Goal: Task Accomplishment & Management: Complete application form

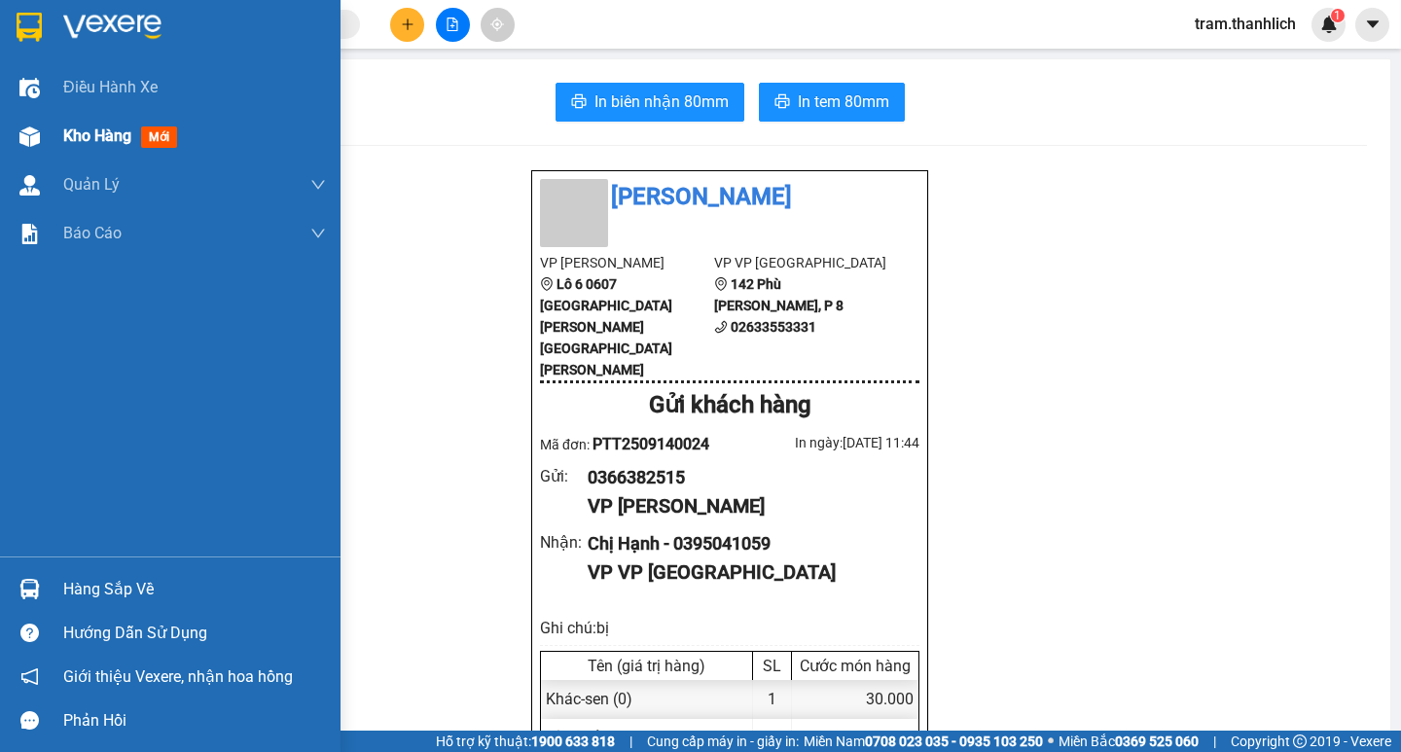
click img
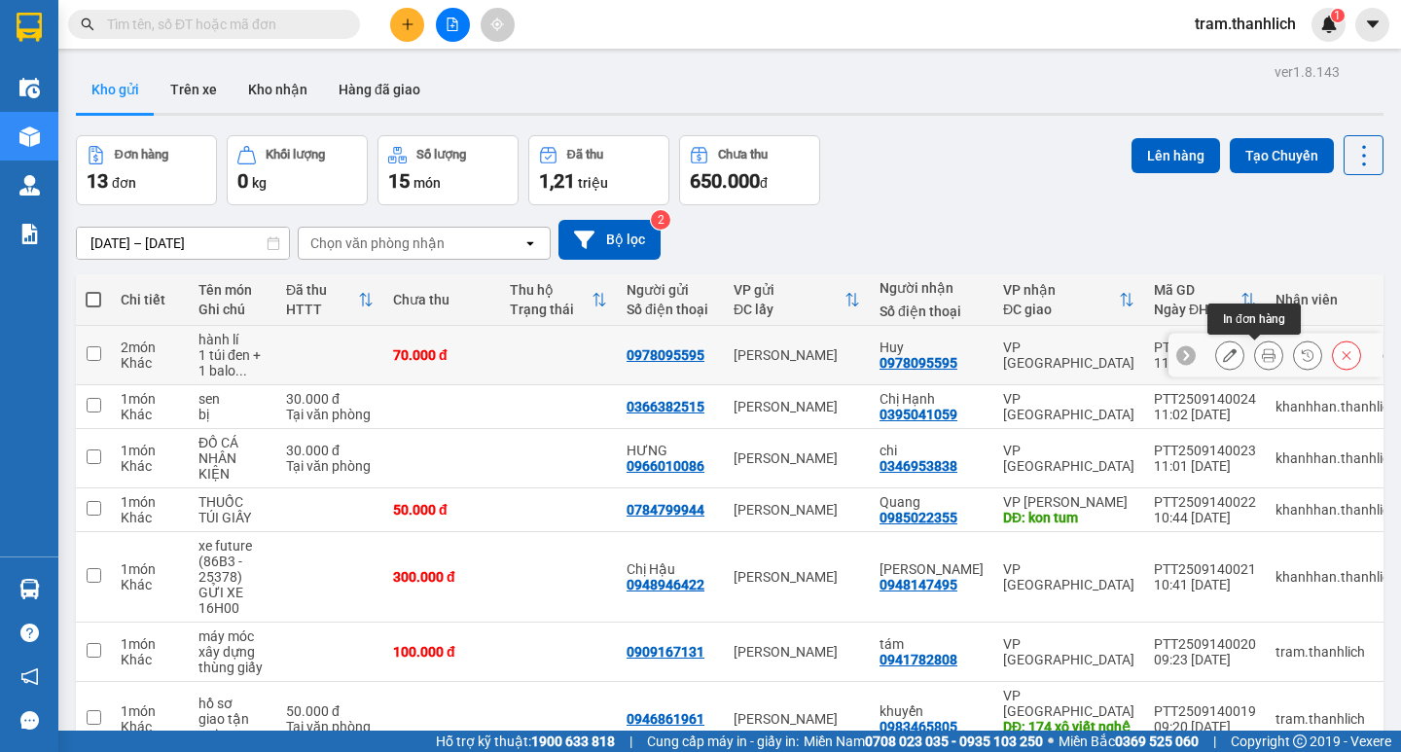
click button
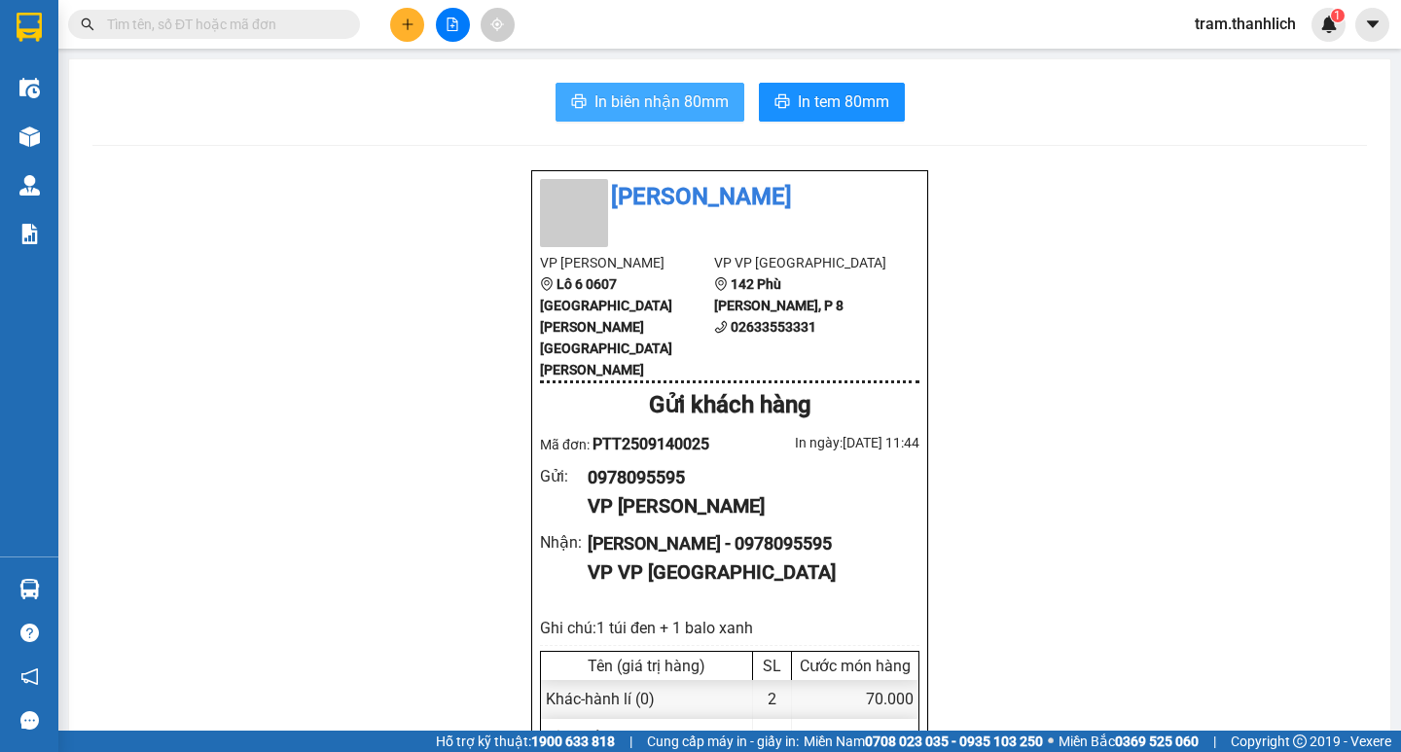
click button "In biên nhận 80mm"
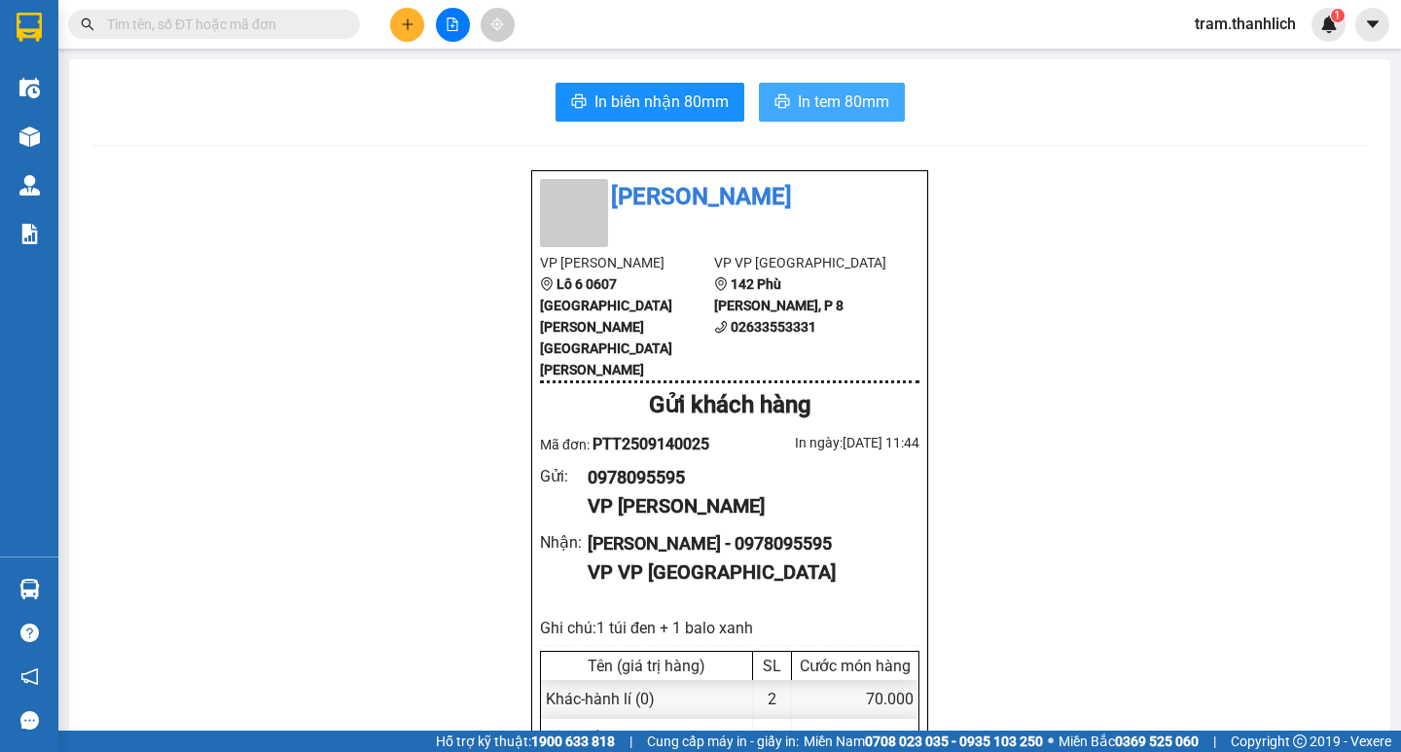
drag, startPoint x: 858, startPoint y: 100, endPoint x: 1023, endPoint y: 82, distance: 166.4
click span "In tem 80mm"
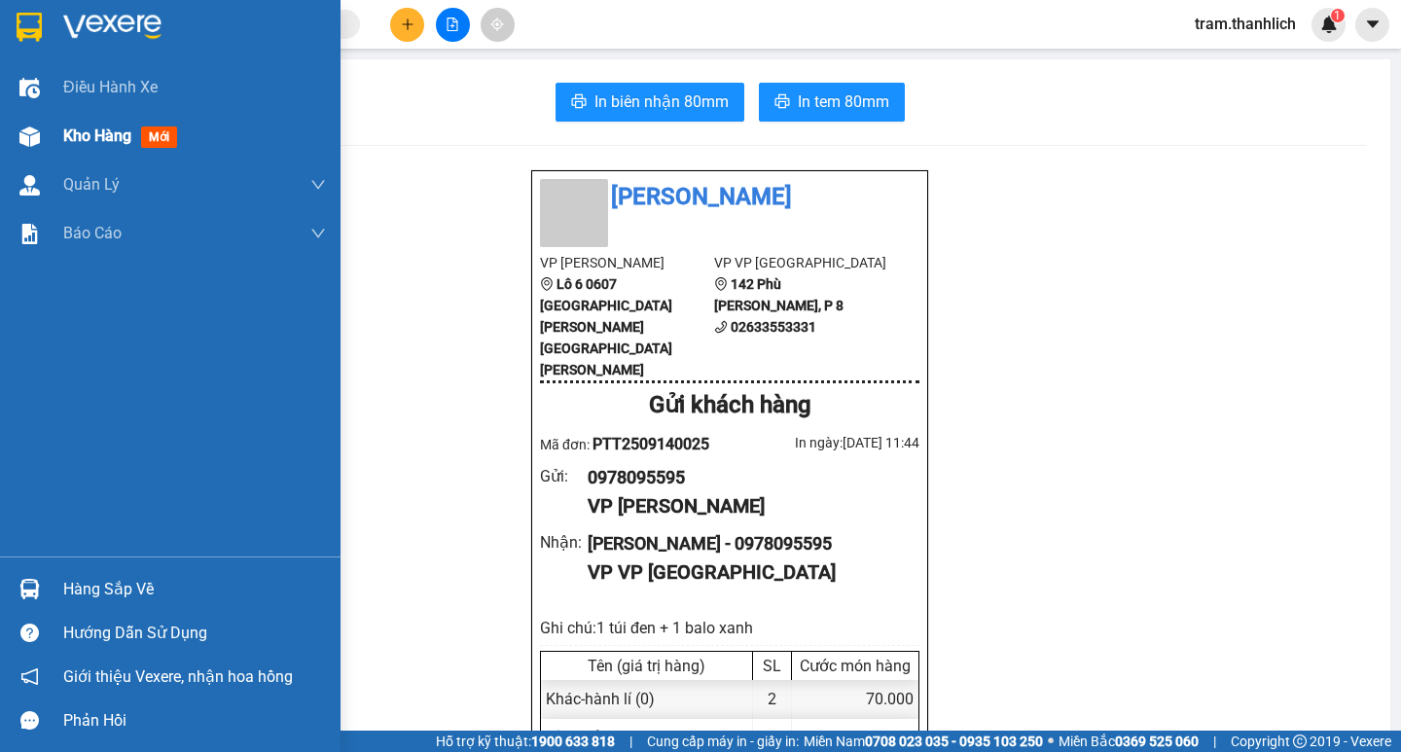
click div
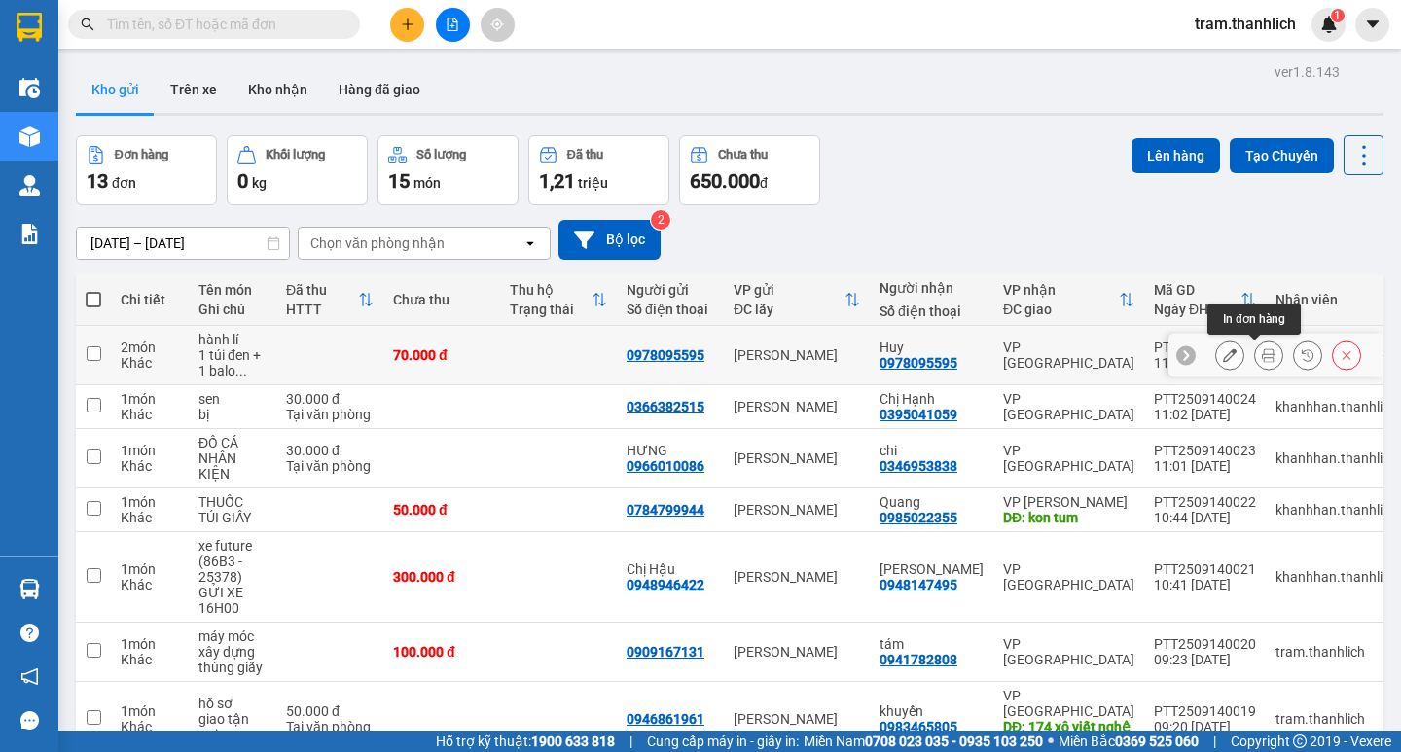
click icon
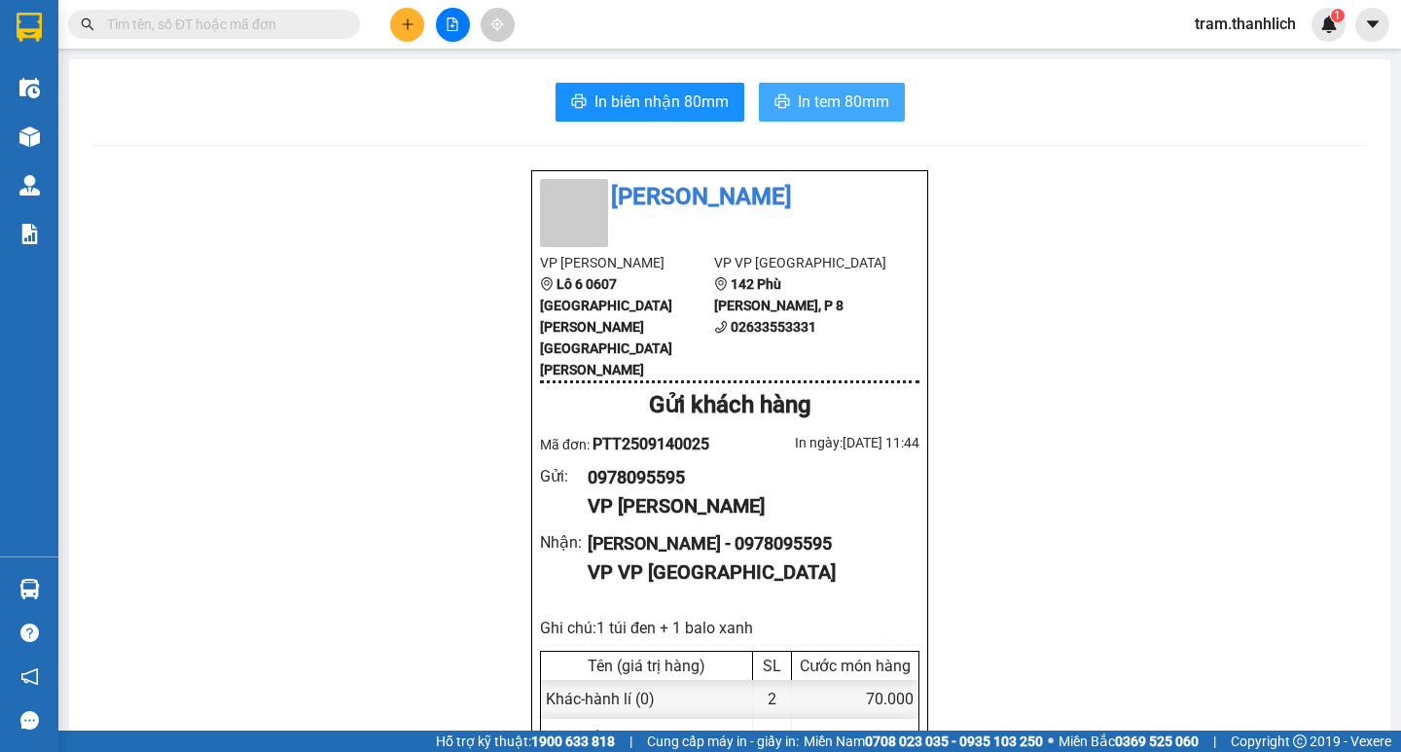
click button "In tem 80mm"
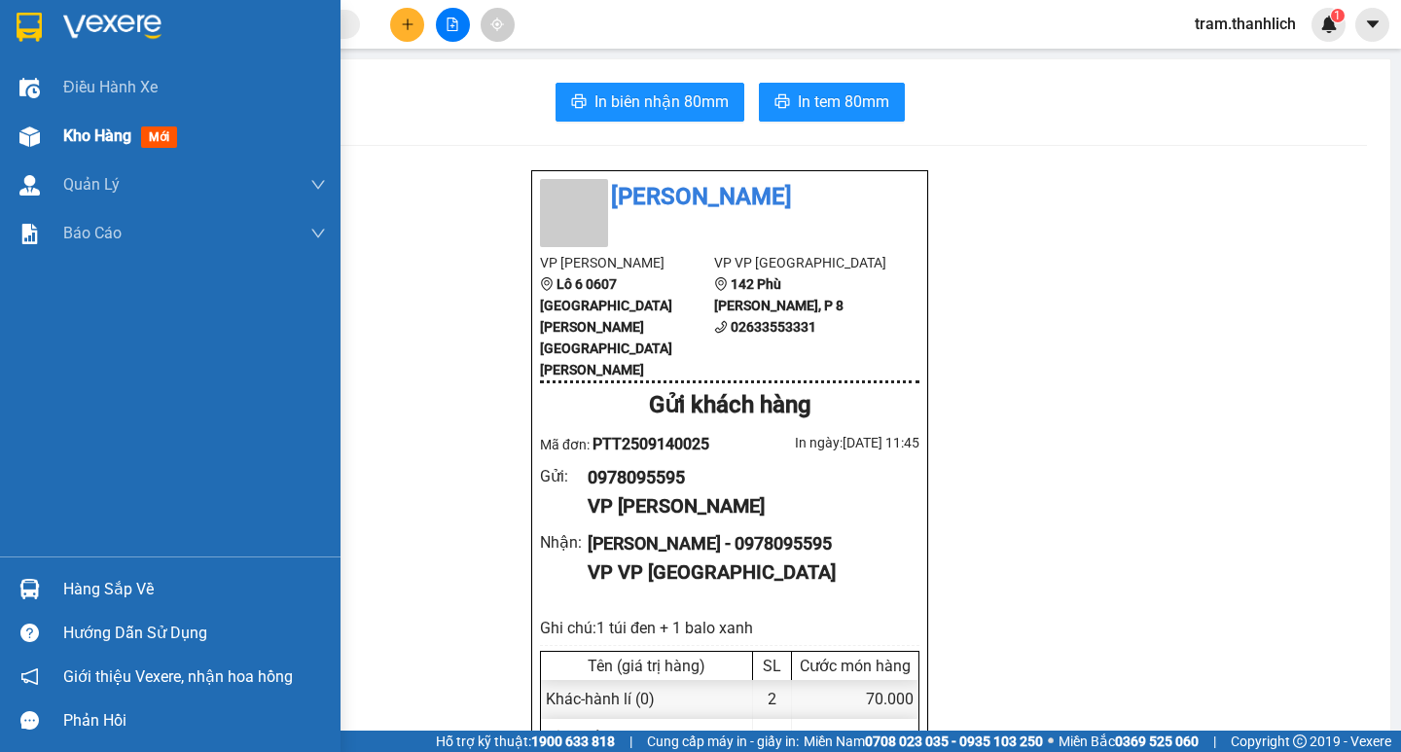
click div "Kho hàng mới"
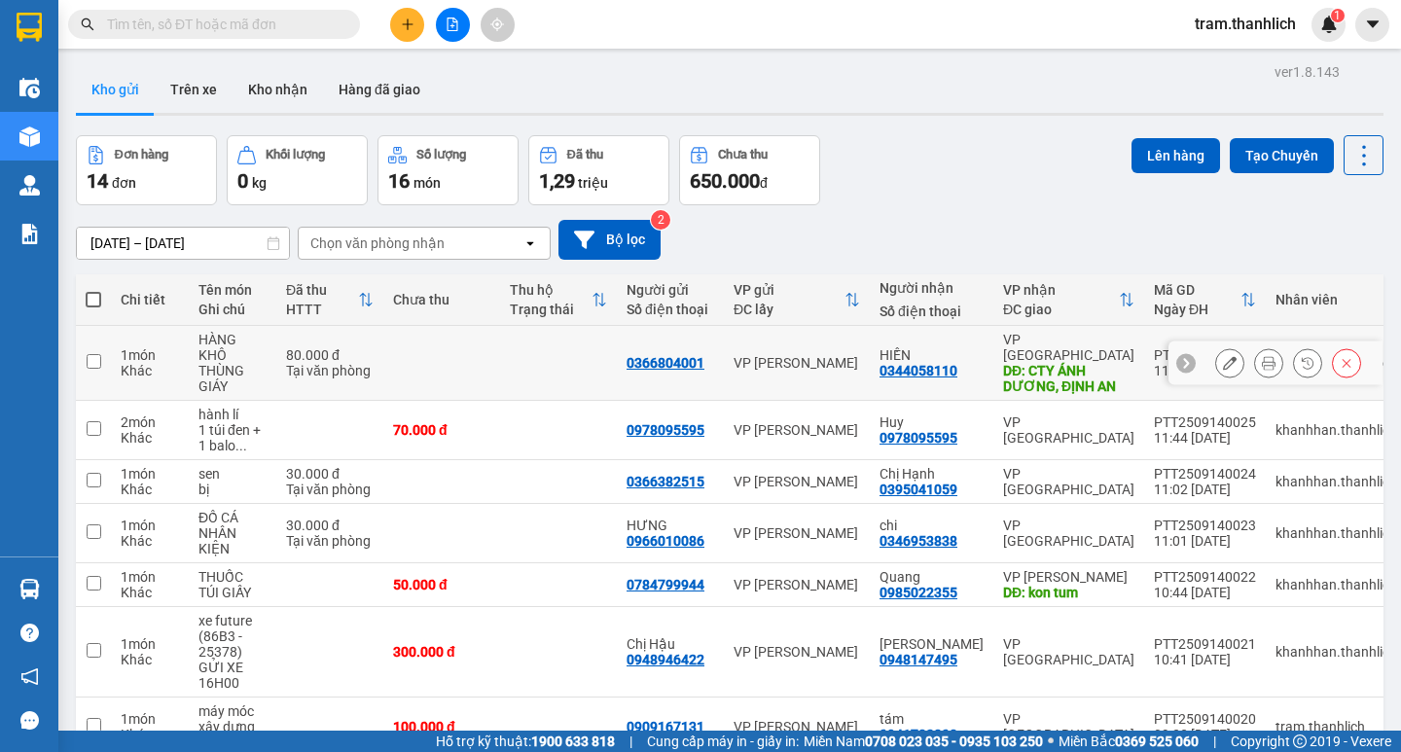
click at [1261, 363] on icon at bounding box center [1268, 363] width 14 height 14
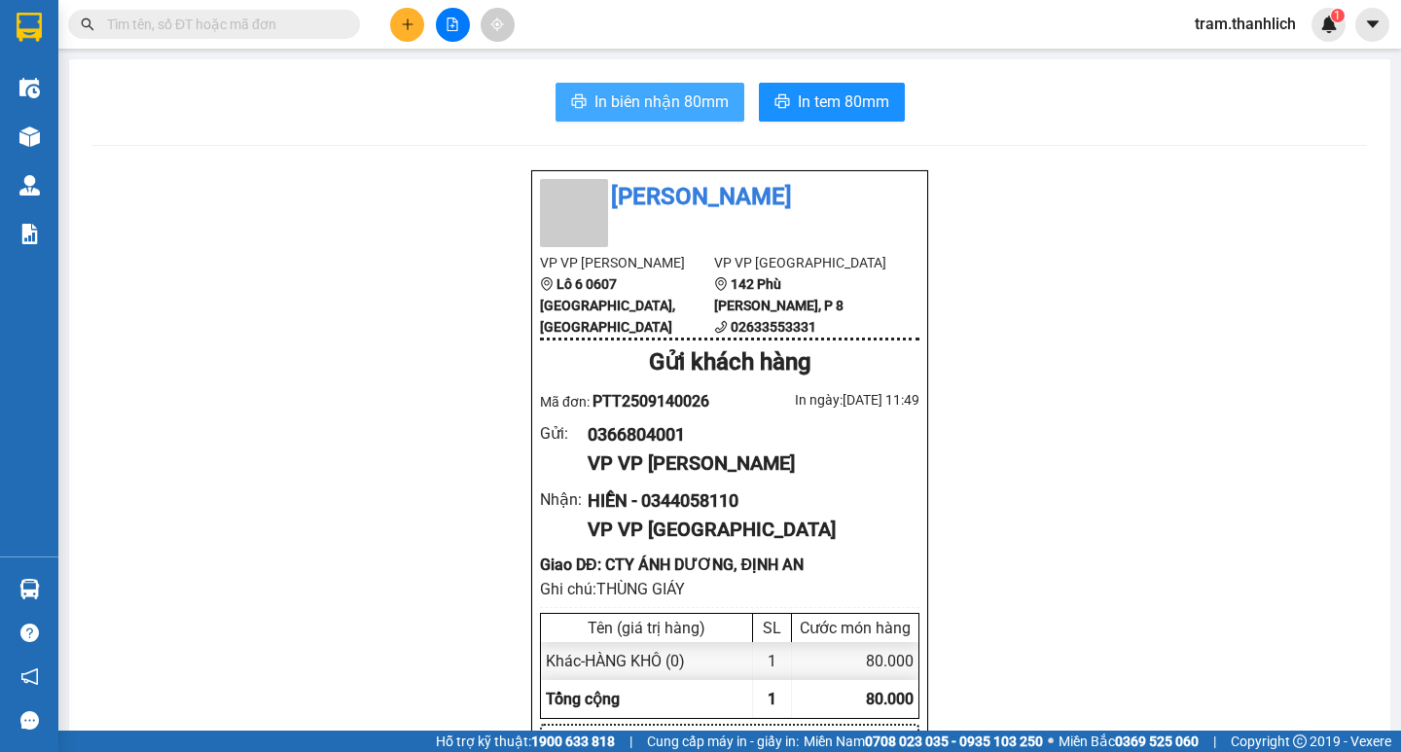
click at [692, 114] on span "In biên nhận 80mm" at bounding box center [661, 101] width 134 height 24
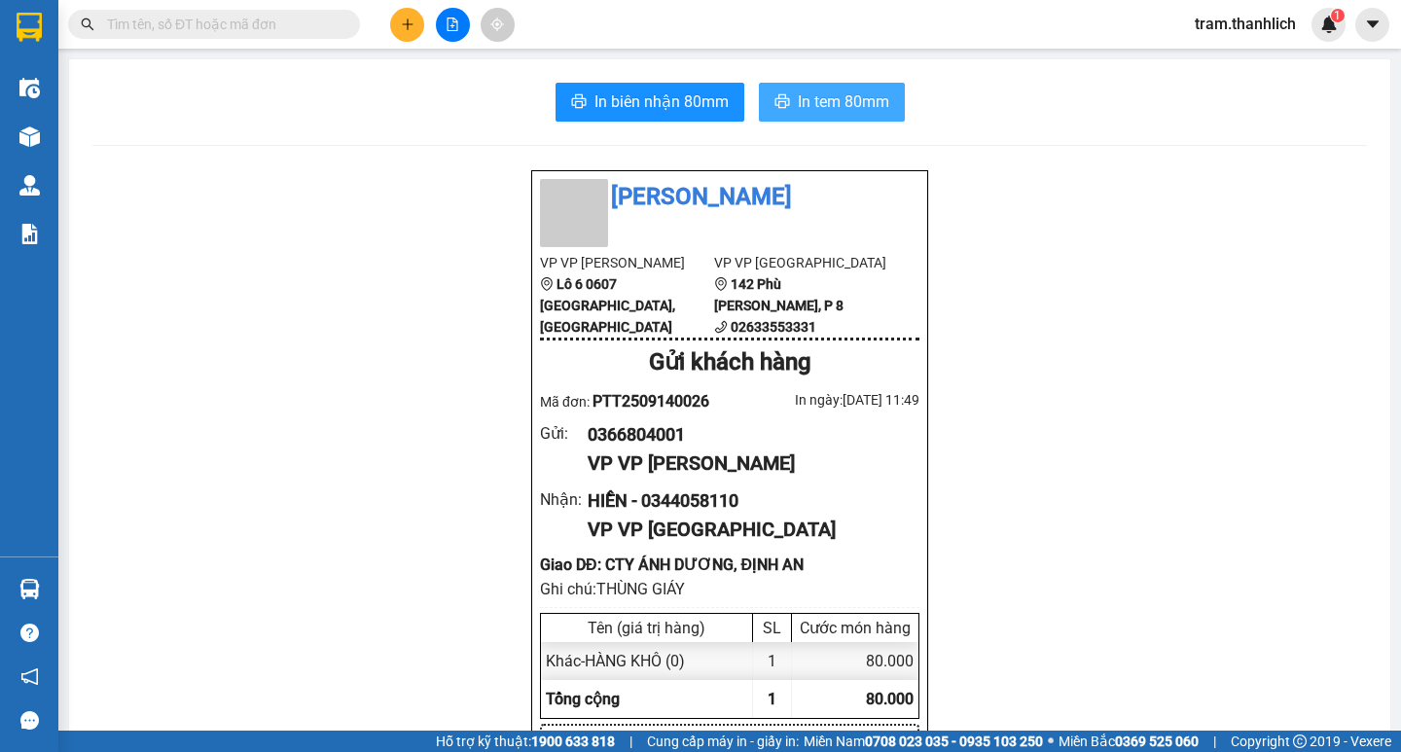
click at [876, 91] on span "In tem 80mm" at bounding box center [843, 101] width 91 height 24
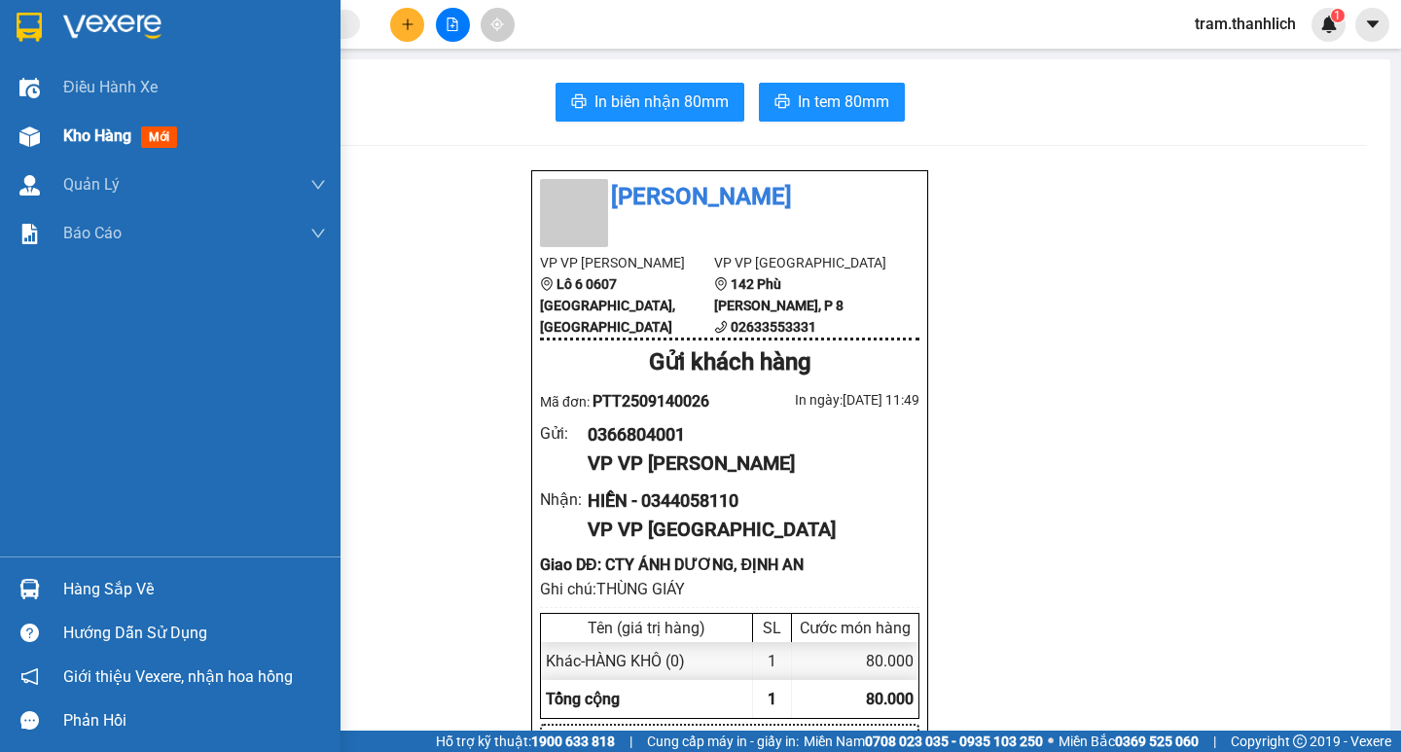
click at [46, 136] on div at bounding box center [30, 137] width 34 height 34
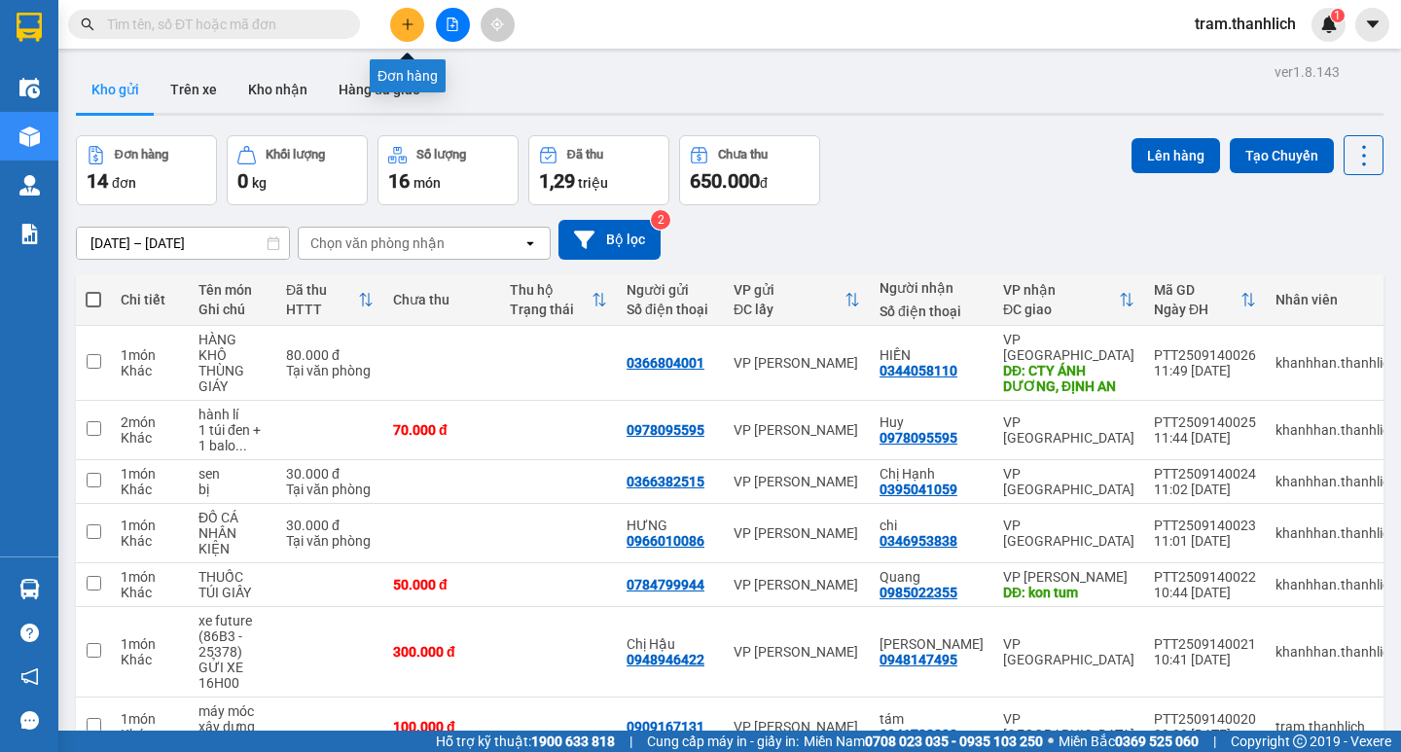
click at [411, 30] on icon "plus" at bounding box center [408, 25] width 14 height 14
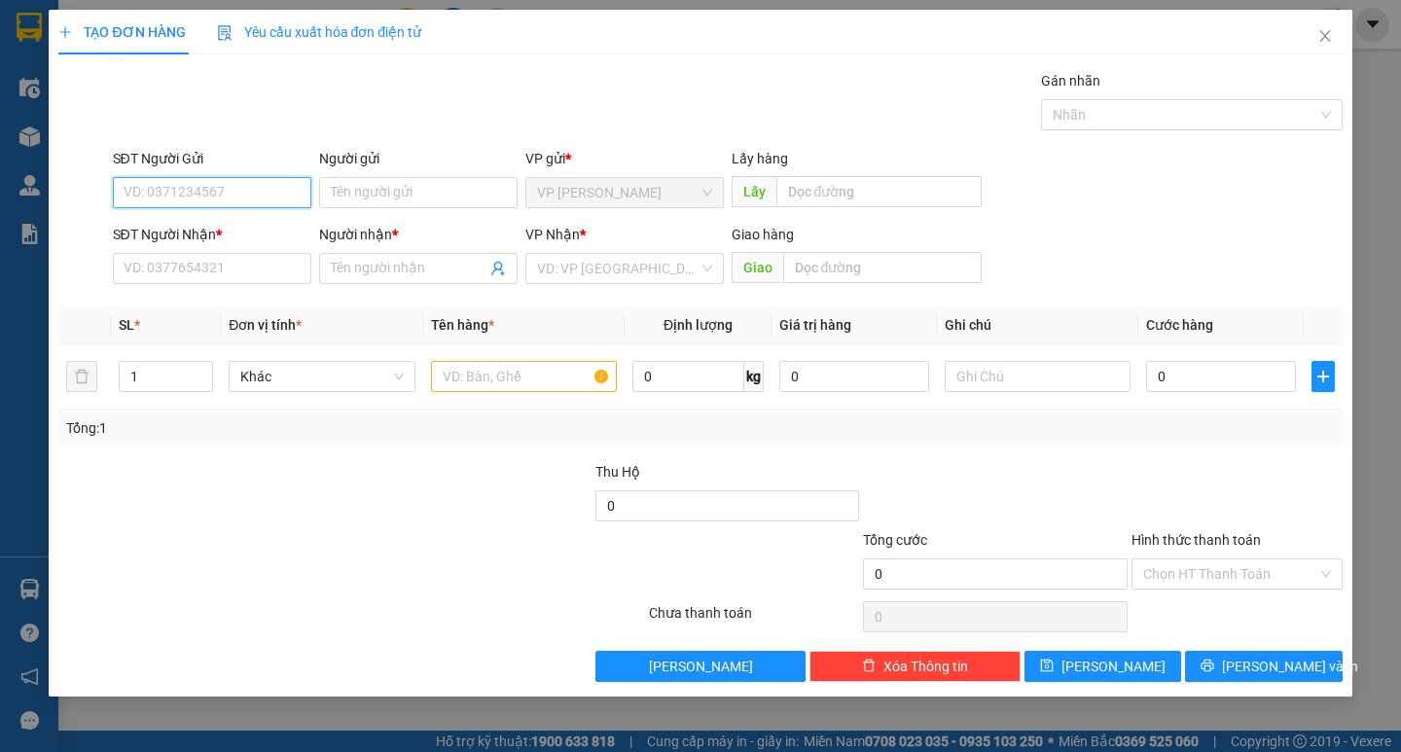
click at [184, 203] on input "SĐT Người Gửi" at bounding box center [212, 192] width 198 height 31
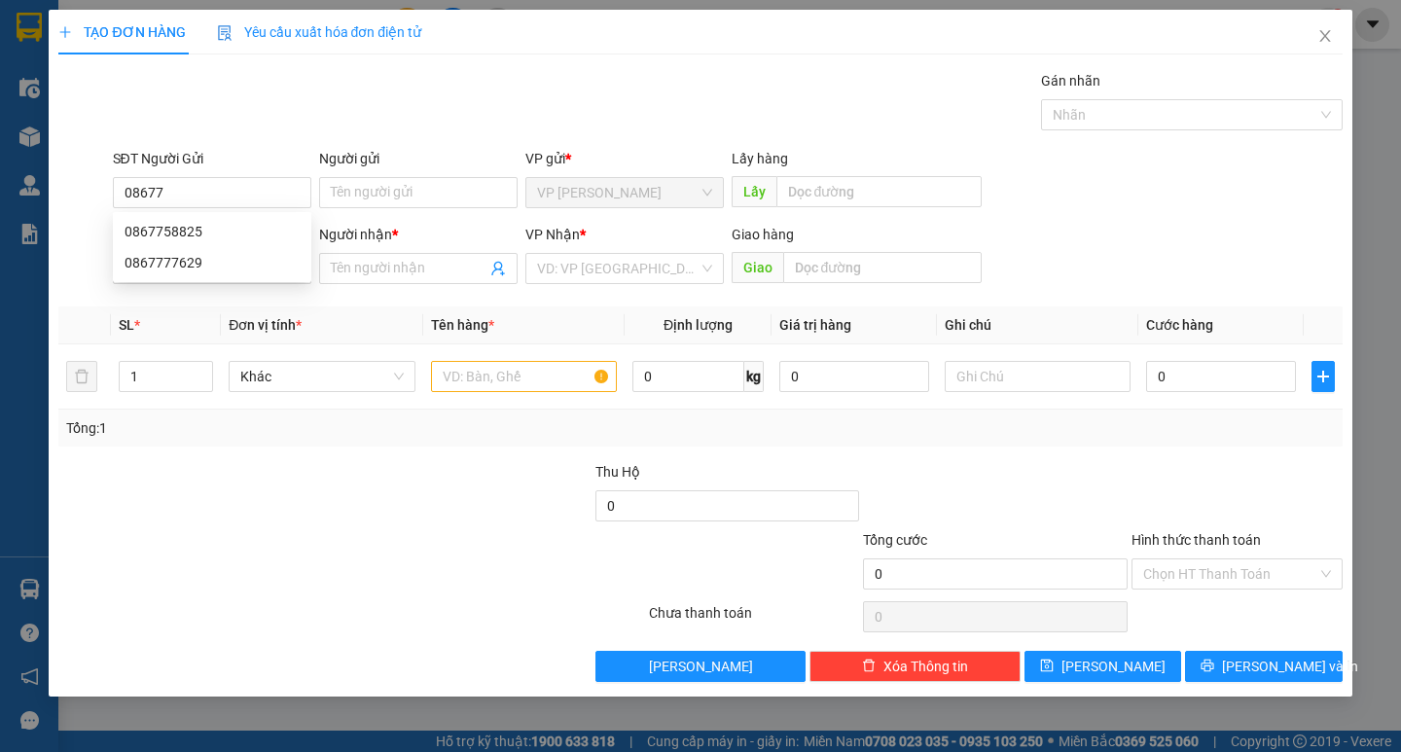
click at [197, 213] on div "0867758825 0867758825 0867777629" at bounding box center [212, 247] width 198 height 70
click at [223, 185] on input "08677" at bounding box center [212, 192] width 198 height 31
click at [212, 238] on div "0867758825" at bounding box center [211, 231] width 175 height 21
type input "0867758825"
type input "0387615189"
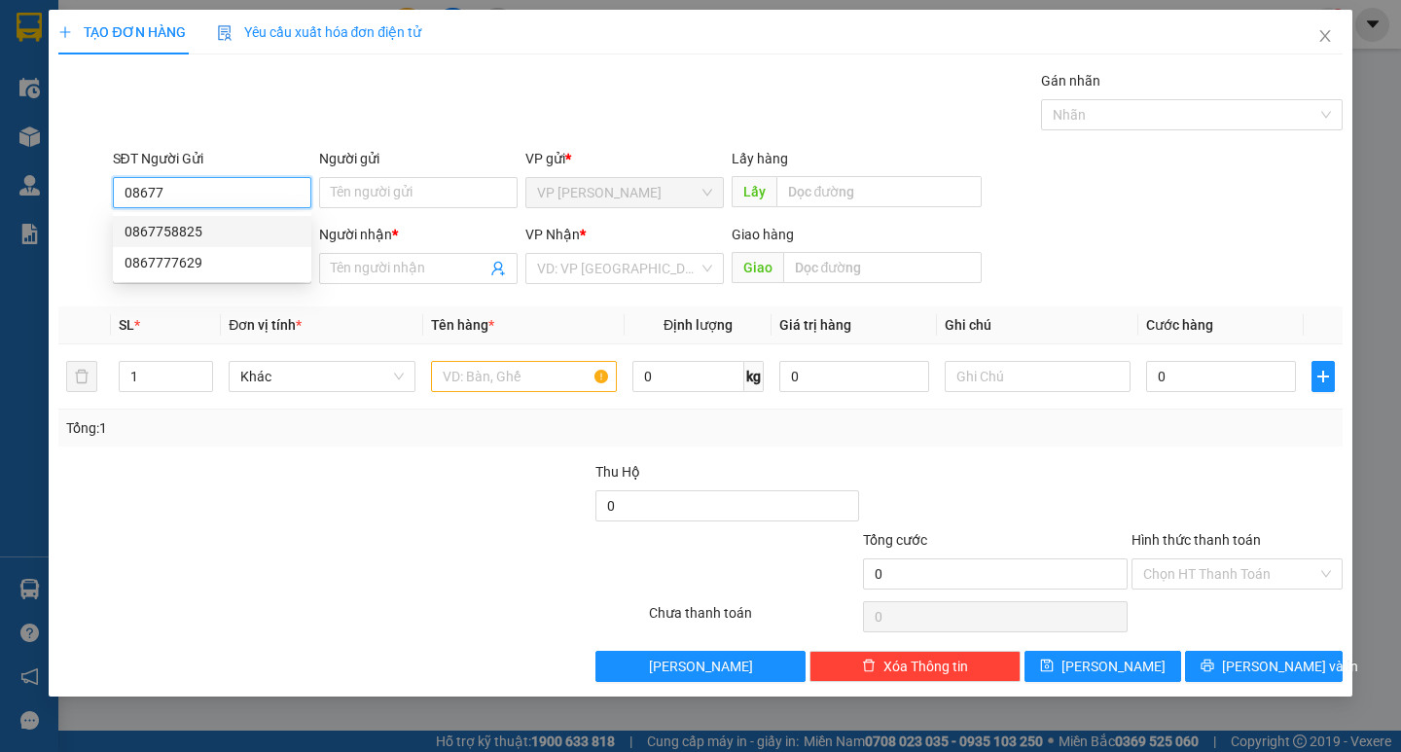
type input "chị liên"
type input "đức trọng"
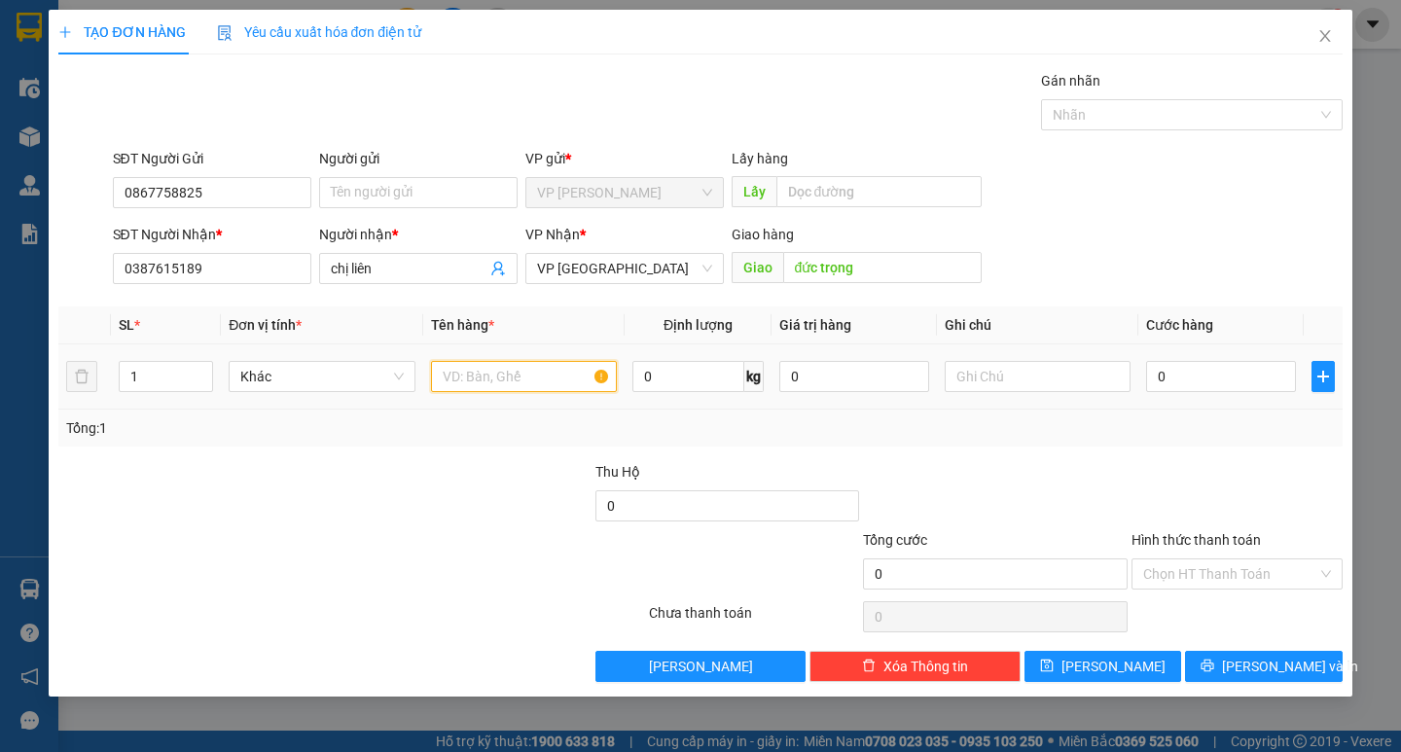
click at [526, 385] on input "text" at bounding box center [524, 376] width 186 height 31
type input "cá"
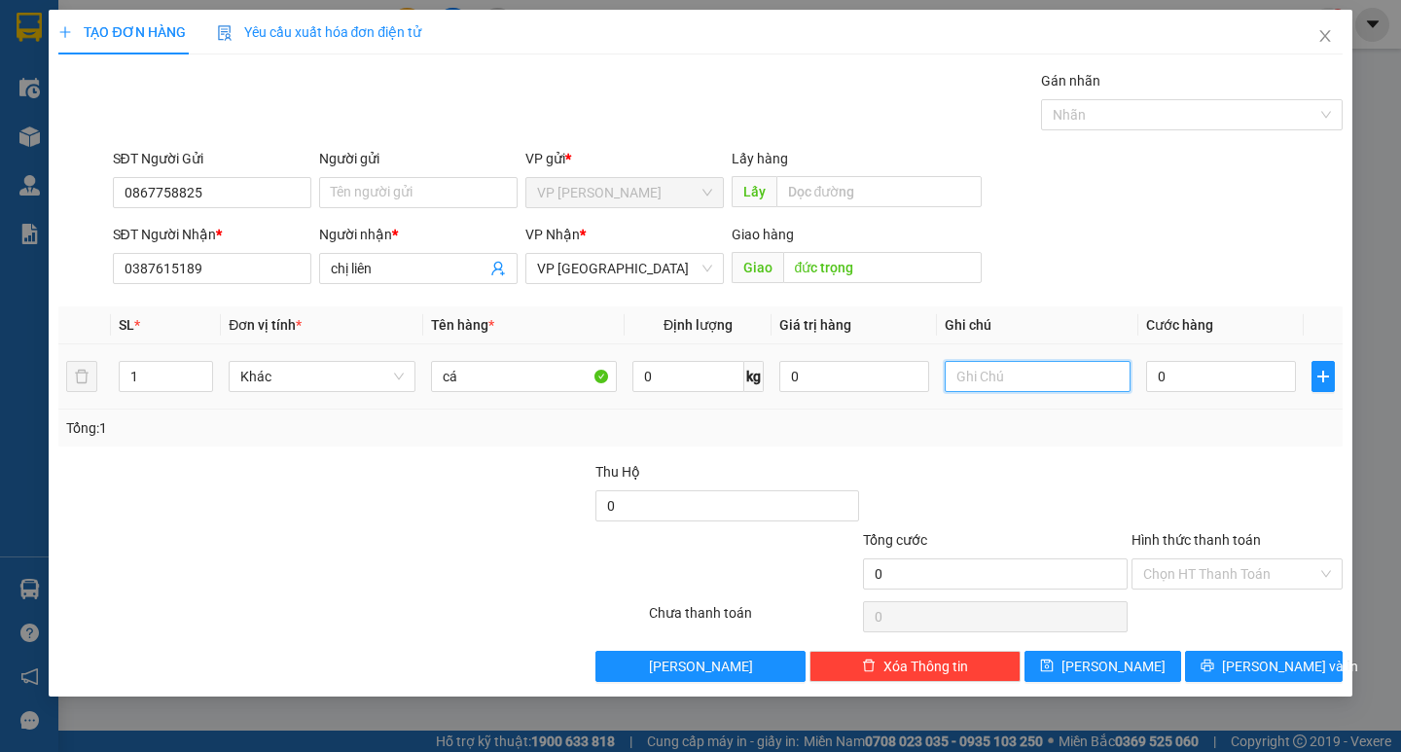
click at [962, 382] on input "text" at bounding box center [1037, 376] width 186 height 31
type input "thùng xốp"
click at [1174, 382] on input "0" at bounding box center [1221, 376] width 150 height 31
type input "5"
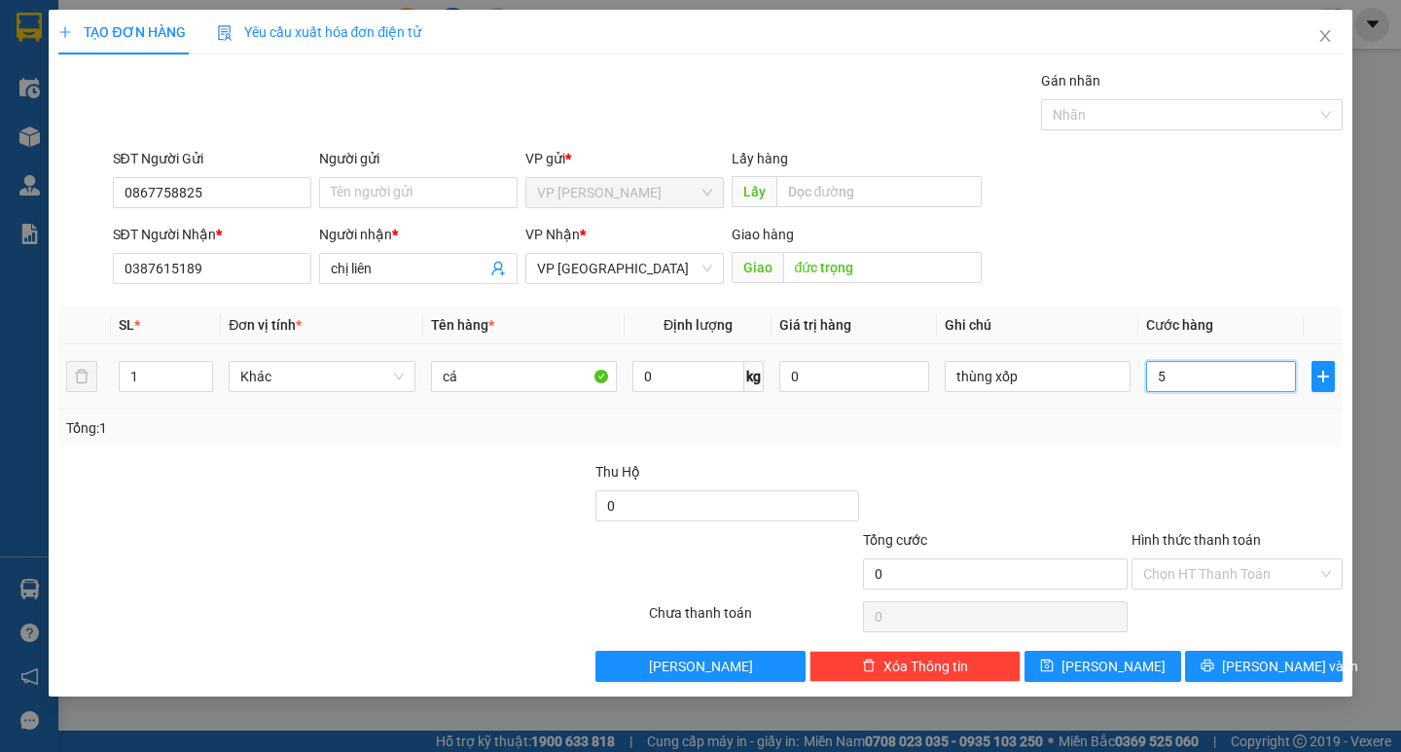
type input "5"
type input "50"
type input "500"
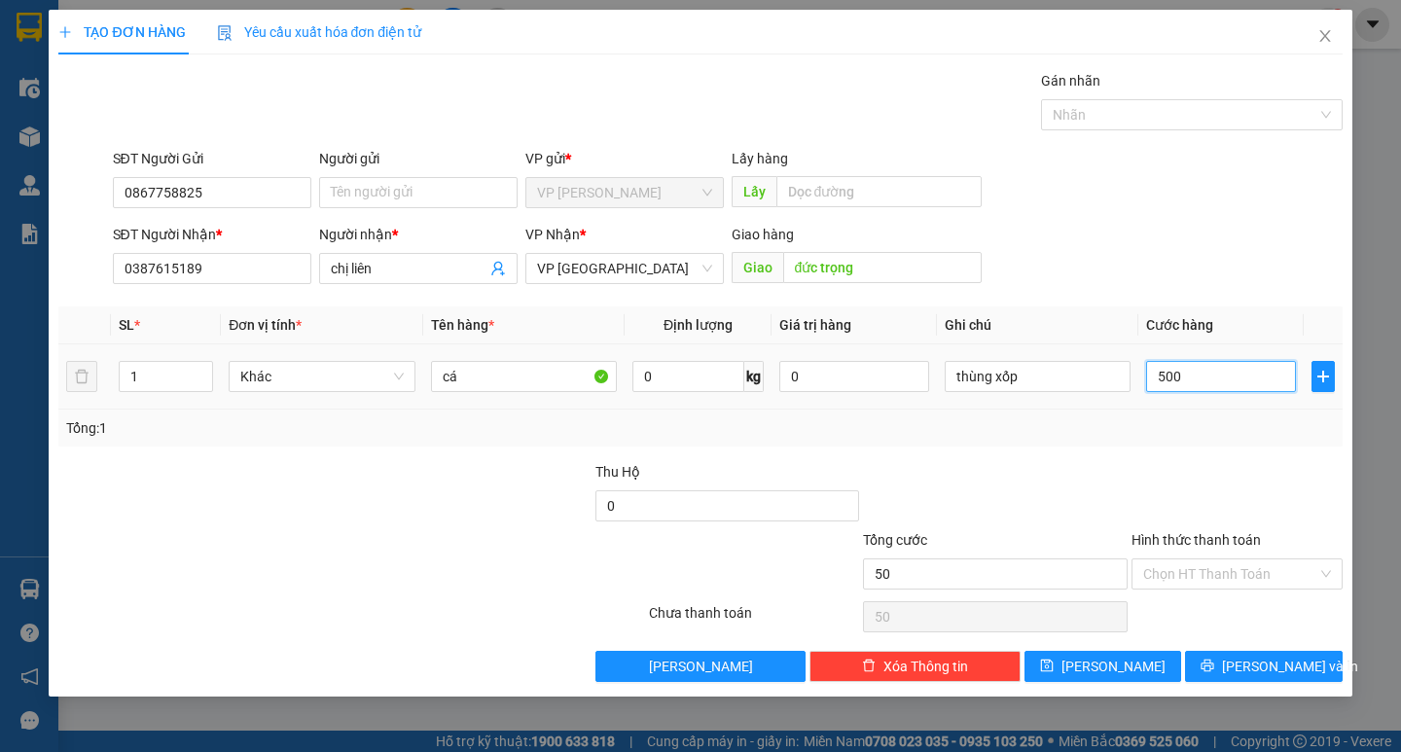
type input "500"
type input "5.000"
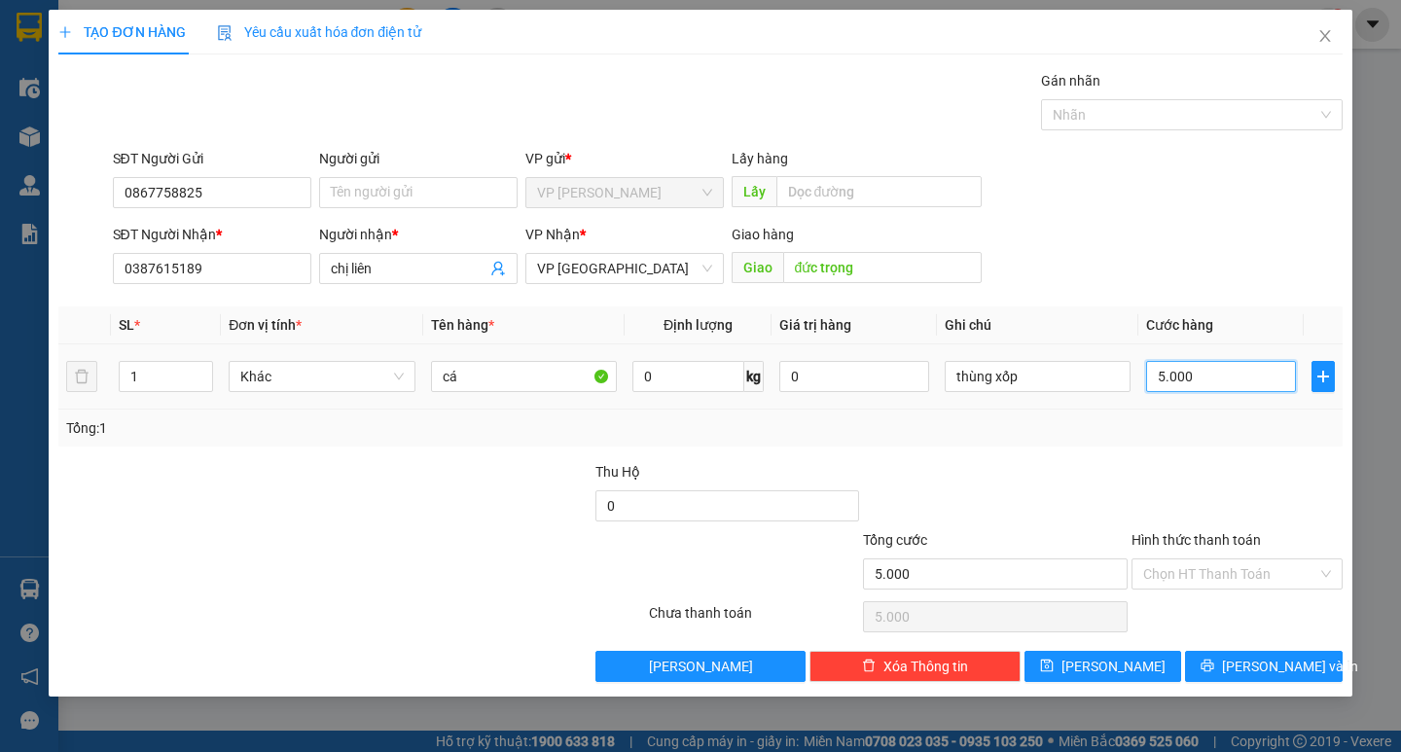
type input "50.000"
click at [1255, 667] on span "[PERSON_NAME] và In" at bounding box center [1290, 666] width 136 height 21
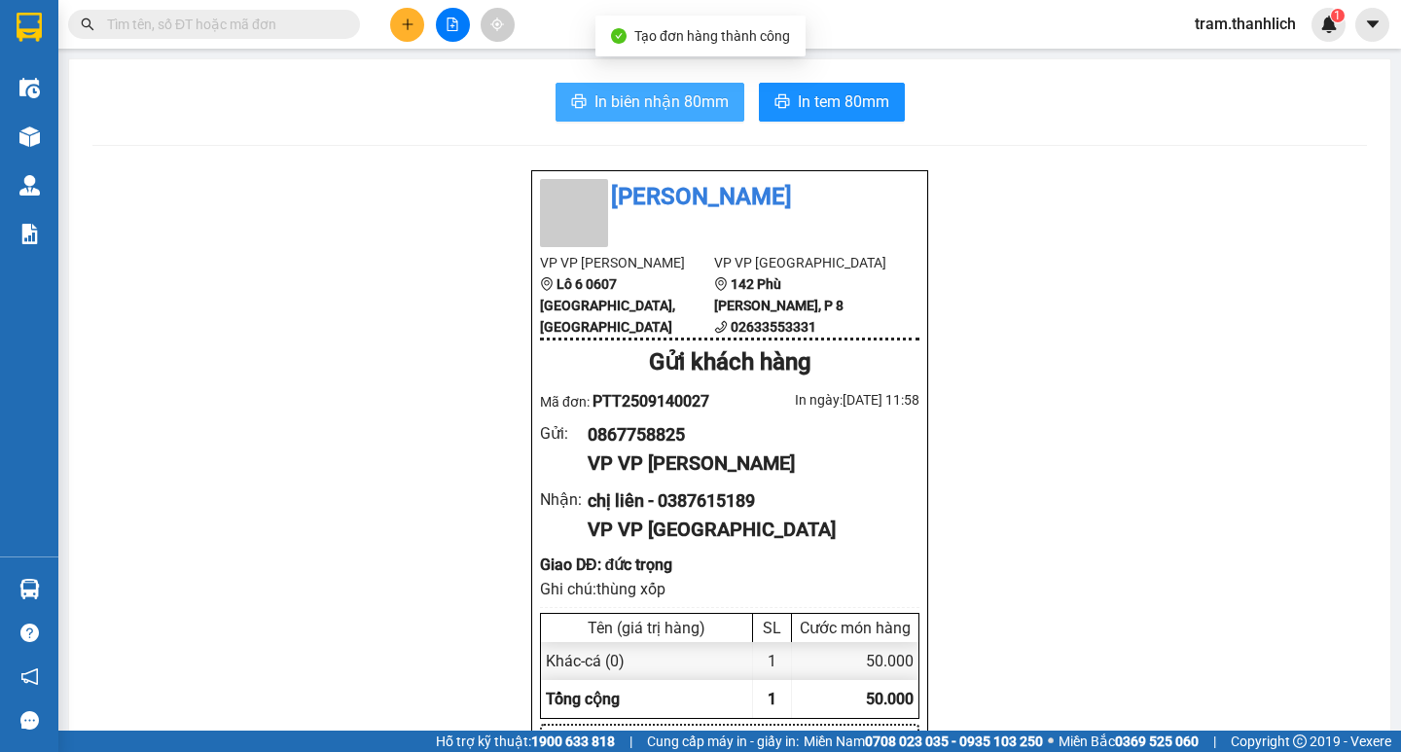
click at [594, 110] on span "In biên nhận 80mm" at bounding box center [661, 101] width 134 height 24
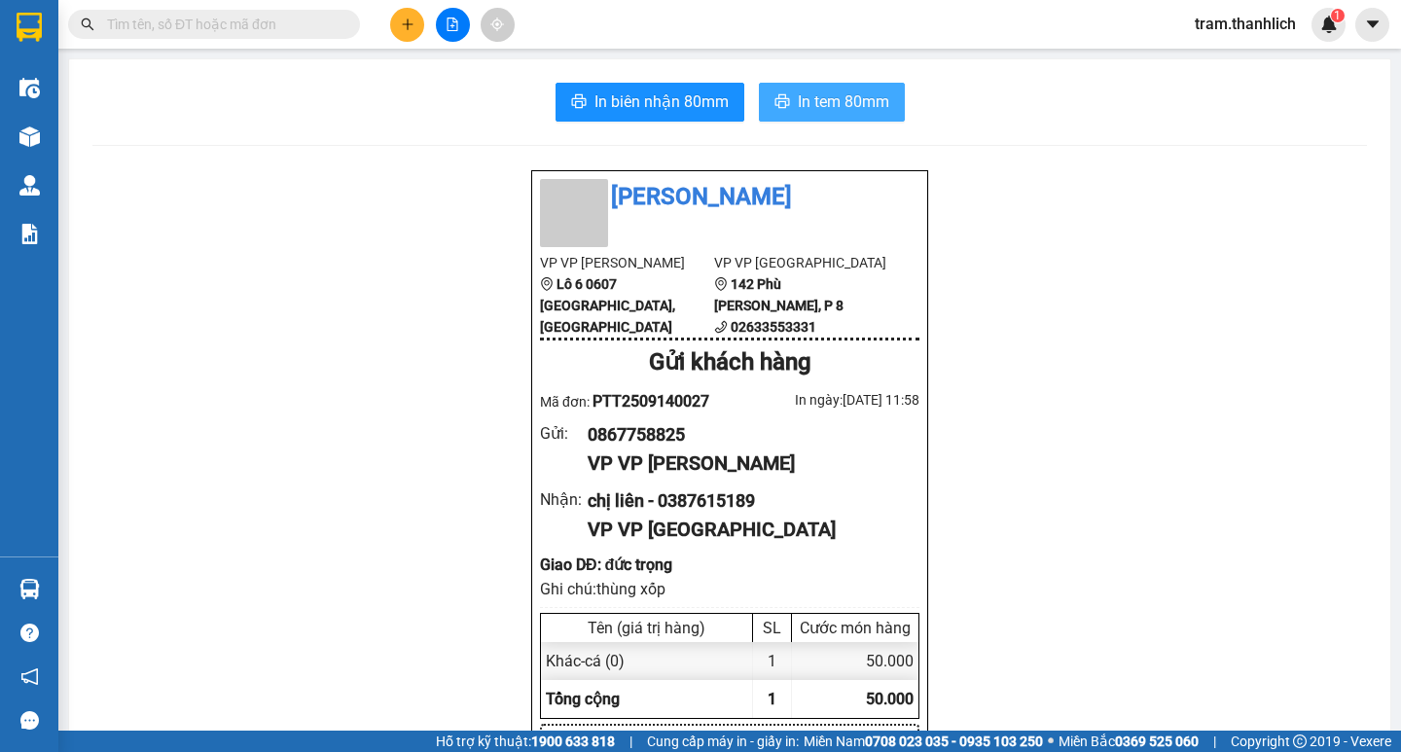
click at [826, 105] on span "In tem 80mm" at bounding box center [843, 101] width 91 height 24
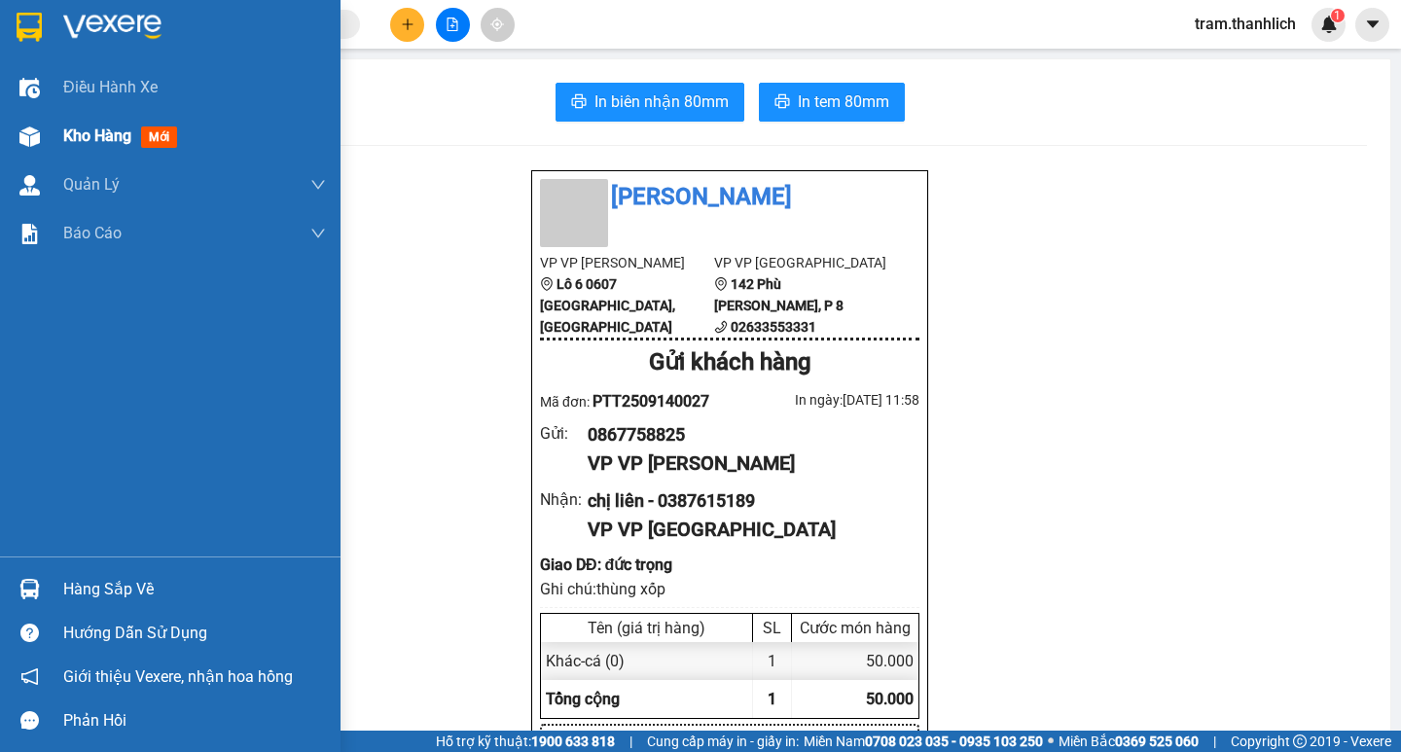
click at [90, 152] on div "Kho hàng mới" at bounding box center [194, 136] width 263 height 49
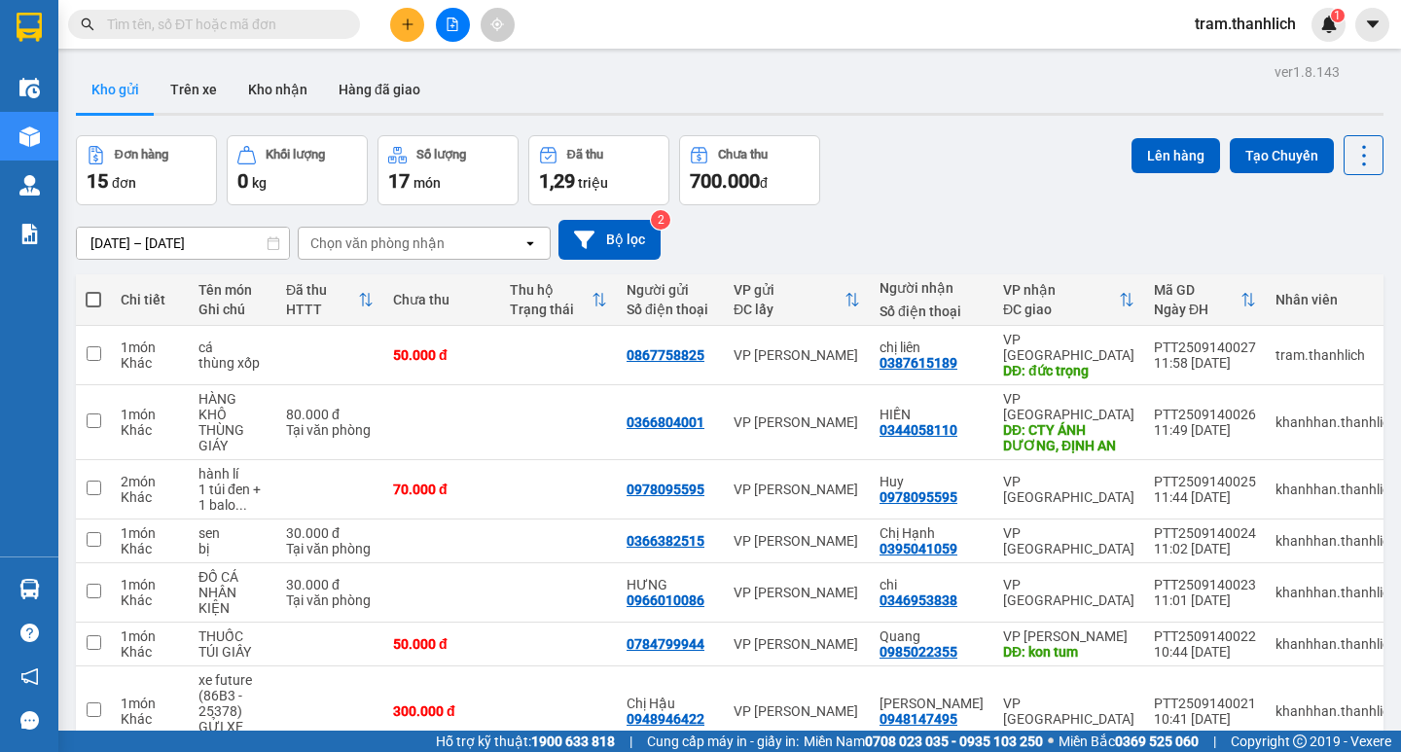
click at [398, 29] on button at bounding box center [407, 25] width 34 height 34
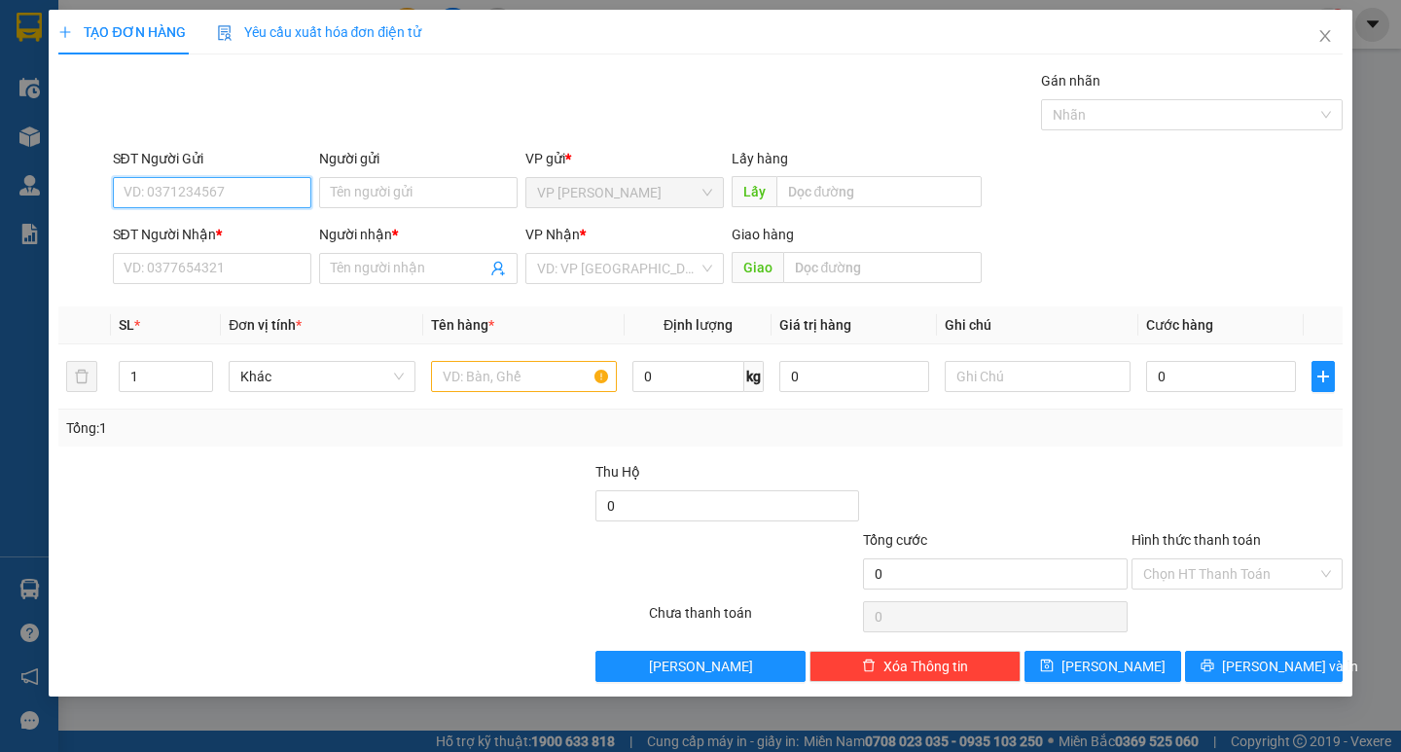
click at [181, 195] on input "SĐT Người Gửi" at bounding box center [212, 192] width 198 height 31
click at [191, 247] on div "0911178267 0911178267" at bounding box center [212, 231] width 198 height 39
click at [210, 185] on input "09111782" at bounding box center [212, 192] width 198 height 31
click at [207, 232] on div "0911178267" at bounding box center [211, 231] width 175 height 21
type input "0911178267"
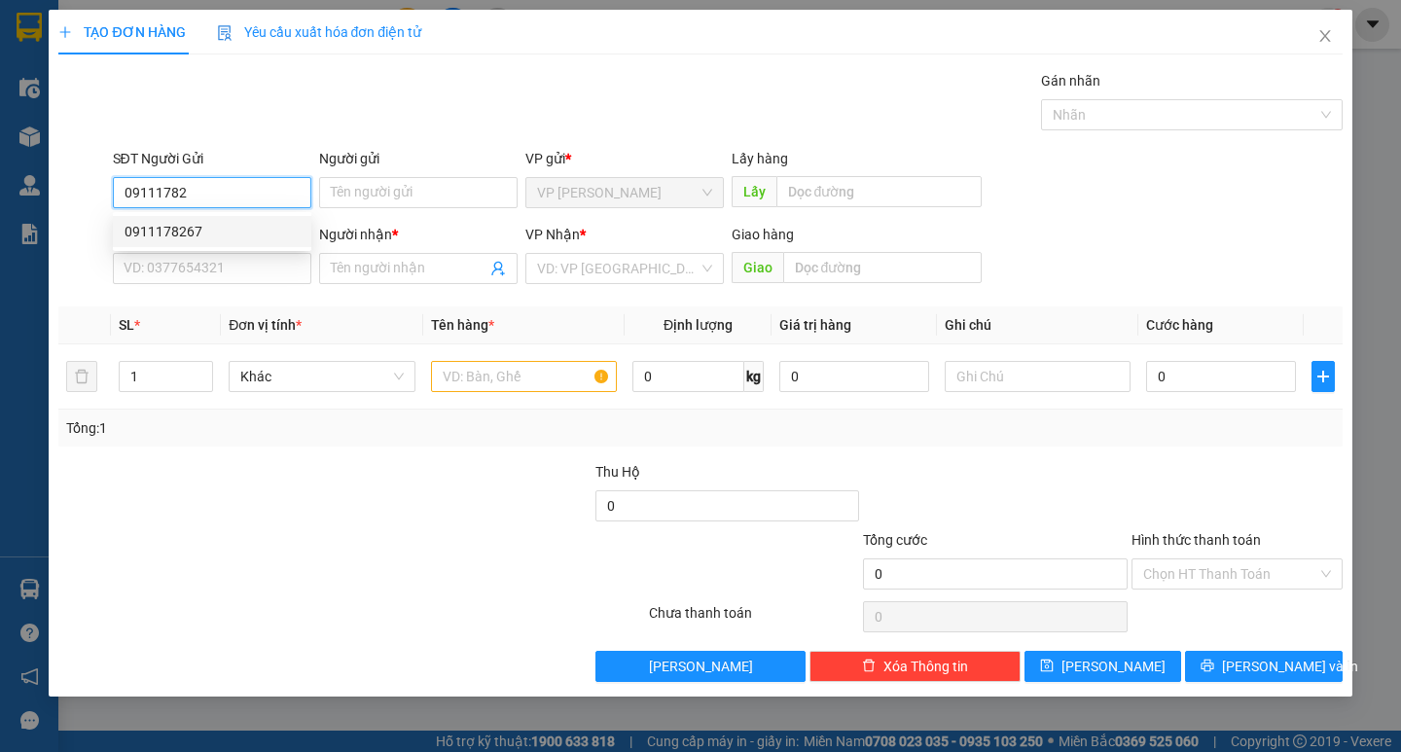
type input "0942455027"
type input "UYÊN"
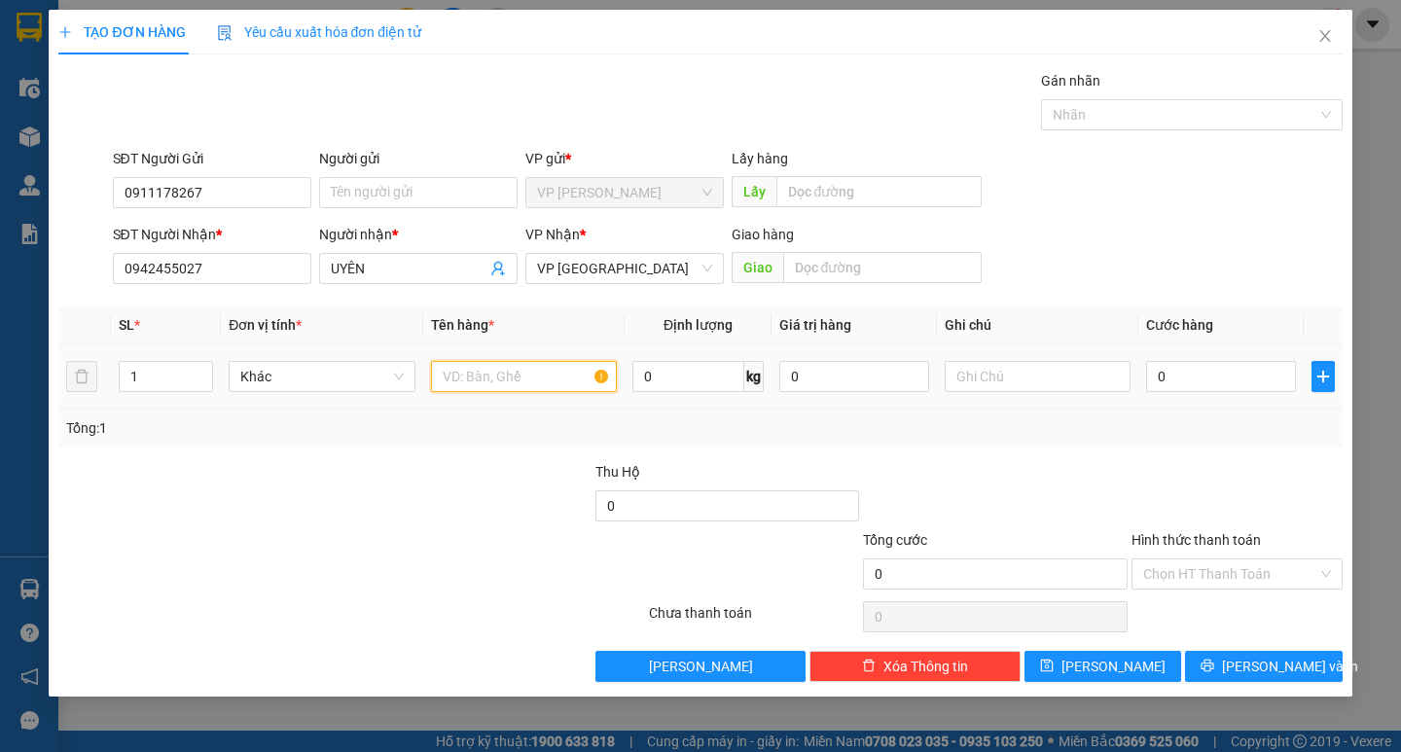
click at [510, 383] on input "text" at bounding box center [524, 376] width 186 height 31
click at [251, 257] on input "0942455027" at bounding box center [212, 268] width 198 height 31
type input "0813911566"
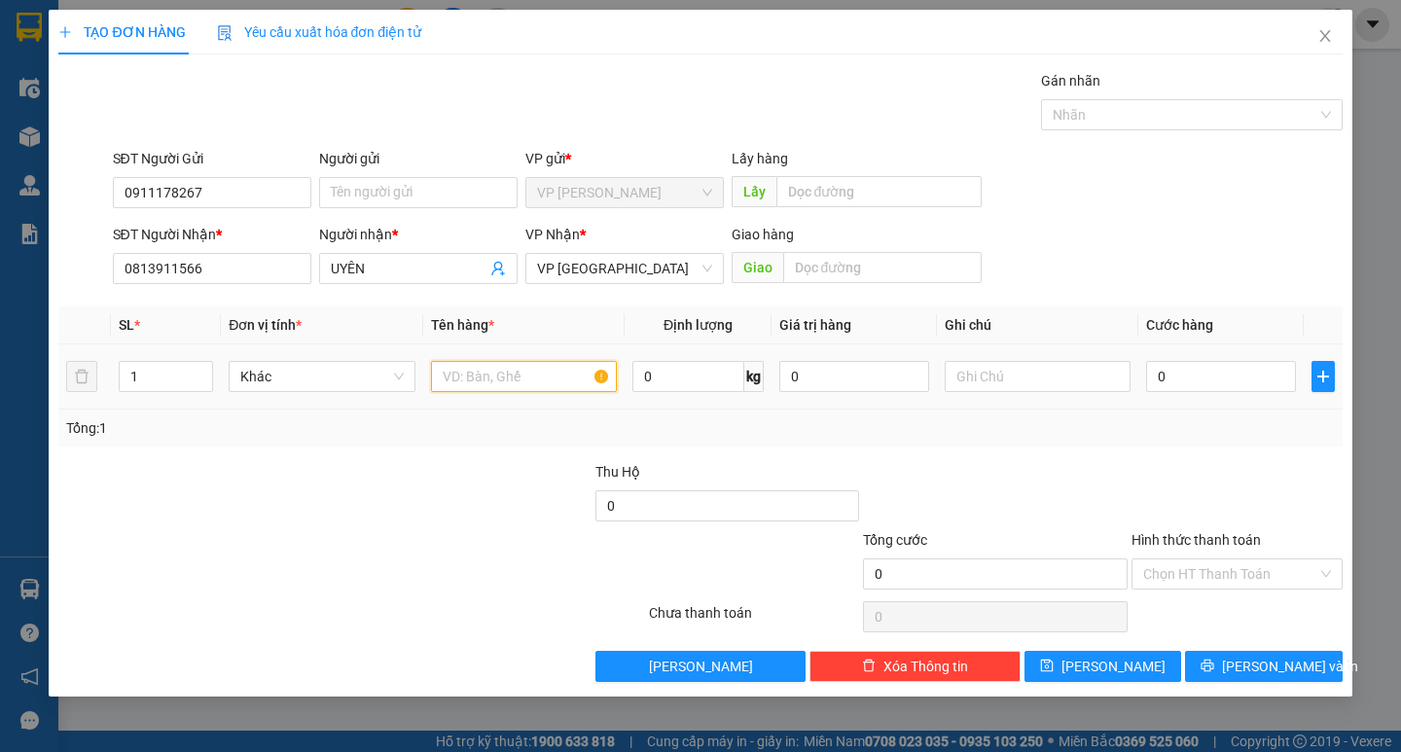
click at [514, 378] on input "text" at bounding box center [524, 376] width 186 height 31
type input "hải sản"
click at [1049, 359] on div at bounding box center [1037, 376] width 186 height 39
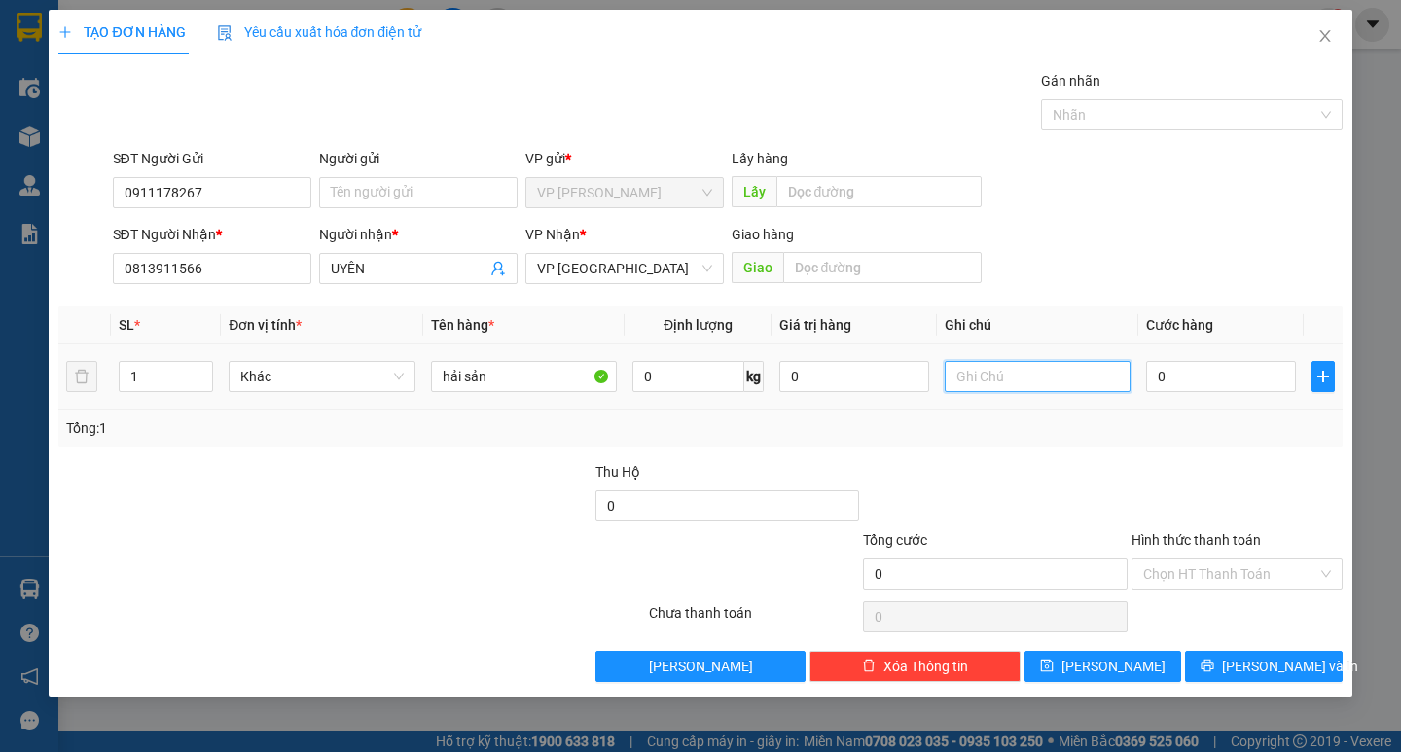
click at [1051, 365] on input "text" at bounding box center [1037, 376] width 186 height 31
type input "thùng xốp"
click at [1215, 384] on input "0" at bounding box center [1221, 376] width 150 height 31
type input "3"
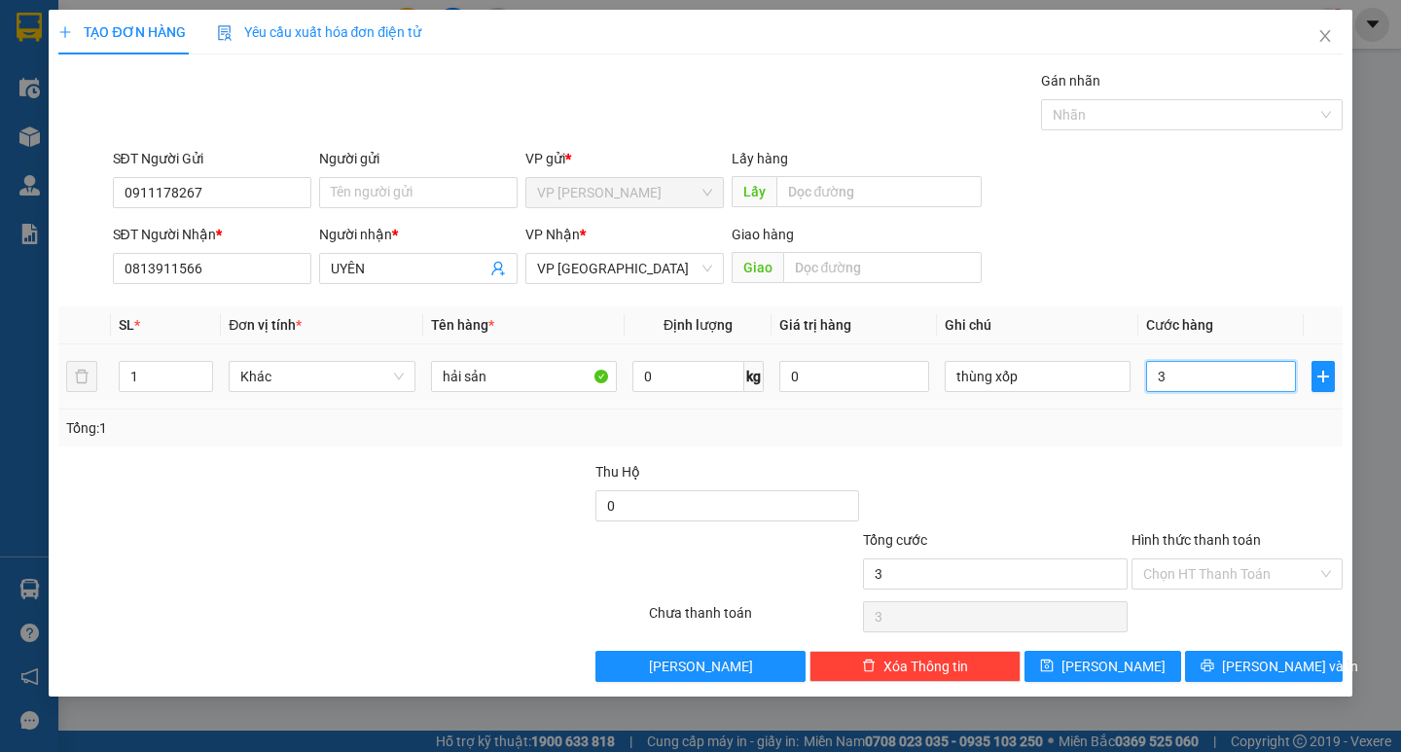
type input "3"
type input "30"
type input "300"
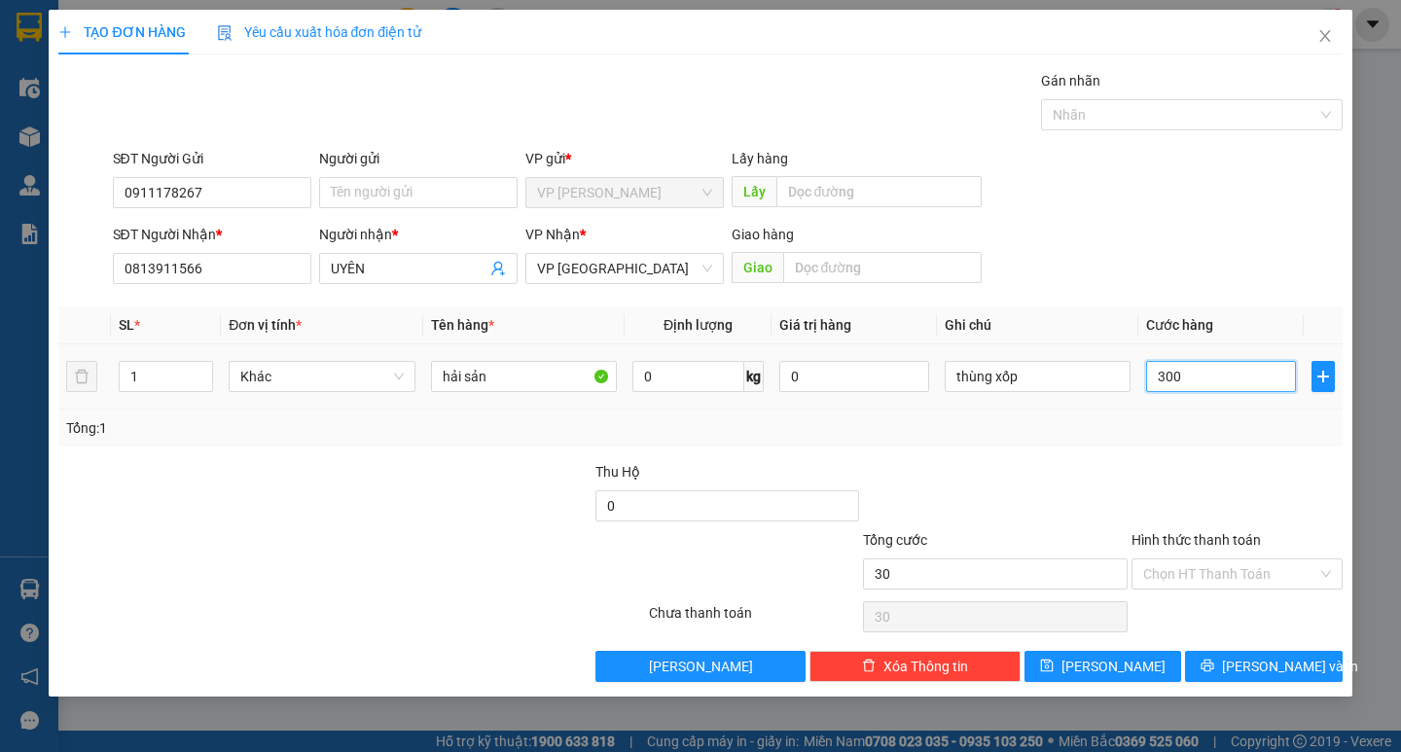
type input "300"
type input "3.000"
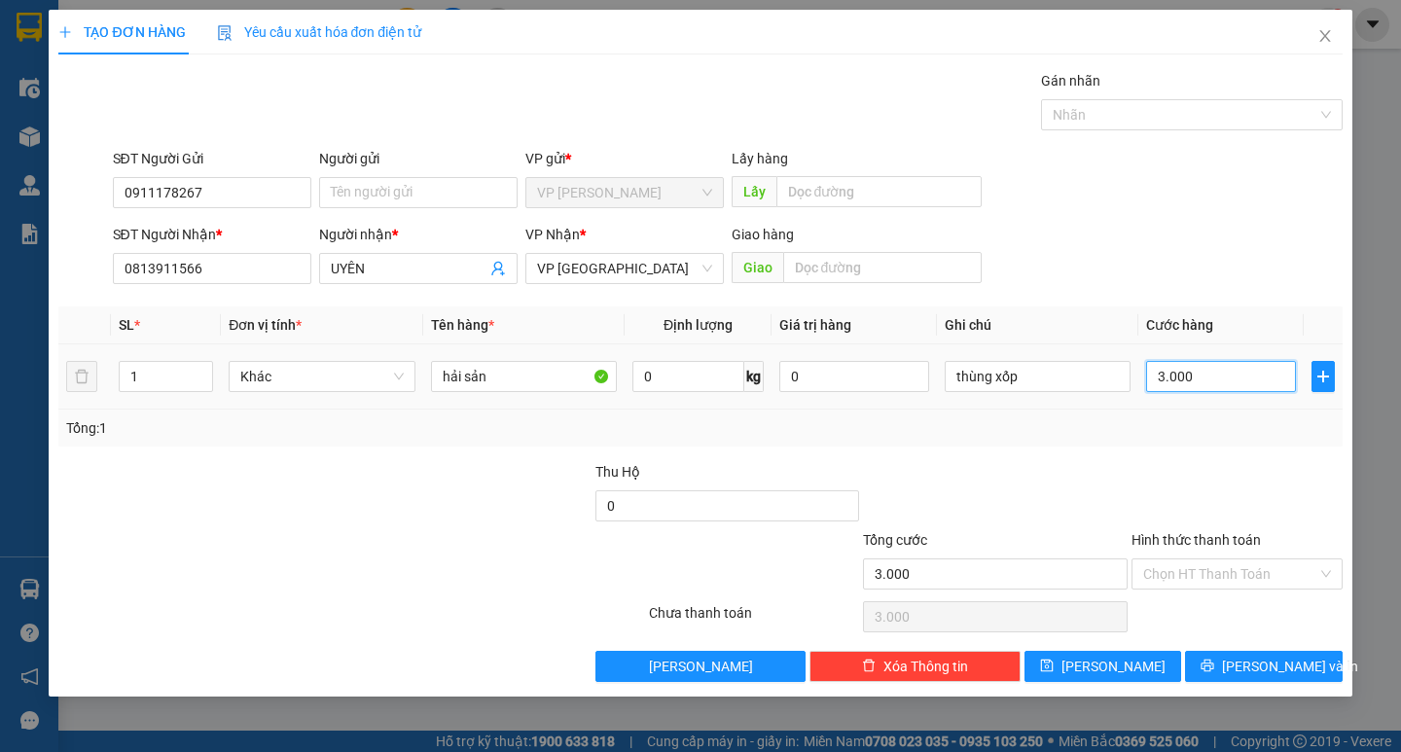
type input "30.000"
click at [1210, 577] on input "Hình thức thanh toán" at bounding box center [1230, 573] width 174 height 29
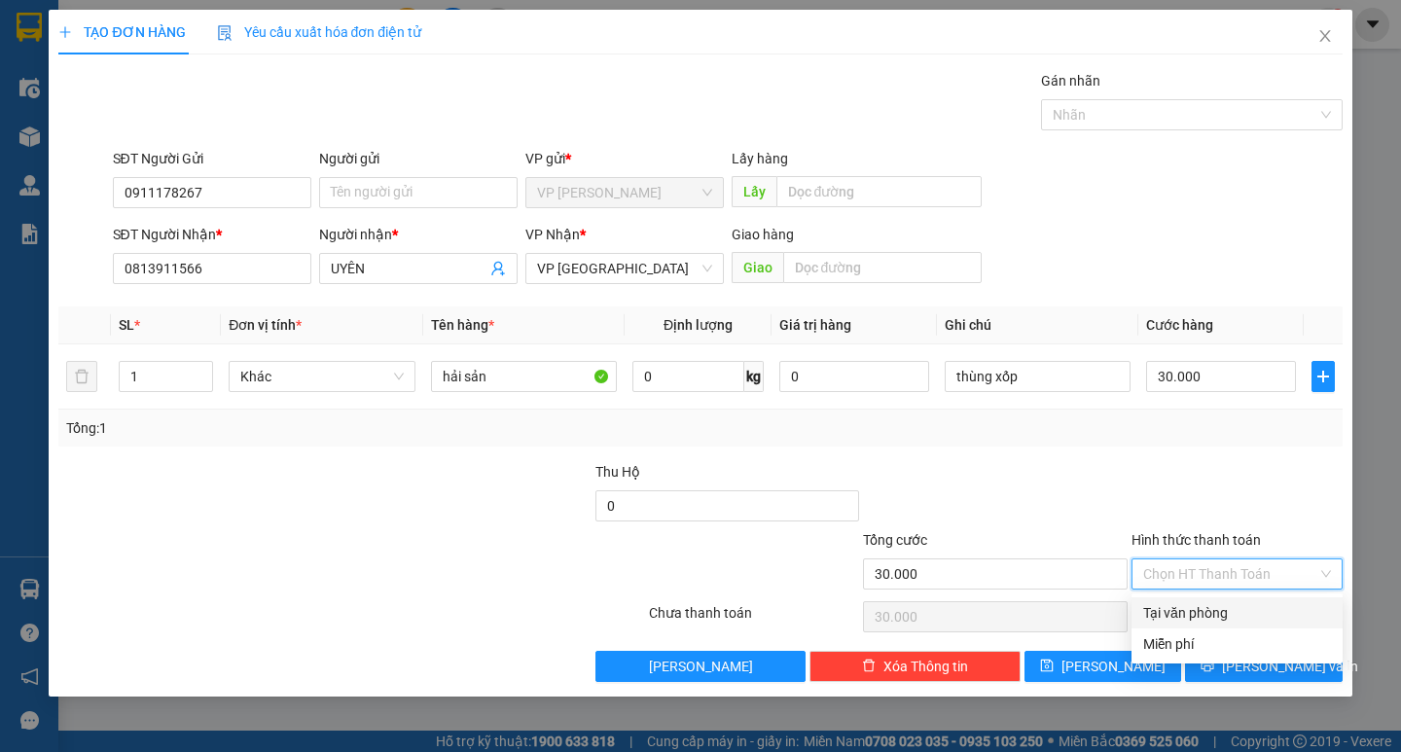
click at [1185, 611] on div "Tại văn phòng" at bounding box center [1237, 612] width 188 height 21
type input "0"
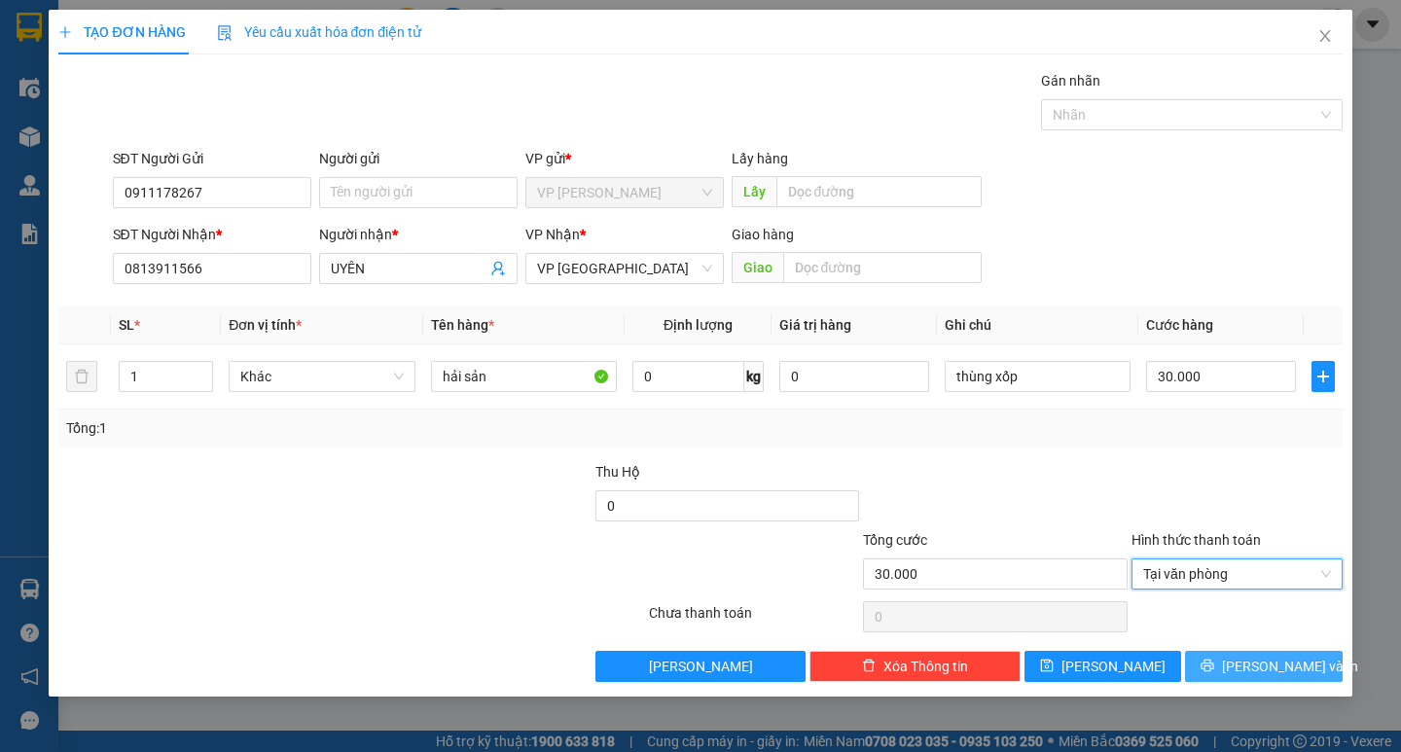
click at [1218, 657] on button "[PERSON_NAME] và In" at bounding box center [1263, 666] width 157 height 31
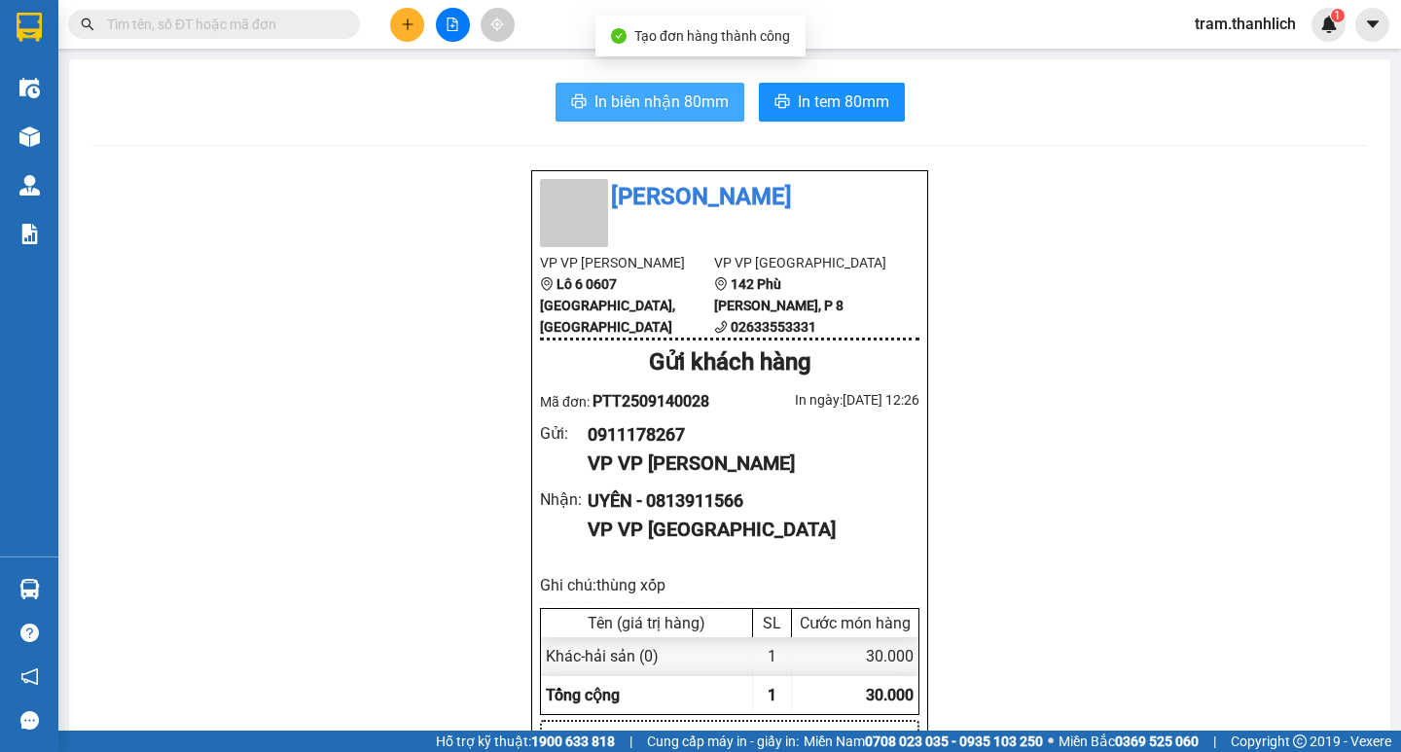
click at [646, 93] on span "In biên nhận 80mm" at bounding box center [661, 101] width 134 height 24
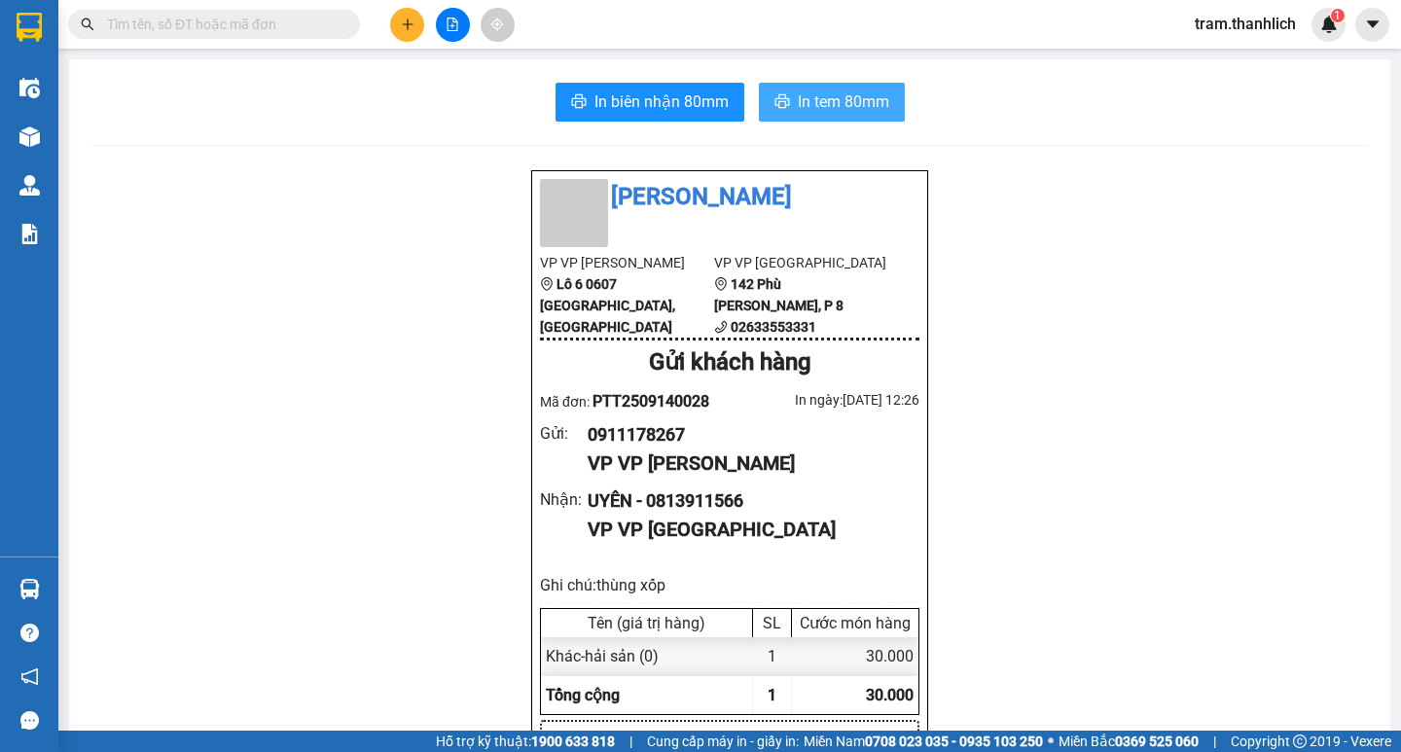
click at [877, 106] on span "In tem 80mm" at bounding box center [843, 101] width 91 height 24
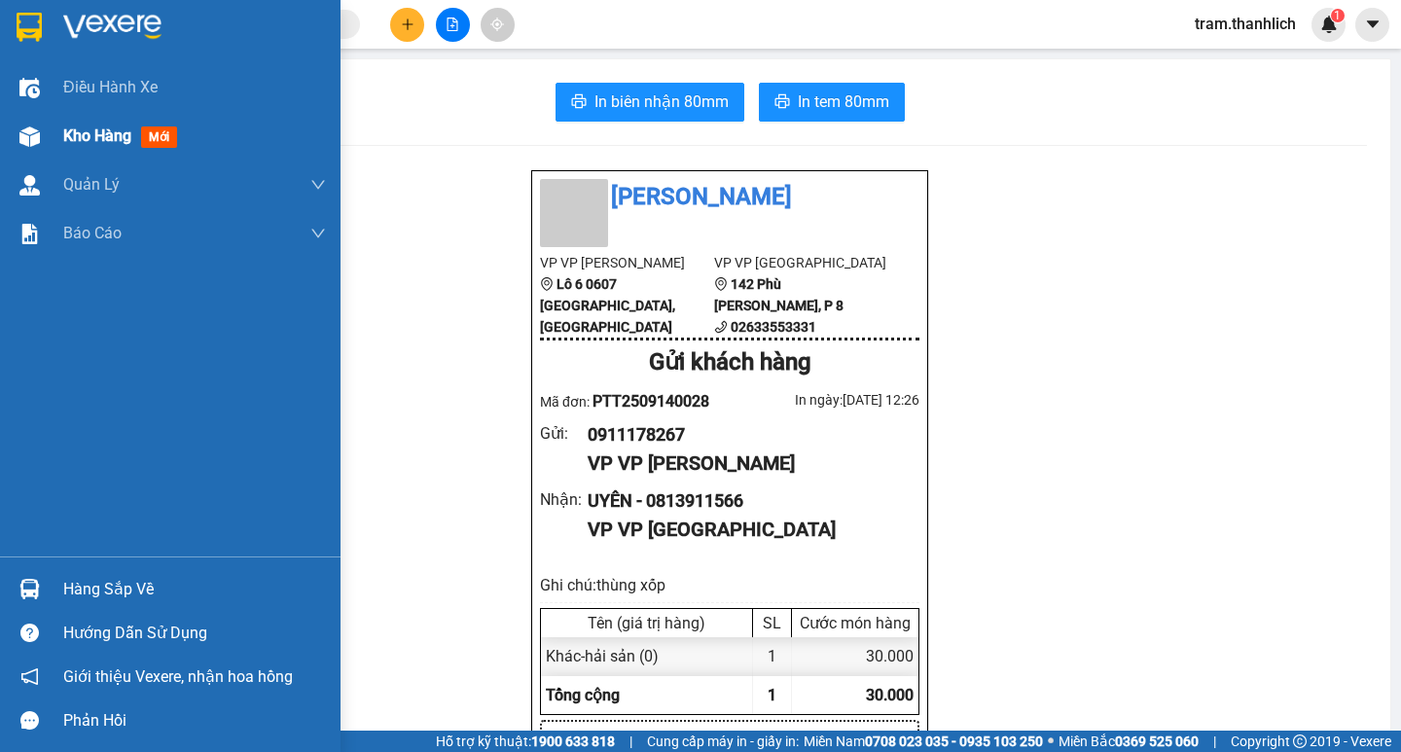
click at [111, 150] on div "Kho hàng mới" at bounding box center [194, 136] width 263 height 49
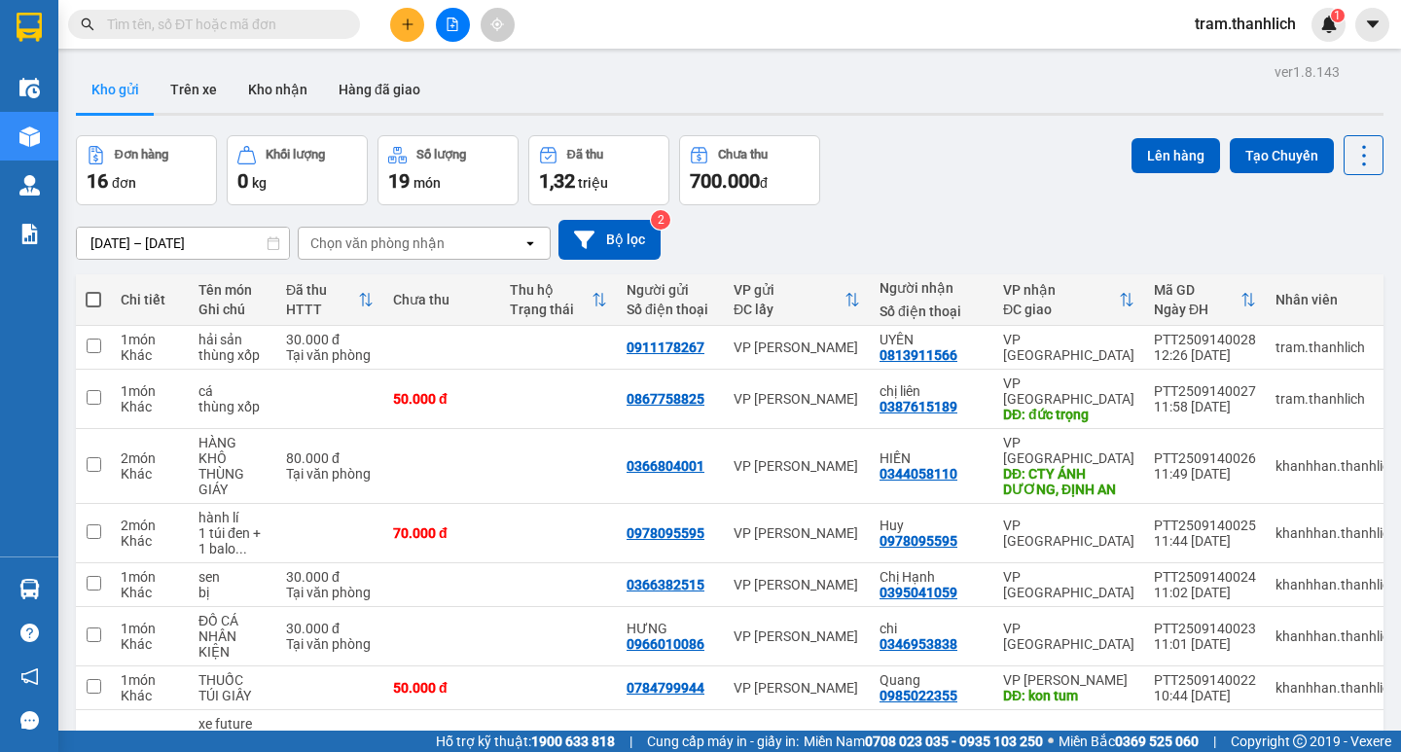
click at [404, 24] on icon "plus" at bounding box center [408, 25] width 14 height 14
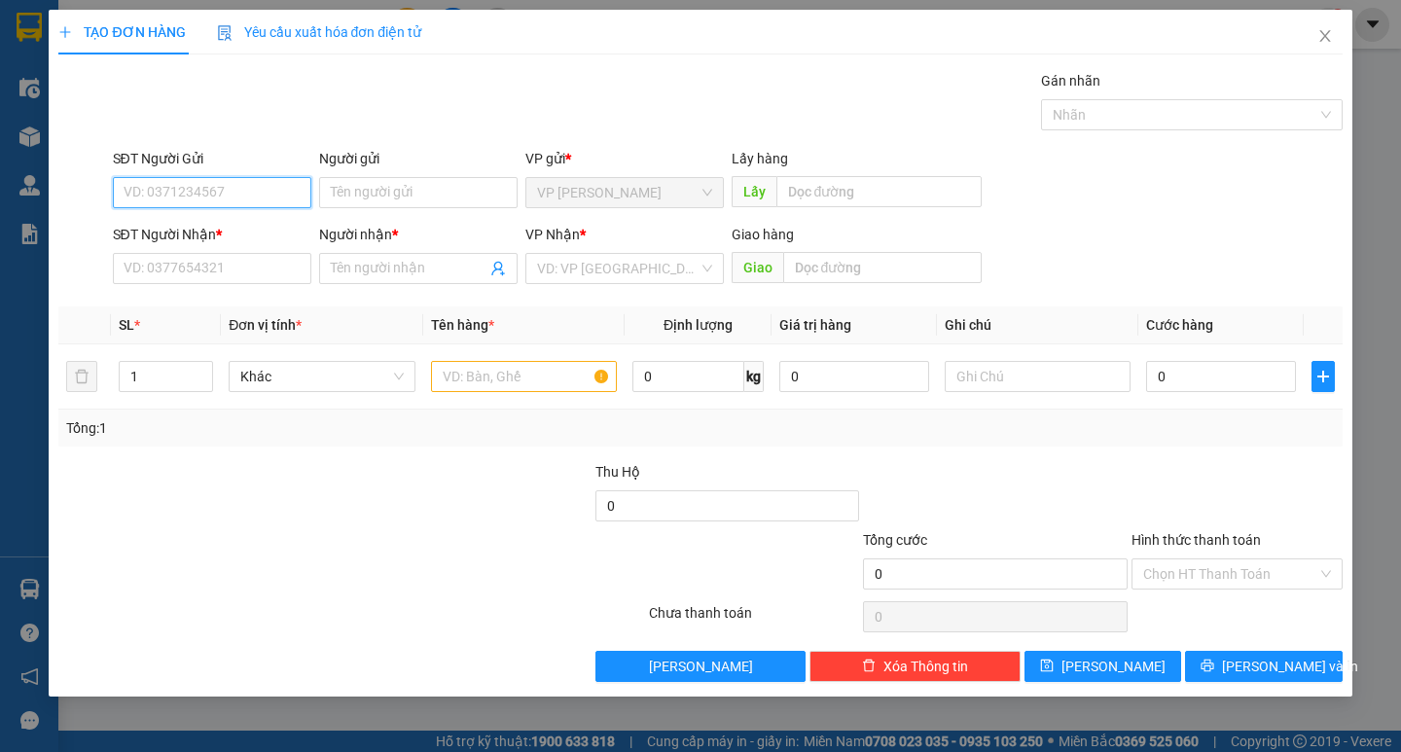
click at [174, 197] on input "SĐT Người Gửi" at bounding box center [212, 192] width 198 height 31
click at [279, 195] on input "0357323370" at bounding box center [212, 192] width 198 height 31
type input "0357323370"
click at [257, 273] on input "SĐT Người Nhận *" at bounding box center [212, 268] width 198 height 31
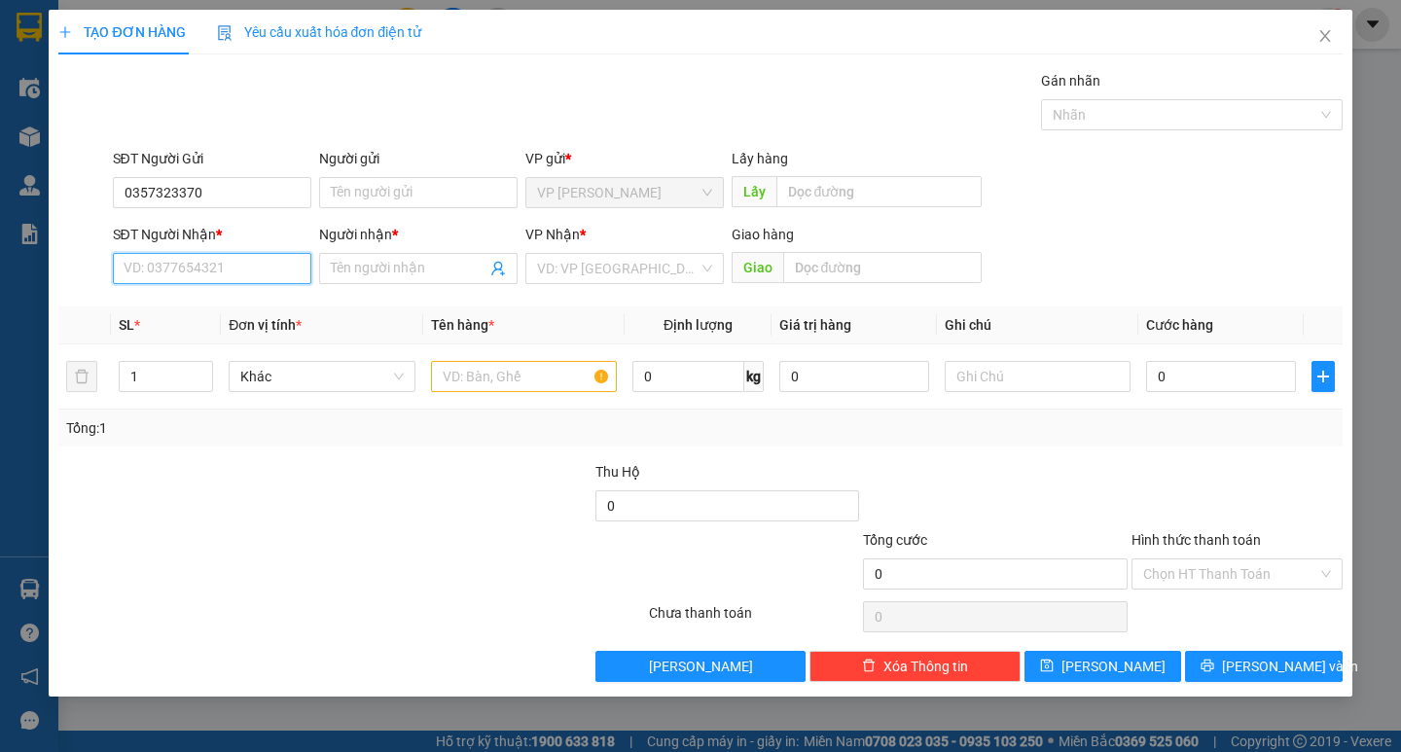
paste input "0357323370"
type input "0357323370"
click at [388, 279] on span at bounding box center [418, 268] width 198 height 31
type input "h"
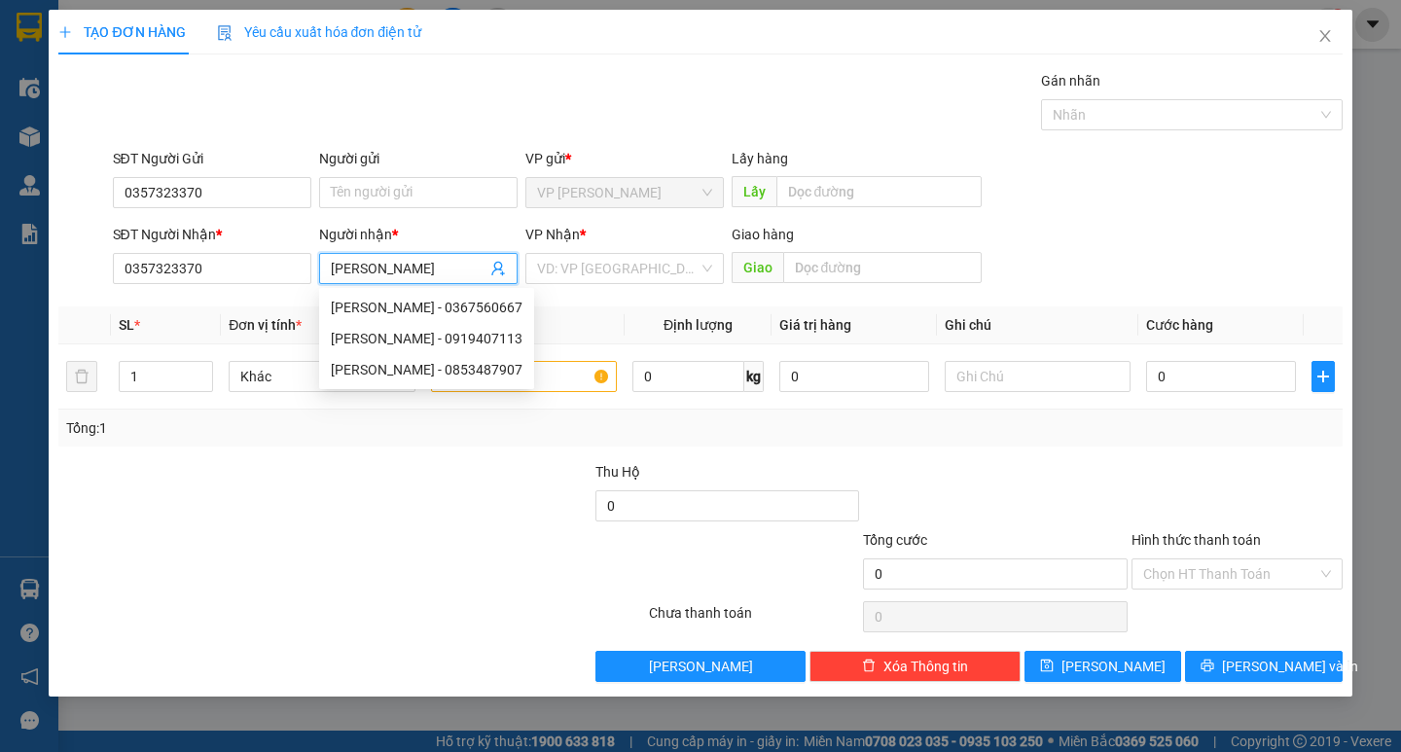
type input "[PERSON_NAME]"
drag, startPoint x: 1143, startPoint y: 203, endPoint x: 1030, endPoint y: 254, distance: 123.6
click at [1144, 203] on div "SĐT Người Gửi 0357323370 Người gửi Tên người gửi VP gửi * VP [PERSON_NAME] Lấy …" at bounding box center [727, 182] width 1237 height 68
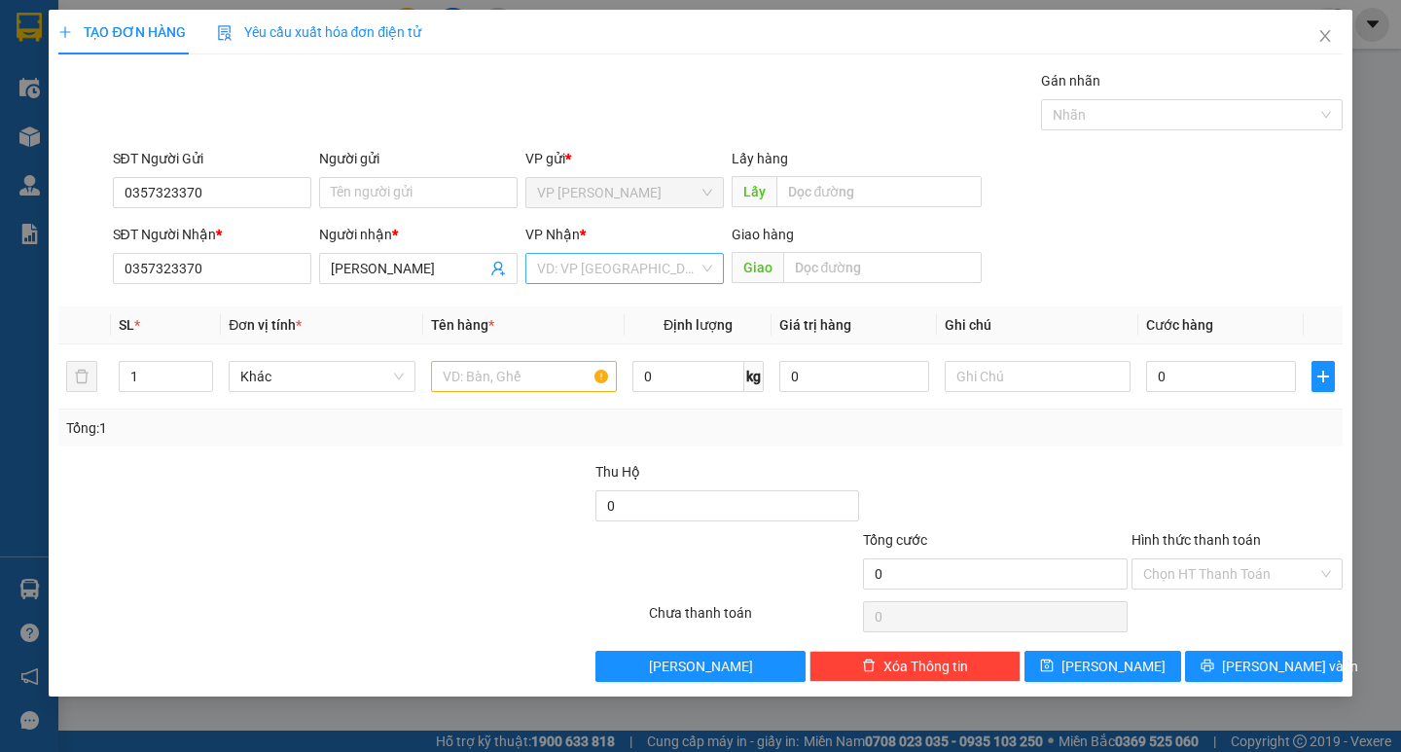
click at [640, 273] on input "search" at bounding box center [617, 268] width 161 height 29
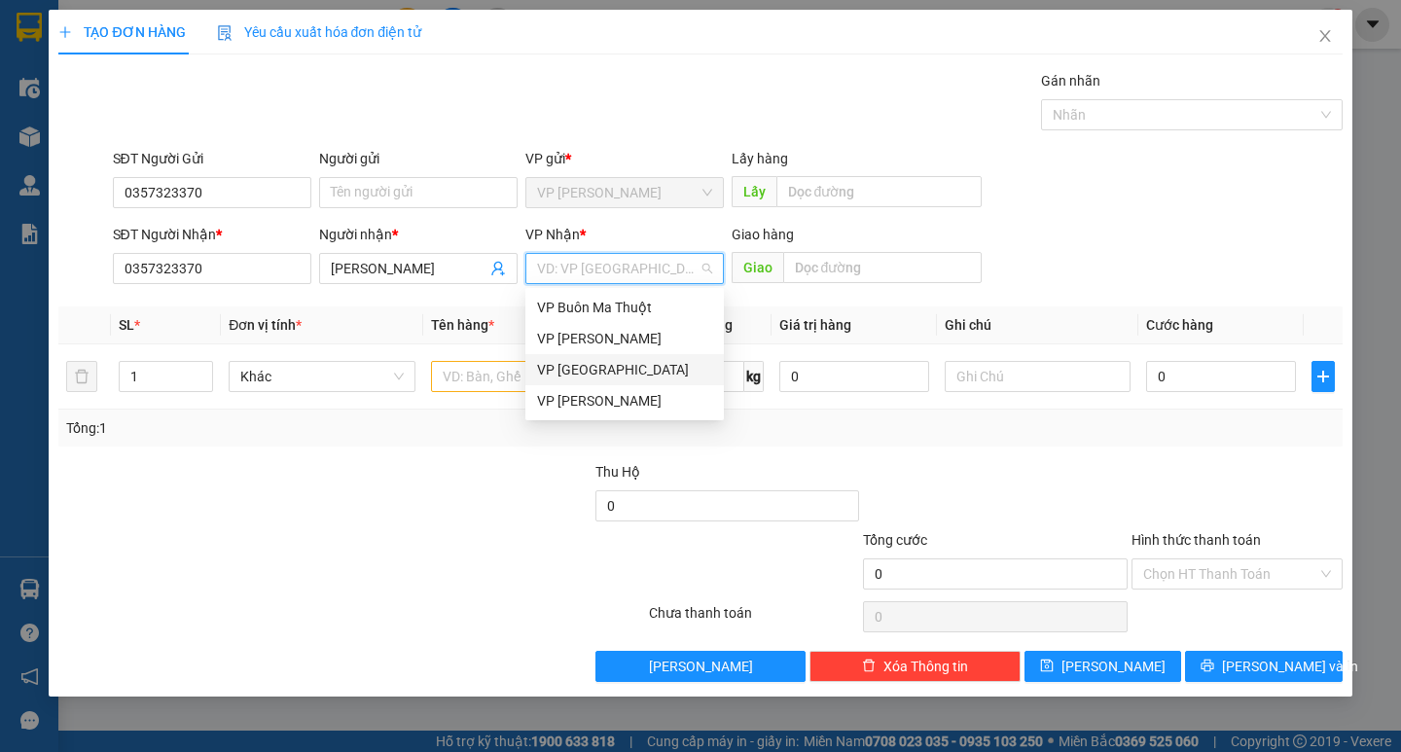
click at [583, 375] on div "VP [GEOGRAPHIC_DATA]" at bounding box center [624, 369] width 175 height 21
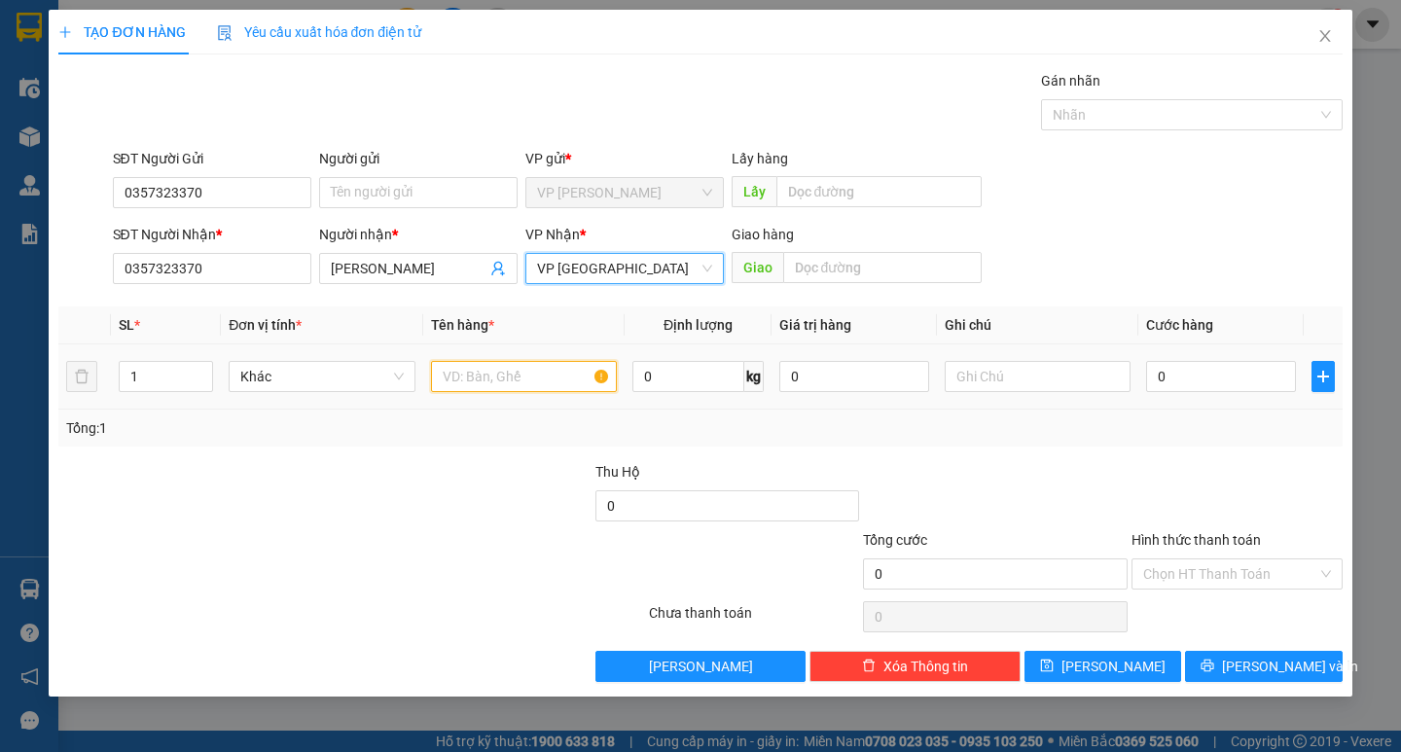
click at [473, 375] on input "text" at bounding box center [524, 376] width 186 height 31
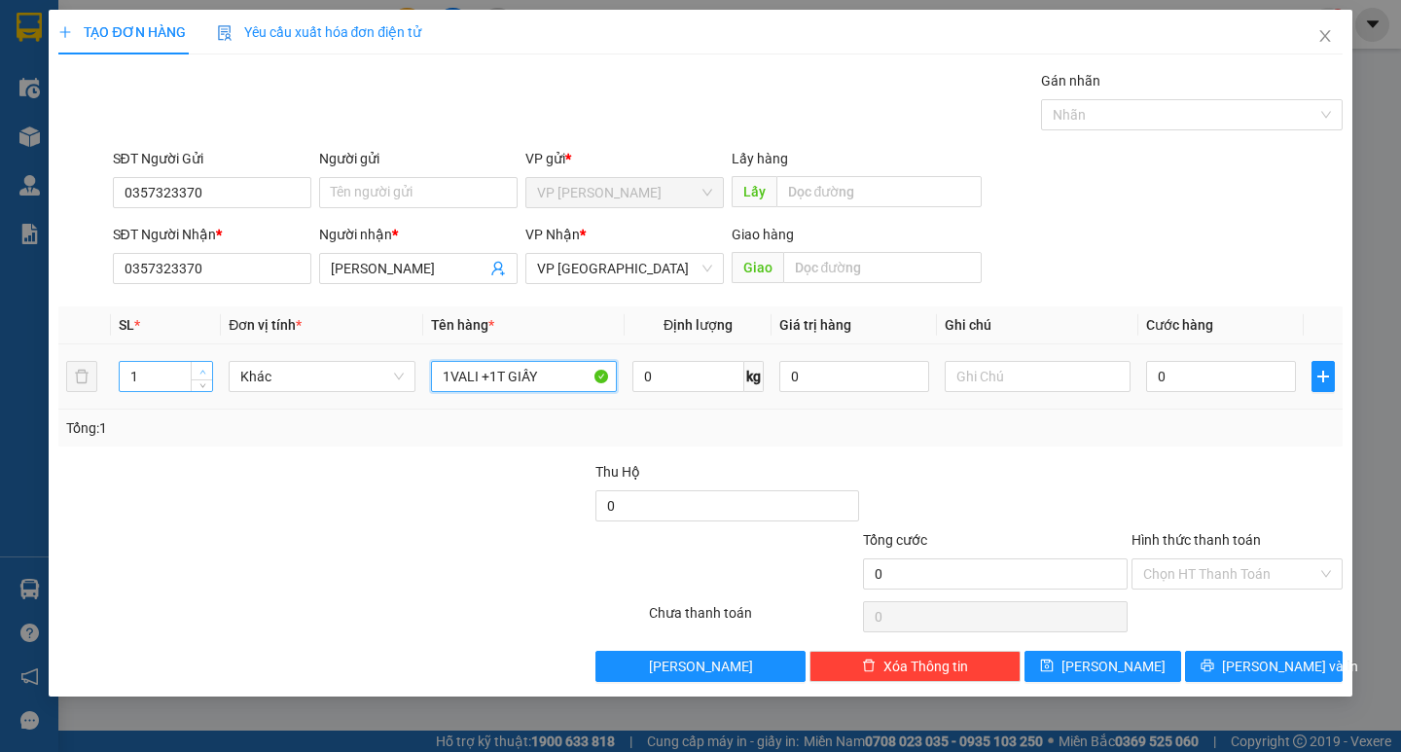
type input "1VALI +1T GIẤY"
type input "2"
click at [201, 366] on span "up" at bounding box center [202, 372] width 12 height 12
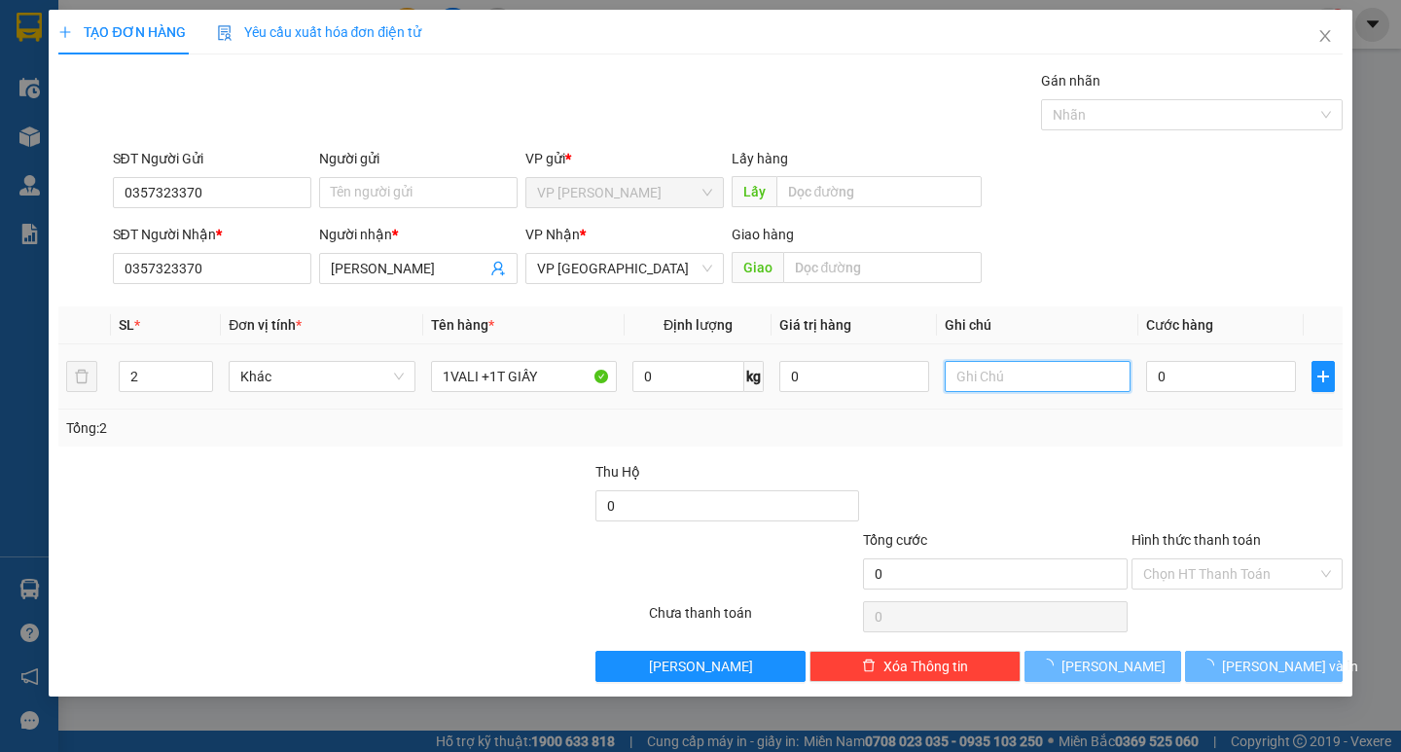
click at [1062, 385] on input "text" at bounding box center [1037, 376] width 186 height 31
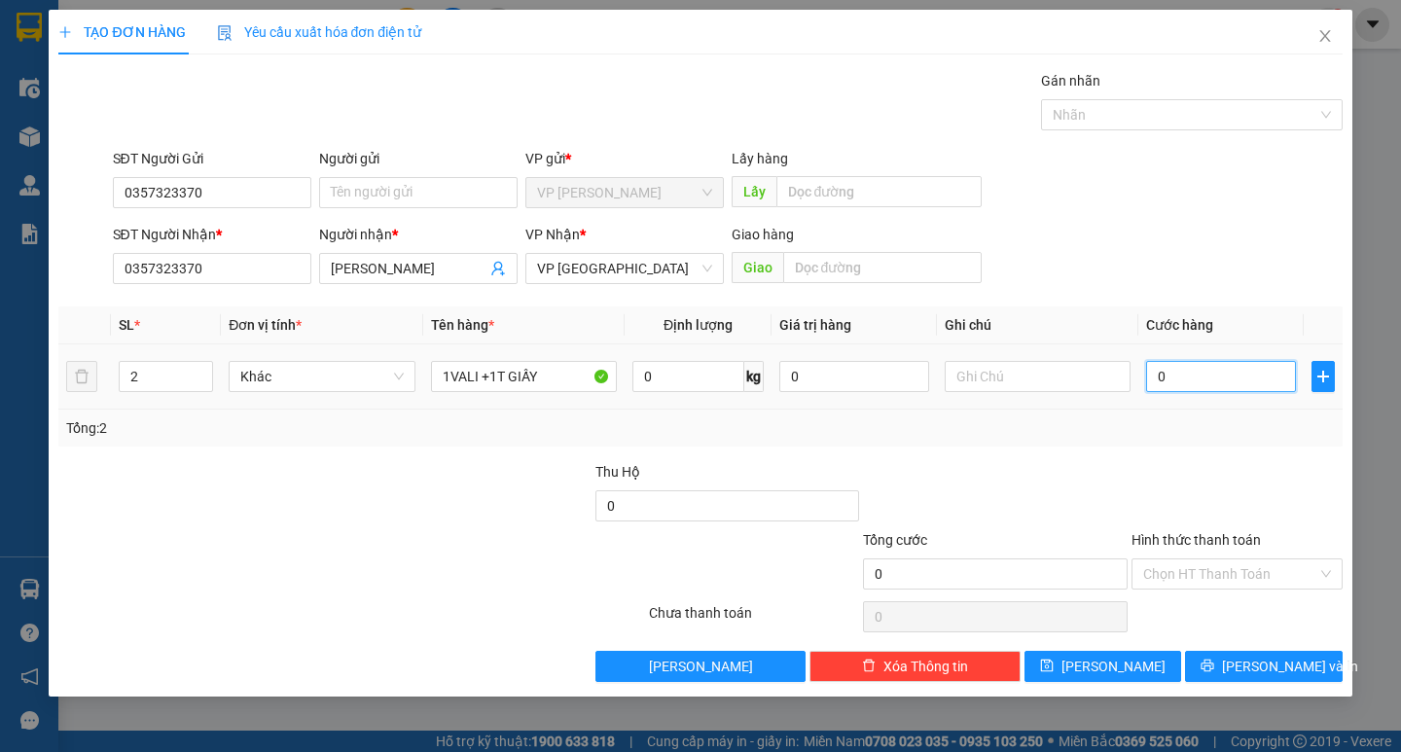
click at [1197, 378] on input "0" at bounding box center [1221, 376] width 150 height 31
type input "9"
type input "90"
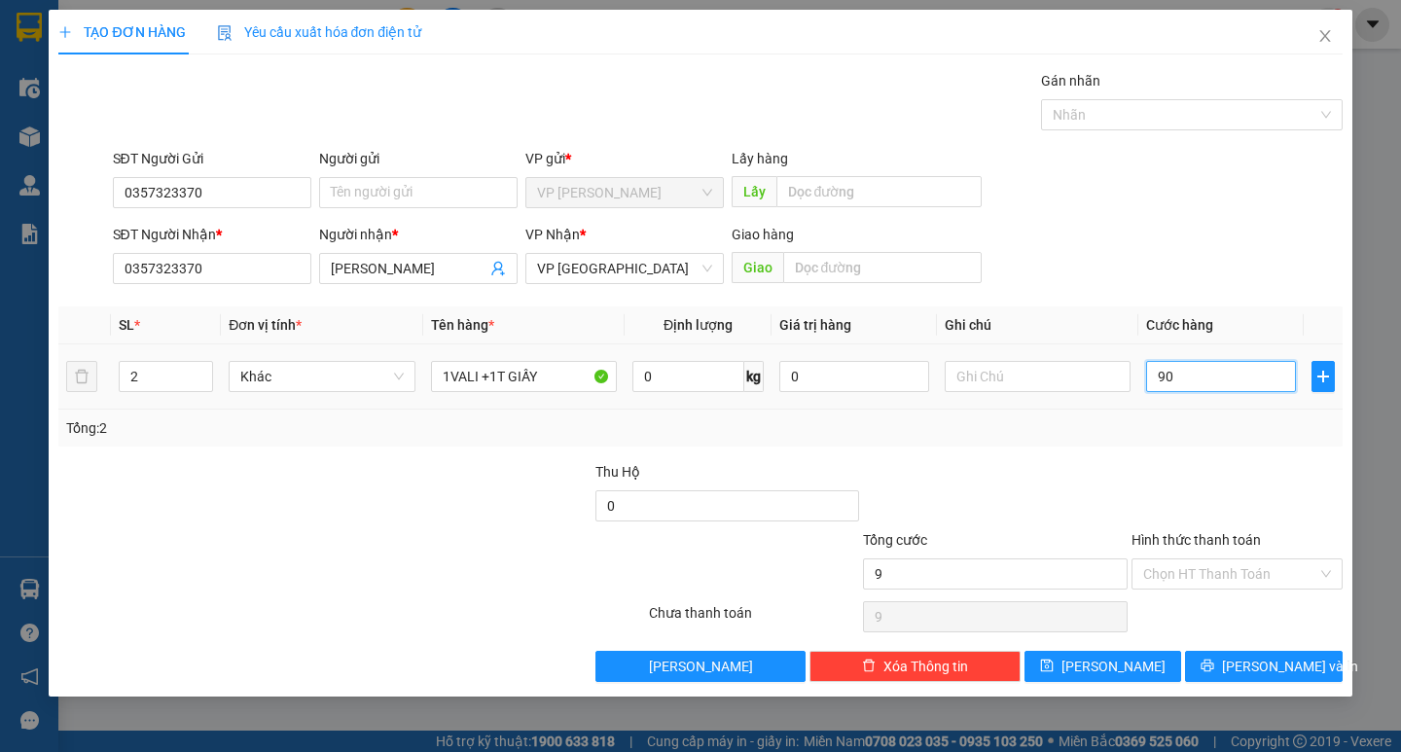
type input "90"
type input "900"
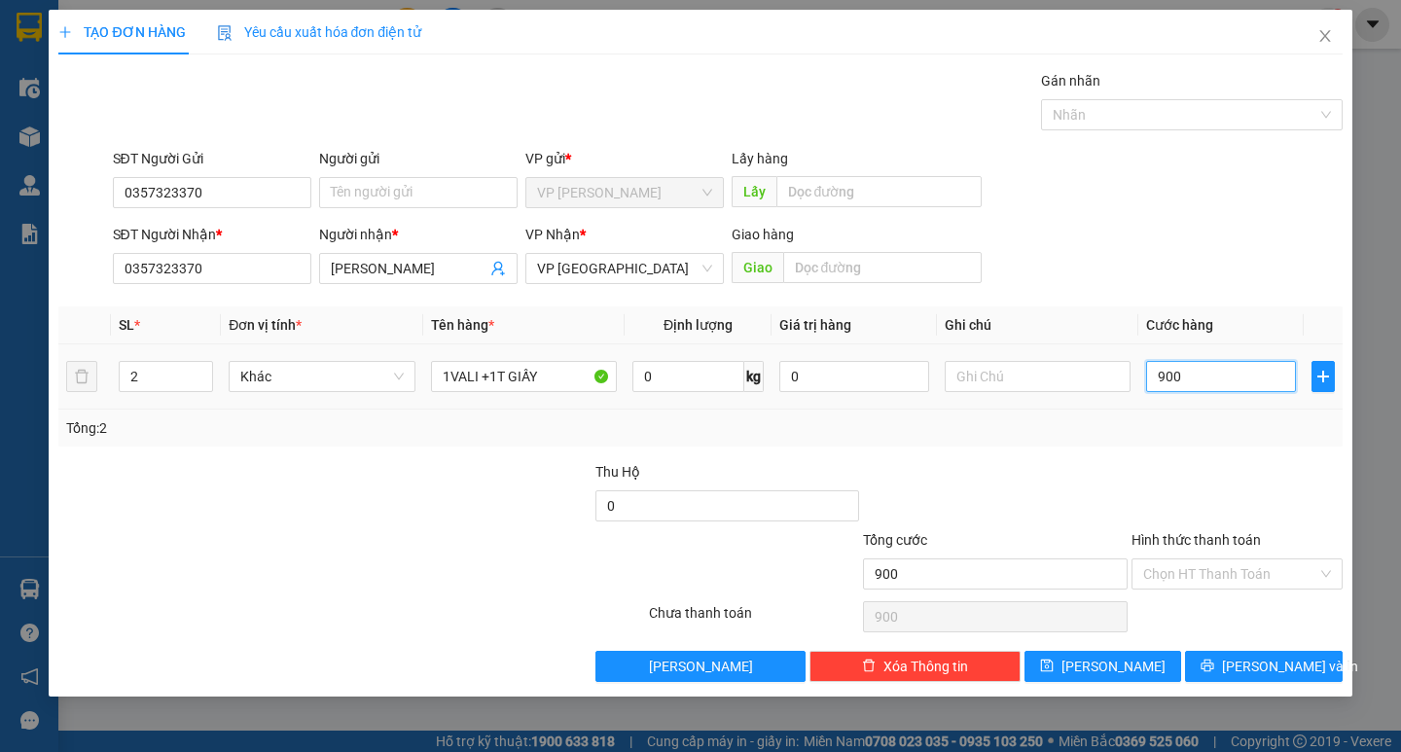
type input "9.000"
type input "90.000"
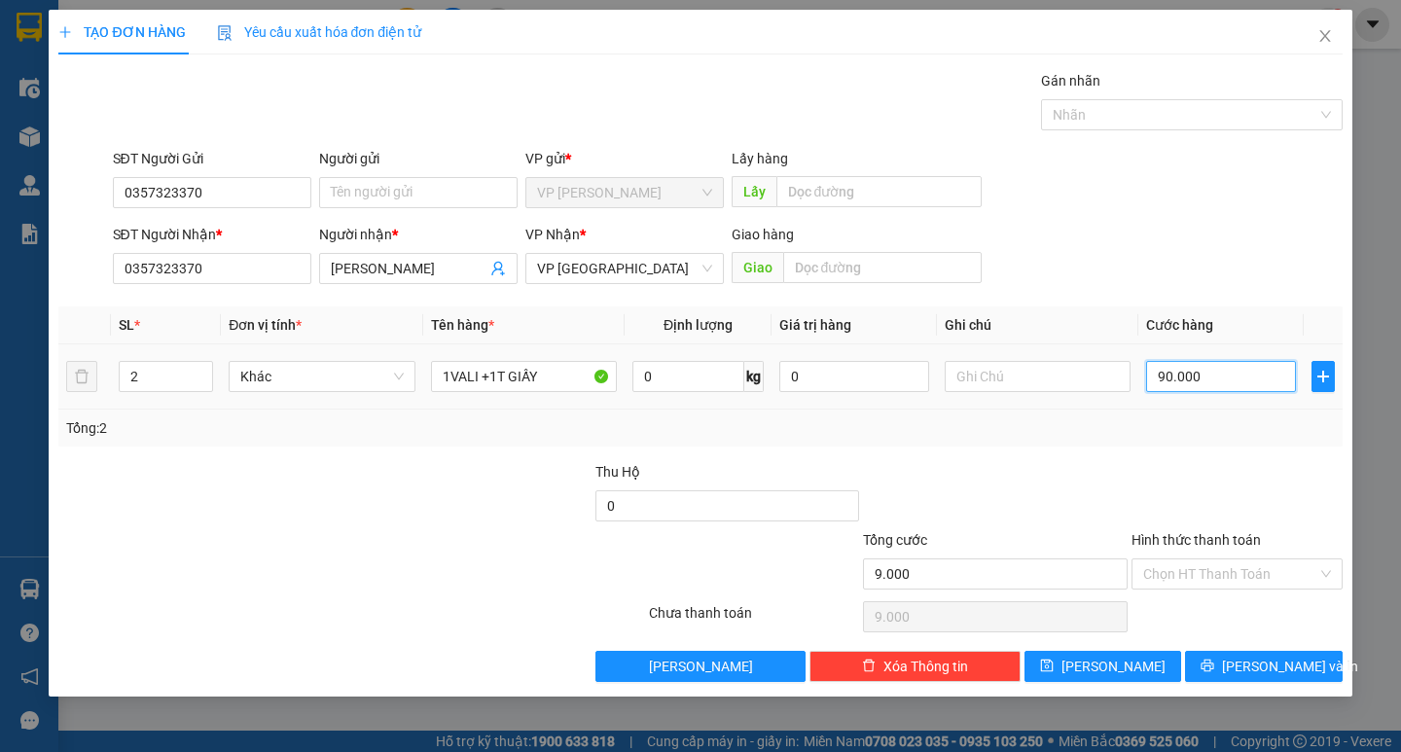
type input "90.000"
click at [1058, 389] on input "text" at bounding box center [1037, 376] width 186 height 31
type input "CK CÔ ĐÀO"
click at [1213, 584] on input "Hình thức thanh toán" at bounding box center [1230, 573] width 174 height 29
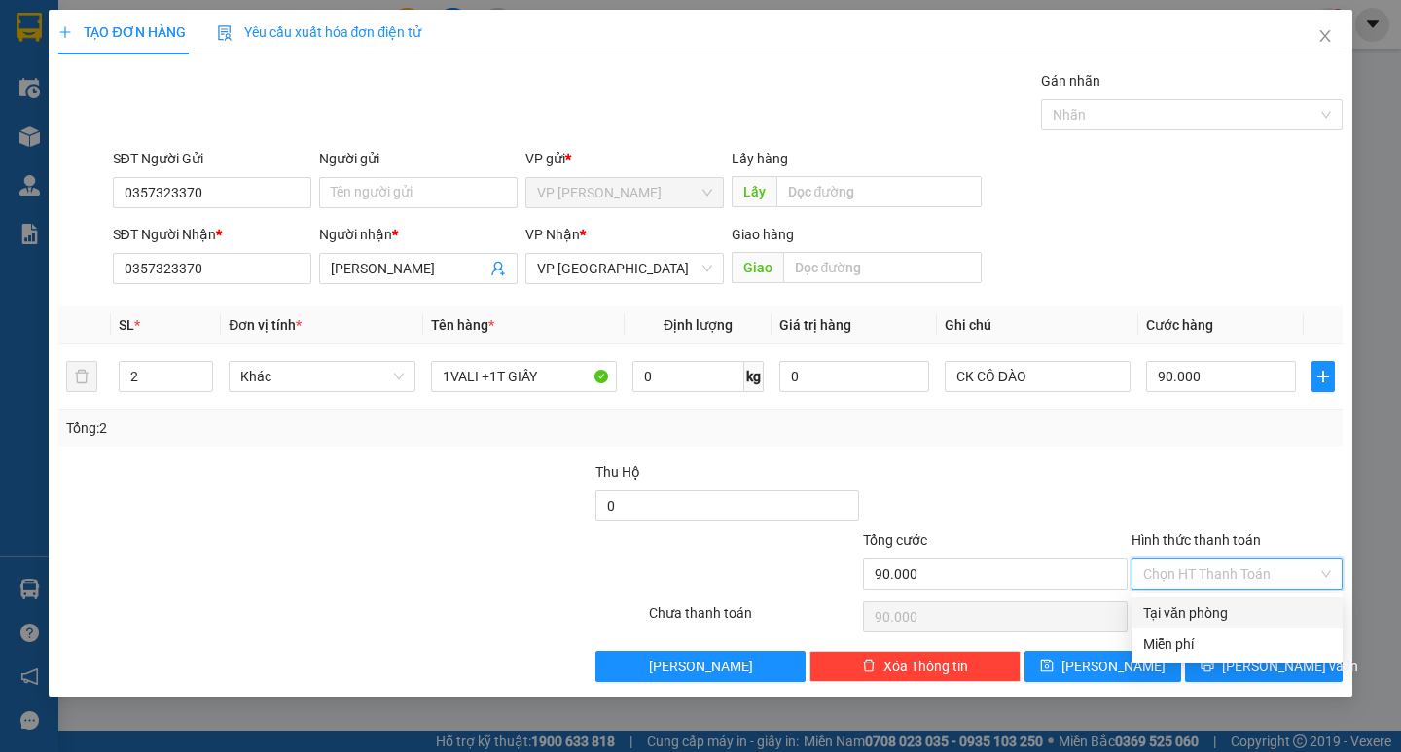
click at [1248, 612] on div "Tại văn phòng" at bounding box center [1237, 612] width 188 height 21
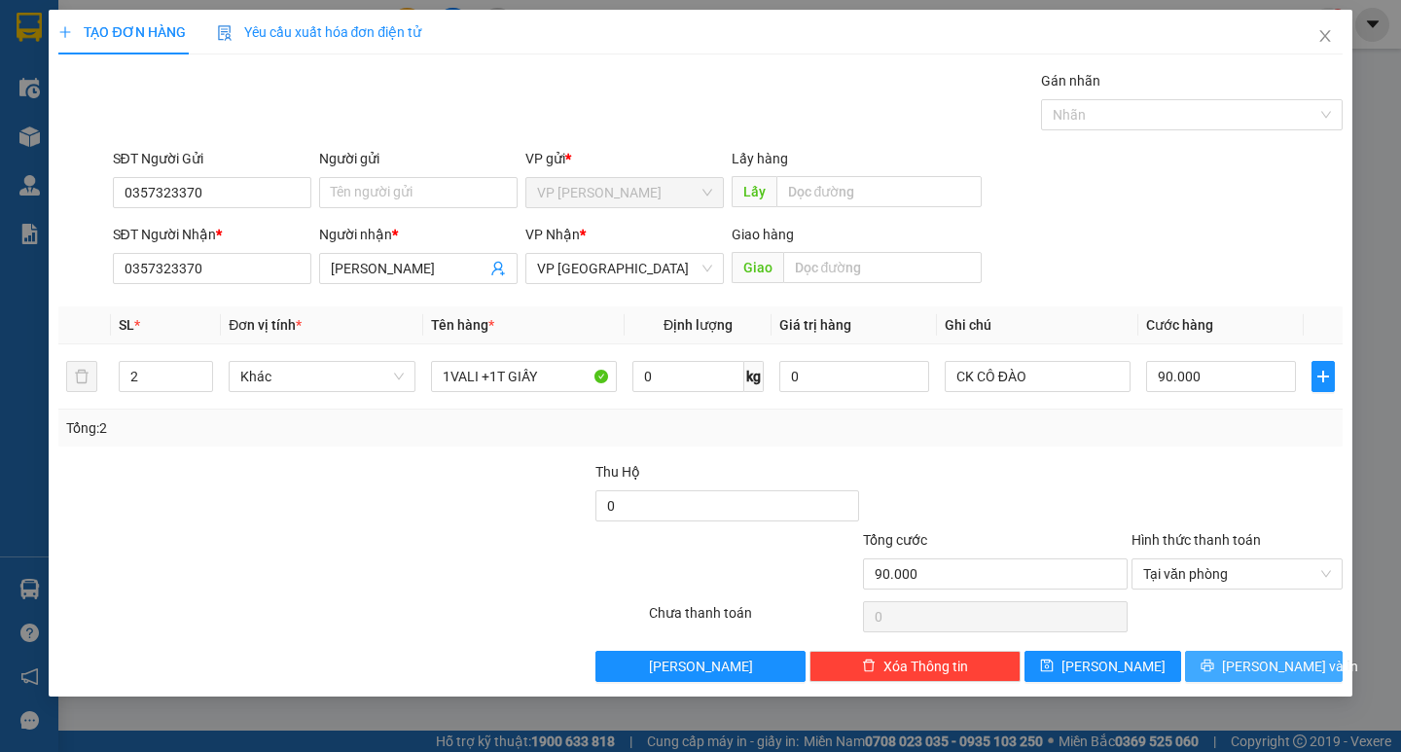
click at [1259, 658] on span "[PERSON_NAME] và In" at bounding box center [1290, 666] width 136 height 21
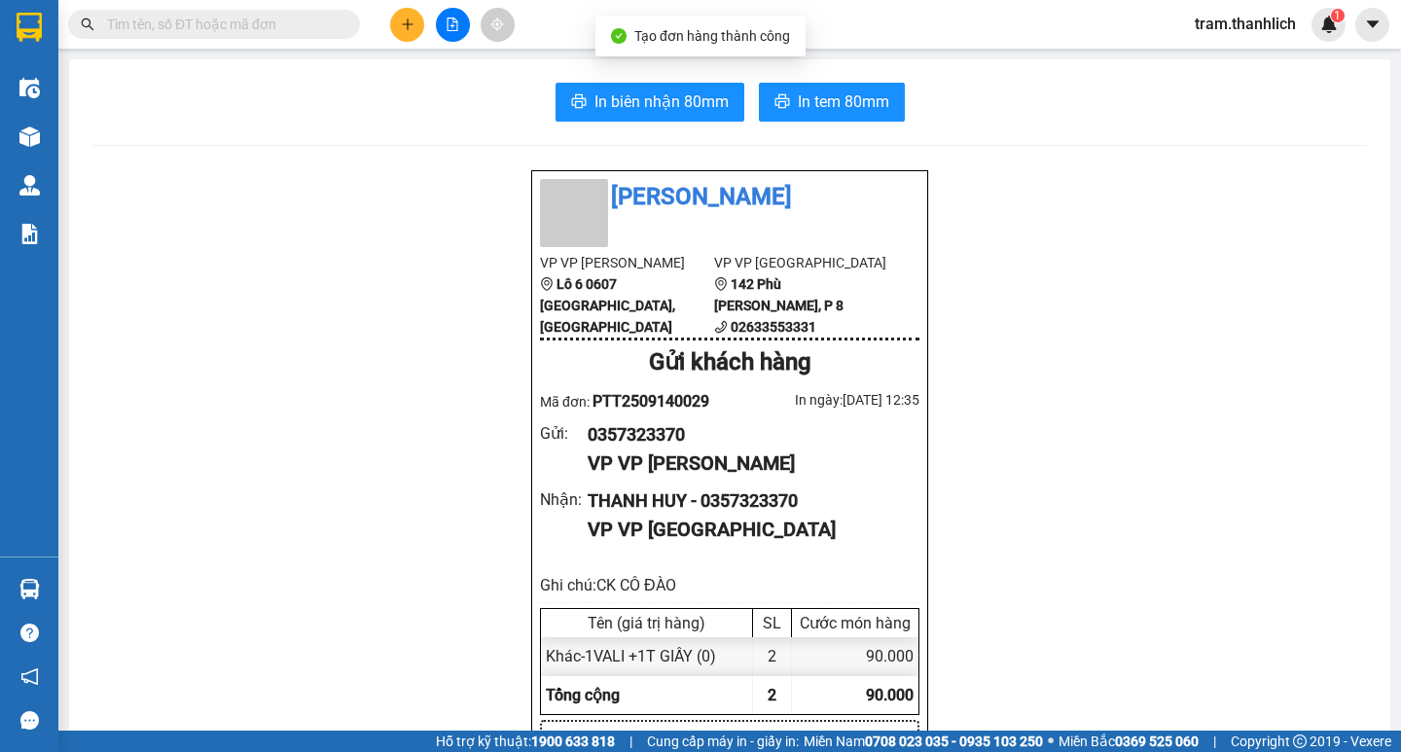
click at [683, 95] on span "In biên nhận 80mm" at bounding box center [661, 101] width 134 height 24
click at [842, 106] on span "In tem 80mm" at bounding box center [843, 101] width 91 height 24
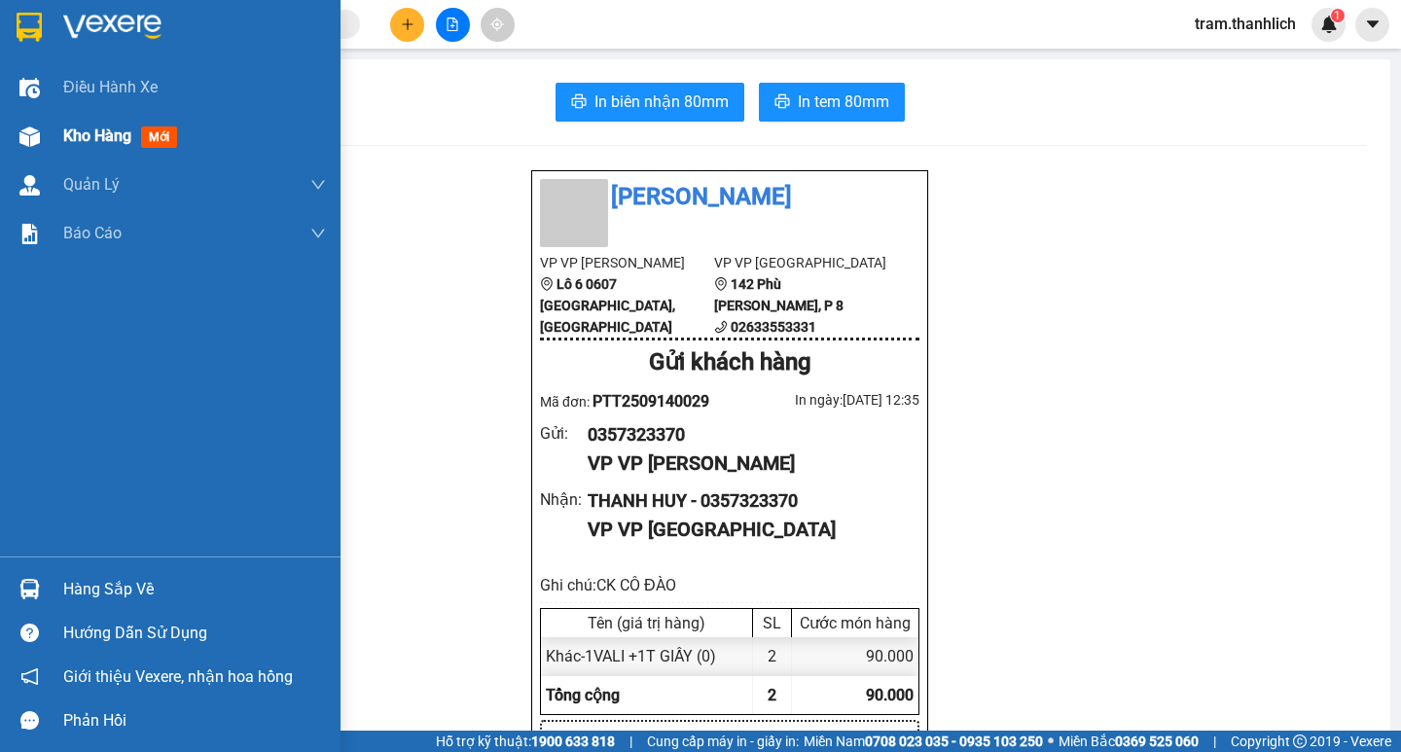
click at [58, 121] on div "Kho hàng mới" at bounding box center [170, 136] width 340 height 49
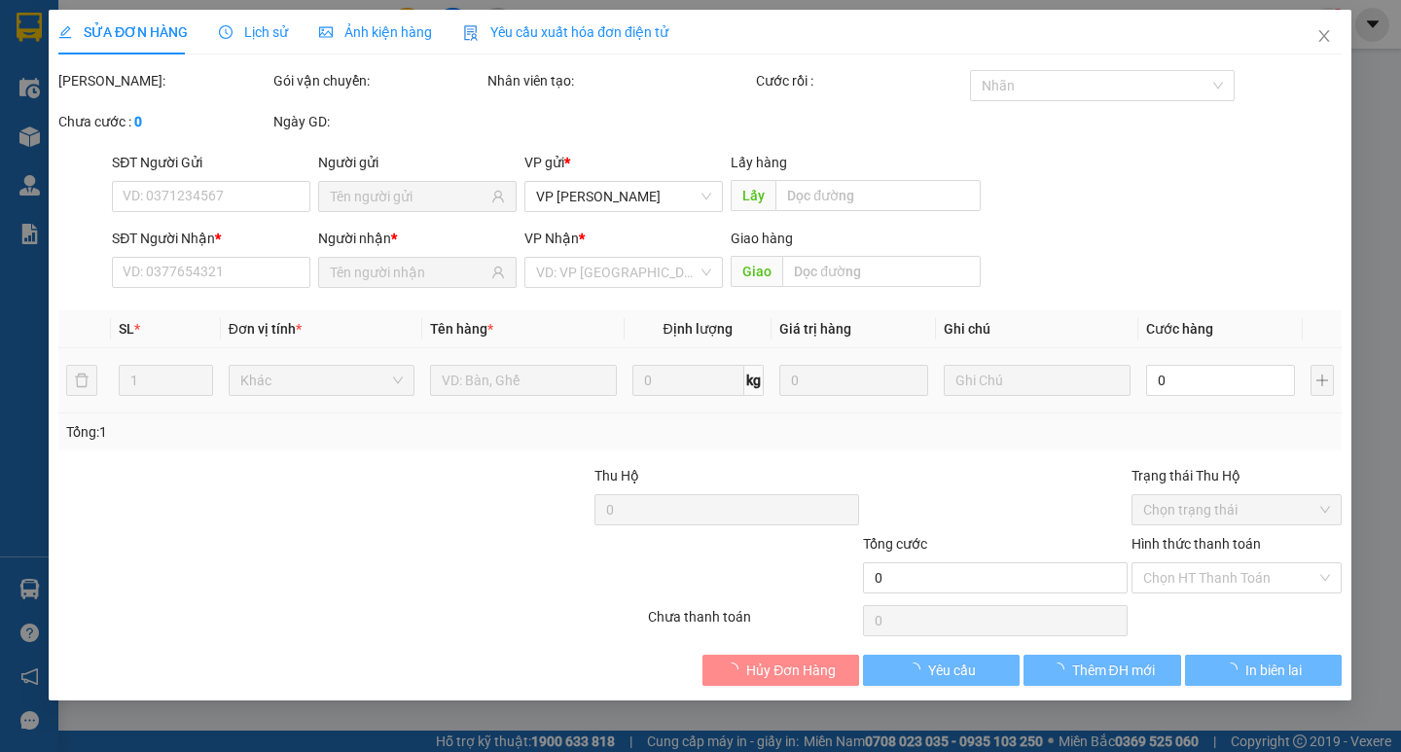
type input "0948946422"
type input "0948147495"
type input "300.000"
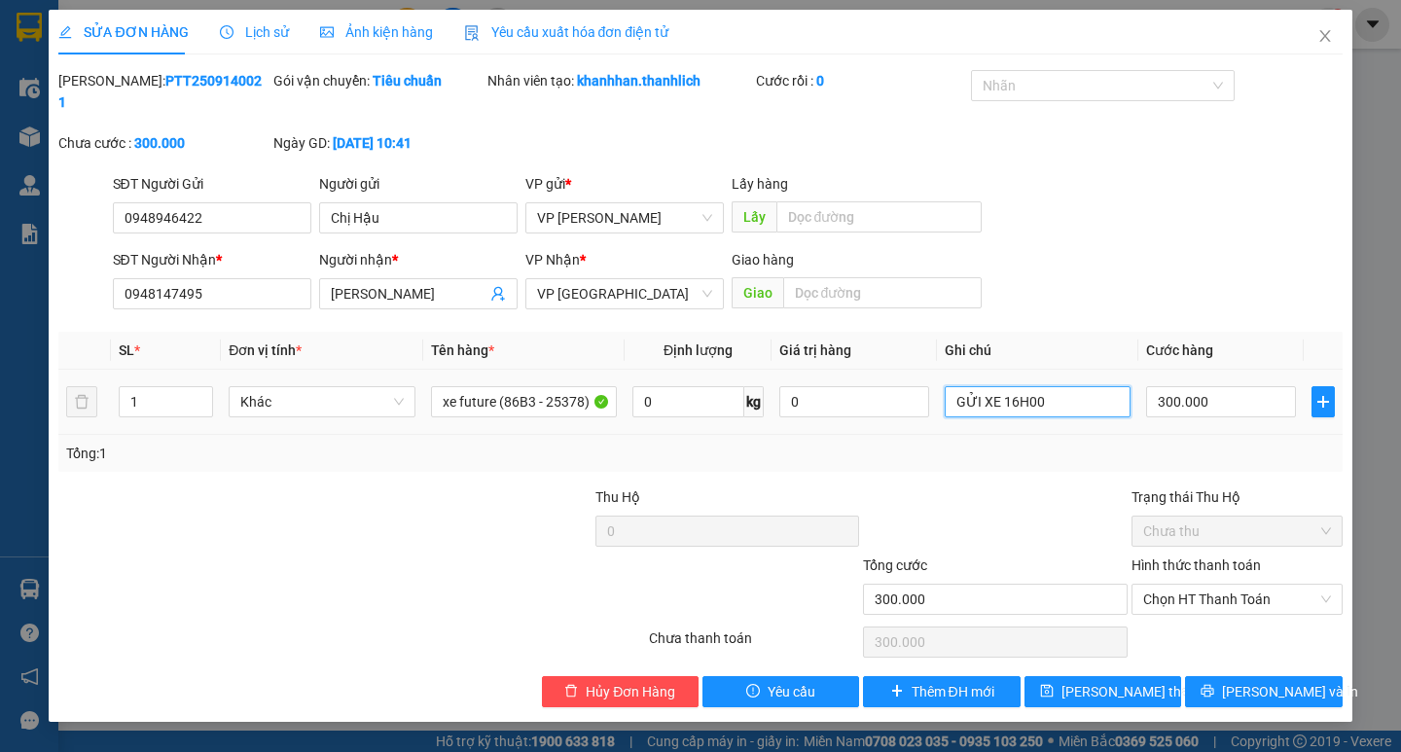
click at [1097, 386] on input "GỬI XE 16H00" at bounding box center [1037, 401] width 186 height 31
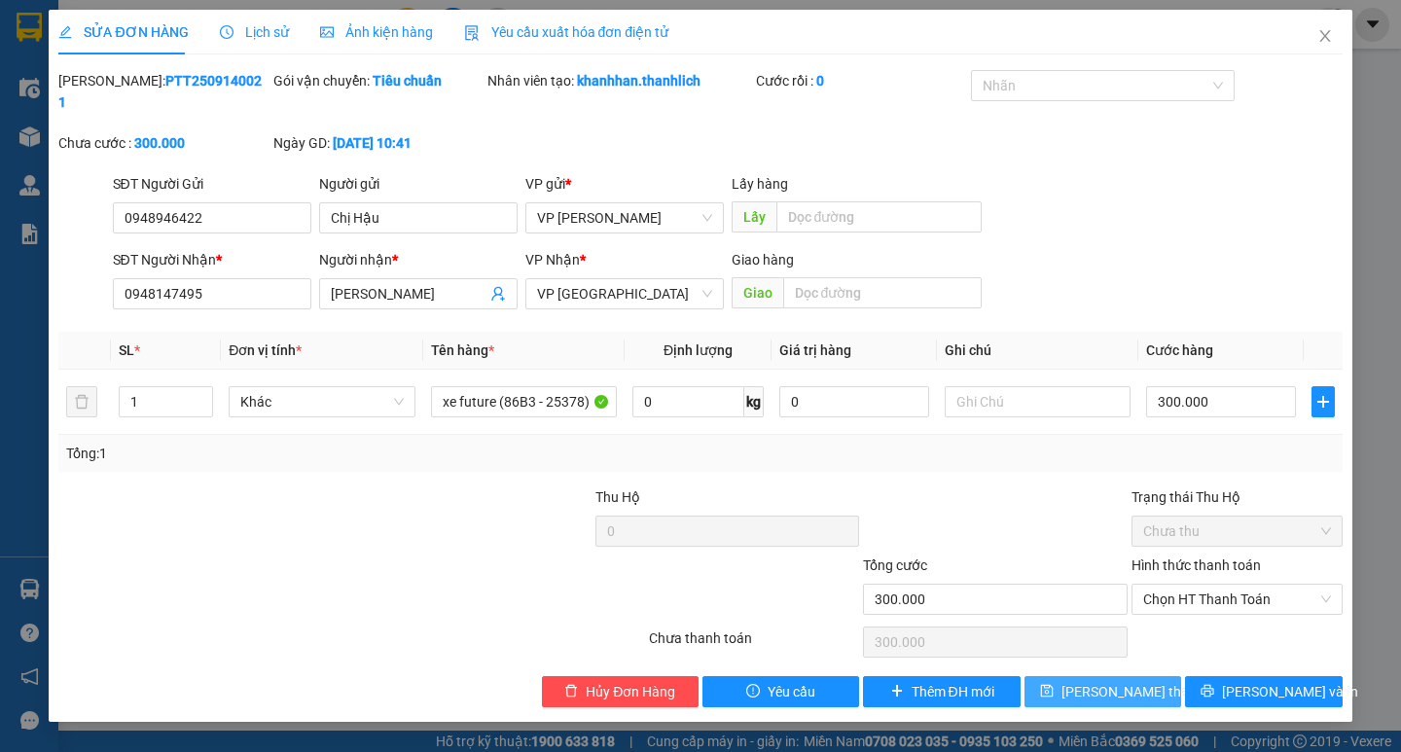
click at [1106, 681] on span "[PERSON_NAME] thay đổi" at bounding box center [1139, 691] width 156 height 21
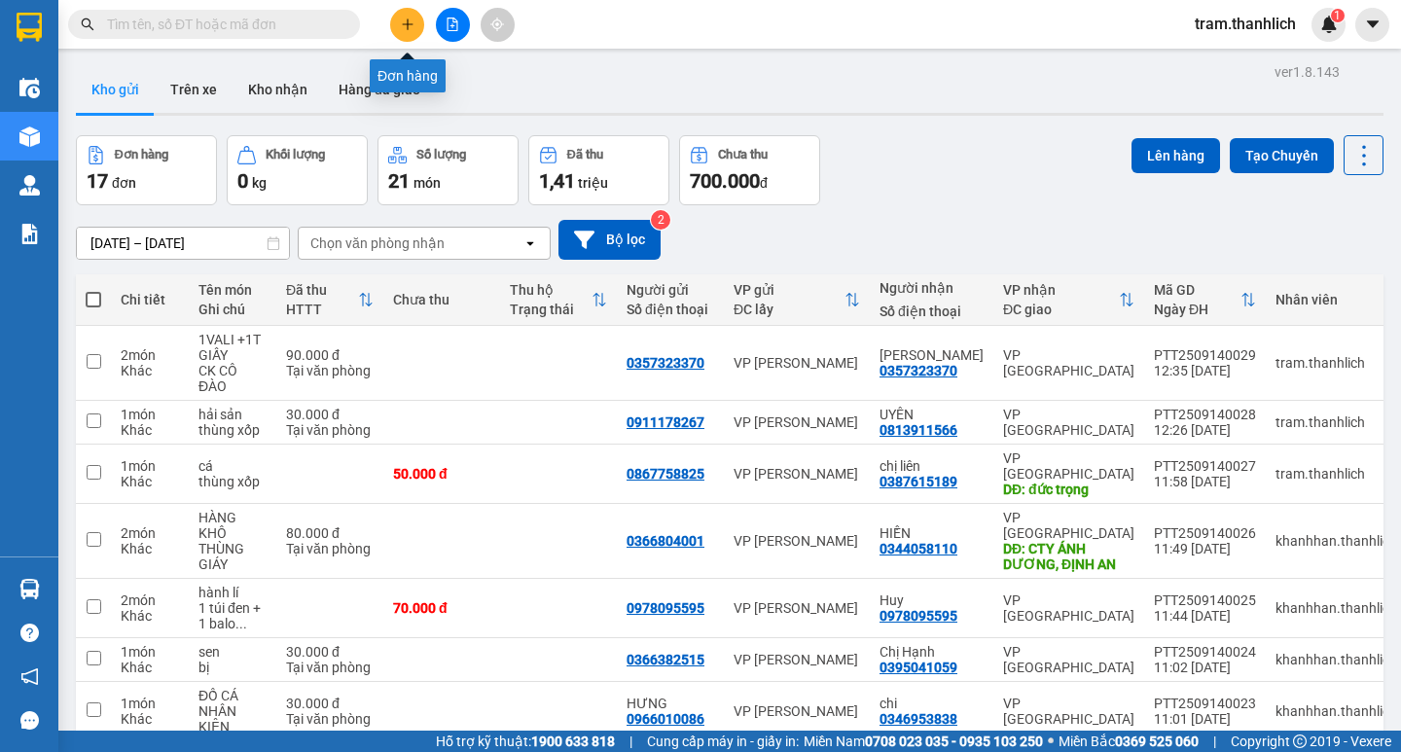
click at [415, 26] on button at bounding box center [407, 25] width 34 height 34
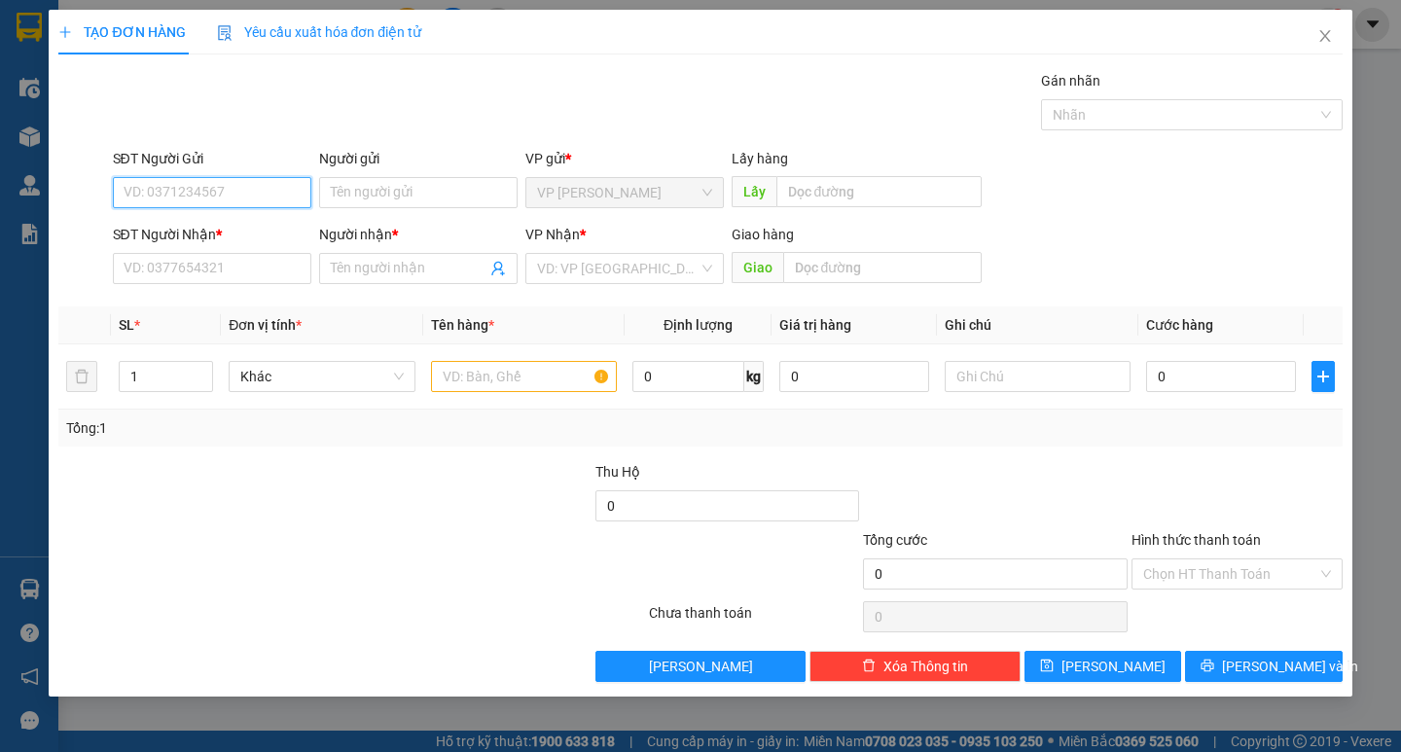
click at [191, 200] on input "SĐT Người Gửi" at bounding box center [212, 192] width 198 height 31
click at [195, 226] on div "0924636359" at bounding box center [211, 231] width 175 height 21
type input "0924636359"
type input "0347824782"
type input "LÂM"
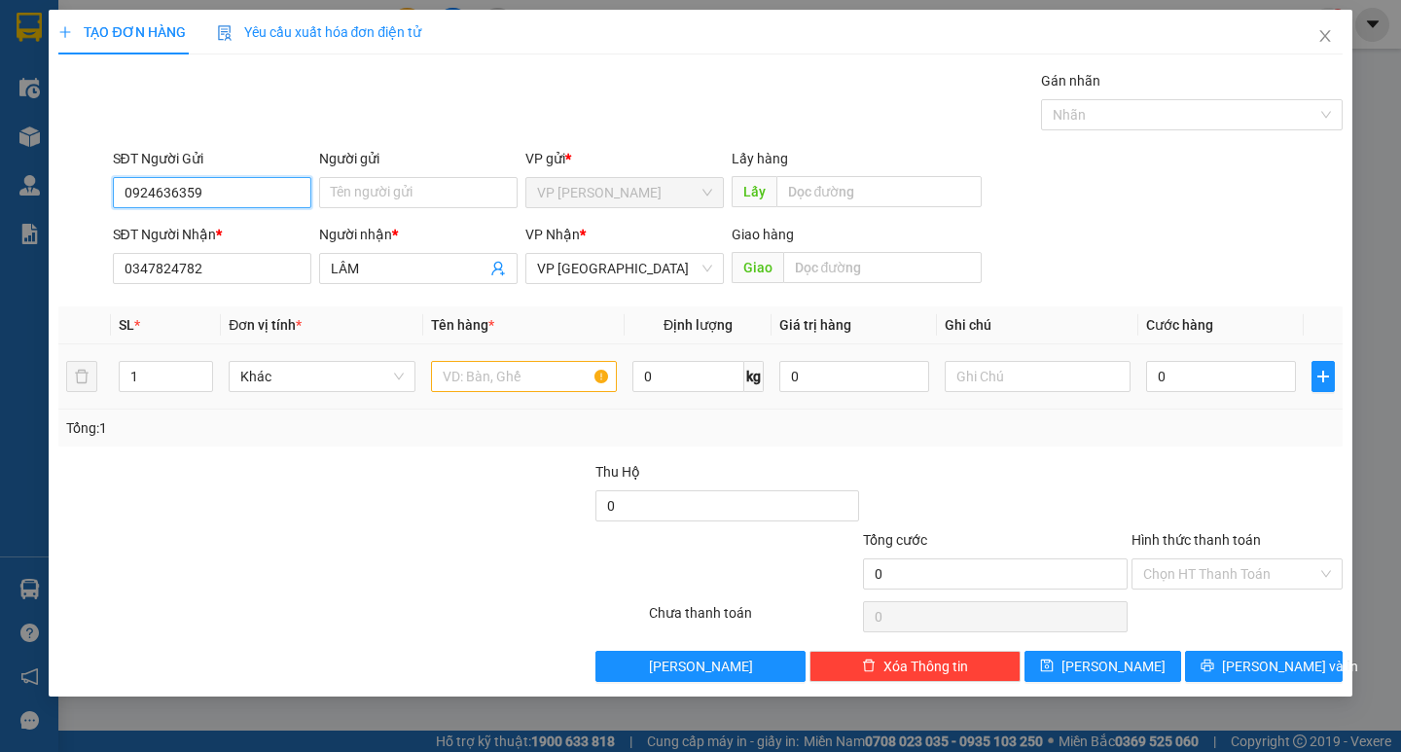
type input "0924636359"
click at [460, 382] on input "text" at bounding box center [524, 376] width 186 height 31
type input "D"
type input "ĐỒ ĂN"
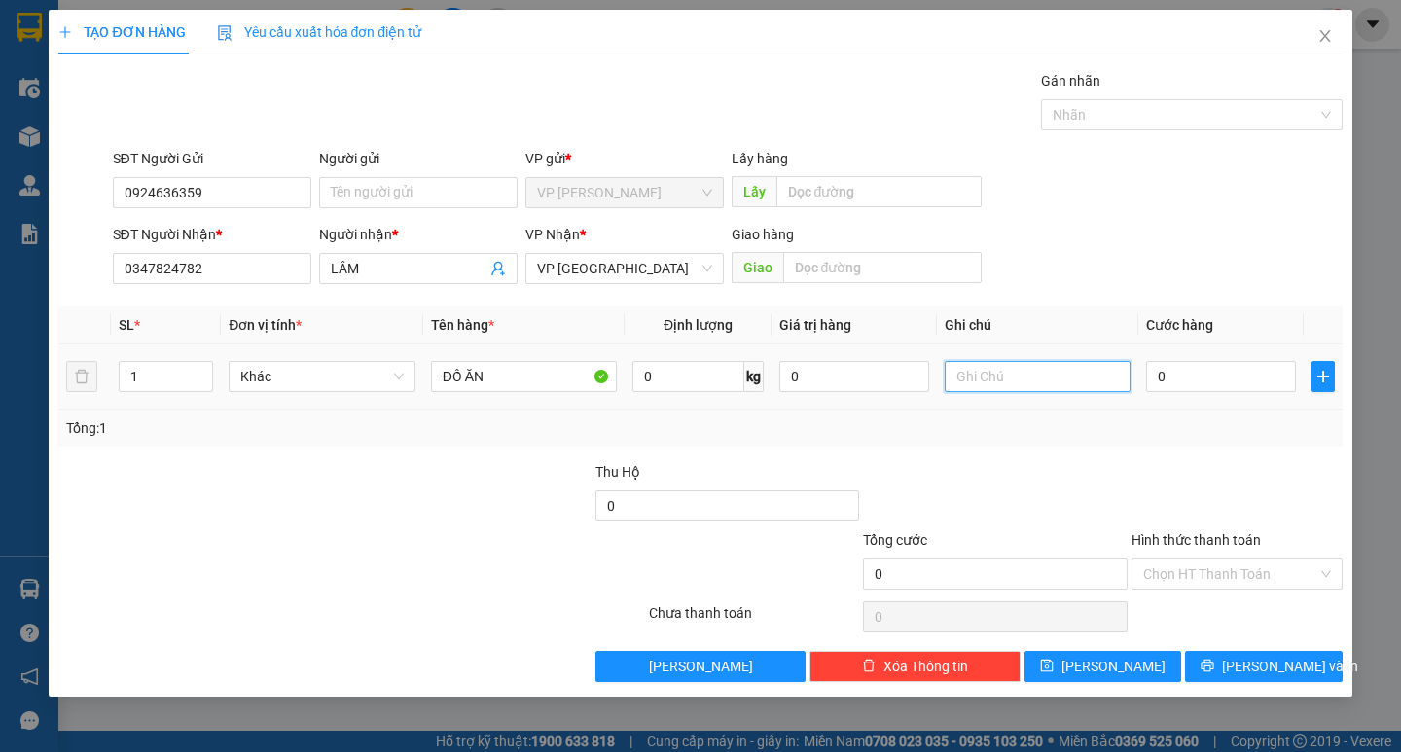
drag, startPoint x: 1020, startPoint y: 378, endPoint x: 984, endPoint y: 380, distance: 36.0
click at [1016, 378] on input "text" at bounding box center [1037, 376] width 186 height 31
type input "THÙNG XỐP"
drag, startPoint x: 1277, startPoint y: 363, endPoint x: 1263, endPoint y: 372, distance: 16.2
click at [1276, 363] on input "0" at bounding box center [1221, 376] width 150 height 31
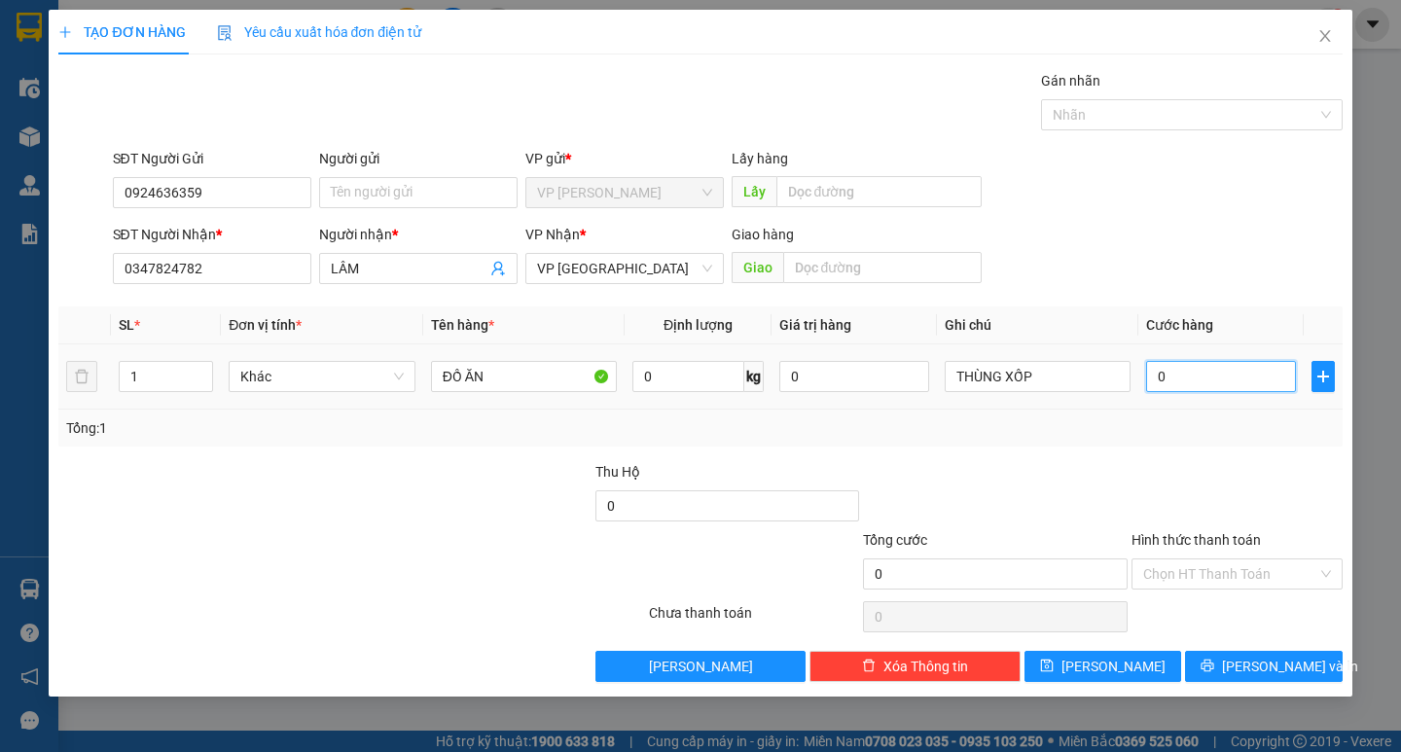
type input "3"
type input "30"
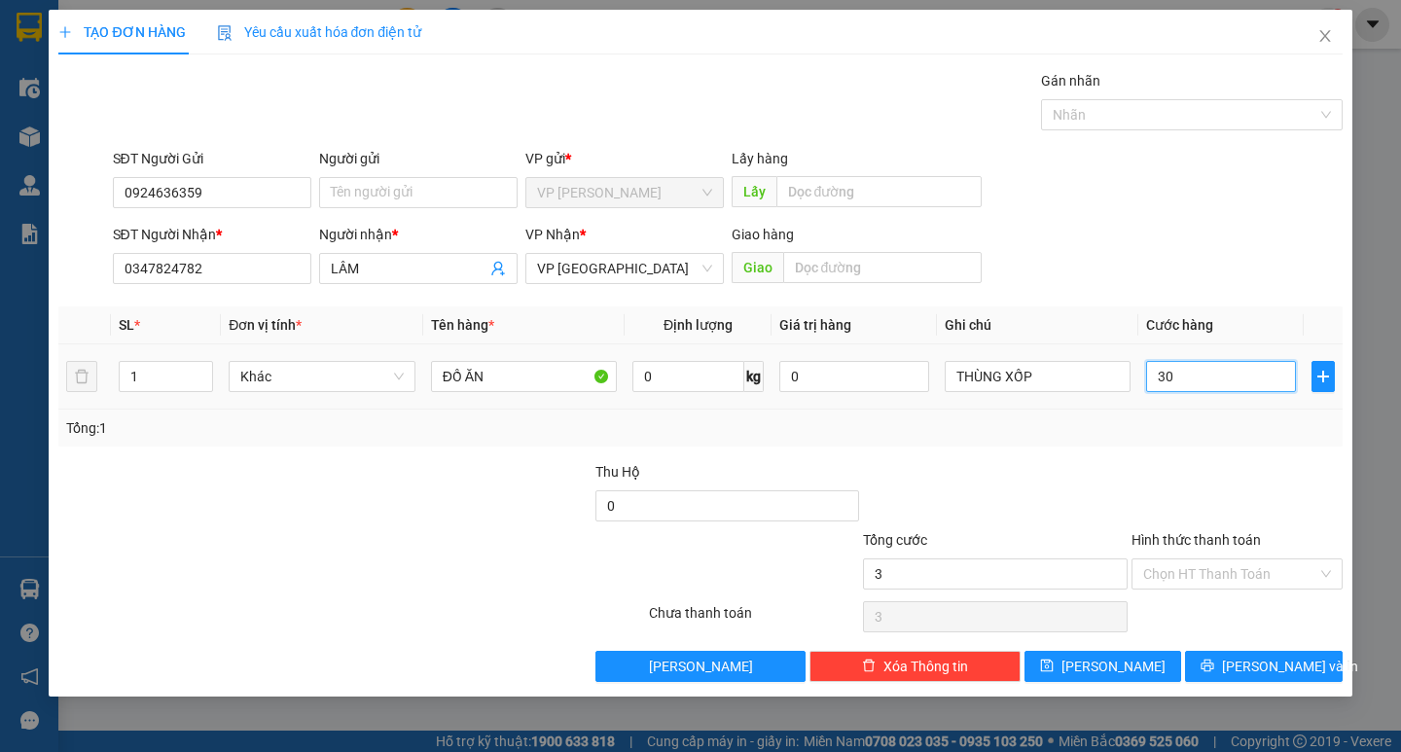
type input "30"
type input "300"
type input "3.000"
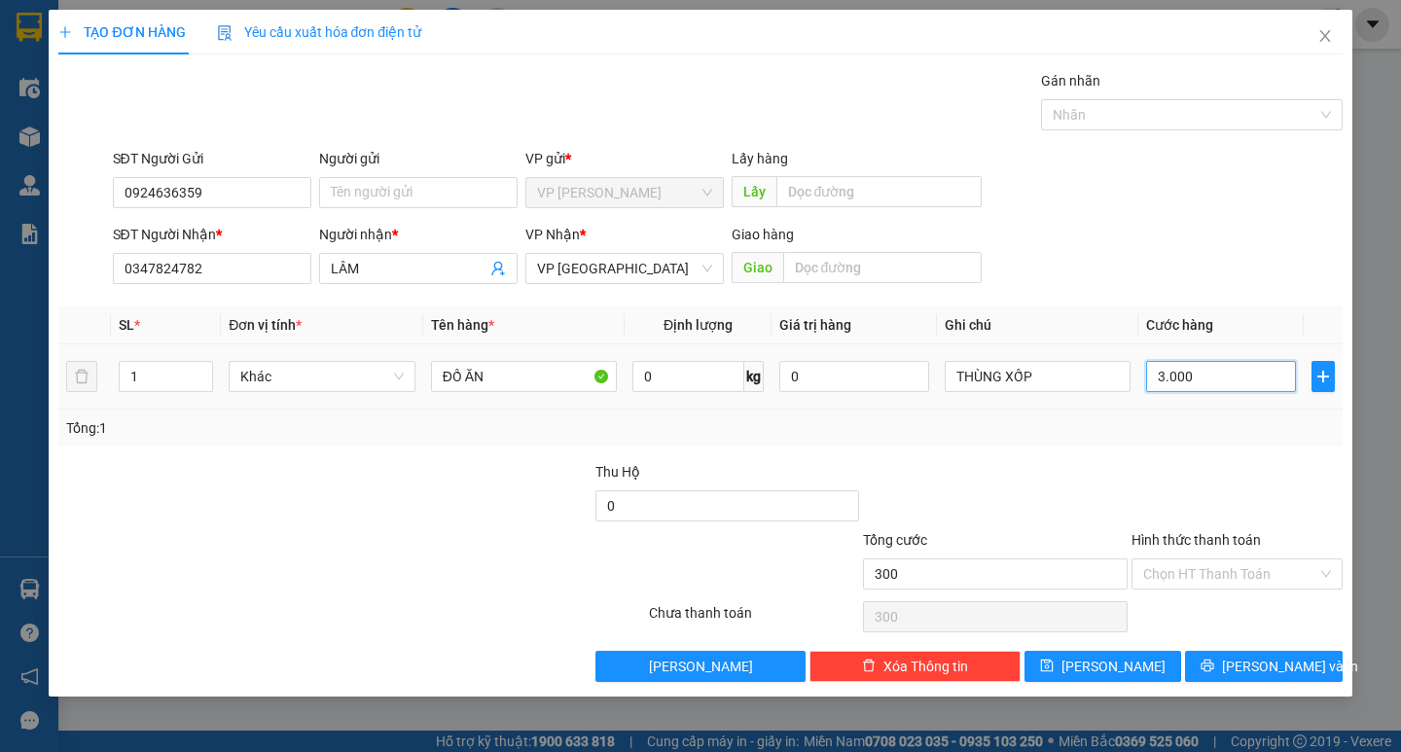
type input "3.000"
type input "30.000"
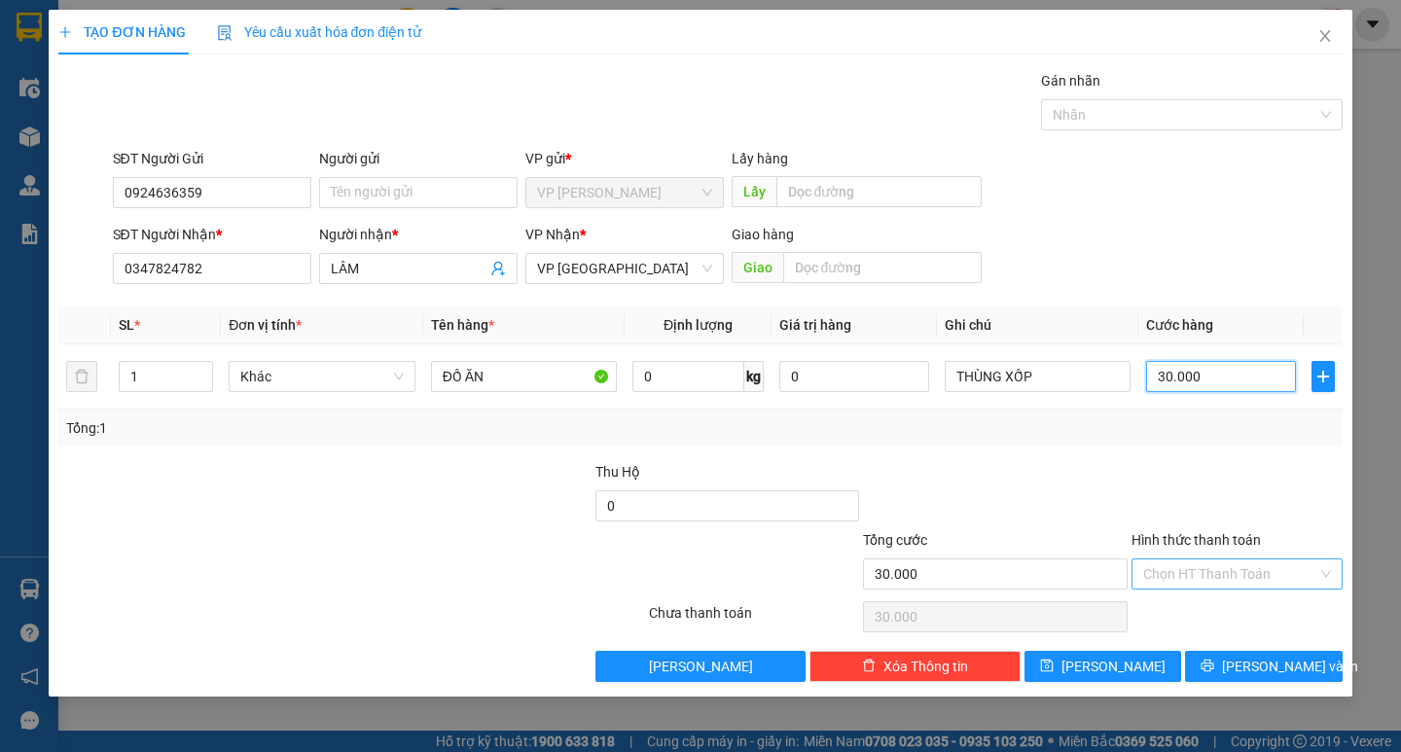
type input "30.000"
click at [1190, 566] on input "Hình thức thanh toán" at bounding box center [1230, 573] width 174 height 29
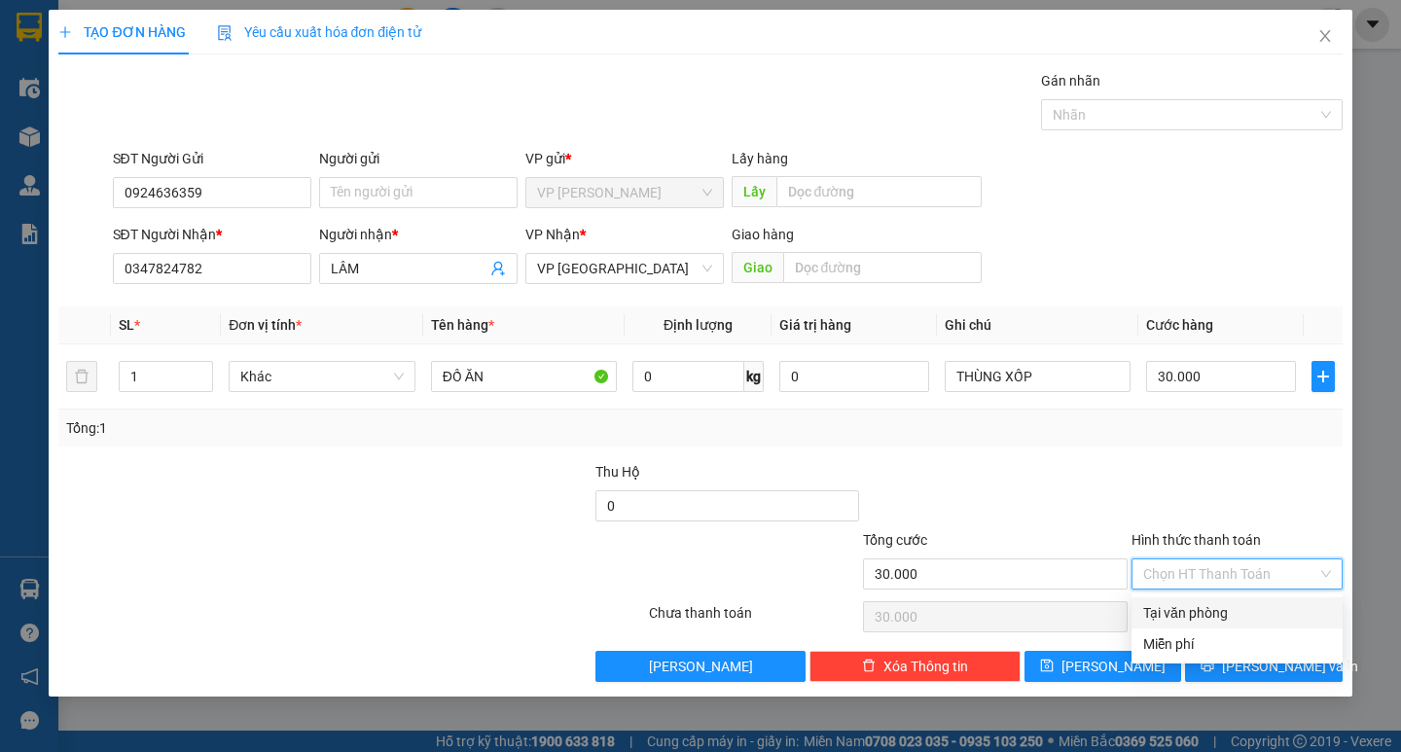
click at [1185, 616] on div "Tại văn phòng" at bounding box center [1237, 612] width 188 height 21
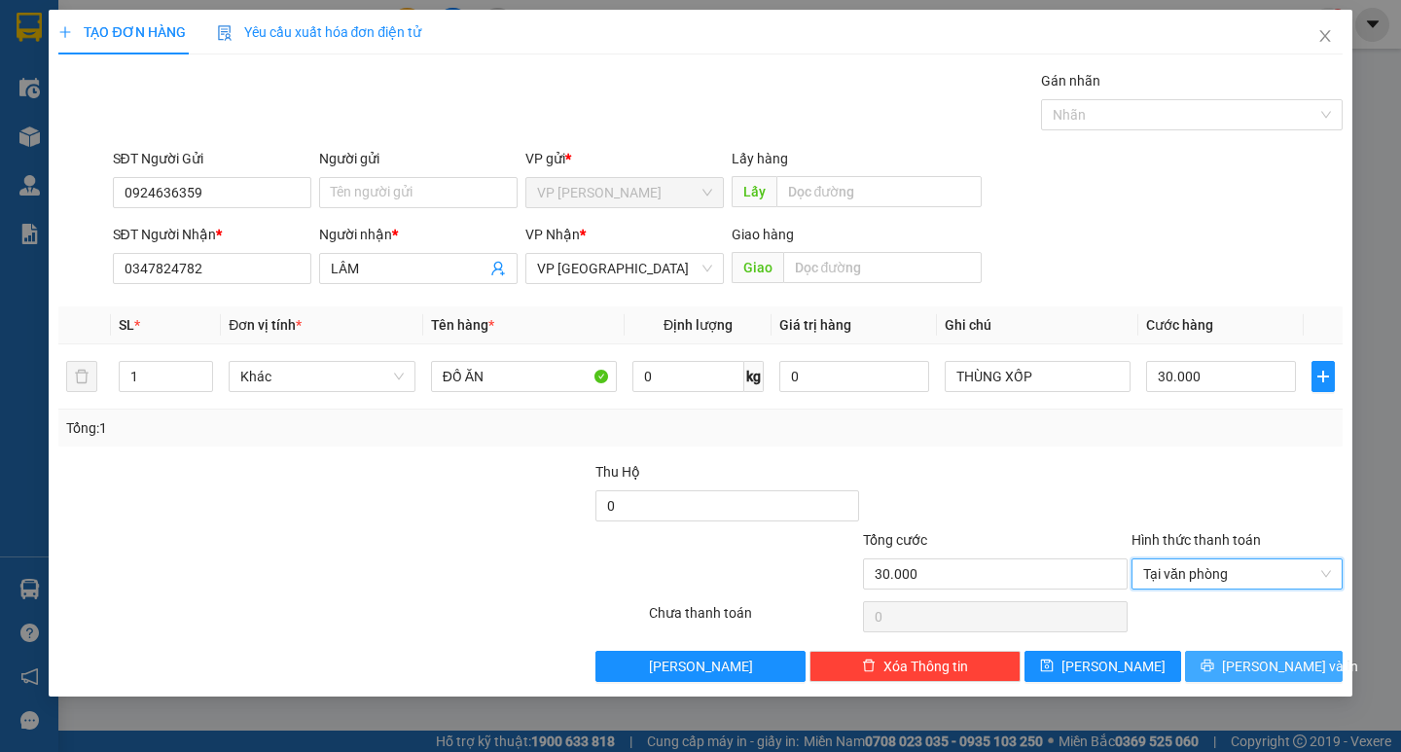
click at [1255, 663] on span "[PERSON_NAME] và In" at bounding box center [1290, 666] width 136 height 21
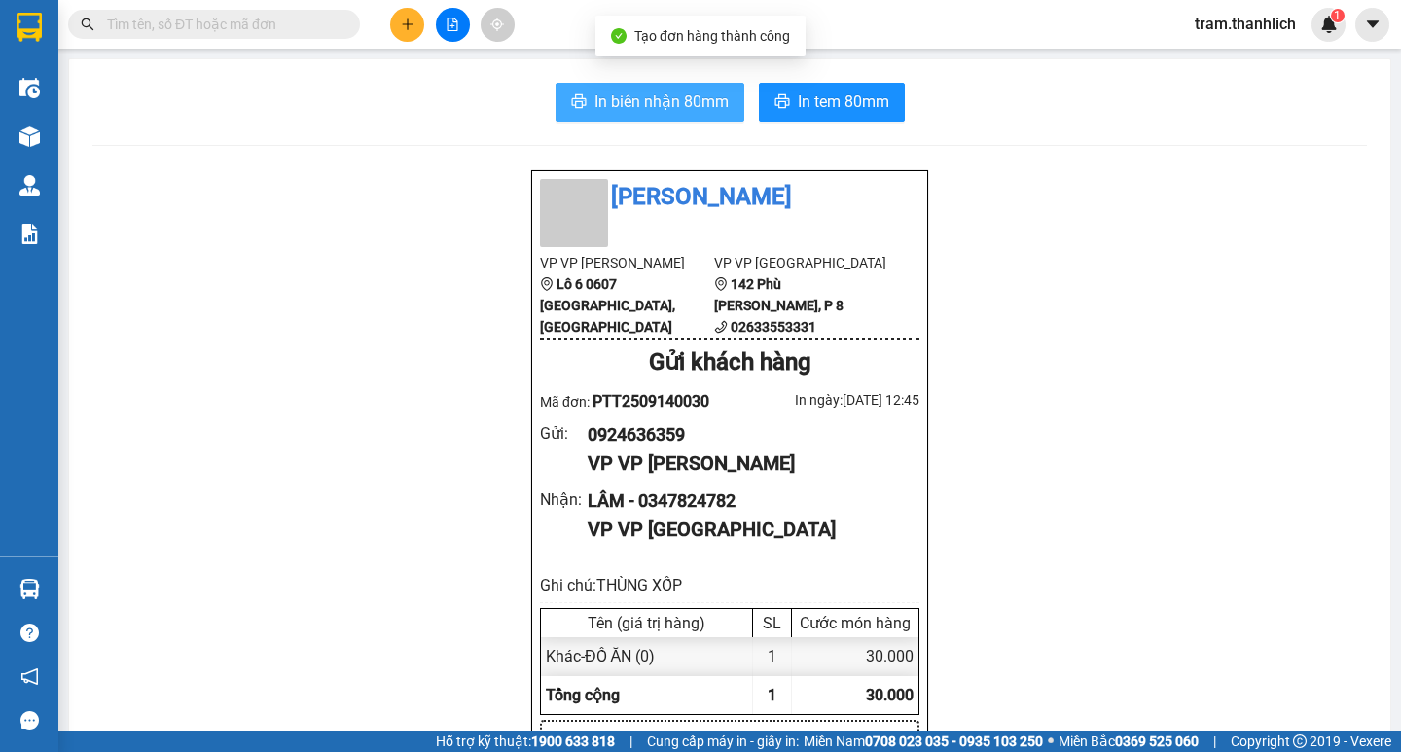
click at [676, 110] on span "In biên nhận 80mm" at bounding box center [661, 101] width 134 height 24
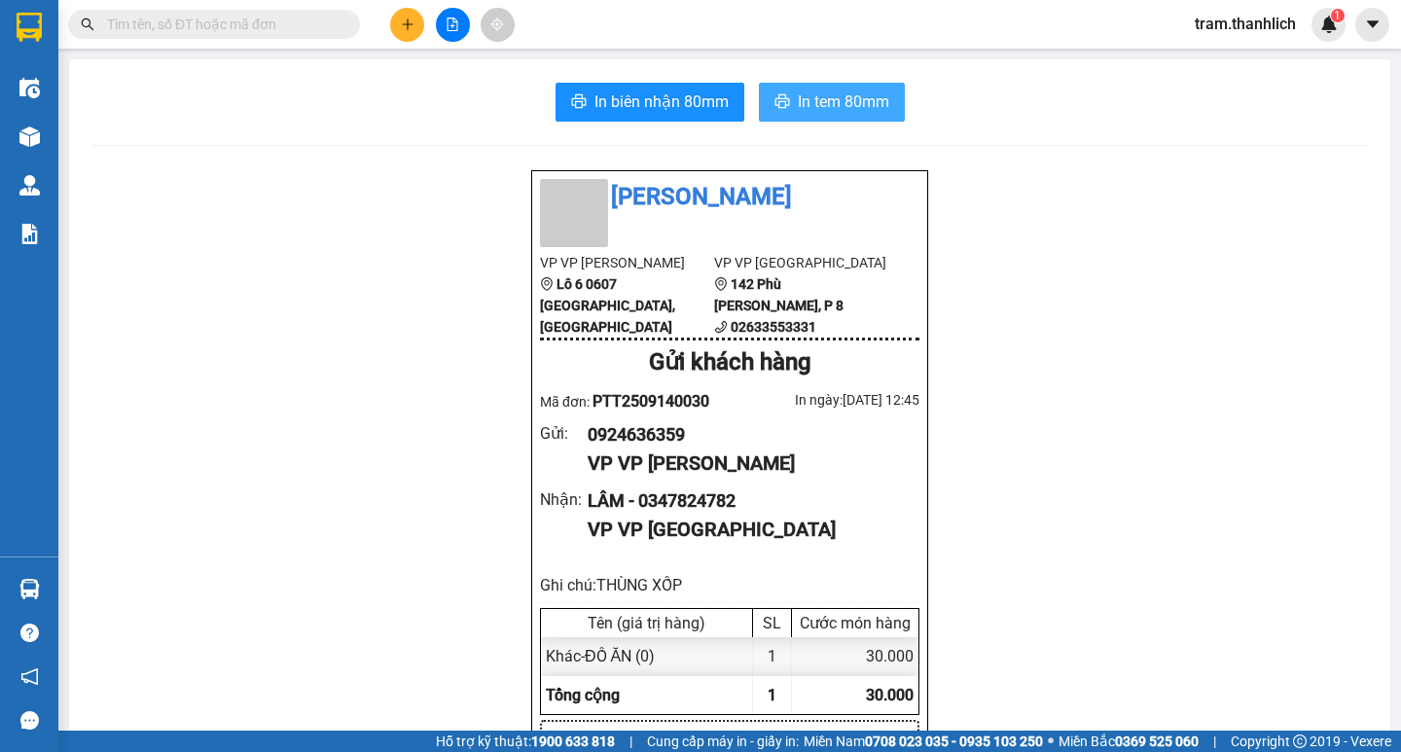
click at [829, 111] on span "In tem 80mm" at bounding box center [843, 101] width 91 height 24
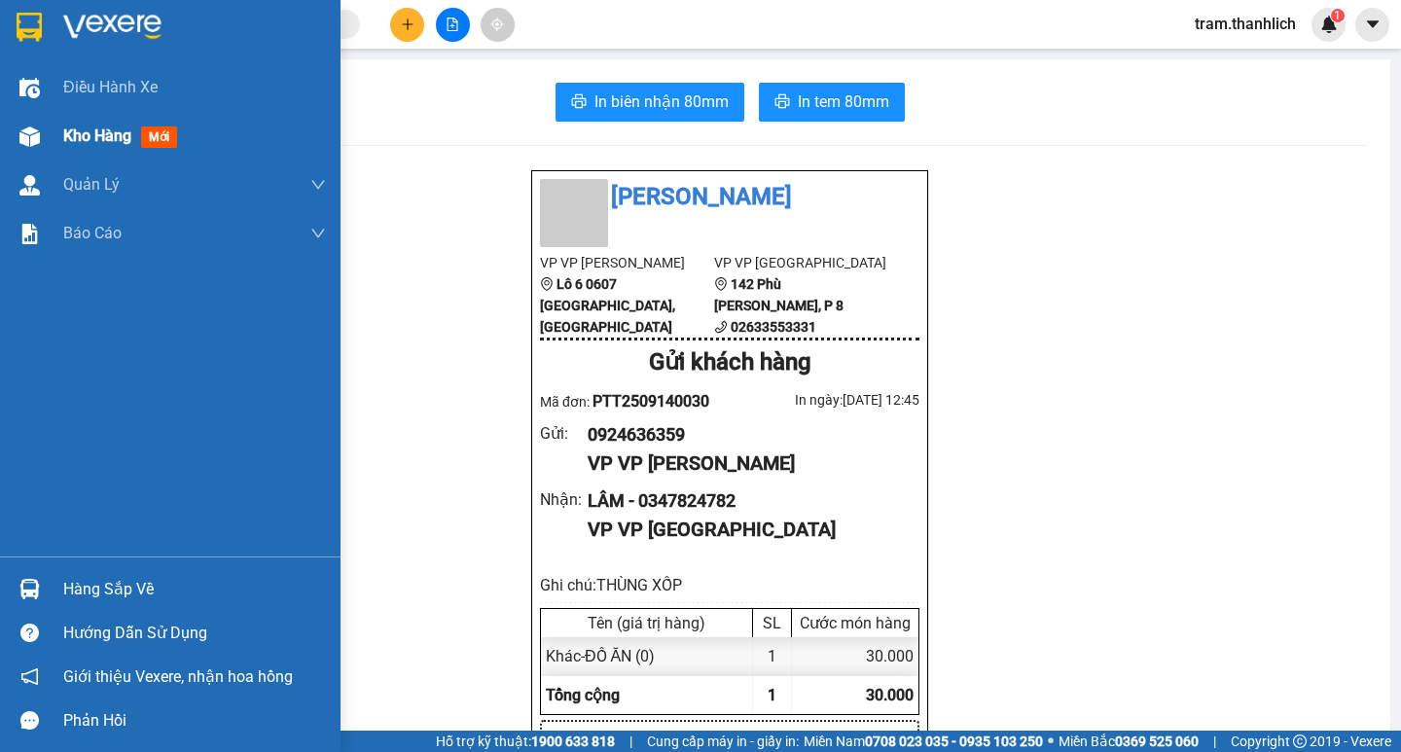
click at [20, 154] on div "Kho hàng mới" at bounding box center [170, 136] width 340 height 49
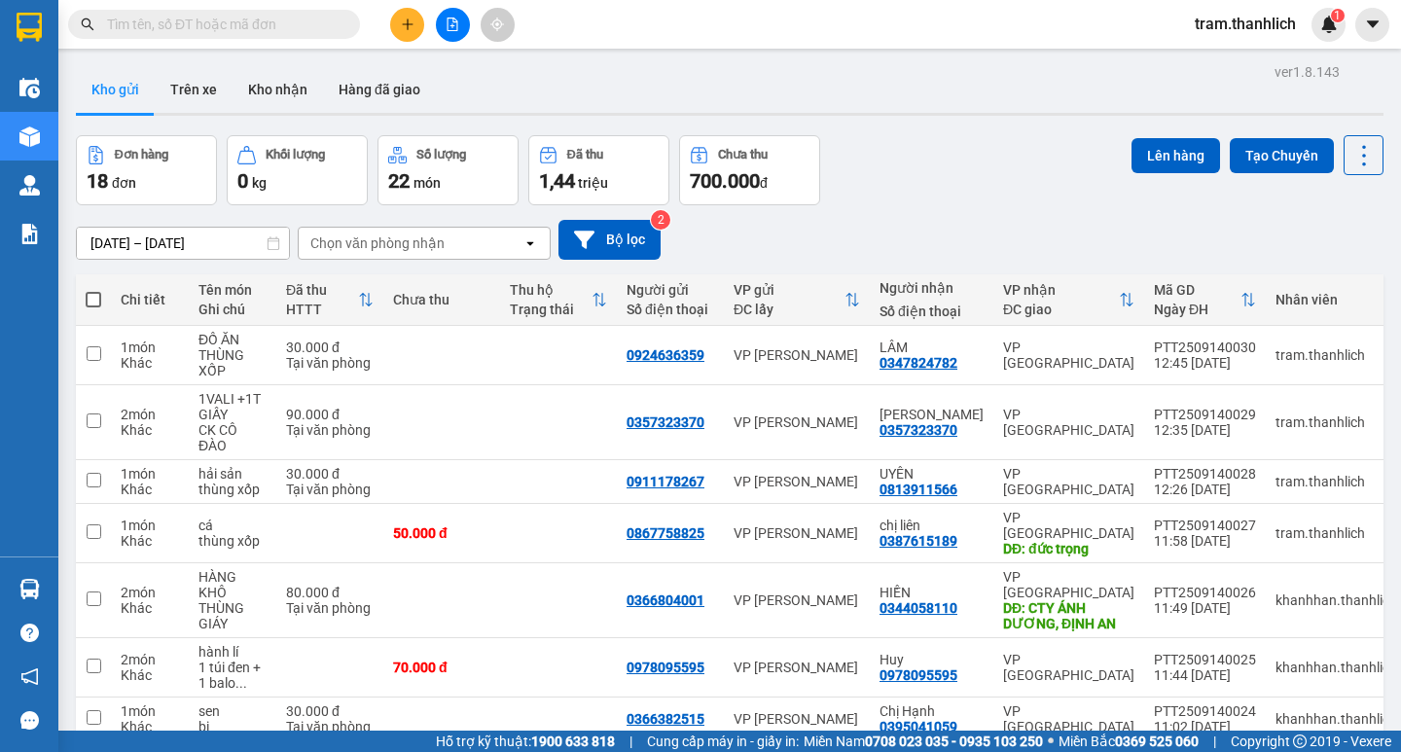
click at [407, 26] on icon "plus" at bounding box center [408, 25] width 14 height 14
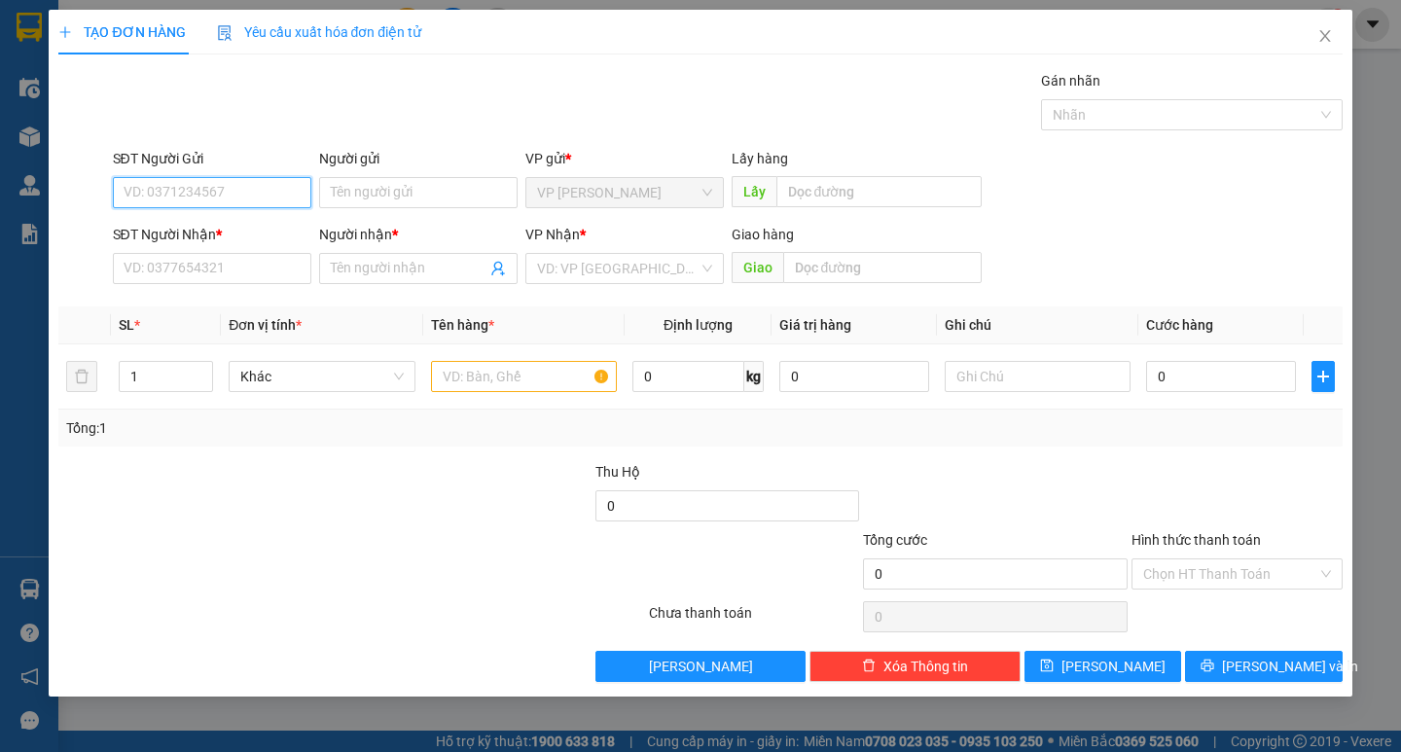
click at [228, 177] on input "SĐT Người Gửi" at bounding box center [212, 192] width 198 height 31
click at [211, 226] on div "0822390123" at bounding box center [211, 231] width 175 height 21
type input "0822390123"
type input "0398484861"
type input "Hương"
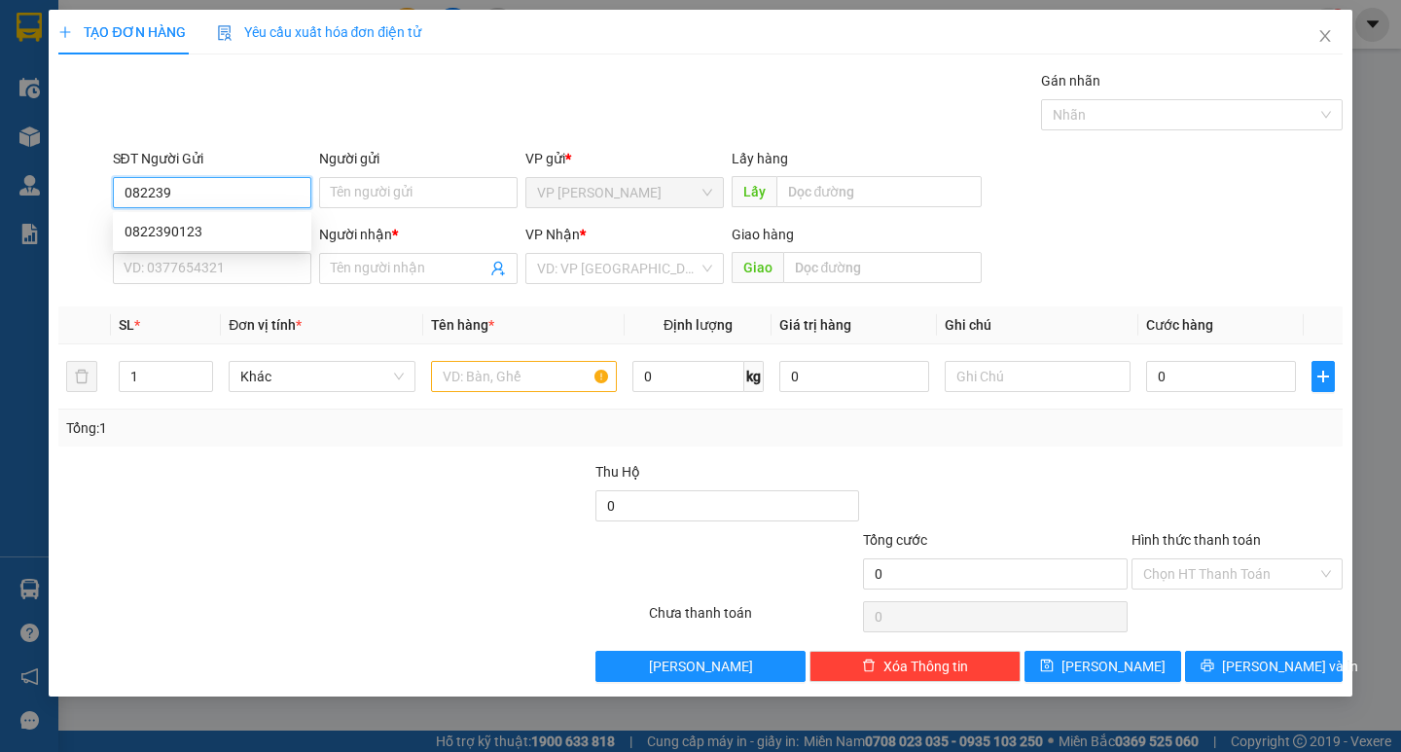
type input "cx mai hoa"
type input "0822390123"
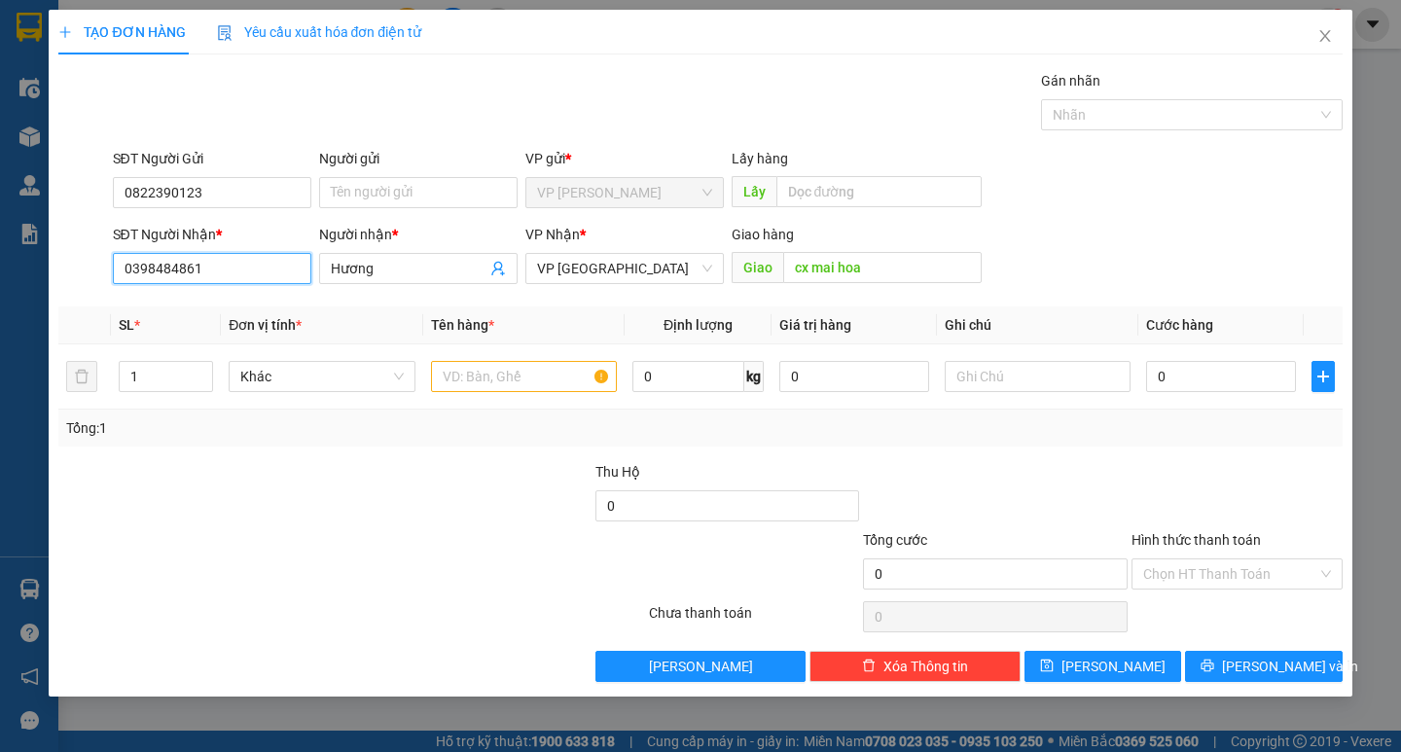
click at [219, 275] on input "0398484861" at bounding box center [212, 268] width 198 height 31
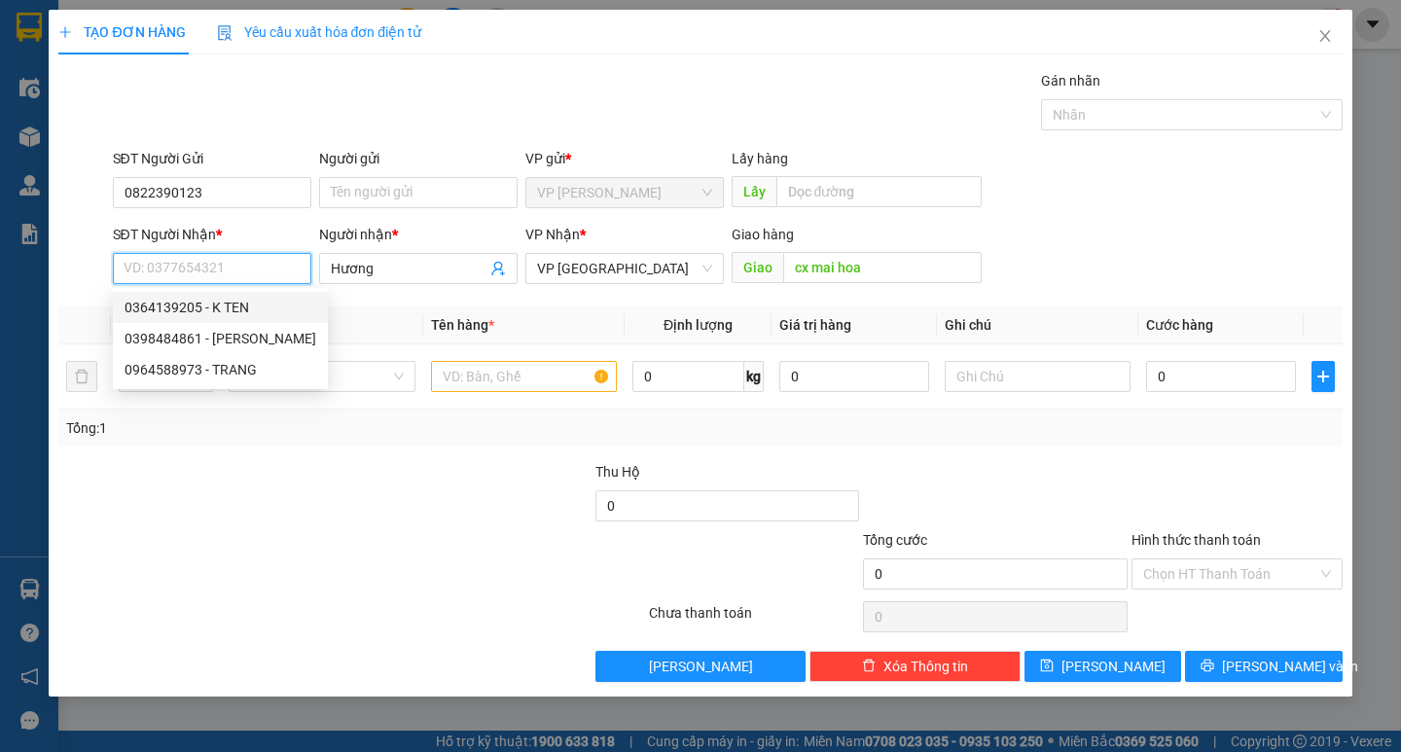
click at [229, 303] on div "0364139205 - K TEN" at bounding box center [220, 307] width 192 height 21
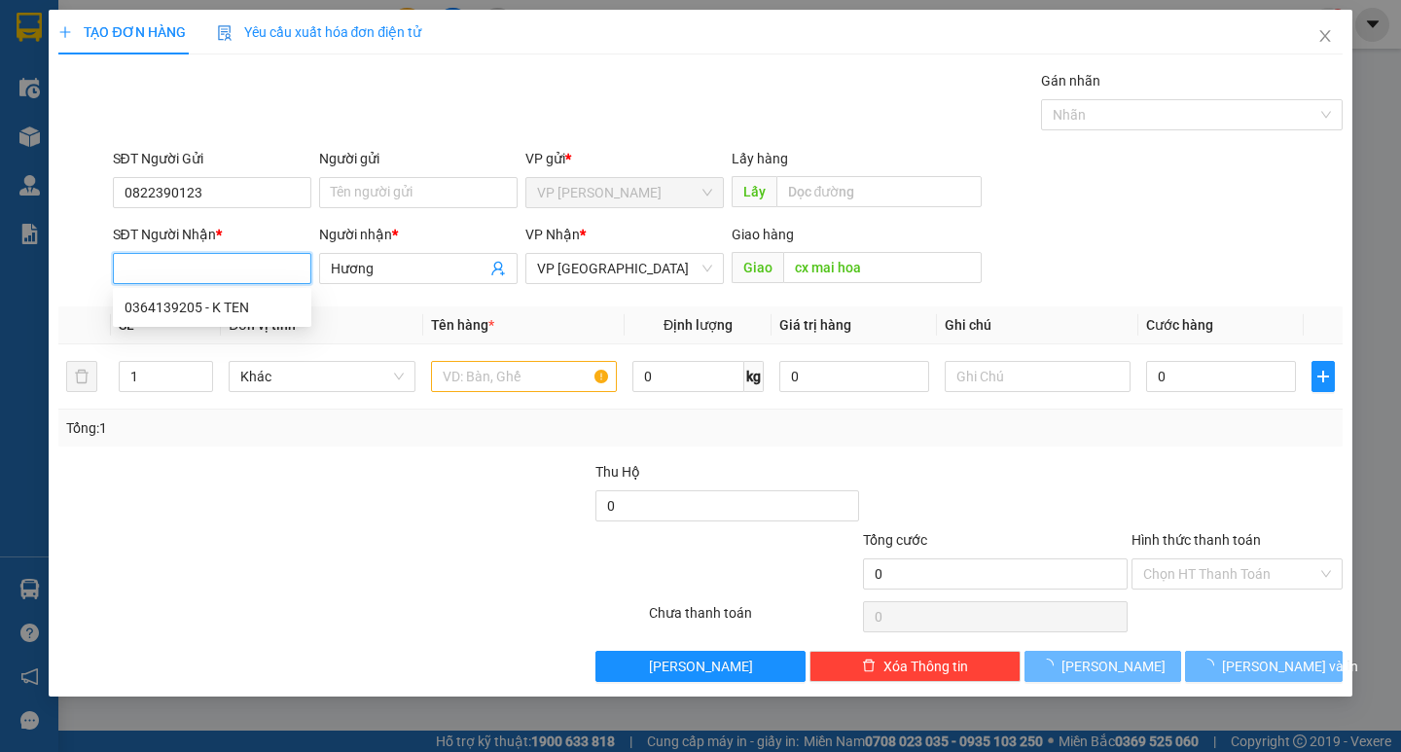
type input "0364139205"
type input "K TEN"
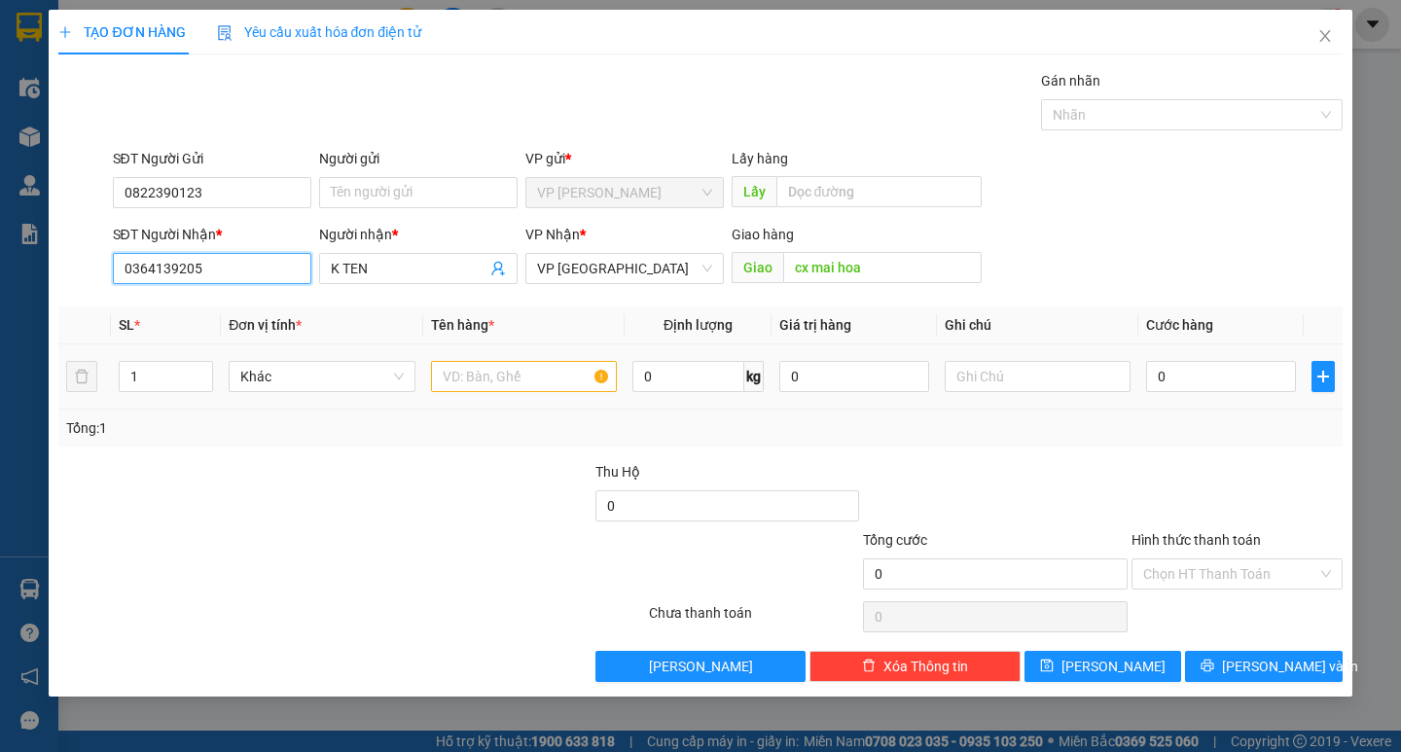
type input "0364139205"
click at [482, 370] on input "text" at bounding box center [524, 376] width 186 height 31
type input "hải sản"
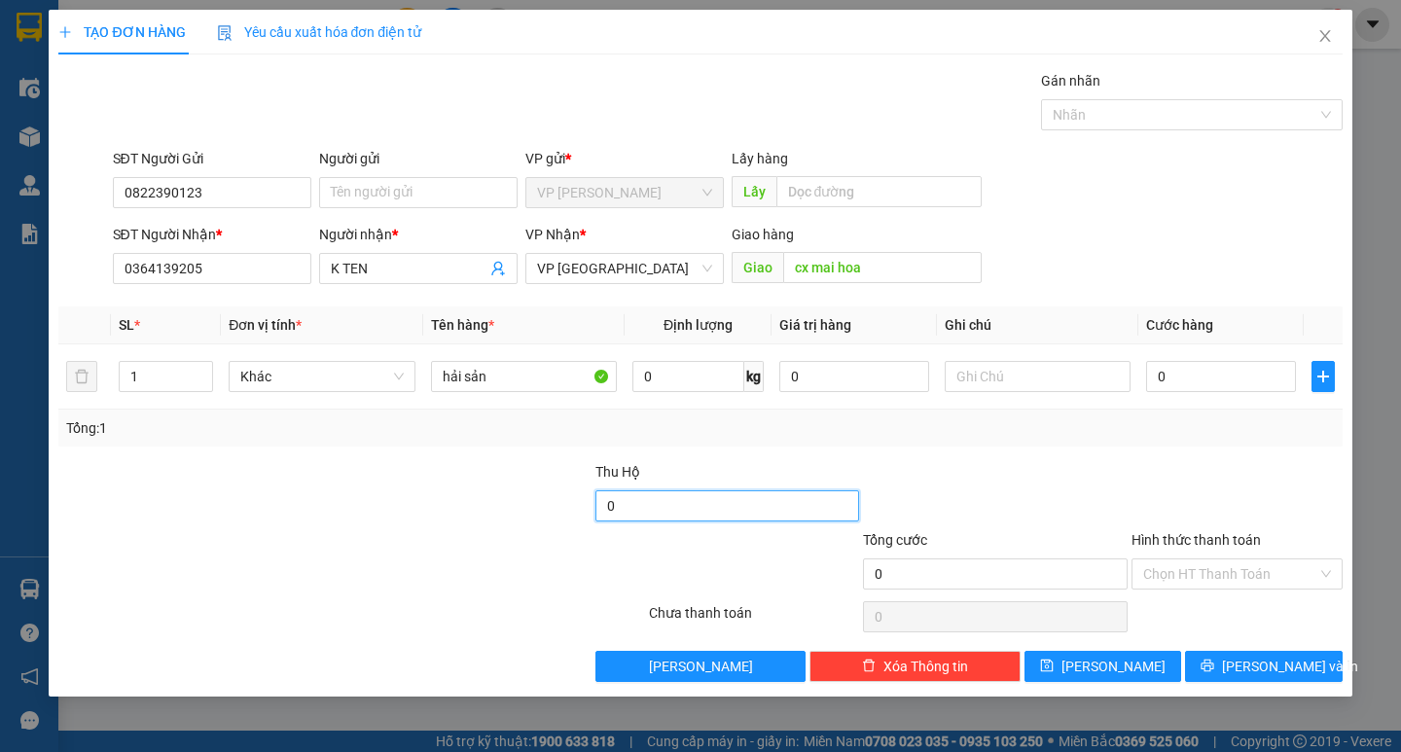
click at [696, 508] on input "0" at bounding box center [727, 505] width 265 height 31
type input "1.150.000"
click at [941, 374] on td at bounding box center [1037, 376] width 201 height 65
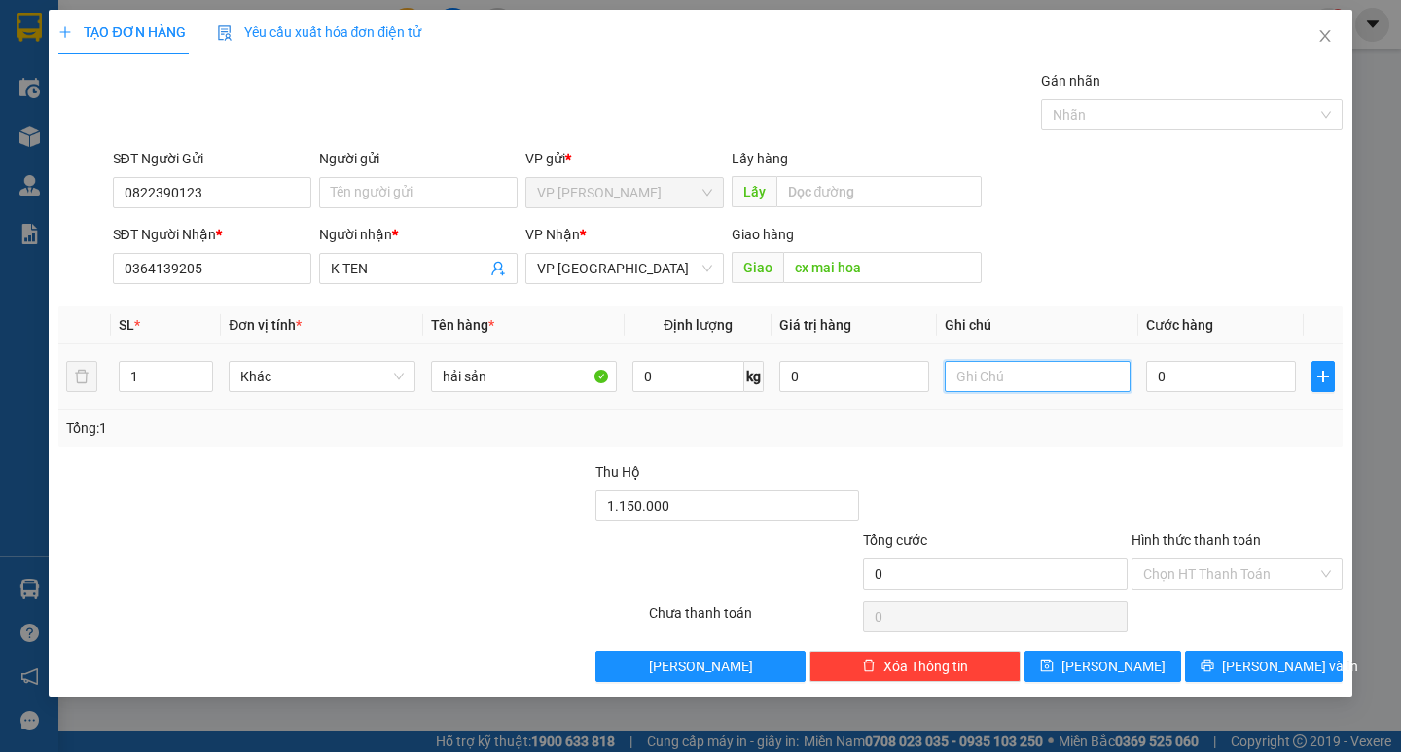
click at [951, 372] on input "text" at bounding box center [1037, 376] width 186 height 31
type input "thùng xốp nhỏ"
type input "5"
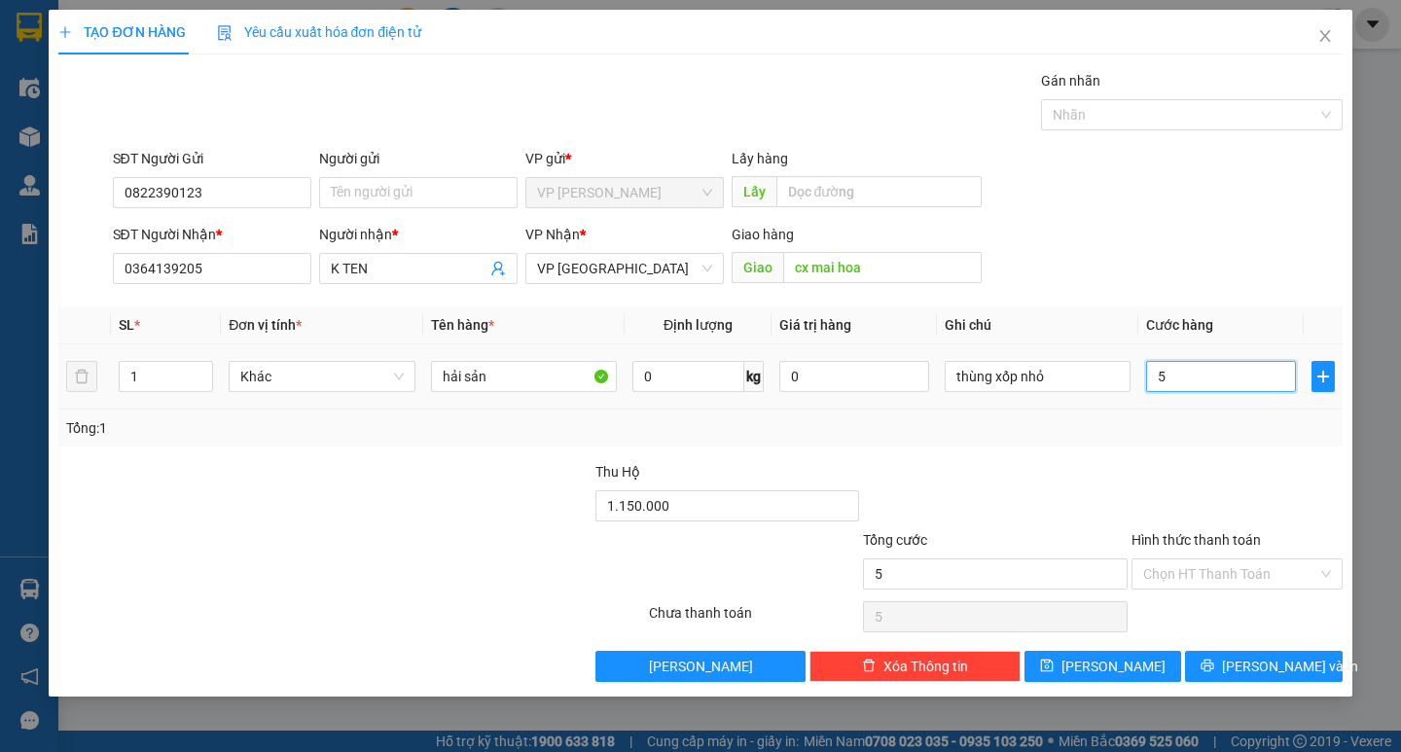
type input "50"
type input "500"
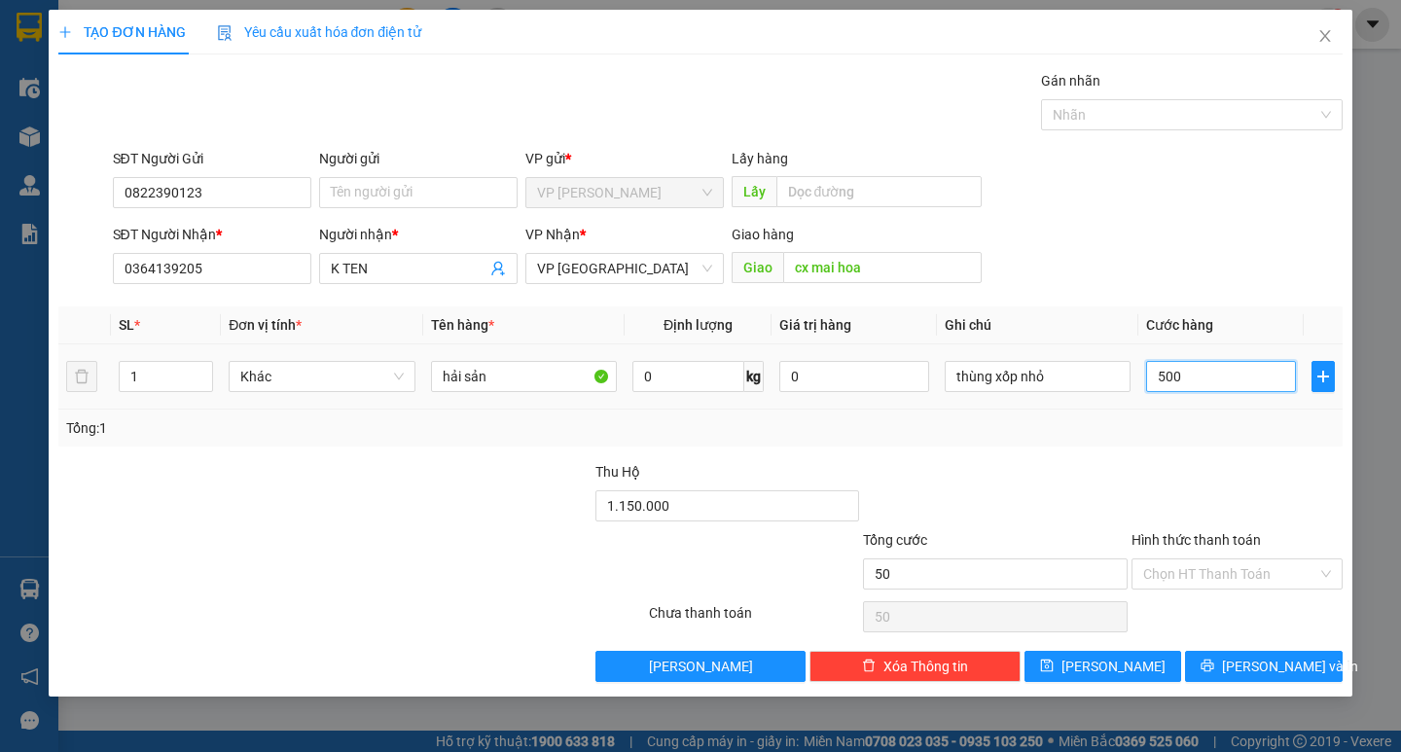
type input "500"
type input "5.000"
type input "50.000"
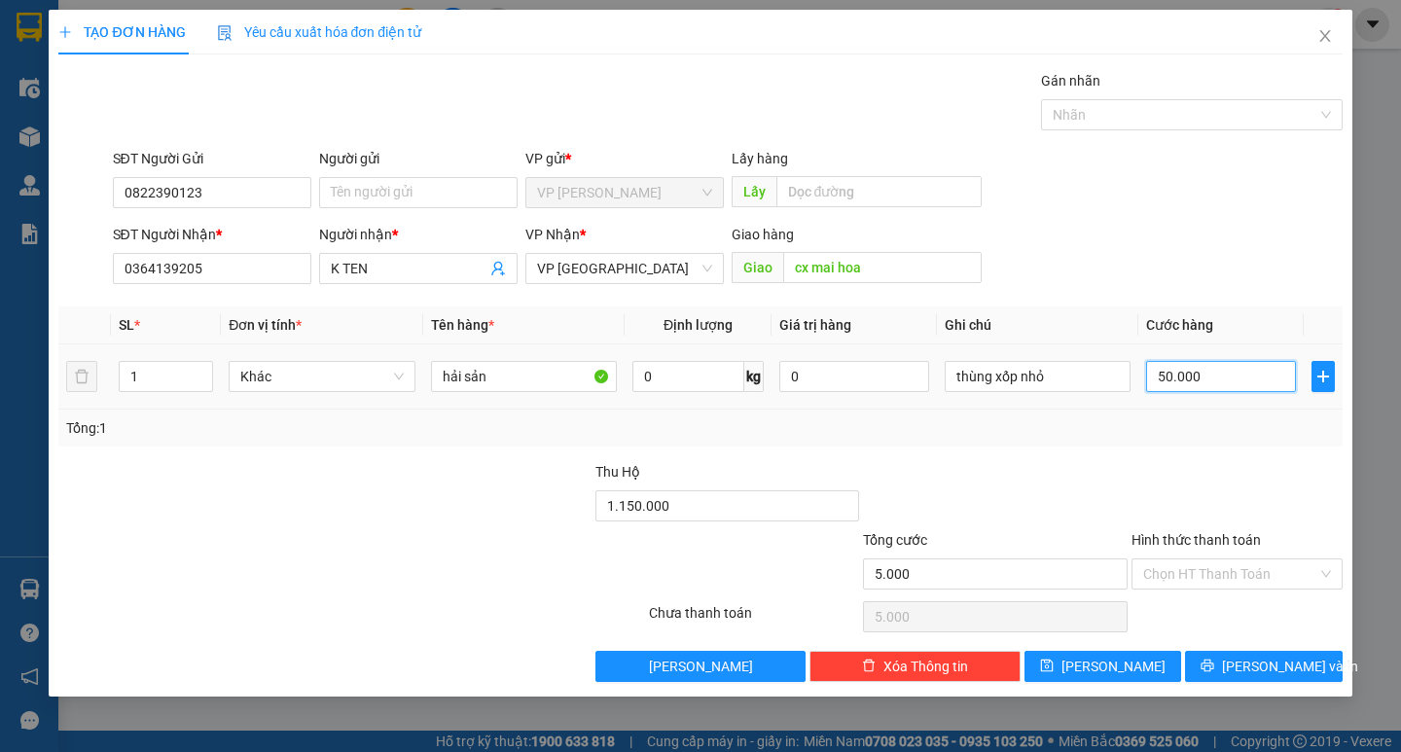
type input "50.000"
click at [1279, 678] on button "[PERSON_NAME] và In" at bounding box center [1263, 666] width 157 height 31
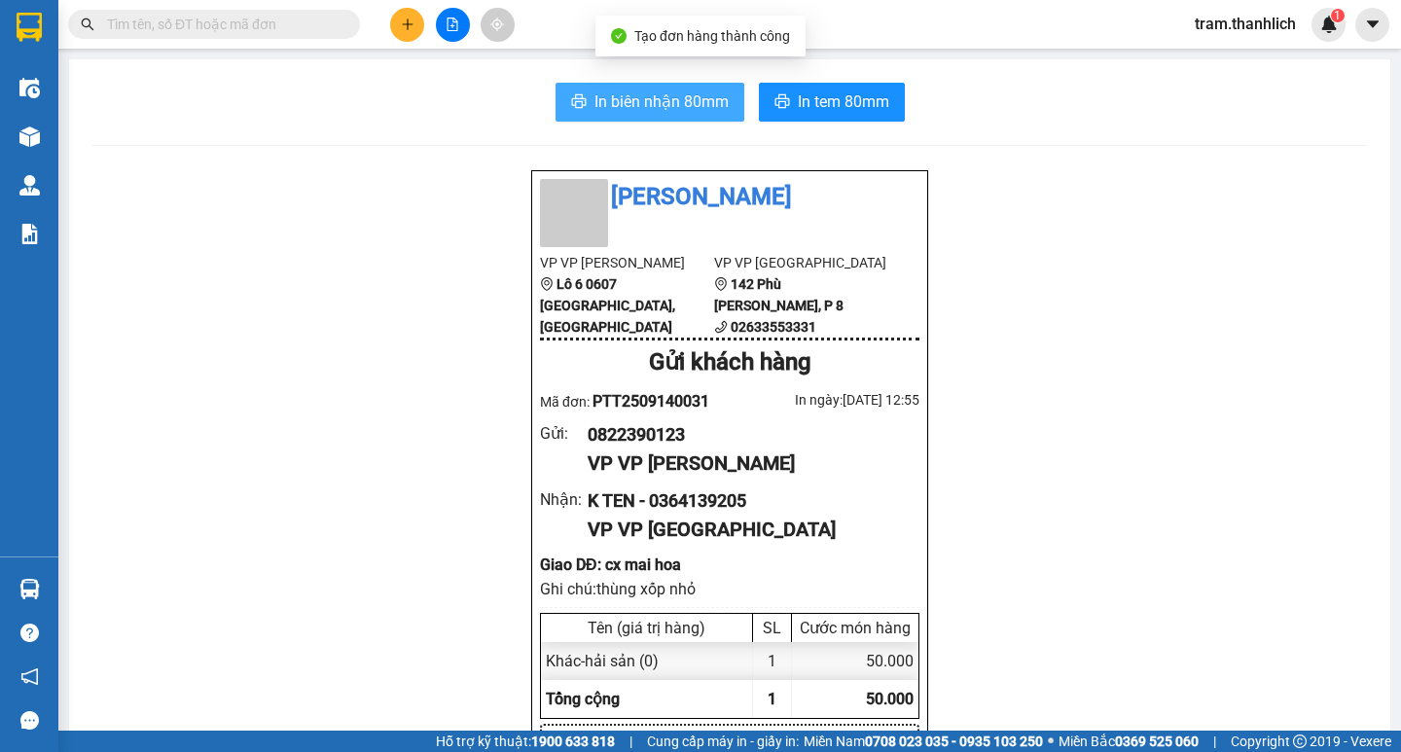
click at [630, 104] on span "In biên nhận 80mm" at bounding box center [661, 101] width 134 height 24
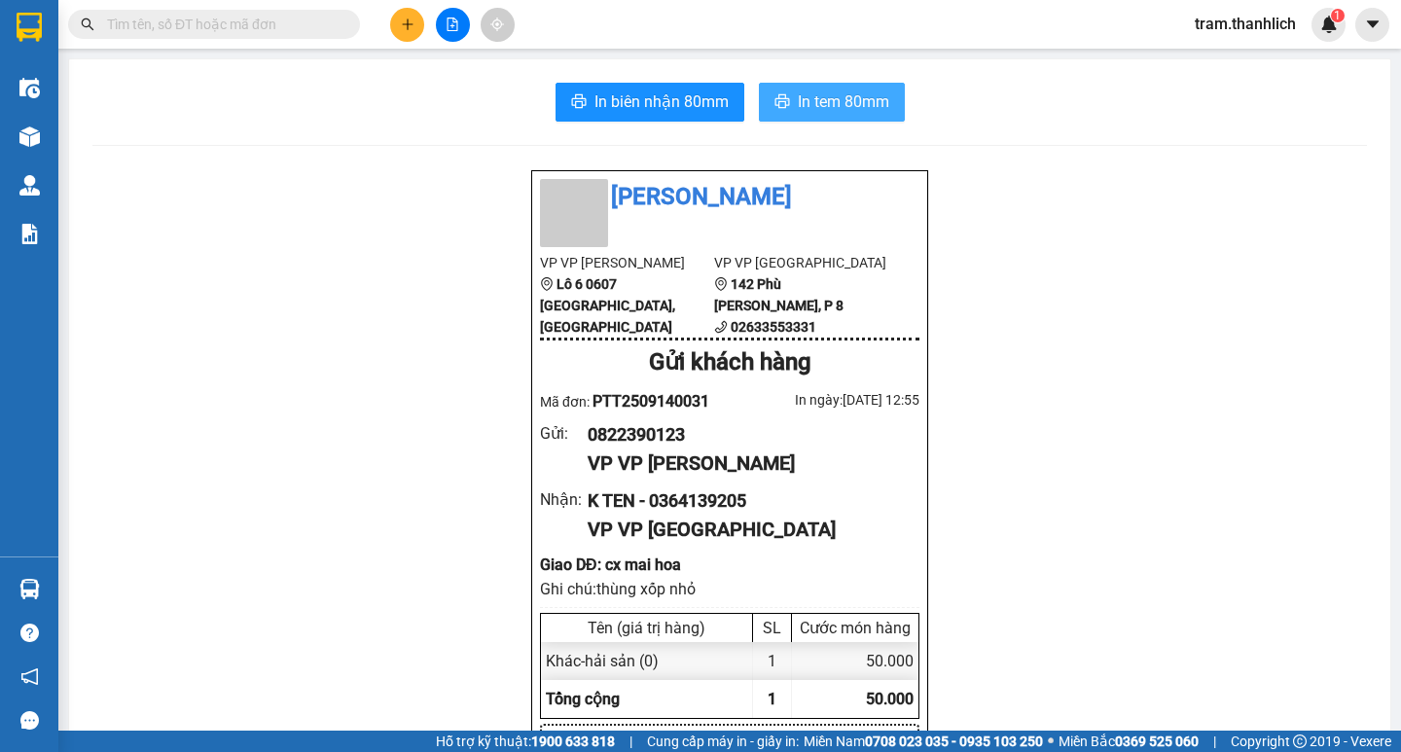
click at [862, 97] on span "In tem 80mm" at bounding box center [843, 101] width 91 height 24
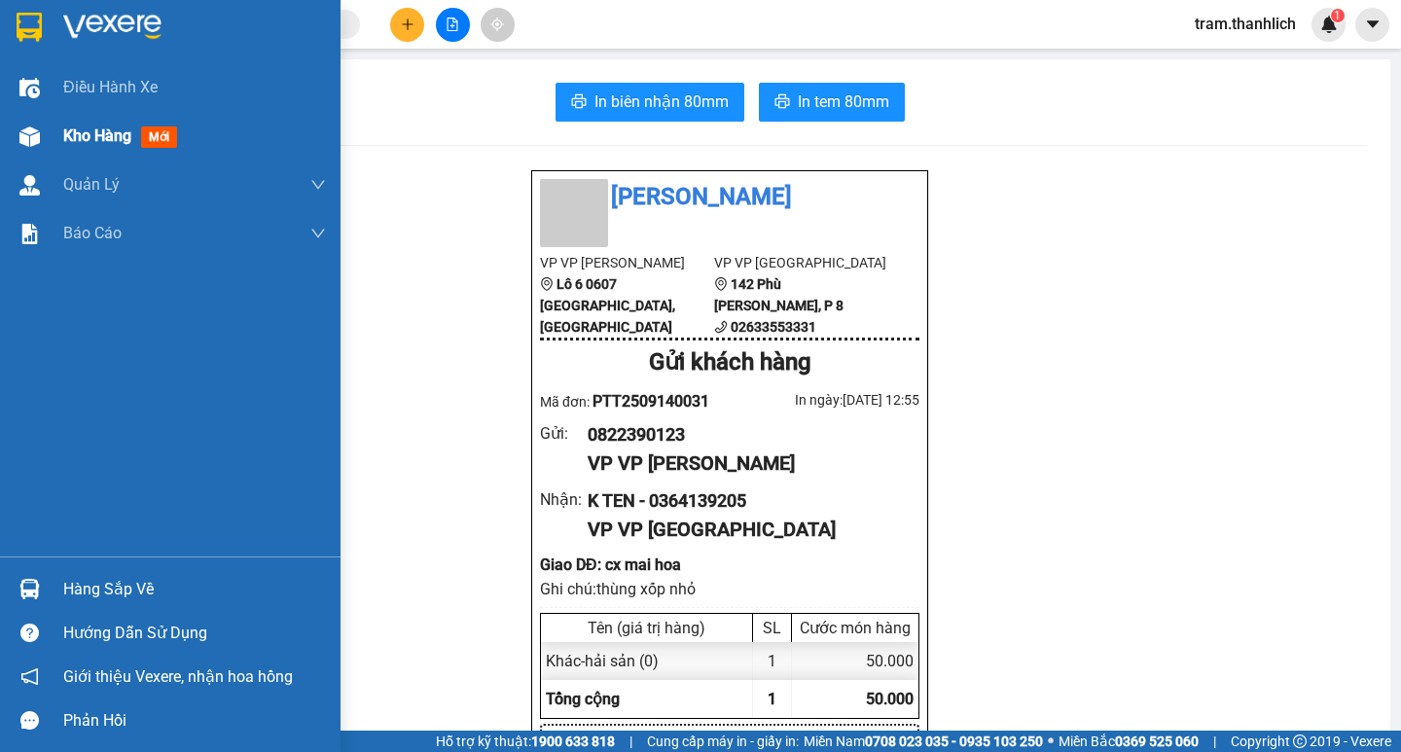
click at [60, 142] on div "Kho hàng mới" at bounding box center [170, 136] width 340 height 49
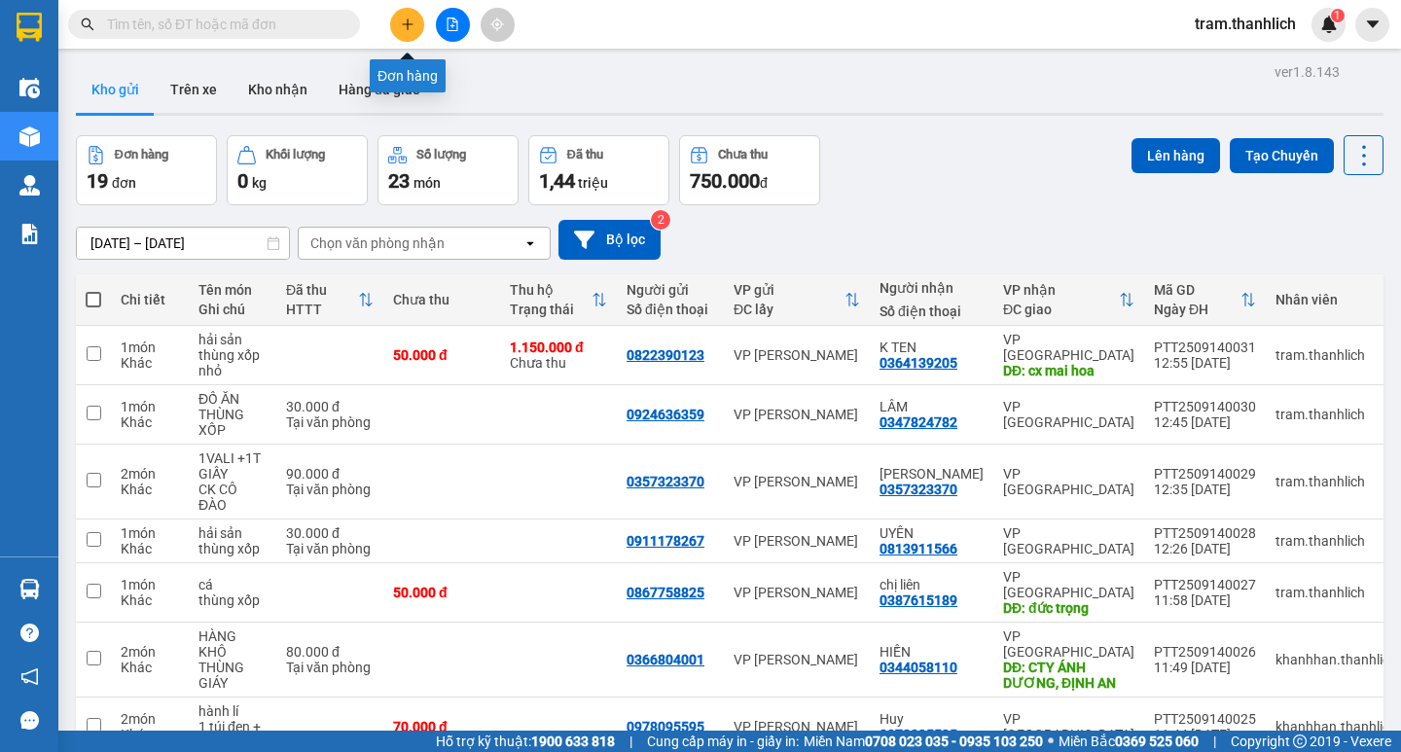
click at [400, 32] on button at bounding box center [407, 25] width 34 height 34
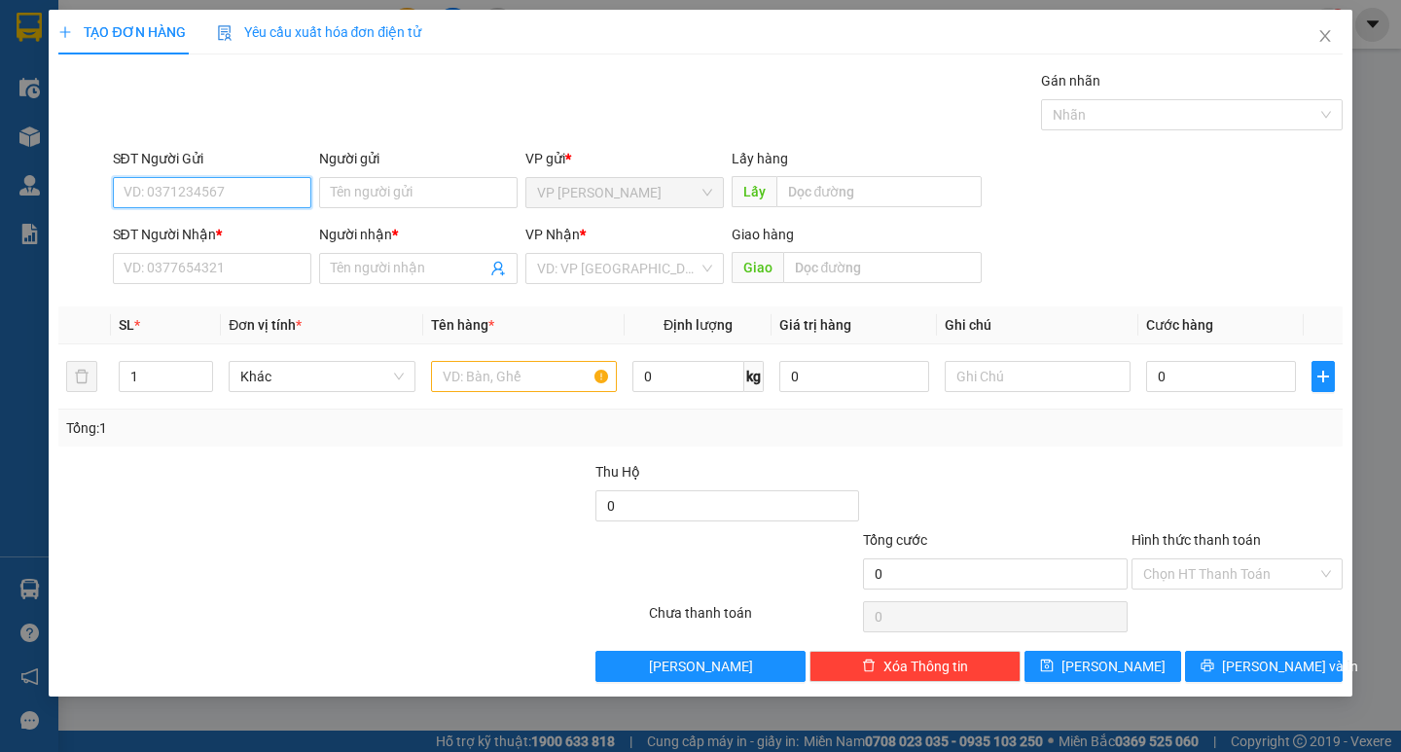
click at [204, 199] on input "SĐT Người Gửi" at bounding box center [212, 192] width 198 height 31
click at [209, 188] on input "SĐT Người Gửi" at bounding box center [212, 192] width 198 height 31
click at [207, 218] on div "0907559696" at bounding box center [212, 231] width 198 height 31
type input "0907559696"
type input "0966859618"
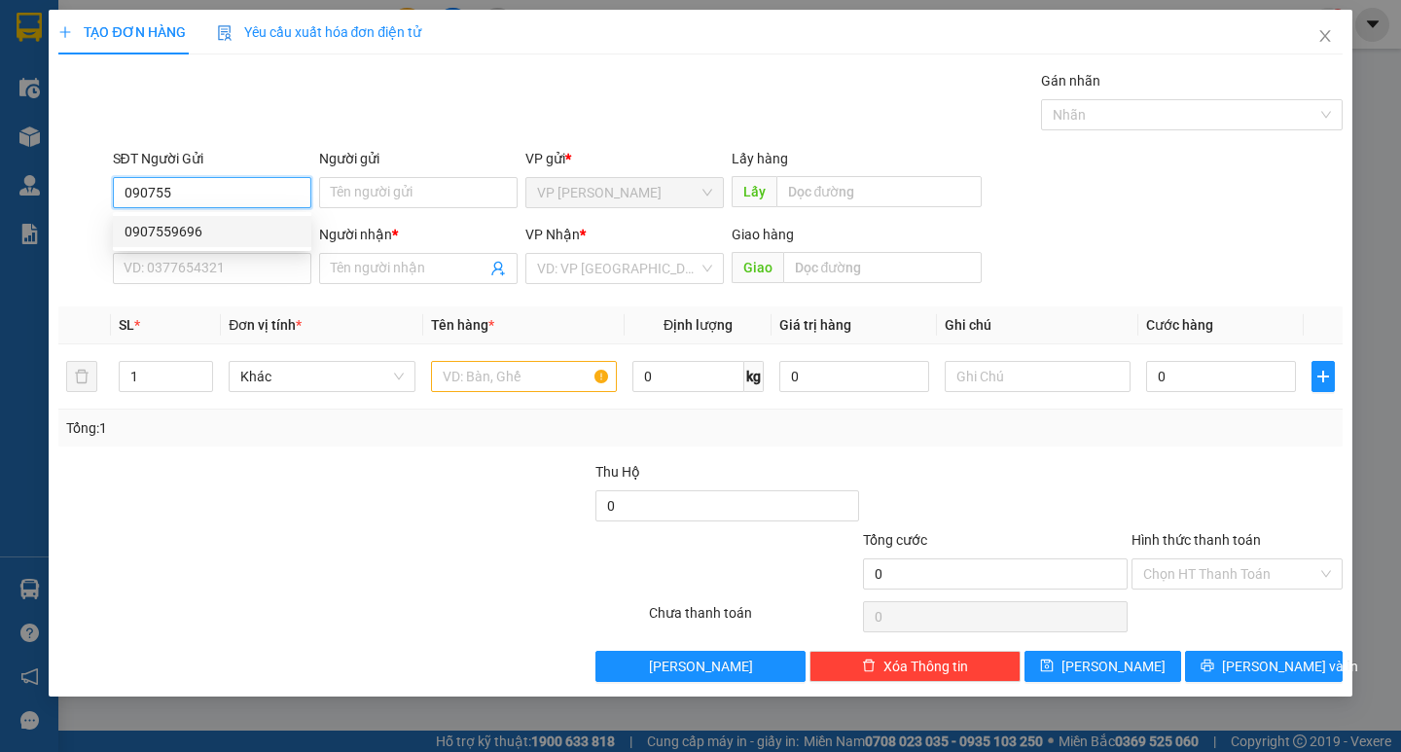
type input "HUYỀN"
type input "NINH LOAN"
type input "0907559696"
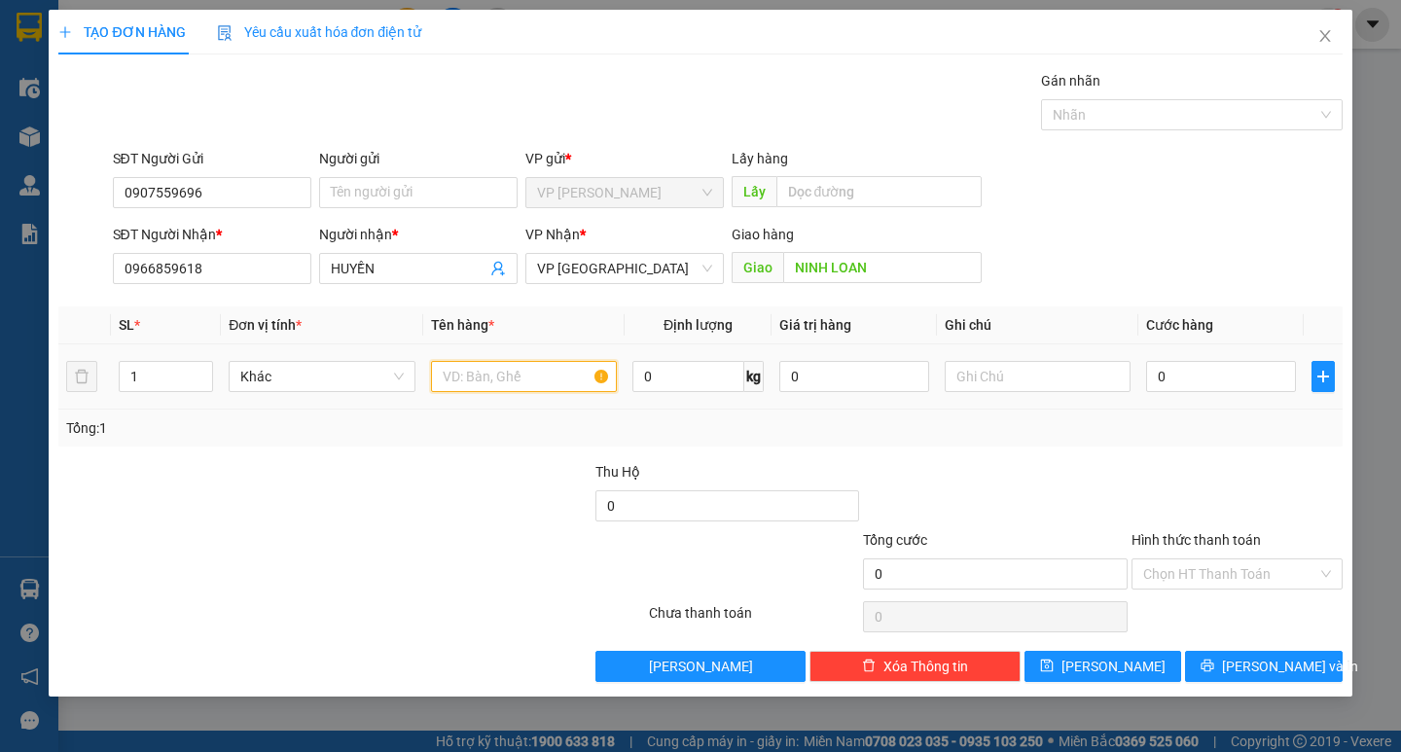
click at [537, 382] on input "text" at bounding box center [524, 376] width 186 height 31
type input "mực"
click at [153, 359] on div "1" at bounding box center [166, 376] width 94 height 39
click at [153, 361] on div "1" at bounding box center [166, 376] width 94 height 39
click at [153, 369] on input "1" at bounding box center [166, 376] width 92 height 29
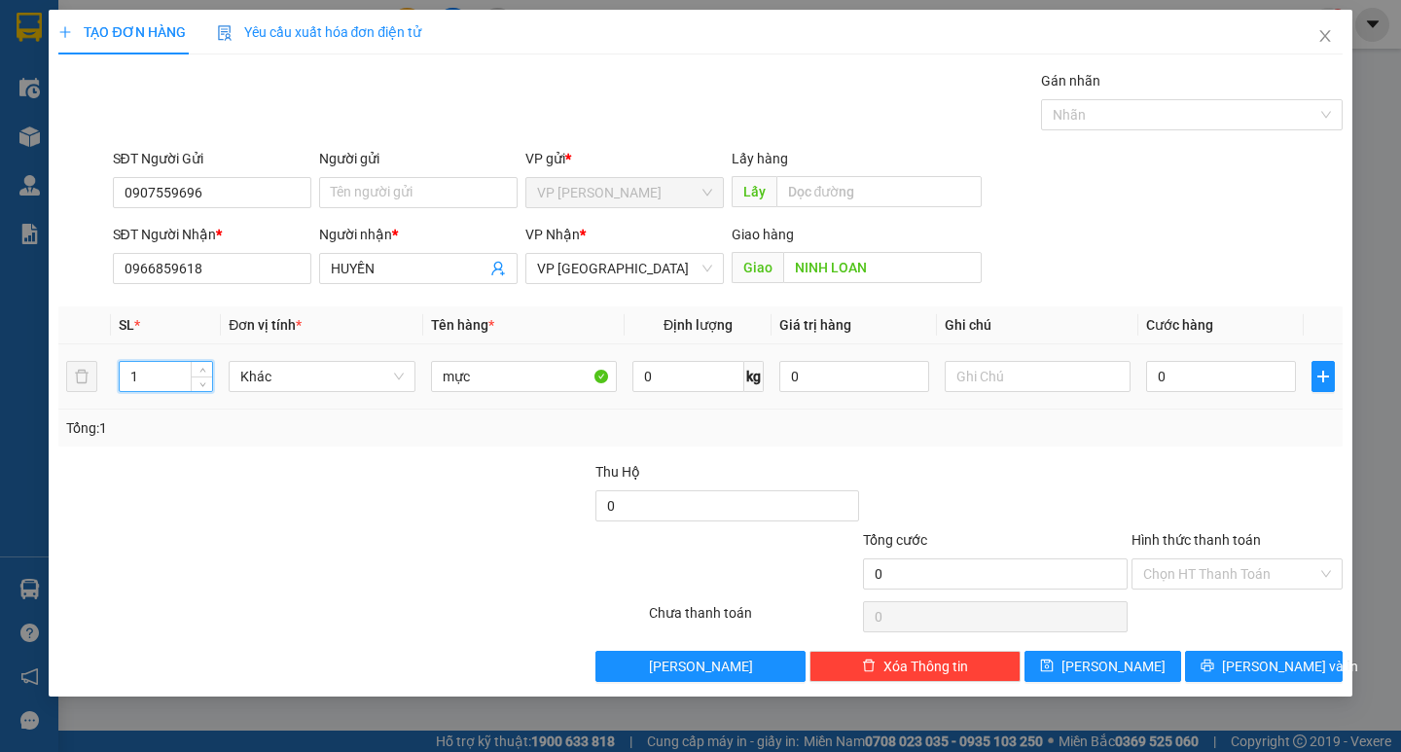
click at [153, 369] on input "1" at bounding box center [166, 376] width 92 height 29
click at [210, 369] on span "Increase Value" at bounding box center [201, 371] width 21 height 18
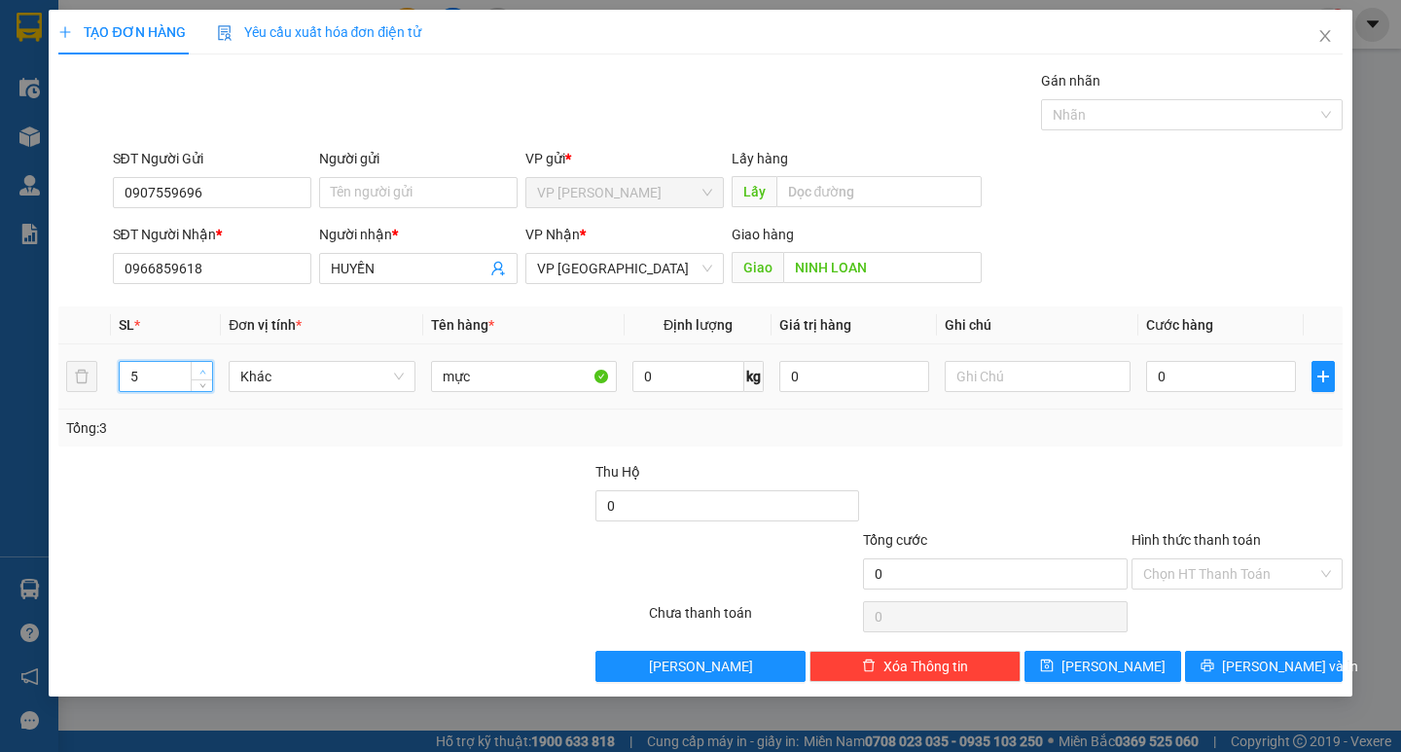
click at [210, 369] on span "Increase Value" at bounding box center [201, 371] width 21 height 18
click at [211, 376] on span "Increase Value" at bounding box center [201, 371] width 21 height 18
click at [207, 384] on span "down" at bounding box center [202, 383] width 12 height 12
type input "5"
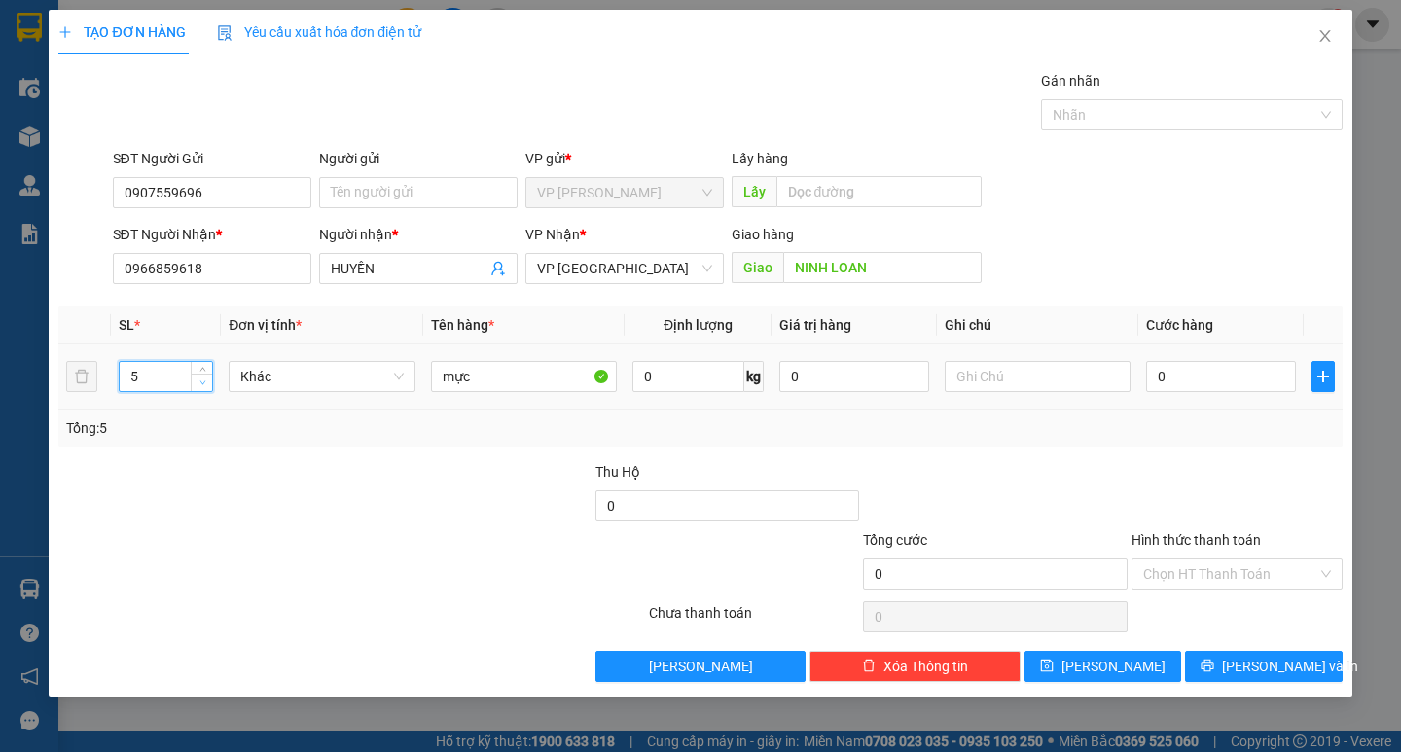
click at [207, 384] on span "down" at bounding box center [202, 383] width 12 height 12
click at [1049, 370] on input "text" at bounding box center [1037, 376] width 186 height 31
type input "thùng giấy"
click at [1187, 369] on input "0" at bounding box center [1221, 376] width 150 height 31
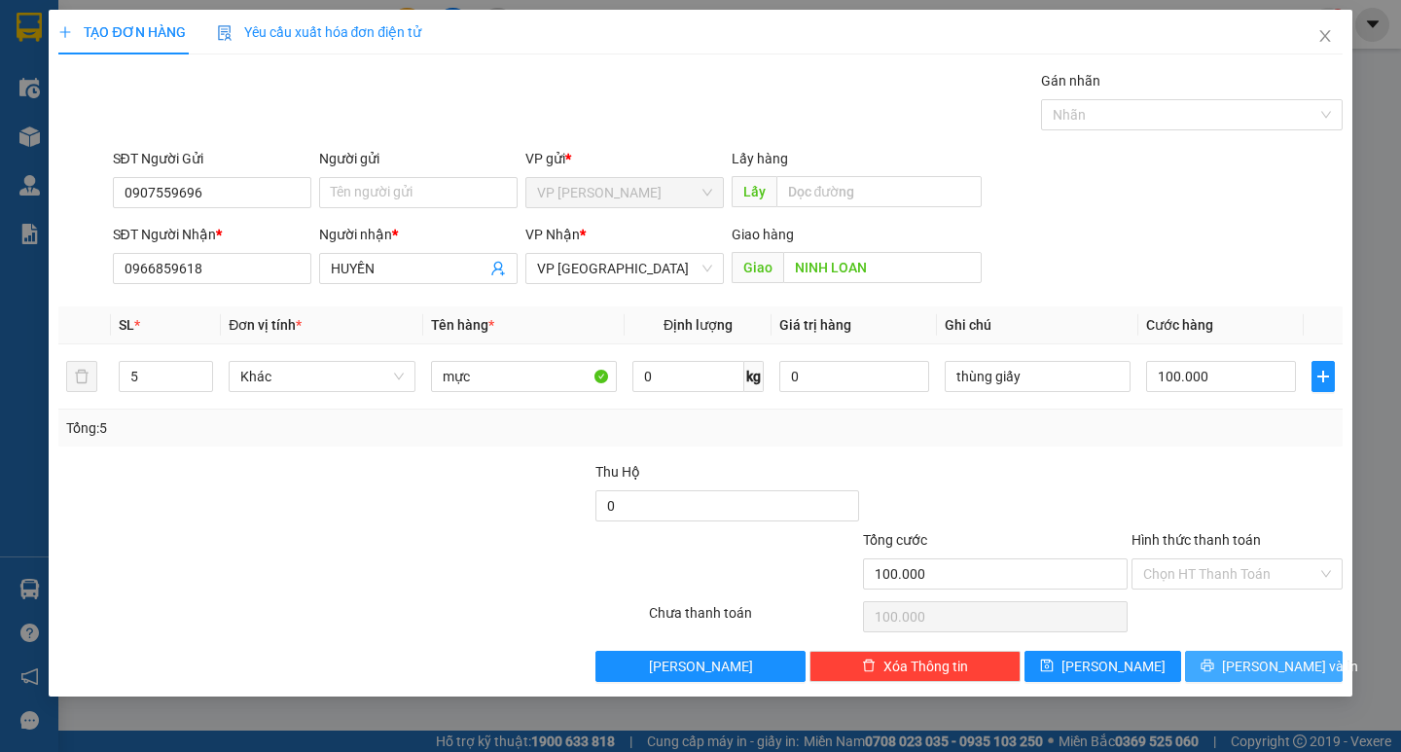
click at [1280, 675] on span "[PERSON_NAME] và In" at bounding box center [1290, 666] width 136 height 21
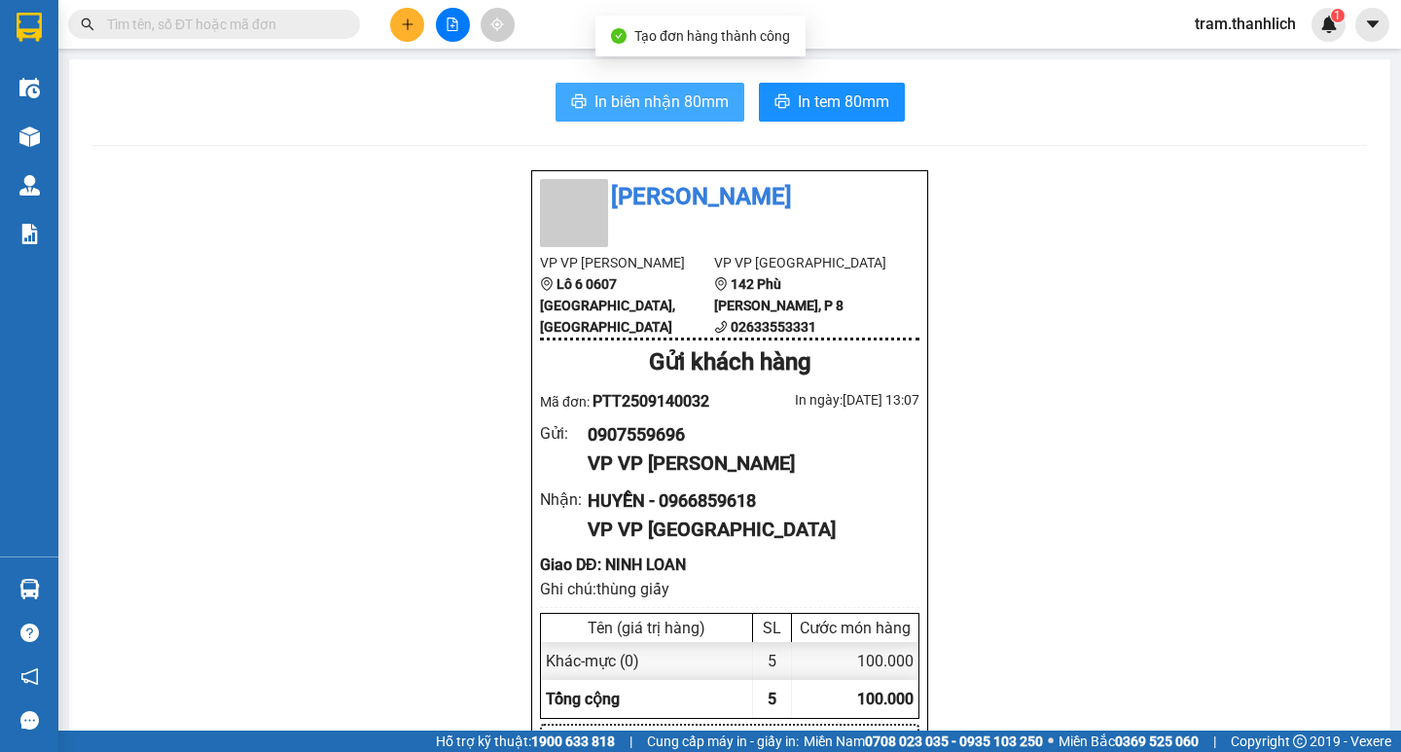
click at [629, 117] on button "In biên nhận 80mm" at bounding box center [649, 102] width 189 height 39
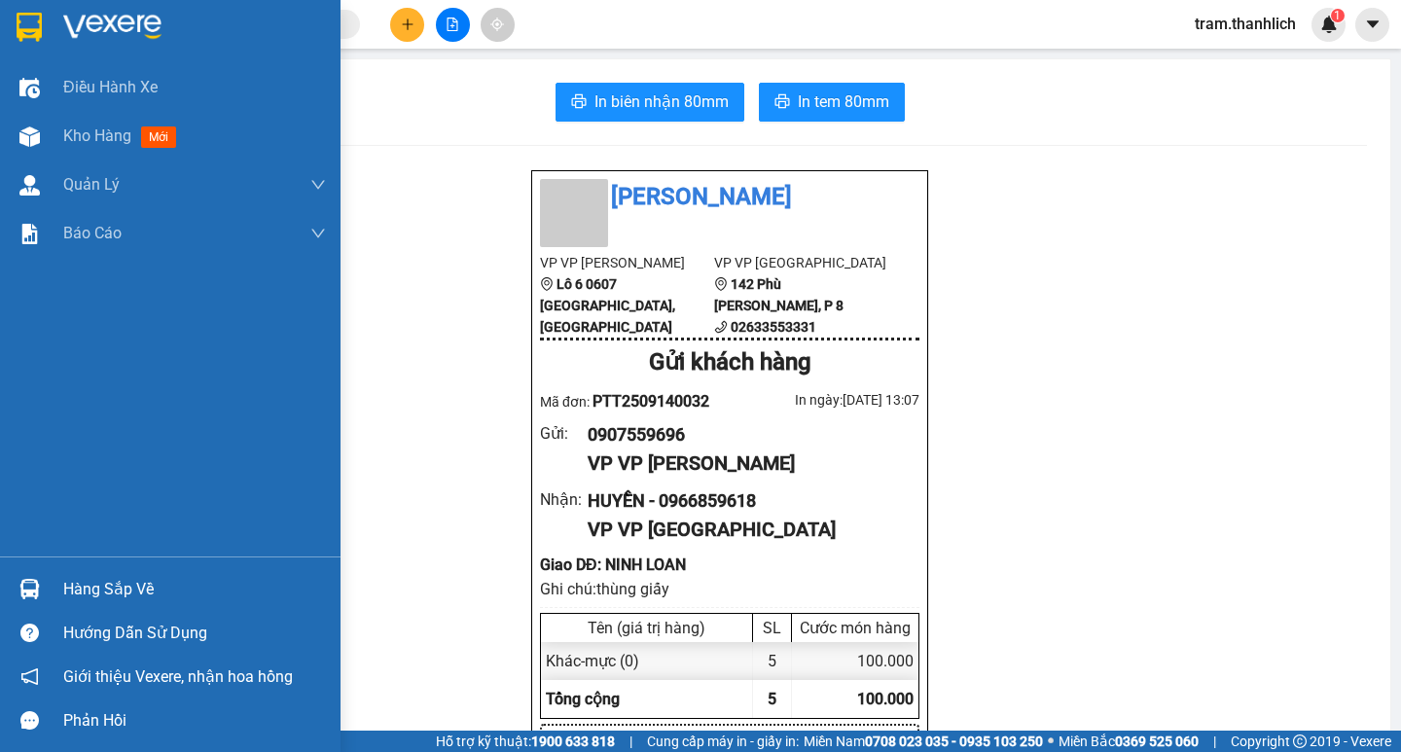
click at [33, 142] on img at bounding box center [29, 136] width 20 height 20
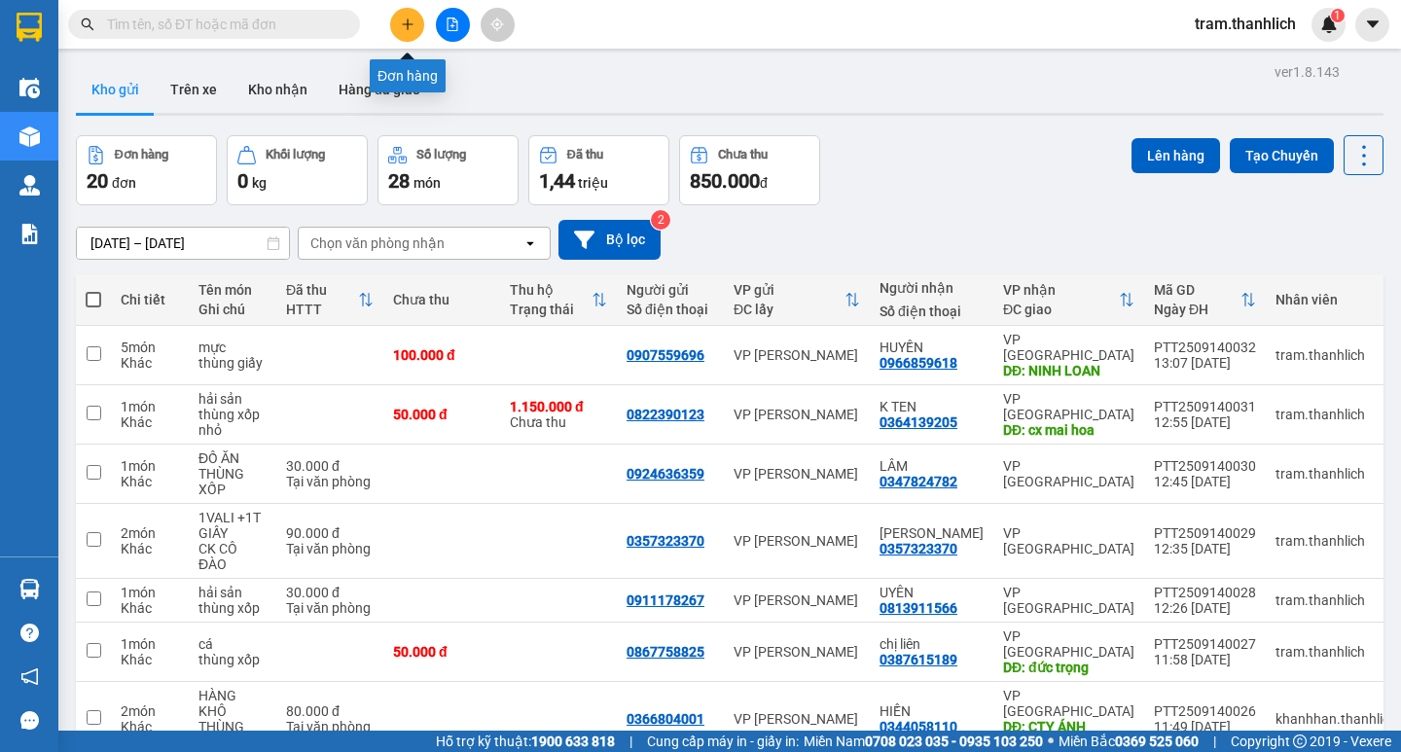
click at [398, 24] on button at bounding box center [407, 25] width 34 height 34
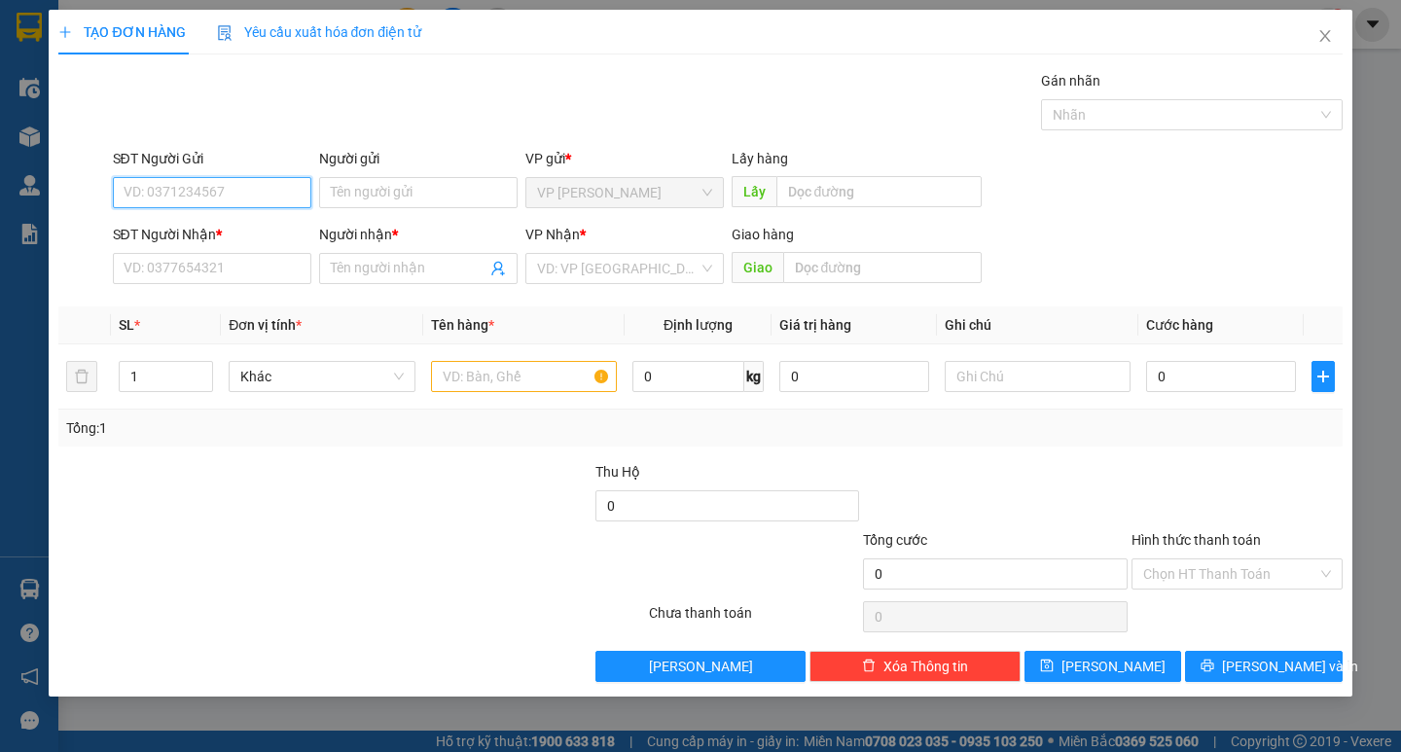
click at [153, 194] on input "SĐT Người Gửi" at bounding box center [212, 192] width 198 height 31
click at [156, 231] on div "0365559813" at bounding box center [211, 231] width 175 height 21
type input "0365559813"
type input "0942633839"
type input "[PERSON_NAME]"
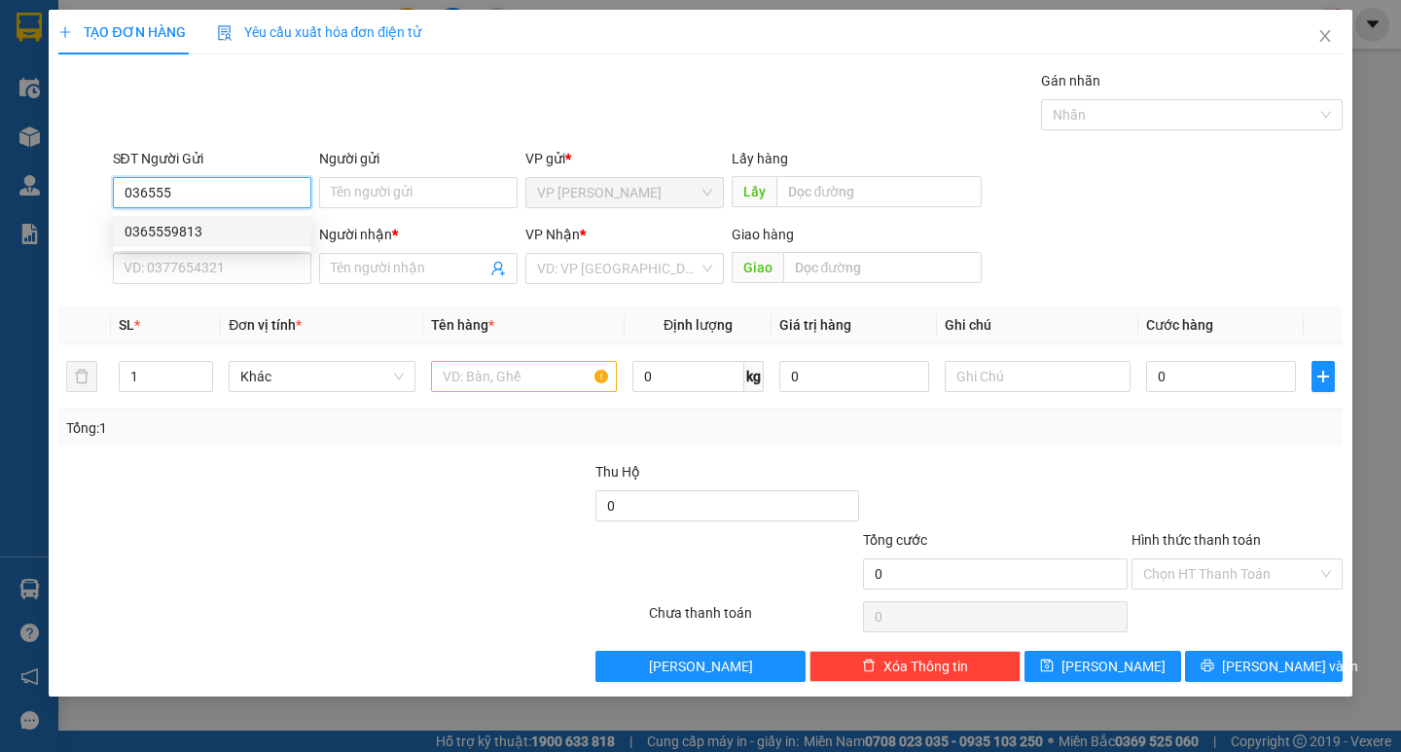
type input "[PERSON_NAME]"
type input "0365559813"
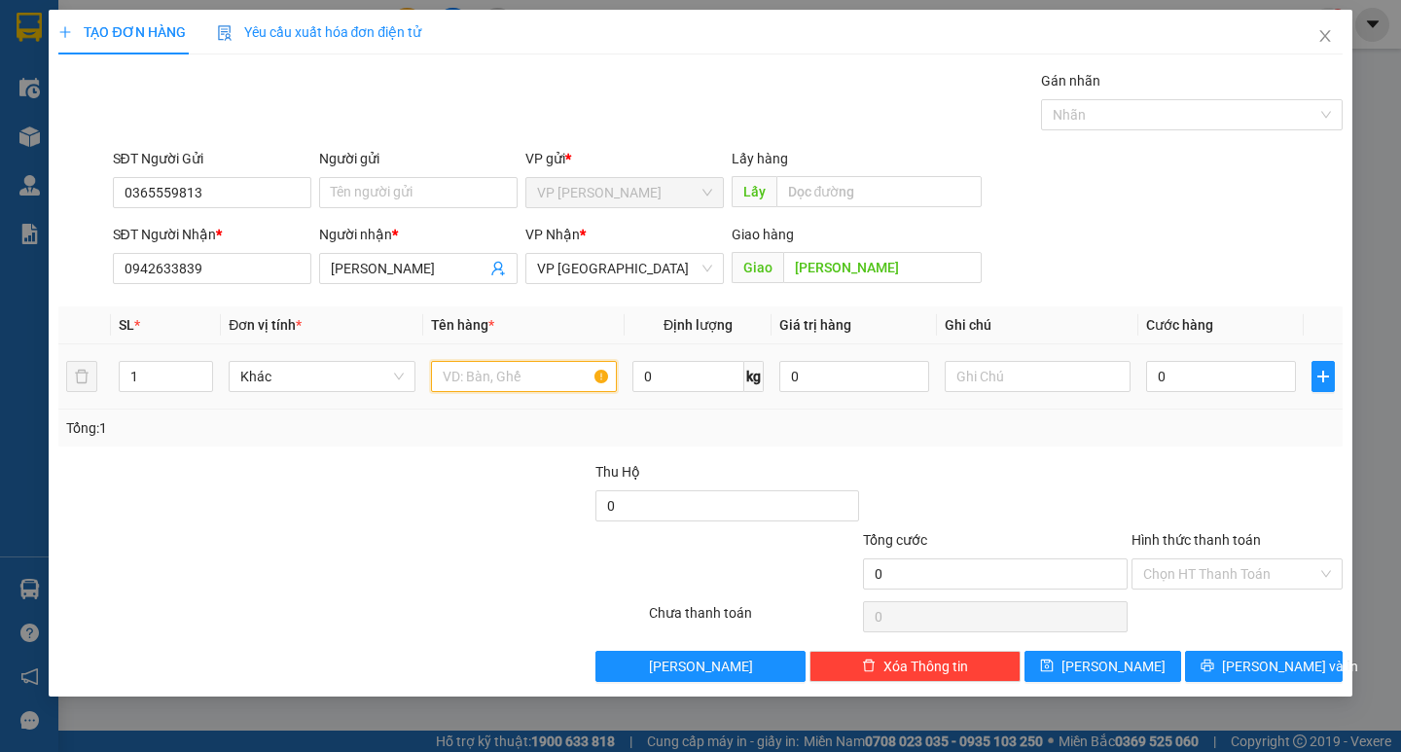
click at [563, 366] on input "text" at bounding box center [524, 376] width 186 height 31
type input "thuốc"
type input "2"
click at [199, 369] on icon "up" at bounding box center [202, 372] width 7 height 7
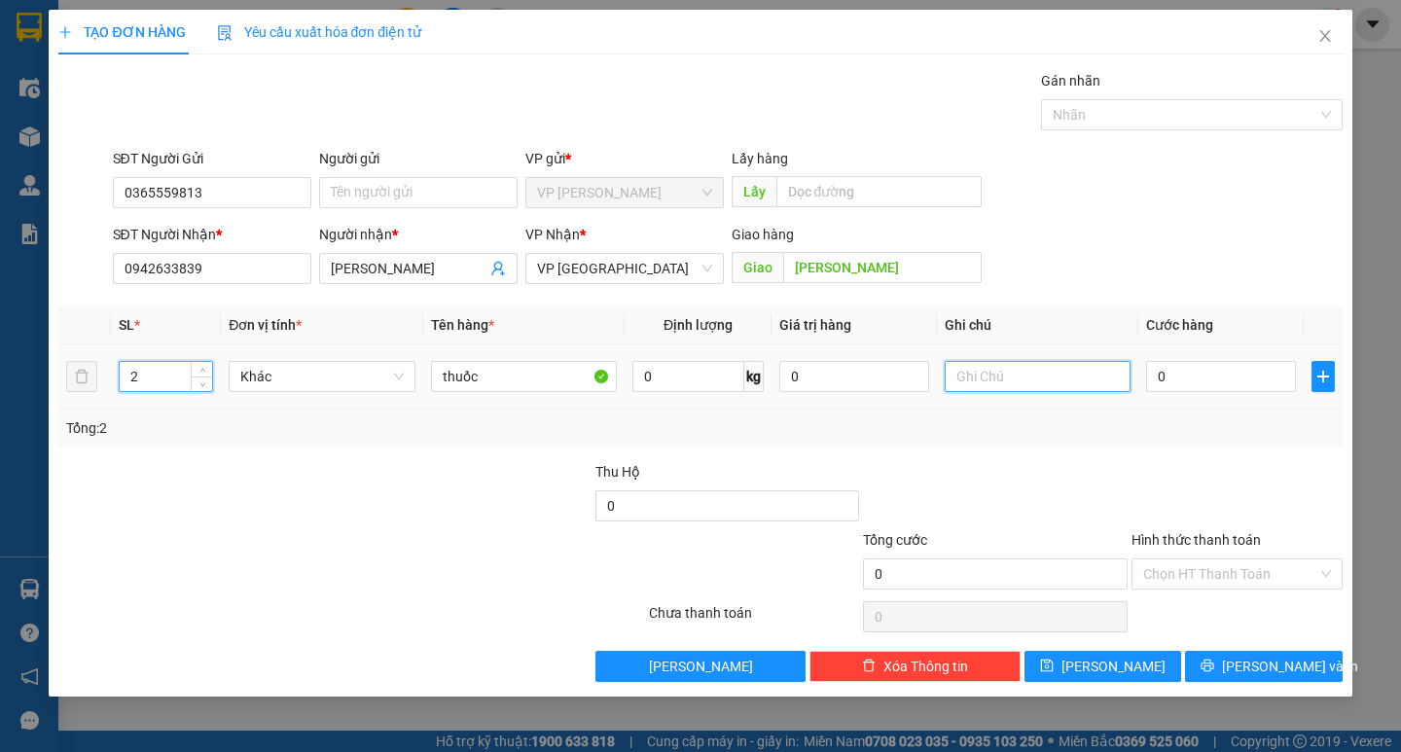
click at [1046, 373] on input "text" at bounding box center [1037, 376] width 186 height 31
type input "thùng giấy"
click at [1252, 382] on input "0" at bounding box center [1221, 376] width 150 height 31
type input "6"
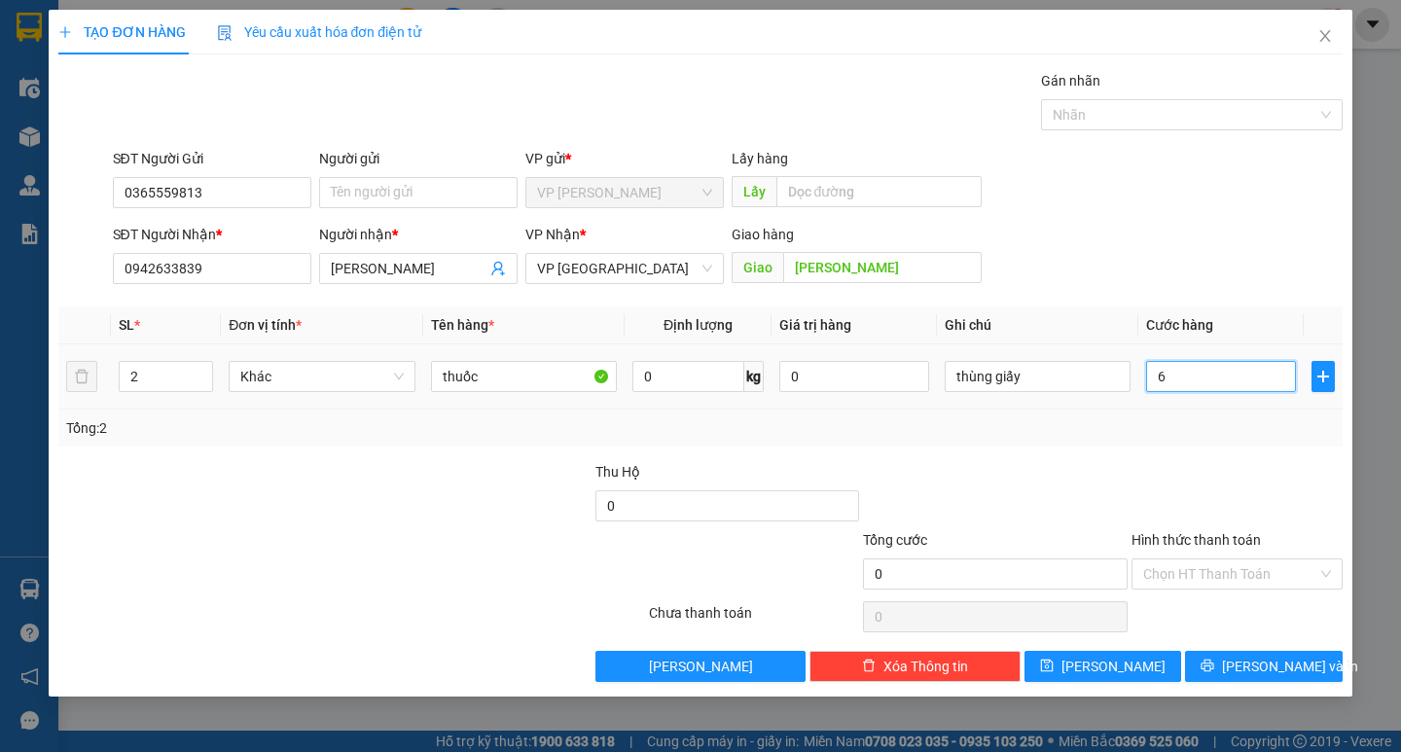
type input "6"
type input "60"
type input "600"
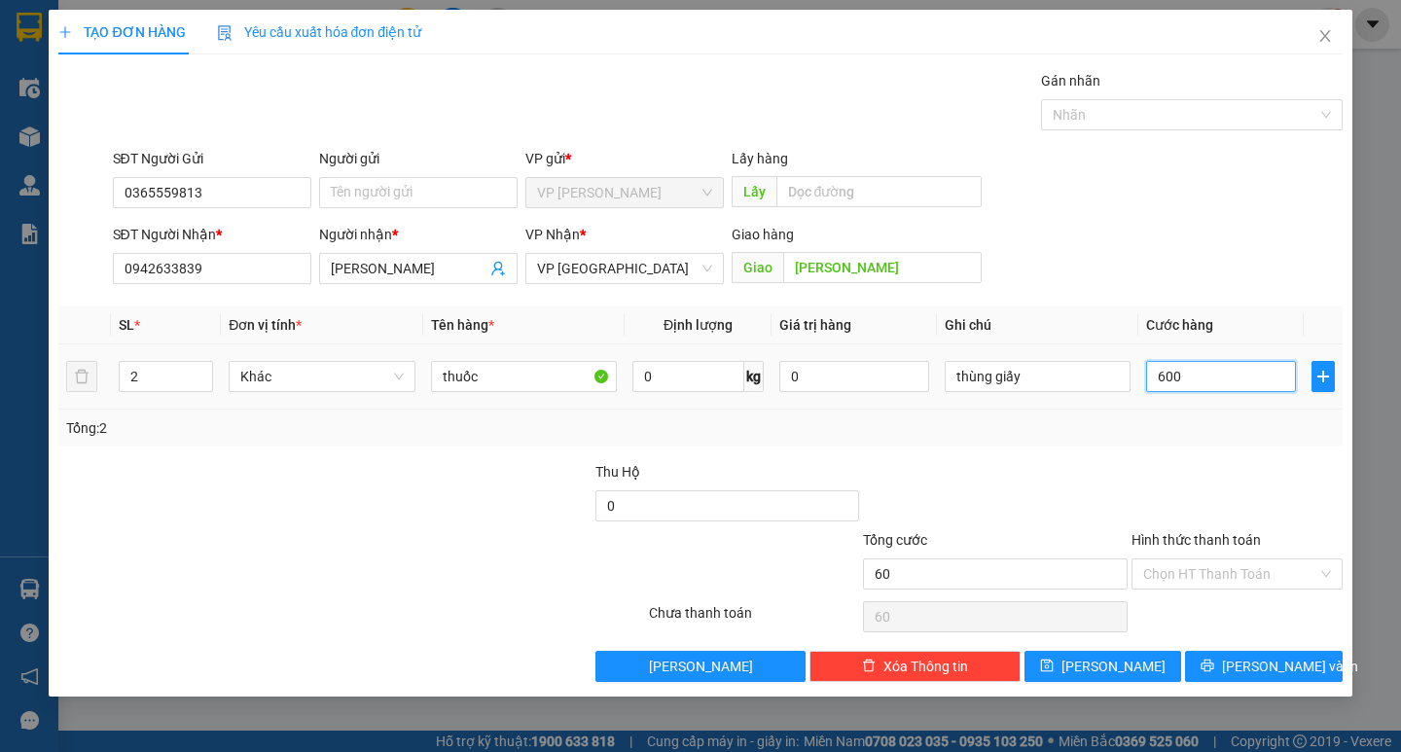
type input "600"
type input "6.000"
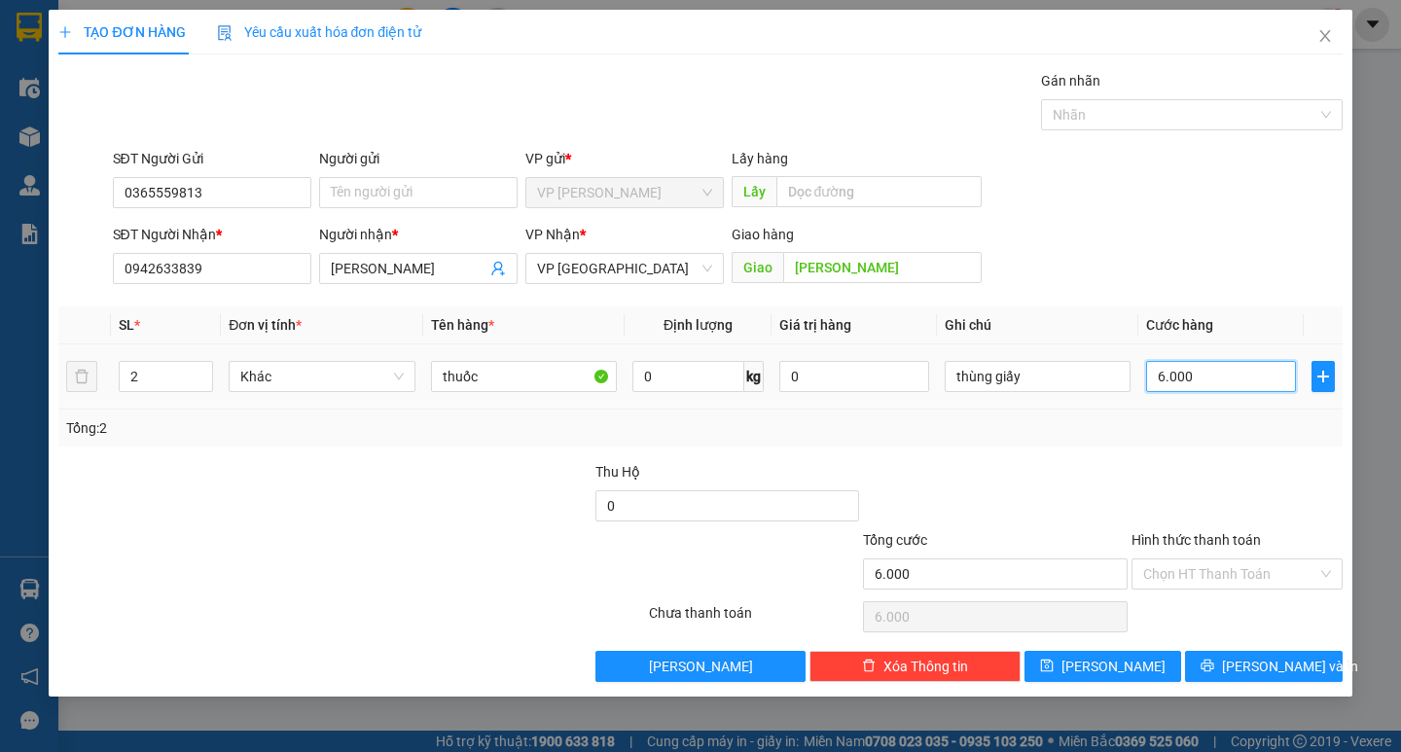
type input "60.000"
click at [1287, 581] on input "Hình thức thanh toán" at bounding box center [1230, 573] width 174 height 29
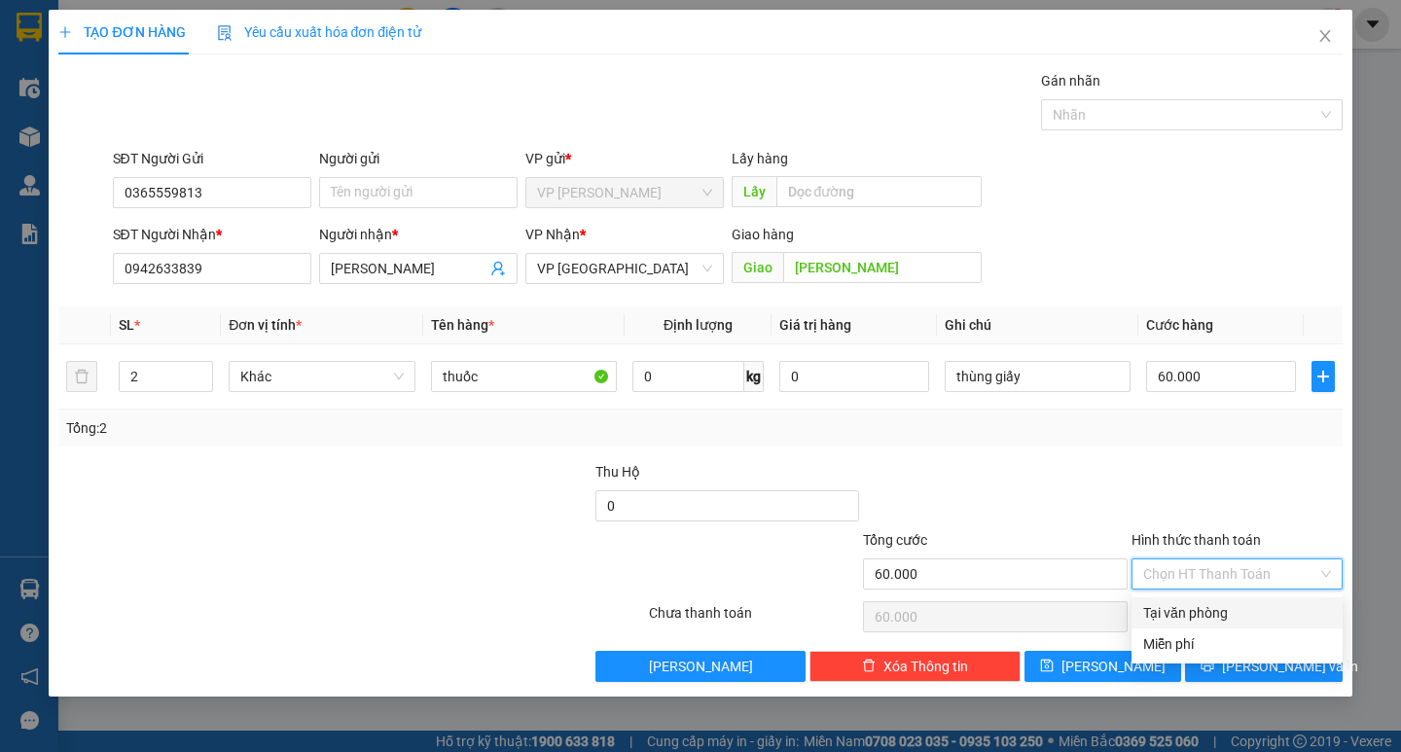
click at [1212, 602] on div "Tại văn phòng" at bounding box center [1237, 612] width 188 height 21
type input "0"
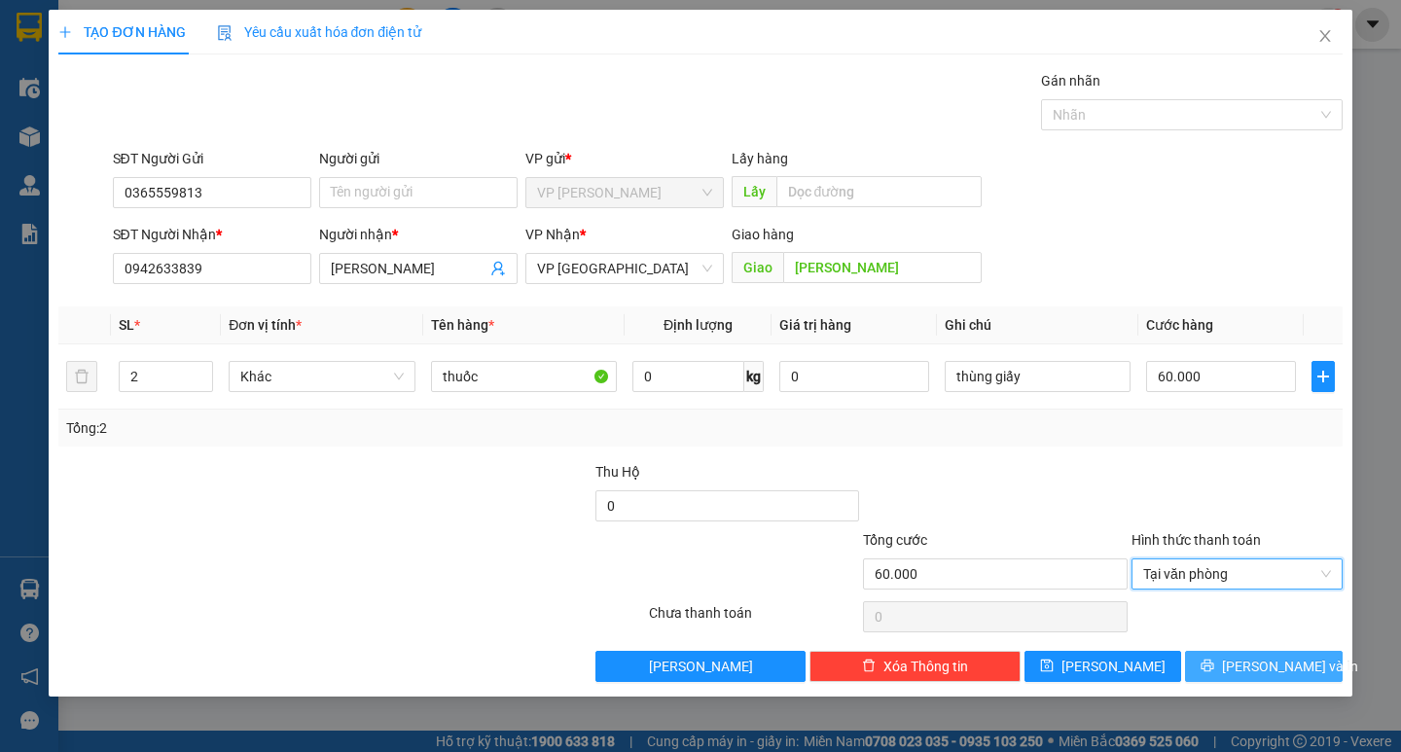
click at [1244, 660] on button "[PERSON_NAME] và In" at bounding box center [1263, 666] width 157 height 31
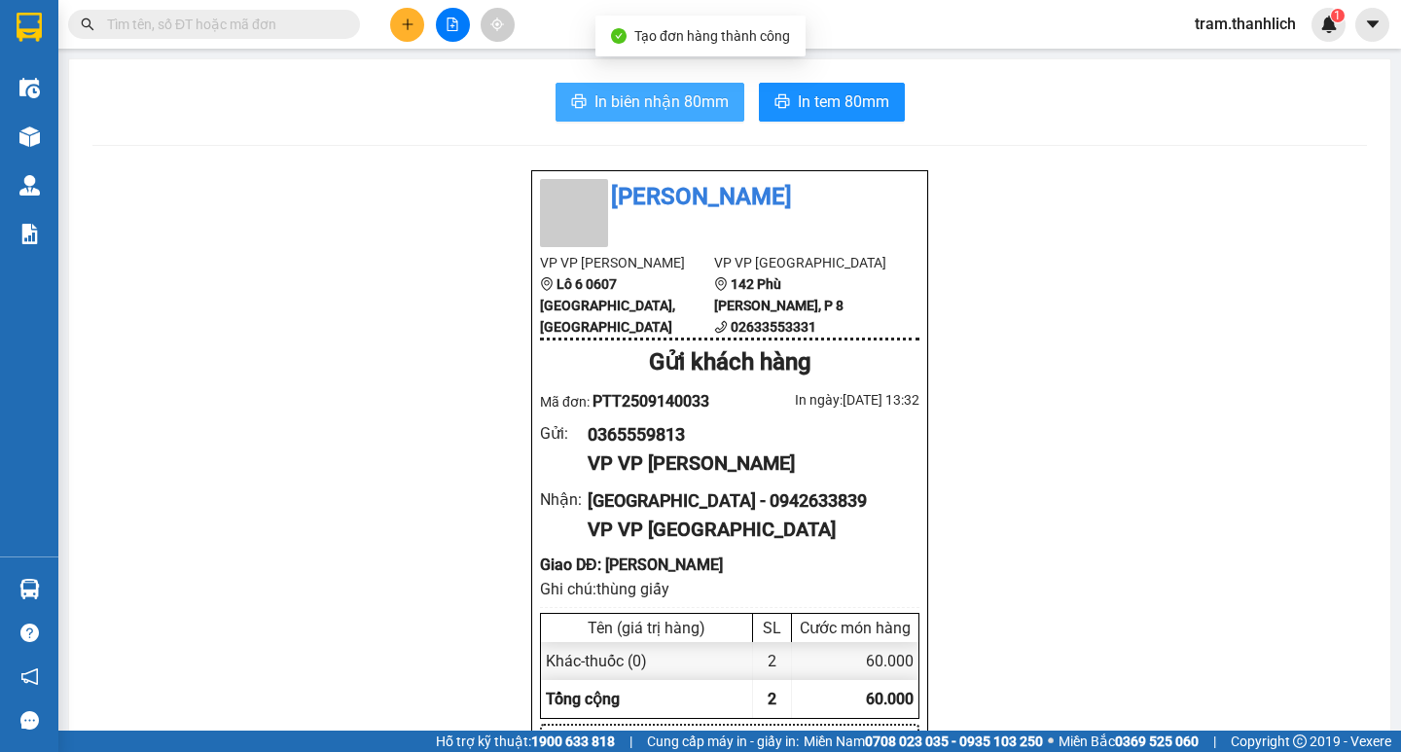
click at [679, 102] on span "In biên nhận 80mm" at bounding box center [661, 101] width 134 height 24
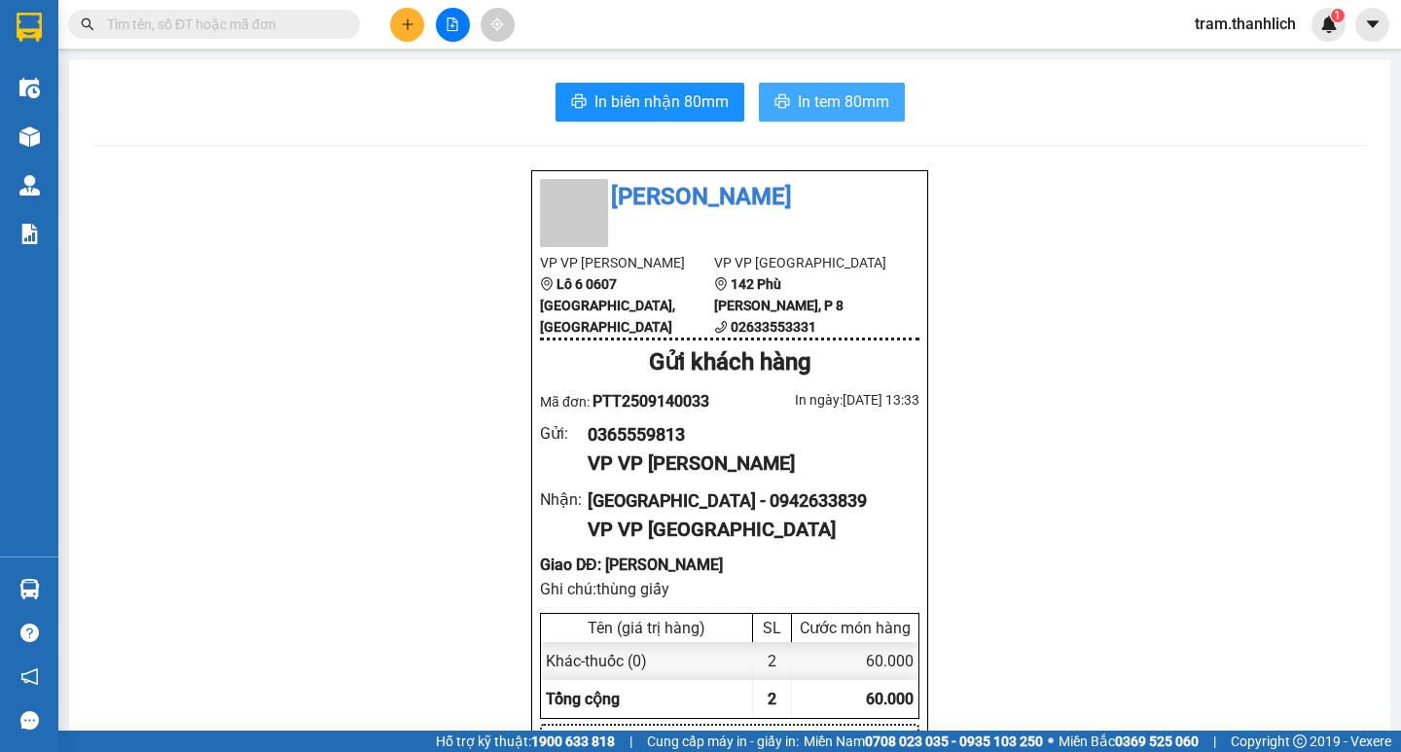
click at [820, 99] on span "In tem 80mm" at bounding box center [843, 101] width 91 height 24
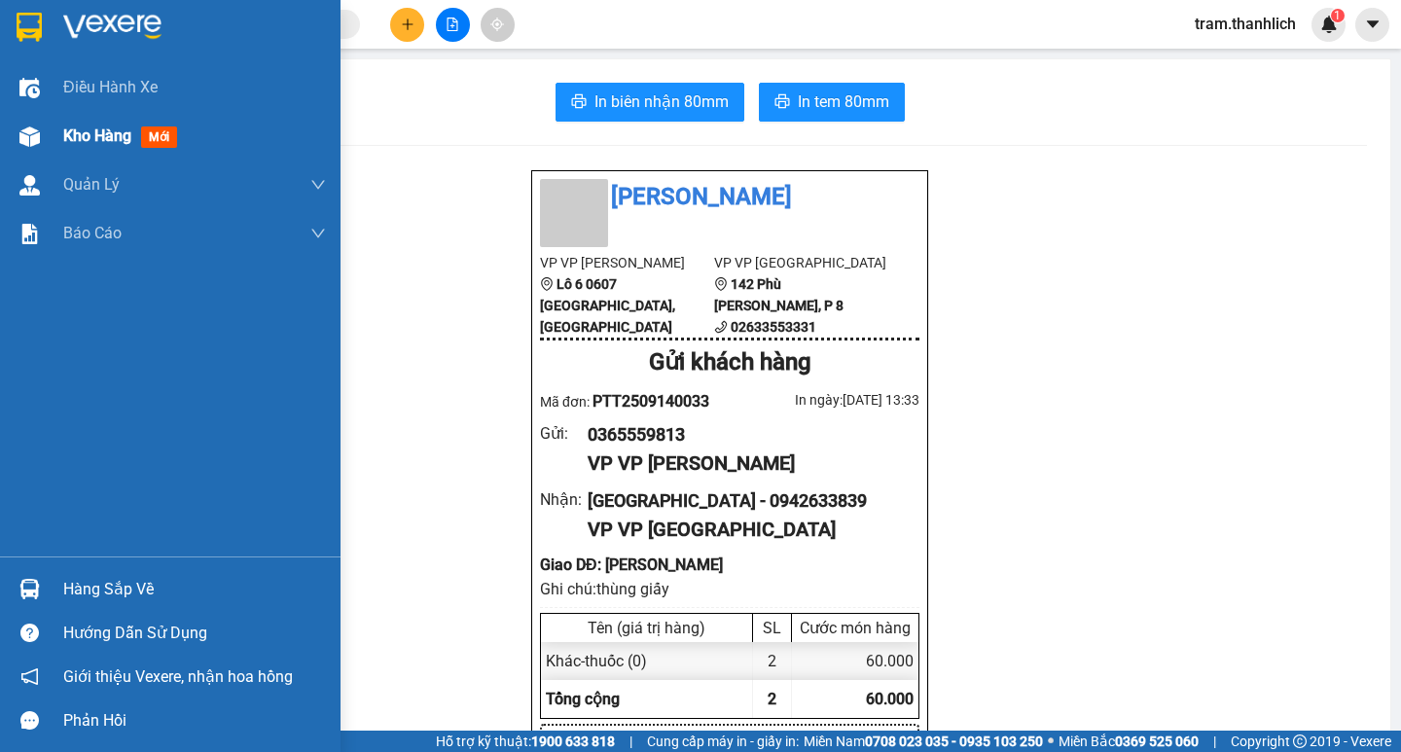
click at [37, 150] on div at bounding box center [30, 137] width 34 height 34
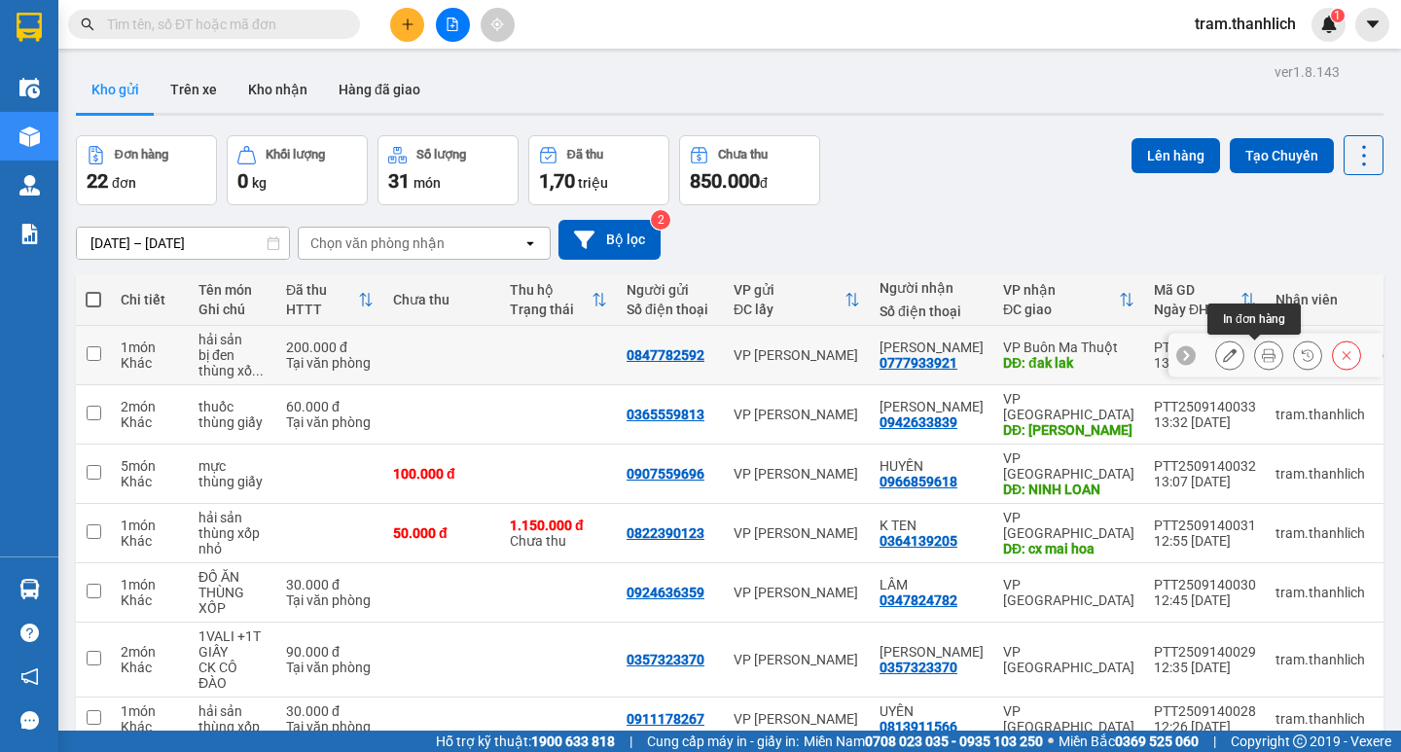
click at [1261, 362] on icon at bounding box center [1268, 355] width 14 height 14
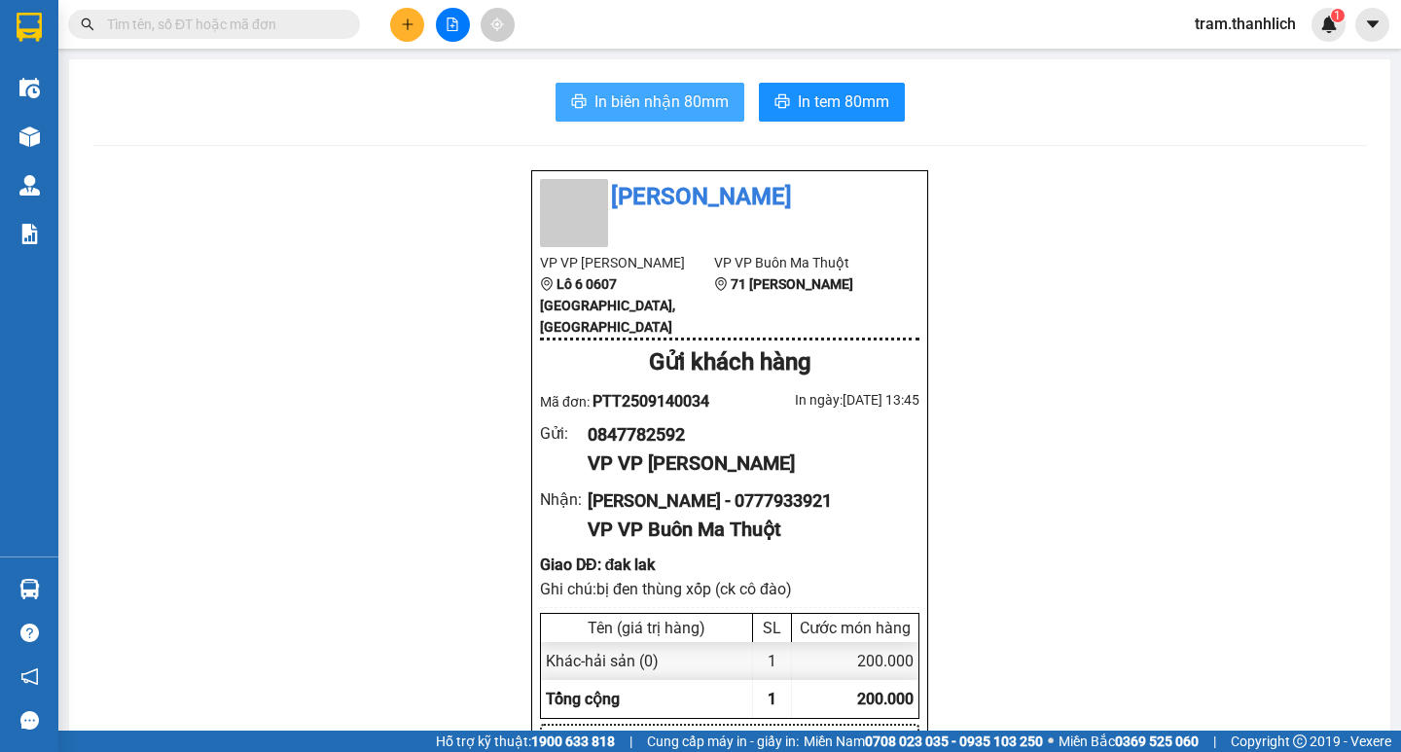
click at [607, 120] on button "In biên nhận 80mm" at bounding box center [649, 102] width 189 height 39
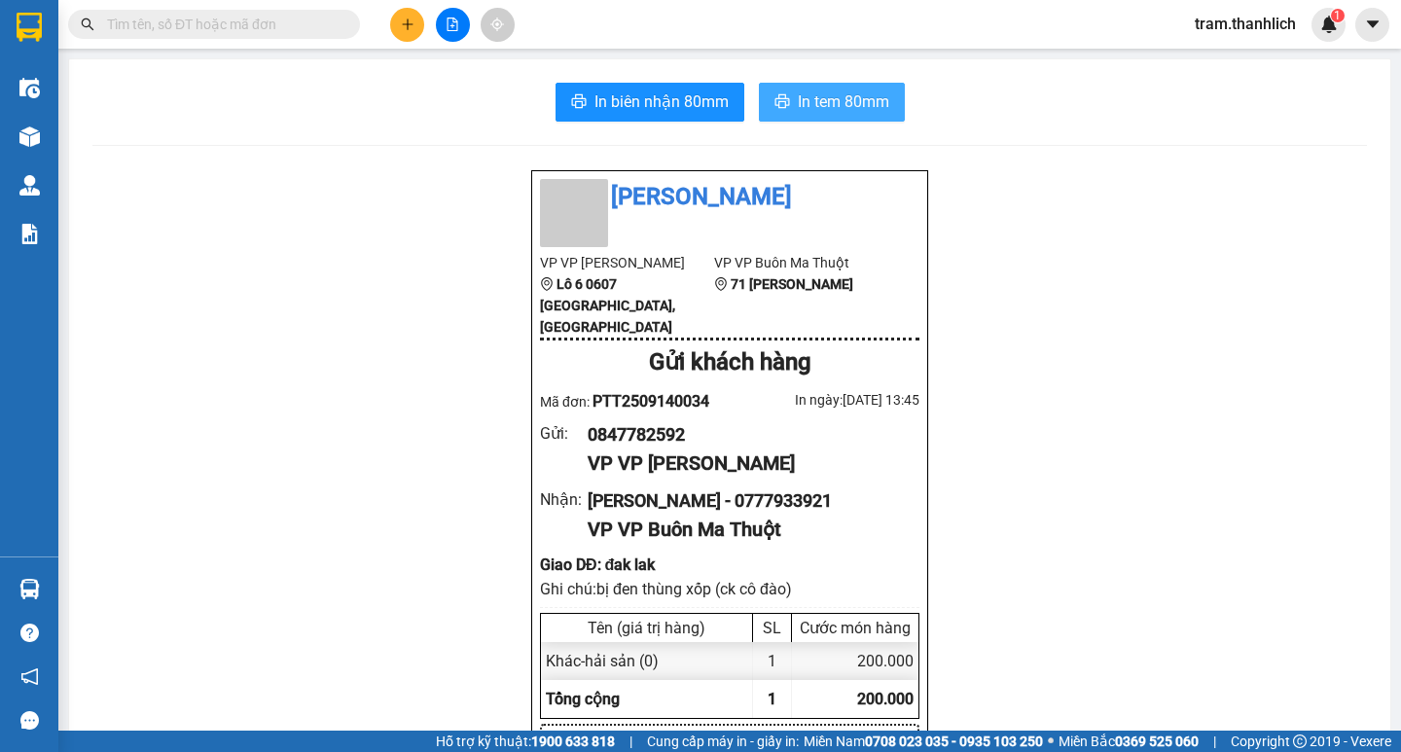
click at [859, 105] on span "In tem 80mm" at bounding box center [843, 101] width 91 height 24
click at [190, 22] on input "text" at bounding box center [222, 24] width 230 height 21
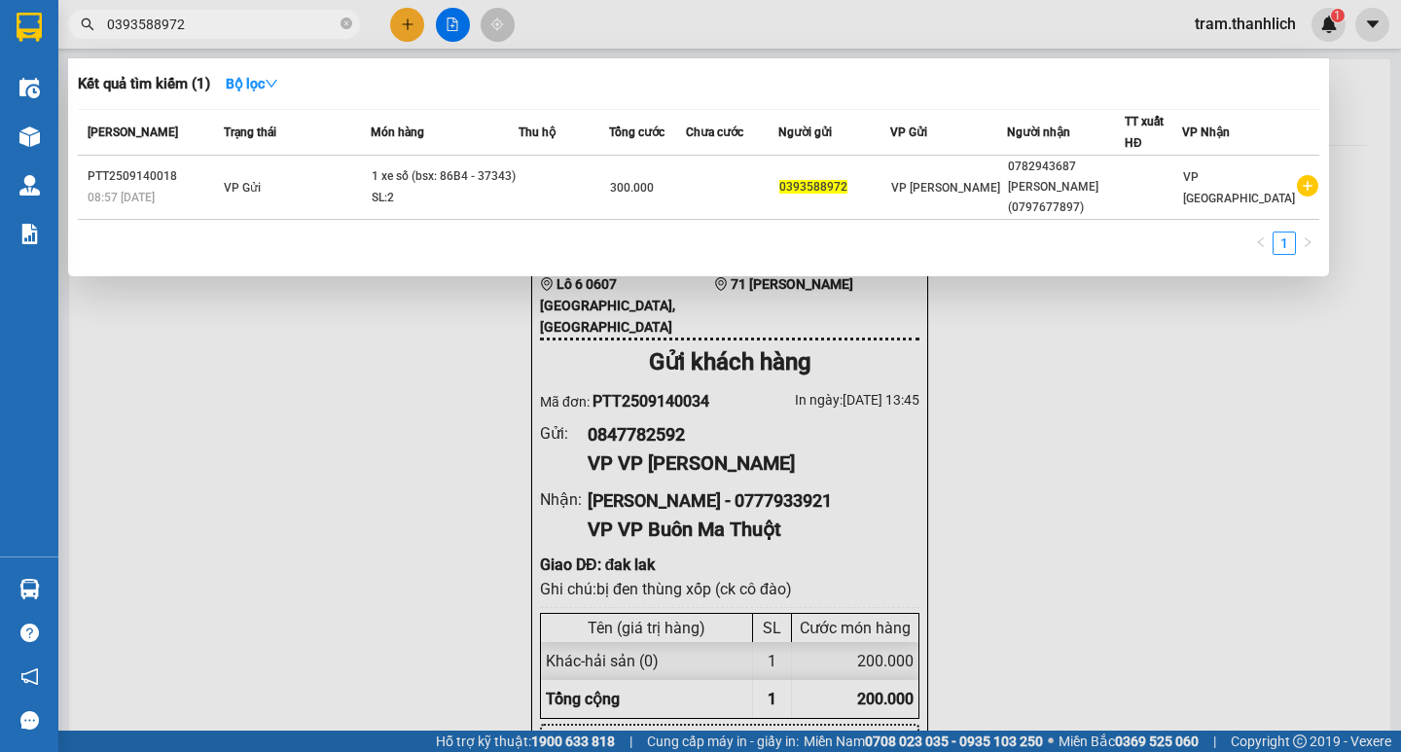
type input "0393588972"
click at [349, 31] on span at bounding box center [346, 25] width 12 height 18
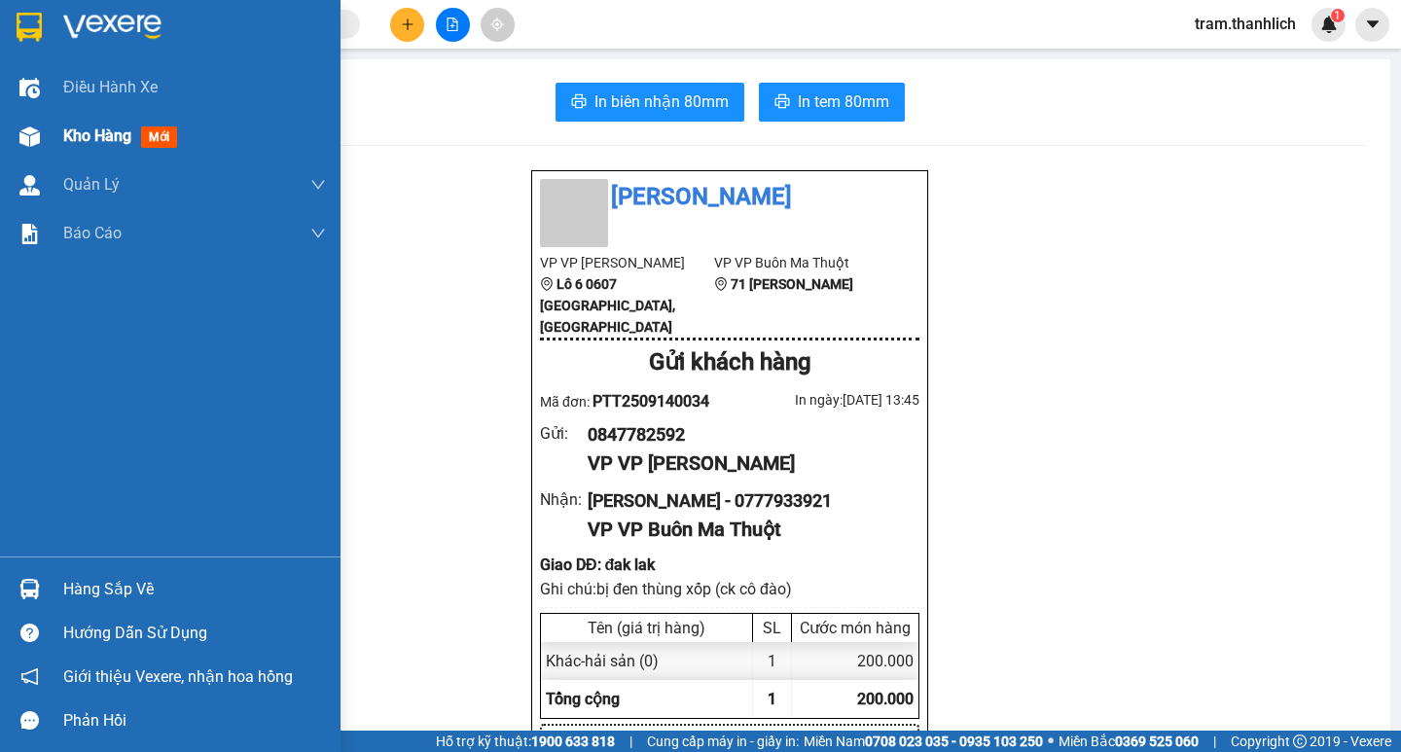
click at [17, 154] on div "Kho hàng mới" at bounding box center [170, 136] width 340 height 49
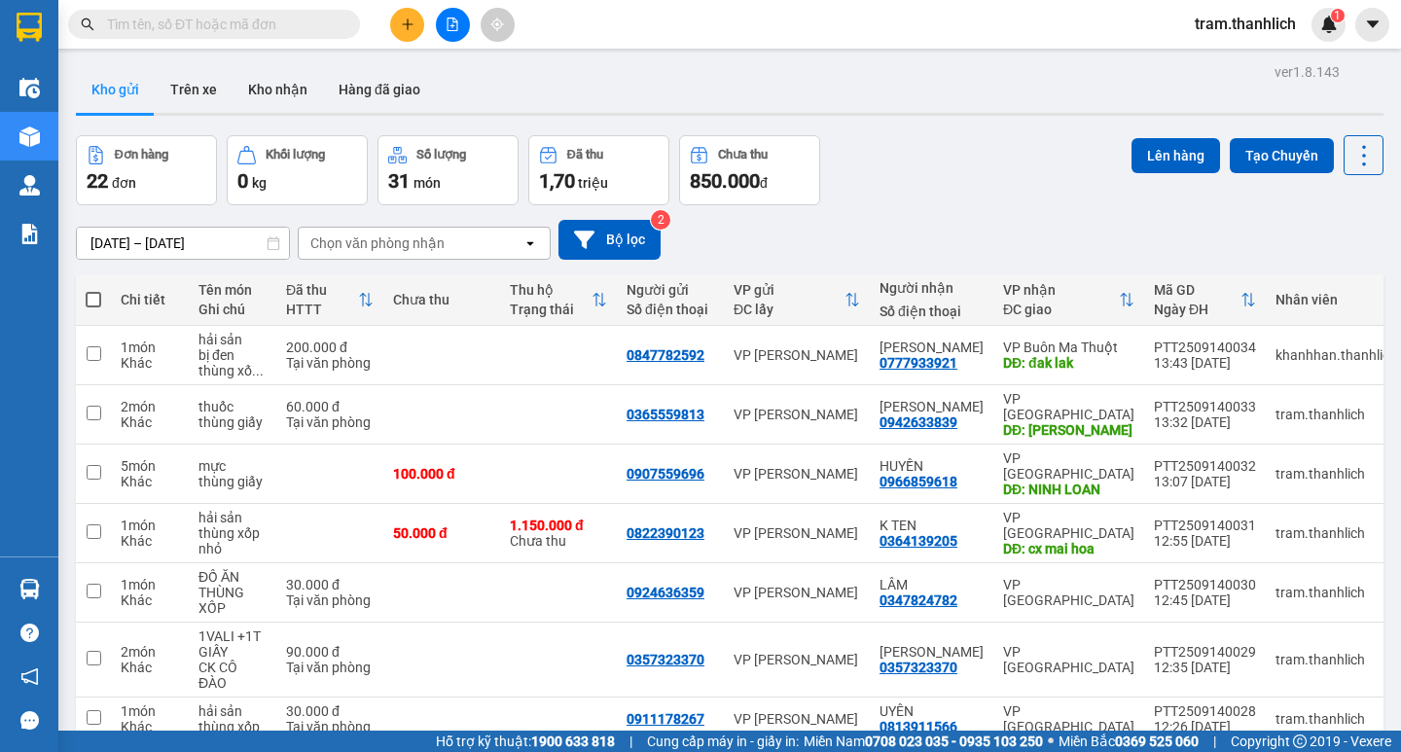
click at [98, 297] on span at bounding box center [94, 300] width 16 height 16
click at [93, 290] on input "checkbox" at bounding box center [93, 290] width 0 height 0
checkbox input "true"
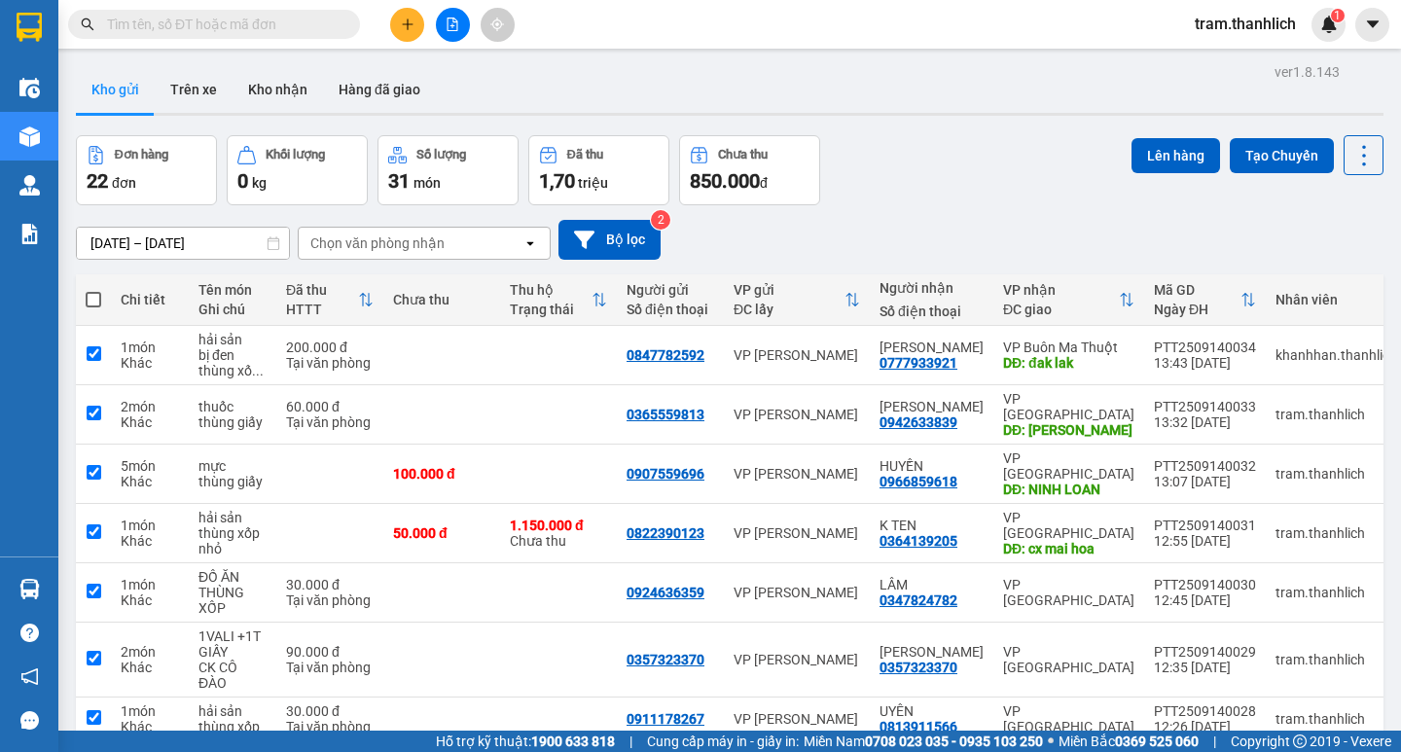
checkbox input "true"
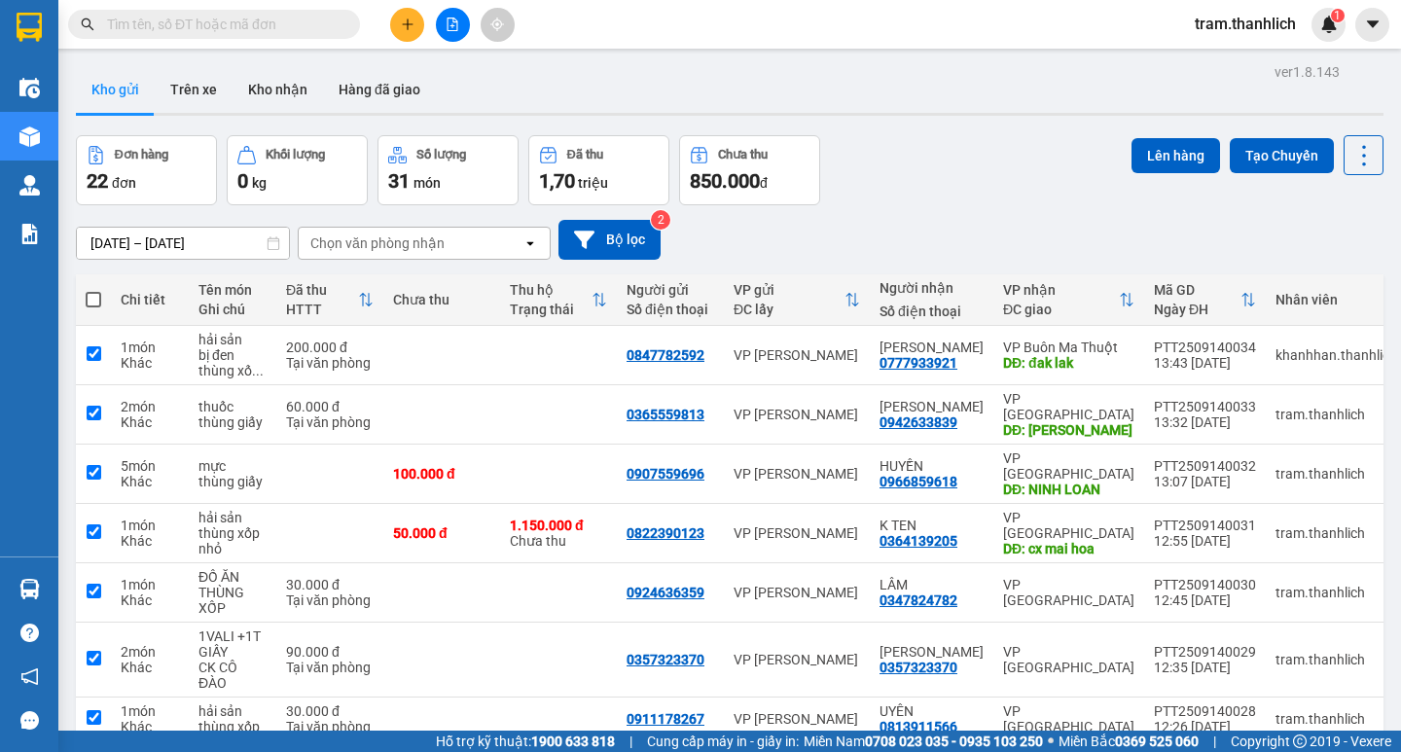
checkbox input "true"
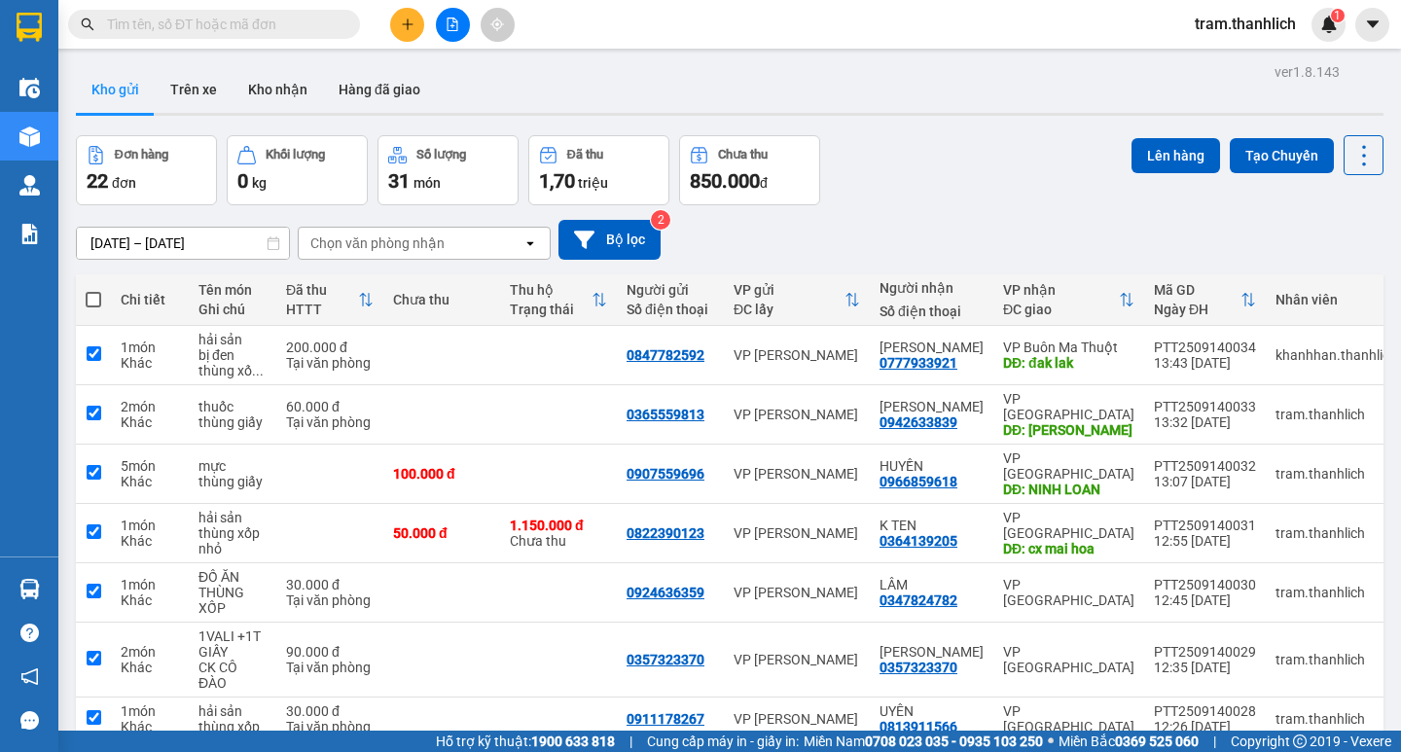
checkbox input "true"
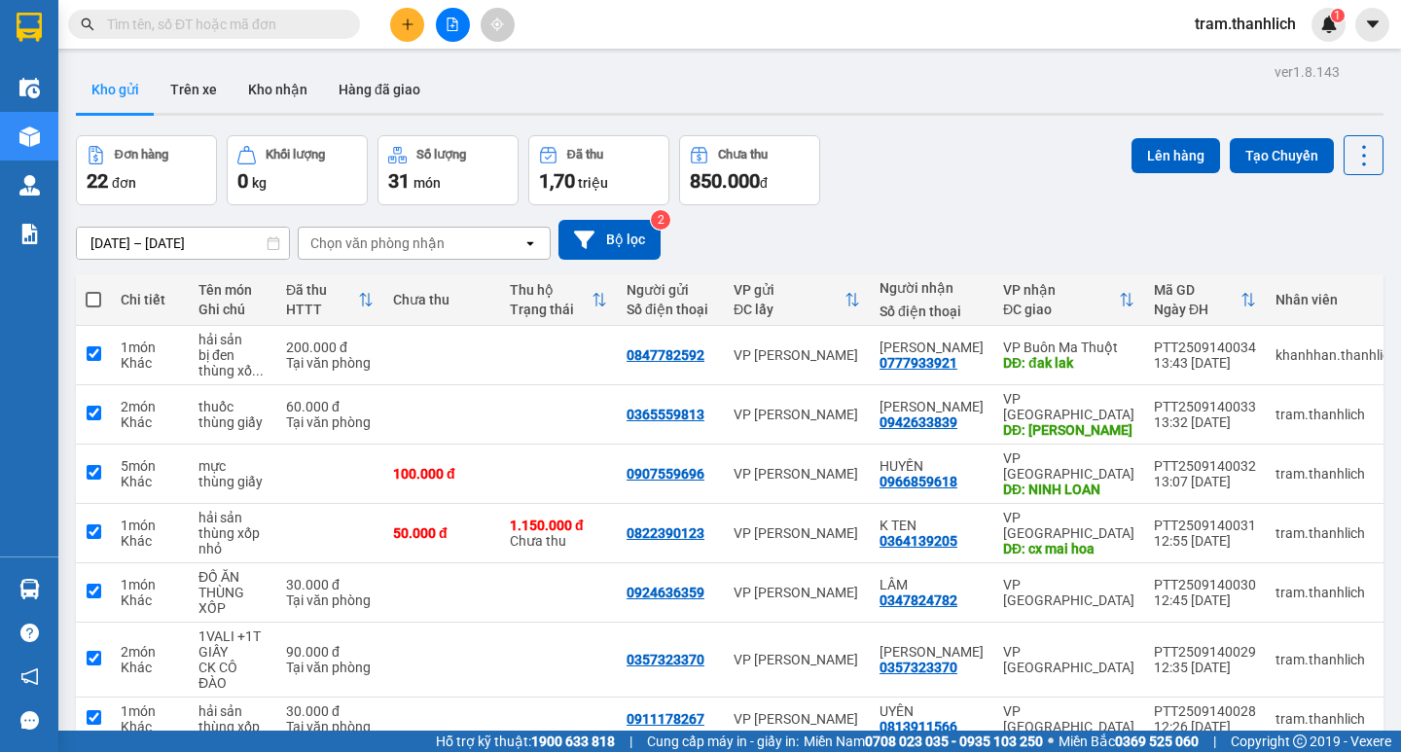
checkbox input "true"
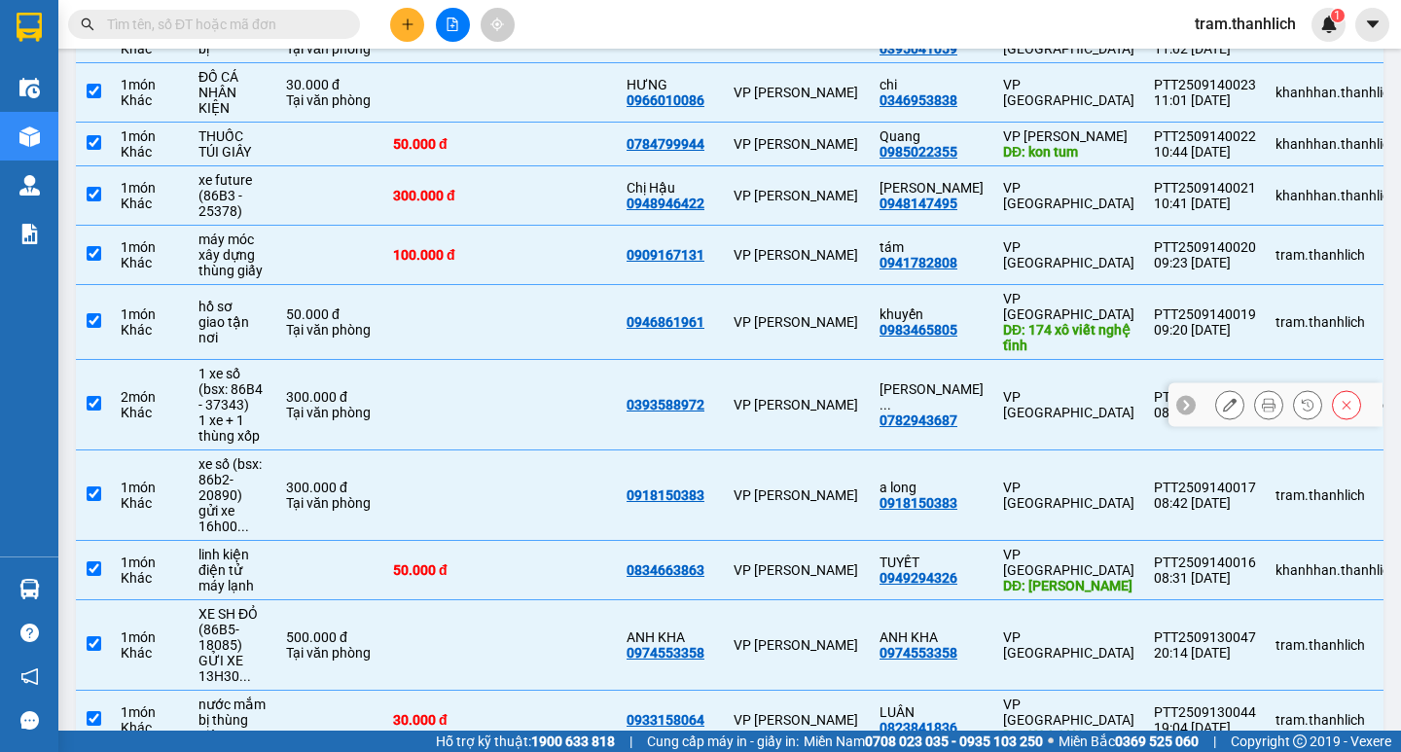
scroll to position [1019, 0]
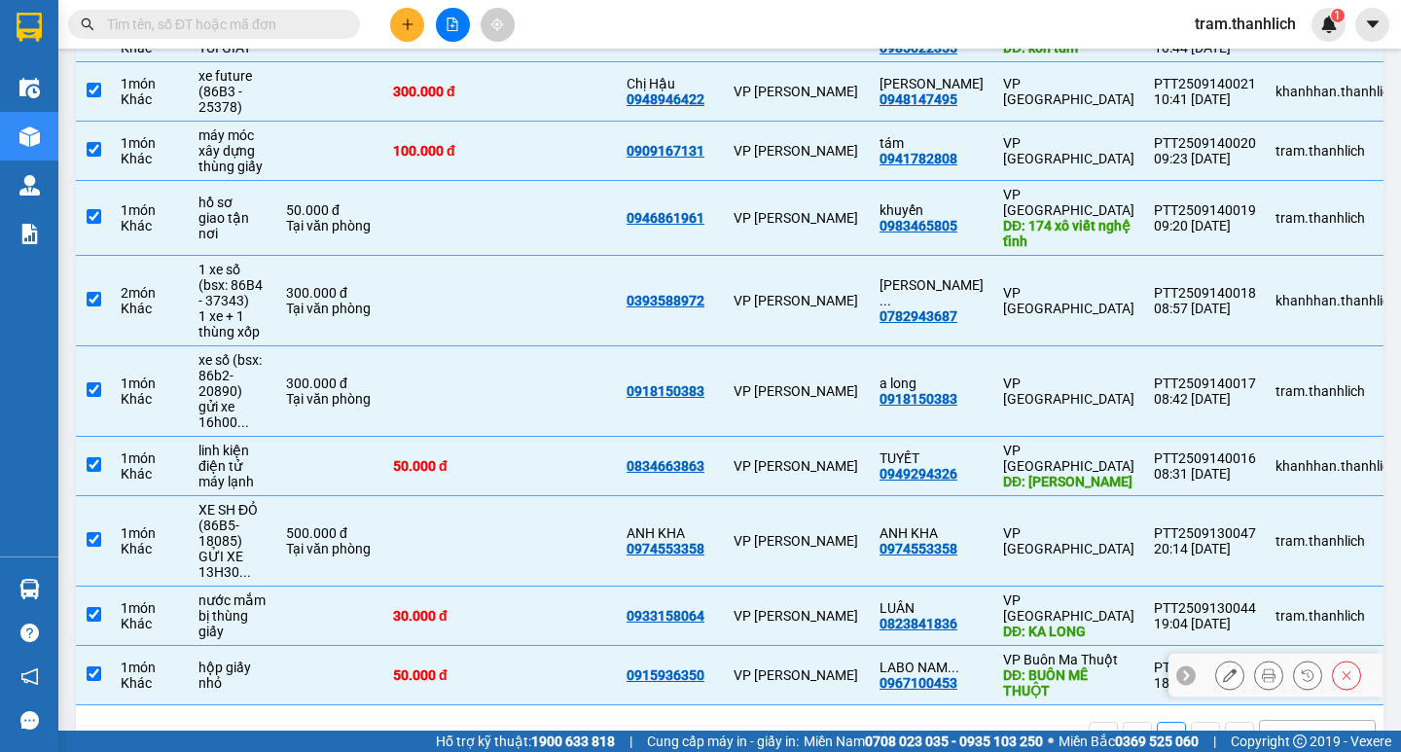
click at [486, 667] on div "50.000 đ" at bounding box center [441, 675] width 97 height 16
checkbox input "false"
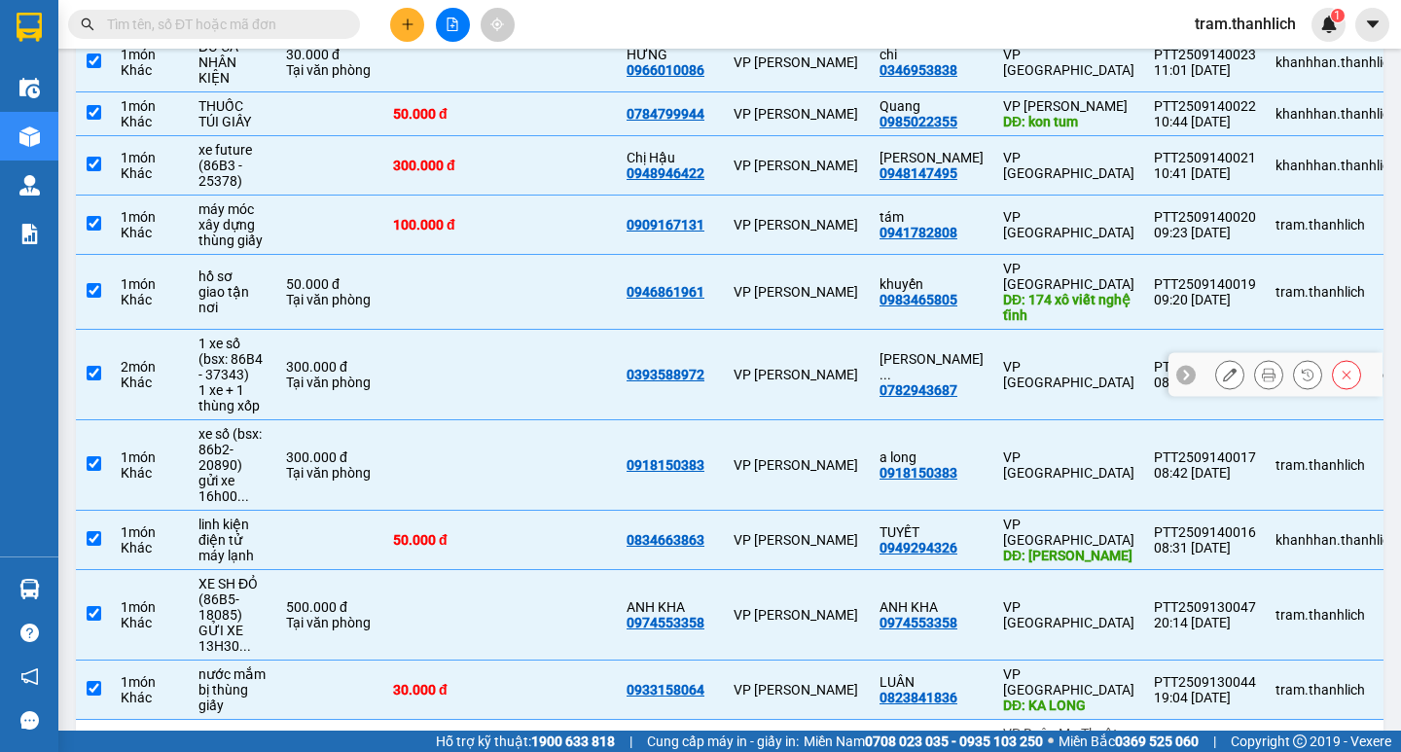
scroll to position [825, 0]
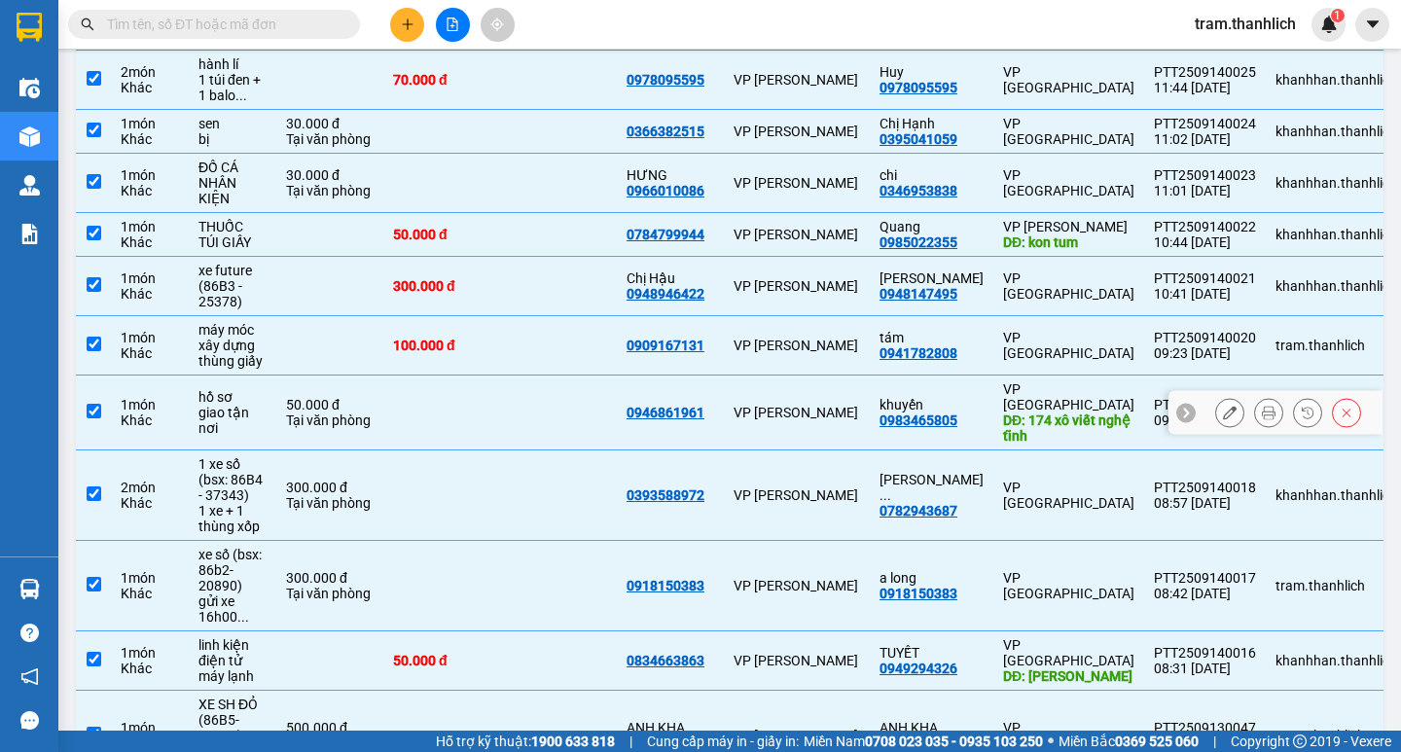
click at [563, 375] on td at bounding box center [558, 412] width 117 height 75
checkbox input "false"
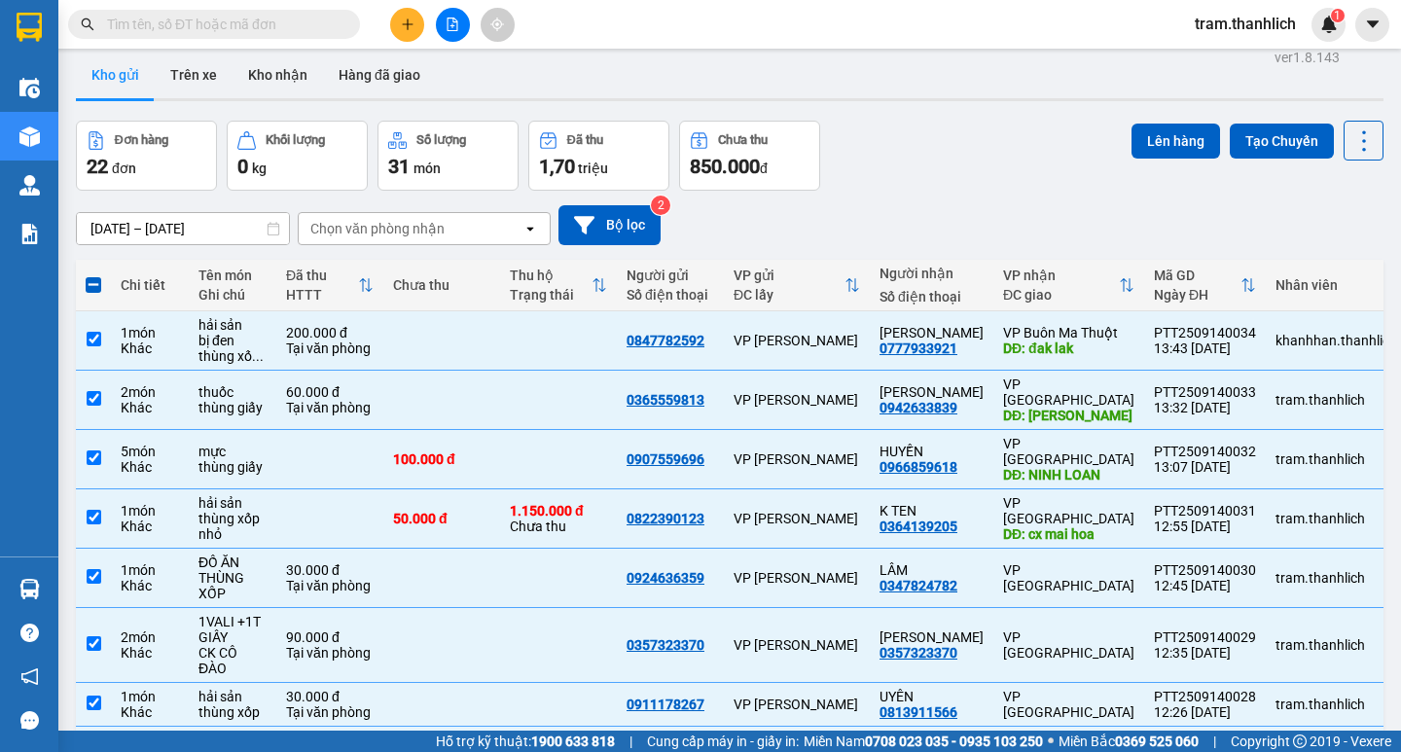
scroll to position [0, 0]
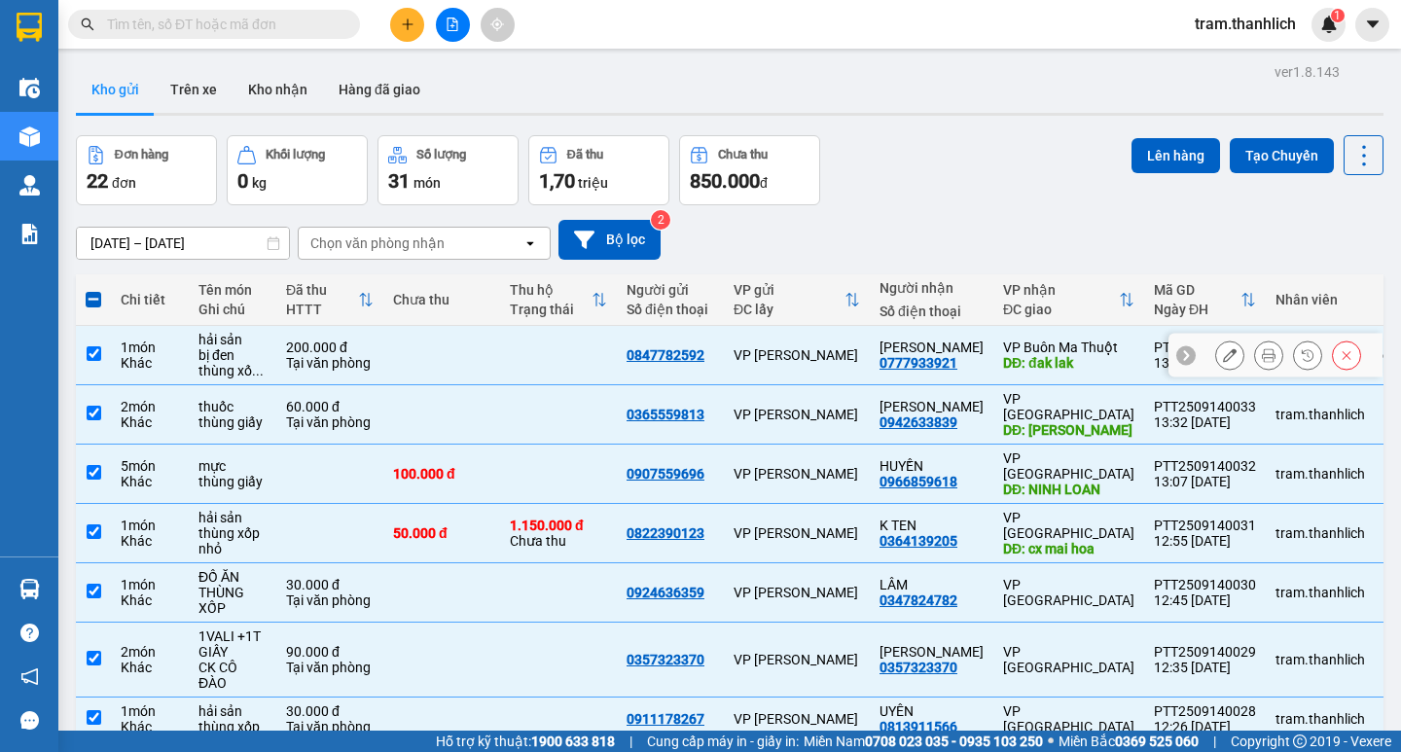
click at [486, 350] on td at bounding box center [441, 355] width 117 height 59
checkbox input "false"
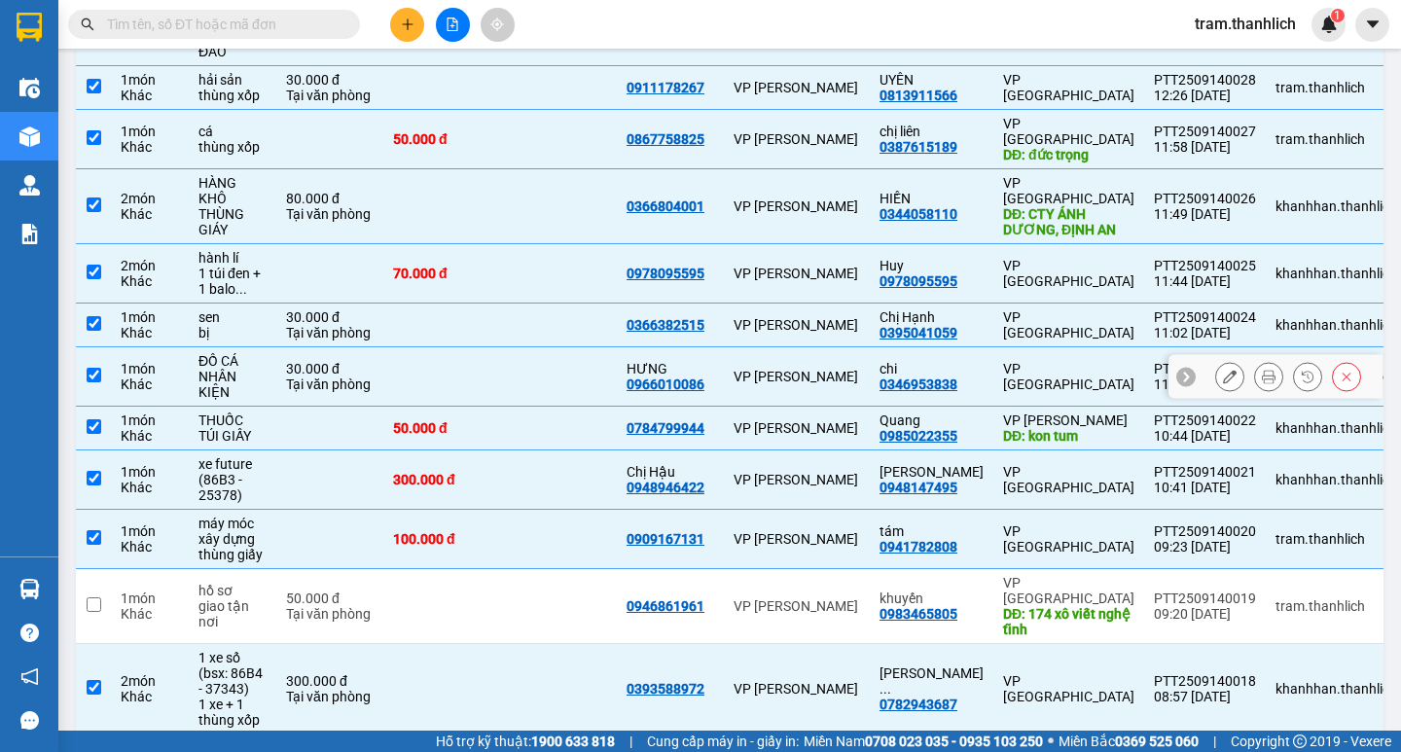
scroll to position [681, 0]
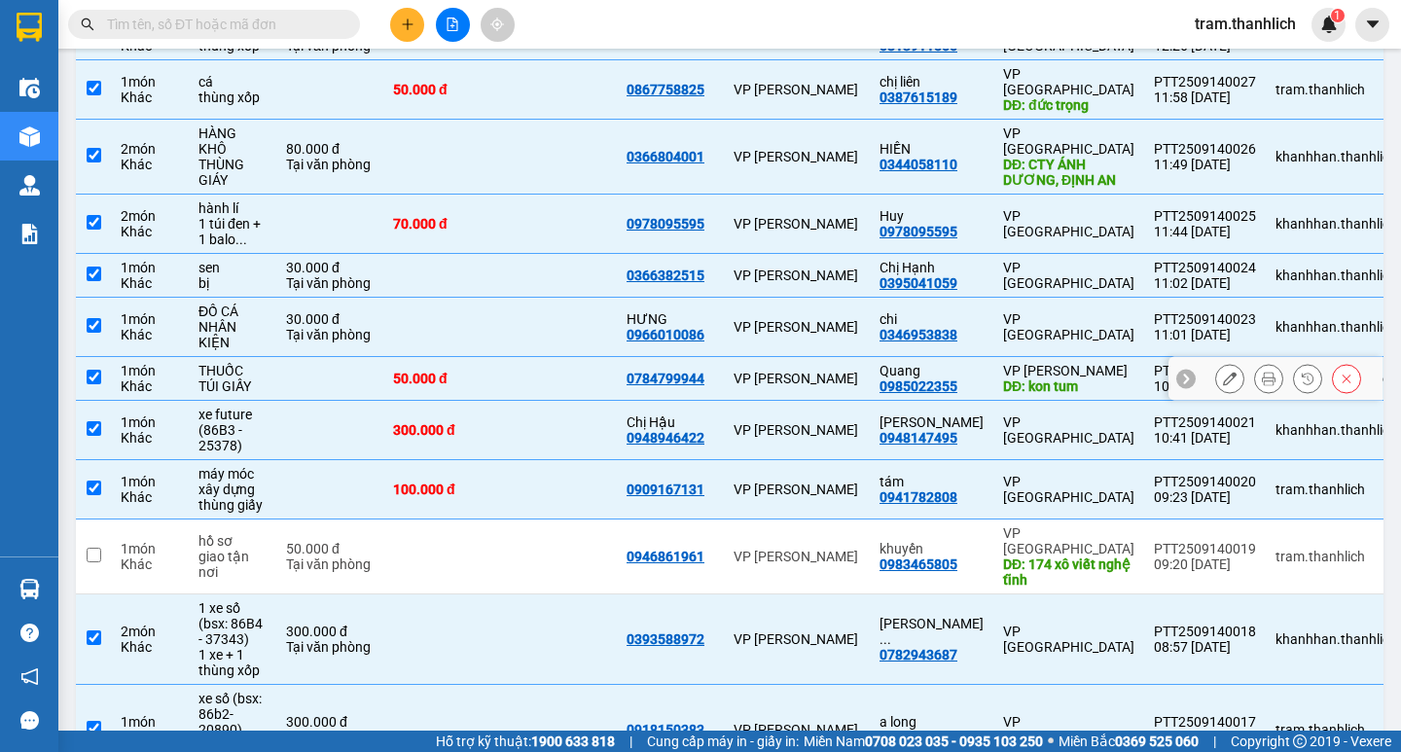
click at [623, 357] on td "0784799944" at bounding box center [670, 379] width 107 height 44
checkbox input "false"
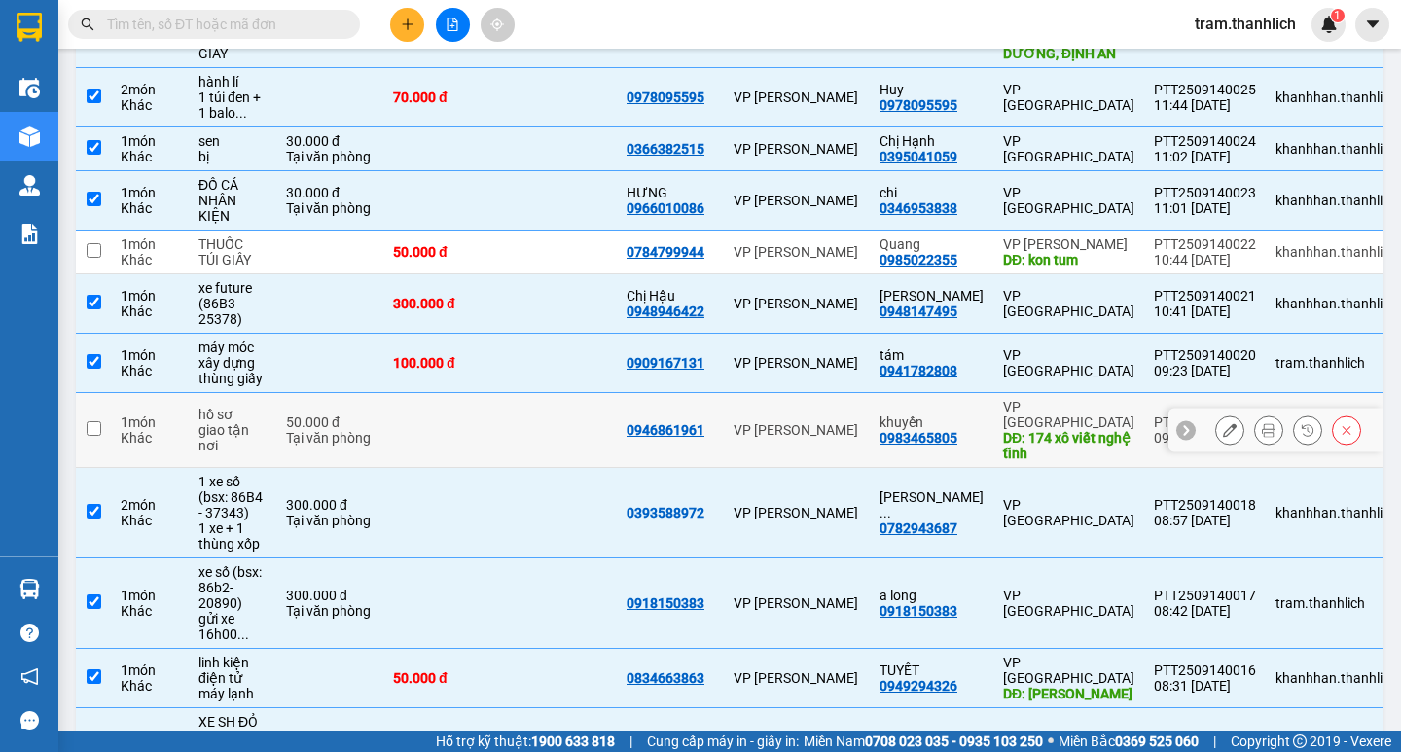
scroll to position [728, 0]
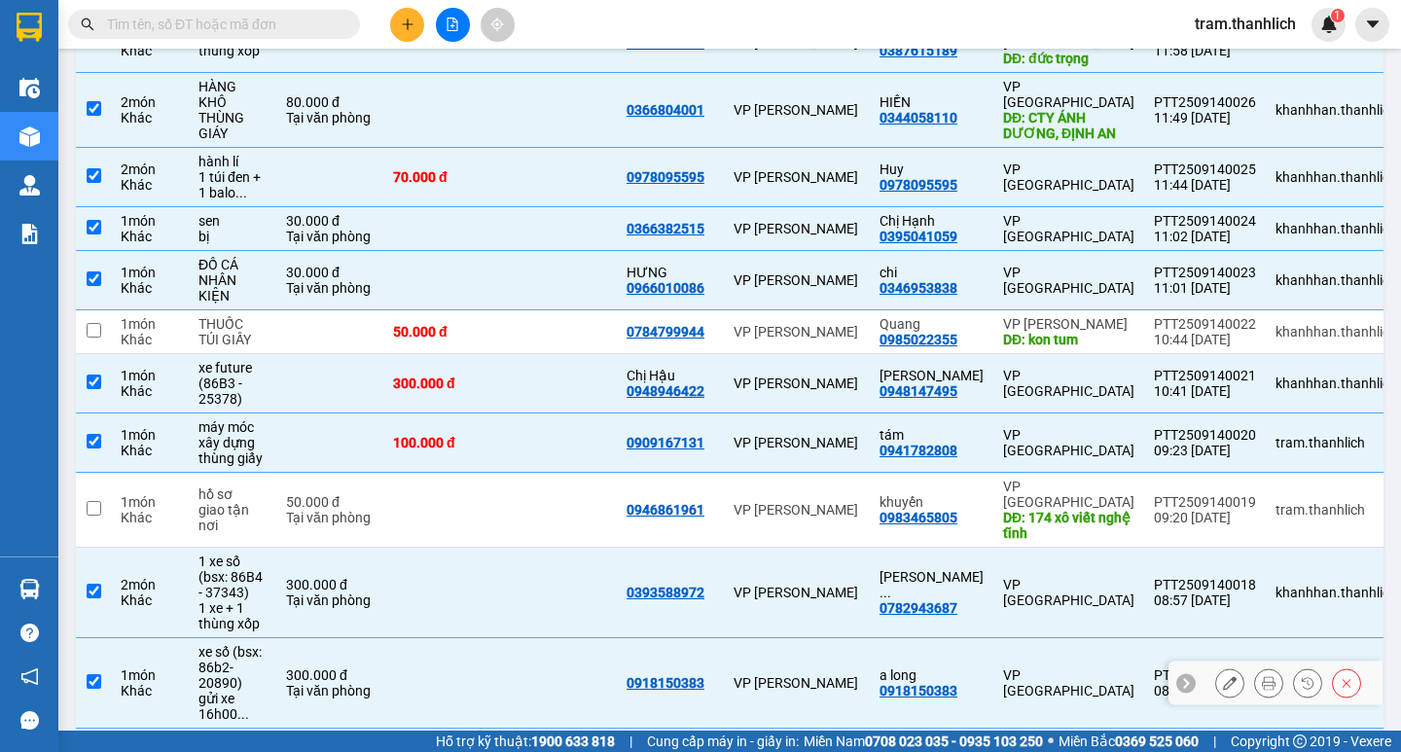
click at [476, 638] on td at bounding box center [441, 683] width 117 height 90
checkbox input "false"
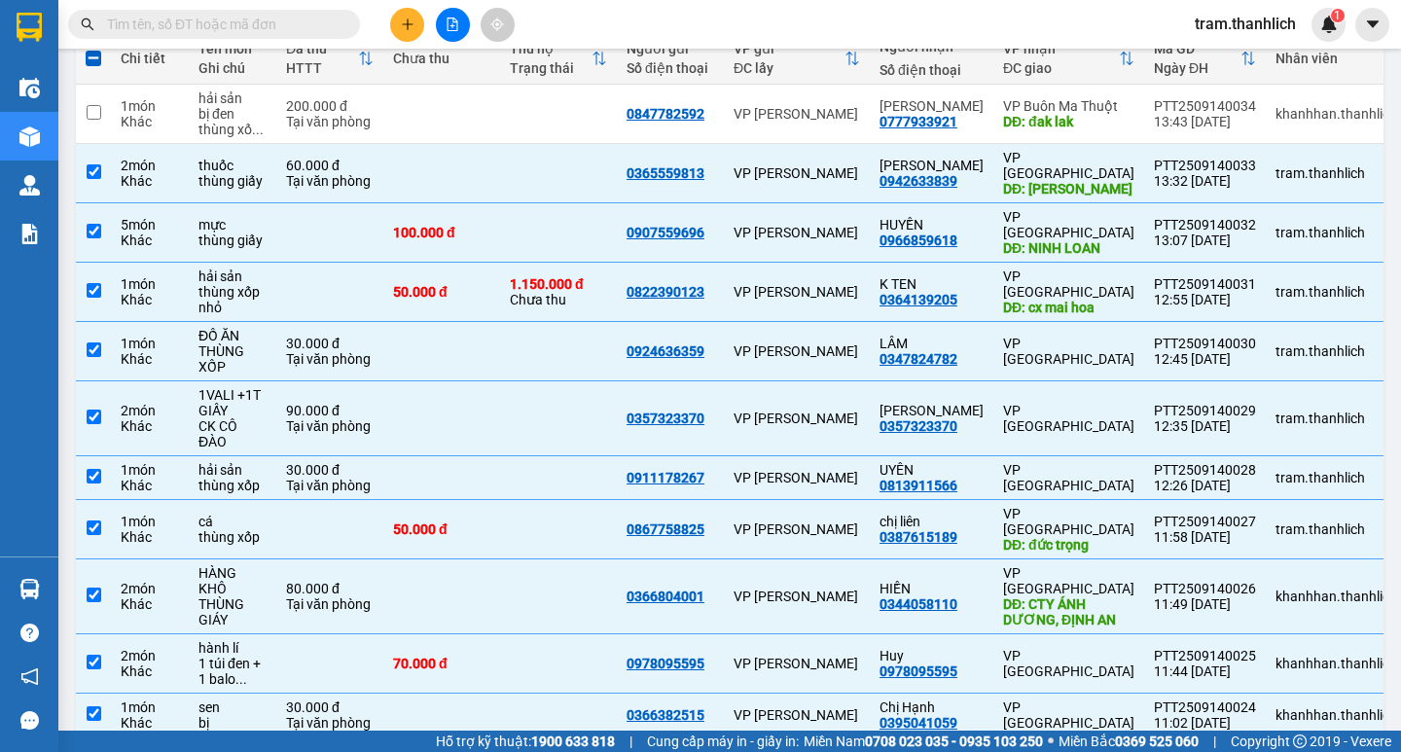
scroll to position [0, 0]
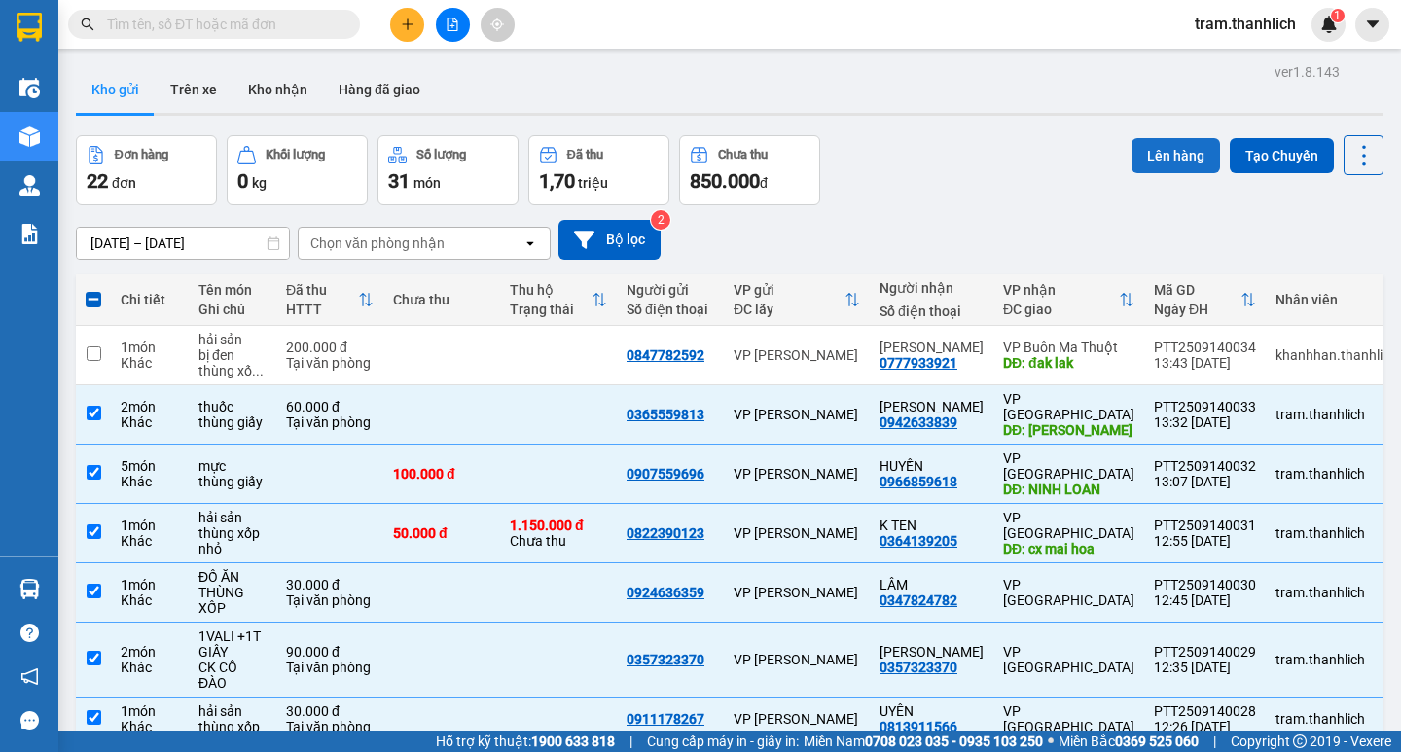
click at [1167, 161] on button "Lên hàng" at bounding box center [1175, 155] width 89 height 35
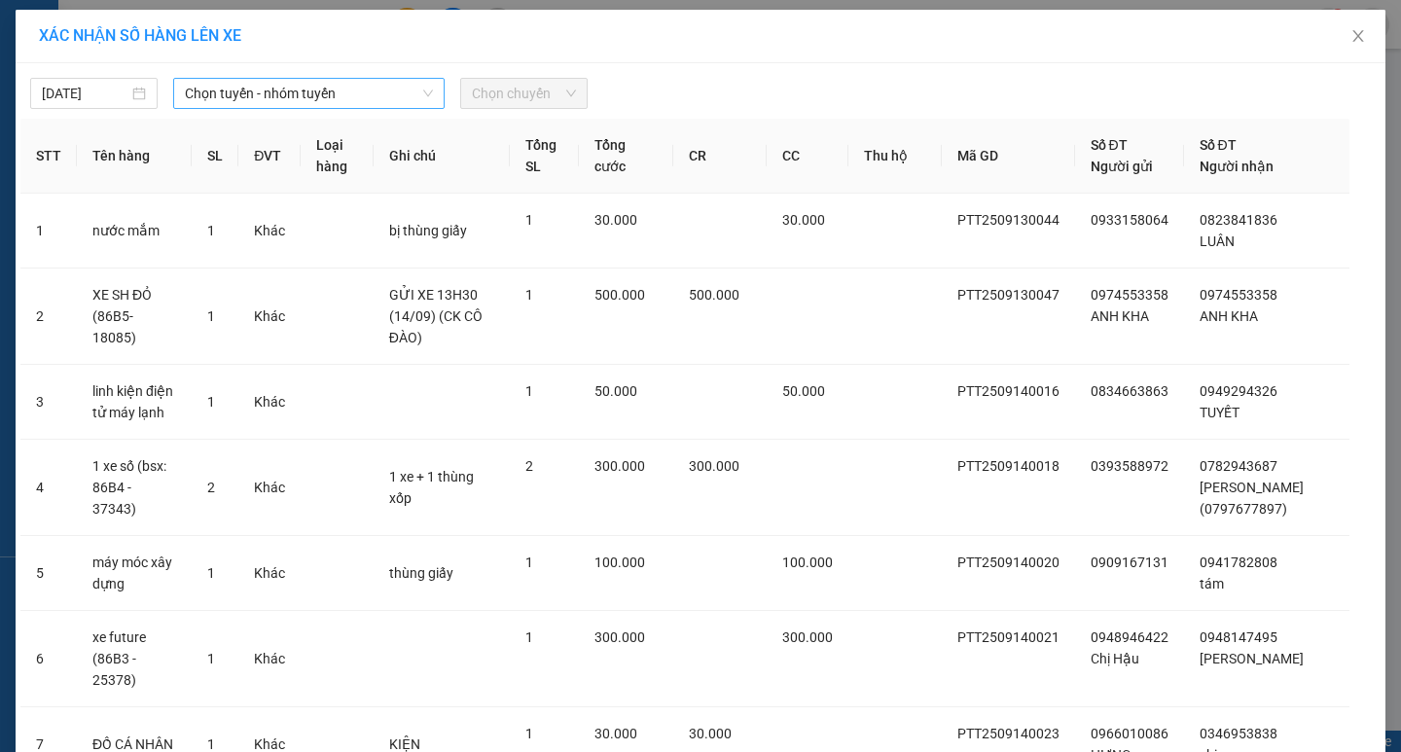
click at [264, 99] on span "Chọn tuyến - nhóm tuyến" at bounding box center [309, 93] width 248 height 29
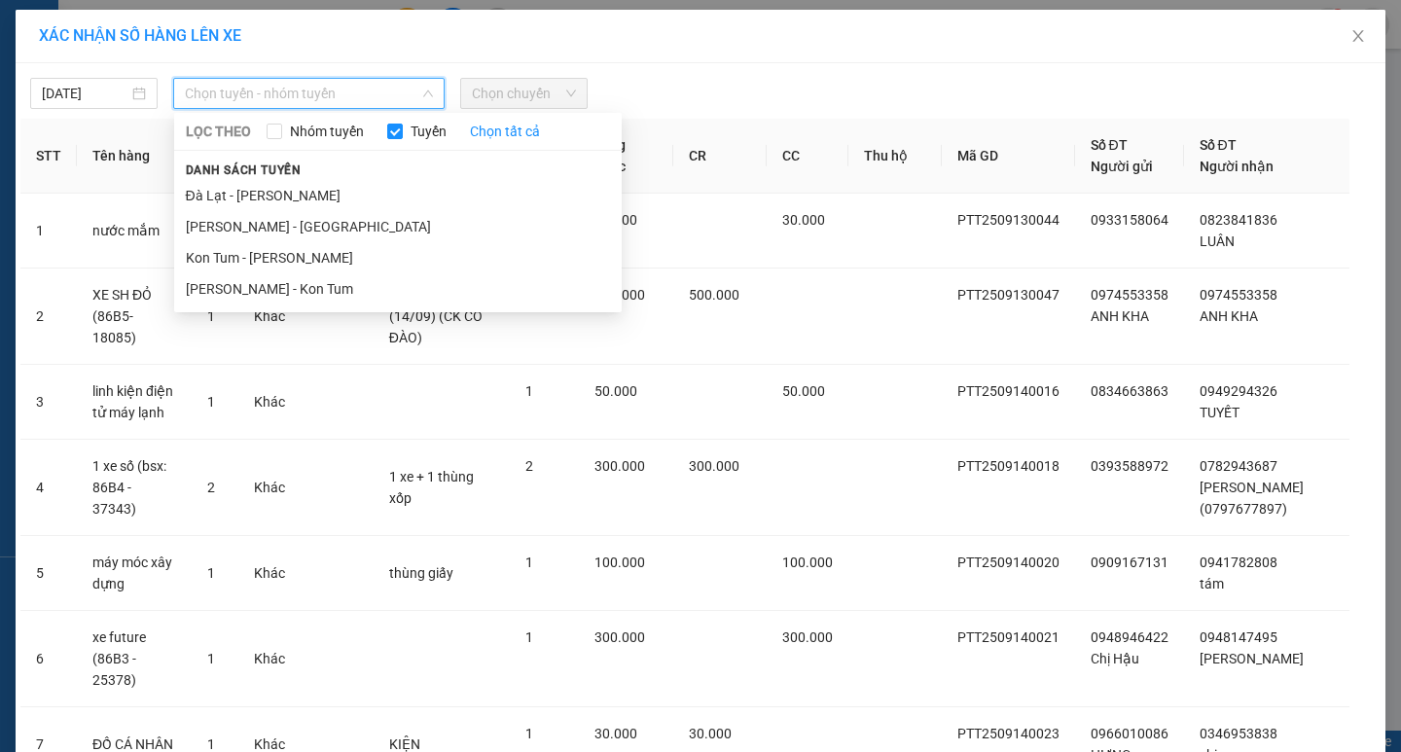
drag, startPoint x: 264, startPoint y: 236, endPoint x: 405, endPoint y: 185, distance: 150.2
click at [264, 237] on li "Phan Thiết - Đà Lạt" at bounding box center [397, 226] width 447 height 31
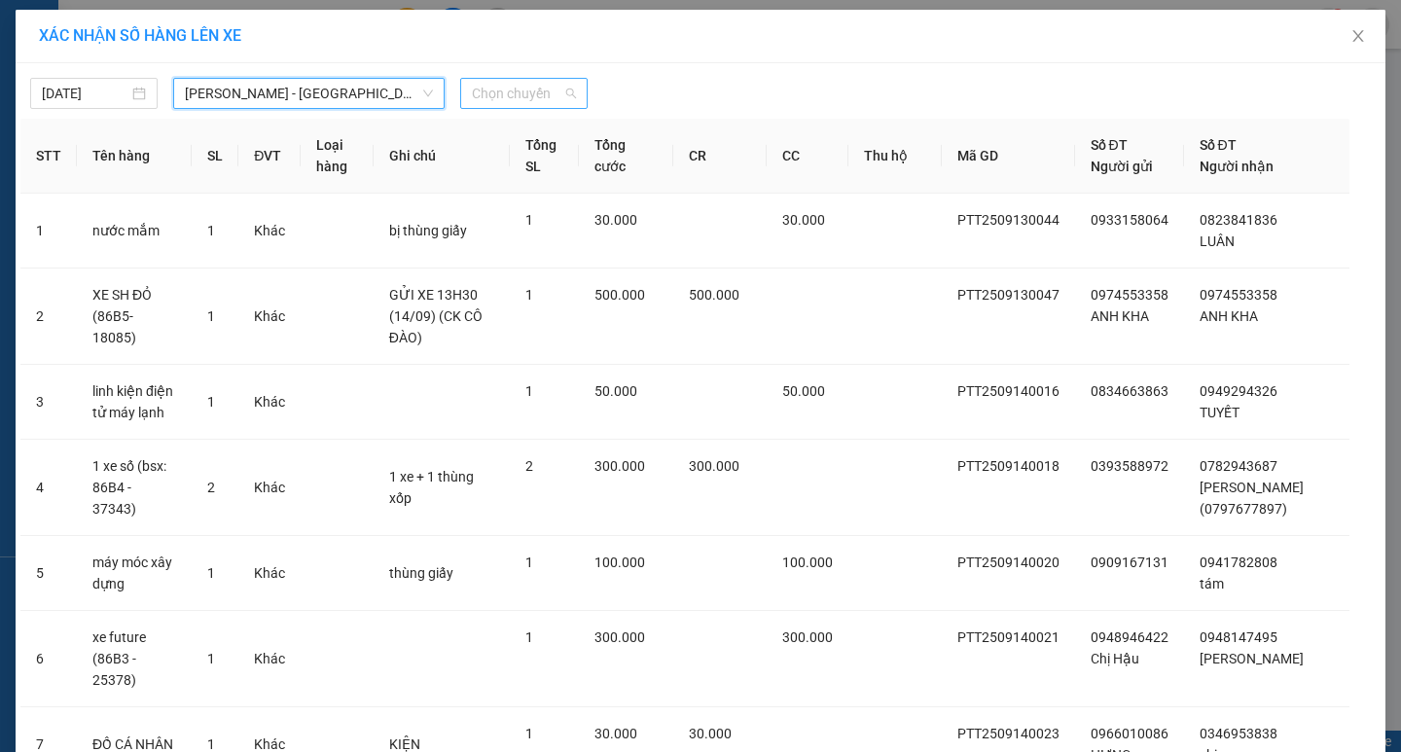
click at [548, 95] on span "Chọn chuyến" at bounding box center [524, 93] width 104 height 29
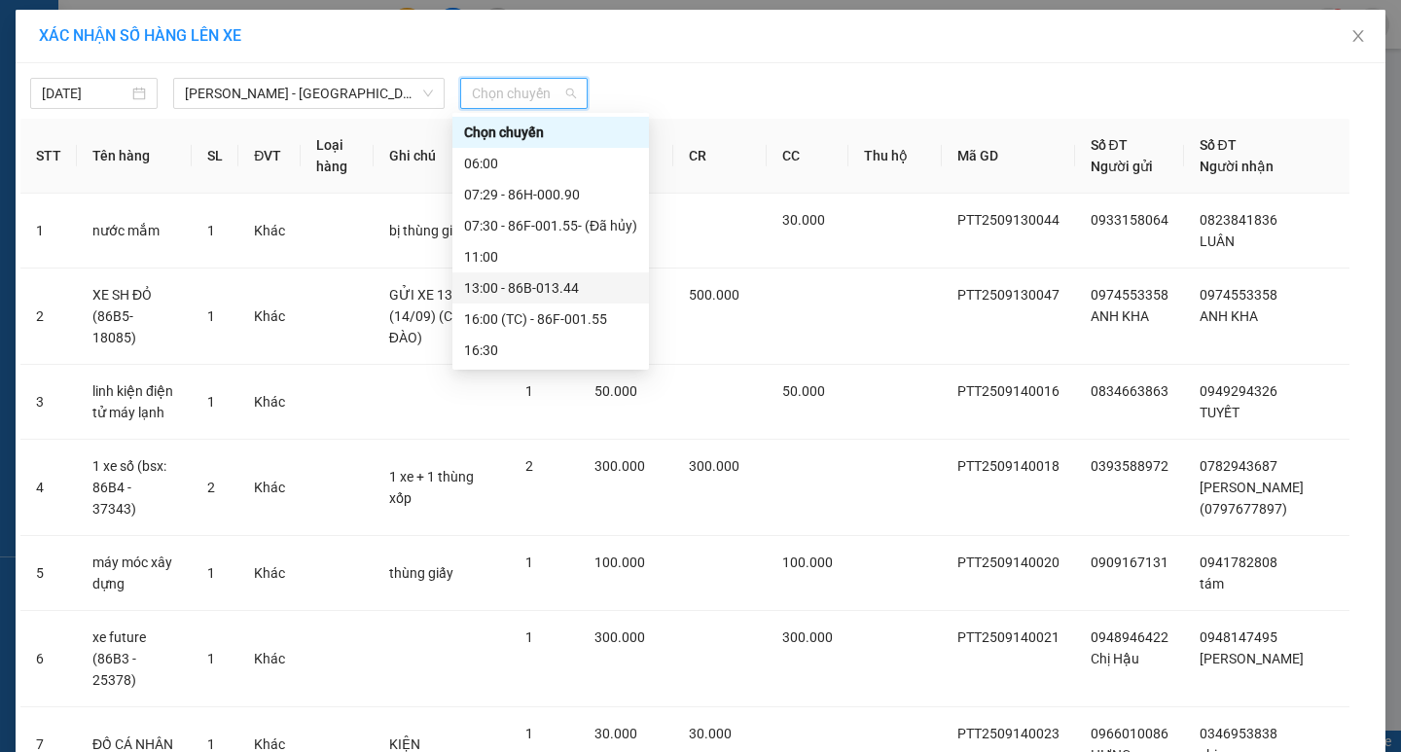
click at [554, 290] on div "13:00 - 86B-013.44" at bounding box center [550, 287] width 173 height 21
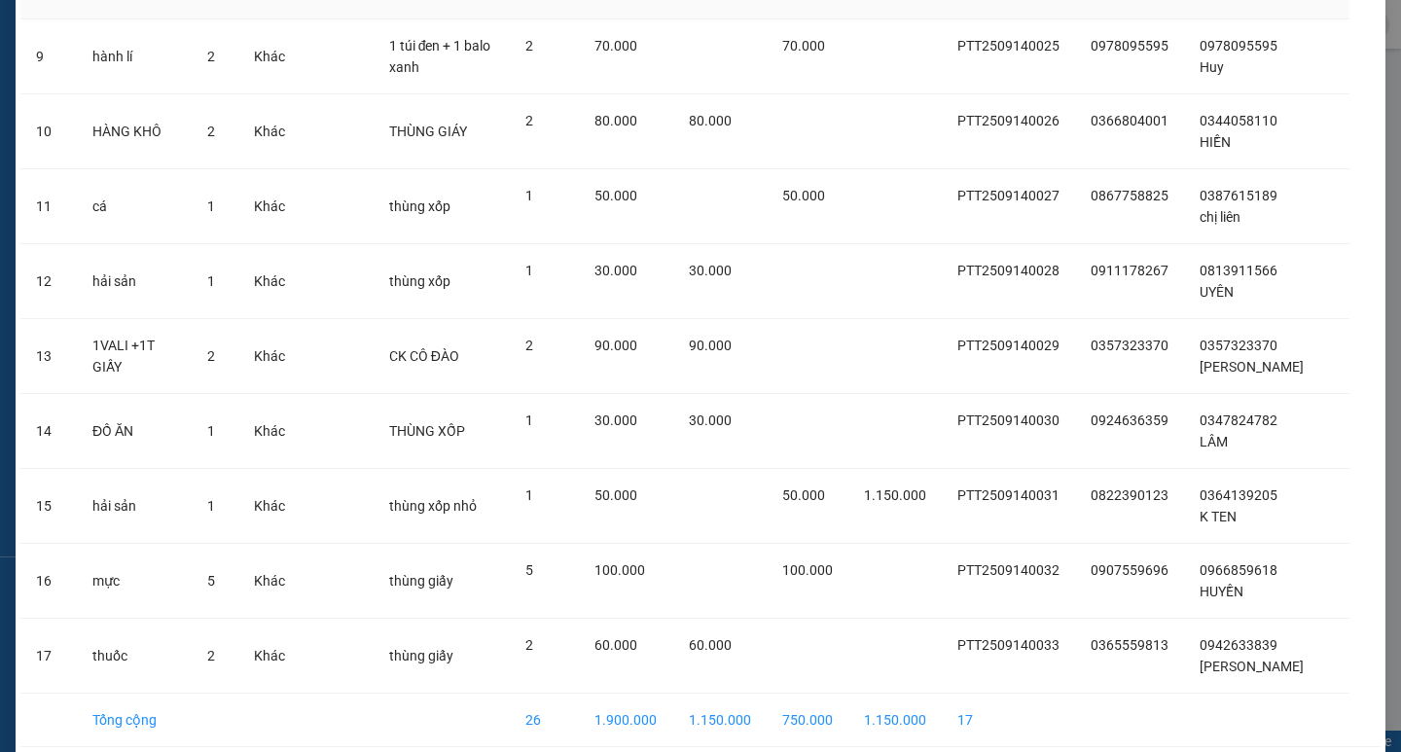
scroll to position [890, 0]
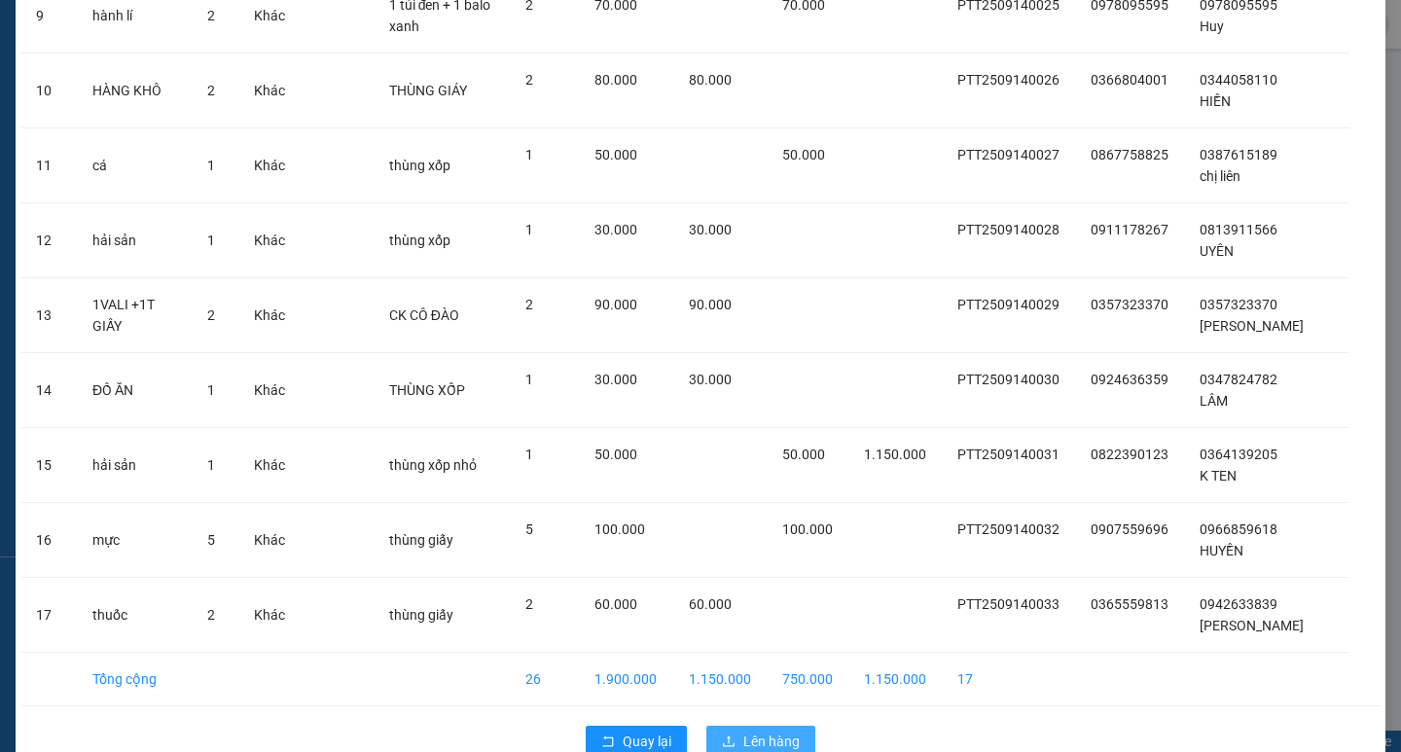
click at [773, 730] on span "Lên hàng" at bounding box center [771, 740] width 56 height 21
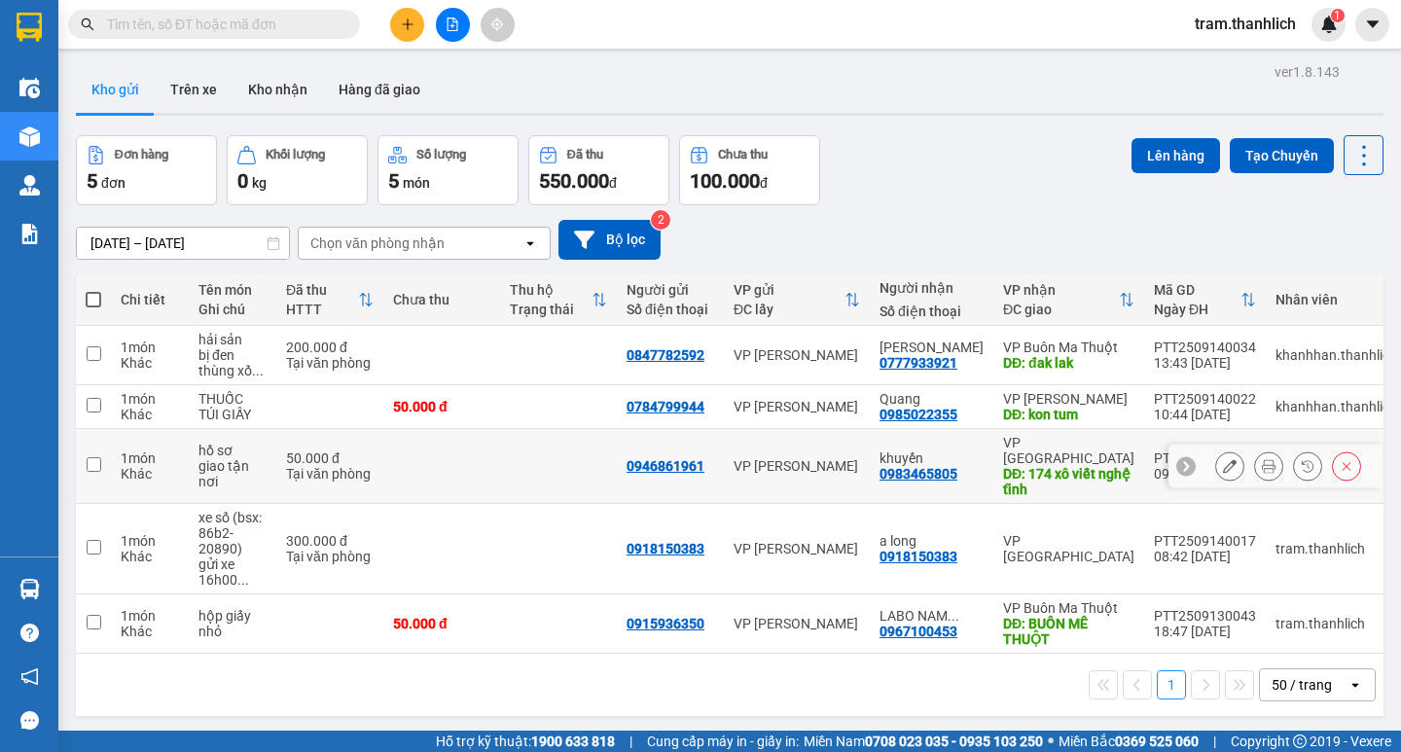
click at [87, 457] on input "checkbox" at bounding box center [94, 464] width 15 height 15
checkbox input "true"
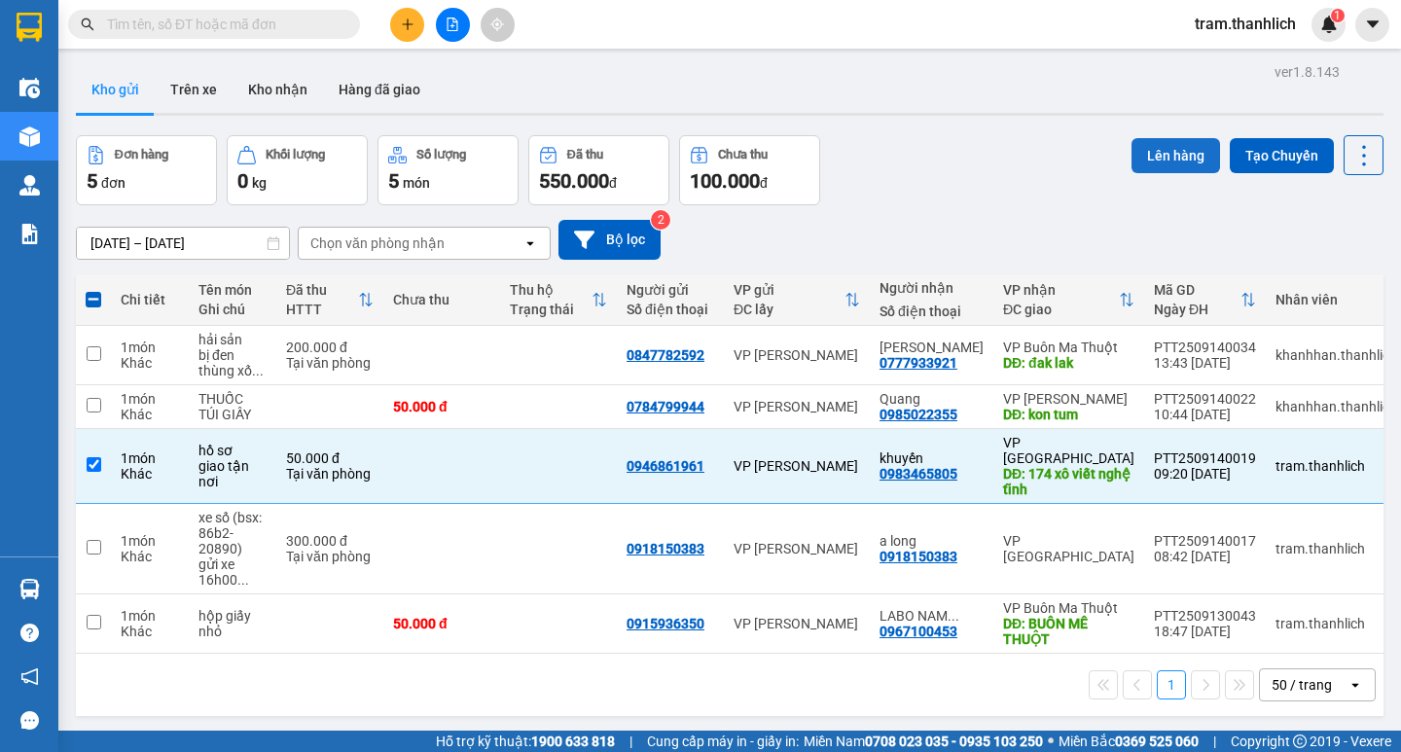
click at [1162, 140] on button "Lên hàng" at bounding box center [1175, 155] width 89 height 35
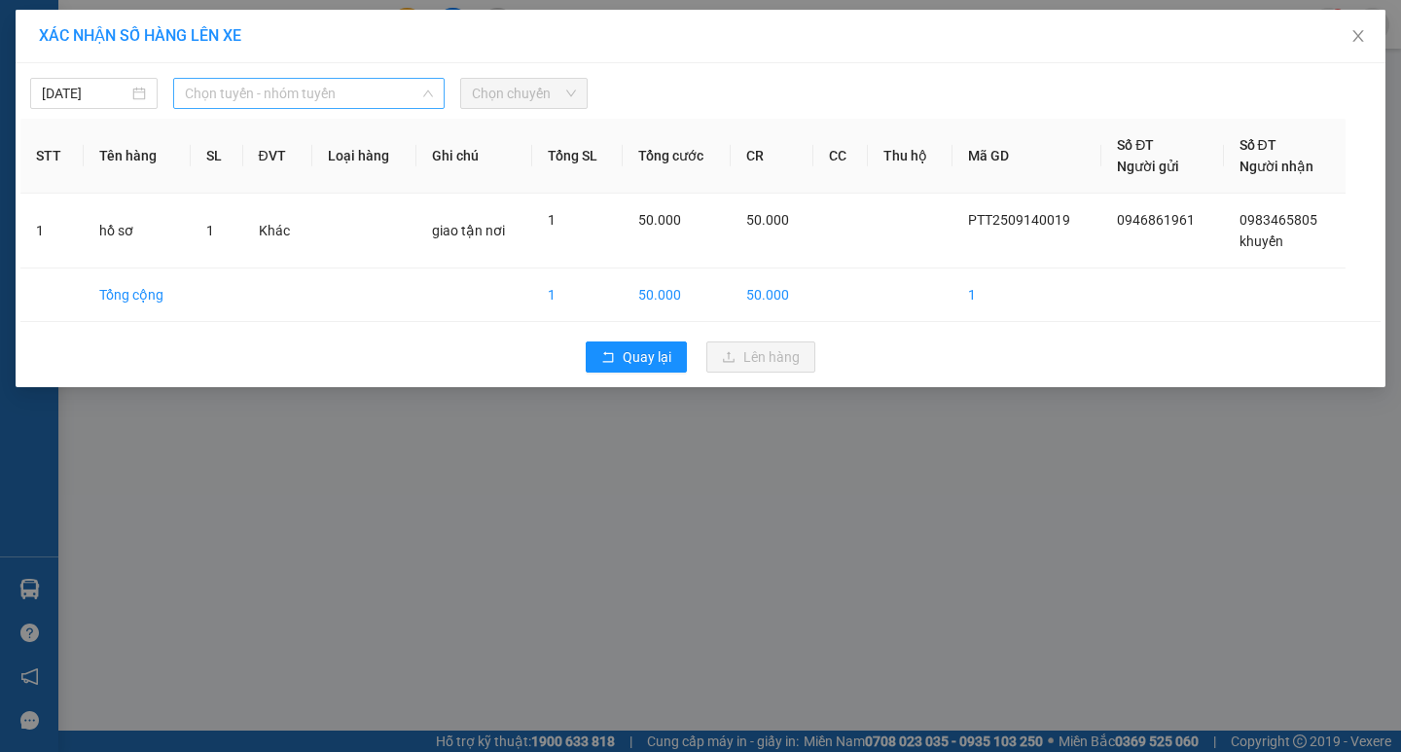
click at [351, 90] on span "Chọn tuyến - nhóm tuyến" at bounding box center [309, 93] width 248 height 29
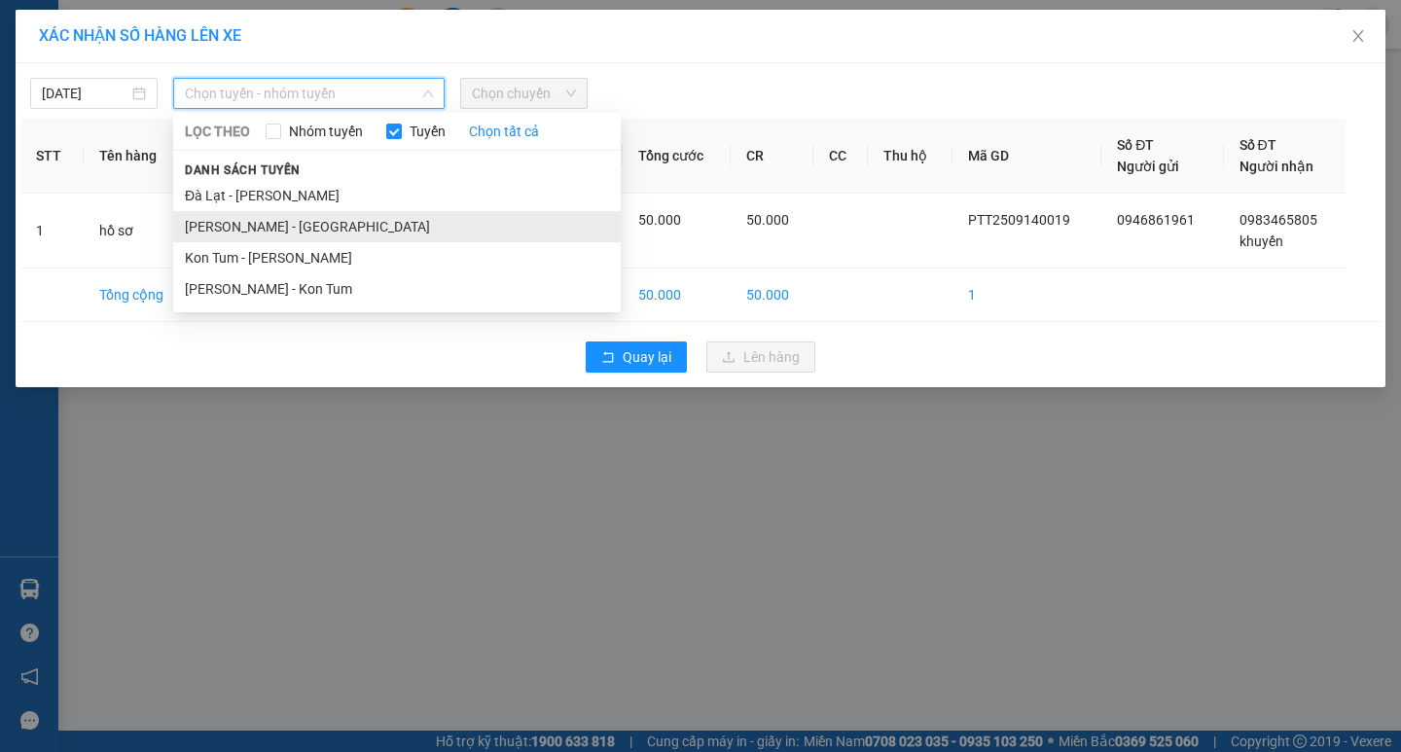
click at [266, 236] on li "Phan Thiết - Đà Lạt" at bounding box center [396, 226] width 447 height 31
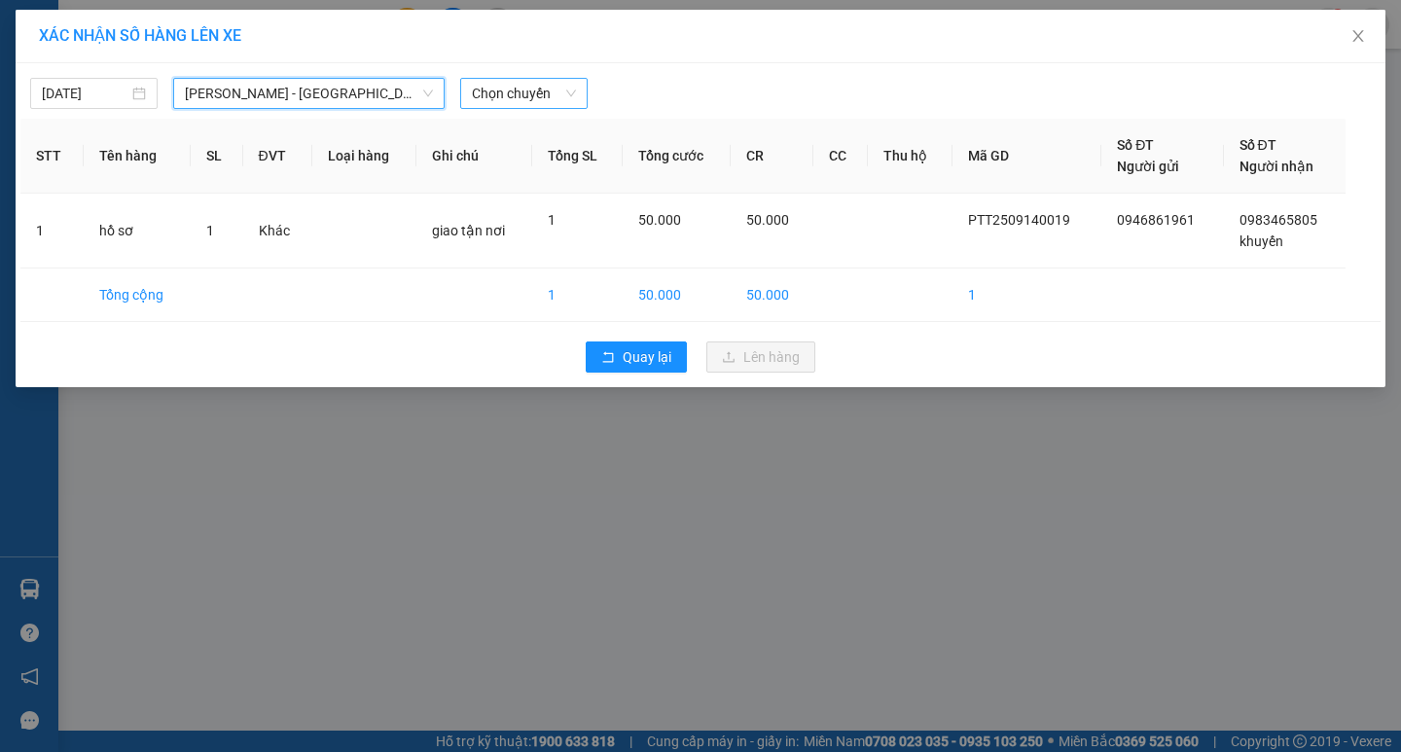
click at [520, 81] on span "Chọn chuyến" at bounding box center [524, 93] width 104 height 29
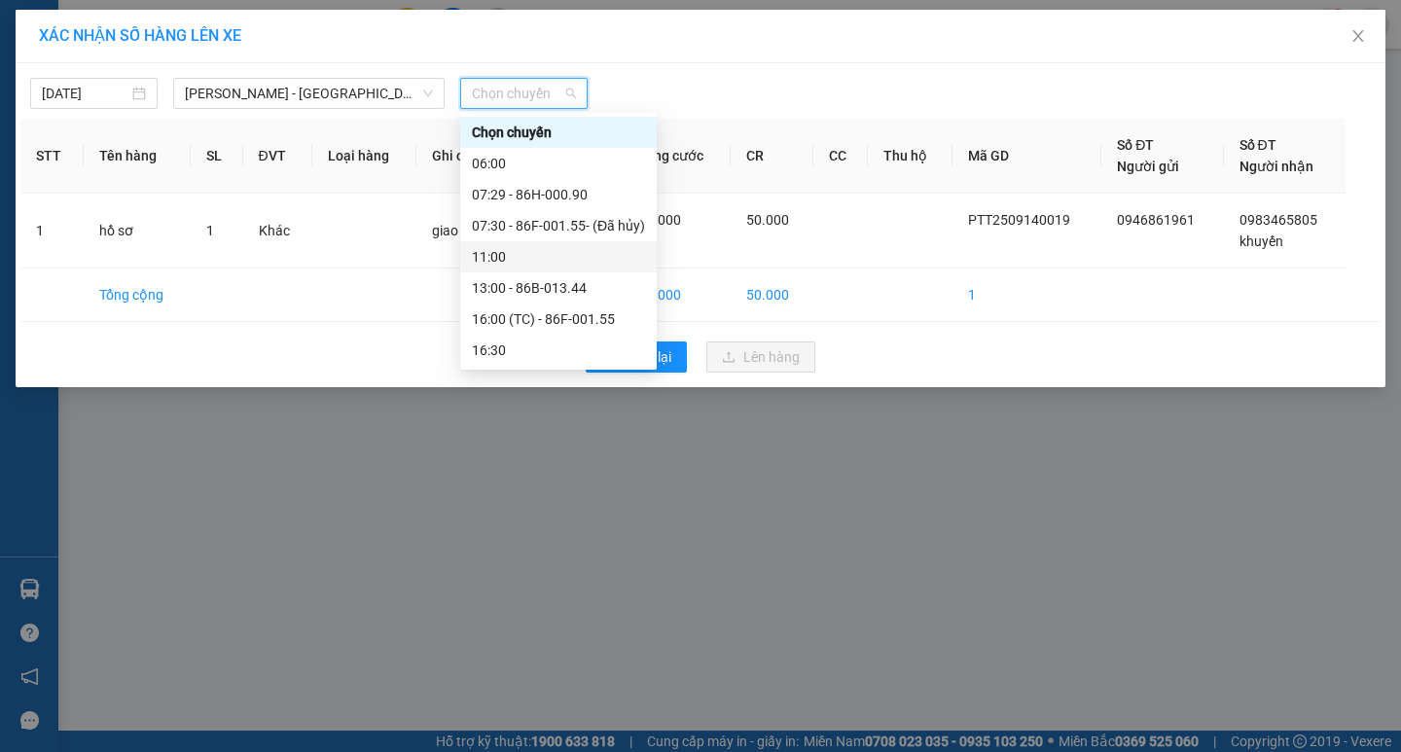
click at [534, 251] on div "11:00" at bounding box center [558, 256] width 173 height 21
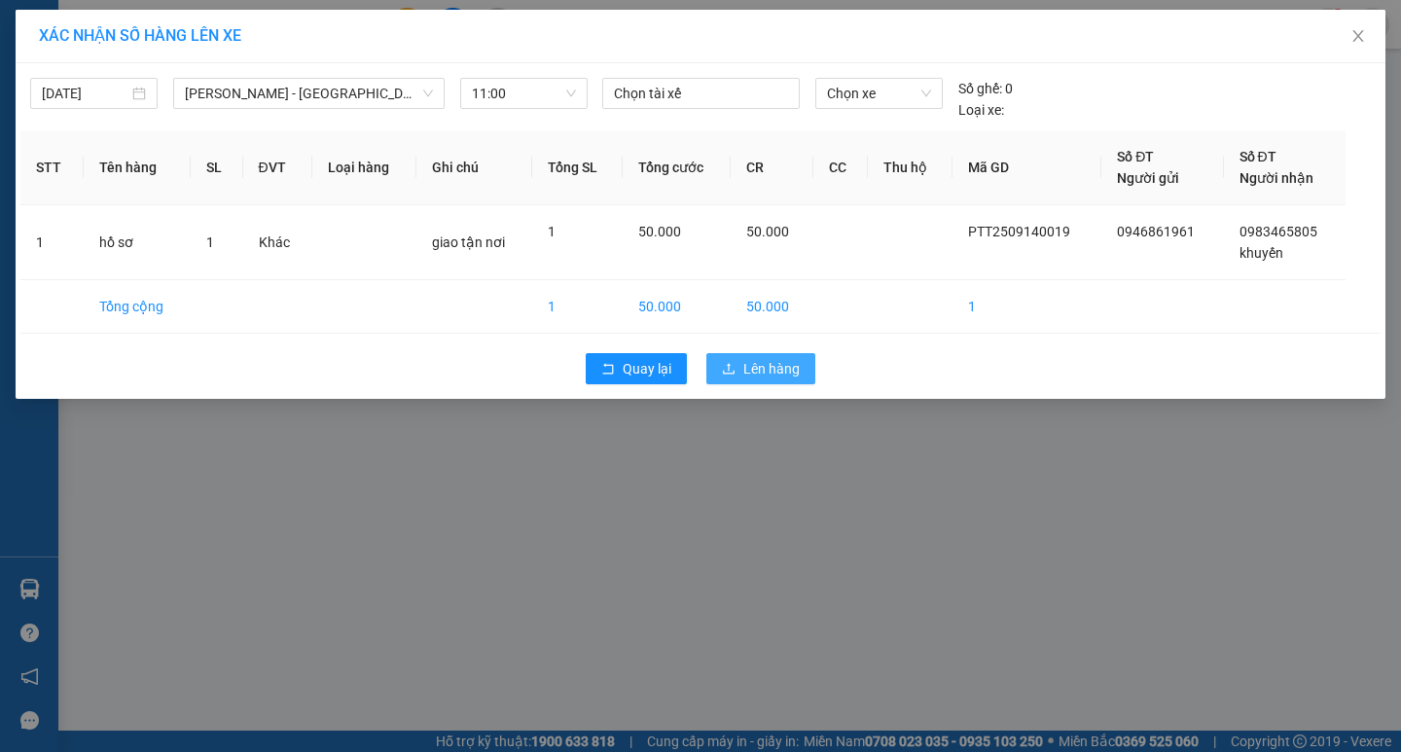
click at [763, 369] on span "Lên hàng" at bounding box center [771, 368] width 56 height 21
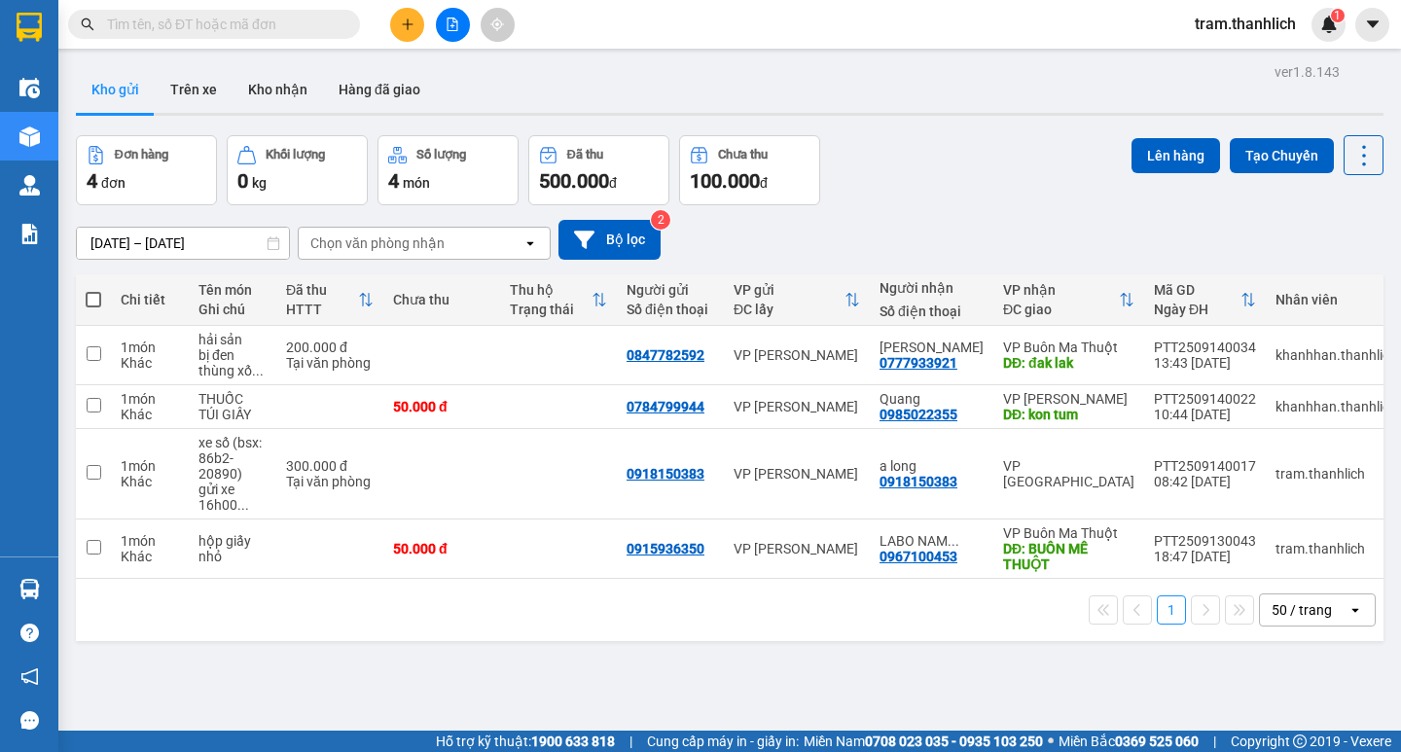
click at [406, 15] on button at bounding box center [407, 25] width 34 height 34
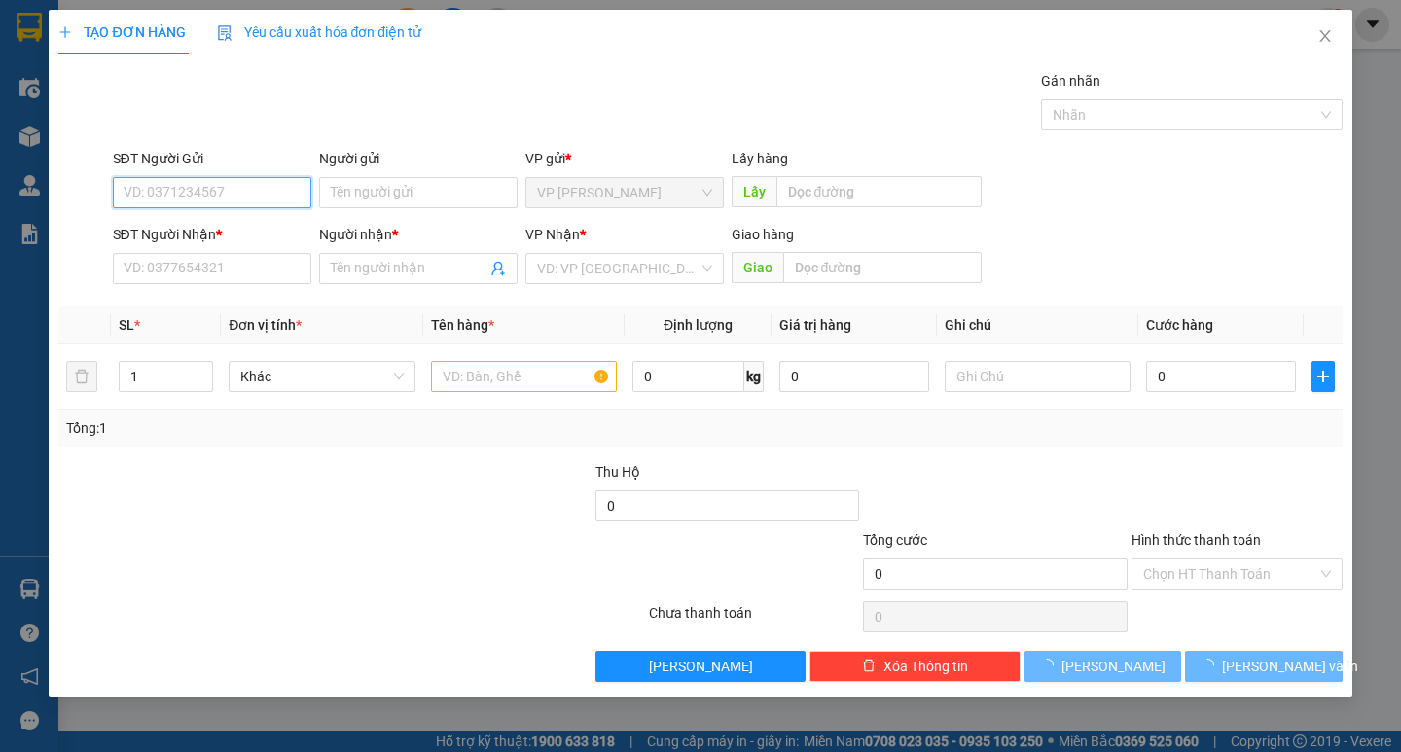
click at [155, 188] on input "SĐT Người Gửi" at bounding box center [212, 192] width 198 height 31
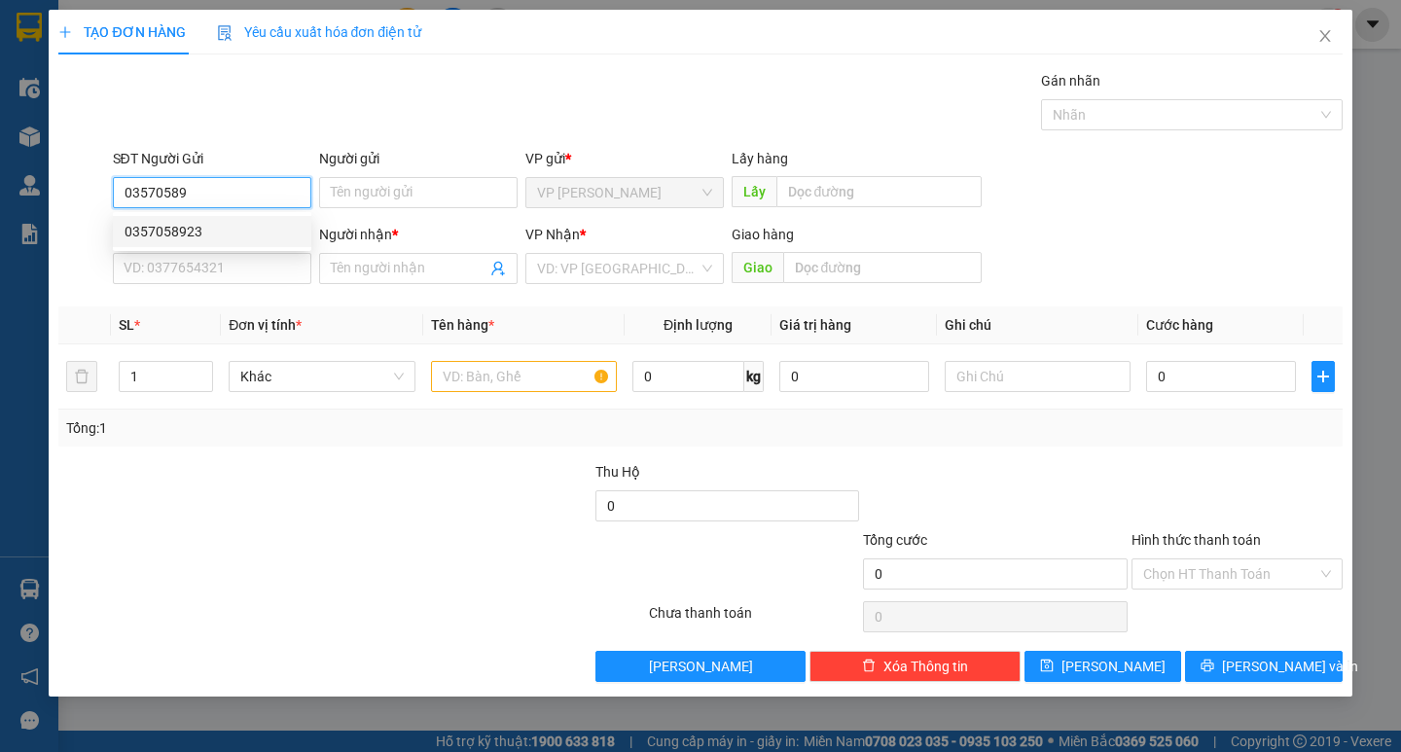
click at [161, 222] on div "0357058923" at bounding box center [211, 231] width 175 height 21
type input "0357058923"
type input "0947528278"
type input "manh 0975546807"
type input "gia lai"
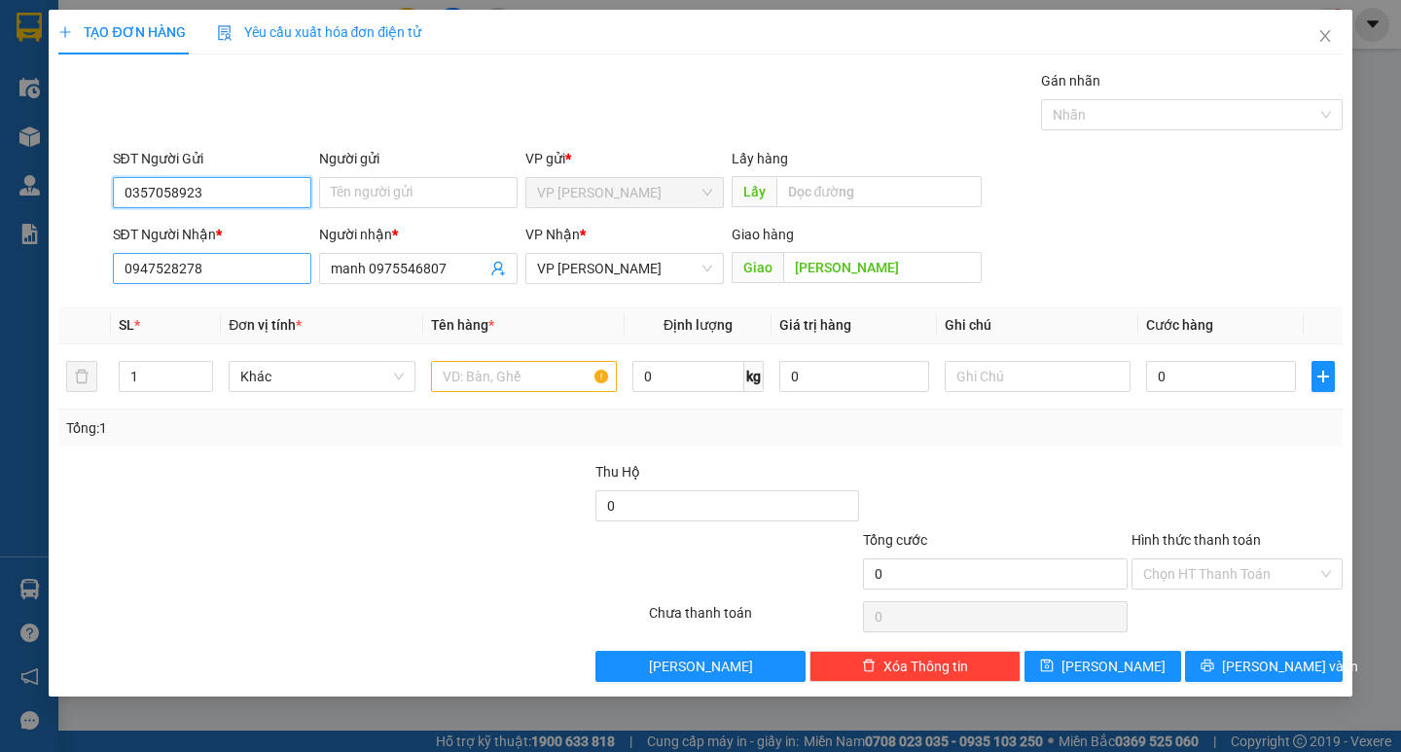
type input "0357058923"
click at [280, 261] on input "0947528278" at bounding box center [212, 268] width 198 height 31
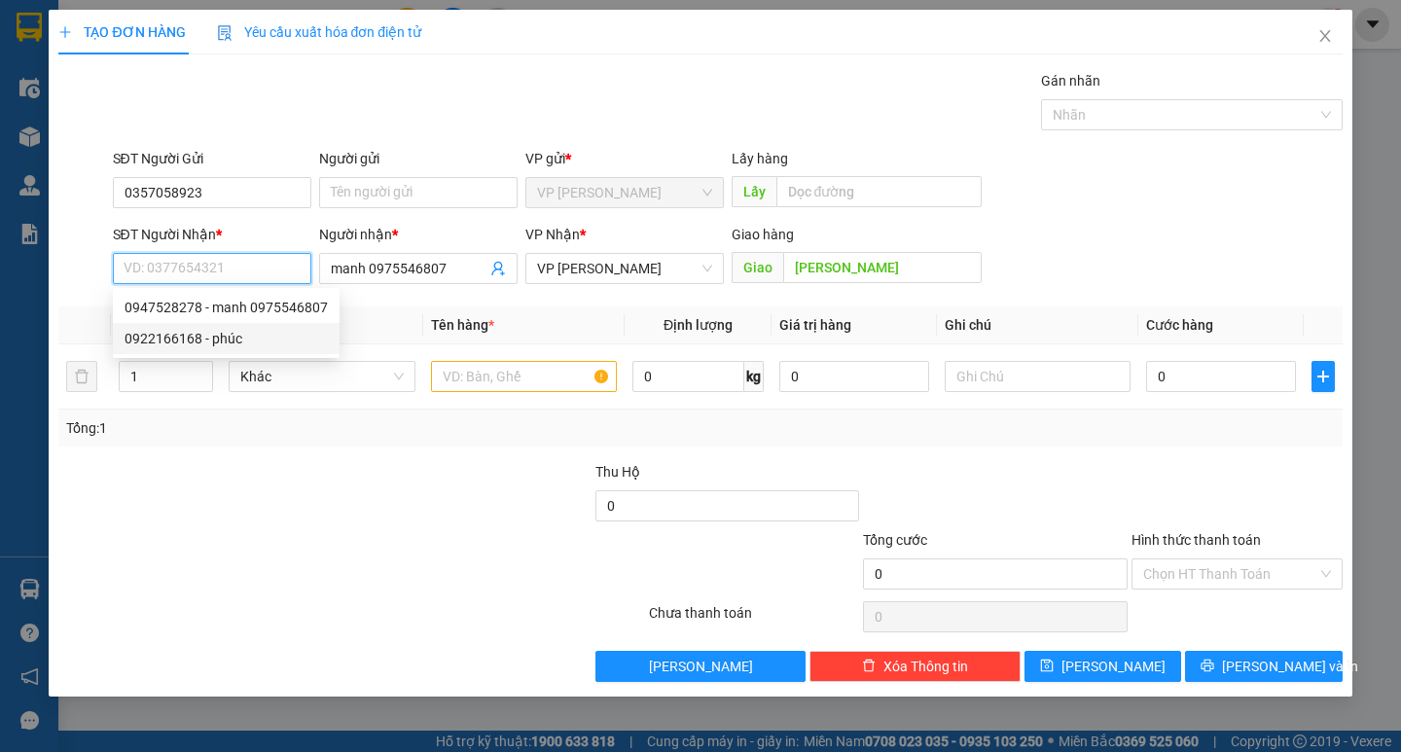
click at [217, 335] on div "0922166168 - phúc" at bounding box center [225, 338] width 203 height 21
type input "0922166168"
type input "phúc"
type input "pleku"
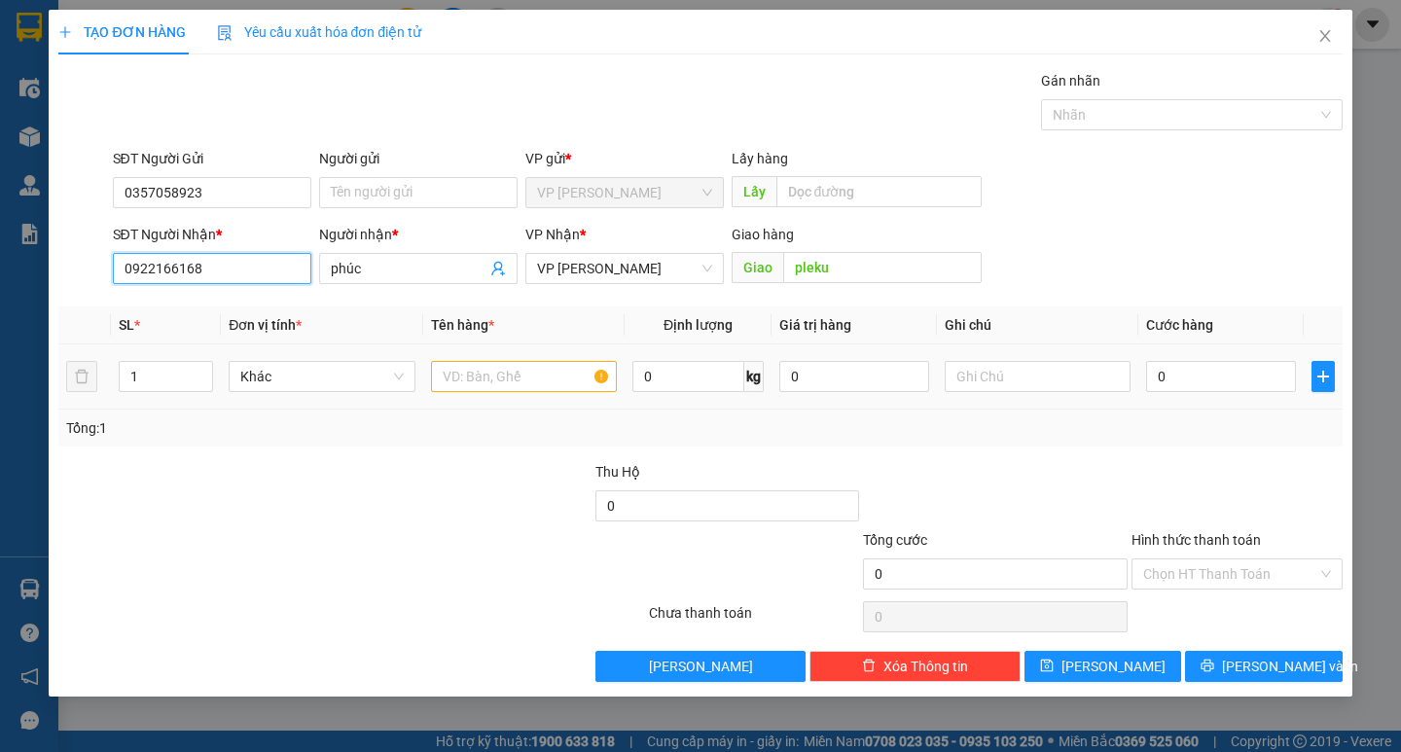
type input "0922166168"
click at [491, 383] on input "text" at bounding box center [524, 376] width 186 height 31
type input "hải sản"
click at [1003, 392] on div at bounding box center [1037, 376] width 186 height 39
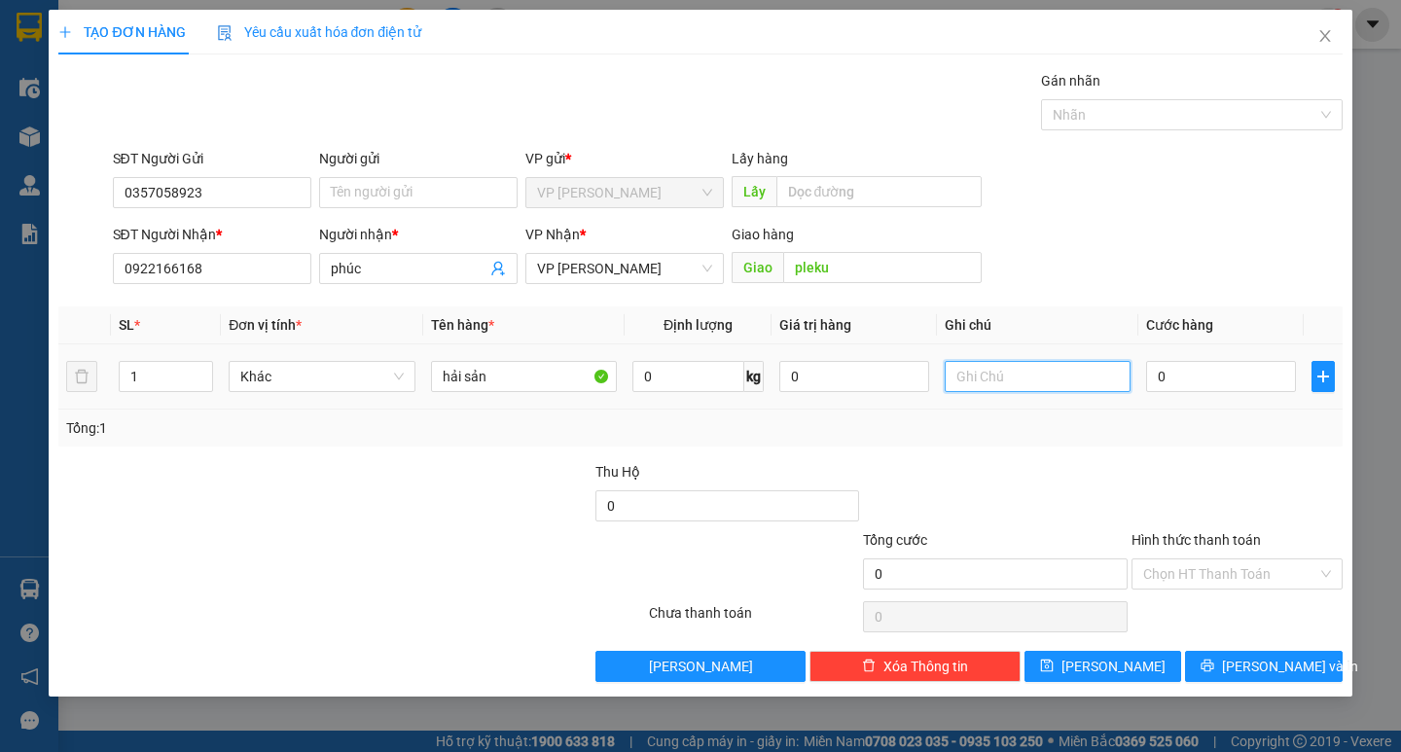
click at [1012, 384] on input "text" at bounding box center [1037, 376] width 186 height 31
type input "thùng xốp"
click at [1207, 380] on input "0" at bounding box center [1221, 376] width 150 height 31
type input "1"
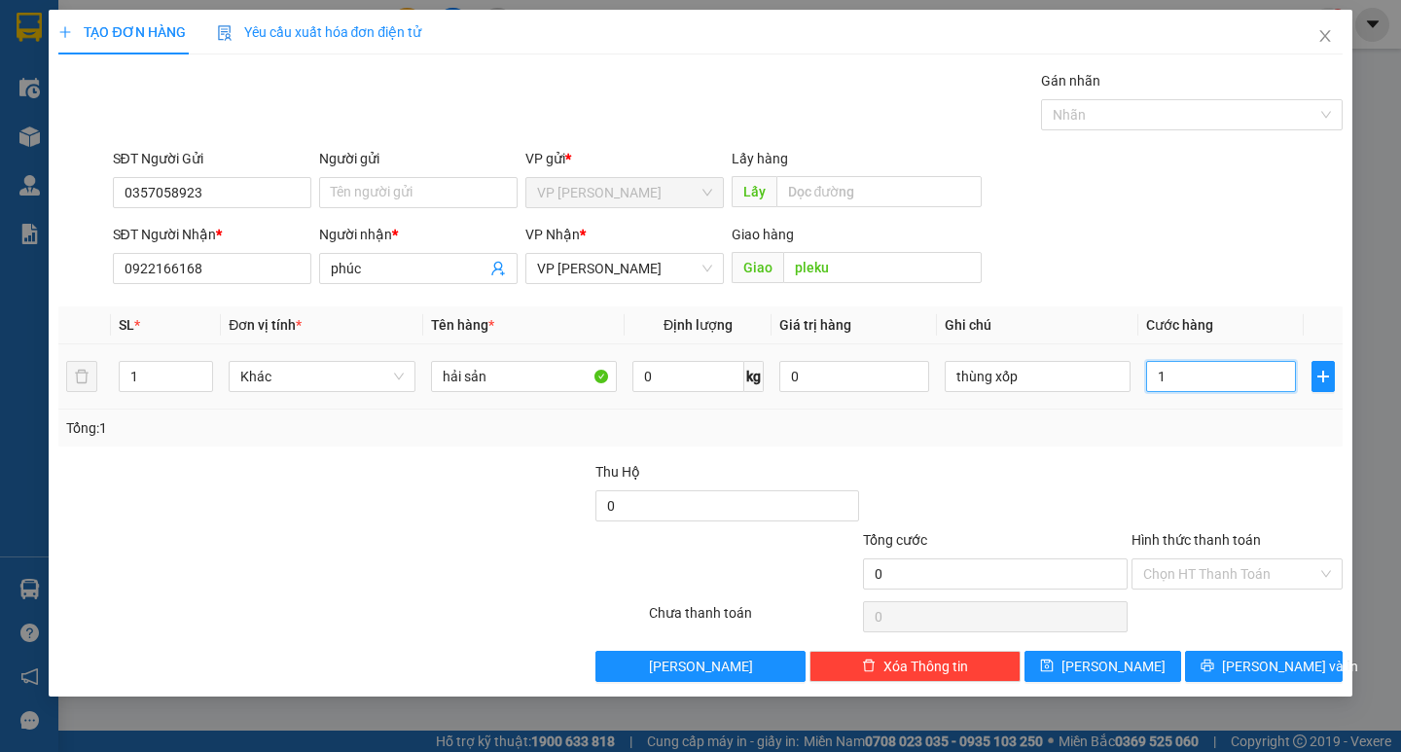
type input "1"
type input "15"
type input "150"
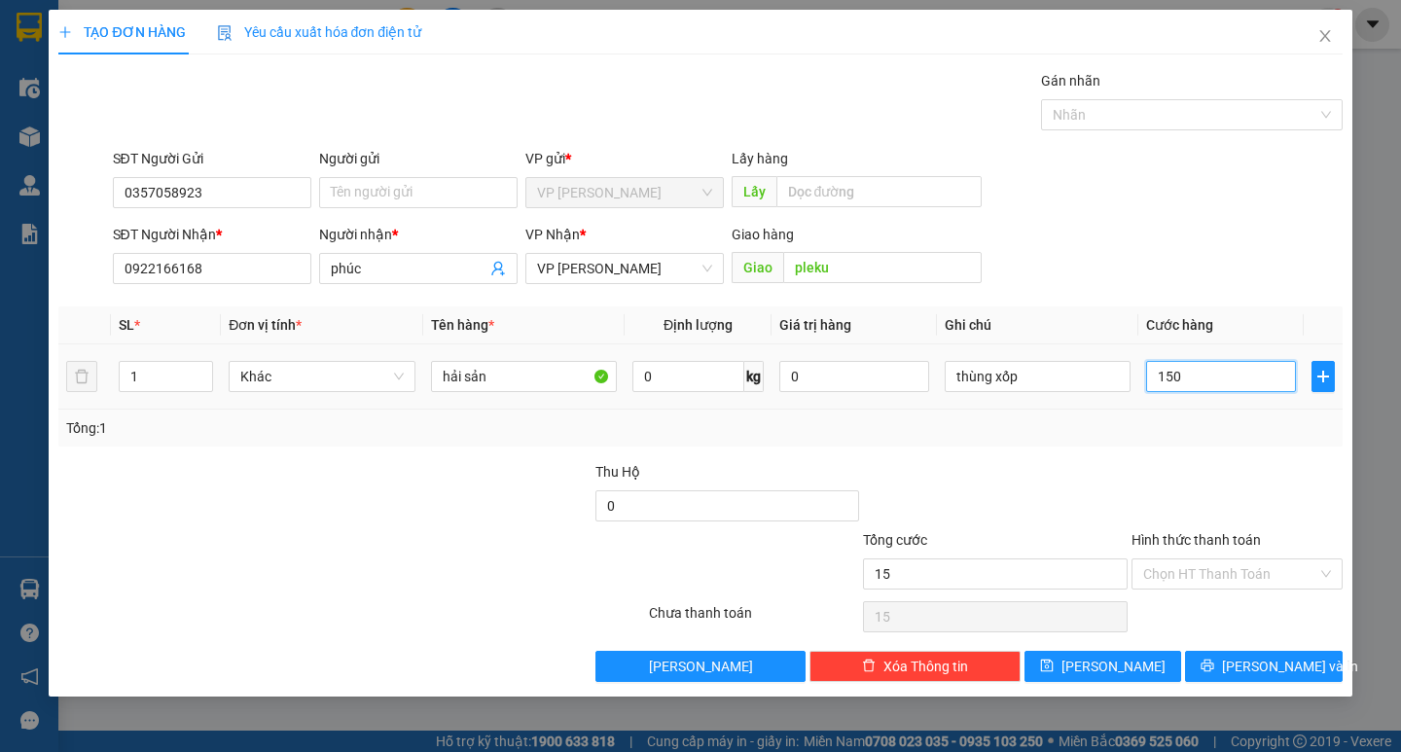
type input "150"
type input "1.500"
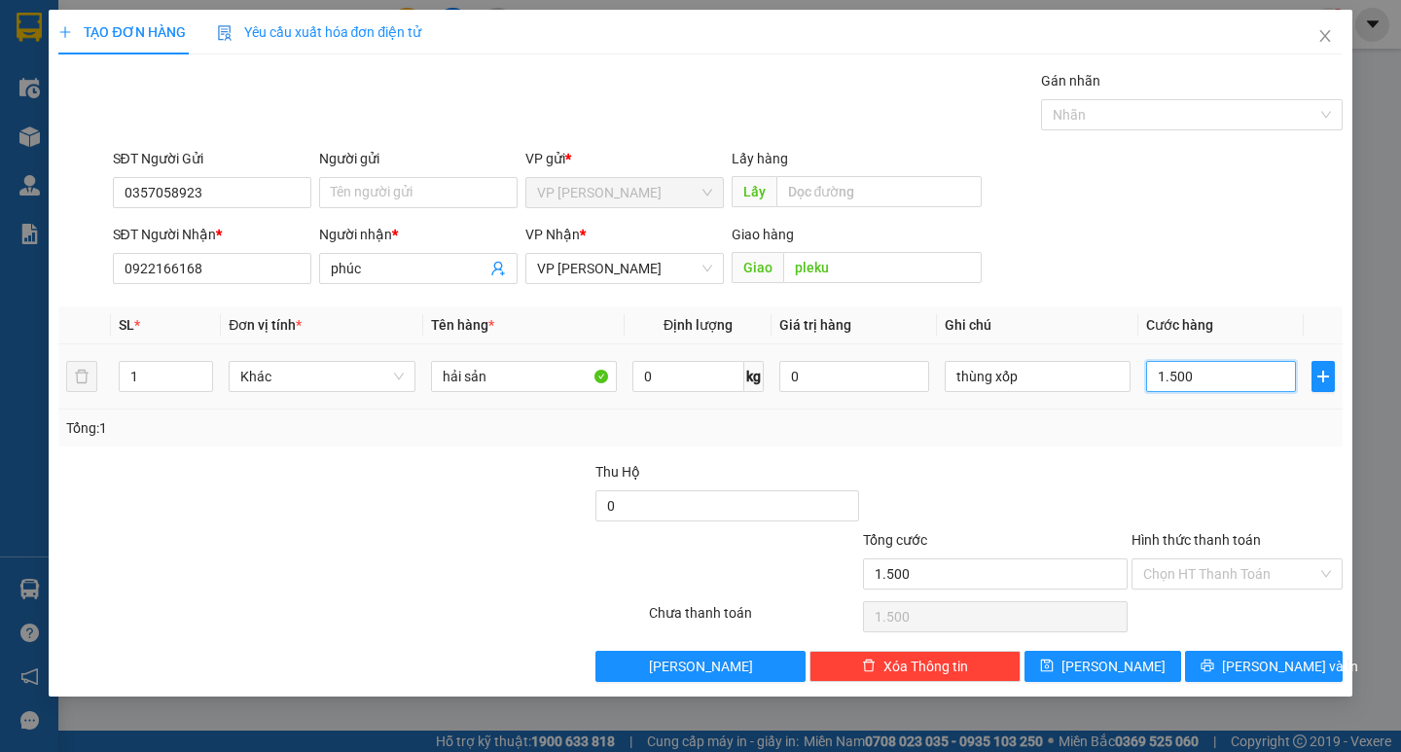
type input "15.000"
type input "150.000"
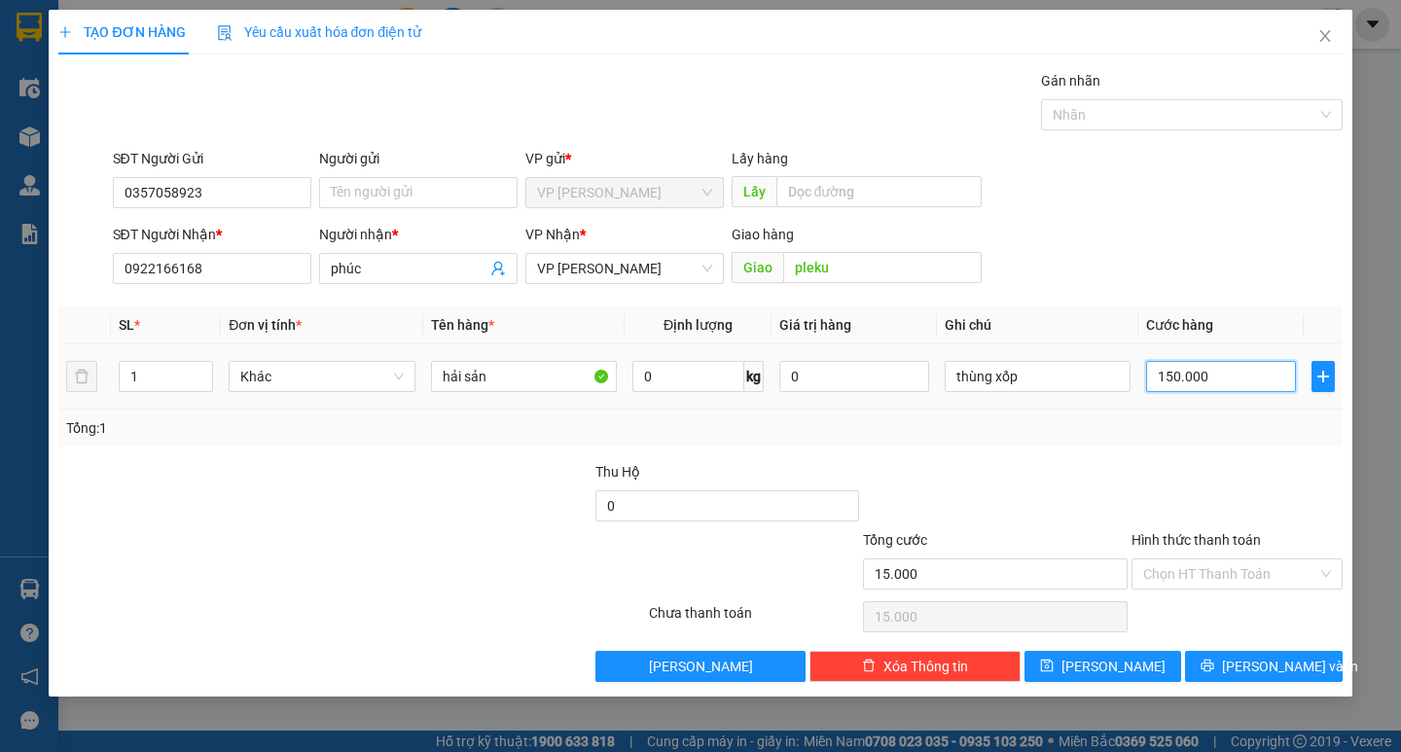
type input "150.000"
click at [1214, 673] on span "printer" at bounding box center [1207, 666] width 14 height 16
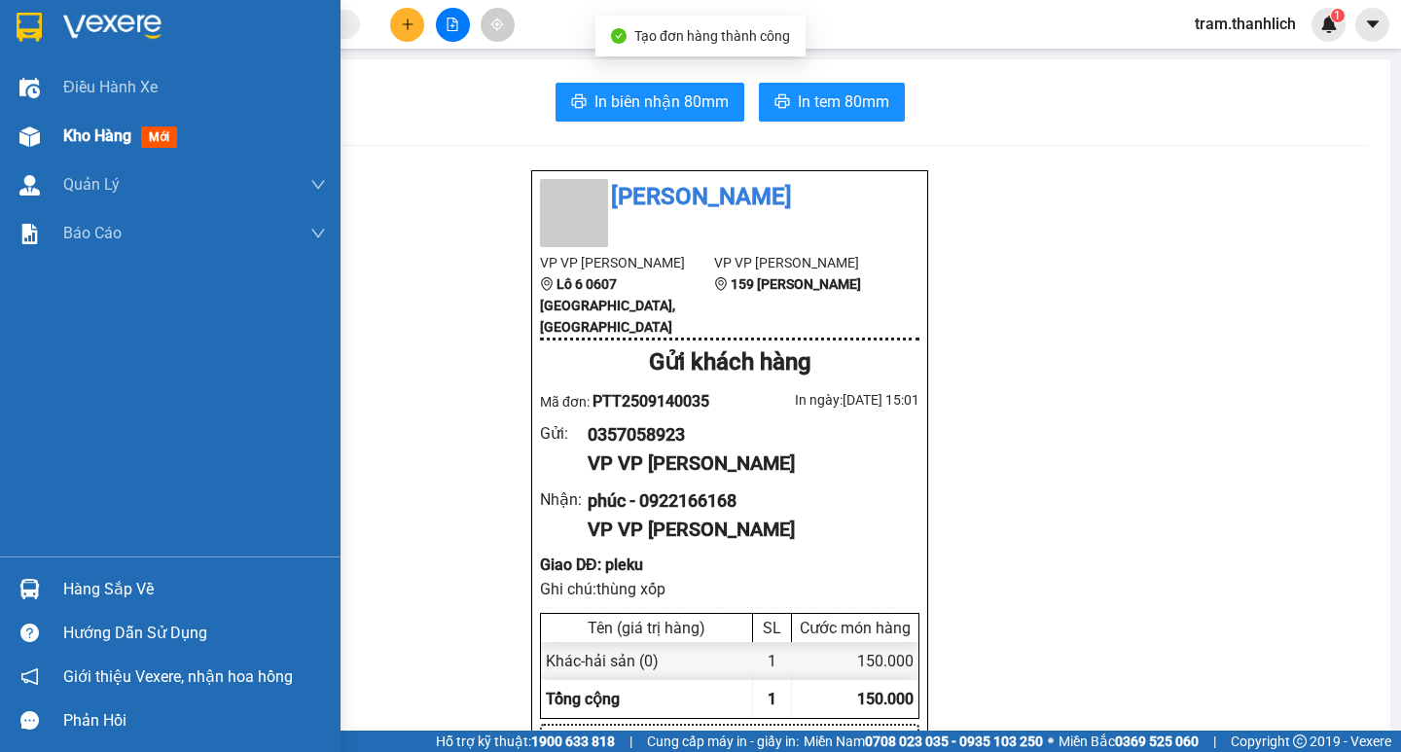
click at [49, 143] on div "Kho hàng mới" at bounding box center [170, 136] width 340 height 49
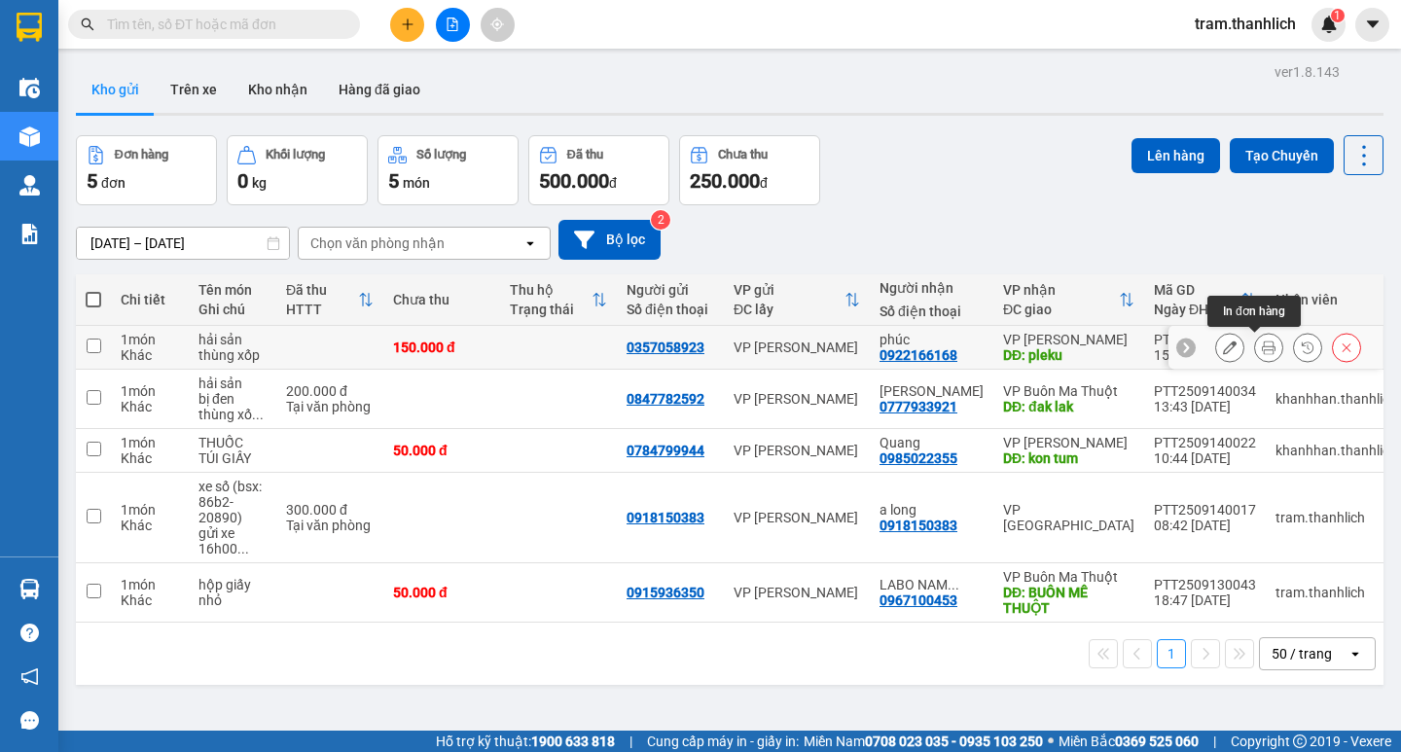
click at [1261, 345] on icon at bounding box center [1268, 347] width 14 height 14
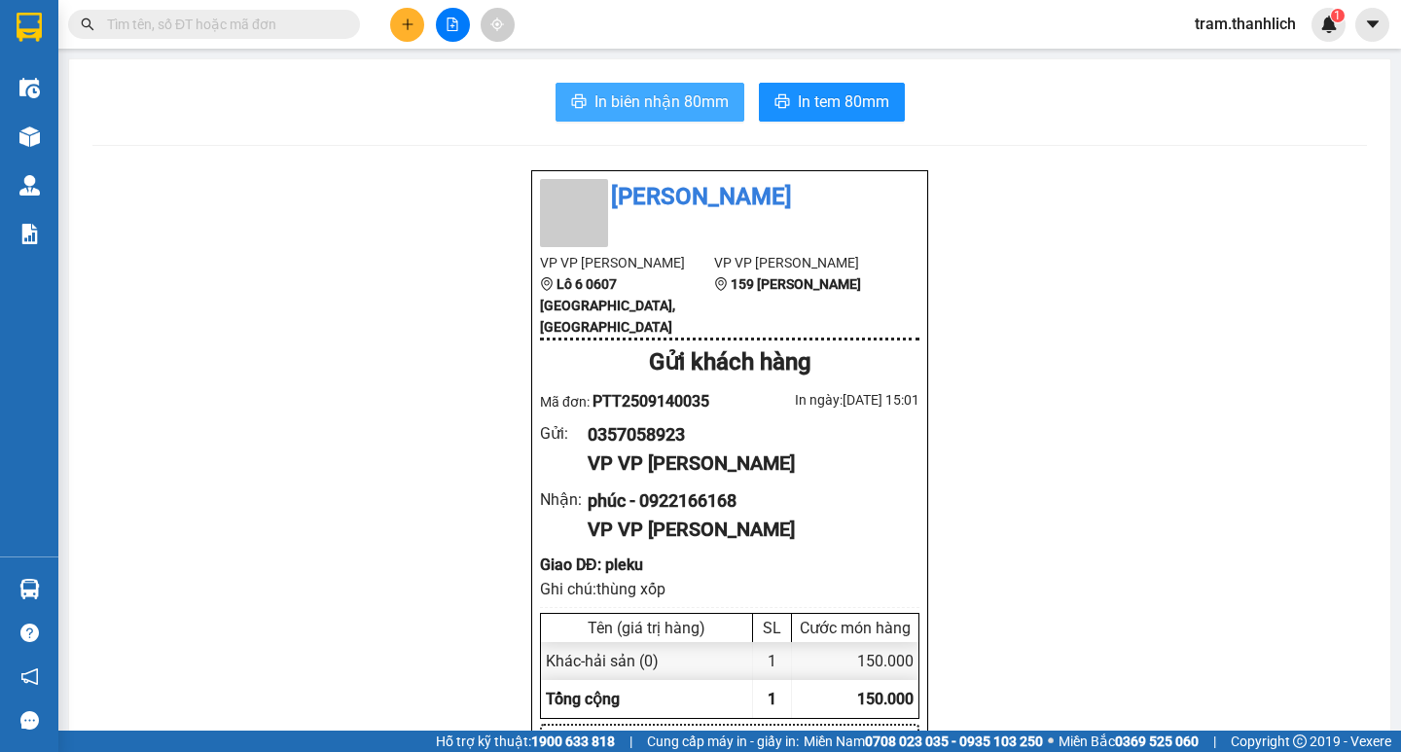
click at [555, 92] on button "In biên nhận 80mm" at bounding box center [649, 102] width 189 height 39
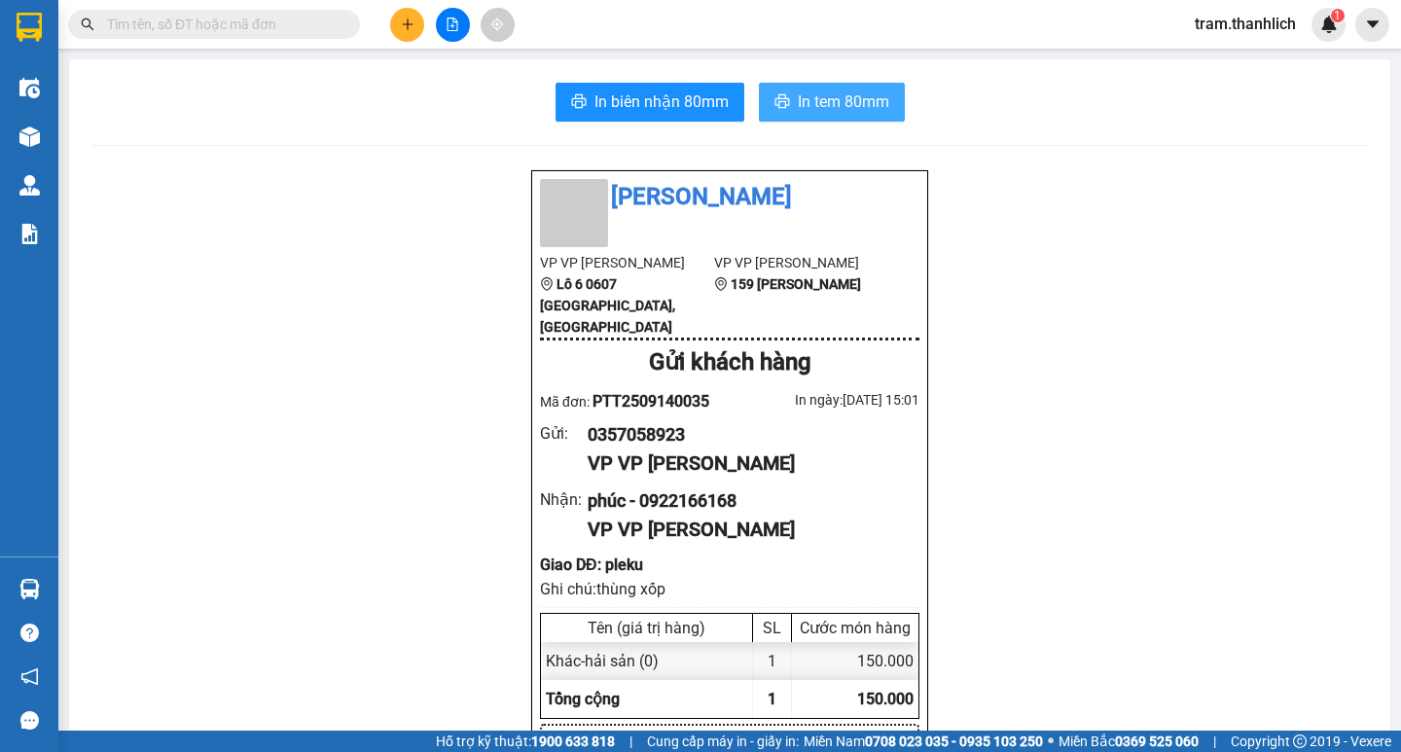
click at [798, 107] on span "In tem 80mm" at bounding box center [843, 101] width 91 height 24
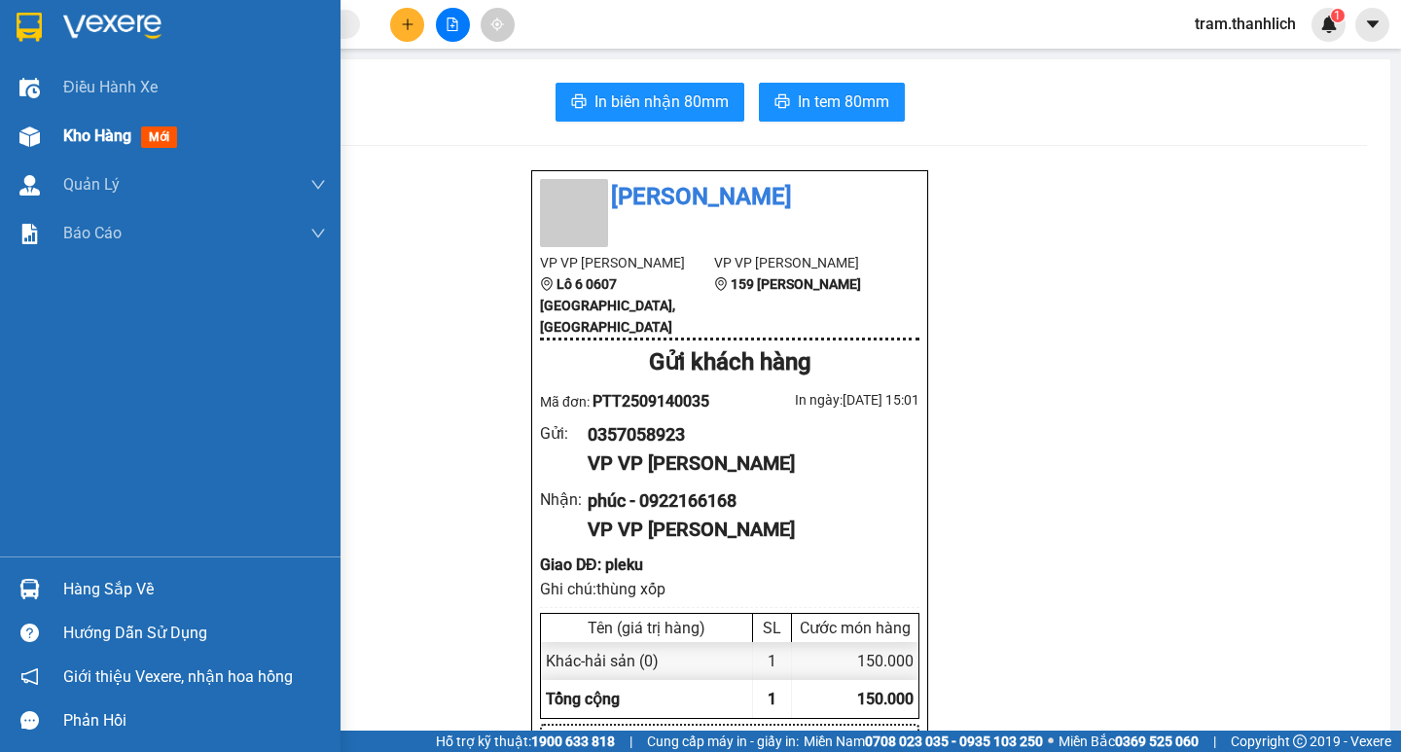
click at [17, 147] on div at bounding box center [30, 137] width 34 height 34
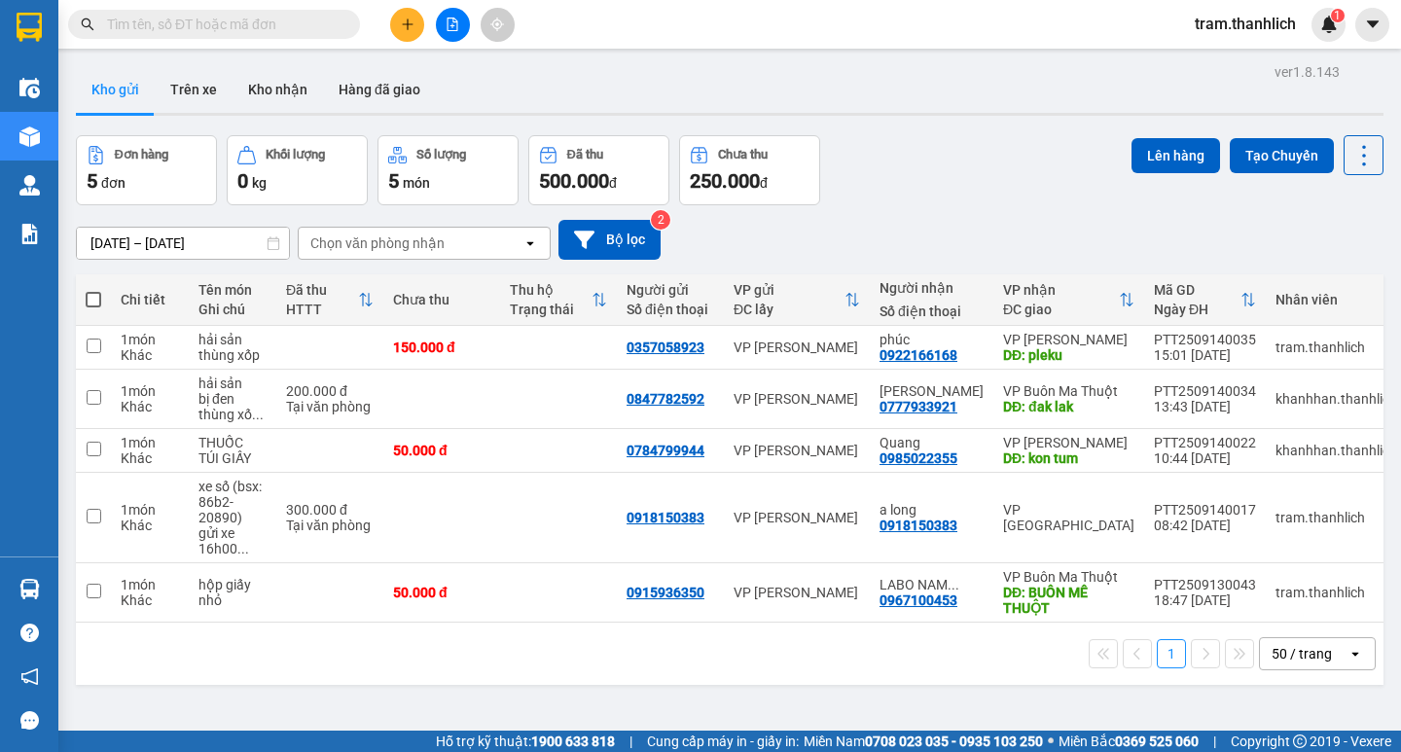
click at [403, 28] on icon "plus" at bounding box center [408, 25] width 14 height 14
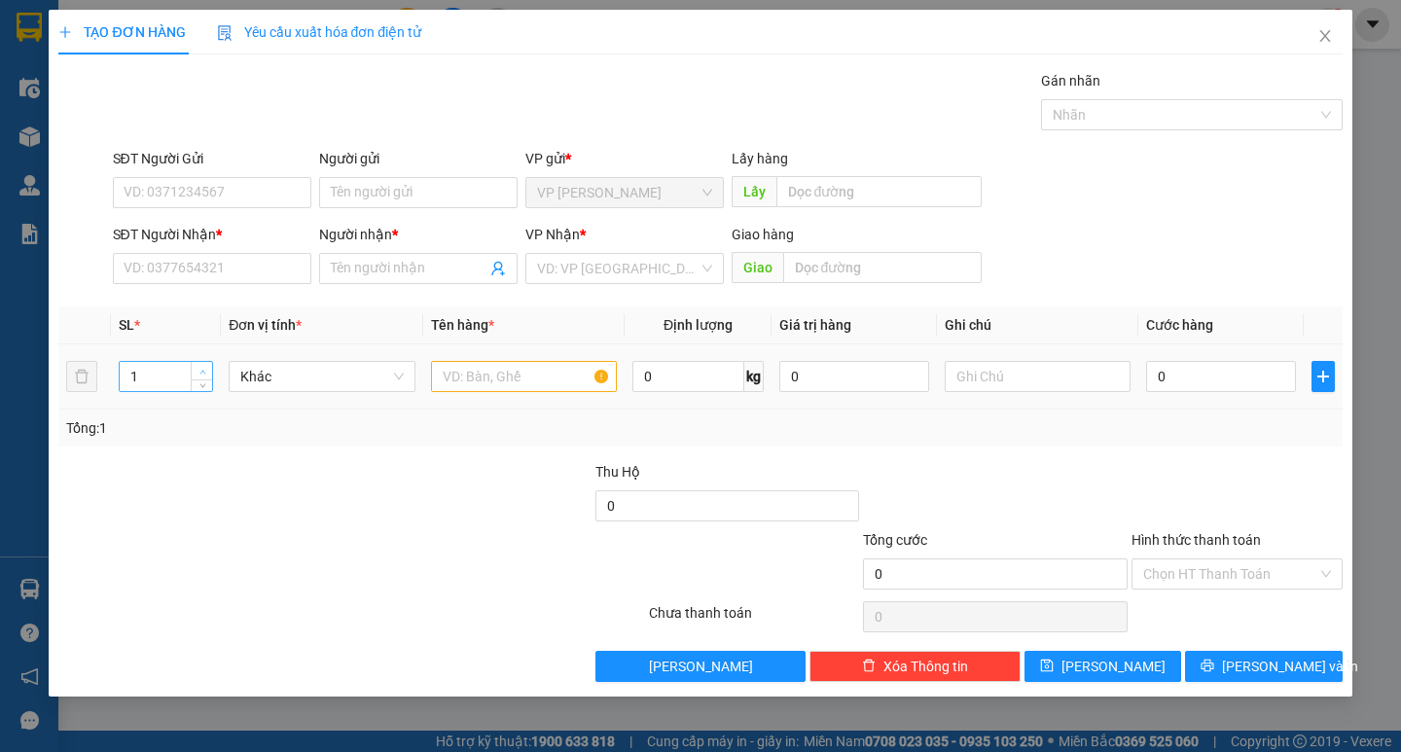
type input "2"
click at [205, 366] on span "up" at bounding box center [202, 372] width 12 height 12
click at [239, 192] on input "SĐT Người Gửi" at bounding box center [212, 192] width 198 height 31
click at [253, 184] on input "SĐT Người Gửi" at bounding box center [212, 192] width 198 height 31
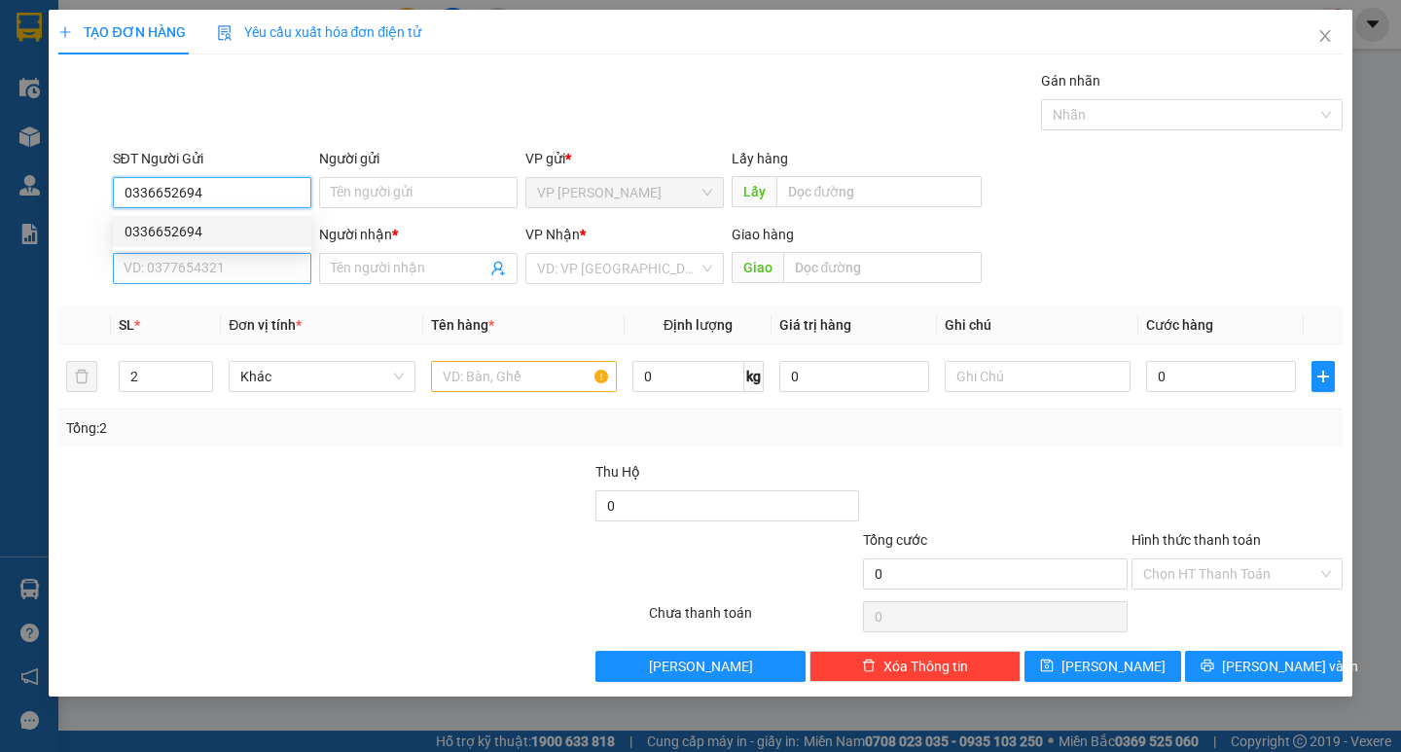
type input "0336652694"
click at [241, 266] on input "SĐT Người Nhận *" at bounding box center [212, 268] width 198 height 31
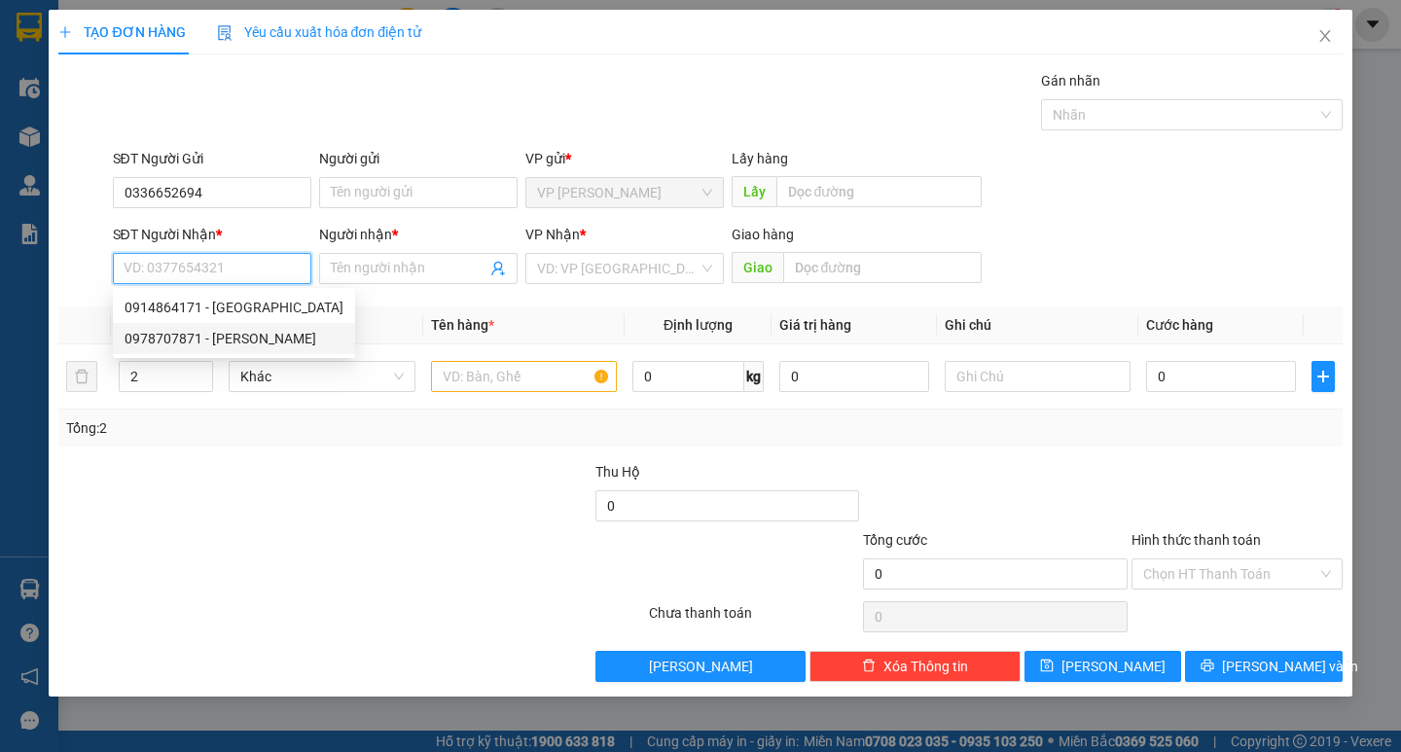
click at [235, 330] on div "0978707871 - bình minh" at bounding box center [233, 338] width 219 height 21
type input "0978707871"
type input "bình minh"
type input "ĐỨC TRỌNG"
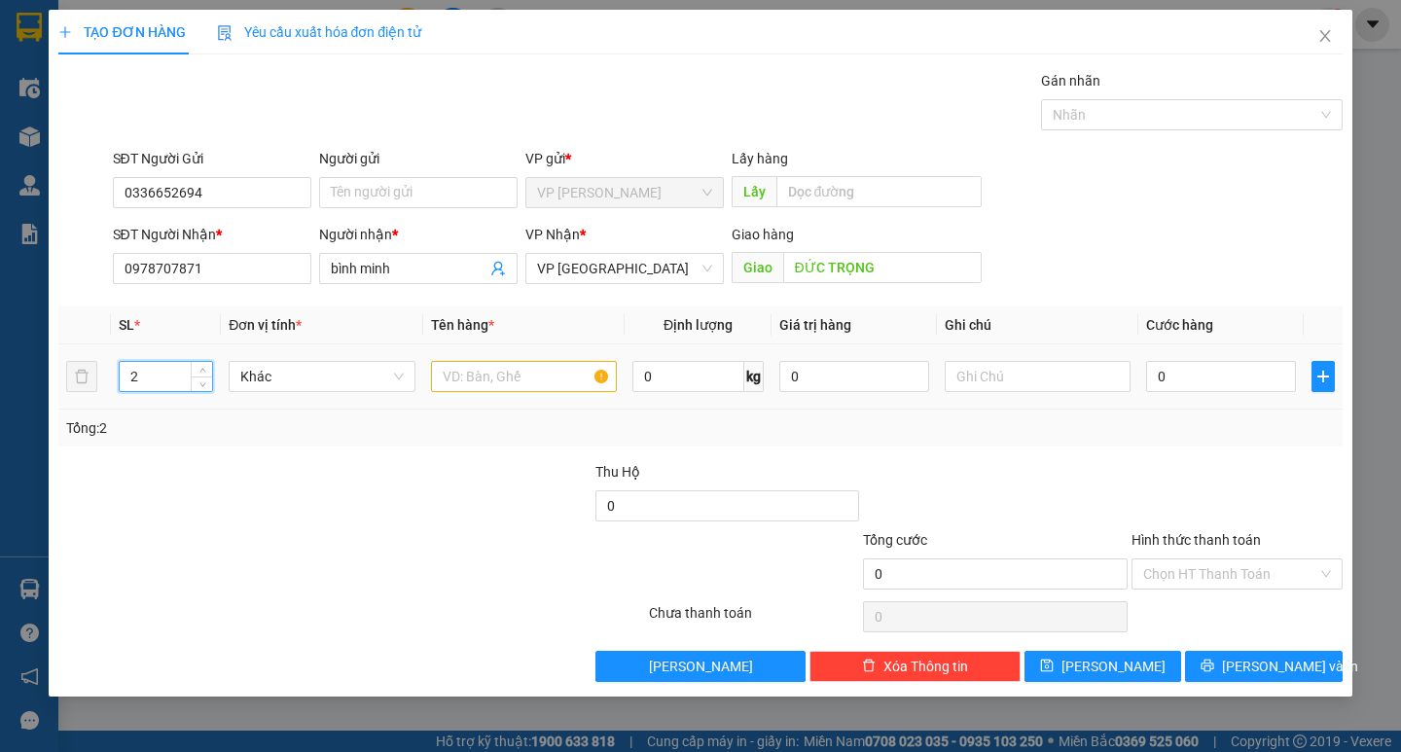
click at [188, 369] on input "2" at bounding box center [166, 376] width 92 height 29
type input "10"
click at [445, 383] on input "text" at bounding box center [524, 376] width 186 height 31
type input "bài"
click at [944, 371] on input "text" at bounding box center [1037, 376] width 186 height 31
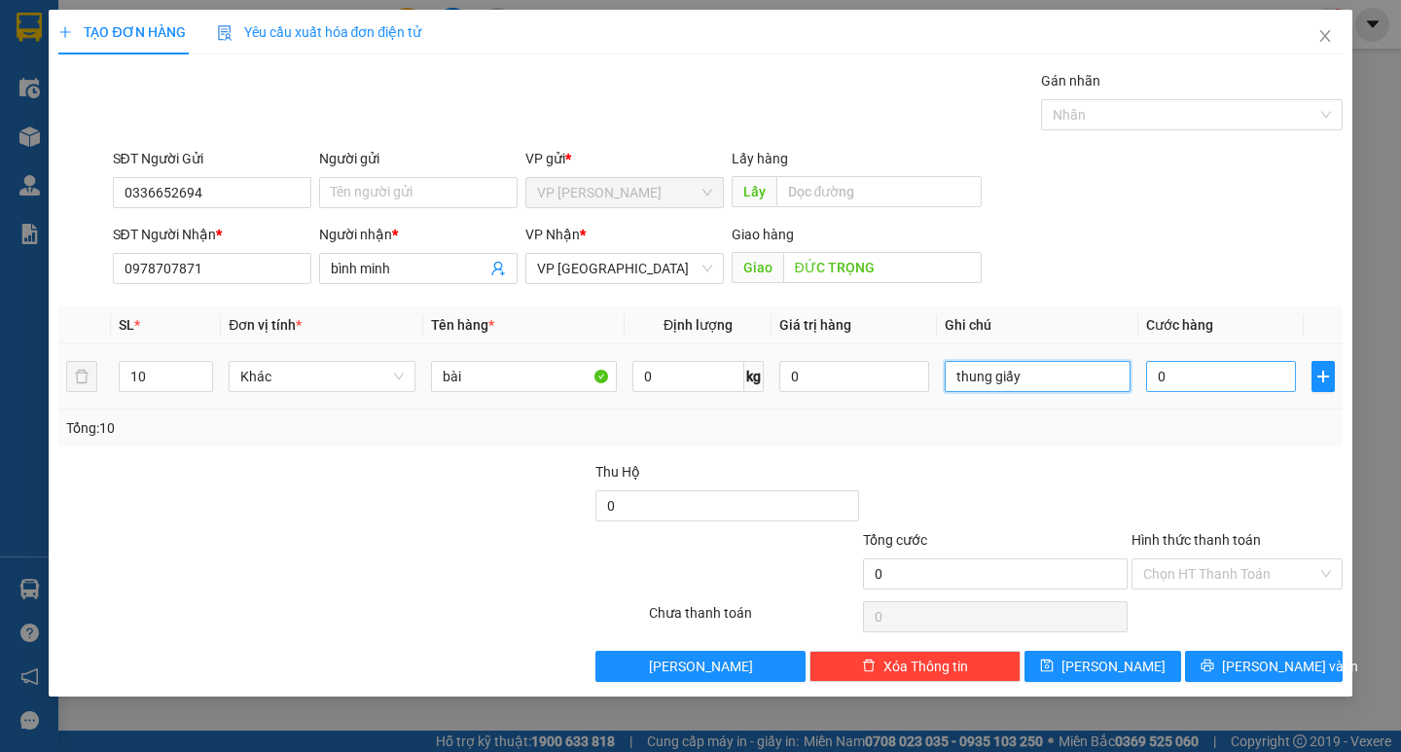
type input "thung giấy"
click at [1202, 375] on input "0" at bounding box center [1221, 376] width 150 height 31
type input "2"
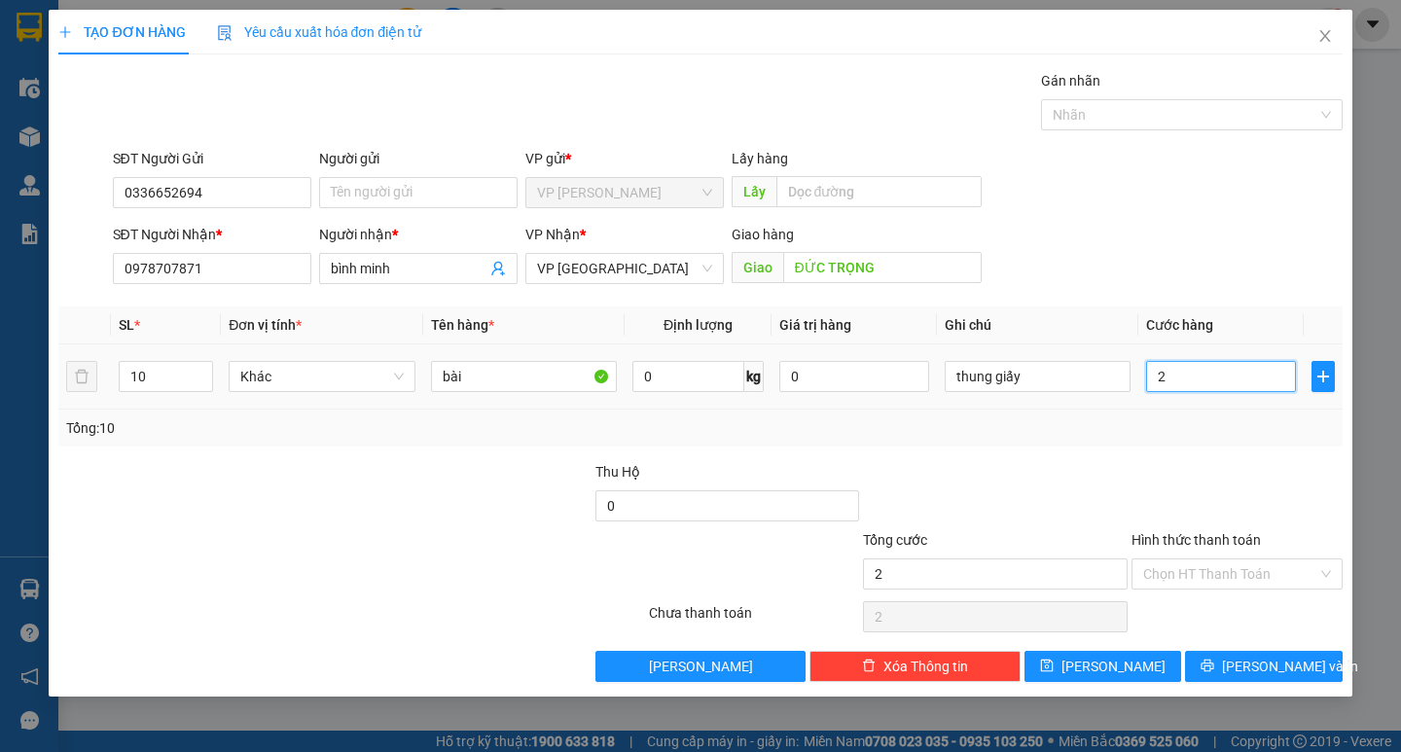
type input "20"
type input "200"
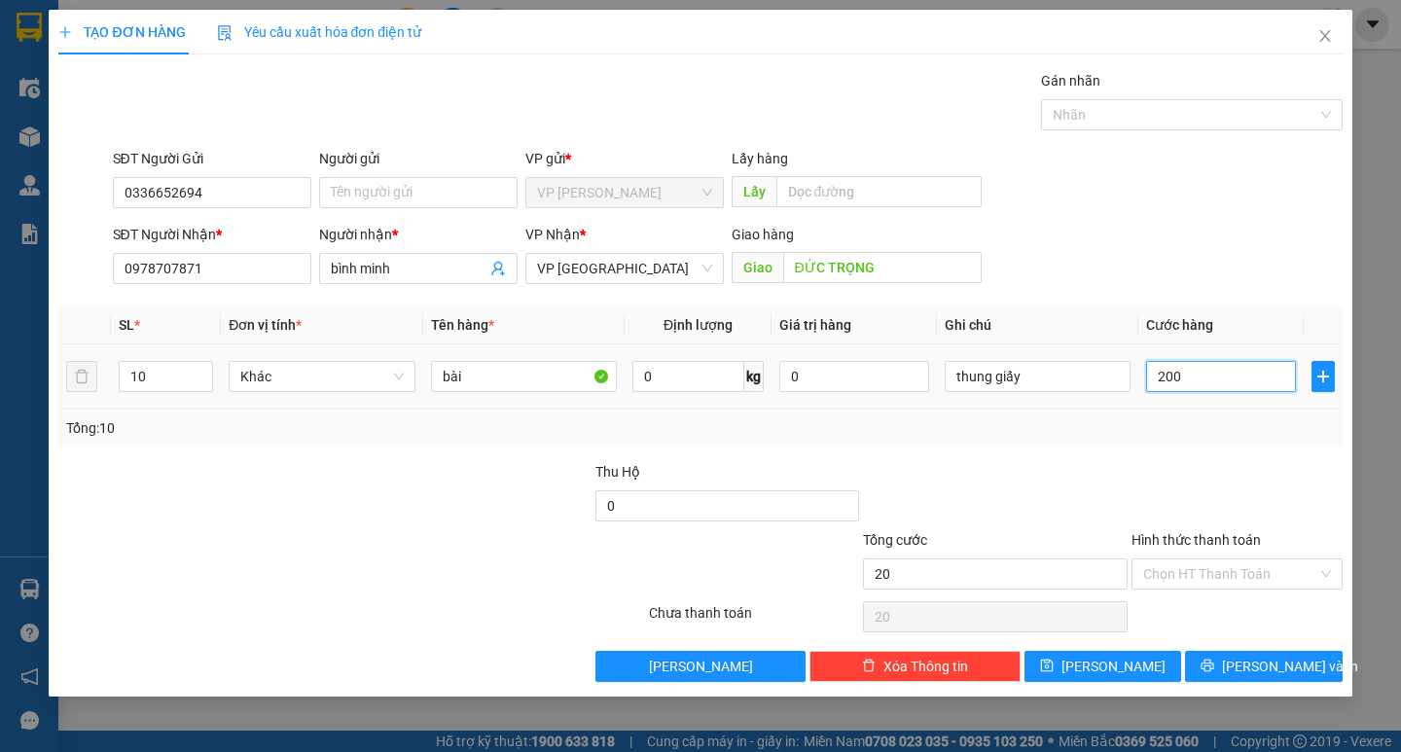
type input "200"
type input "2.000"
type input "20.000"
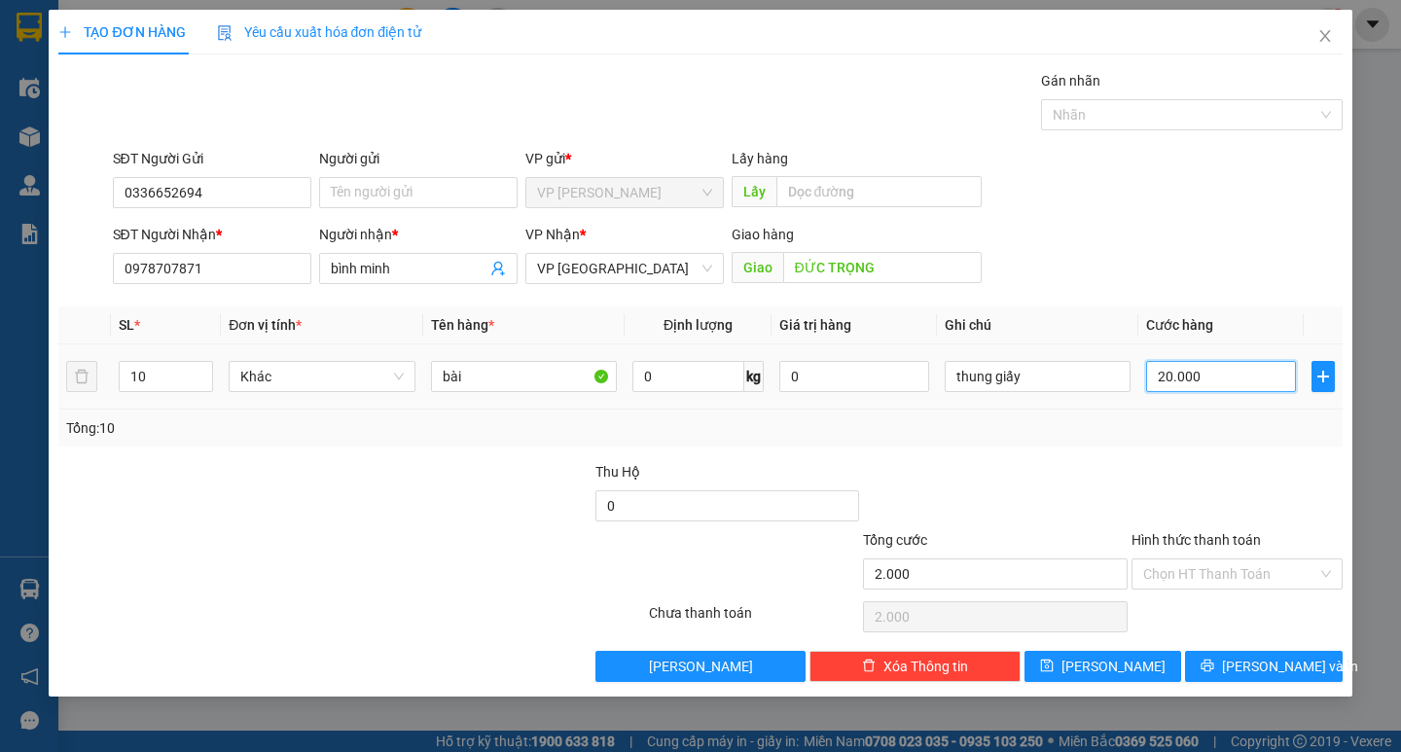
type input "20.000"
type input "200.000"
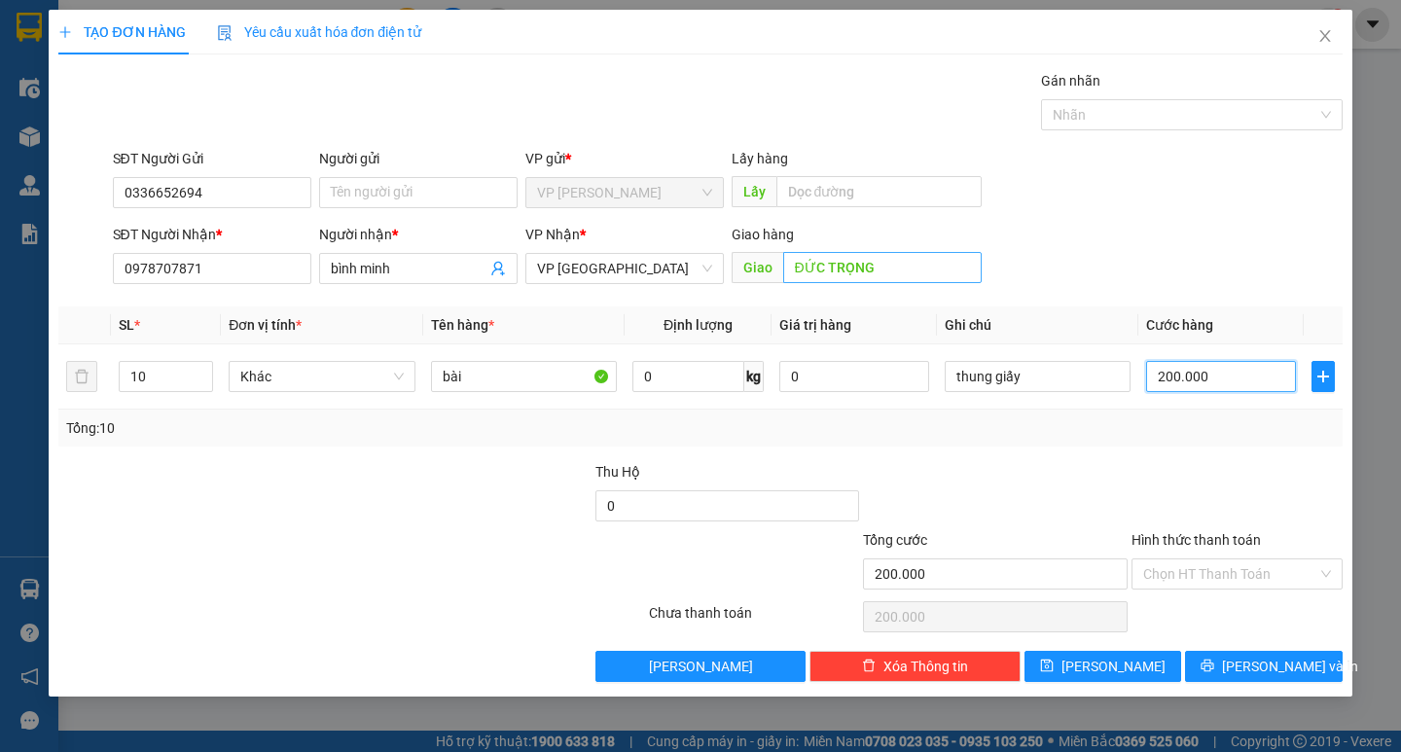
type input "200.000"
click at [890, 263] on input "ĐỨC TRỌNG" at bounding box center [882, 267] width 198 height 31
type input "phi nom"
click at [1050, 233] on div "SĐT Người Nhận * 0978707871 Người nhận * bình minh VP Nhận * VP Đà Lạt Giao hàn…" at bounding box center [727, 258] width 1237 height 68
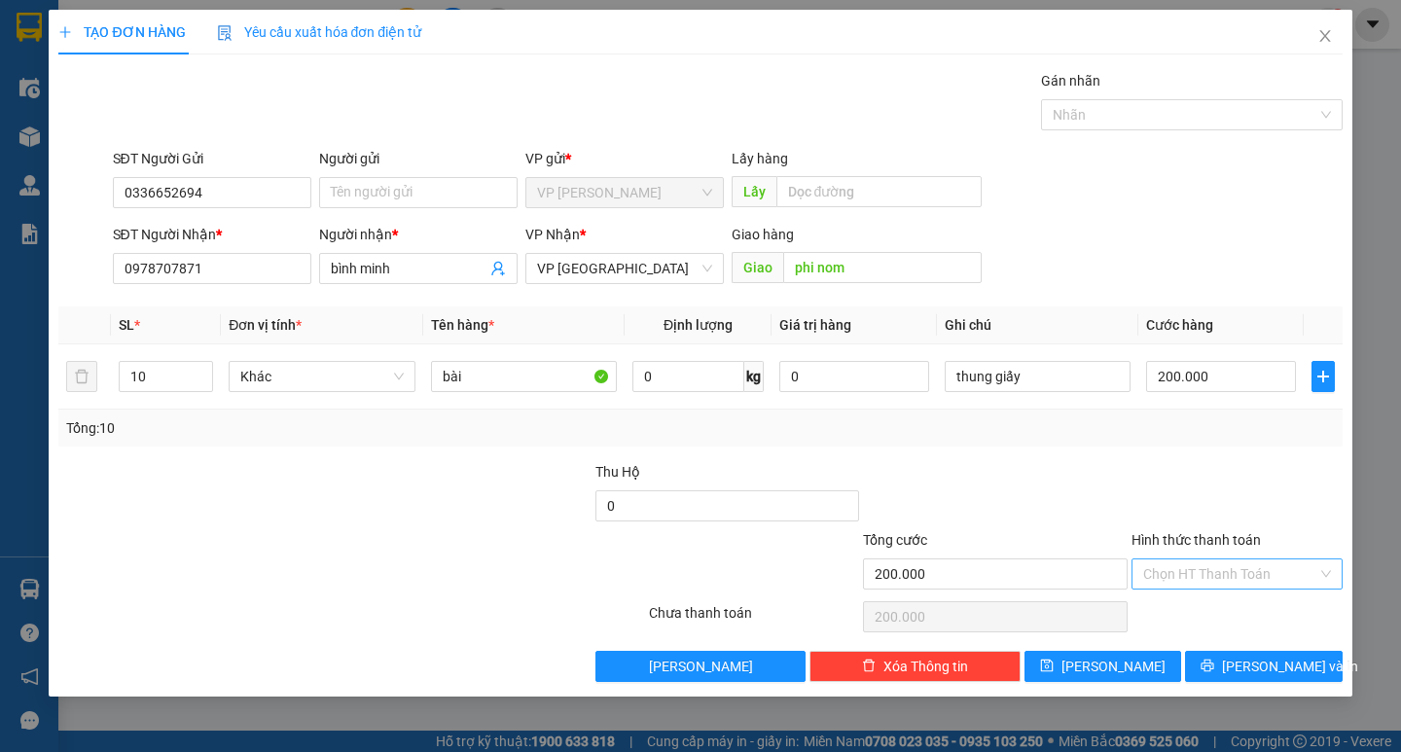
click at [1175, 572] on input "Hình thức thanh toán" at bounding box center [1230, 573] width 174 height 29
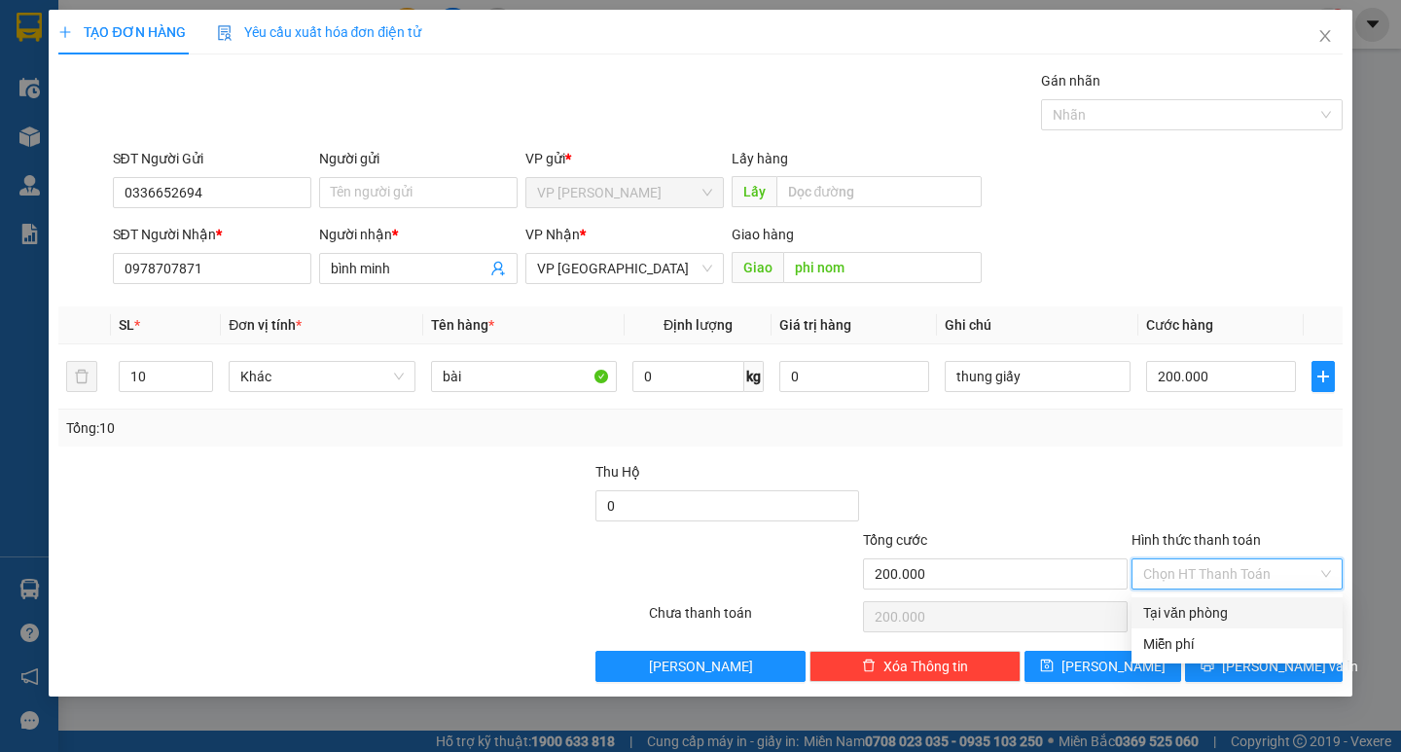
click at [1179, 606] on div "Tại văn phòng" at bounding box center [1237, 612] width 188 height 21
type input "0"
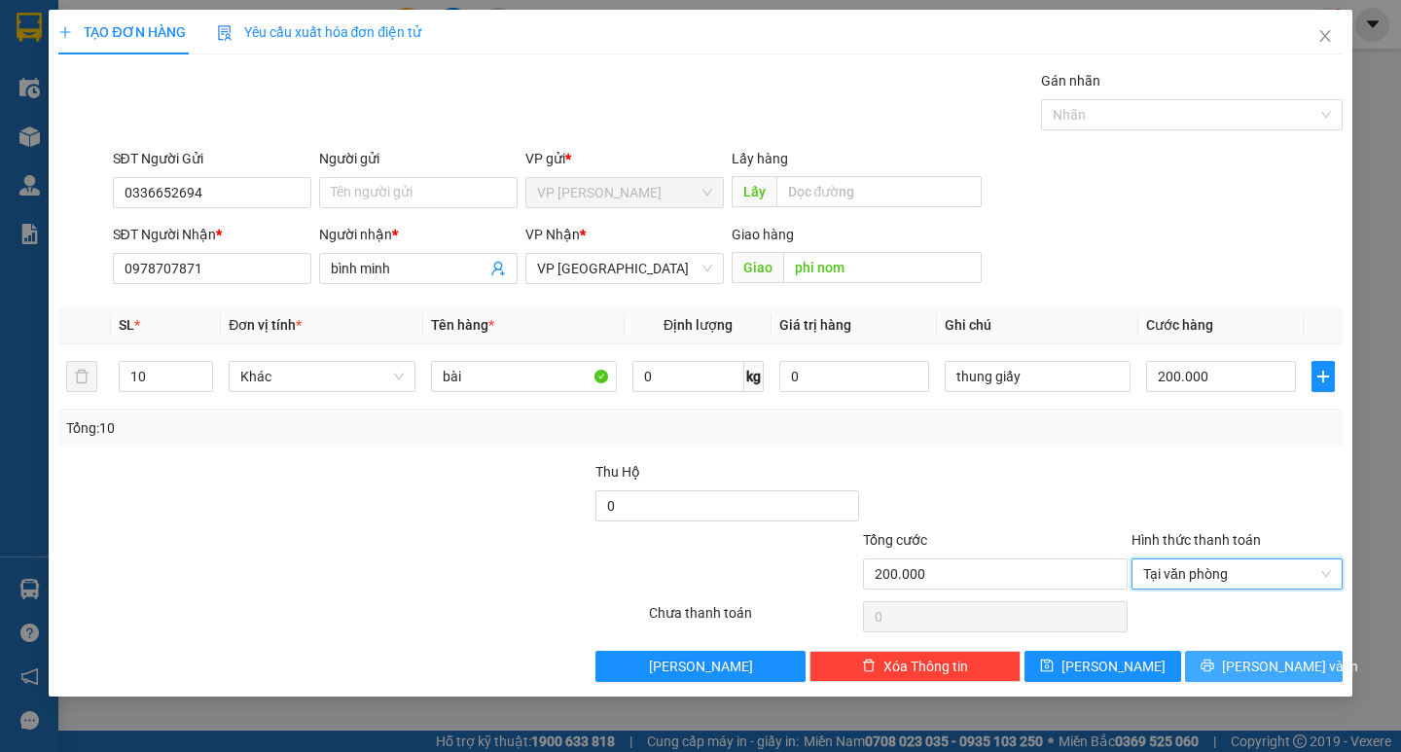
click at [1216, 664] on button "[PERSON_NAME] và In" at bounding box center [1263, 666] width 157 height 31
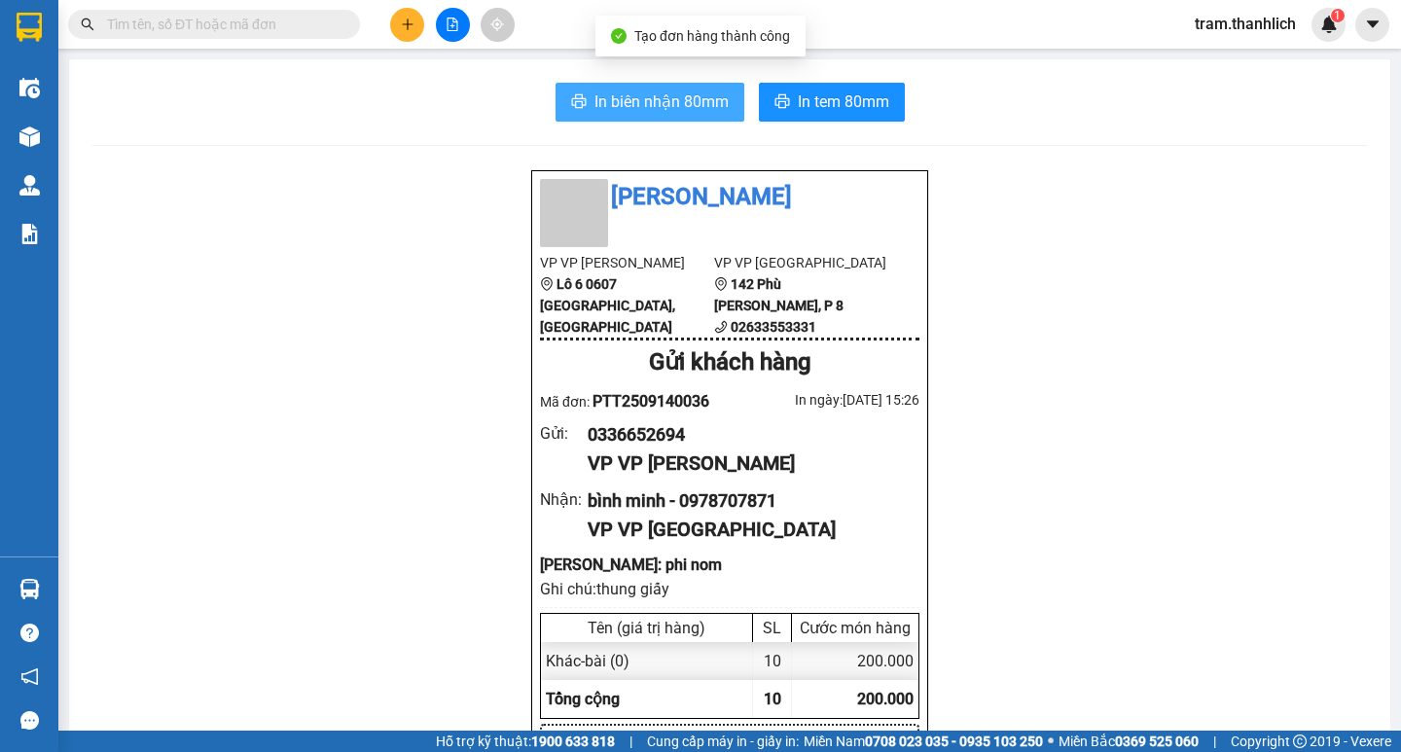
click at [599, 104] on span "In biên nhận 80mm" at bounding box center [661, 101] width 134 height 24
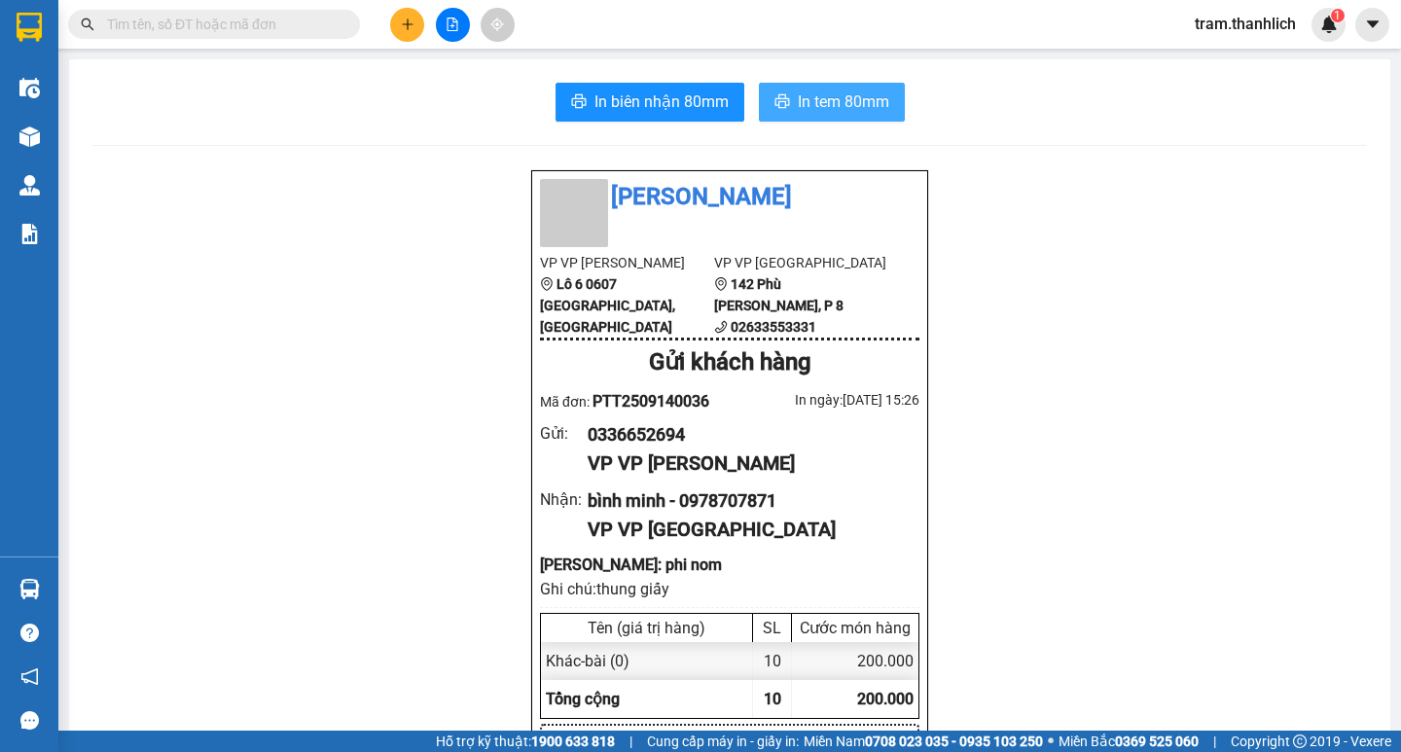
click at [834, 109] on span "In tem 80mm" at bounding box center [843, 101] width 91 height 24
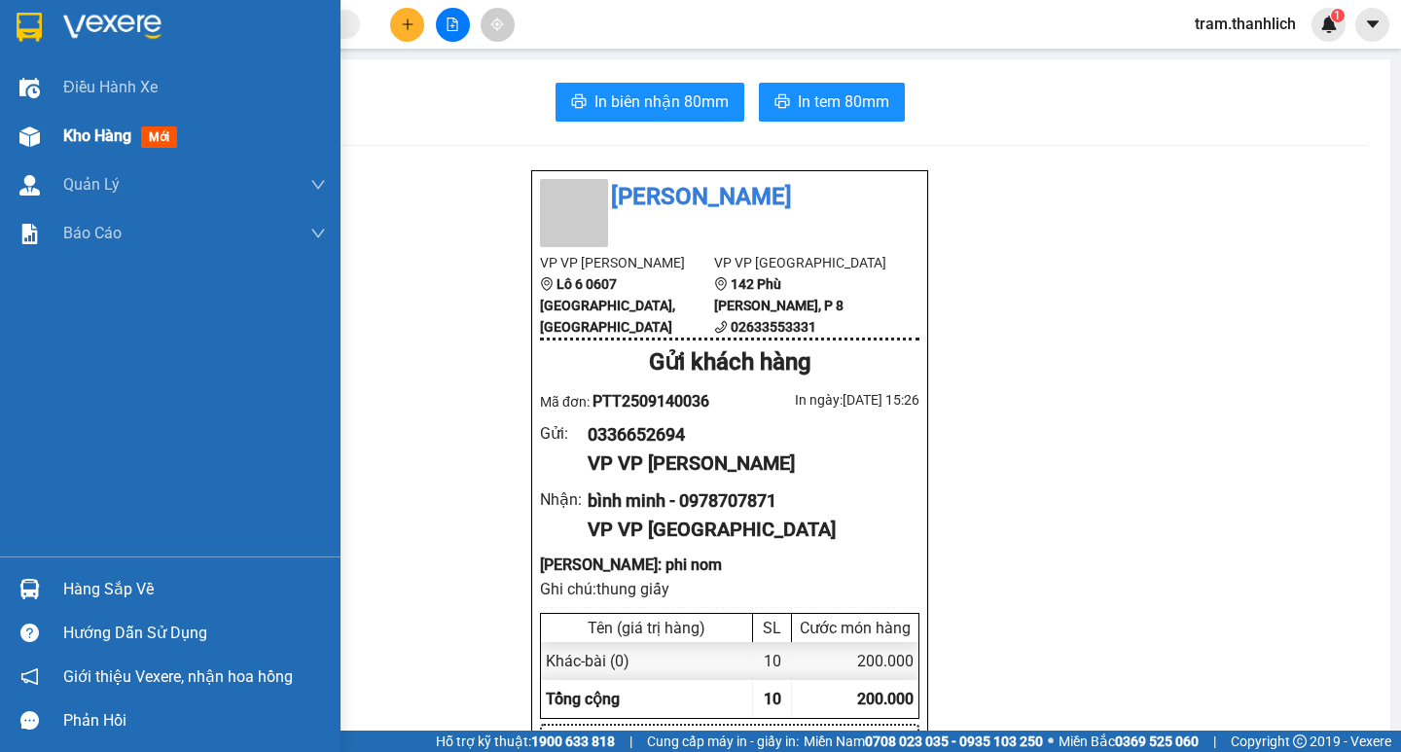
click at [100, 137] on span "Kho hàng" at bounding box center [97, 135] width 68 height 18
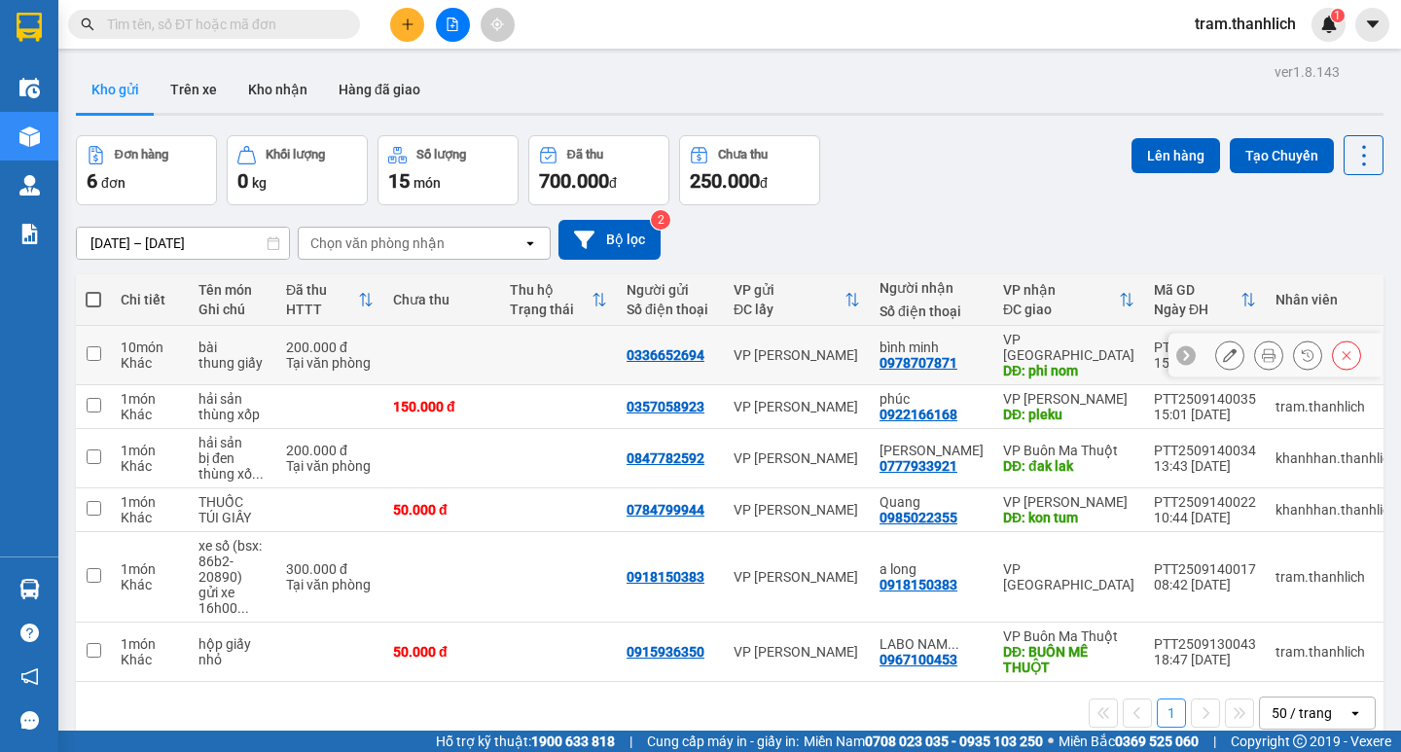
click at [1223, 348] on icon at bounding box center [1230, 355] width 14 height 14
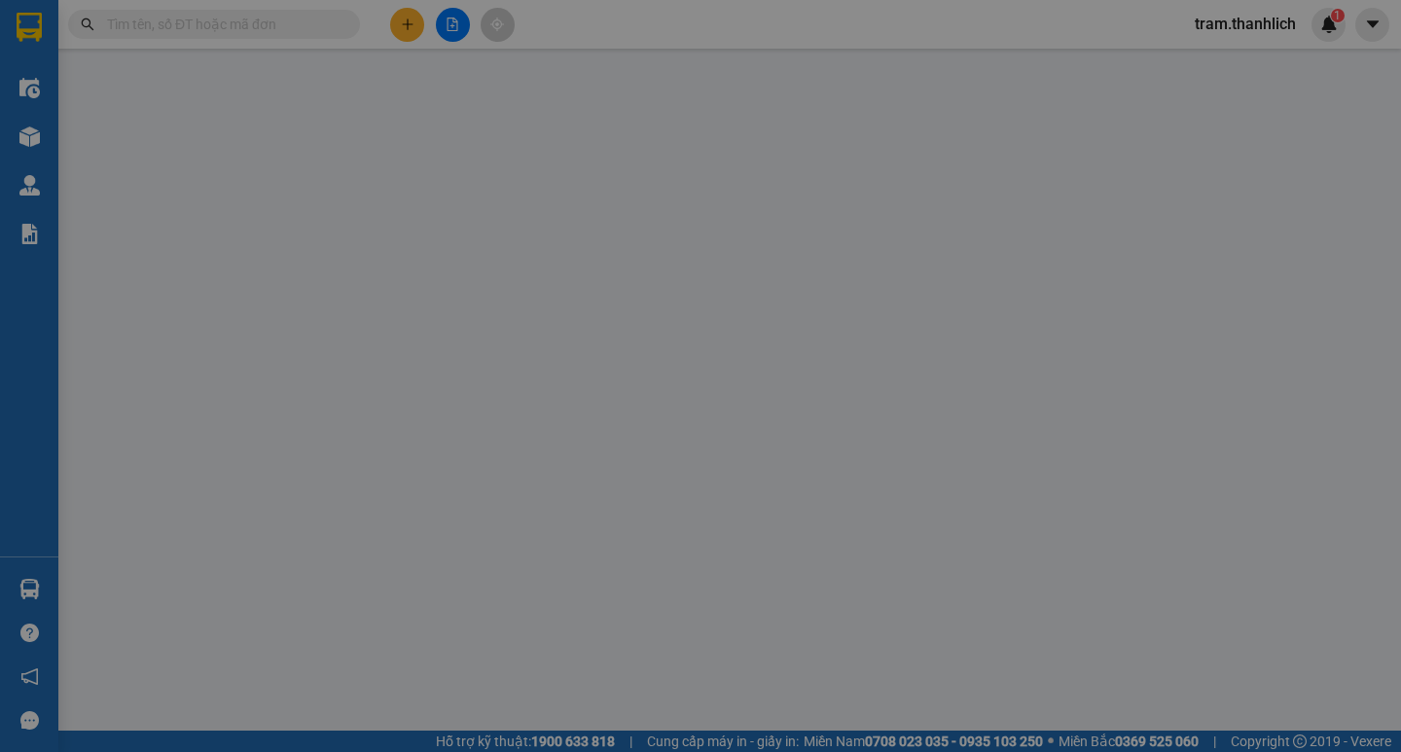
type input "0336652694"
type input "0978707871"
type input "phi nom"
type input "200.000"
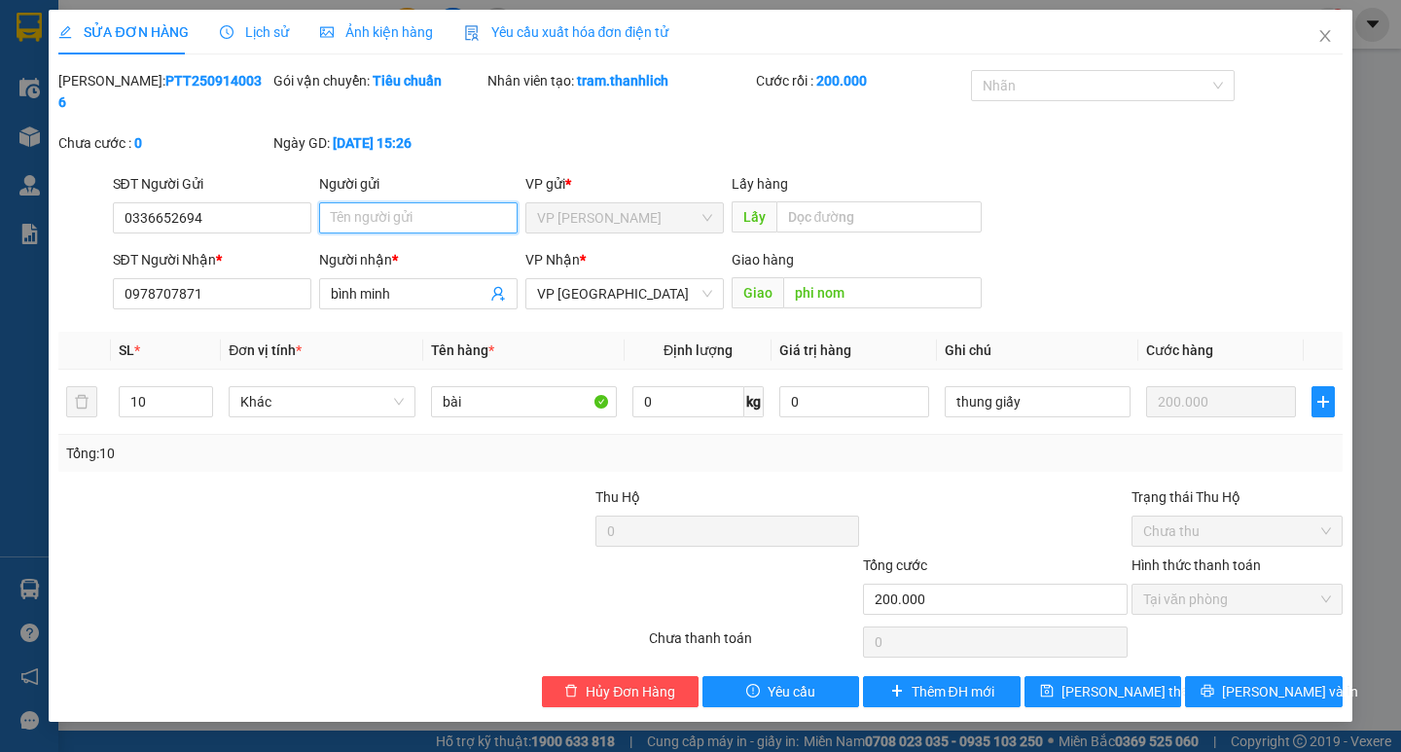
click at [412, 202] on input "Người gửi" at bounding box center [418, 217] width 198 height 31
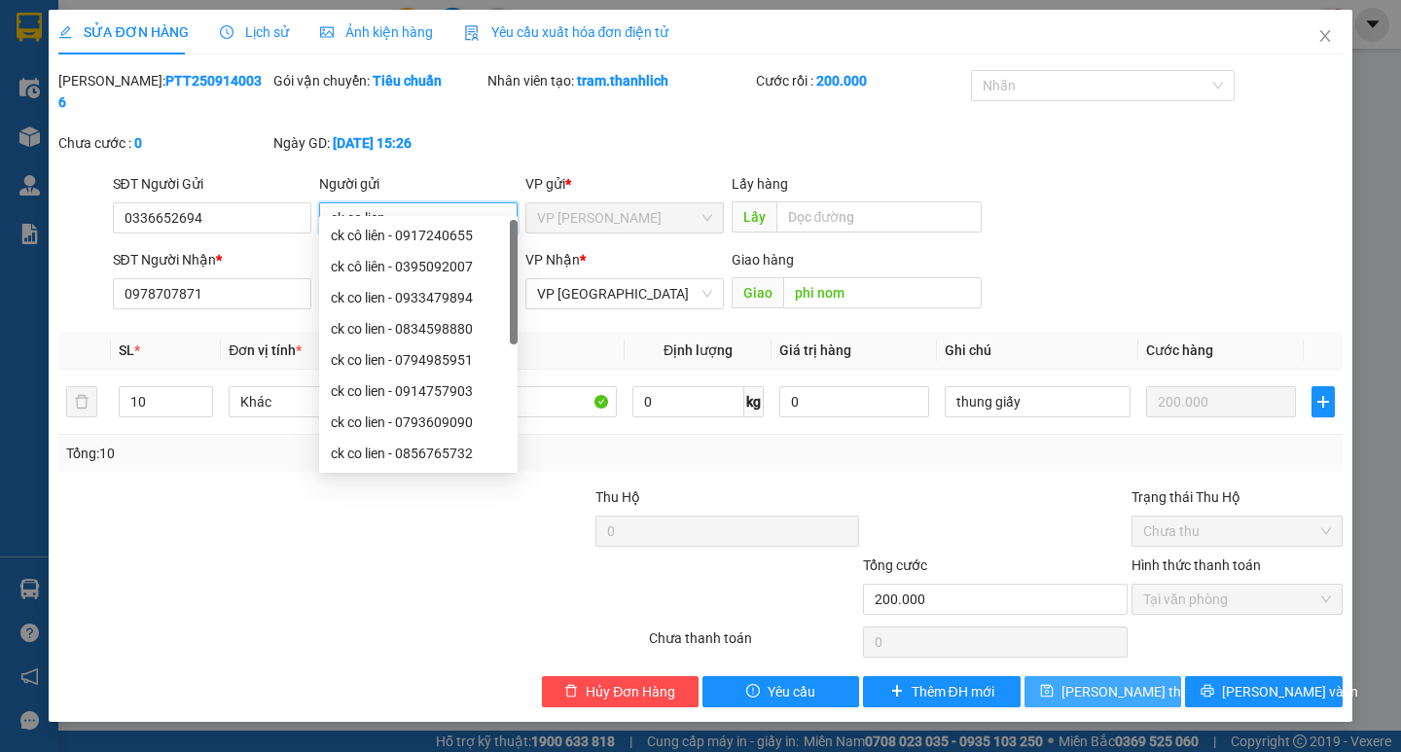
type input "ck co lien"
drag, startPoint x: 1105, startPoint y: 677, endPoint x: 960, endPoint y: 606, distance: 161.4
click at [1102, 681] on span "[PERSON_NAME] thay đổi" at bounding box center [1139, 691] width 156 height 21
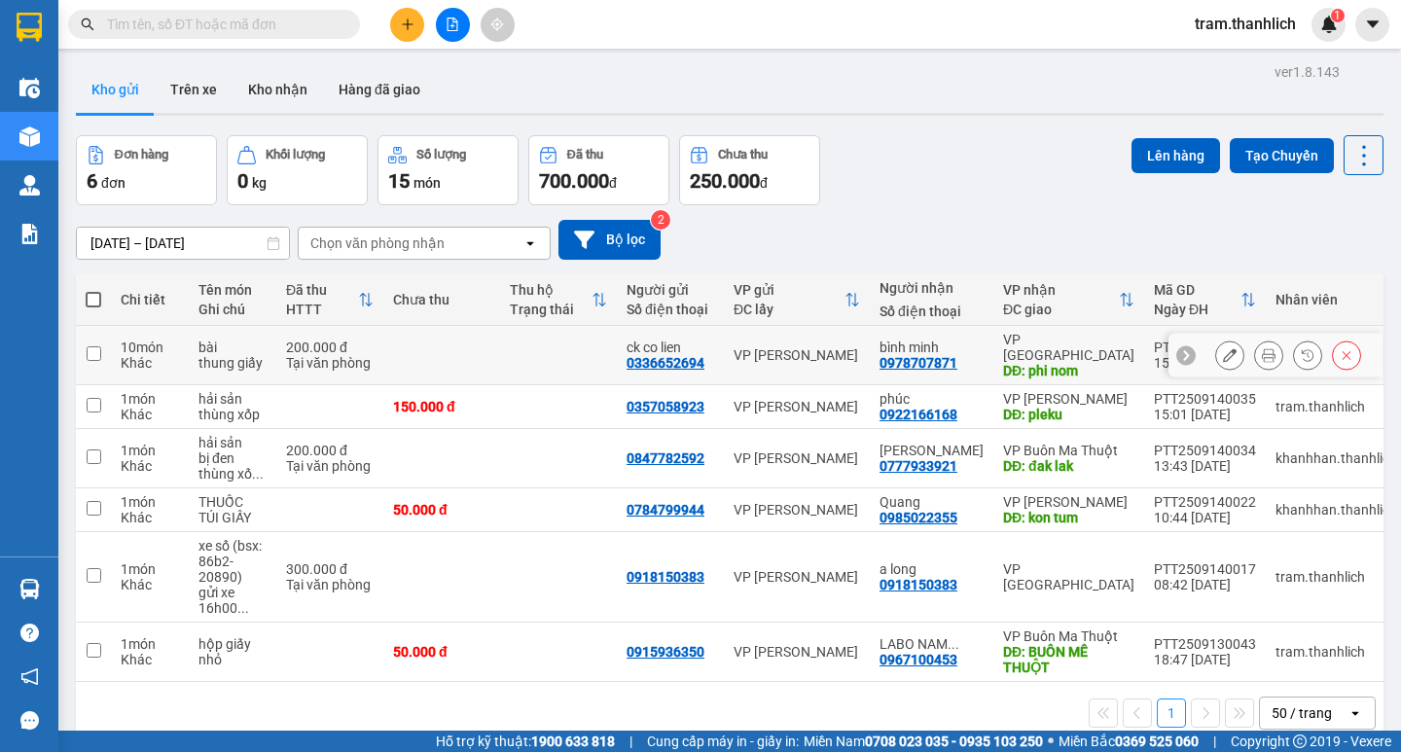
scroll to position [89, 0]
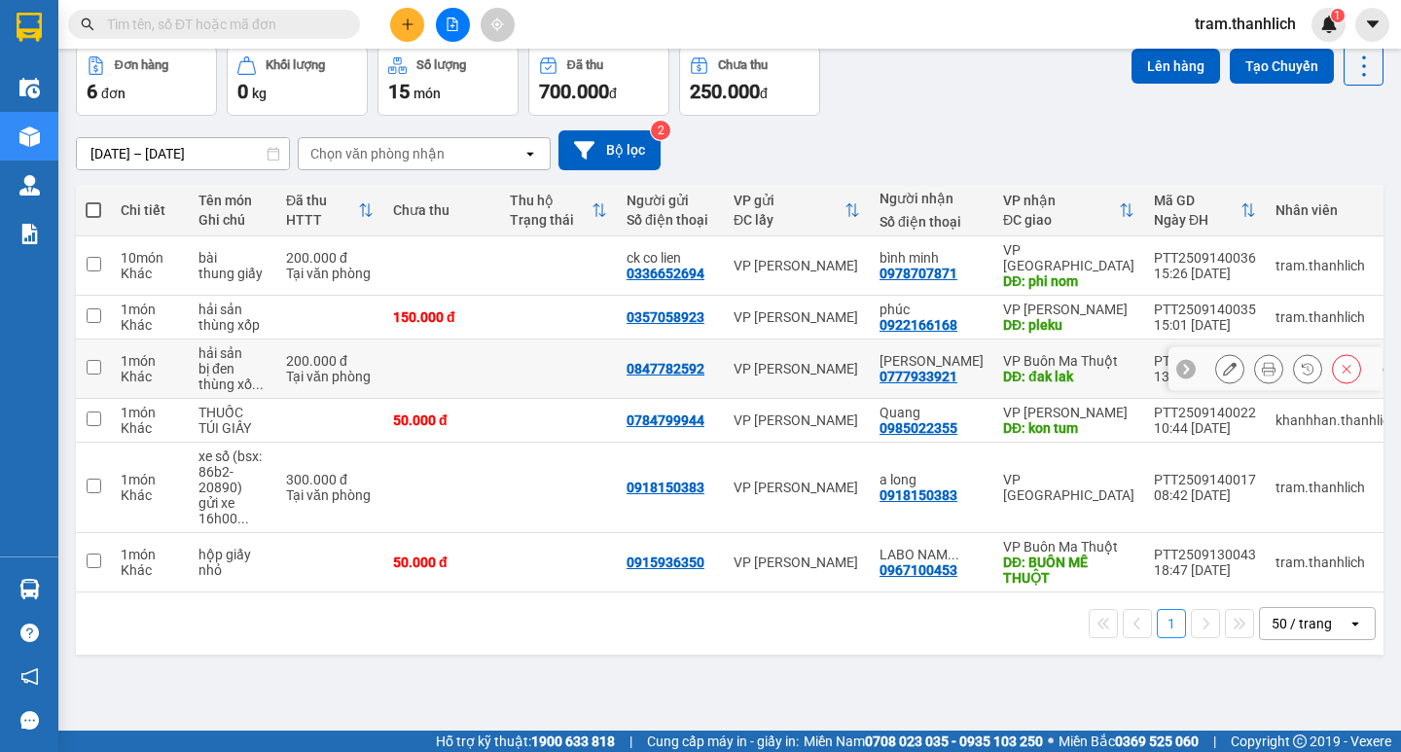
click at [1223, 362] on icon at bounding box center [1230, 369] width 14 height 14
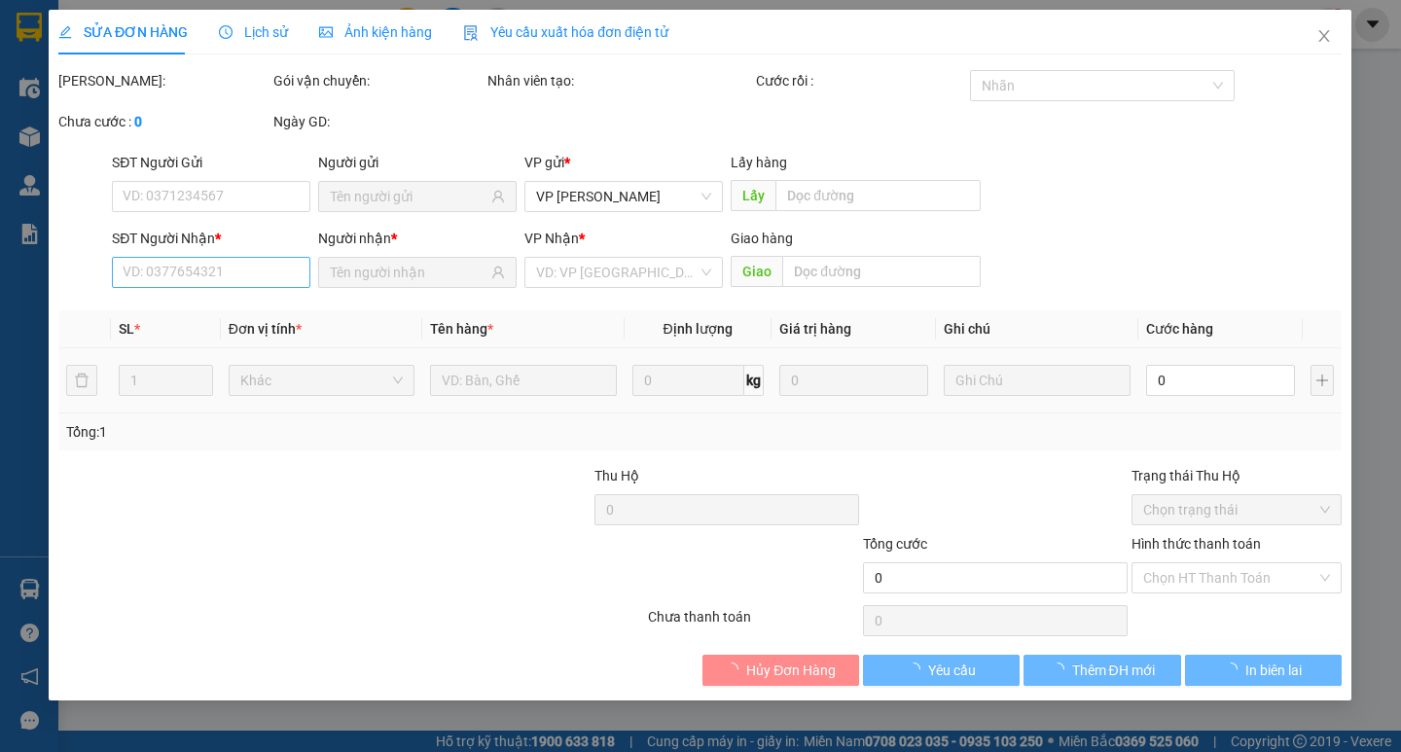
type input "0847782592"
type input "0777933921"
type input "đak lak"
type input "200.000"
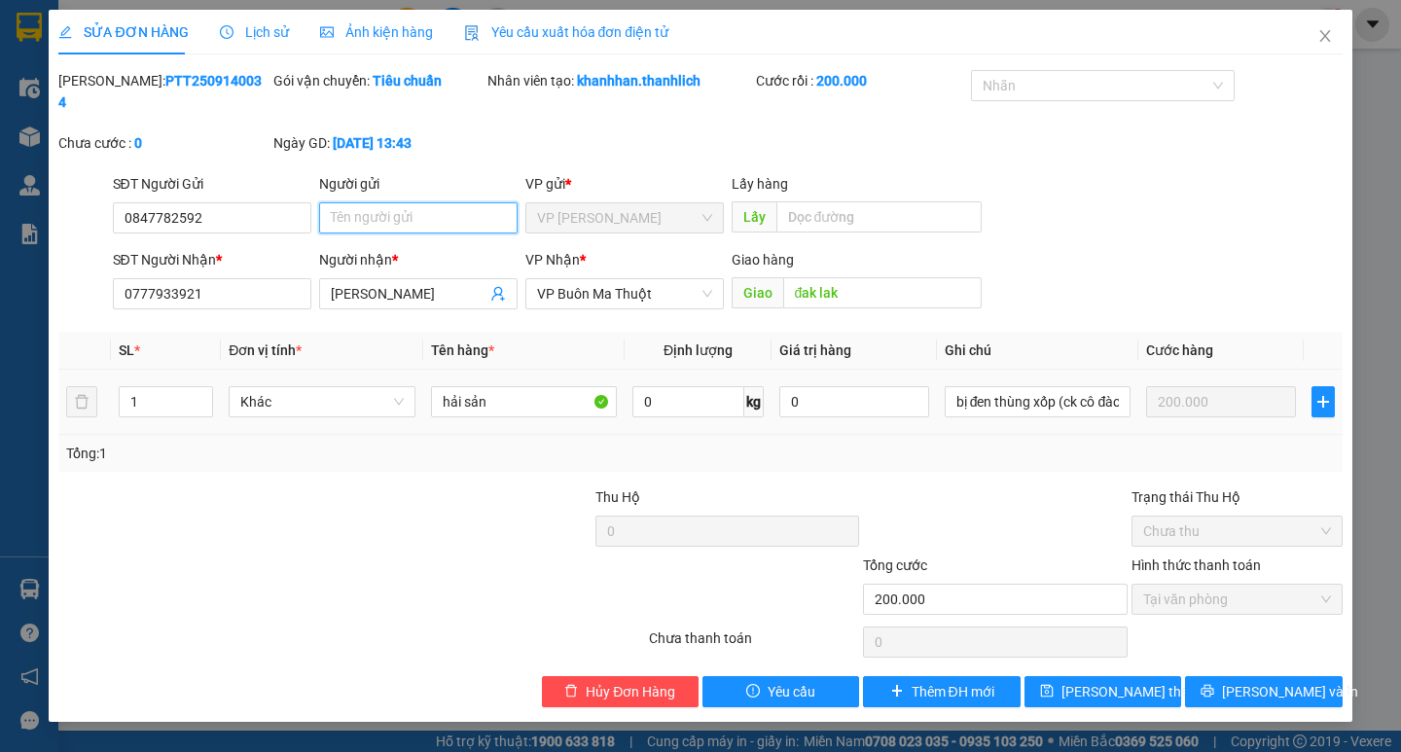
click at [386, 202] on input "Người gửi" at bounding box center [418, 217] width 198 height 31
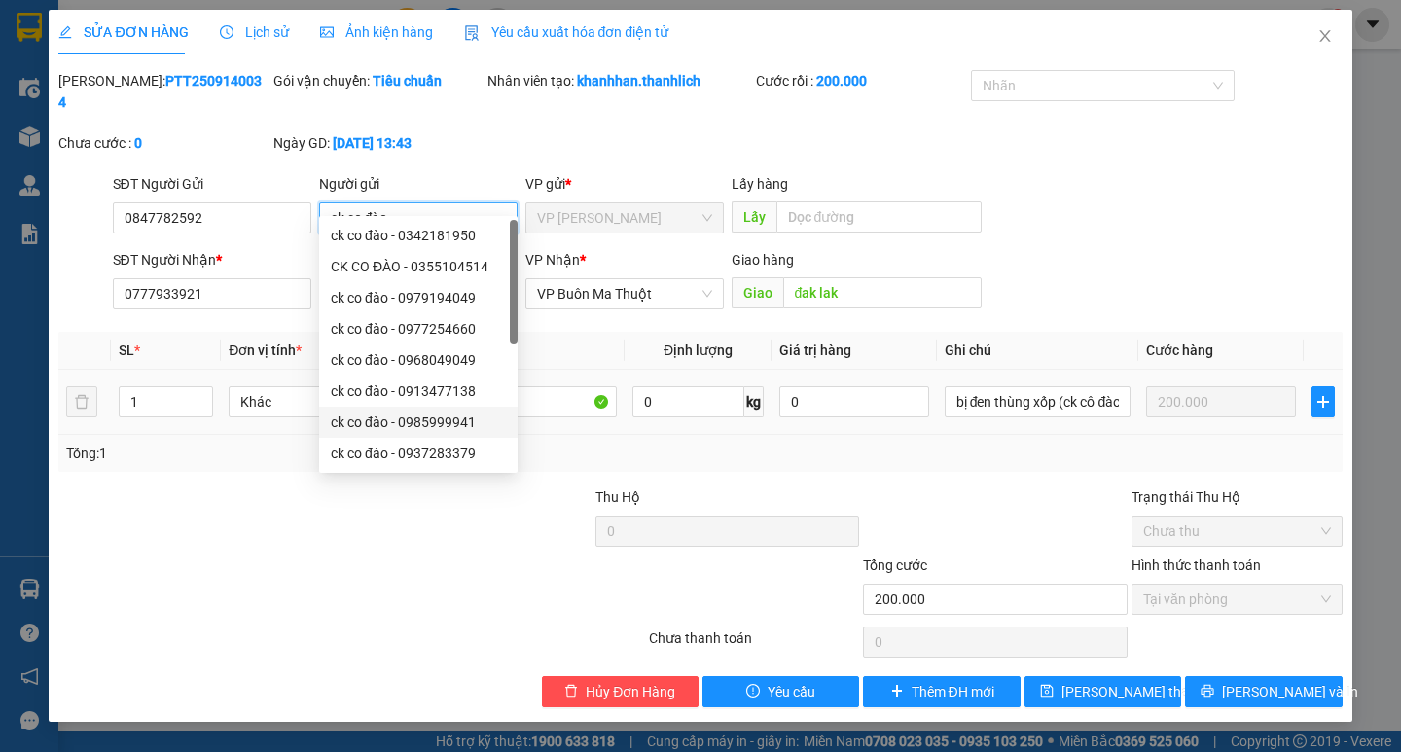
type input "ck co đào"
click at [275, 631] on div at bounding box center [350, 641] width 589 height 39
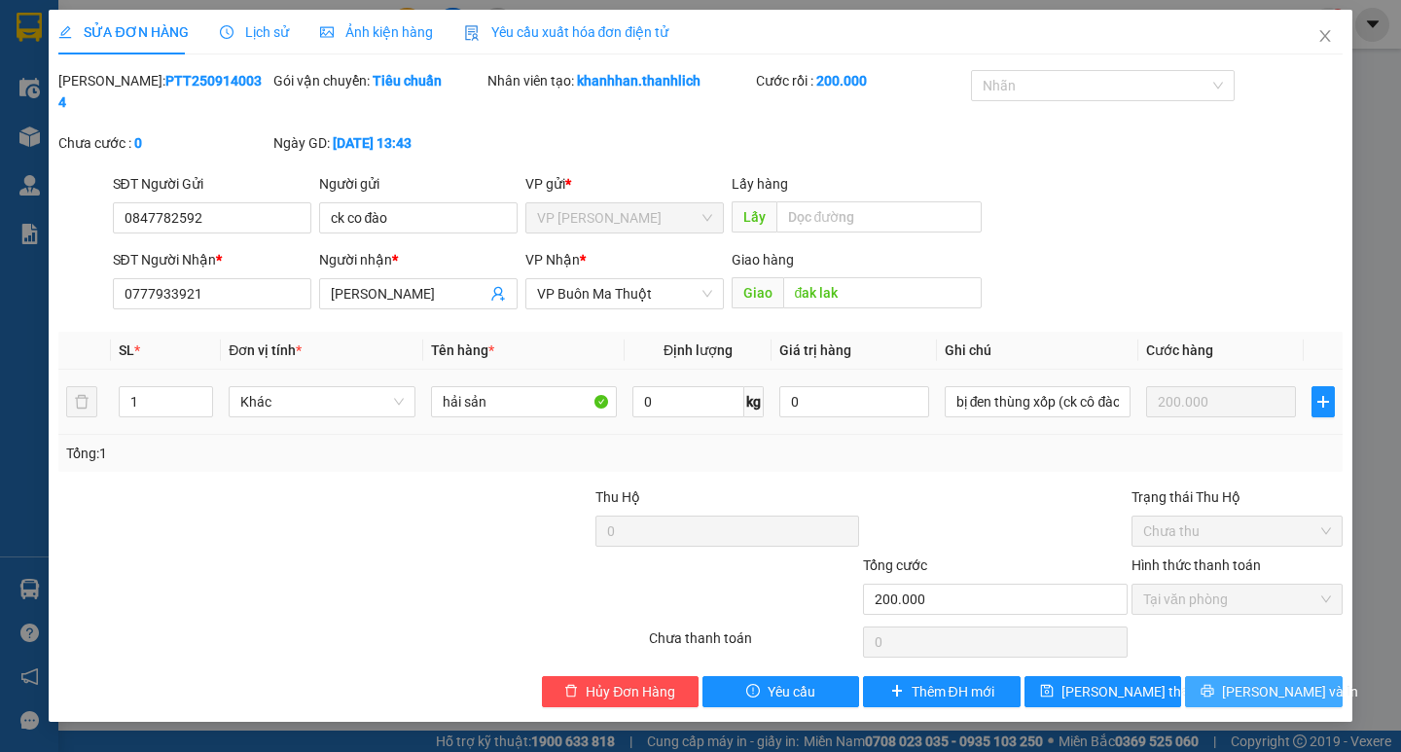
click at [1238, 676] on button "[PERSON_NAME] và In" at bounding box center [1263, 691] width 157 height 31
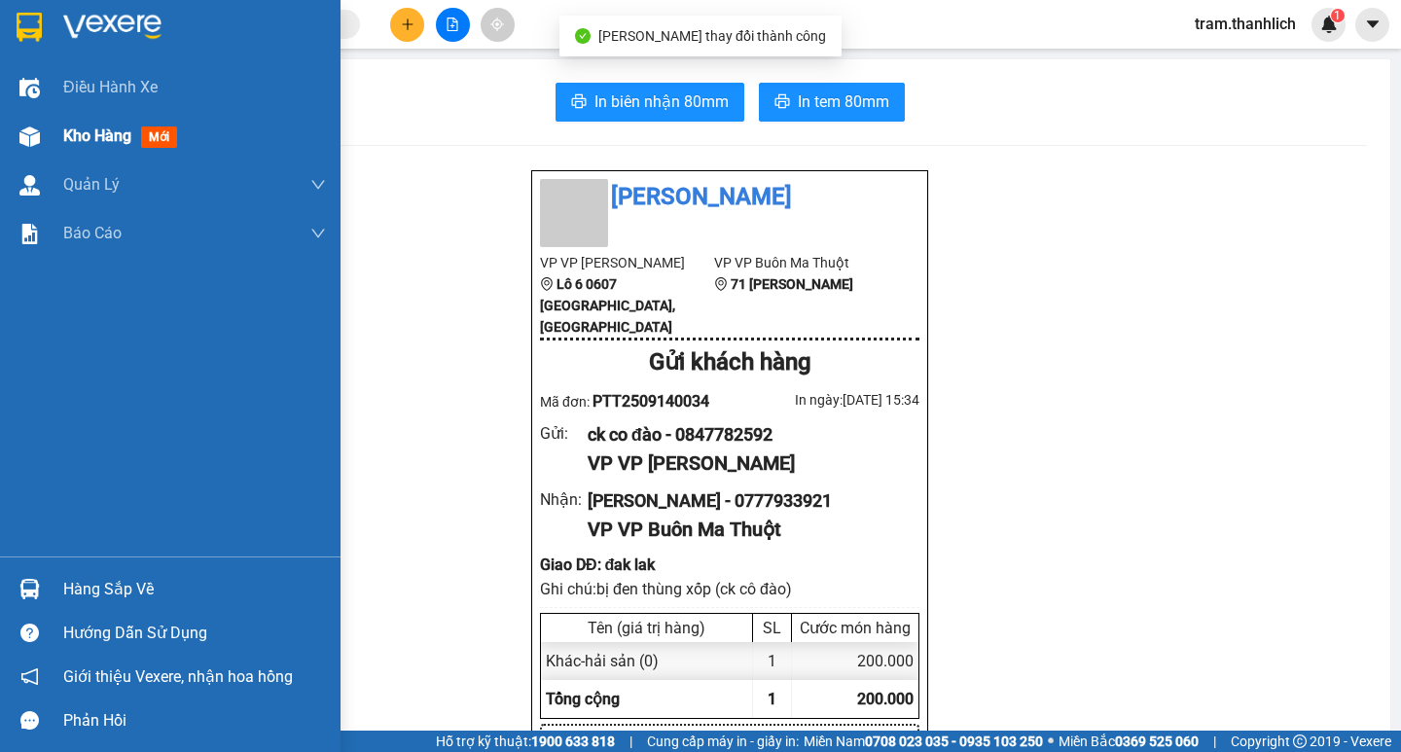
click at [69, 155] on div "Kho hàng mới" at bounding box center [194, 136] width 263 height 49
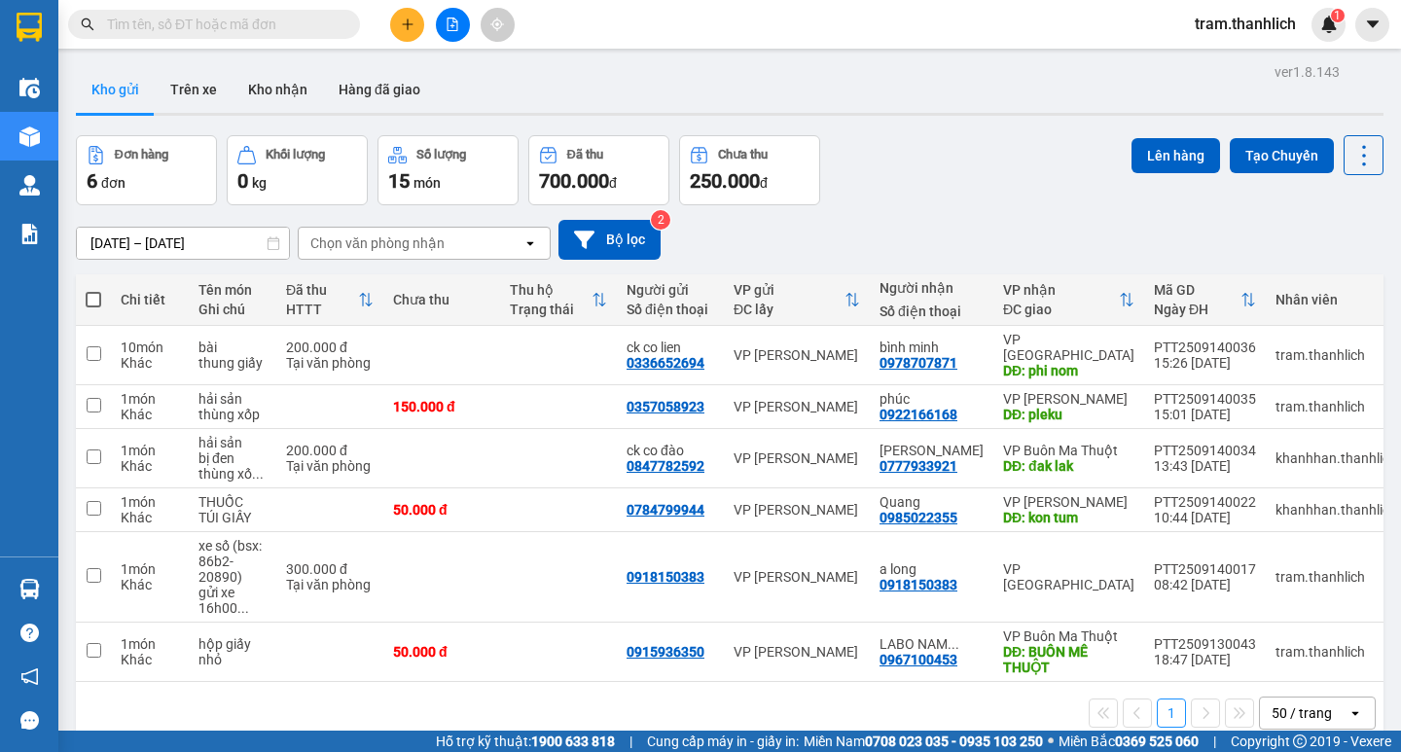
click at [401, 18] on icon "plus" at bounding box center [408, 25] width 14 height 14
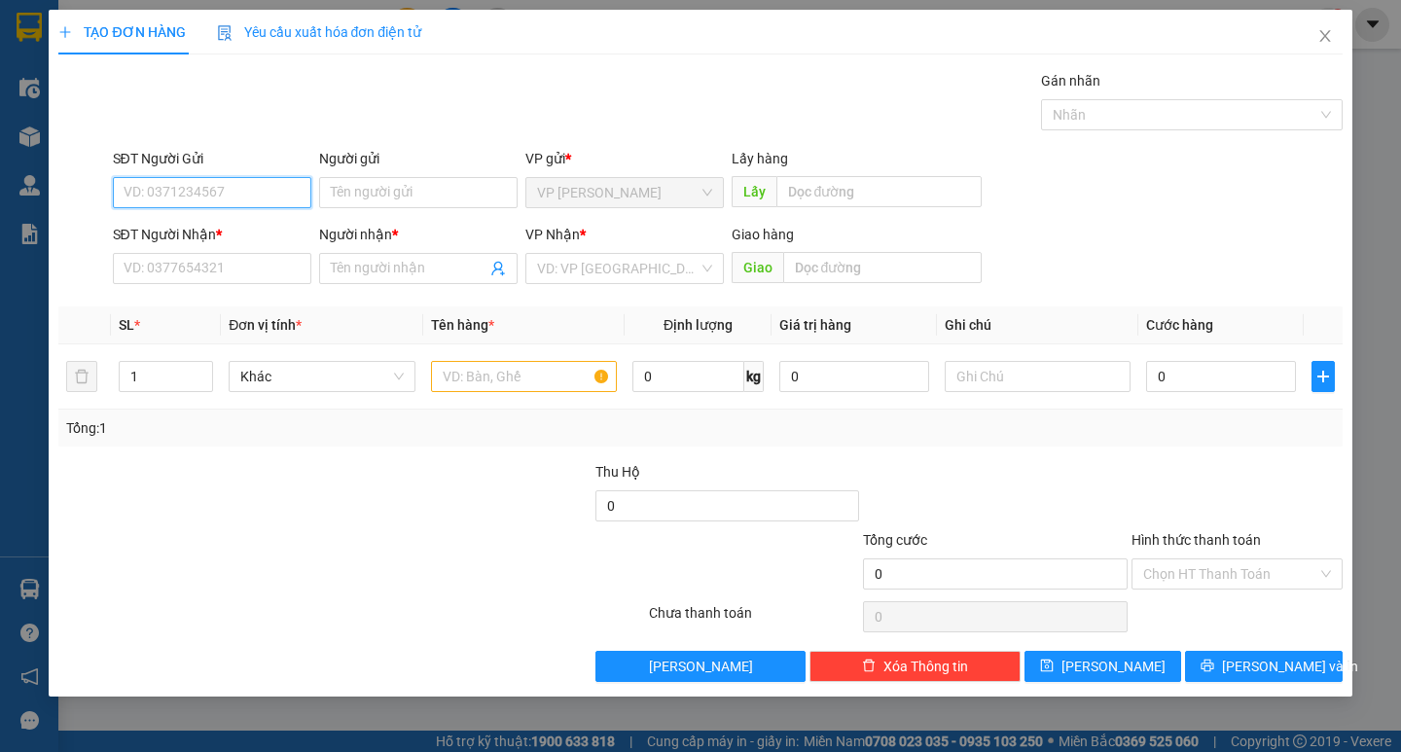
click at [220, 200] on input "SĐT Người Gửi" at bounding box center [212, 192] width 198 height 31
type input "0925610972"
drag, startPoint x: 218, startPoint y: 221, endPoint x: 211, endPoint y: 233, distance: 14.4
click at [212, 232] on div "0925610972" at bounding box center [211, 231] width 175 height 21
type input "0963052779"
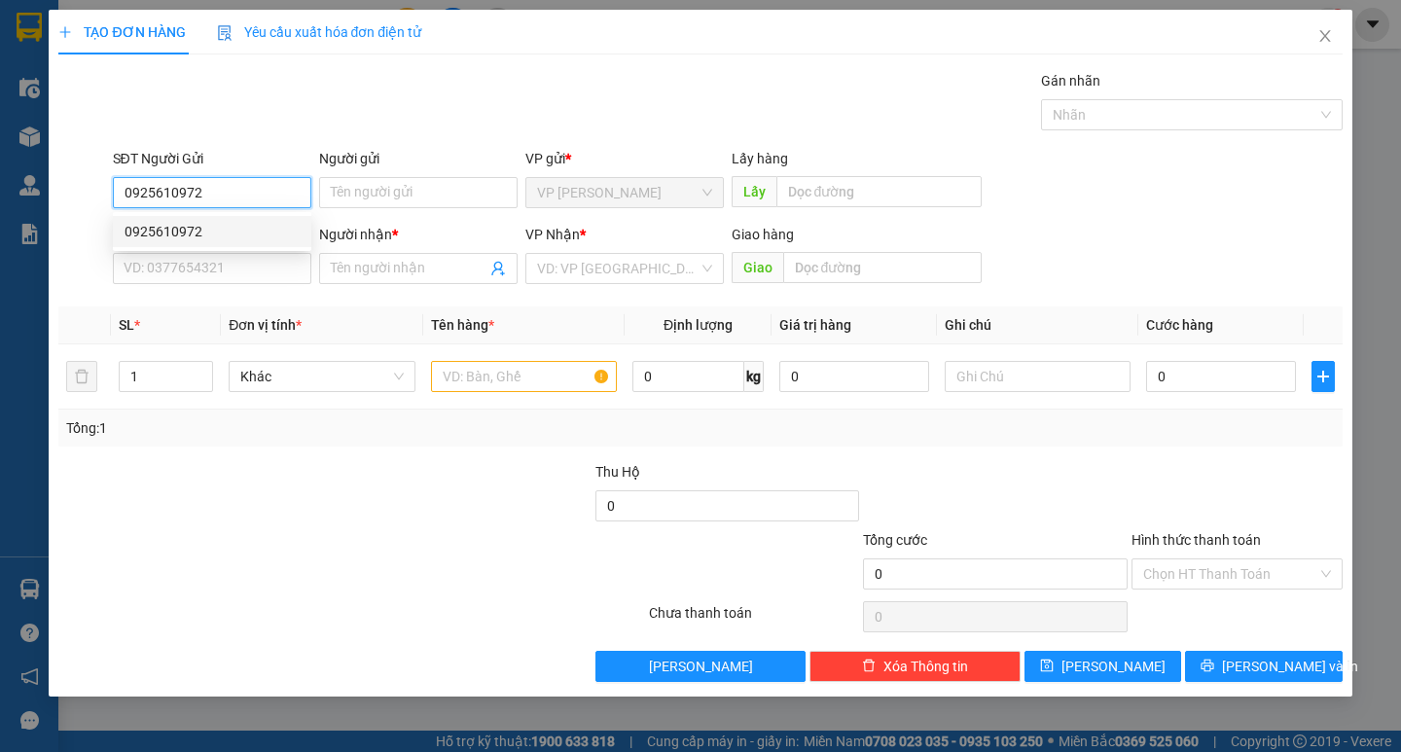
type input "loan"
type input "kon tum"
click at [211, 233] on body "Kết quả tìm kiếm ( 1 ) Bộ lọc Mã ĐH Trạng thái Món hàng Thu hộ Tổng cước Chưa c…" at bounding box center [700, 376] width 1401 height 752
type input "0925610972"
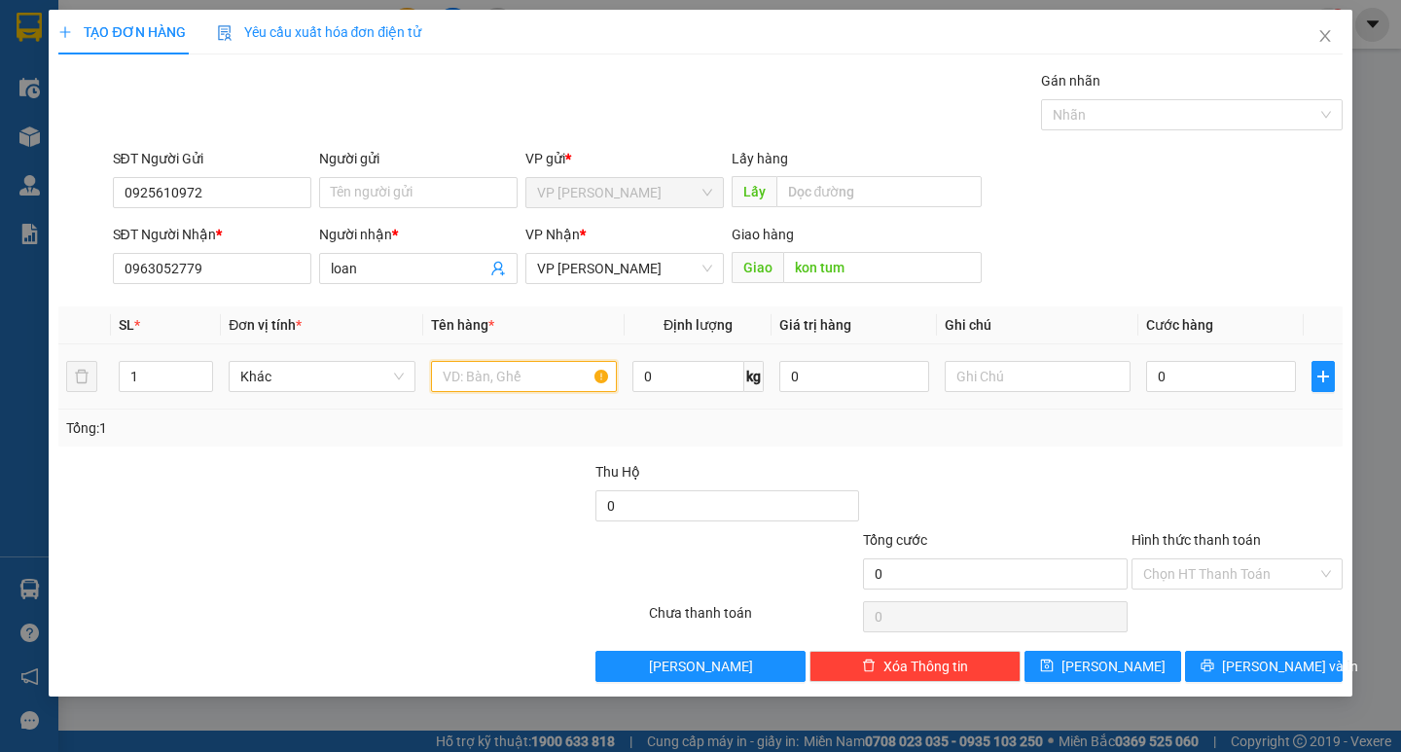
click at [520, 377] on input "text" at bounding box center [524, 376] width 186 height 31
type input "j"
type input "hs"
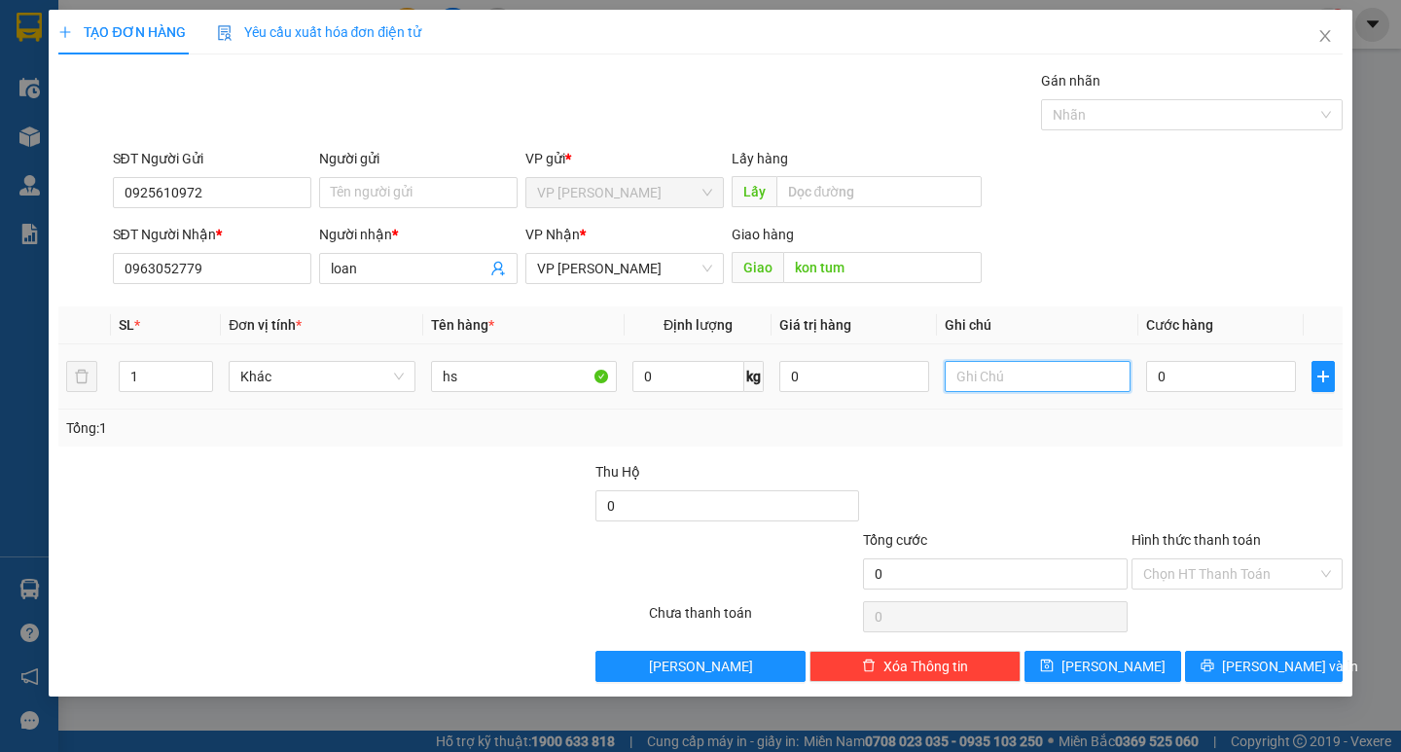
click at [968, 382] on input "text" at bounding box center [1037, 376] width 186 height 31
type input "thung xốp"
click at [1182, 383] on input "0" at bounding box center [1221, 376] width 150 height 31
type input "2"
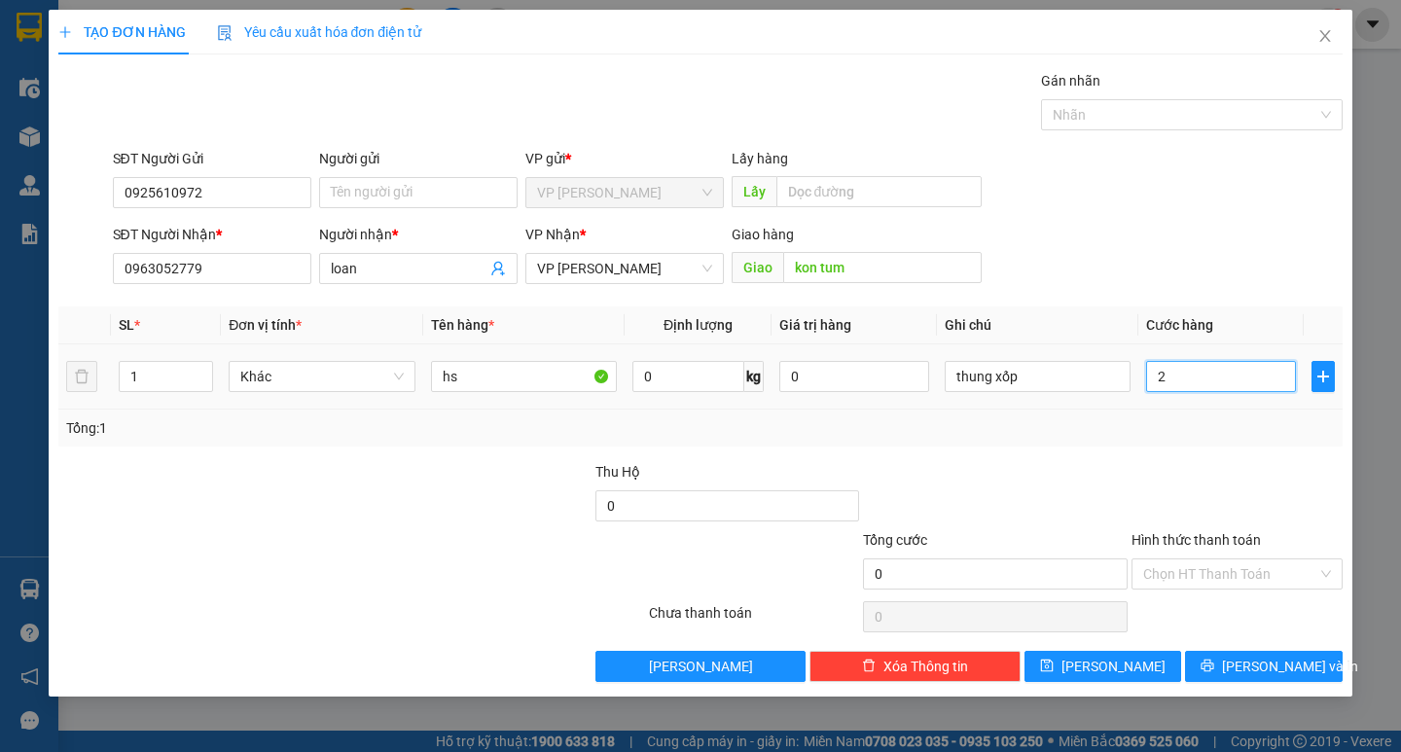
type input "2"
type input "20"
type input "200"
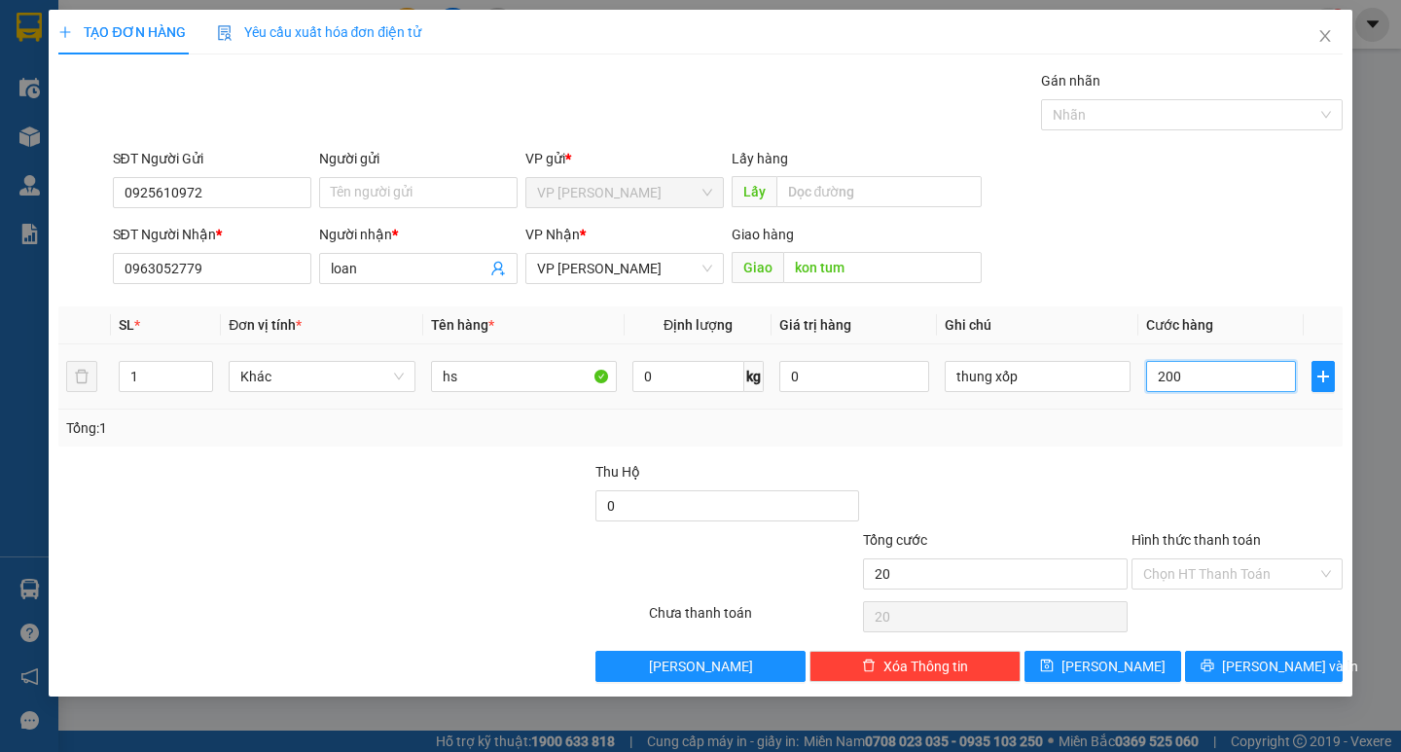
type input "200"
type input "2.000"
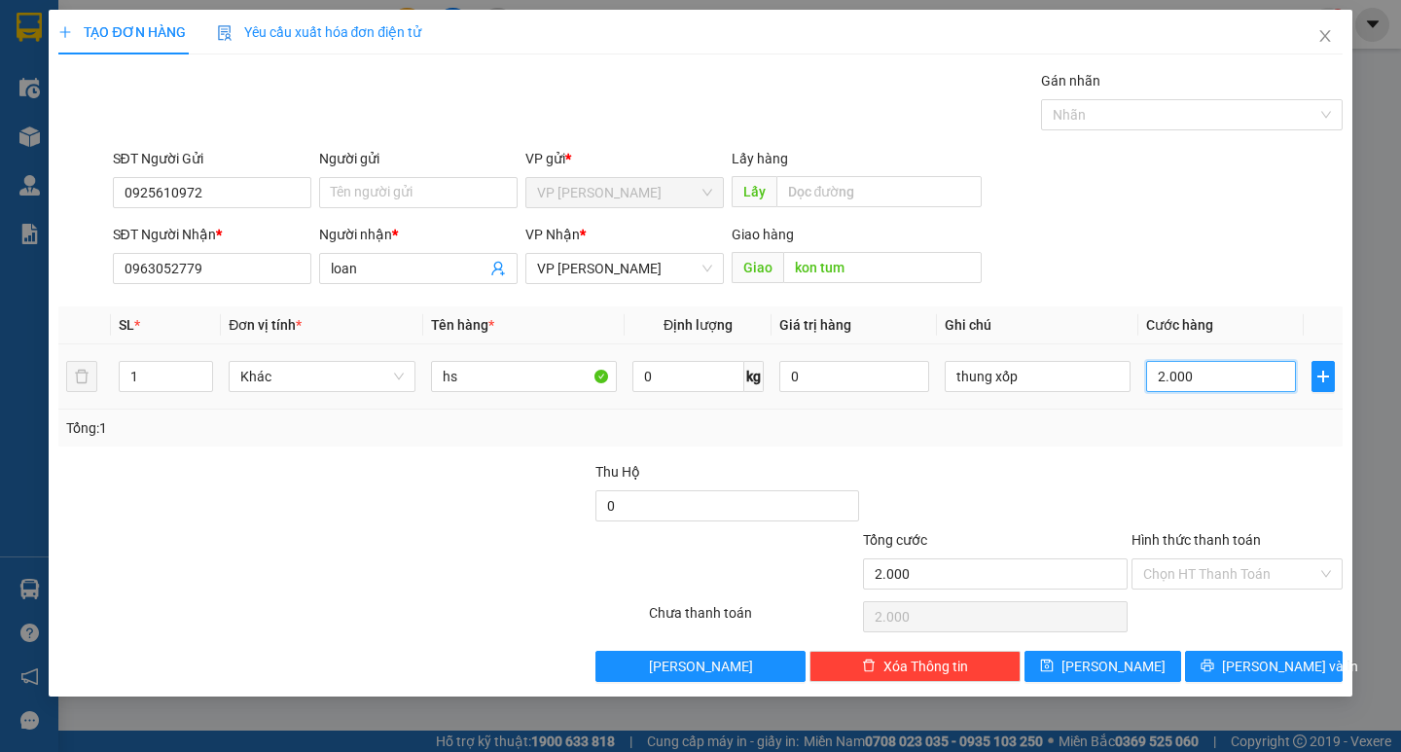
type input "20.000"
type input "200.000"
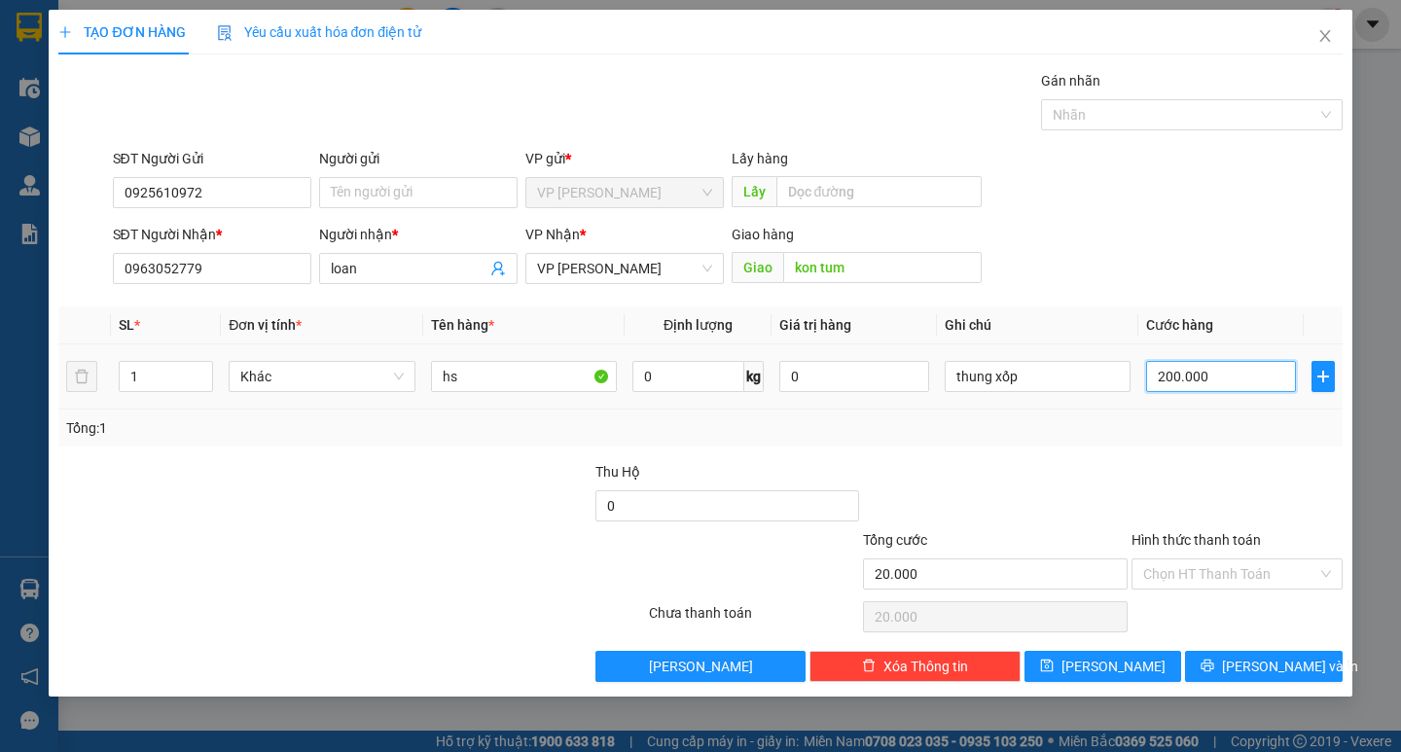
type input "200.000"
click at [1230, 653] on button "[PERSON_NAME] và In" at bounding box center [1263, 666] width 157 height 31
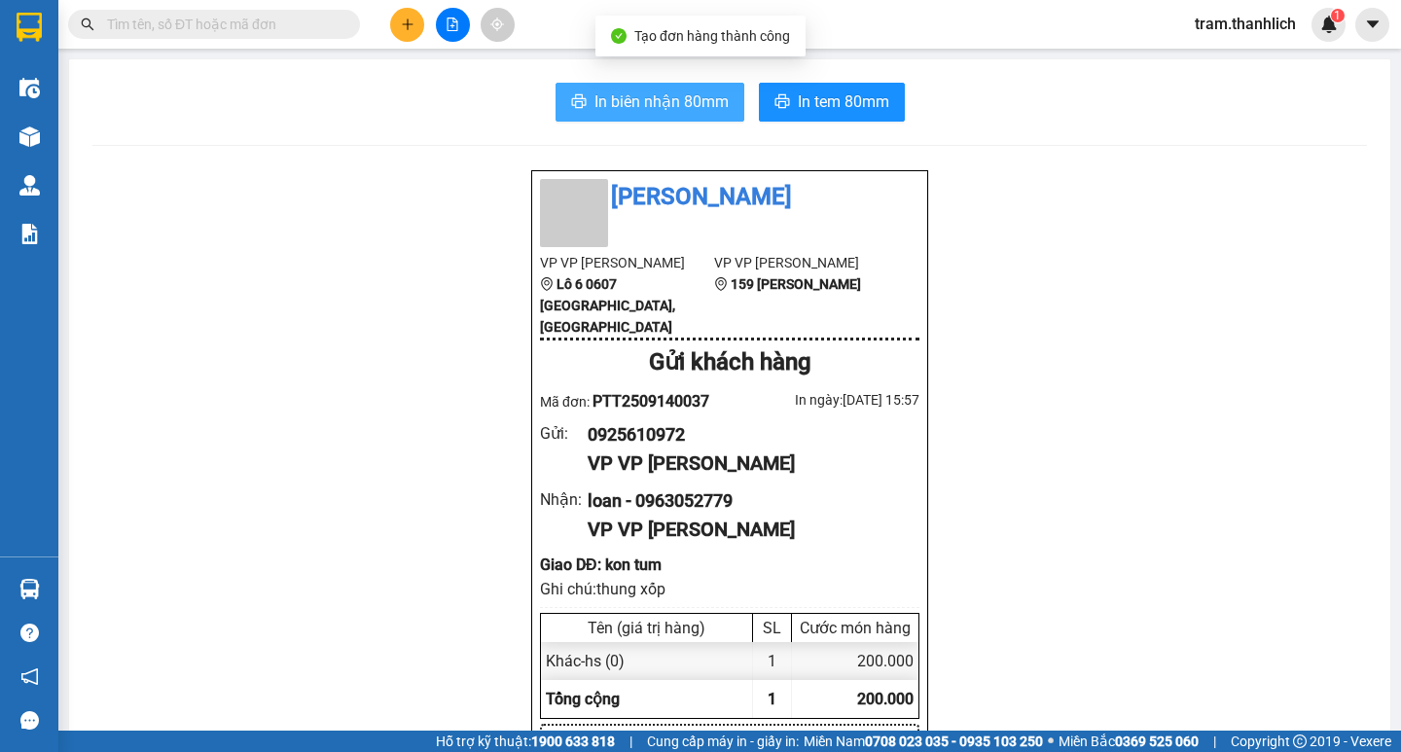
click at [601, 100] on span "In biên nhận 80mm" at bounding box center [661, 101] width 134 height 24
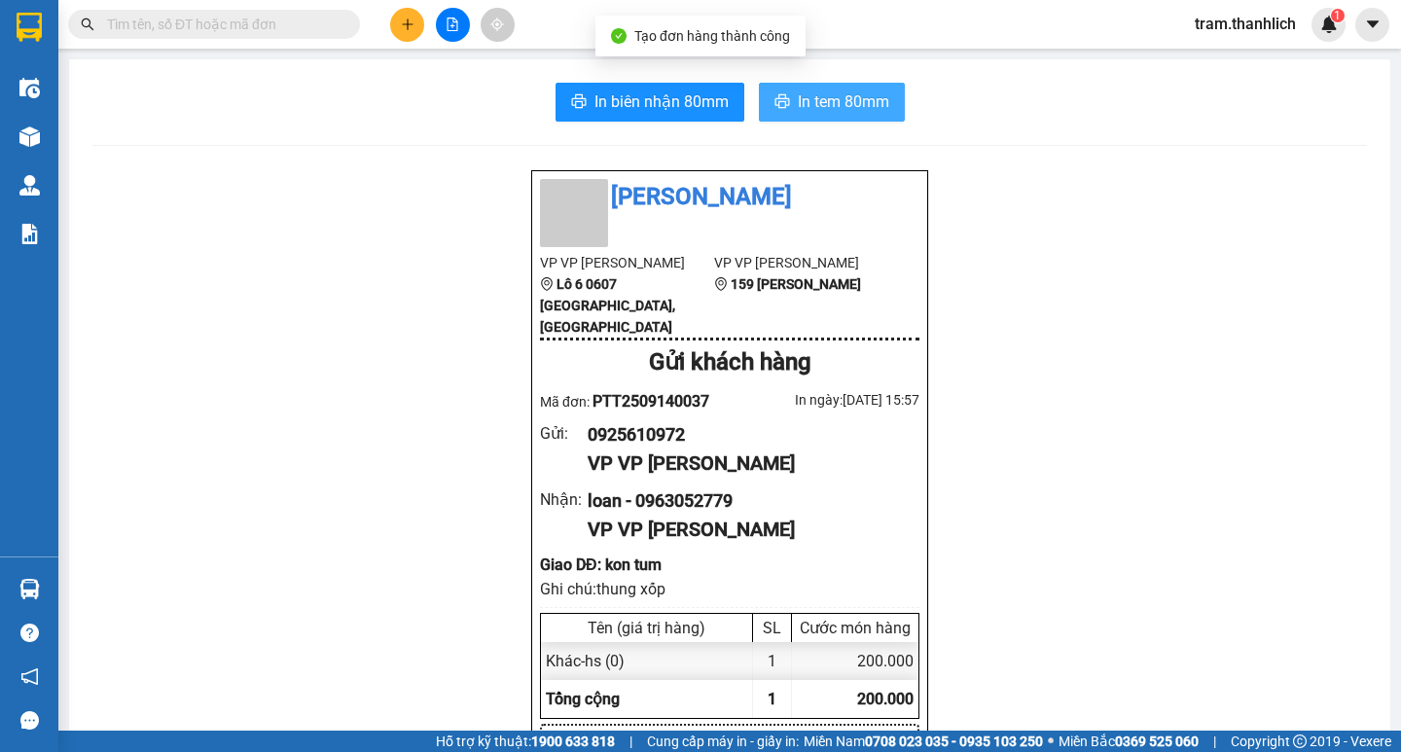
click at [788, 112] on button "In tem 80mm" at bounding box center [832, 102] width 146 height 39
click at [411, 32] on button at bounding box center [407, 25] width 34 height 34
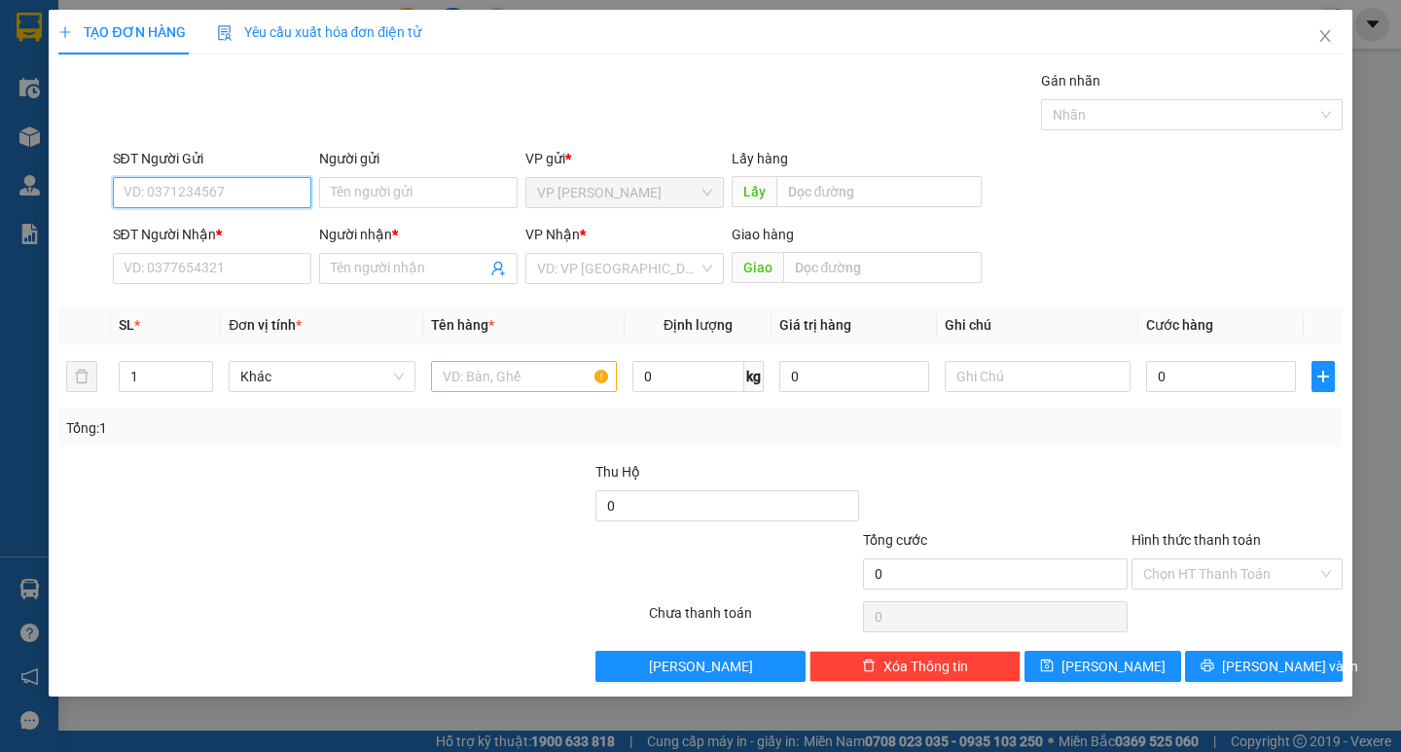
click at [201, 195] on input "SĐT Người Gửi" at bounding box center [212, 192] width 198 height 31
type input "0349856916"
click at [199, 259] on input "SĐT Người Nhận *" at bounding box center [212, 268] width 198 height 31
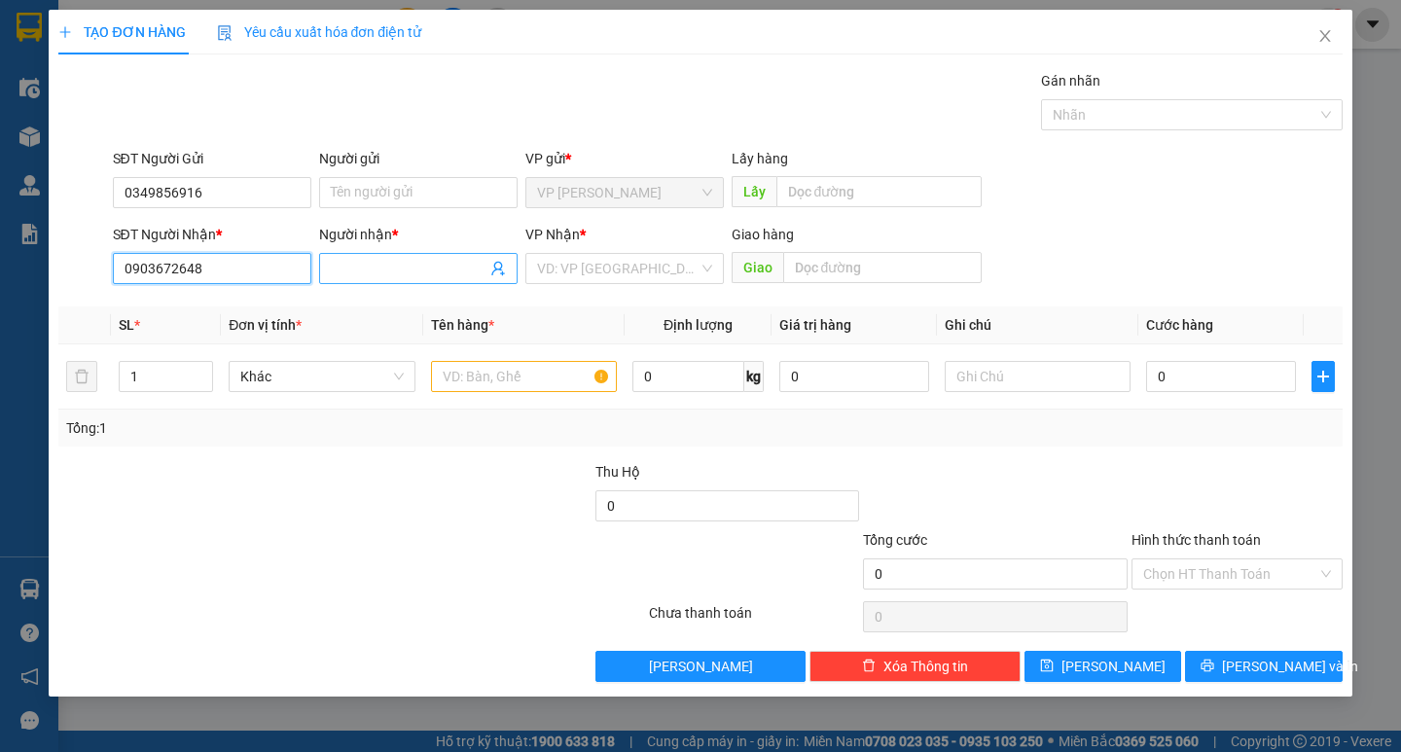
type input "0903672648"
click at [344, 268] on input "Người nhận *" at bounding box center [409, 268] width 156 height 21
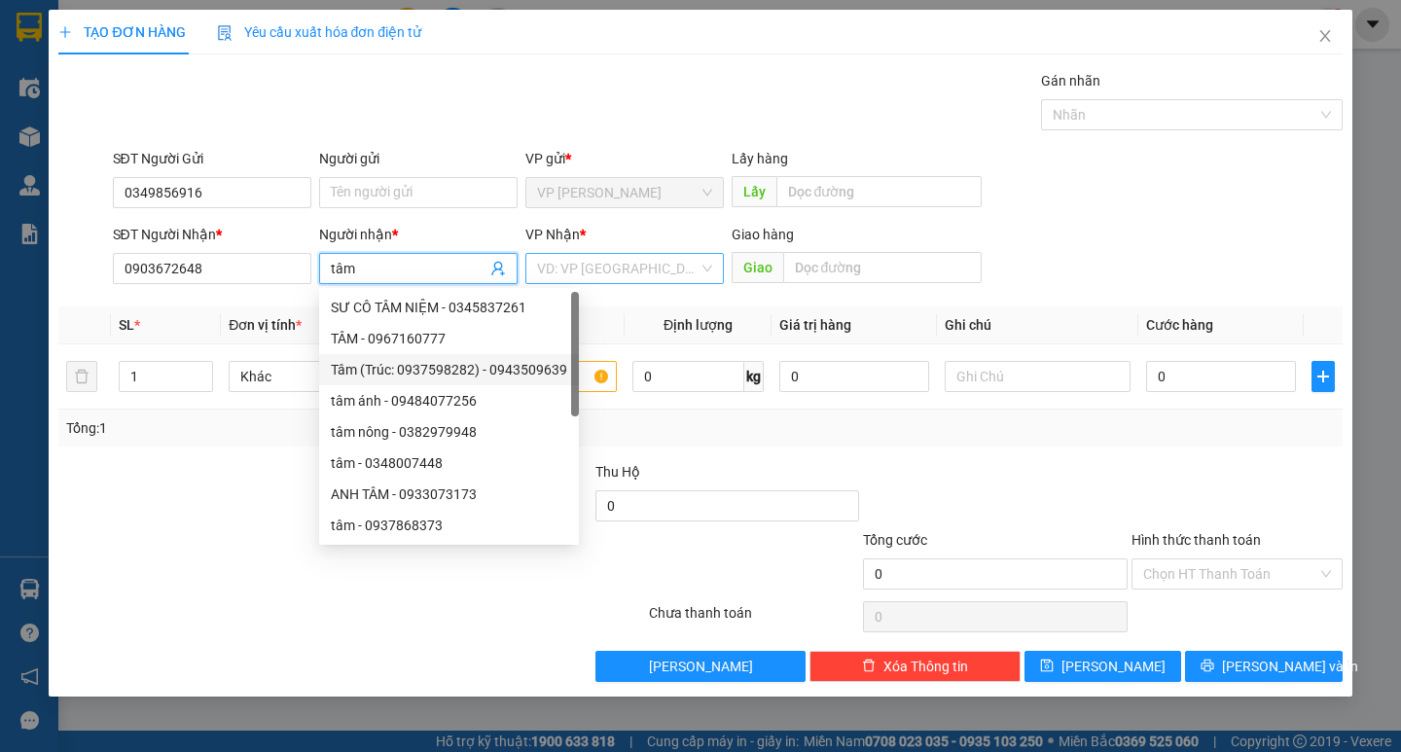
type input "tâm"
click at [609, 279] on input "search" at bounding box center [617, 268] width 161 height 29
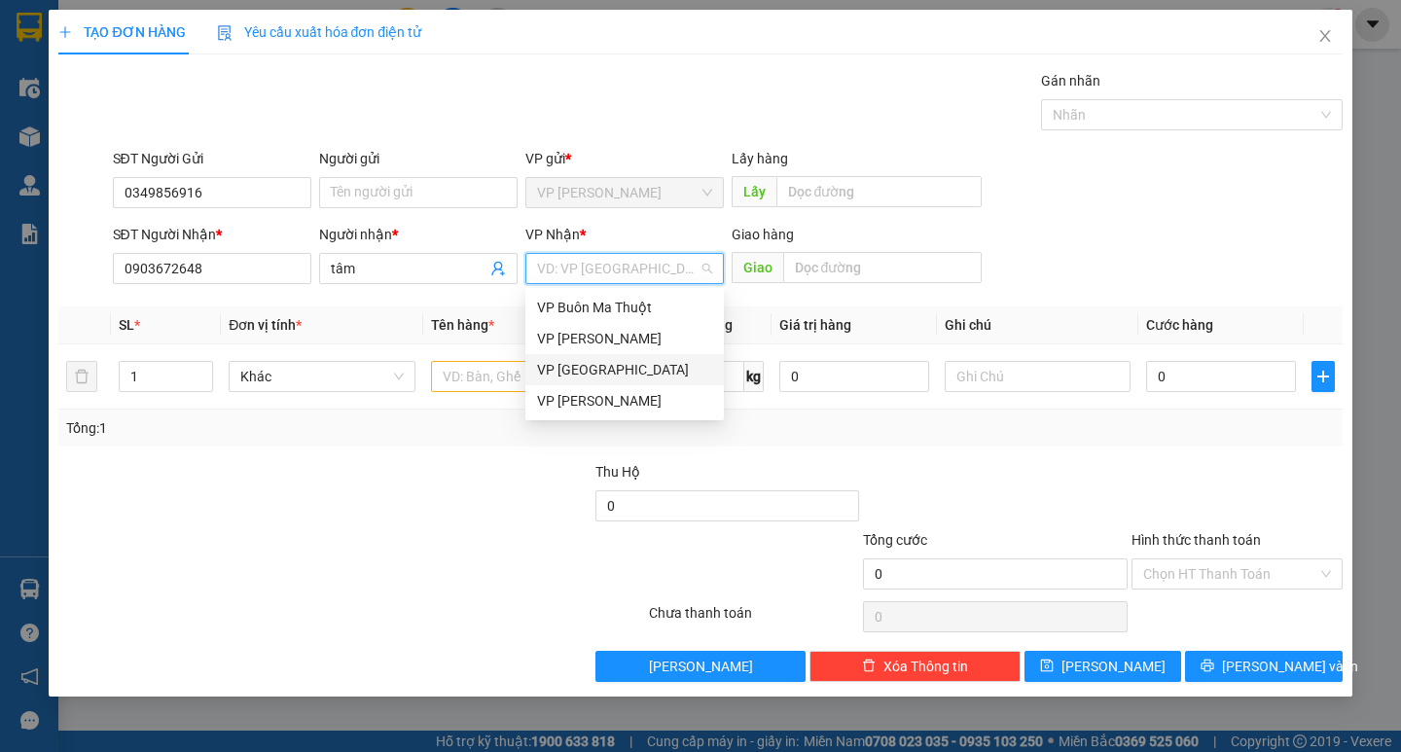
click at [594, 361] on div "VP [GEOGRAPHIC_DATA]" at bounding box center [624, 369] width 175 height 21
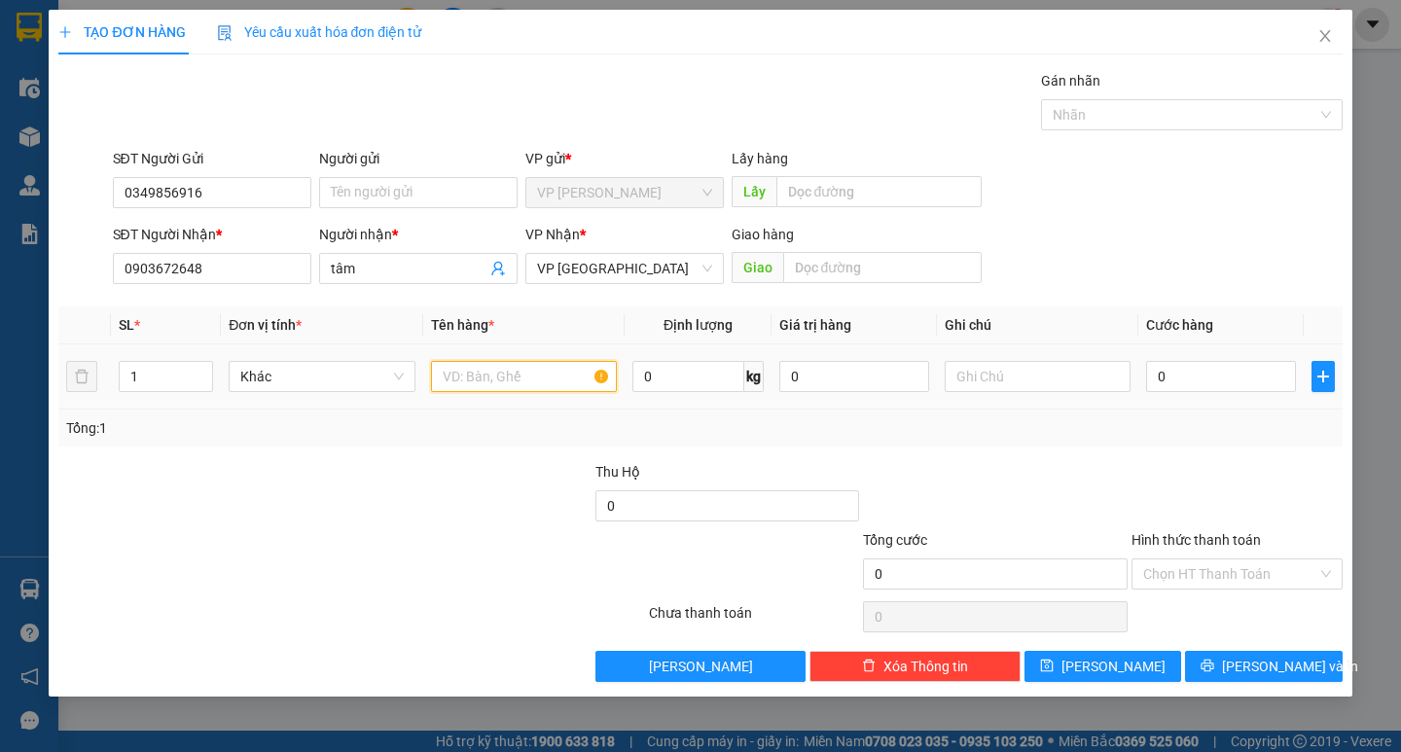
click at [573, 381] on input "text" at bounding box center [524, 376] width 186 height 31
type input "hs"
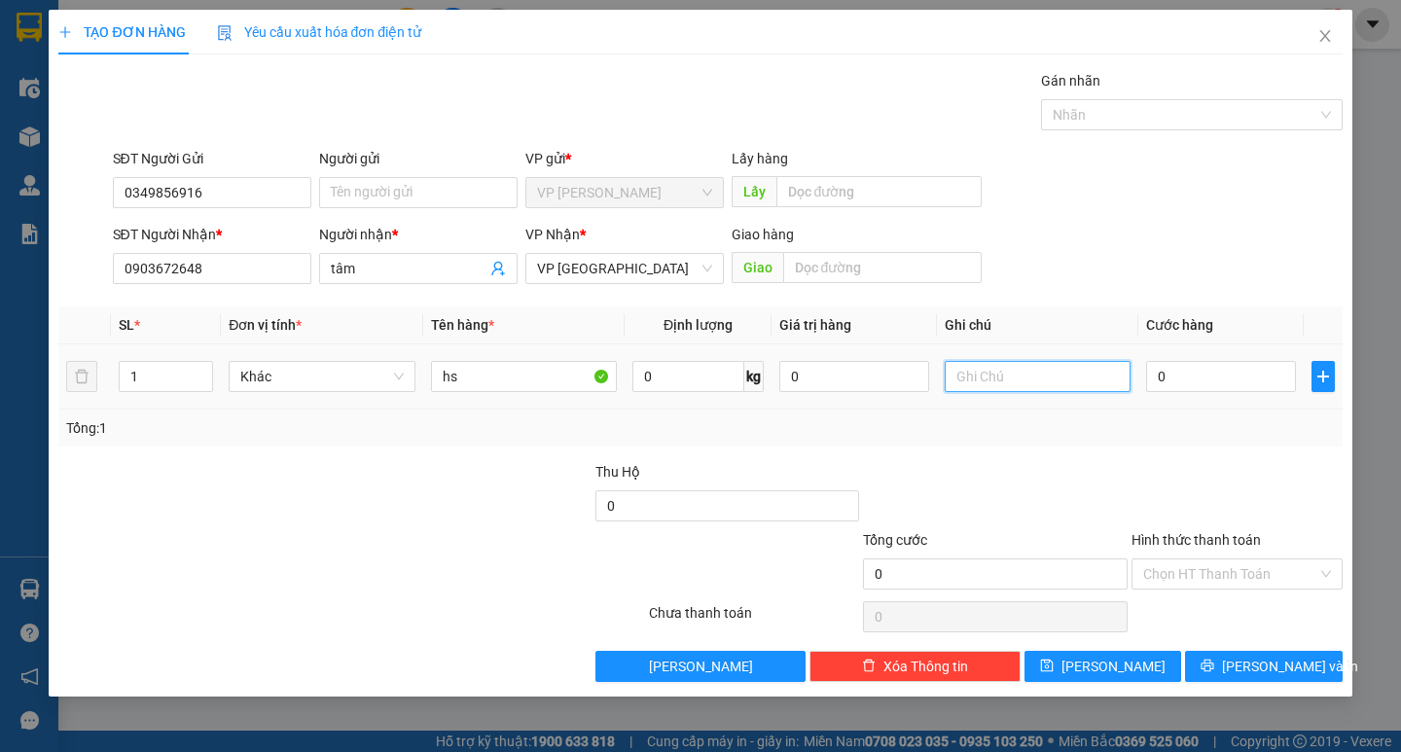
click at [1026, 376] on input "text" at bounding box center [1037, 376] width 186 height 31
type input "thung xốp"
click at [1200, 373] on input "0" at bounding box center [1221, 376] width 150 height 31
type input "3"
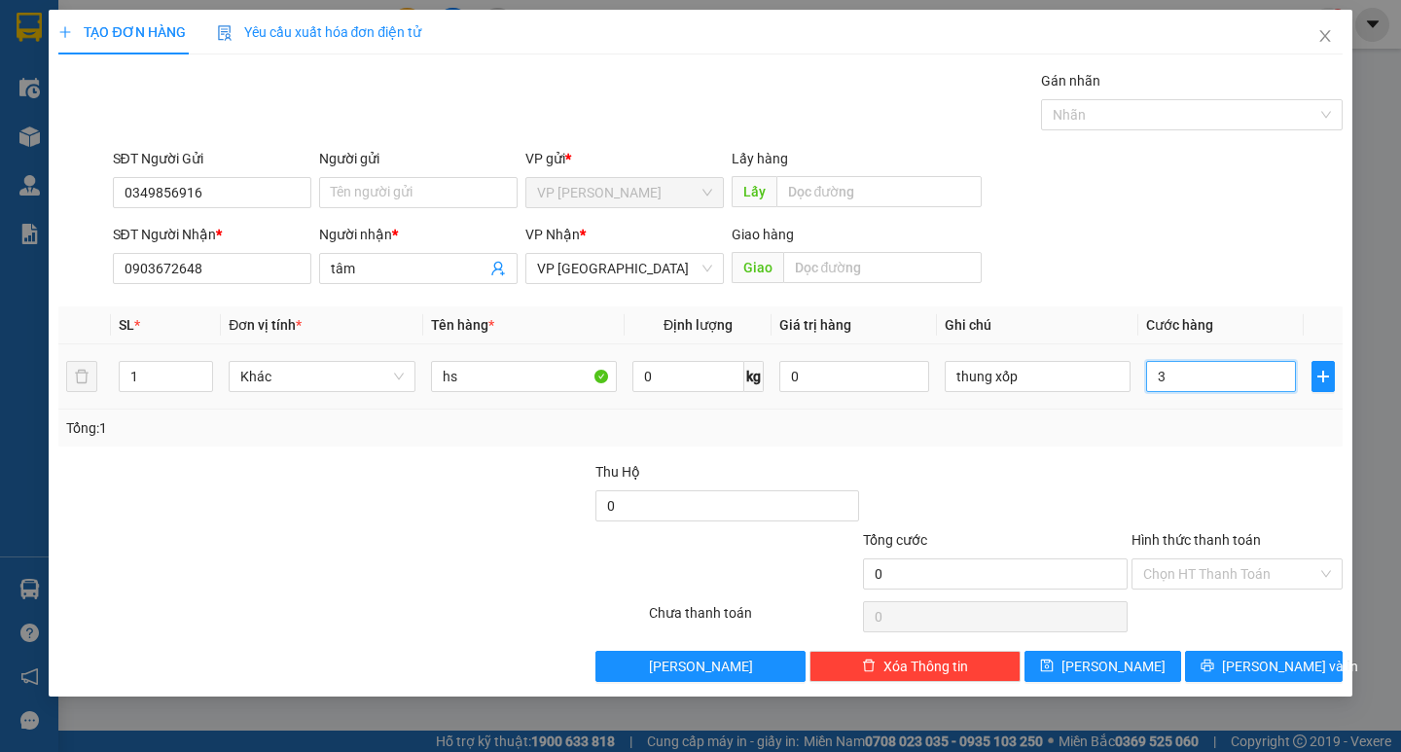
type input "3"
type input "30"
type input "300"
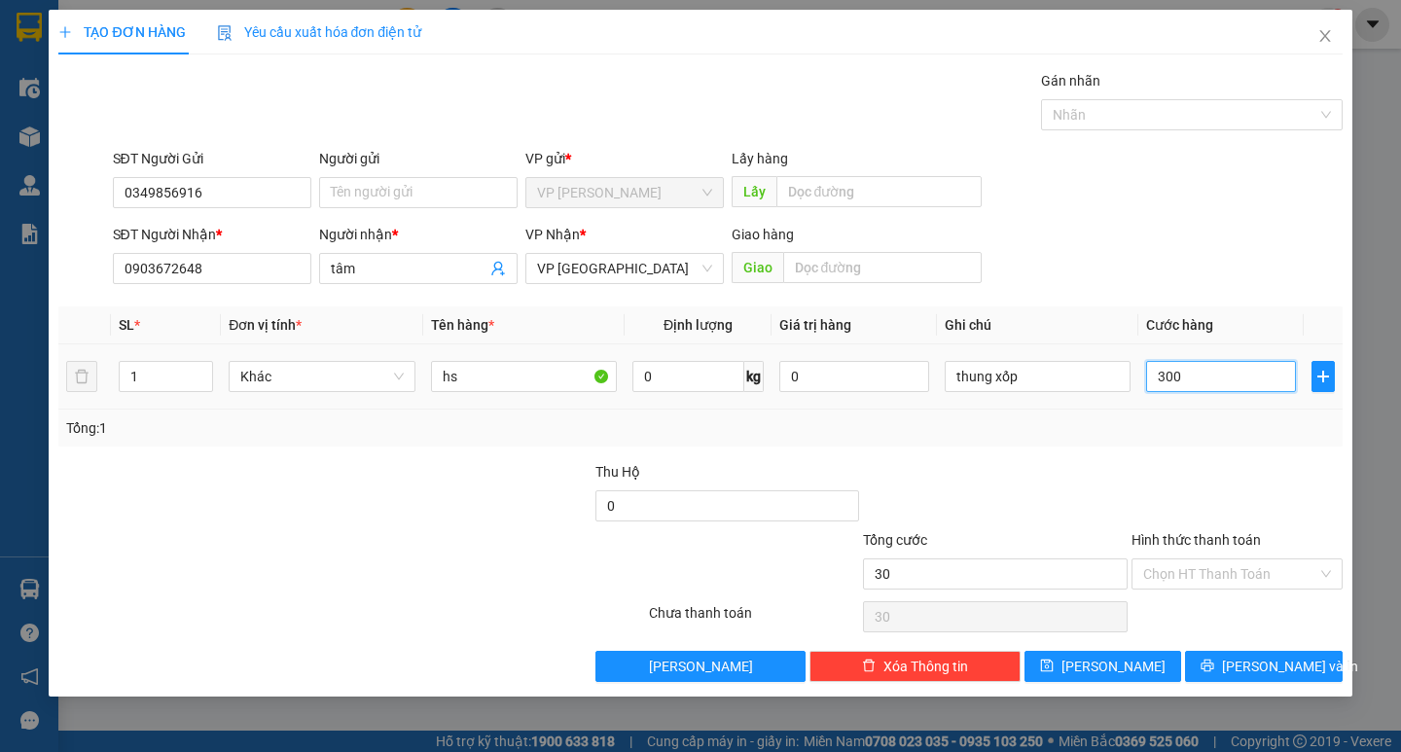
type input "300"
type input "3.000"
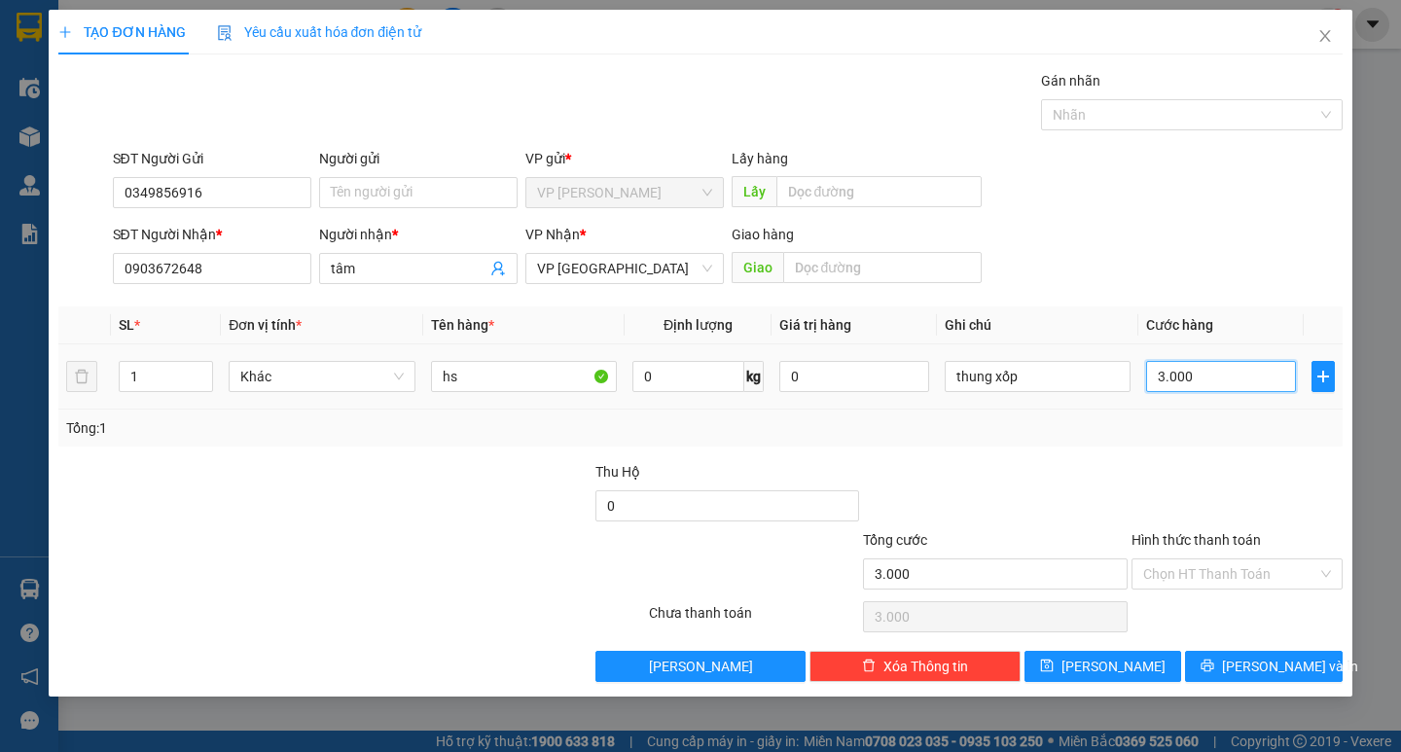
type input "30.000"
click at [1202, 568] on input "Hình thức thanh toán" at bounding box center [1230, 573] width 174 height 29
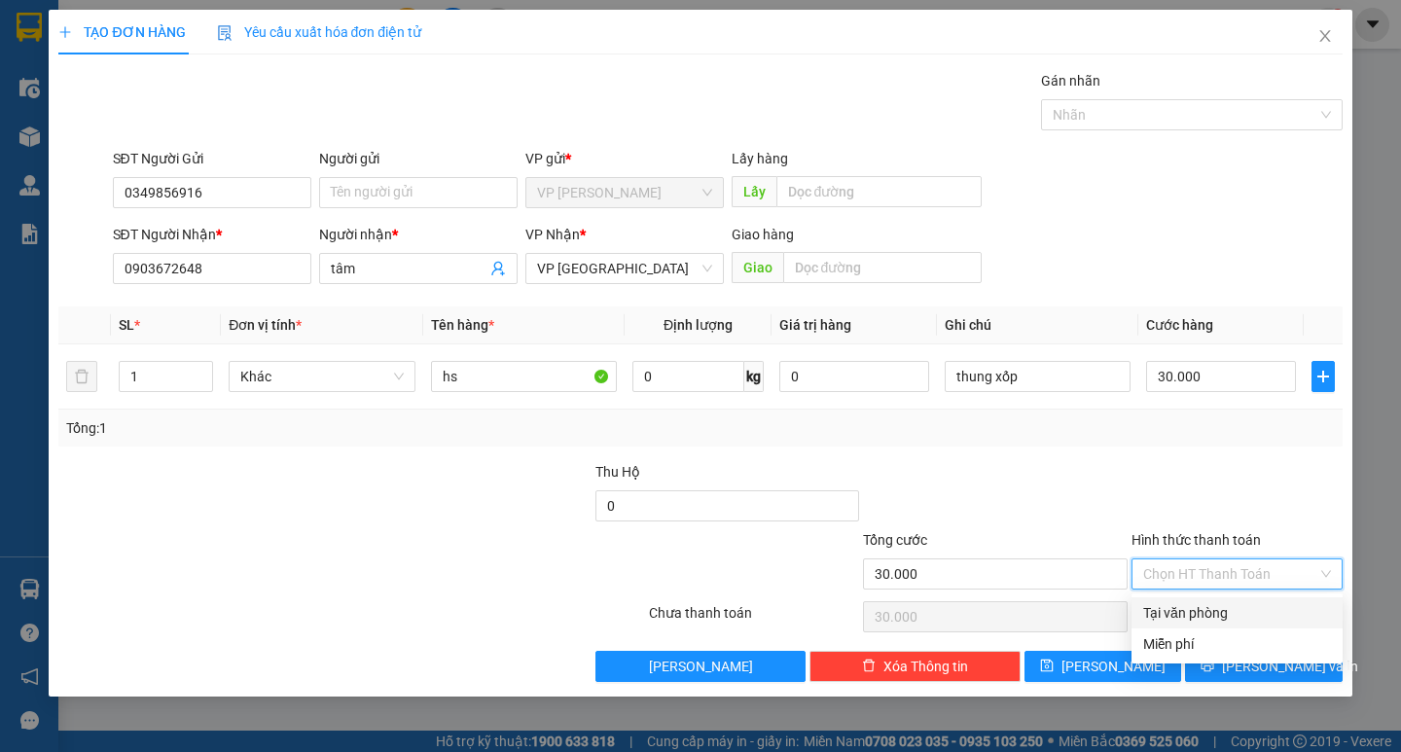
click at [1236, 507] on div at bounding box center [1236, 495] width 215 height 68
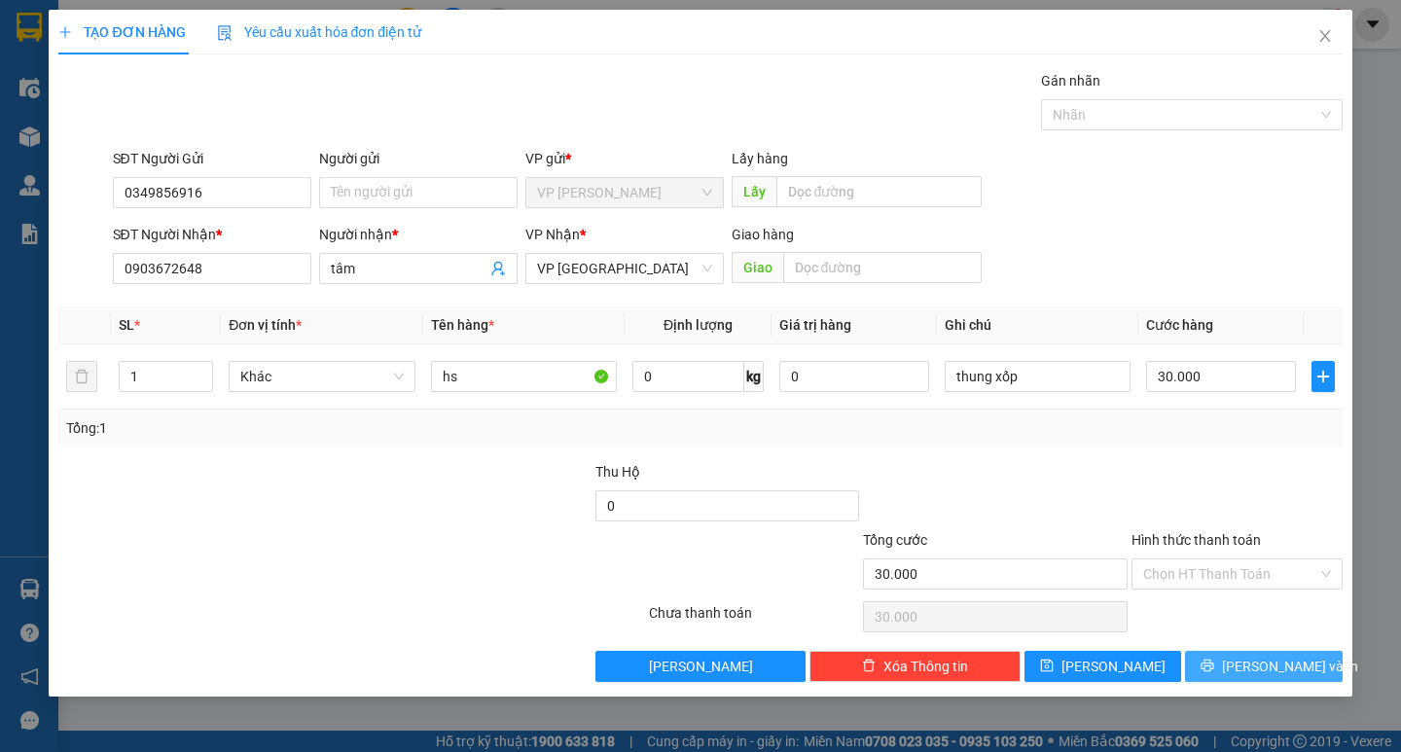
click at [1236, 681] on button "[PERSON_NAME] và In" at bounding box center [1263, 666] width 157 height 31
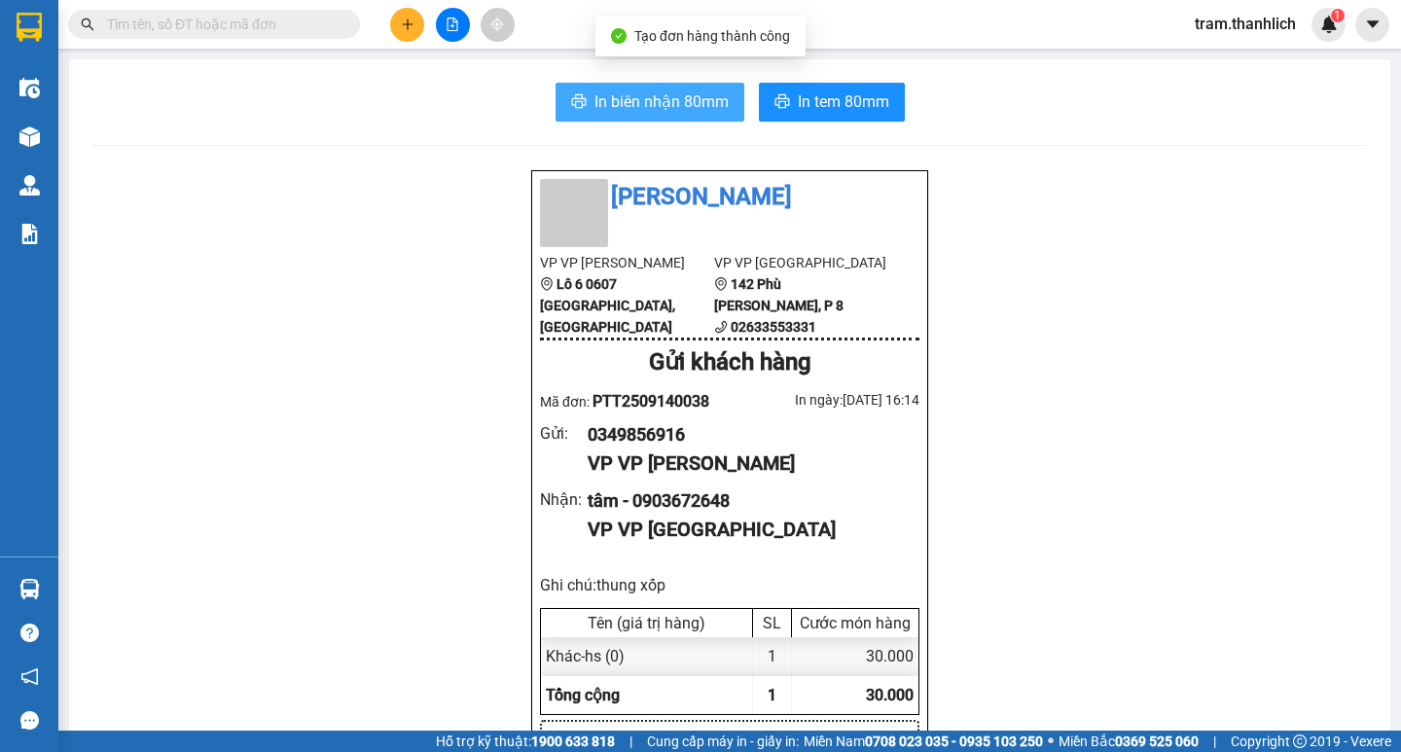
click at [665, 97] on span "In biên nhận 80mm" at bounding box center [661, 101] width 134 height 24
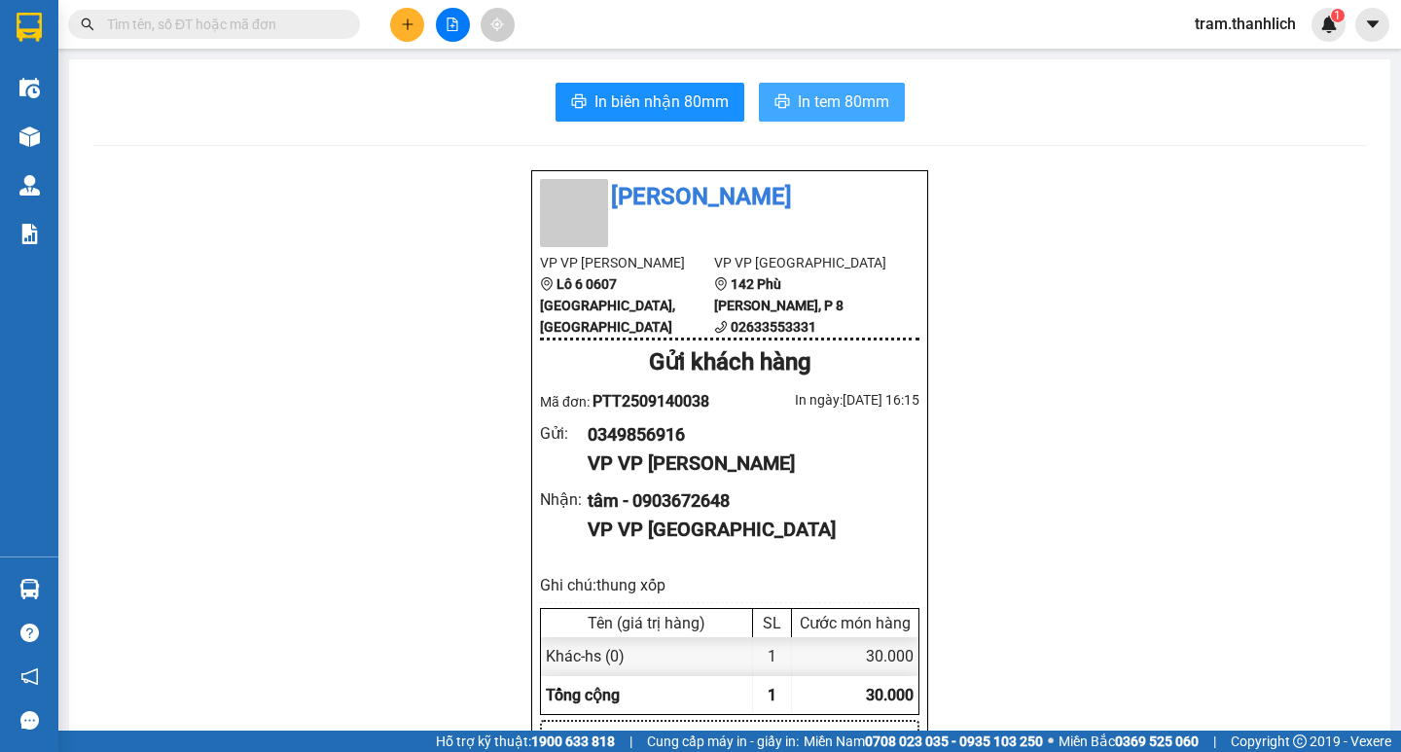
click at [874, 96] on span "In tem 80mm" at bounding box center [843, 101] width 91 height 24
click at [408, 13] on button at bounding box center [407, 25] width 34 height 34
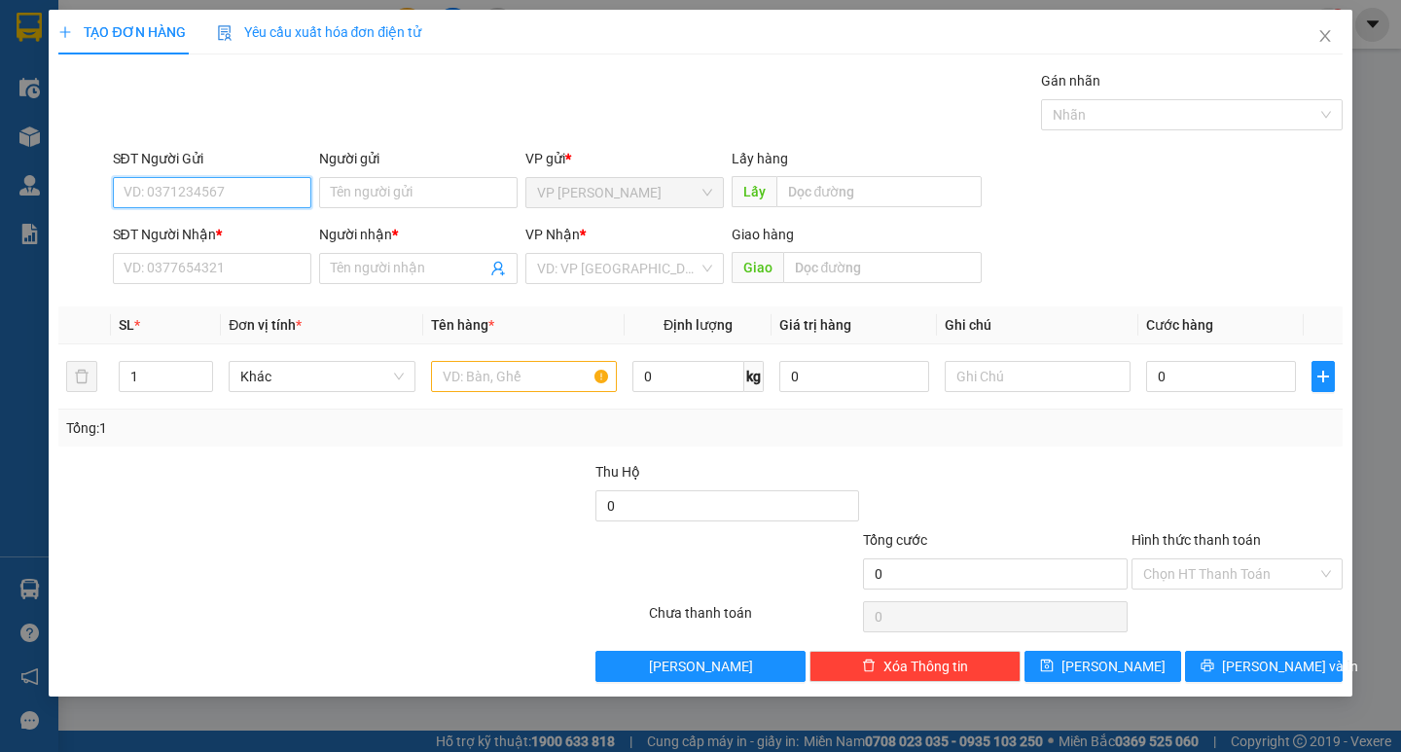
click at [250, 186] on input "SĐT Người Gửi" at bounding box center [212, 192] width 198 height 31
type input "0945117788"
click at [243, 270] on input "SĐT Người Nhận *" at bounding box center [212, 268] width 198 height 31
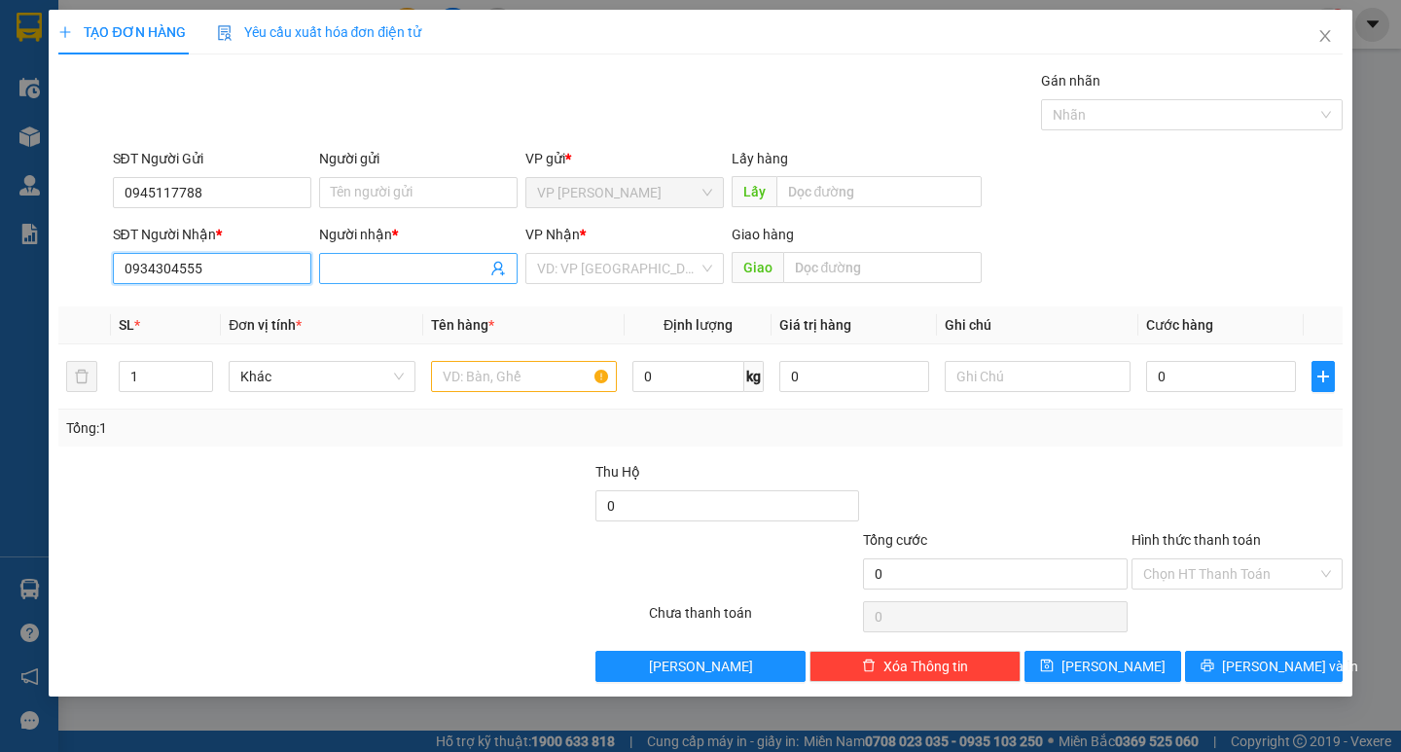
type input "0934304555"
click at [394, 255] on span at bounding box center [418, 268] width 198 height 31
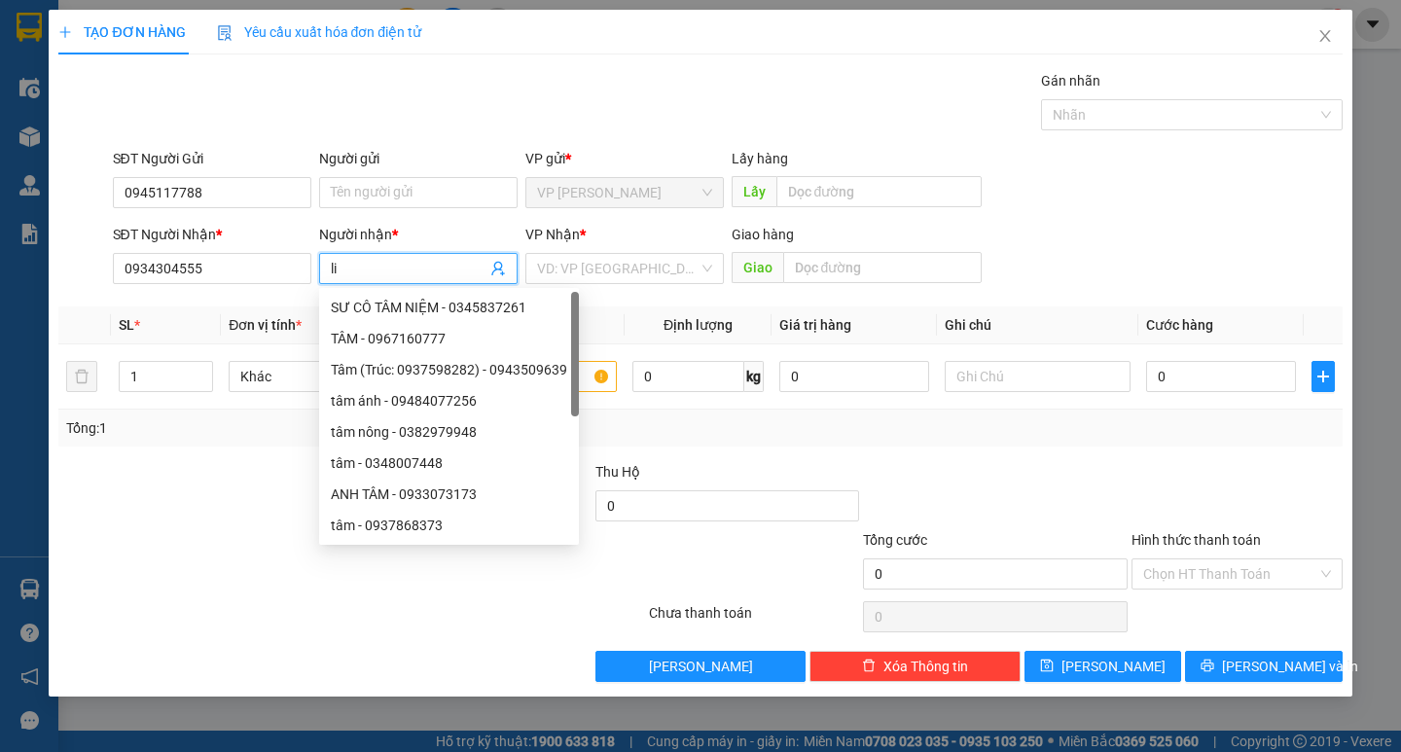
type input "l"
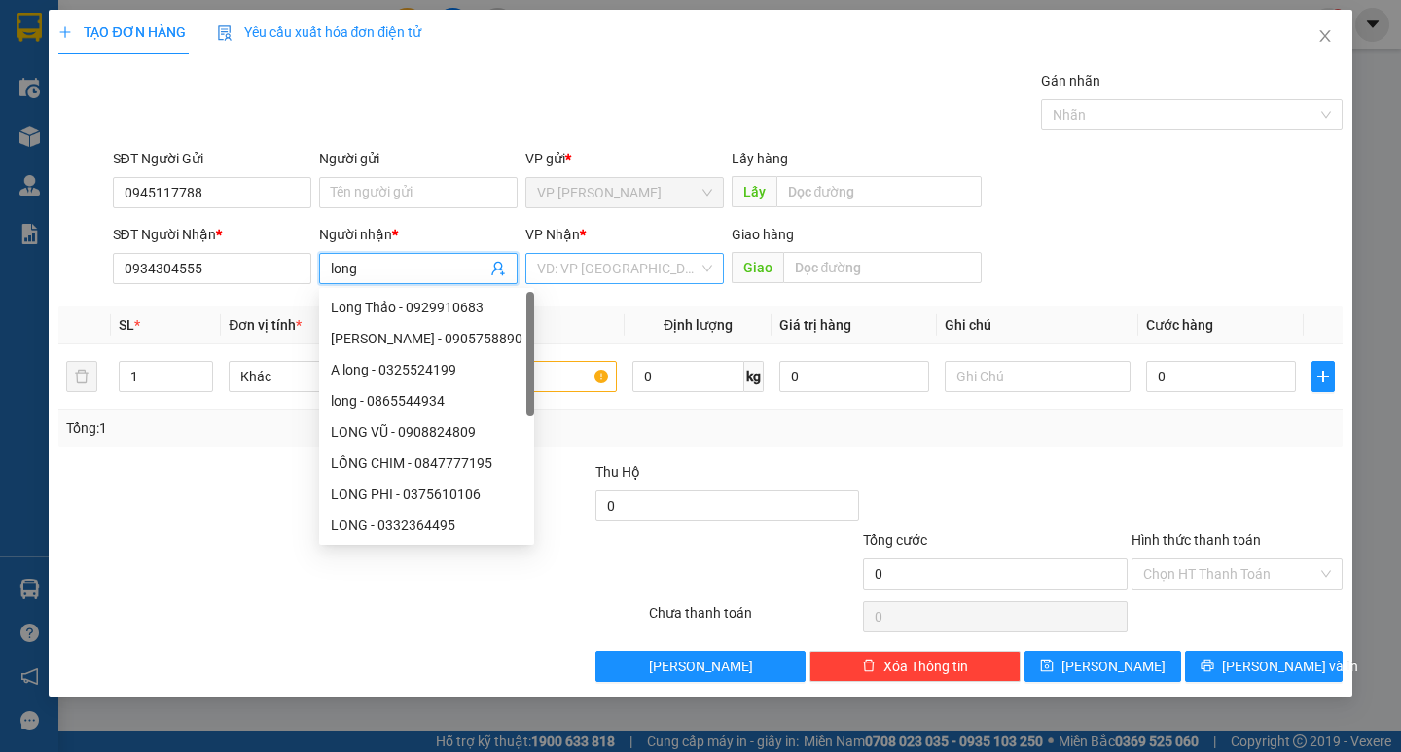
type input "long"
click at [620, 277] on input "search" at bounding box center [617, 268] width 161 height 29
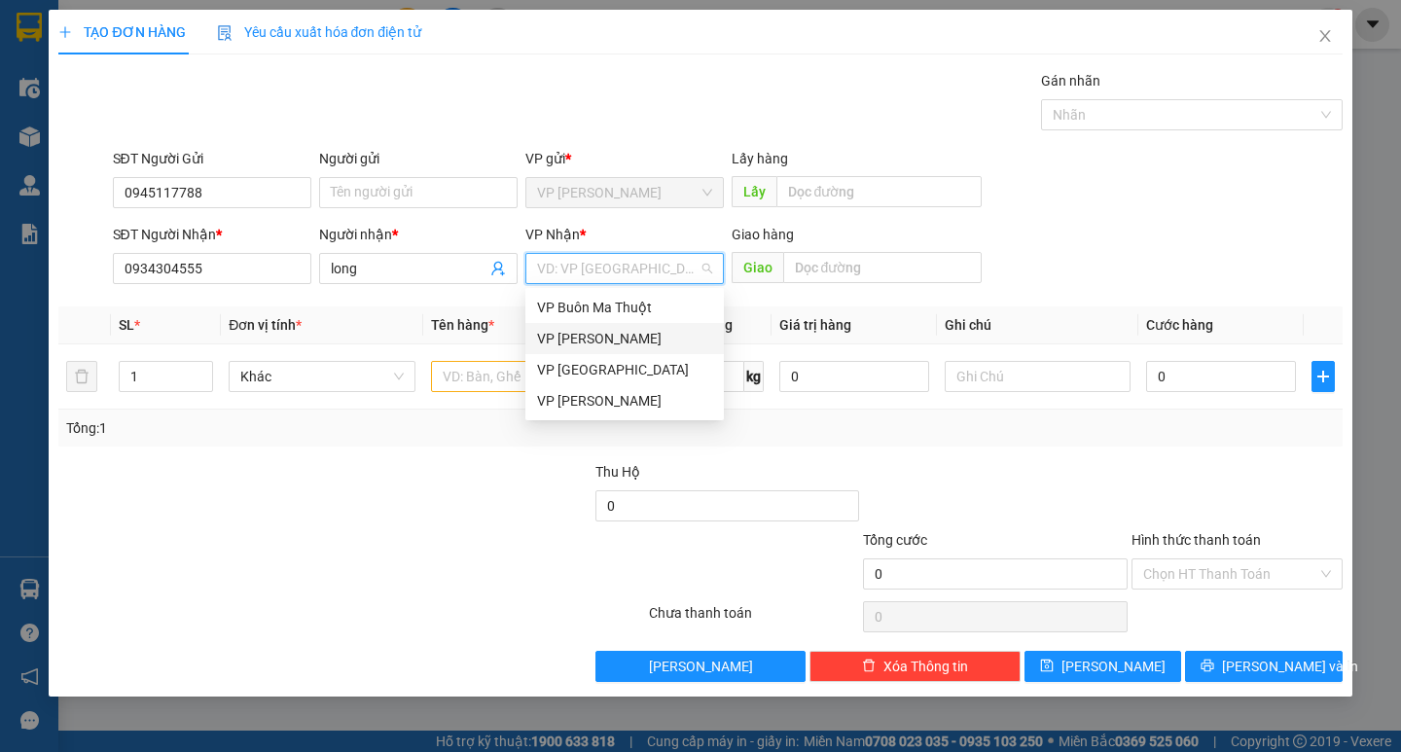
click at [586, 337] on div "VP [PERSON_NAME]" at bounding box center [624, 338] width 175 height 21
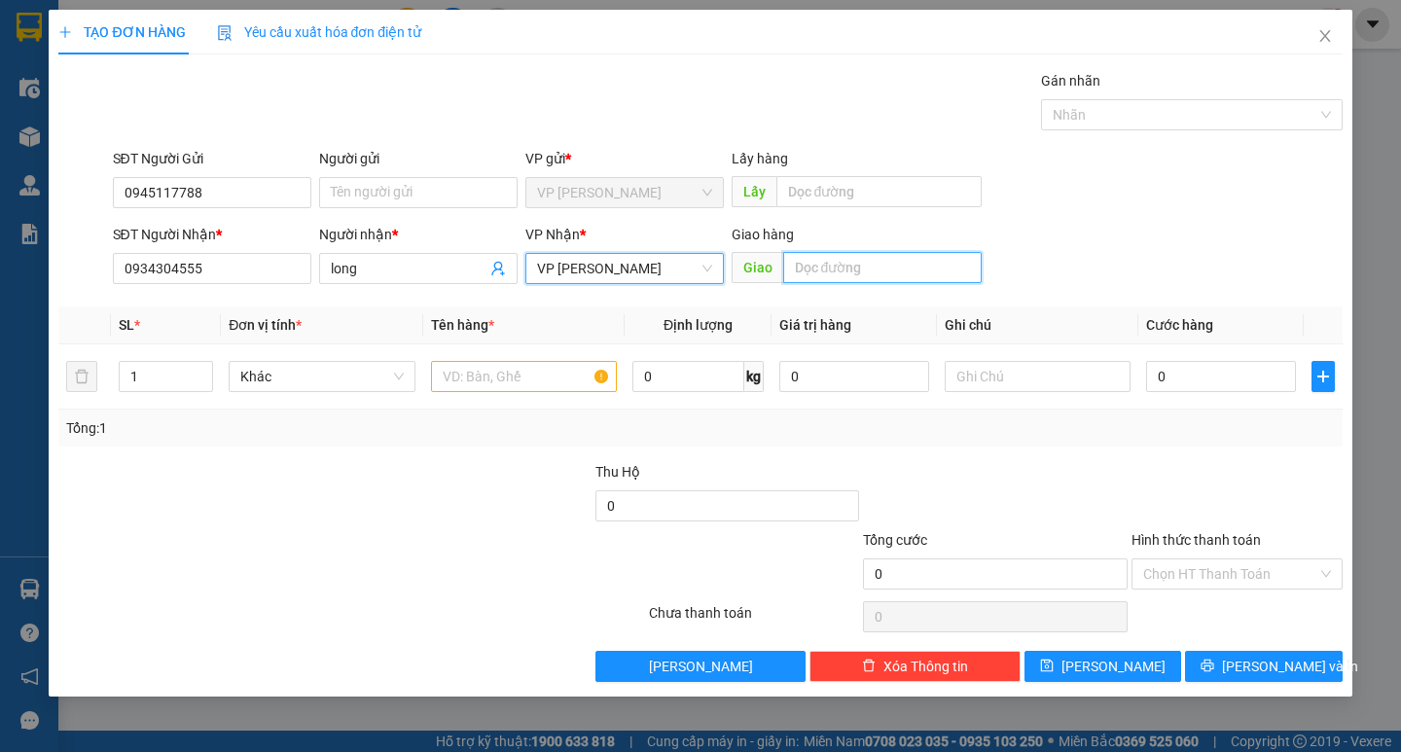
click at [806, 259] on input "text" at bounding box center [882, 267] width 198 height 31
type input "gia lai"
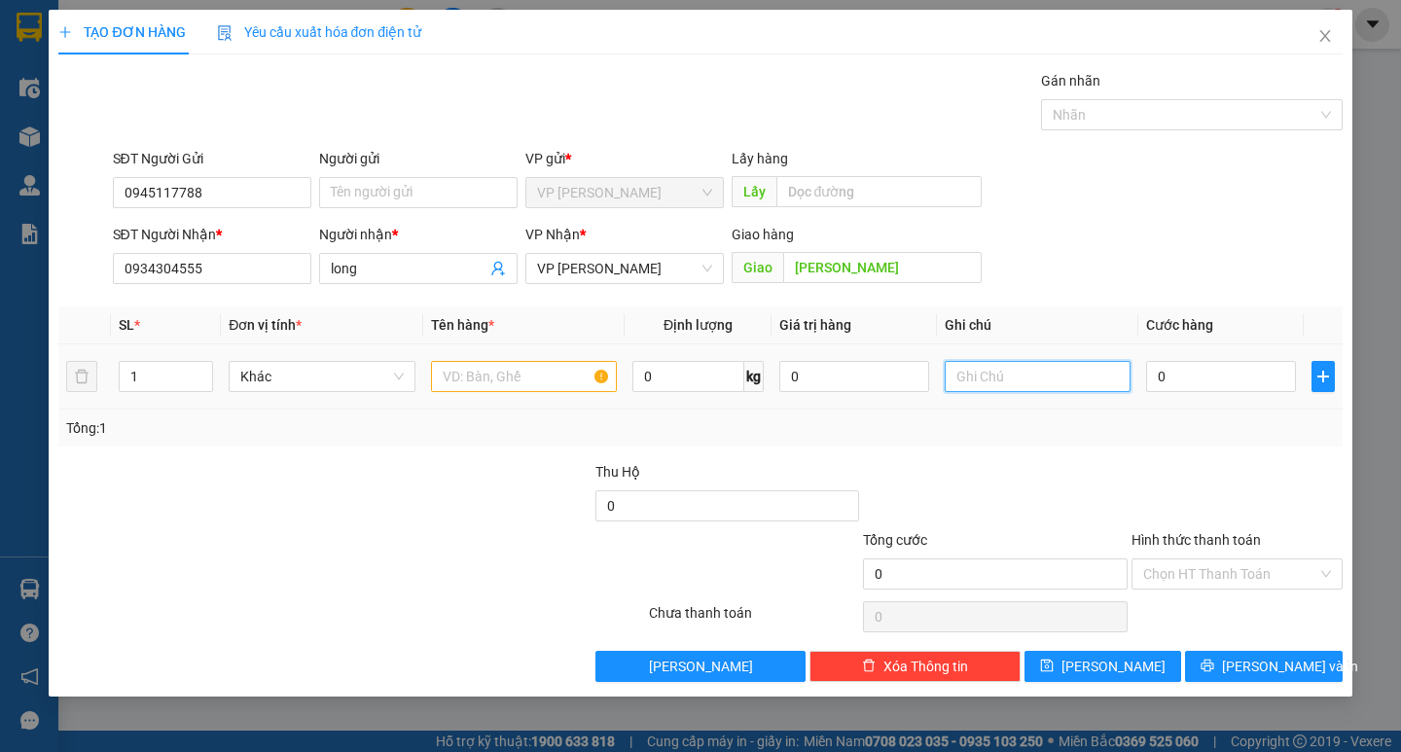
click at [983, 386] on input "text" at bounding box center [1037, 376] width 186 height 31
type input "thung xốp"
click at [510, 374] on input "text" at bounding box center [524, 376] width 186 height 31
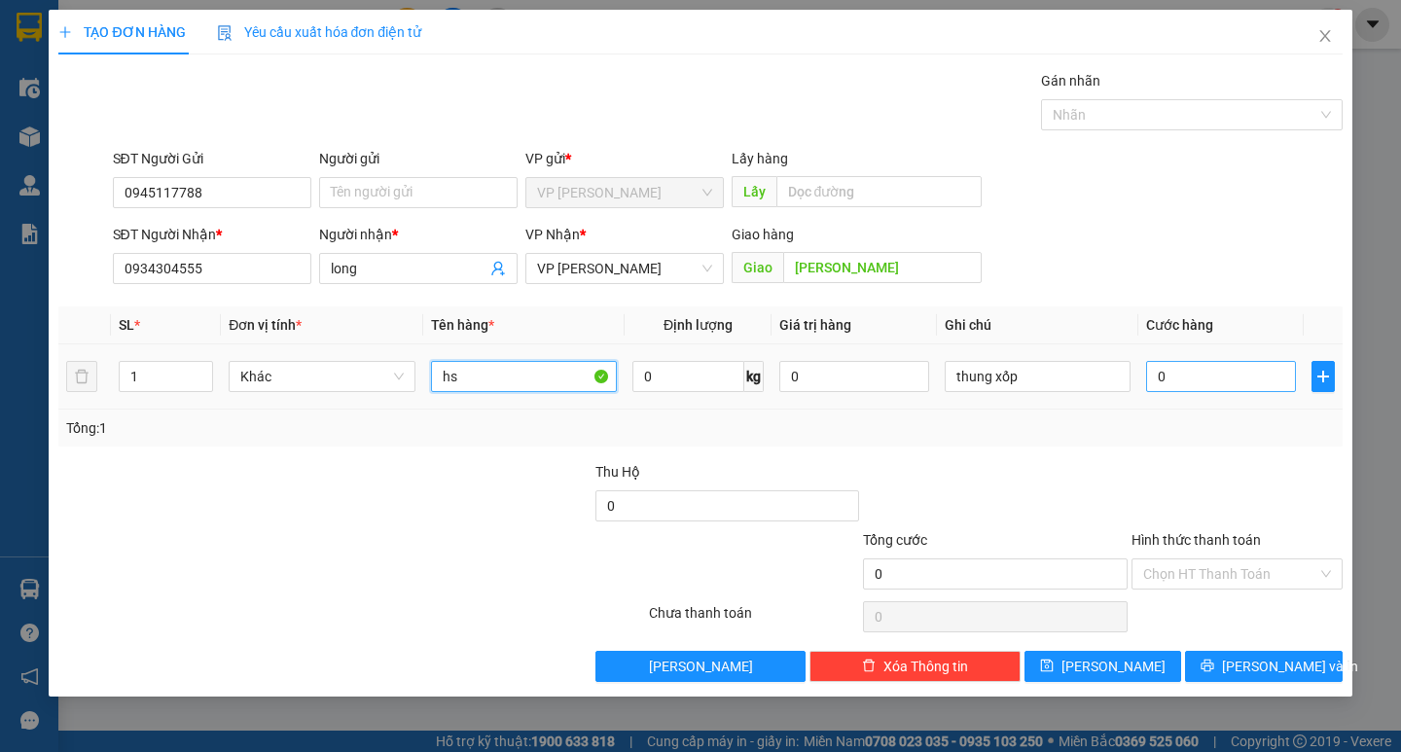
type input "hs"
click at [1225, 369] on input "0" at bounding box center [1221, 376] width 150 height 31
type input "1"
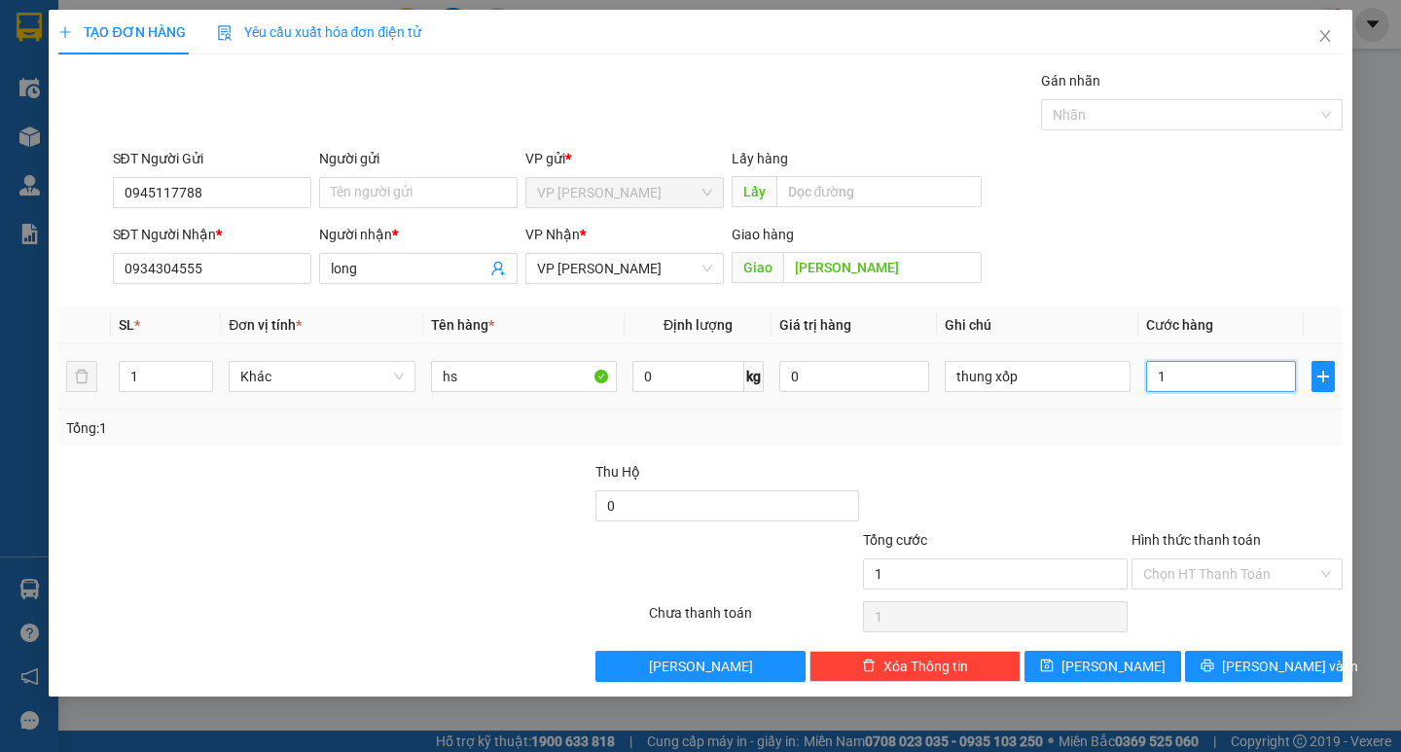
type input "10"
type input "100"
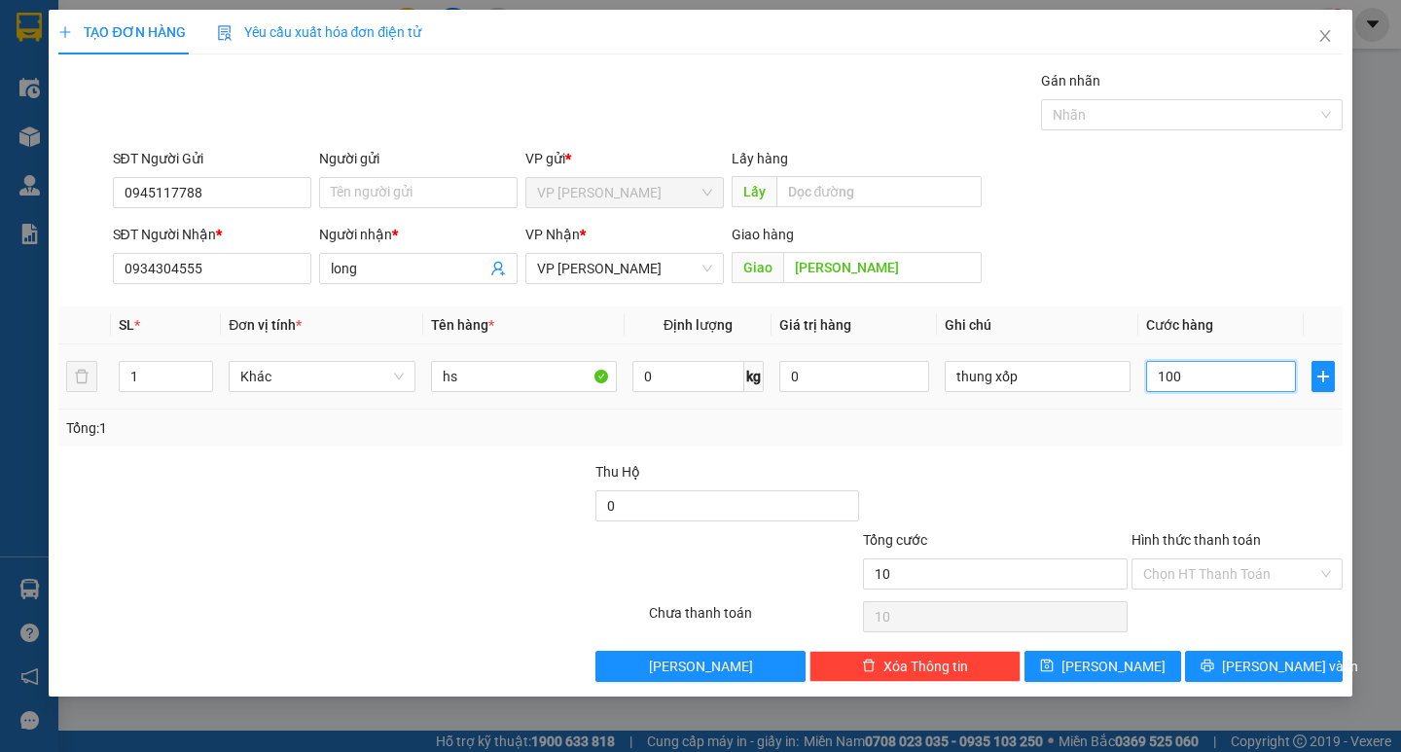
type input "100"
type input "1.000"
type input "10.000"
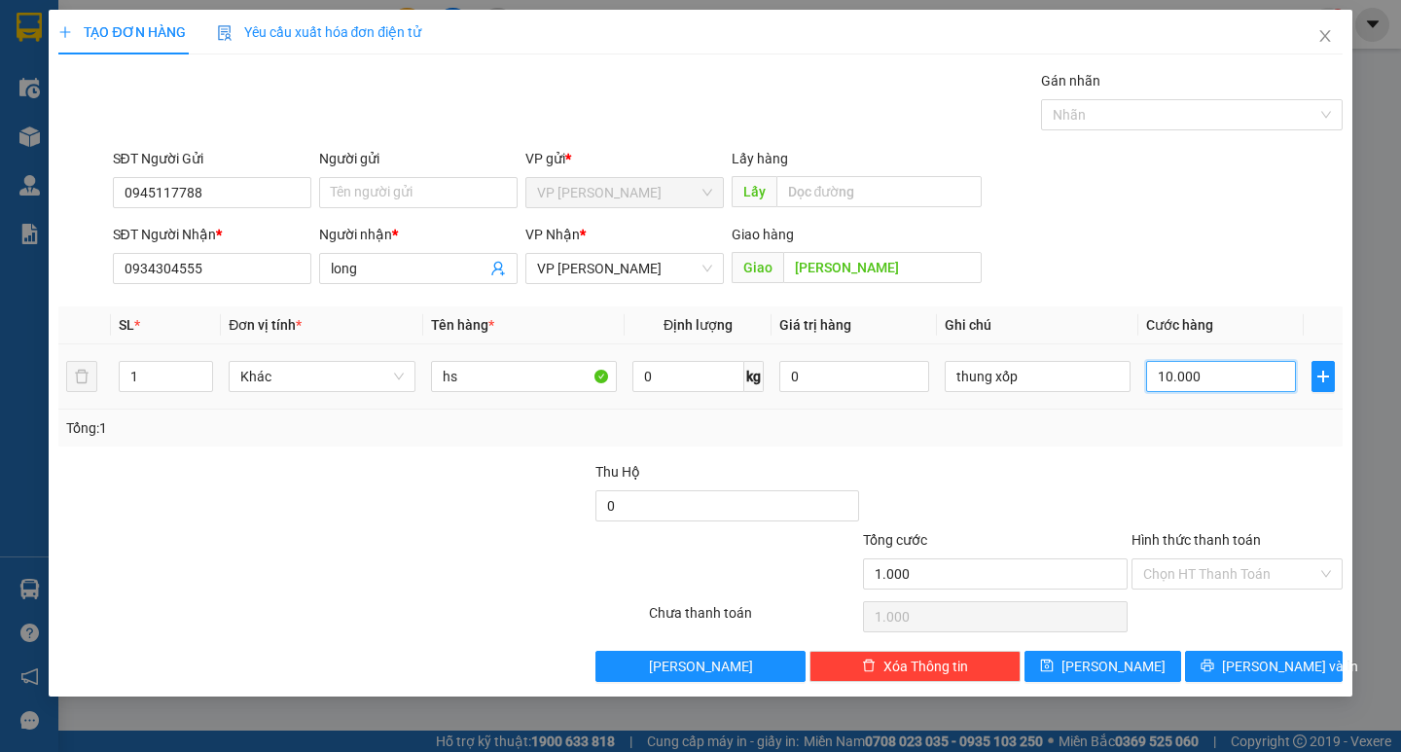
type input "10.000"
type input "100.000"
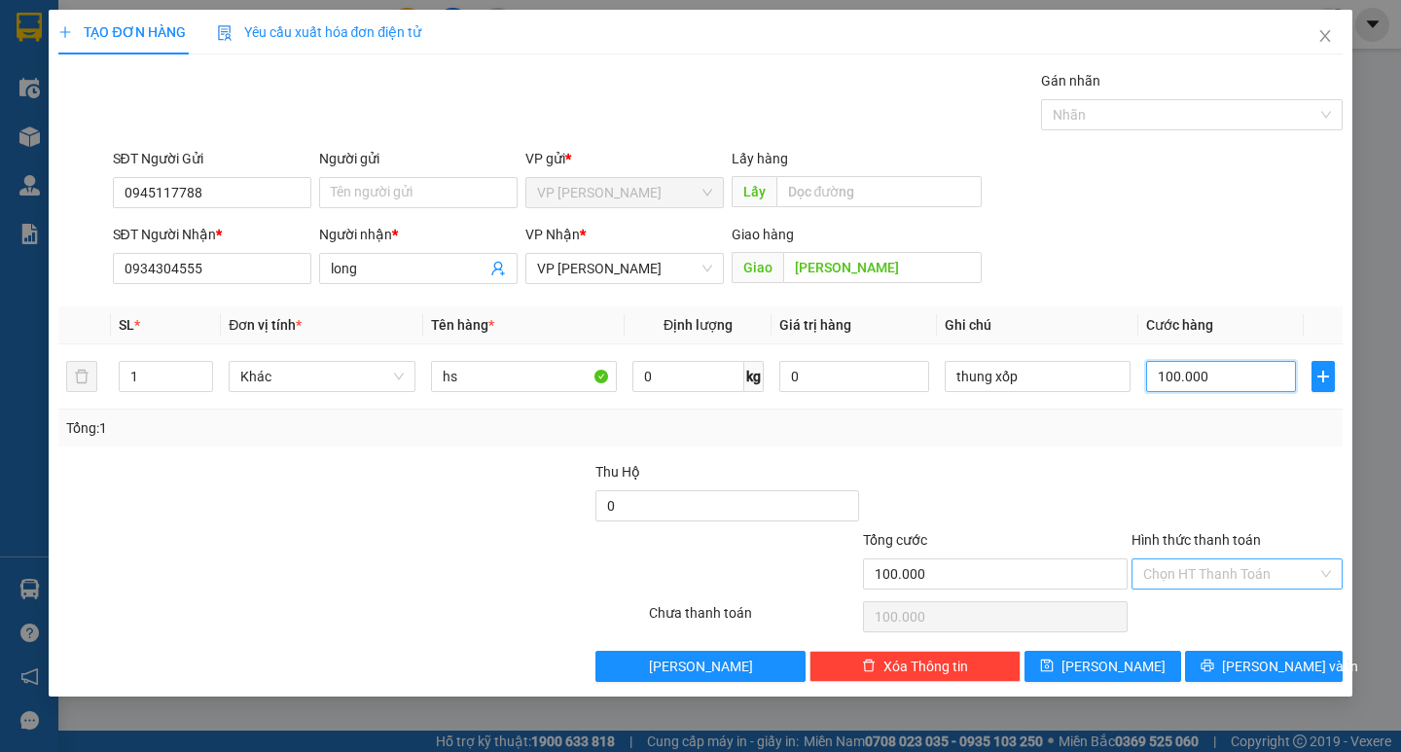
type input "100.000"
click at [1208, 585] on input "Hình thức thanh toán" at bounding box center [1230, 573] width 174 height 29
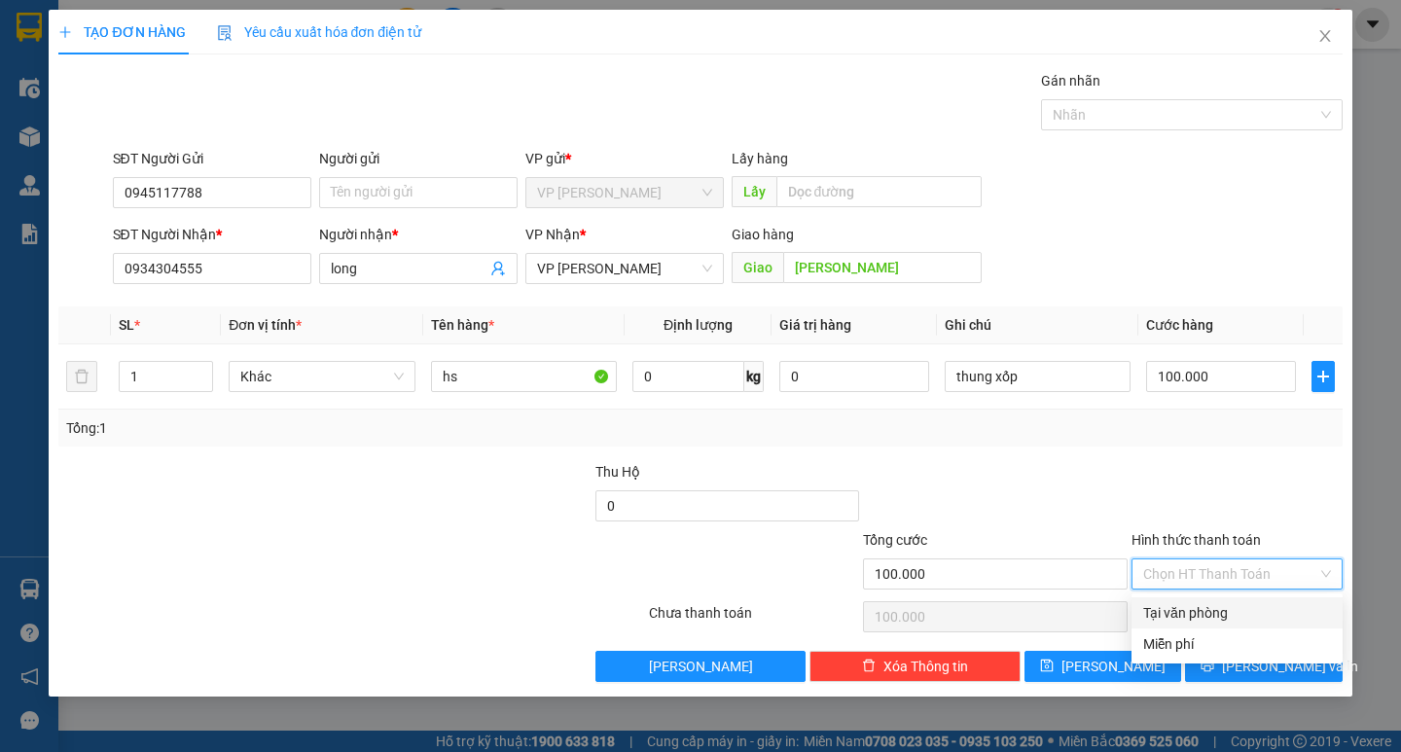
click at [1207, 607] on div "Tại văn phòng" at bounding box center [1237, 612] width 188 height 21
type input "0"
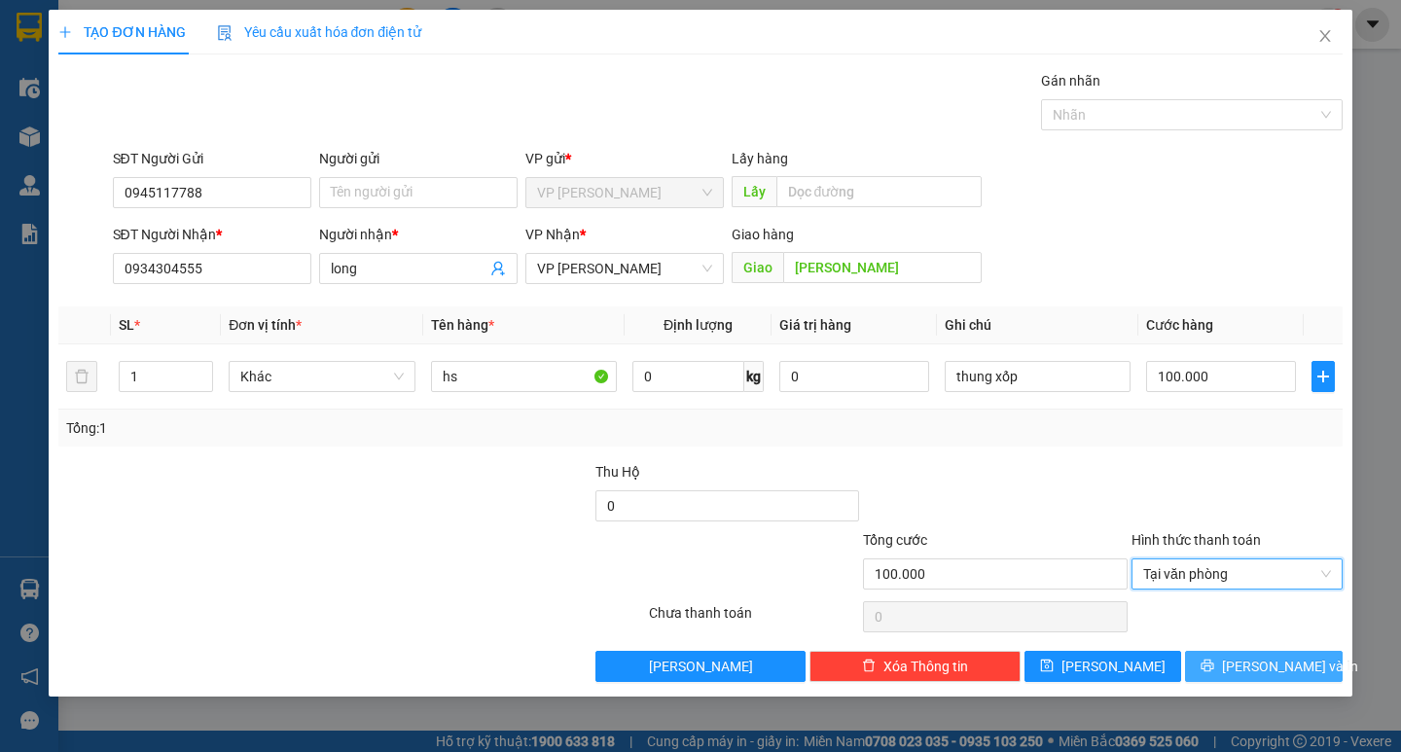
click at [1214, 667] on button "[PERSON_NAME] và In" at bounding box center [1263, 666] width 157 height 31
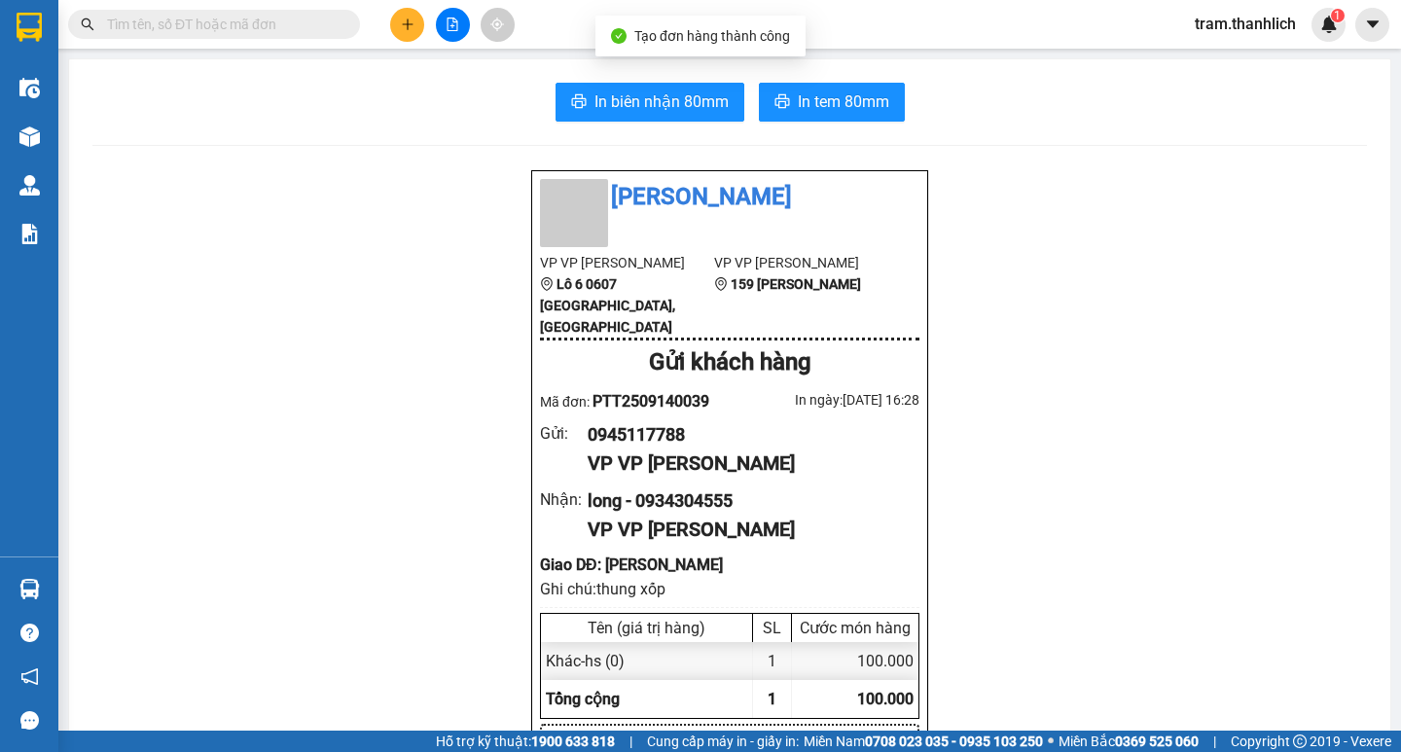
click at [637, 92] on span "In biên nhận 80mm" at bounding box center [661, 101] width 134 height 24
click at [798, 110] on span "In tem 80mm" at bounding box center [843, 101] width 91 height 24
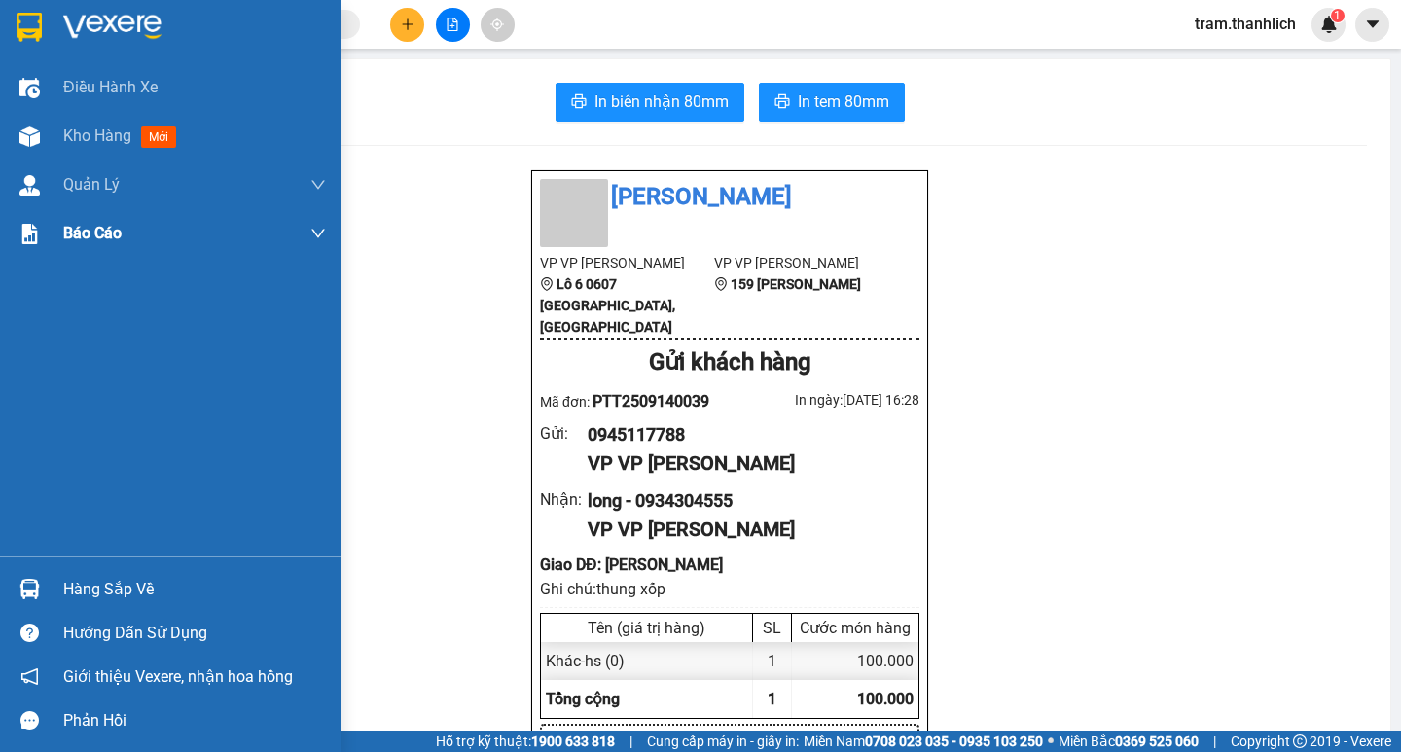
drag, startPoint x: 68, startPoint y: 136, endPoint x: 117, endPoint y: 245, distance: 119.3
click at [69, 135] on span "Kho hàng" at bounding box center [97, 135] width 68 height 18
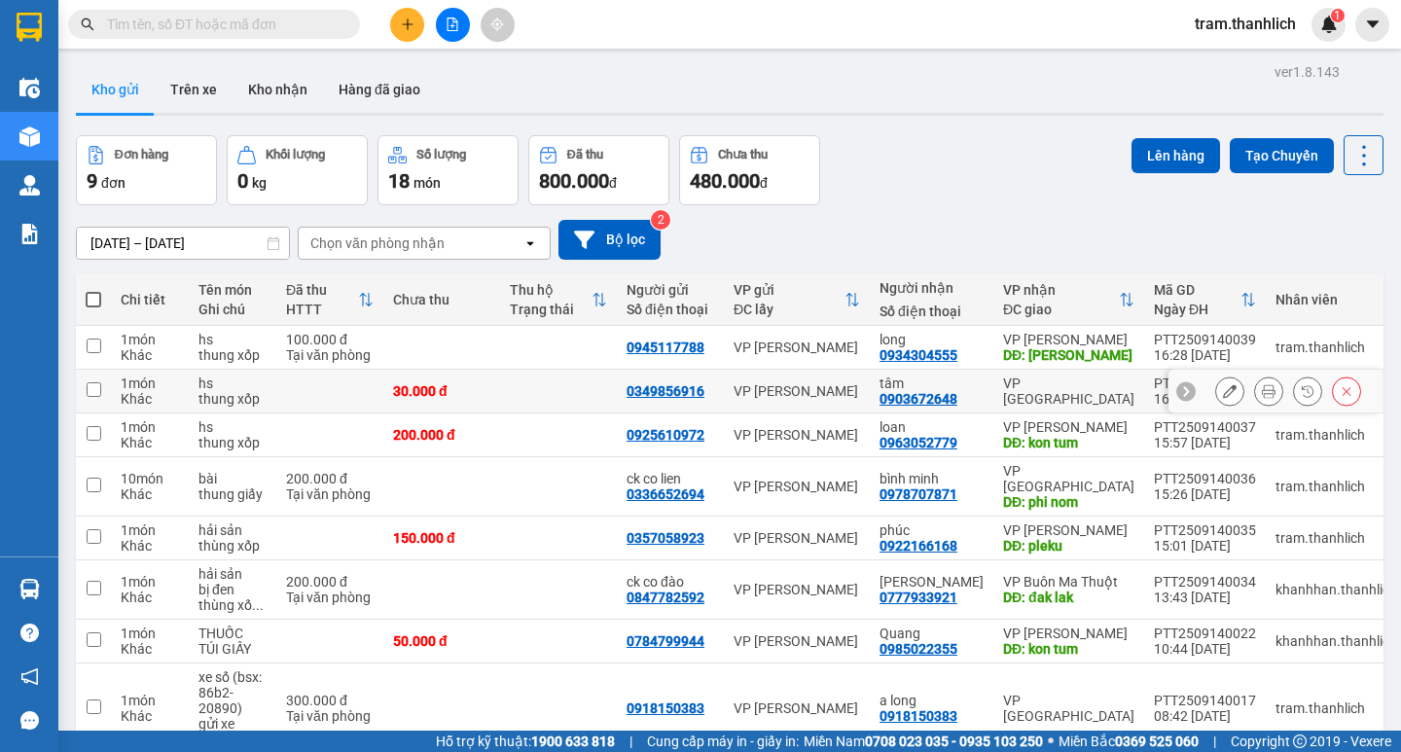
click at [91, 384] on input "checkbox" at bounding box center [94, 389] width 15 height 15
checkbox input "true"
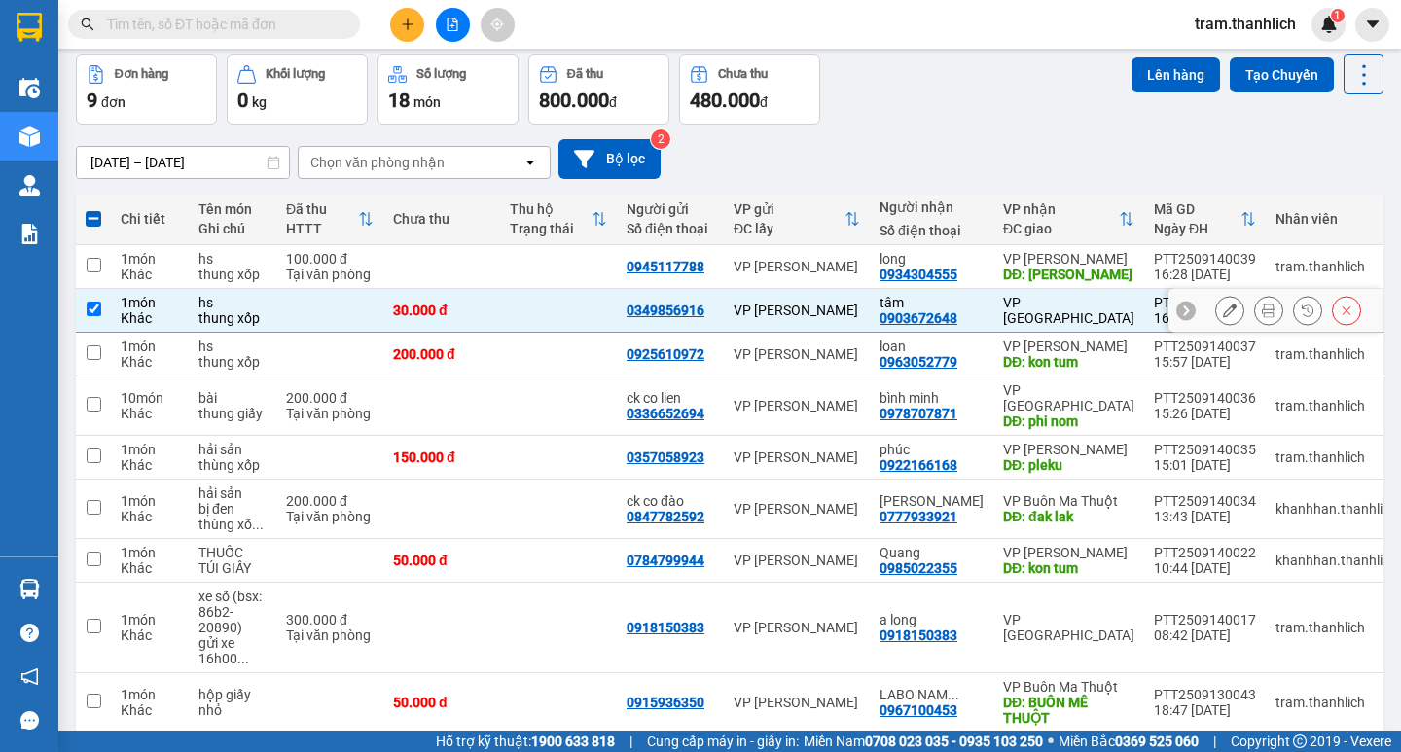
scroll to position [155, 0]
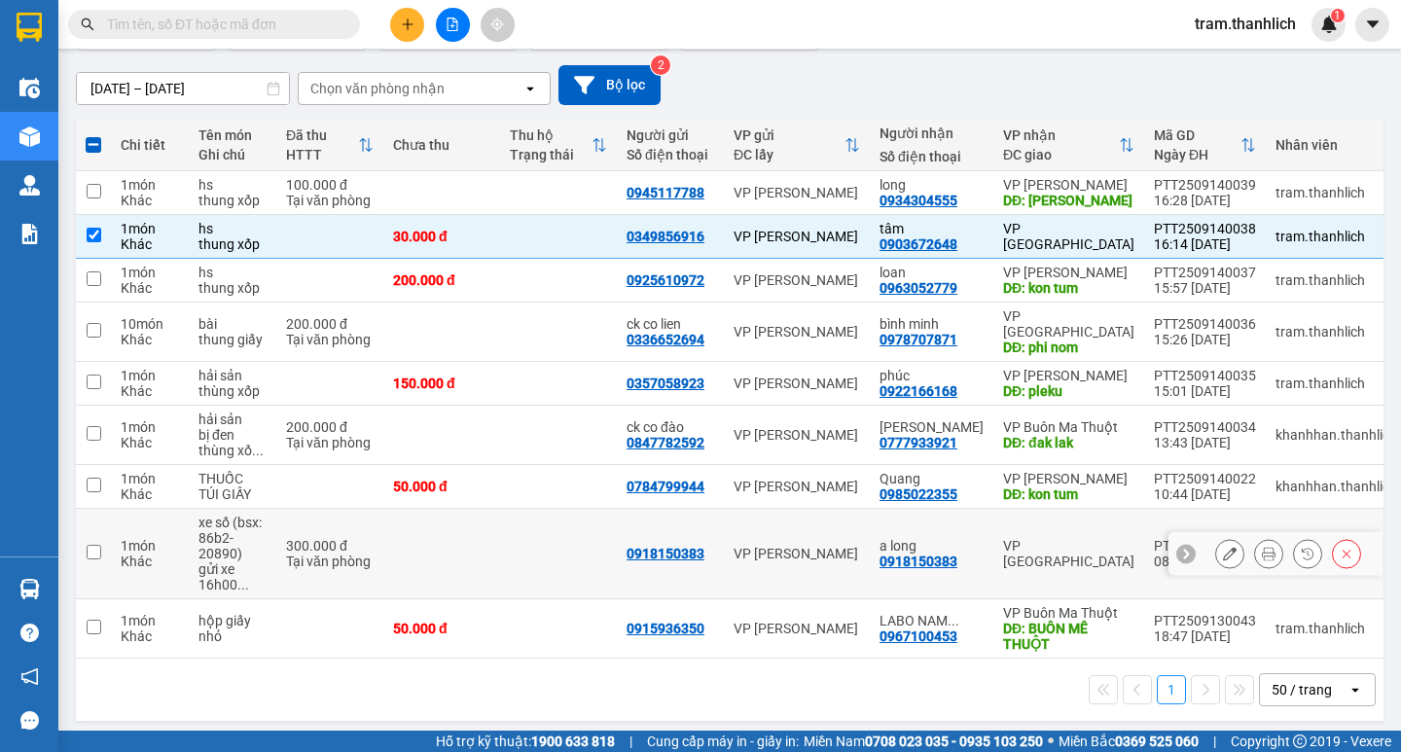
click at [88, 545] on input "checkbox" at bounding box center [94, 552] width 15 height 15
checkbox input "true"
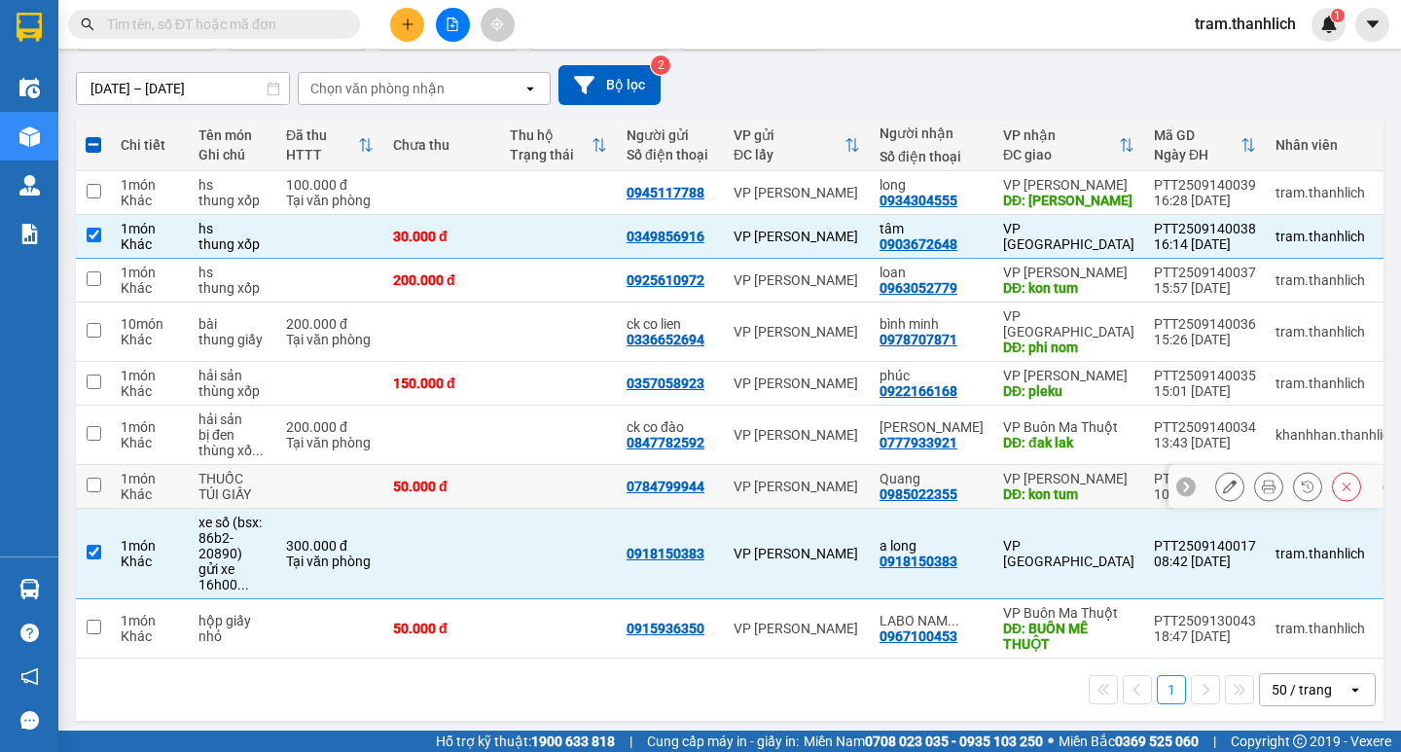
scroll to position [0, 0]
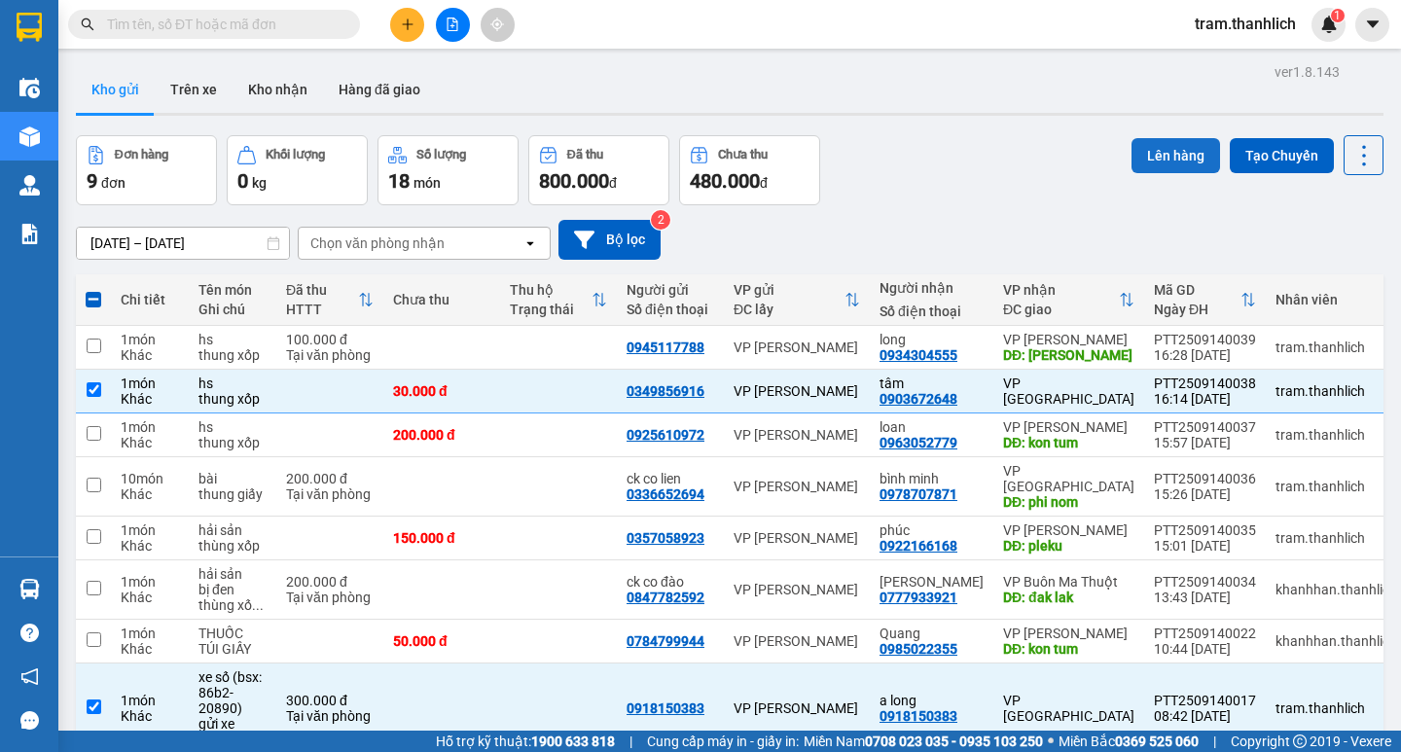
click at [1153, 154] on button "Lên hàng" at bounding box center [1175, 155] width 89 height 35
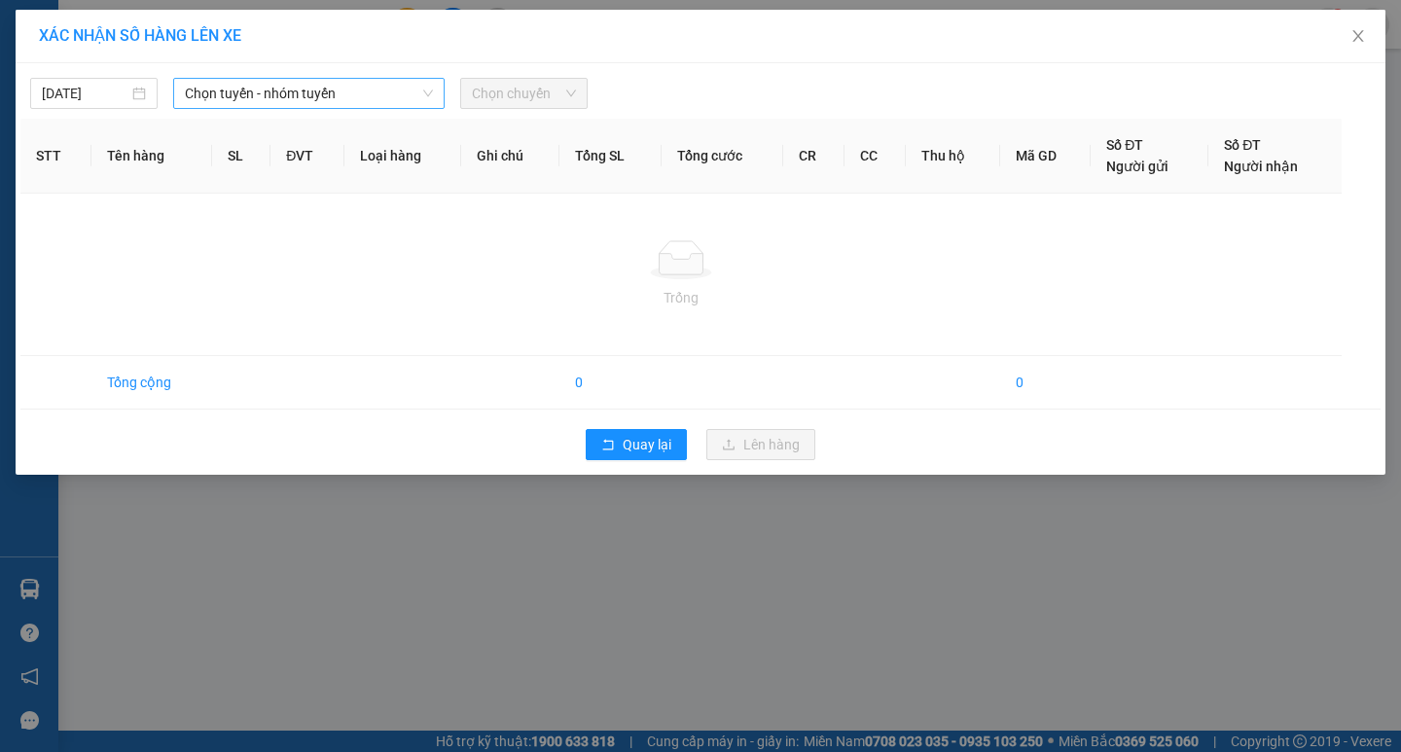
click at [290, 94] on span "Chọn tuyến - nhóm tuyến" at bounding box center [309, 93] width 248 height 29
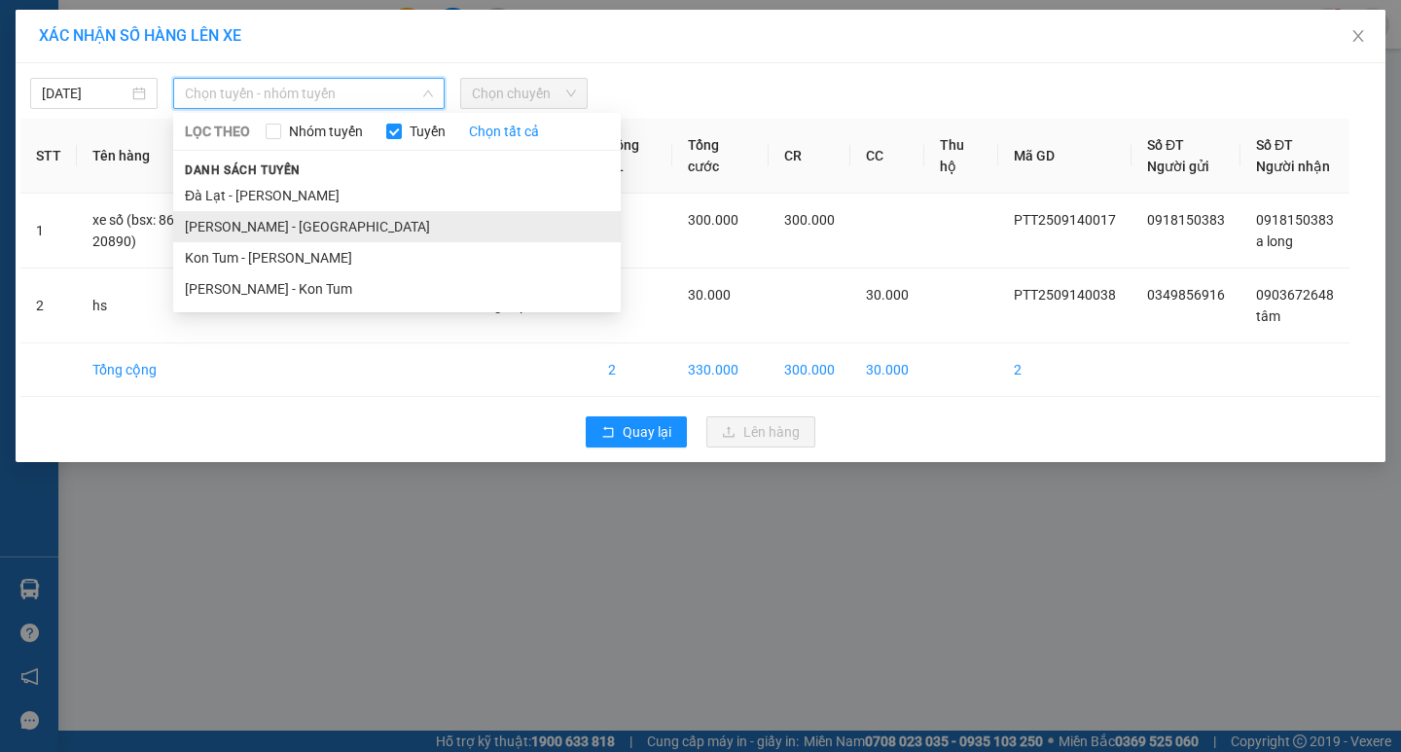
click at [278, 231] on li "Phan Thiết - Đà Lạt" at bounding box center [396, 226] width 447 height 31
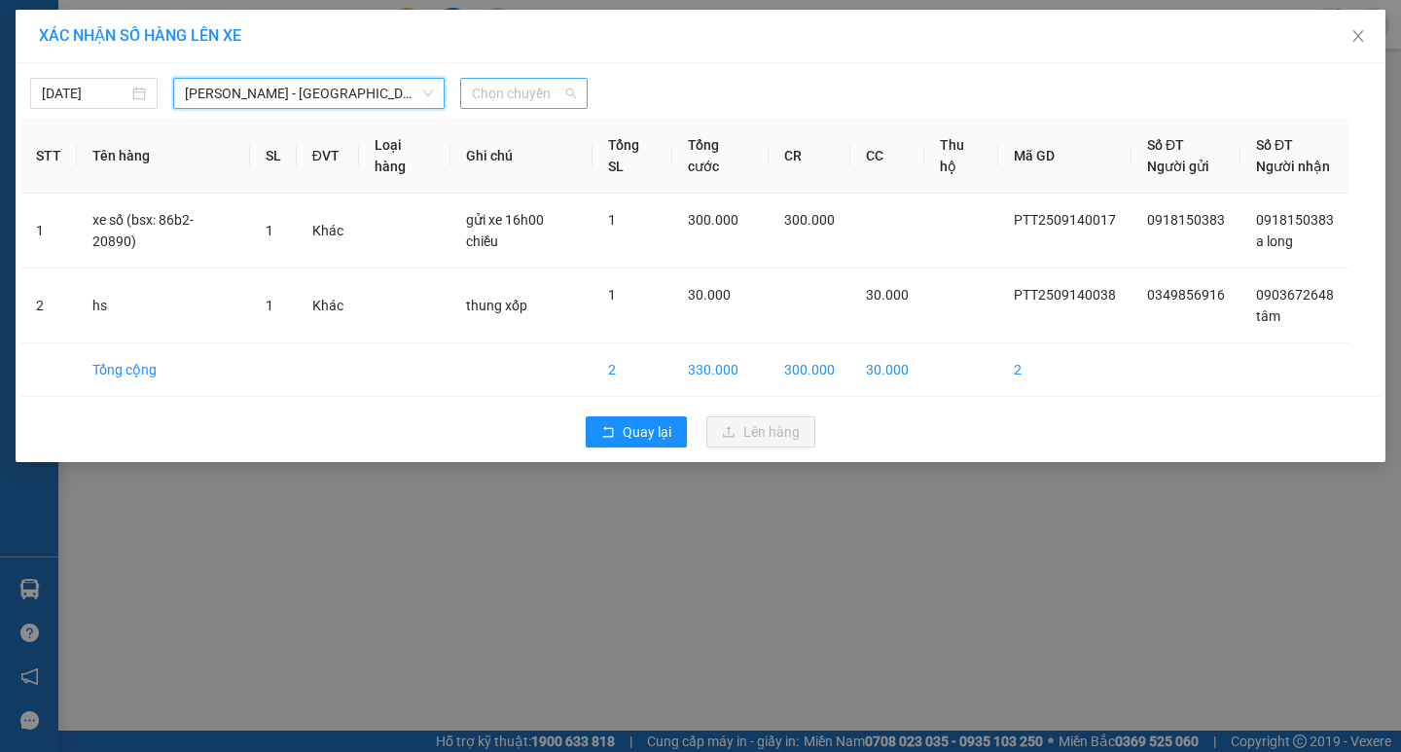
click at [518, 88] on span "Chọn chuyến" at bounding box center [524, 93] width 104 height 29
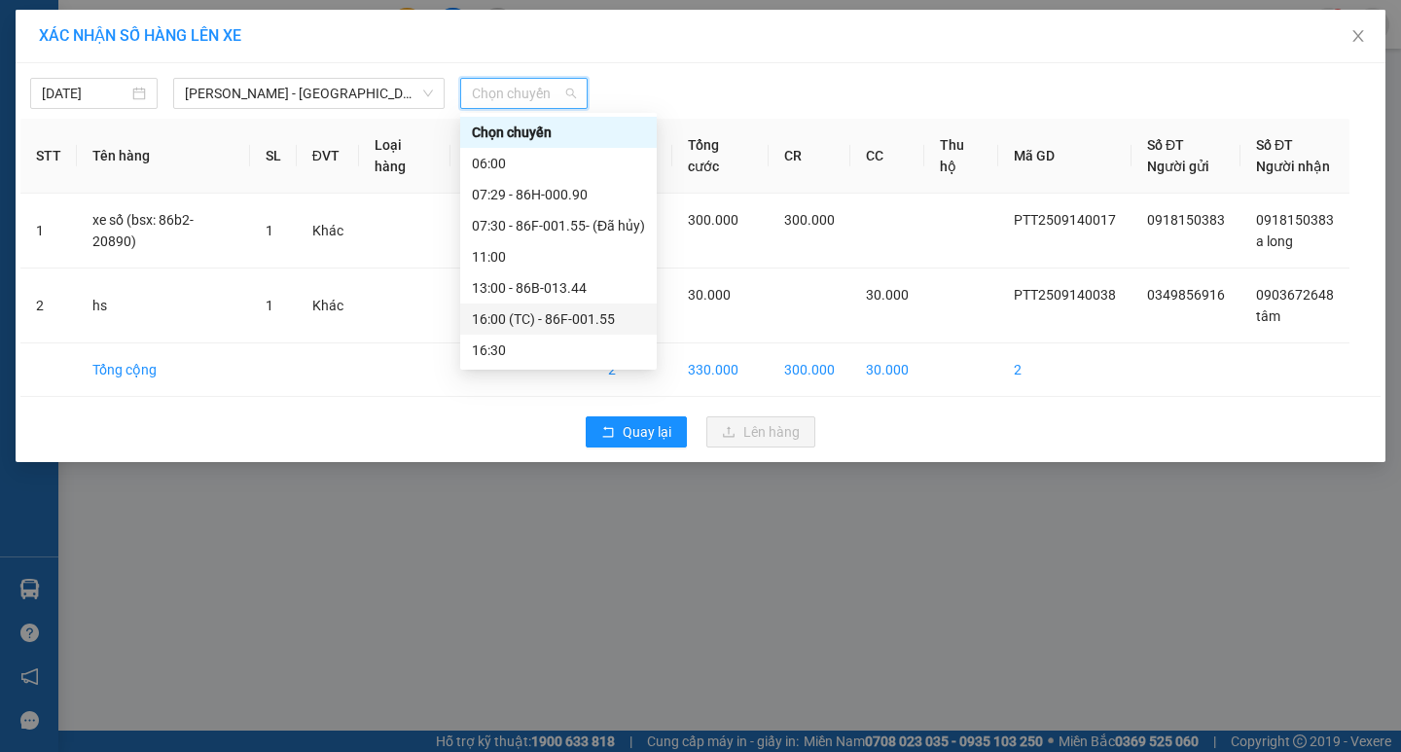
click at [573, 323] on div "16:00 (TC) - 86F-001.55" at bounding box center [558, 318] width 173 height 21
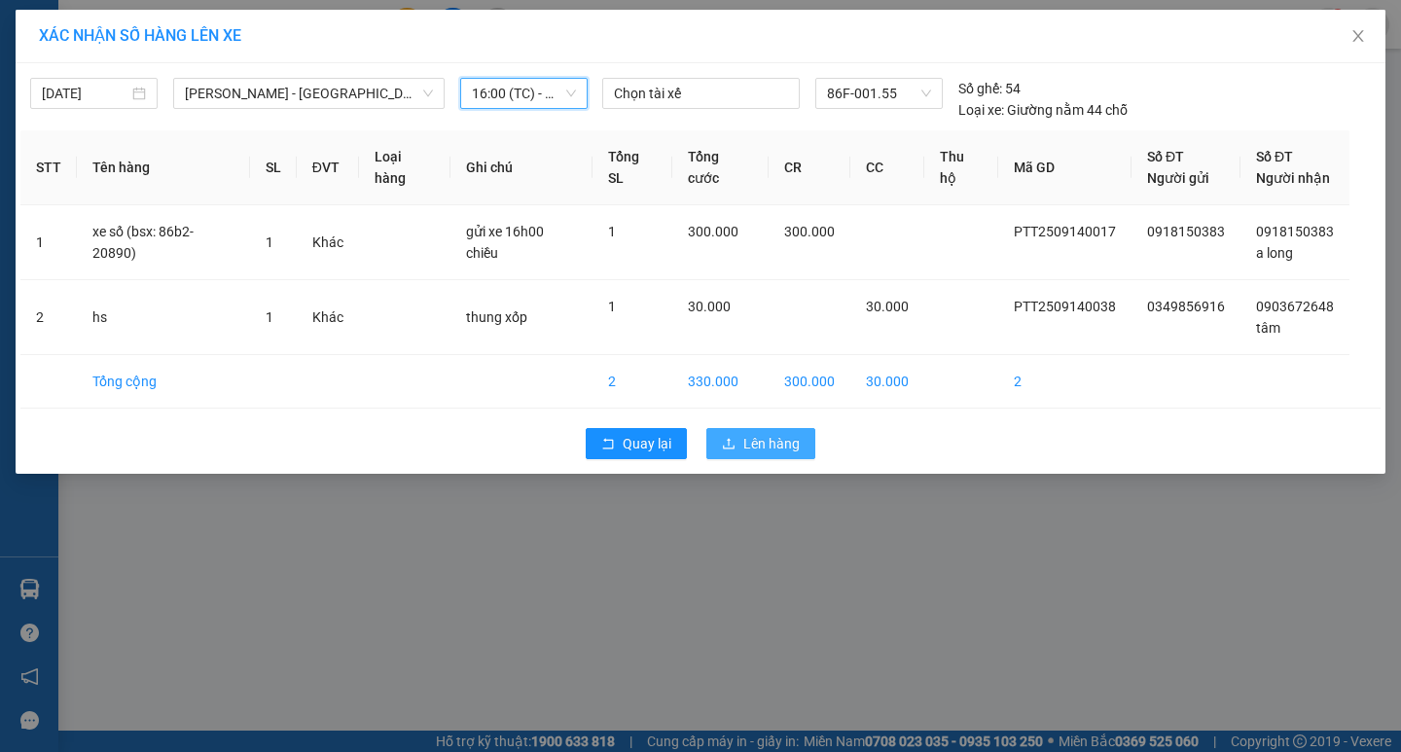
click at [795, 441] on span "Lên hàng" at bounding box center [771, 443] width 56 height 21
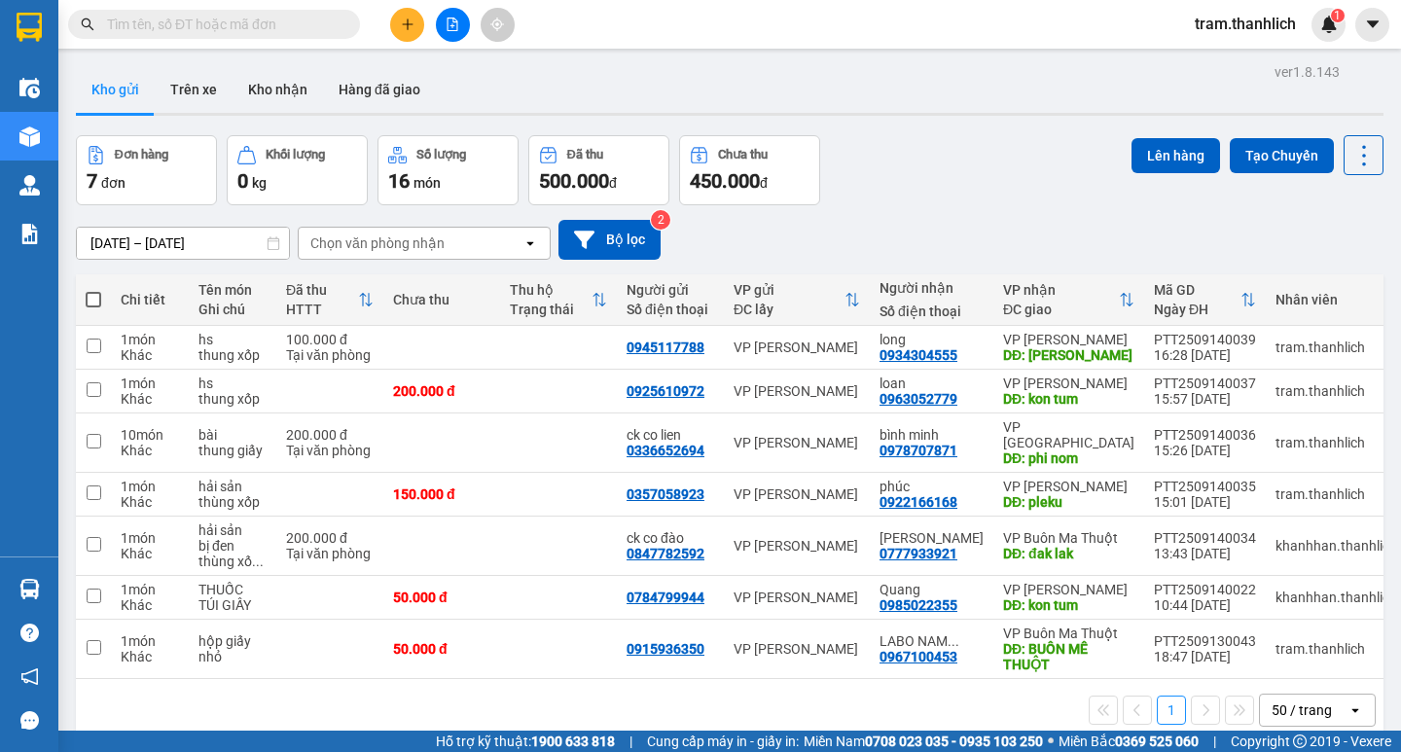
click at [413, 30] on icon "plus" at bounding box center [408, 25] width 14 height 14
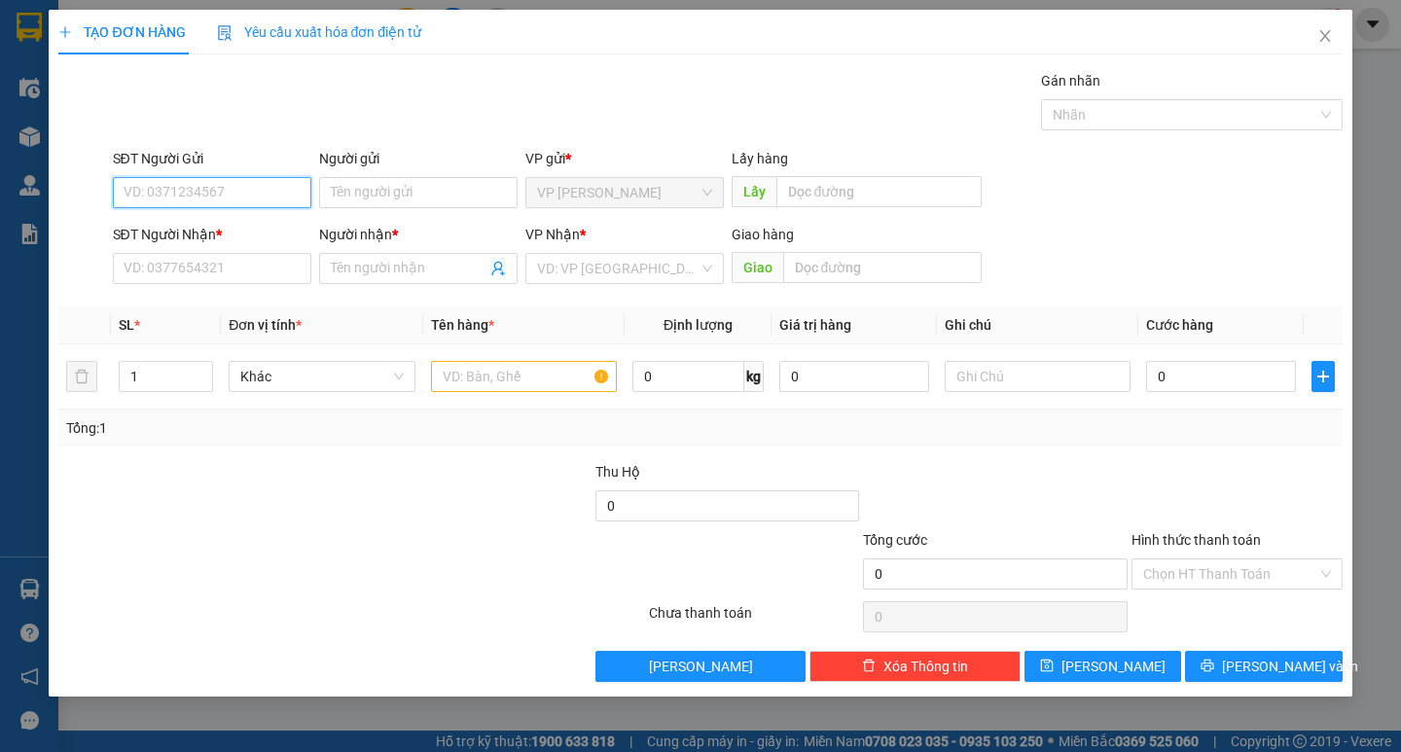
click at [245, 197] on input "SĐT Người Gửi" at bounding box center [212, 192] width 198 height 31
type input "0968838310"
click at [232, 261] on input "SĐT Người Nhận *" at bounding box center [212, 268] width 198 height 31
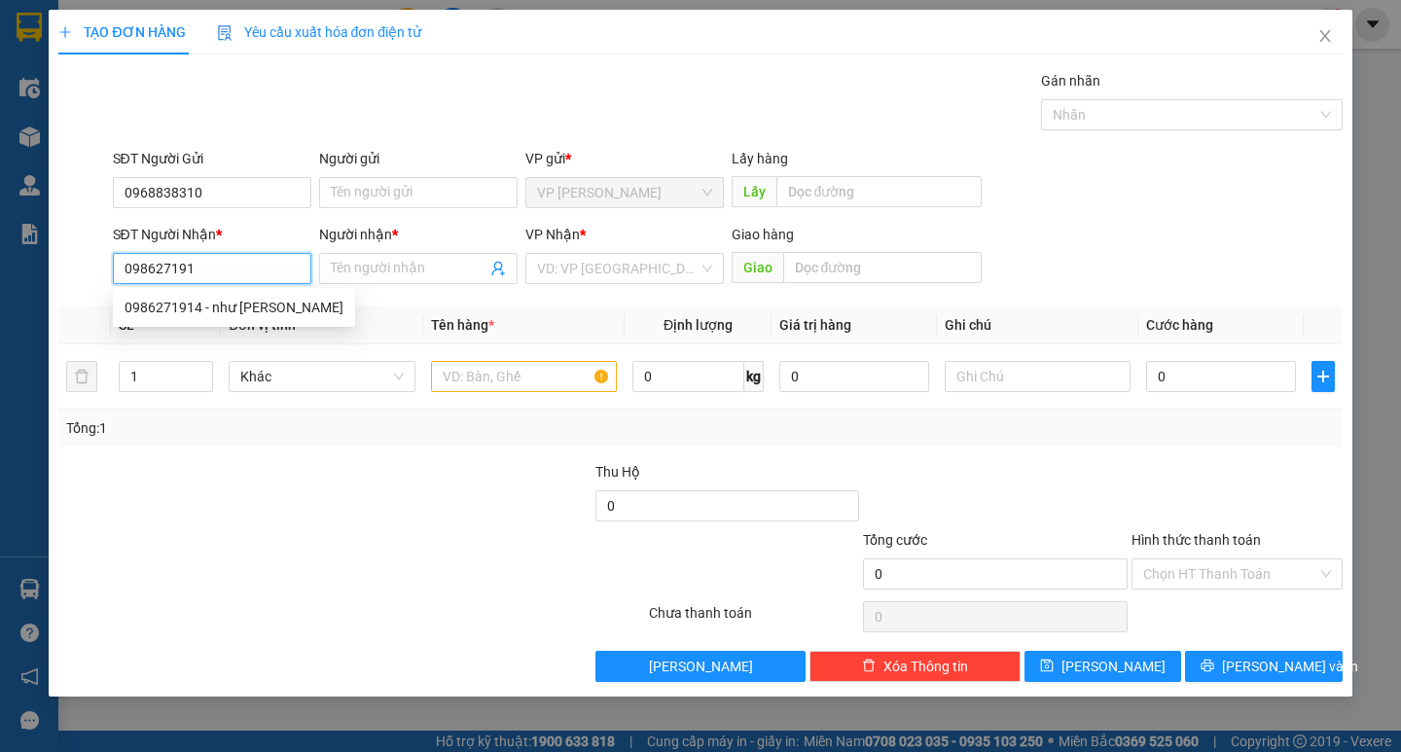
type input "0986271914"
click at [231, 307] on div "0986271914 - như quỳnh" at bounding box center [233, 307] width 219 height 21
type input "như quỳnh"
type input "5 trần nhân tông"
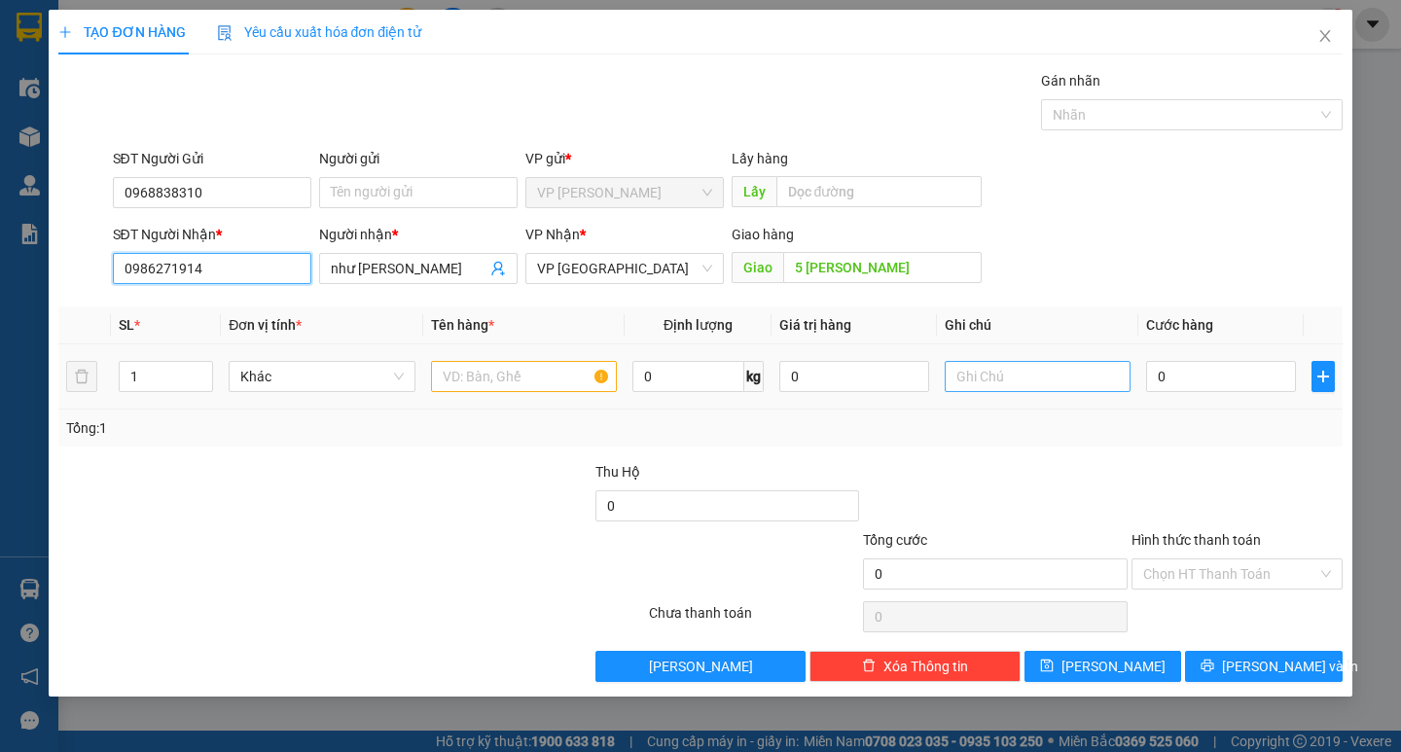
type input "0986271914"
click at [960, 387] on input "text" at bounding box center [1037, 376] width 186 height 31
type input "thung giấy"
click at [913, 284] on div "Giao hàng Giao 5 trần nhân tông" at bounding box center [856, 258] width 250 height 68
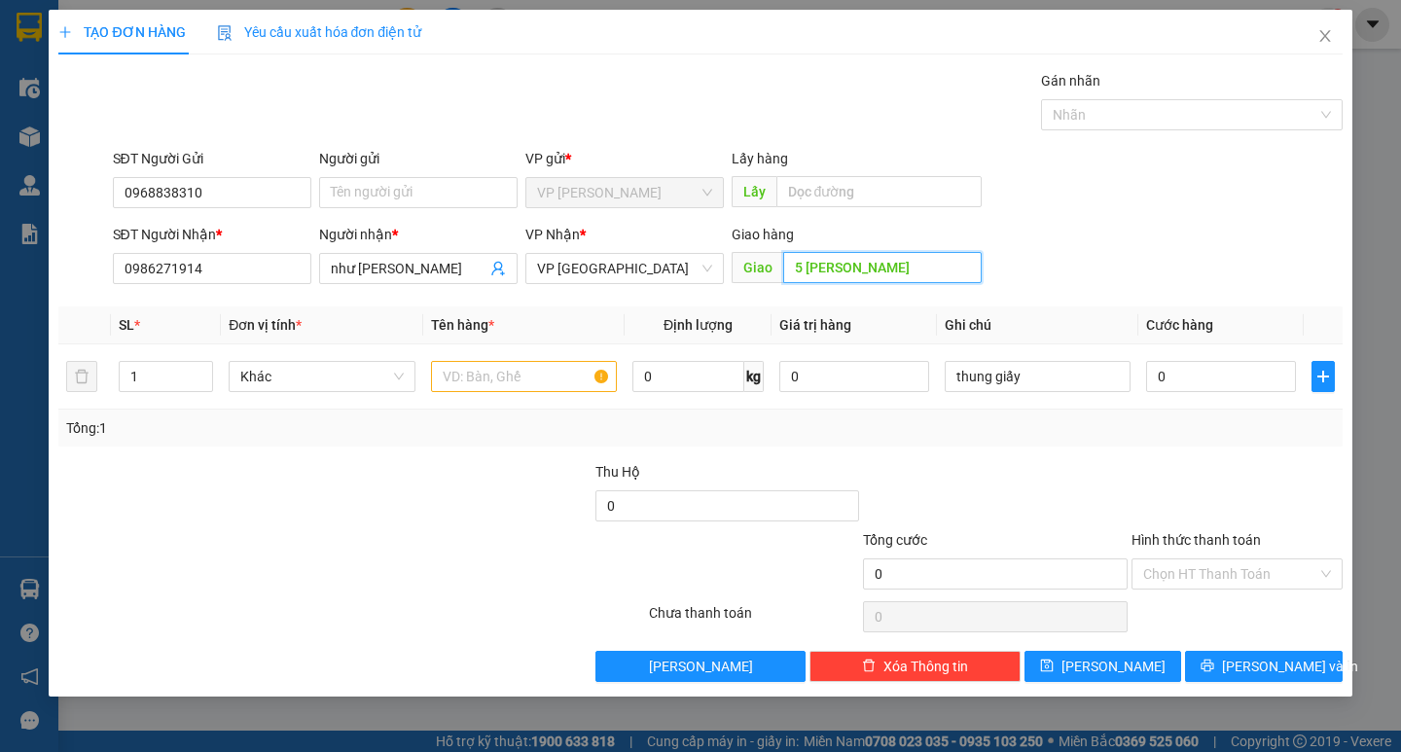
click at [912, 267] on input "5 trần nhân tông" at bounding box center [882, 267] width 198 height 31
click at [576, 376] on input "text" at bounding box center [524, 376] width 186 height 31
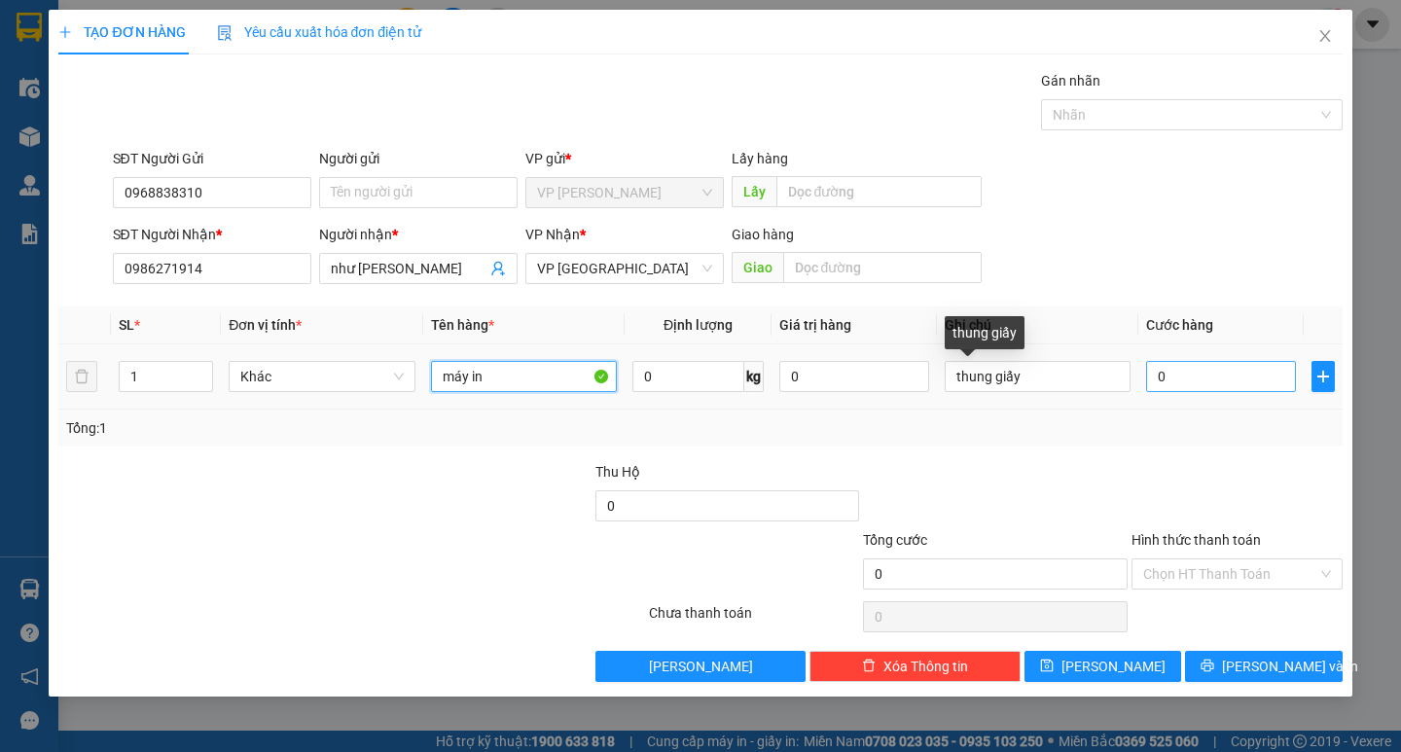
type input "máy in"
click at [1174, 378] on input "0" at bounding box center [1221, 376] width 150 height 31
type input "4"
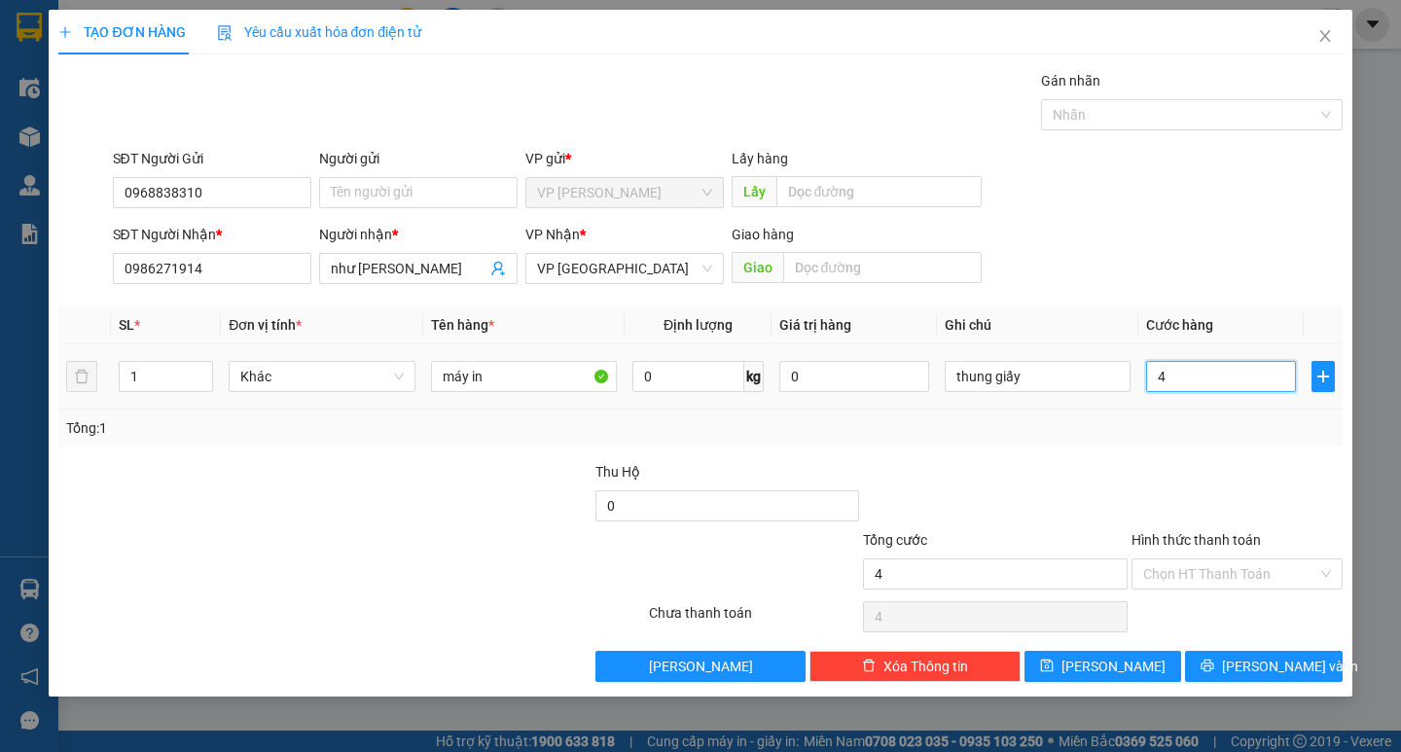
type input "40"
type input "400"
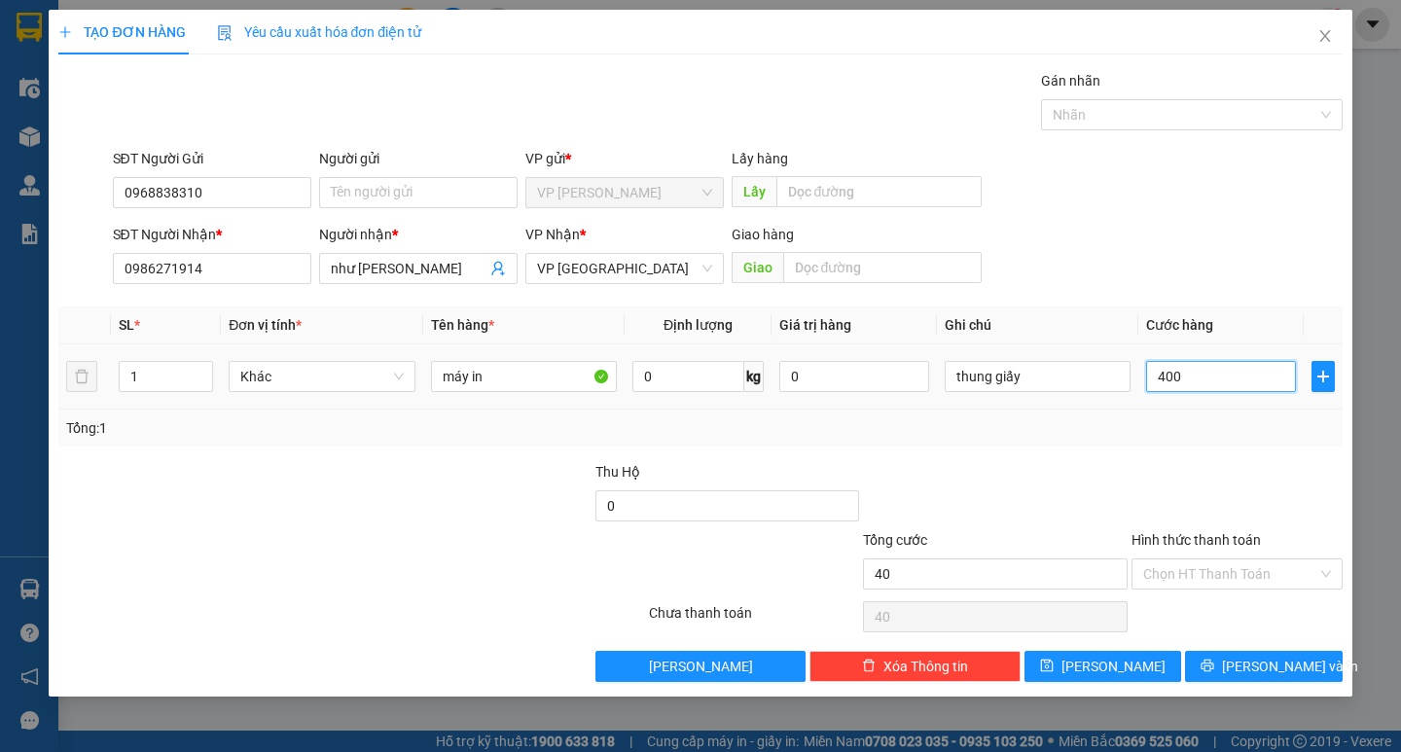
type input "400"
type input "4.000"
type input "40.000"
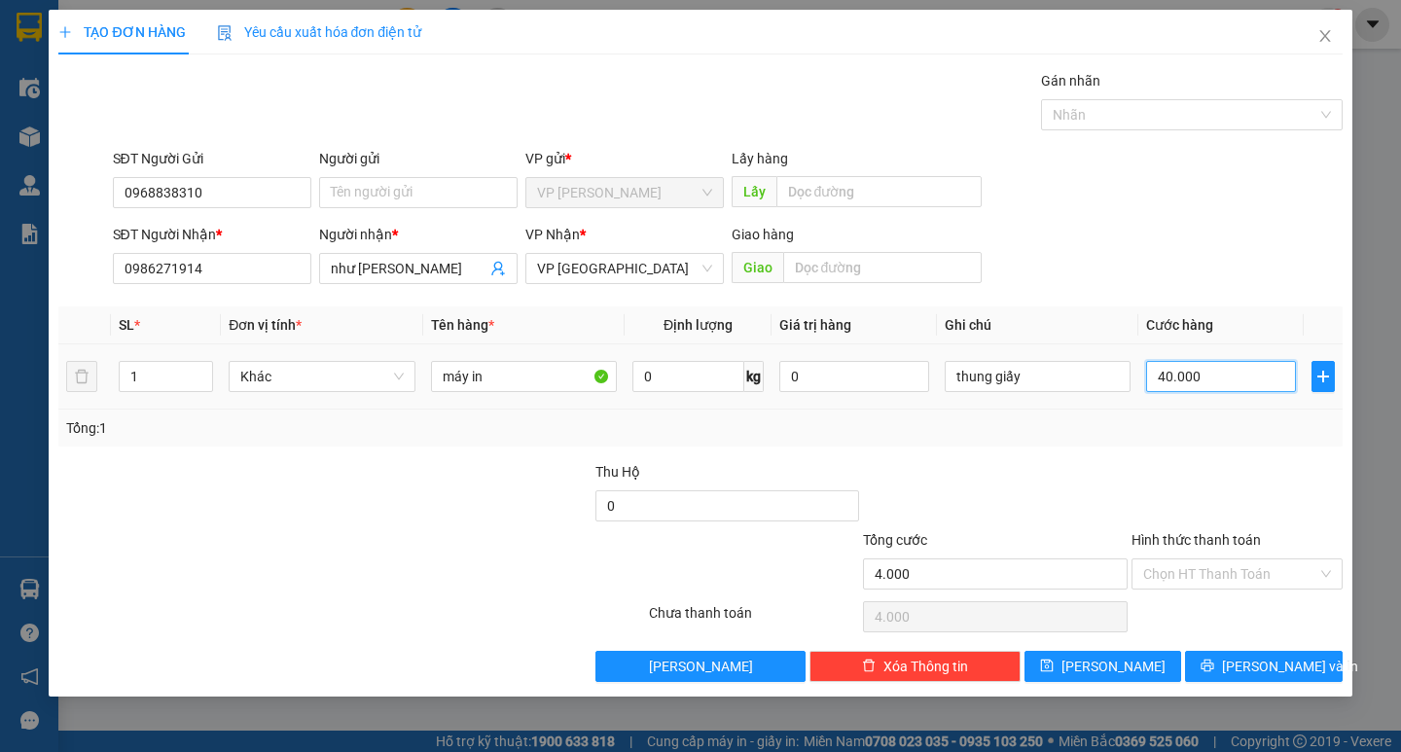
type input "40.000"
drag, startPoint x: 1191, startPoint y: 569, endPoint x: 1190, endPoint y: 595, distance: 26.3
click at [1191, 570] on input "Hình thức thanh toán" at bounding box center [1230, 573] width 174 height 29
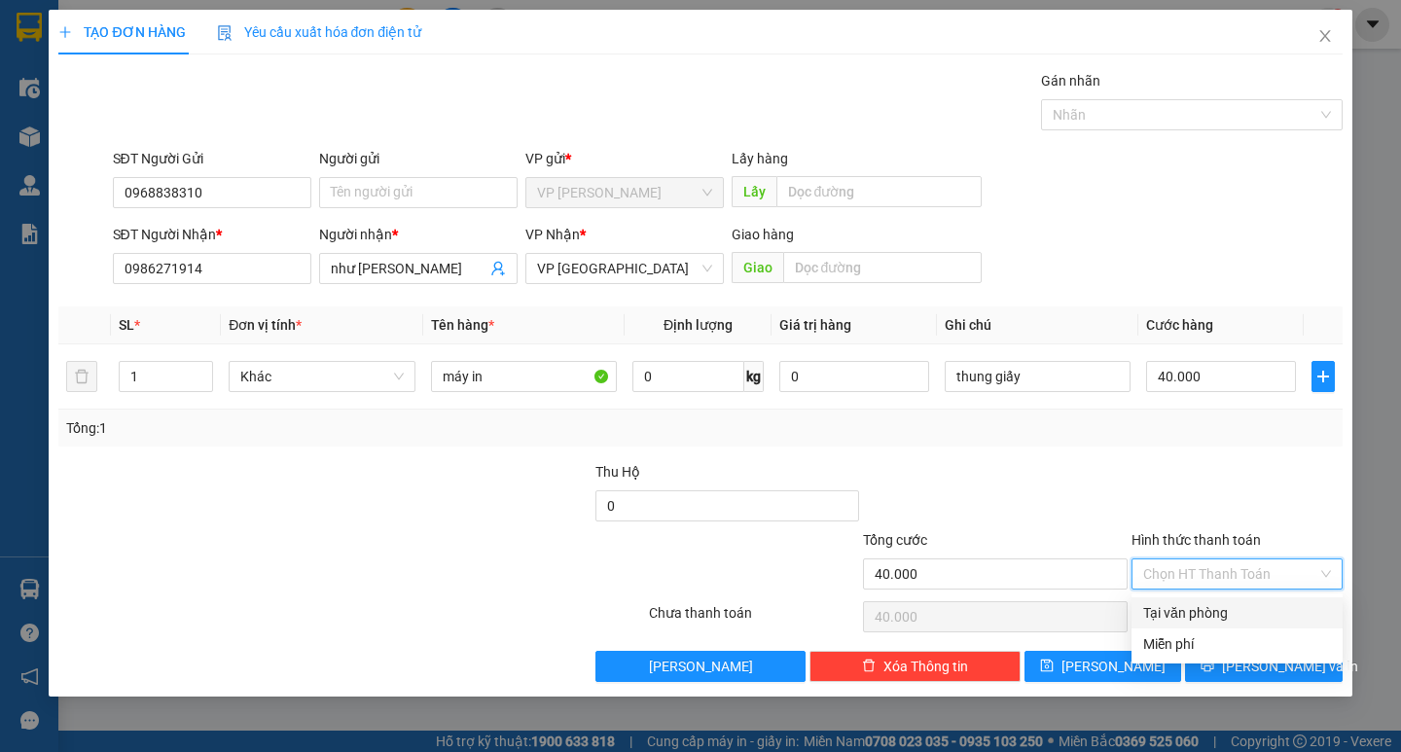
drag, startPoint x: 1190, startPoint y: 604, endPoint x: 1241, endPoint y: 642, distance: 64.0
click at [1190, 606] on div "Tại văn phòng" at bounding box center [1237, 612] width 188 height 21
type input "0"
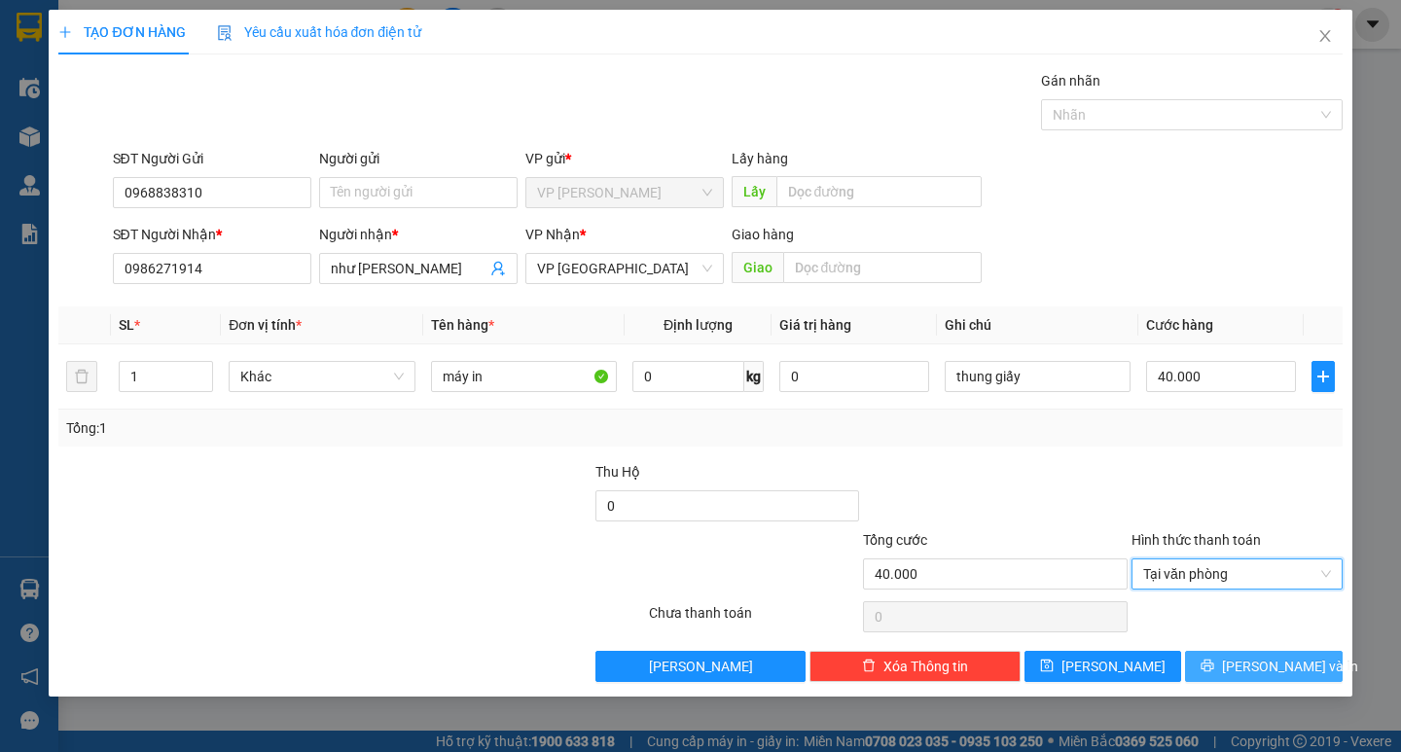
drag, startPoint x: 1249, startPoint y: 658, endPoint x: 1167, endPoint y: 598, distance: 101.5
click at [1249, 659] on span "[PERSON_NAME] và In" at bounding box center [1290, 666] width 136 height 21
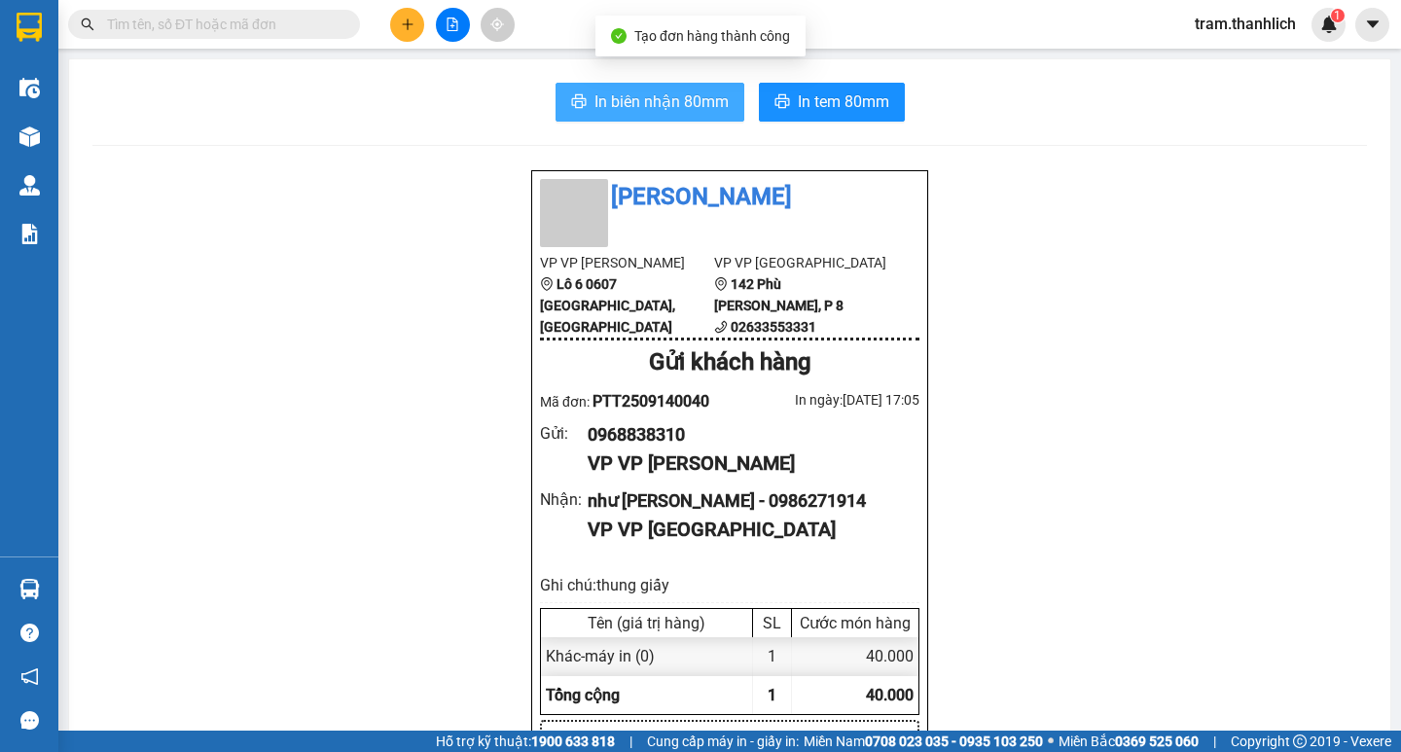
click at [625, 108] on span "In biên nhận 80mm" at bounding box center [661, 101] width 134 height 24
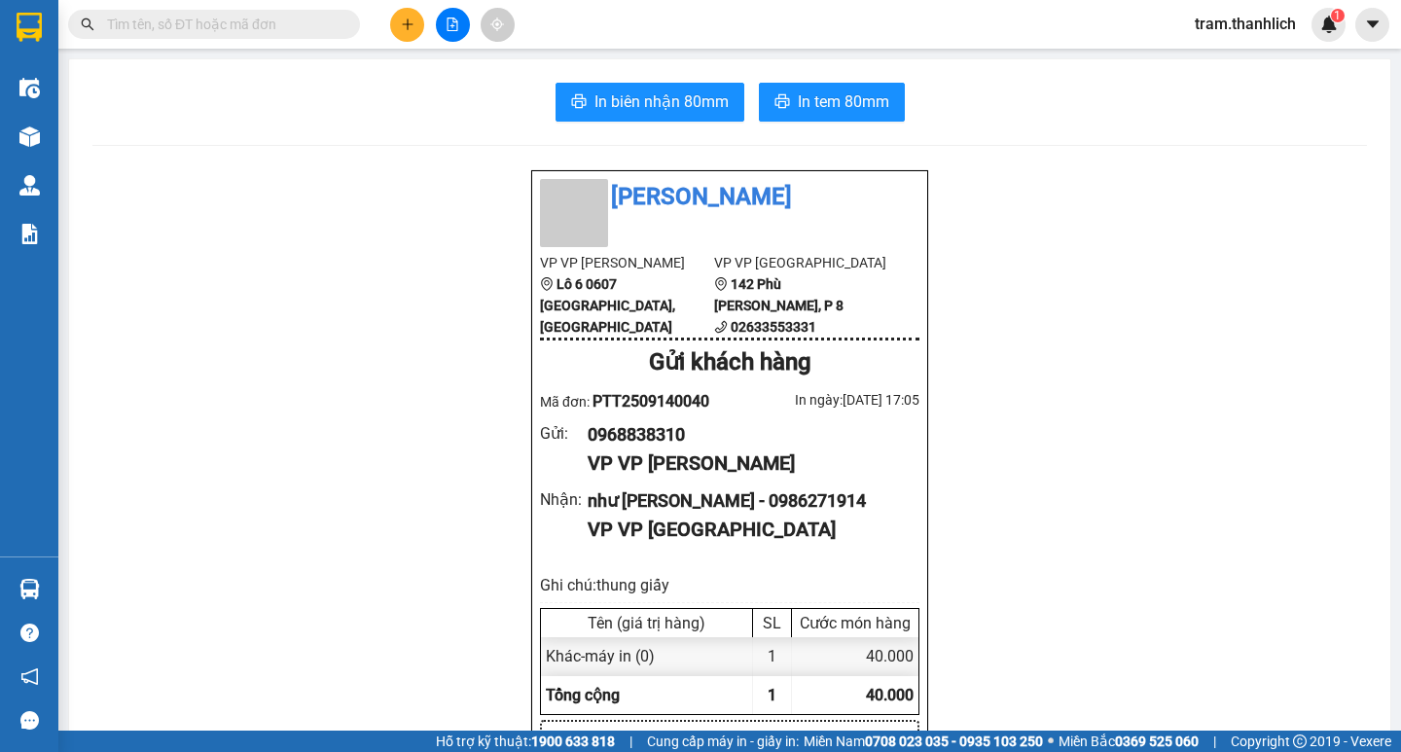
click at [807, 94] on span "In tem 80mm" at bounding box center [843, 101] width 91 height 24
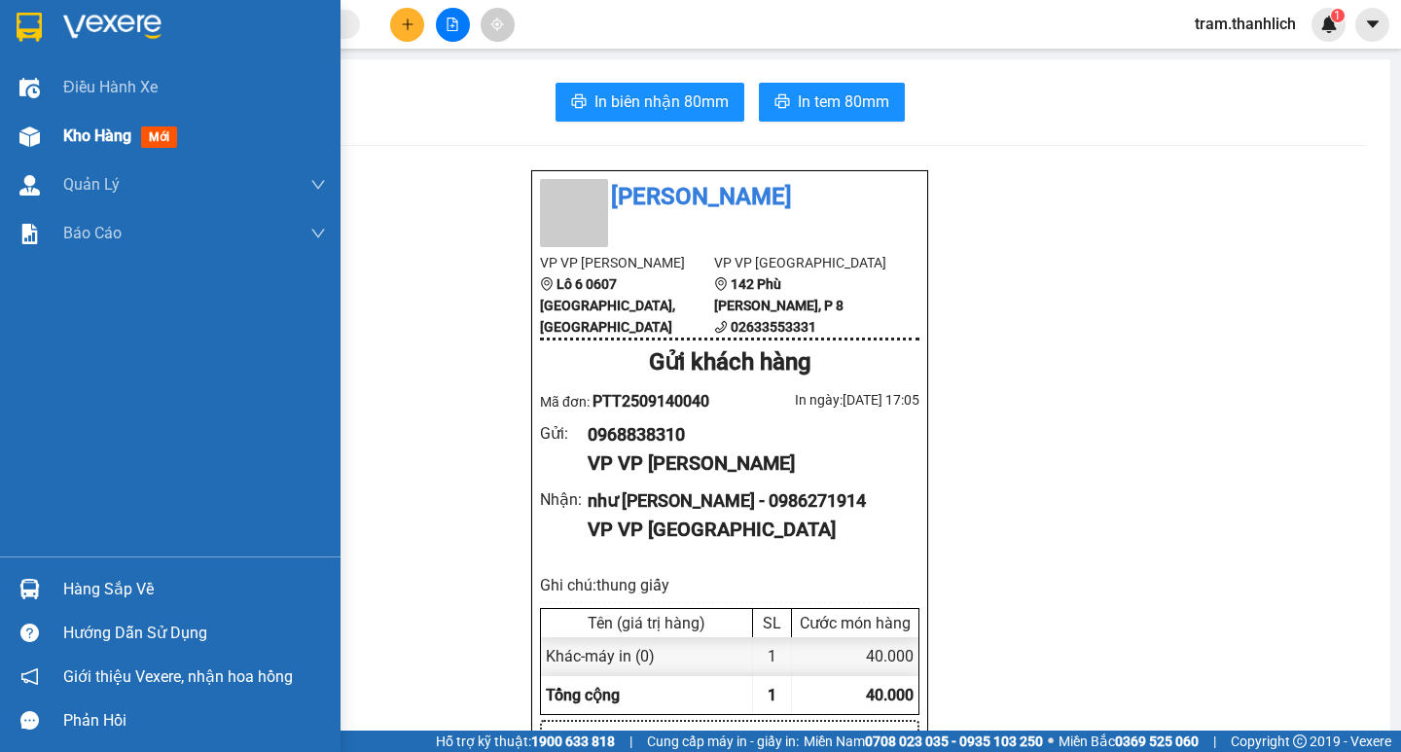
click at [146, 128] on span "mới" at bounding box center [159, 136] width 36 height 21
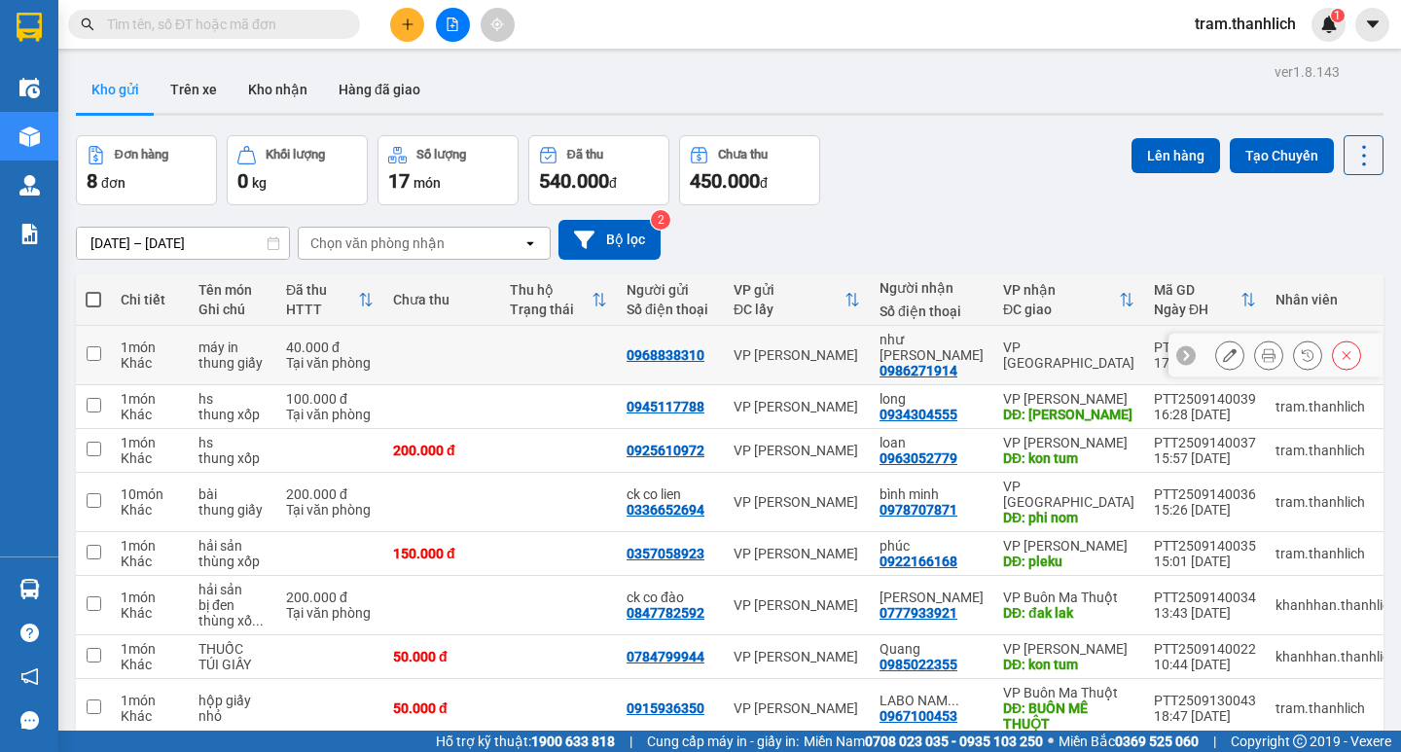
click at [1222, 344] on button at bounding box center [1229, 355] width 27 height 34
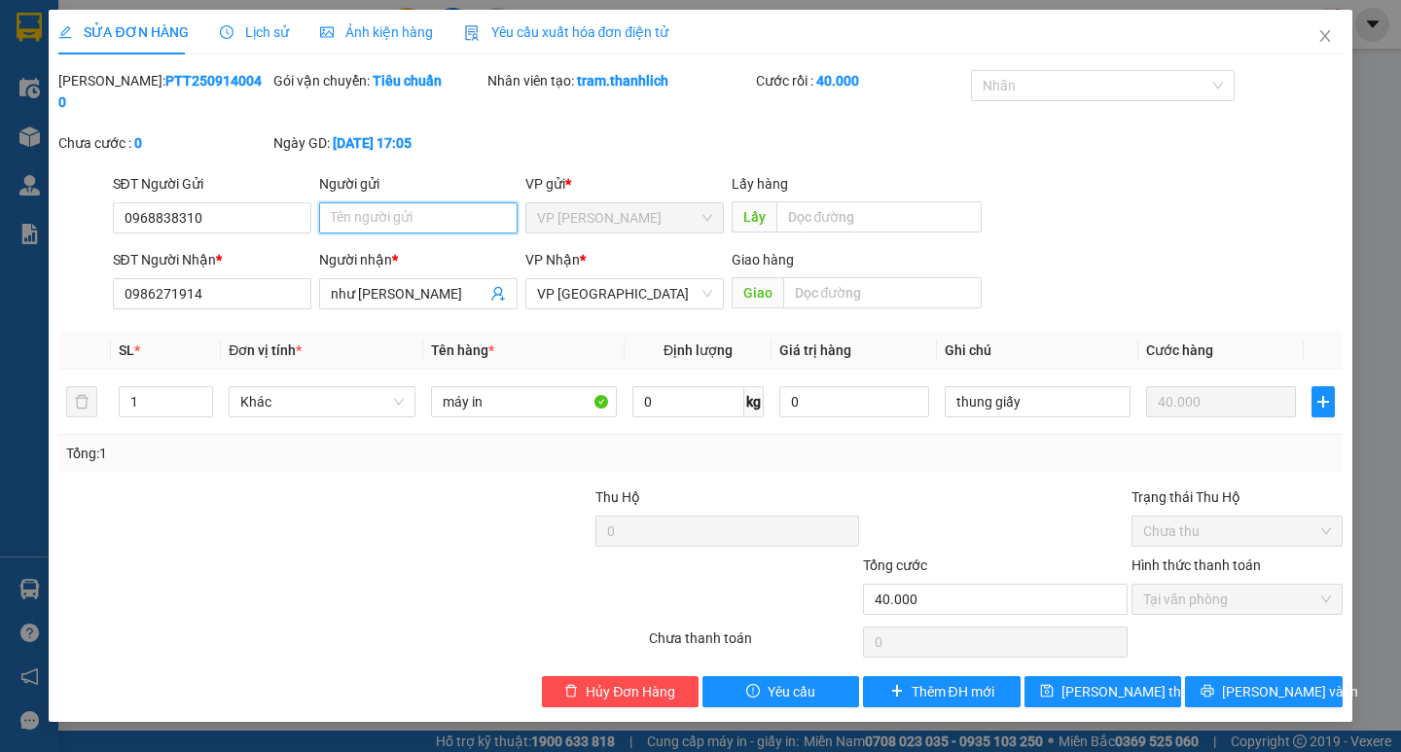
click at [435, 203] on input "Người gửi" at bounding box center [418, 217] width 198 height 31
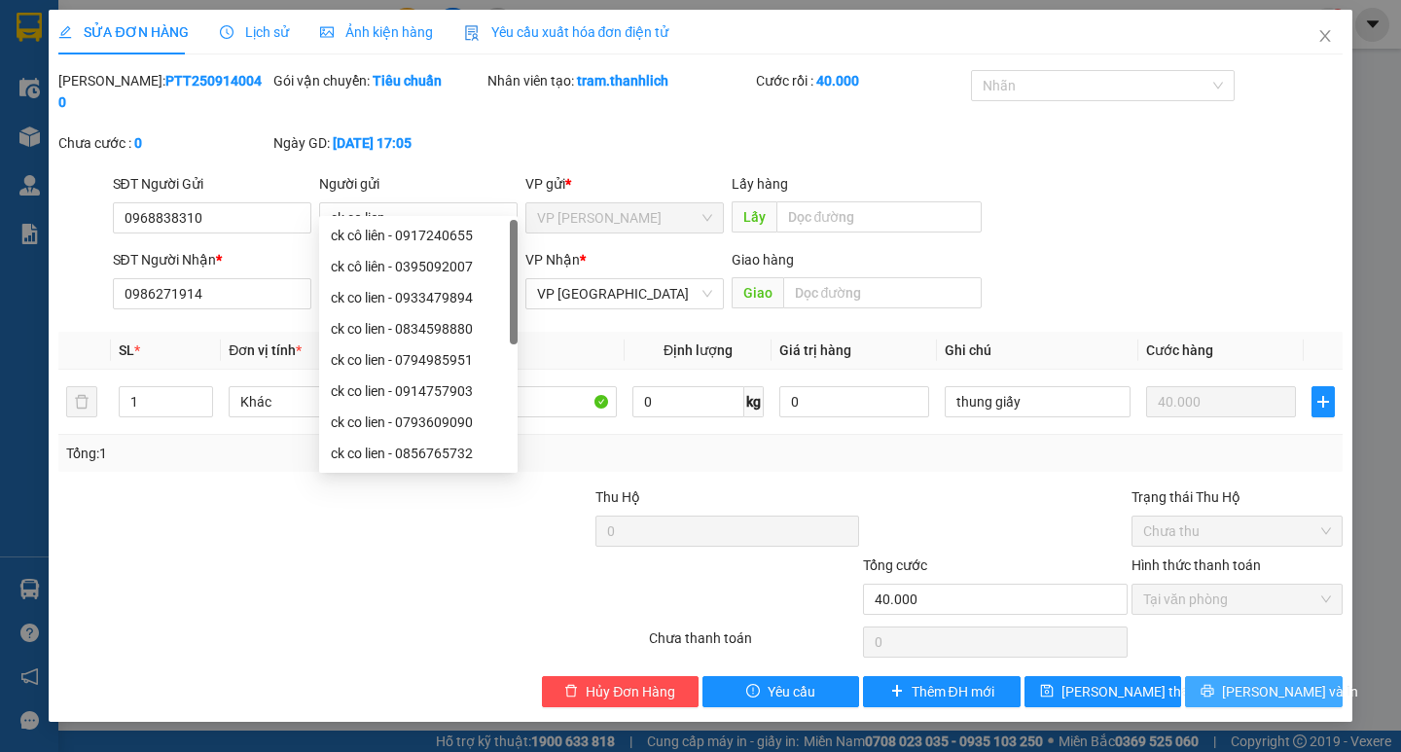
click at [1222, 676] on button "[PERSON_NAME] và In" at bounding box center [1263, 691] width 157 height 31
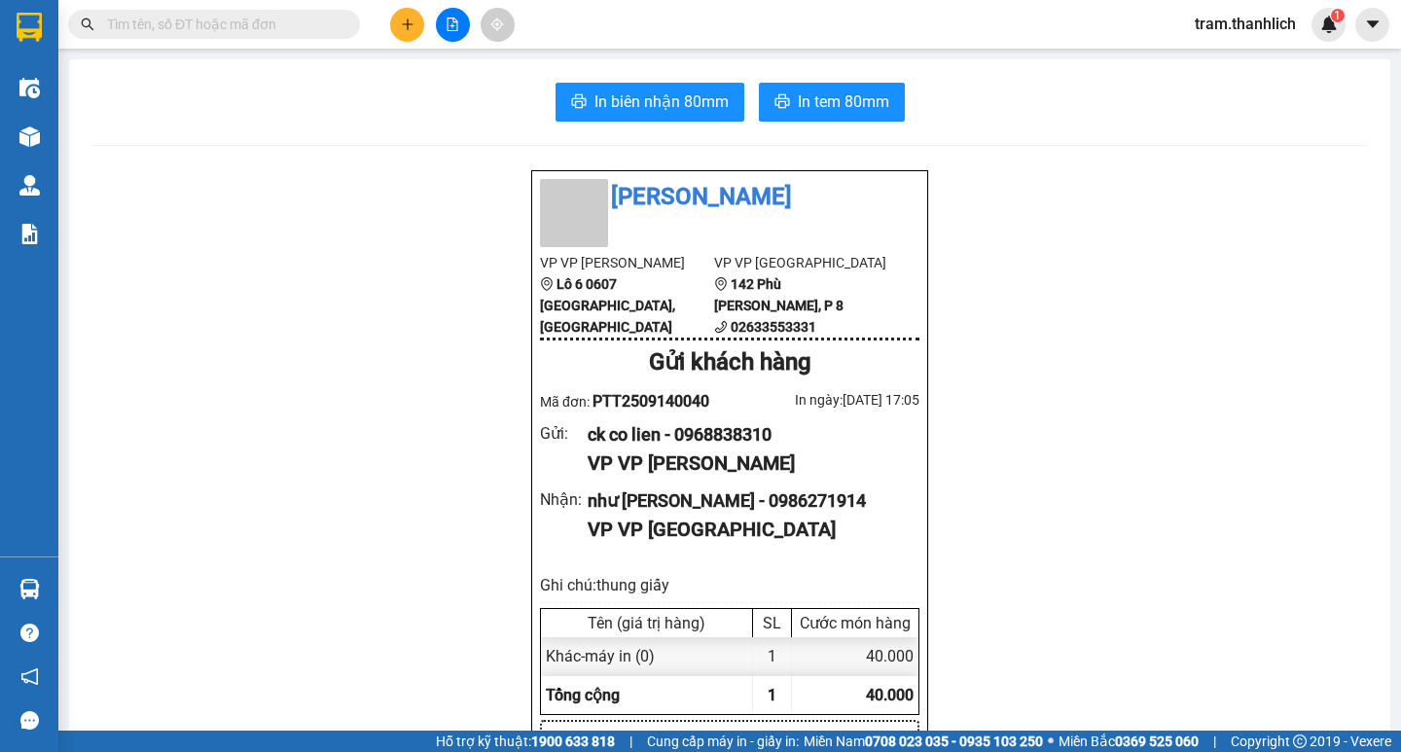
click at [402, 27] on icon "plus" at bounding box center [408, 25] width 14 height 14
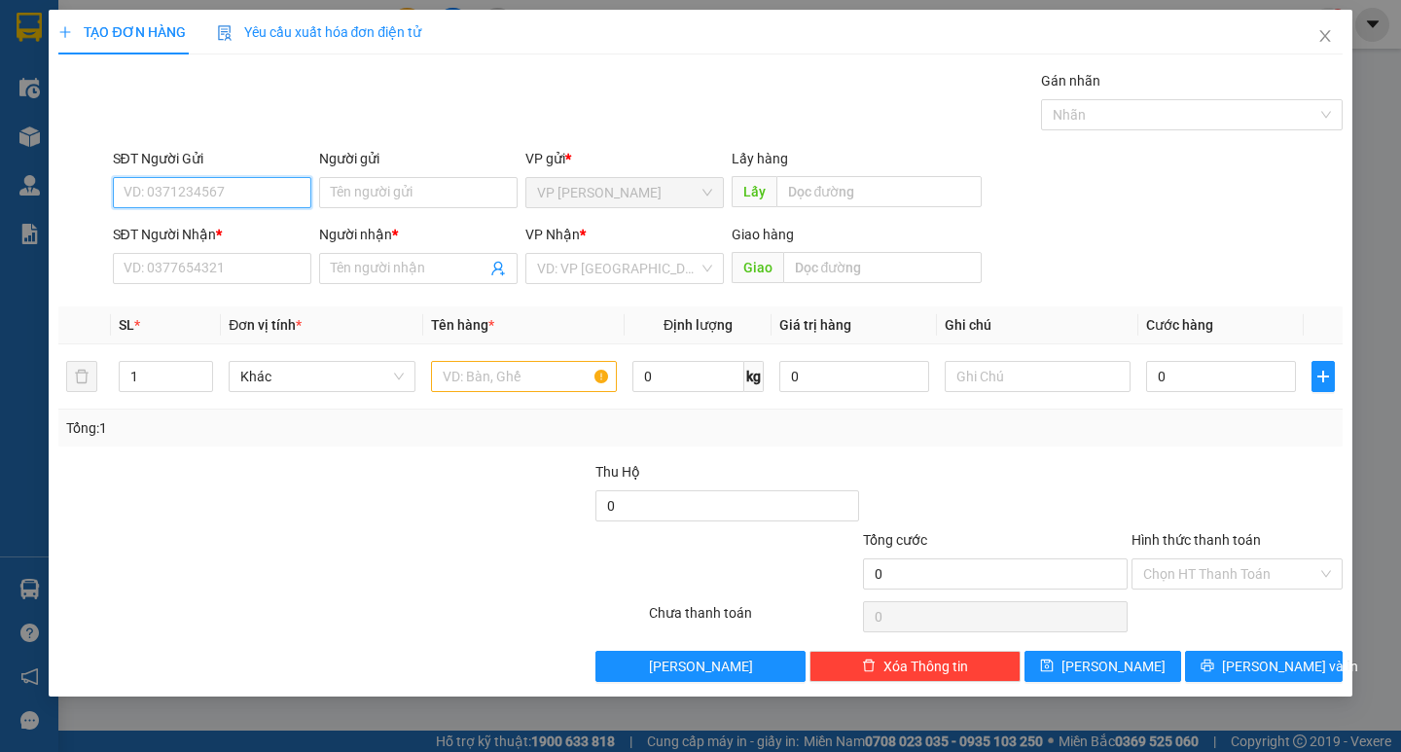
click at [238, 185] on input "SĐT Người Gửi" at bounding box center [212, 192] width 198 height 31
click at [242, 286] on div "SĐT Người Nhận * VD: 0377654321" at bounding box center [212, 258] width 198 height 68
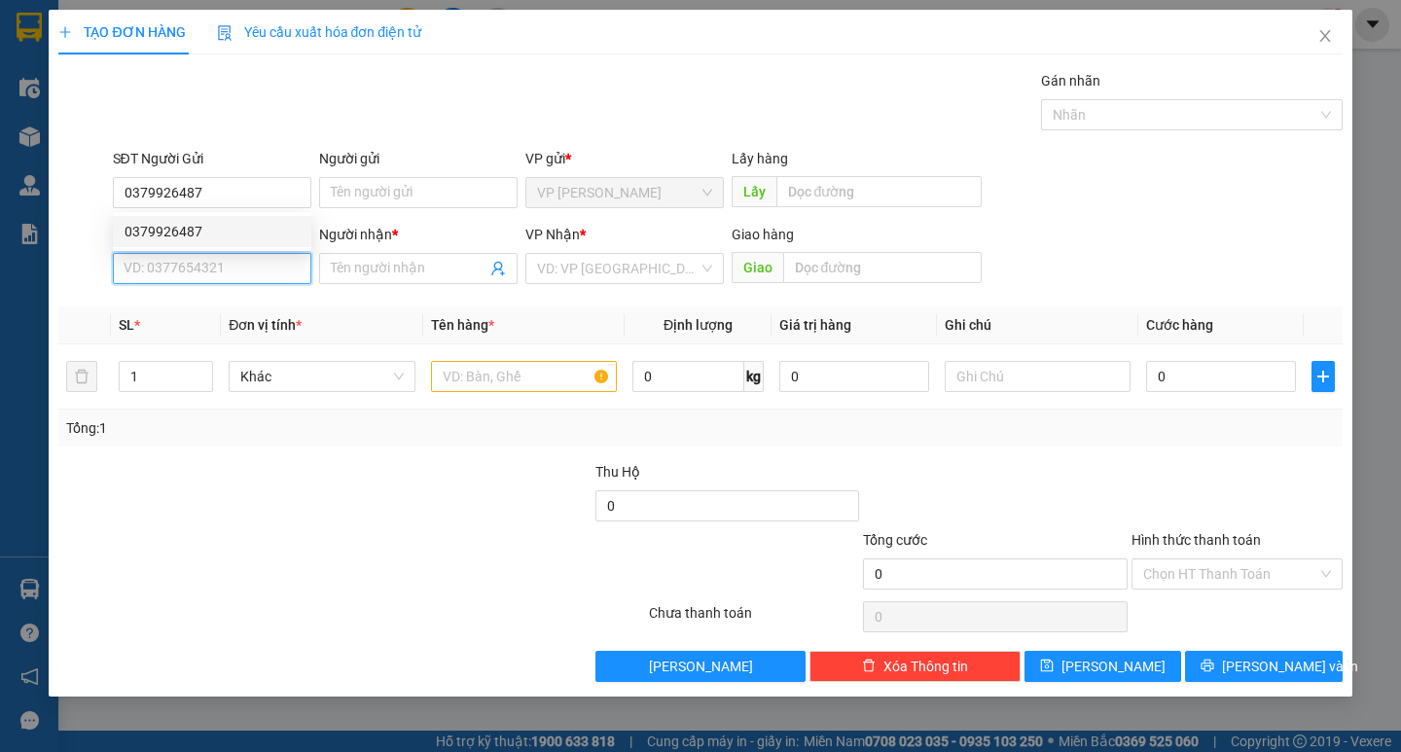
click at [246, 281] on input "SĐT Người Nhận *" at bounding box center [212, 268] width 198 height 31
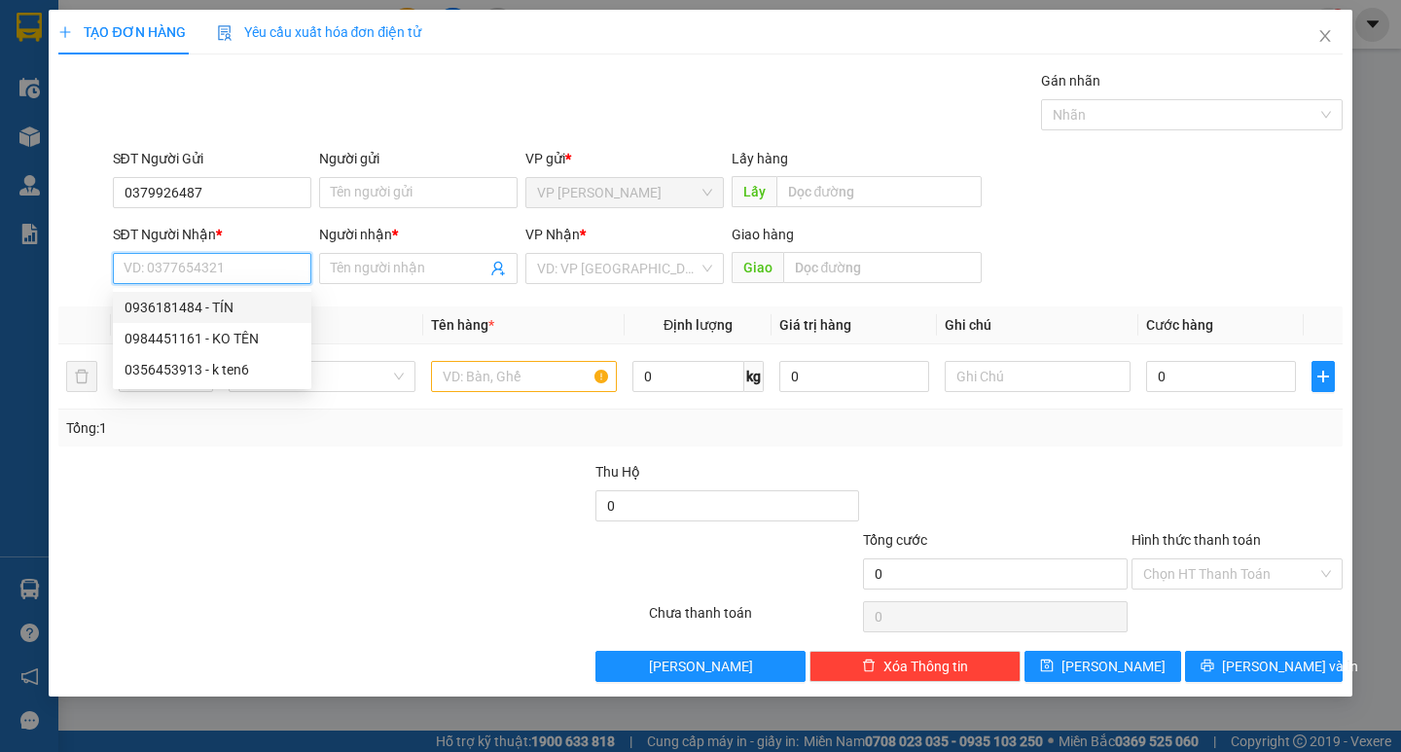
click at [230, 308] on div "0936181484 - TÍN" at bounding box center [211, 307] width 175 height 21
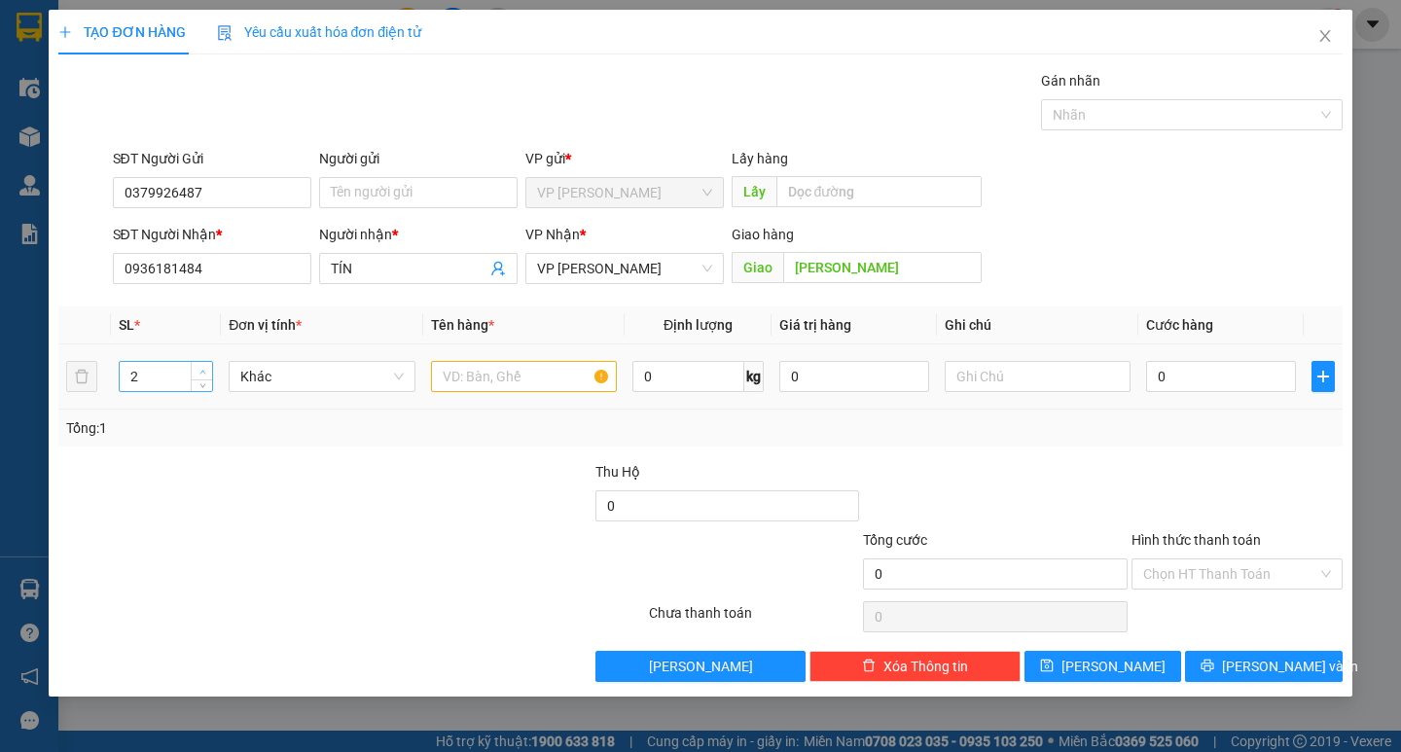
click at [208, 366] on span "up" at bounding box center [202, 372] width 12 height 12
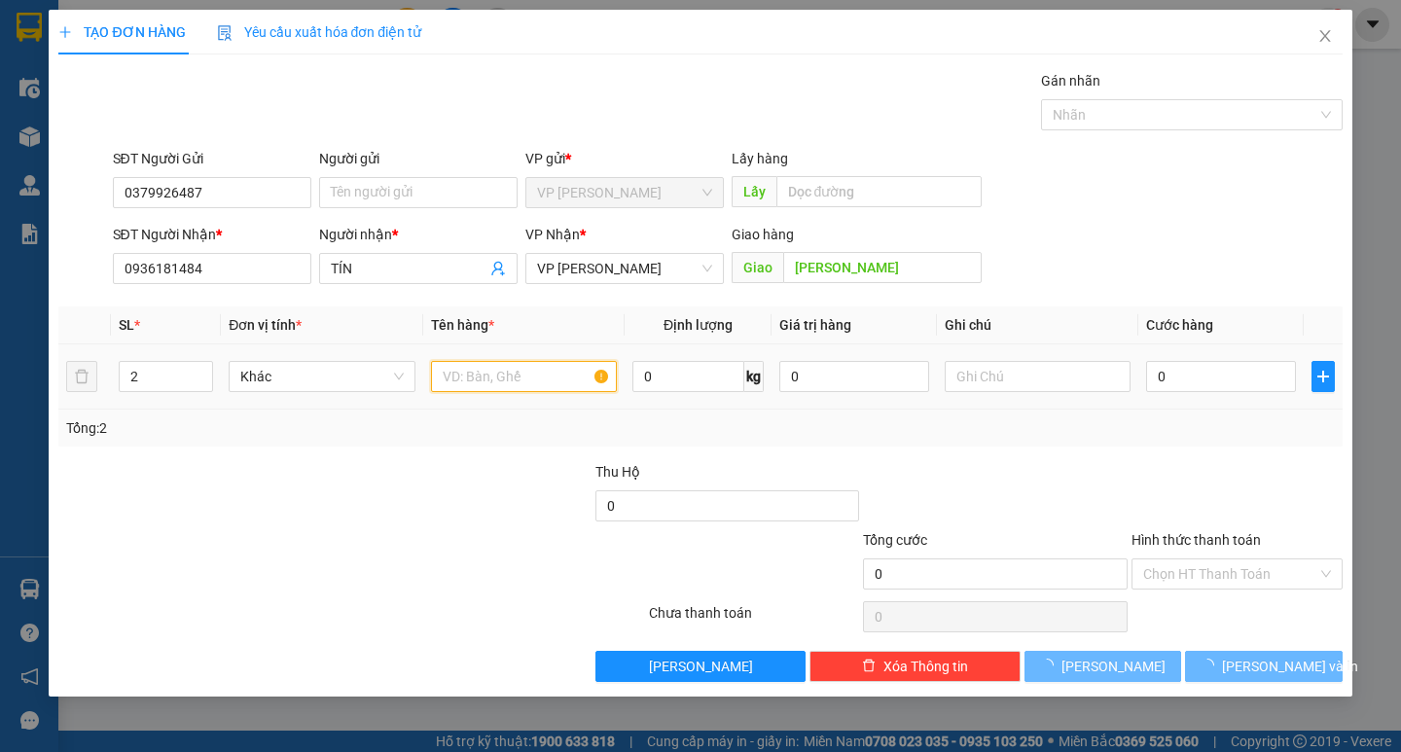
click at [534, 377] on input "text" at bounding box center [524, 376] width 186 height 31
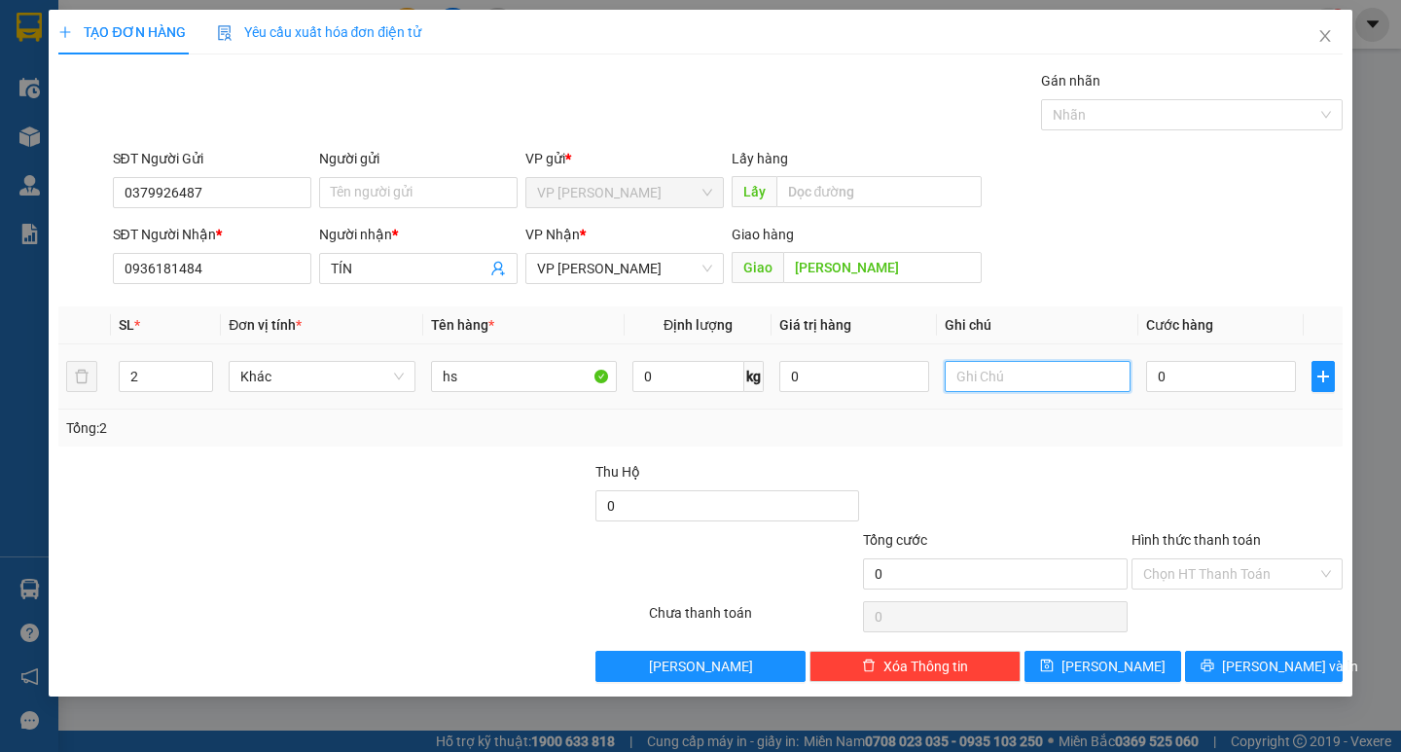
click at [990, 373] on input "text" at bounding box center [1037, 376] width 186 height 31
click at [1172, 376] on input "0" at bounding box center [1221, 376] width 150 height 31
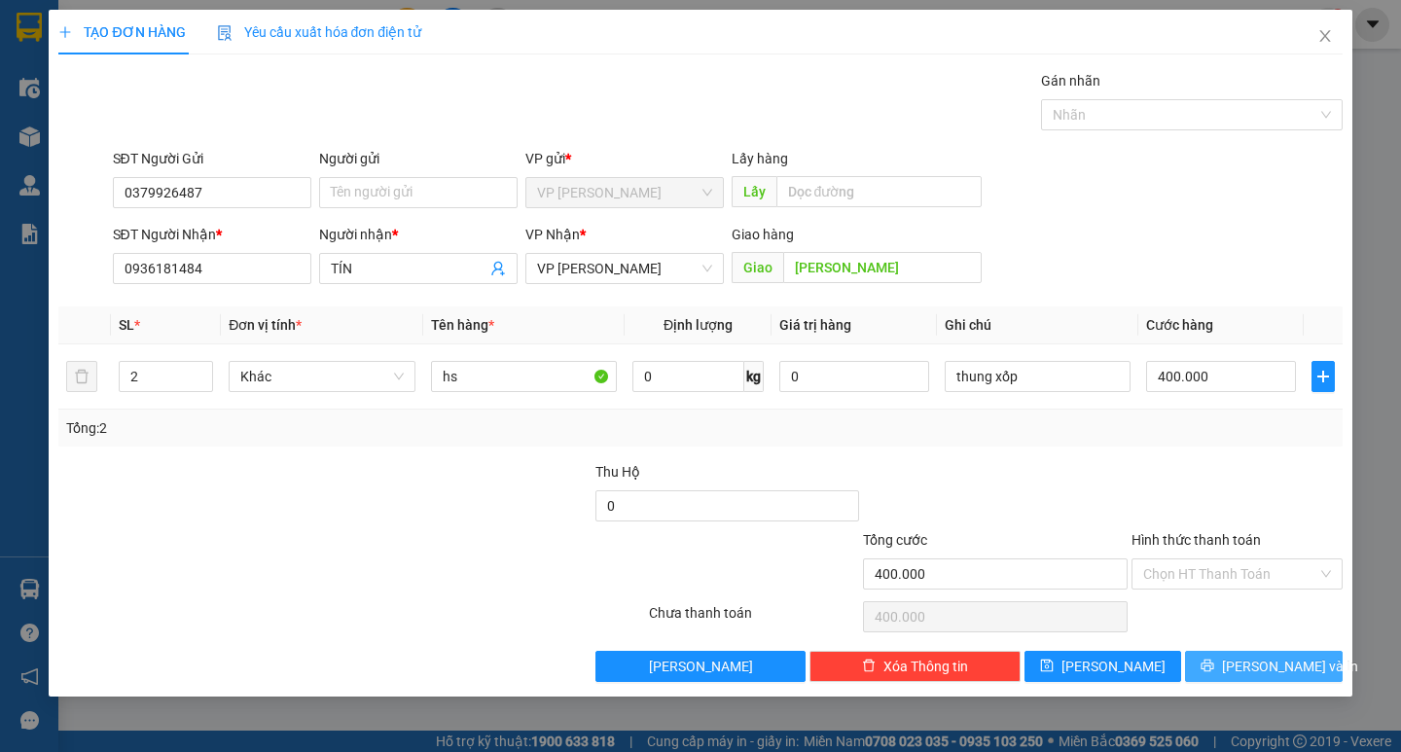
click at [1256, 667] on span "[PERSON_NAME] và In" at bounding box center [1290, 666] width 136 height 21
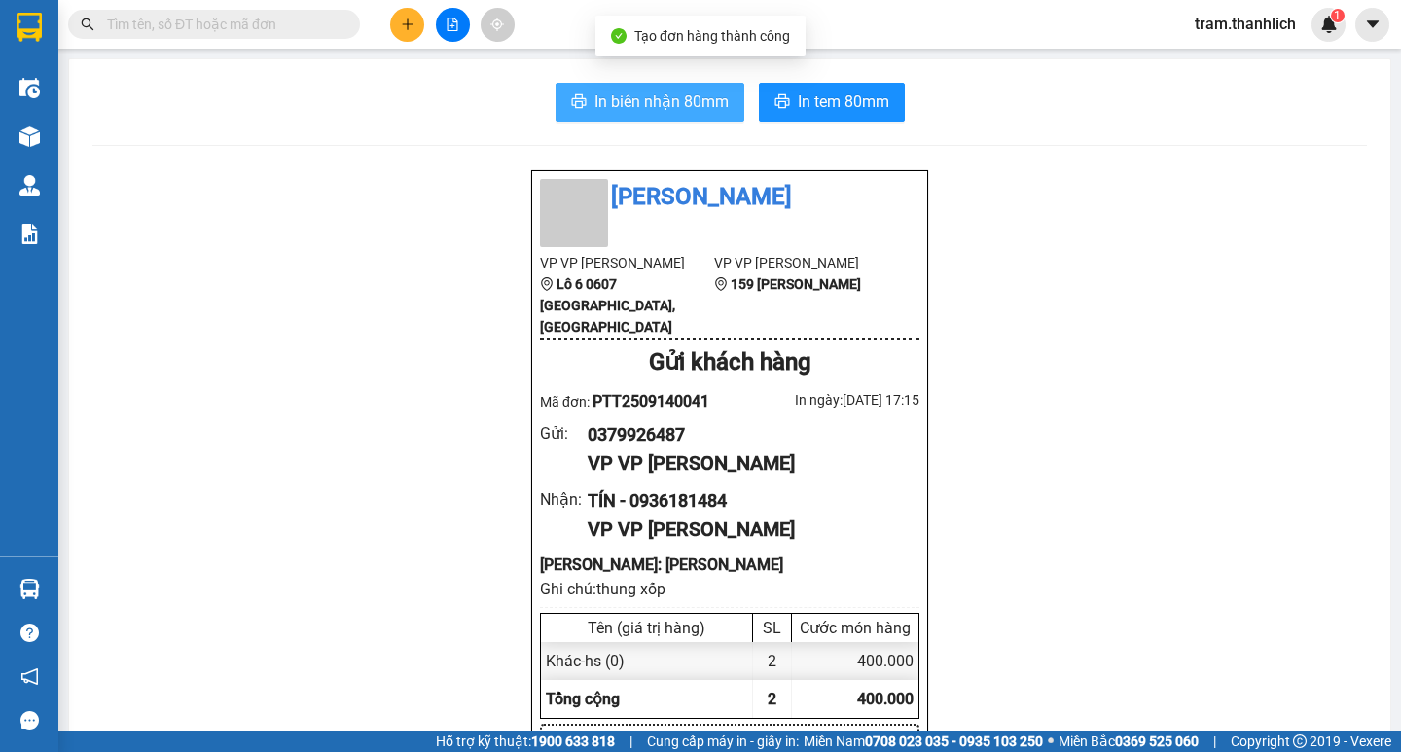
click at [667, 89] on span "In biên nhận 80mm" at bounding box center [661, 101] width 134 height 24
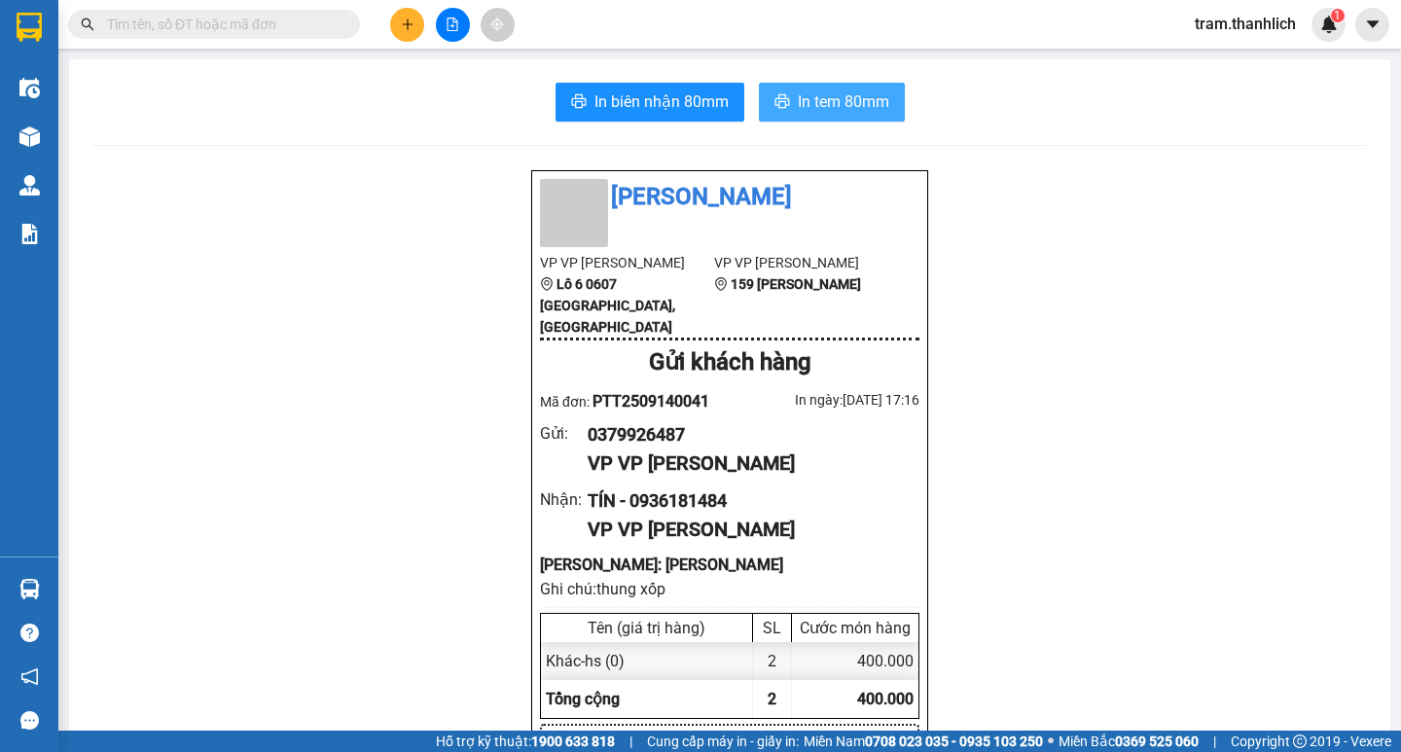
click at [890, 115] on button "In tem 80mm" at bounding box center [832, 102] width 146 height 39
click at [399, 25] on button at bounding box center [407, 25] width 34 height 34
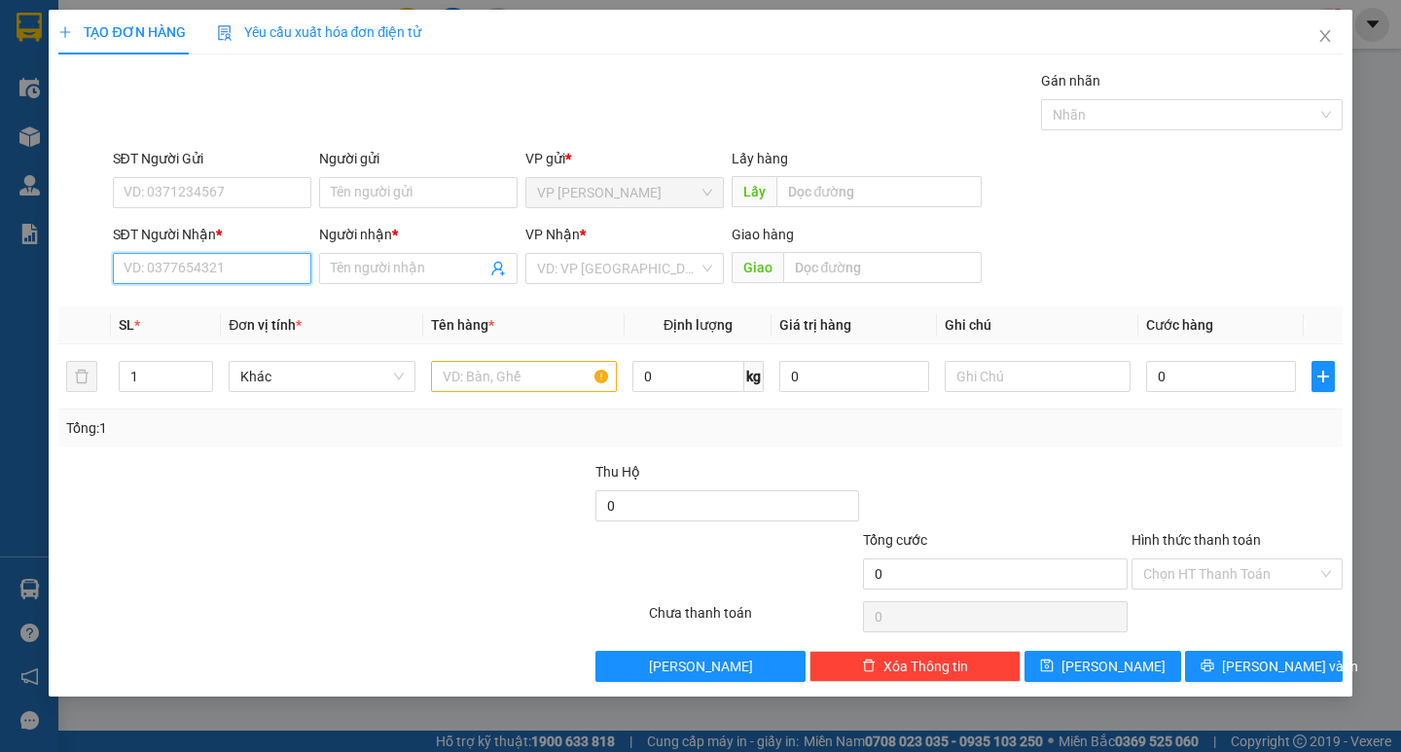
click at [250, 270] on input "SĐT Người Nhận *" at bounding box center [212, 268] width 198 height 31
click at [357, 265] on input "Người nhận *" at bounding box center [409, 268] width 156 height 21
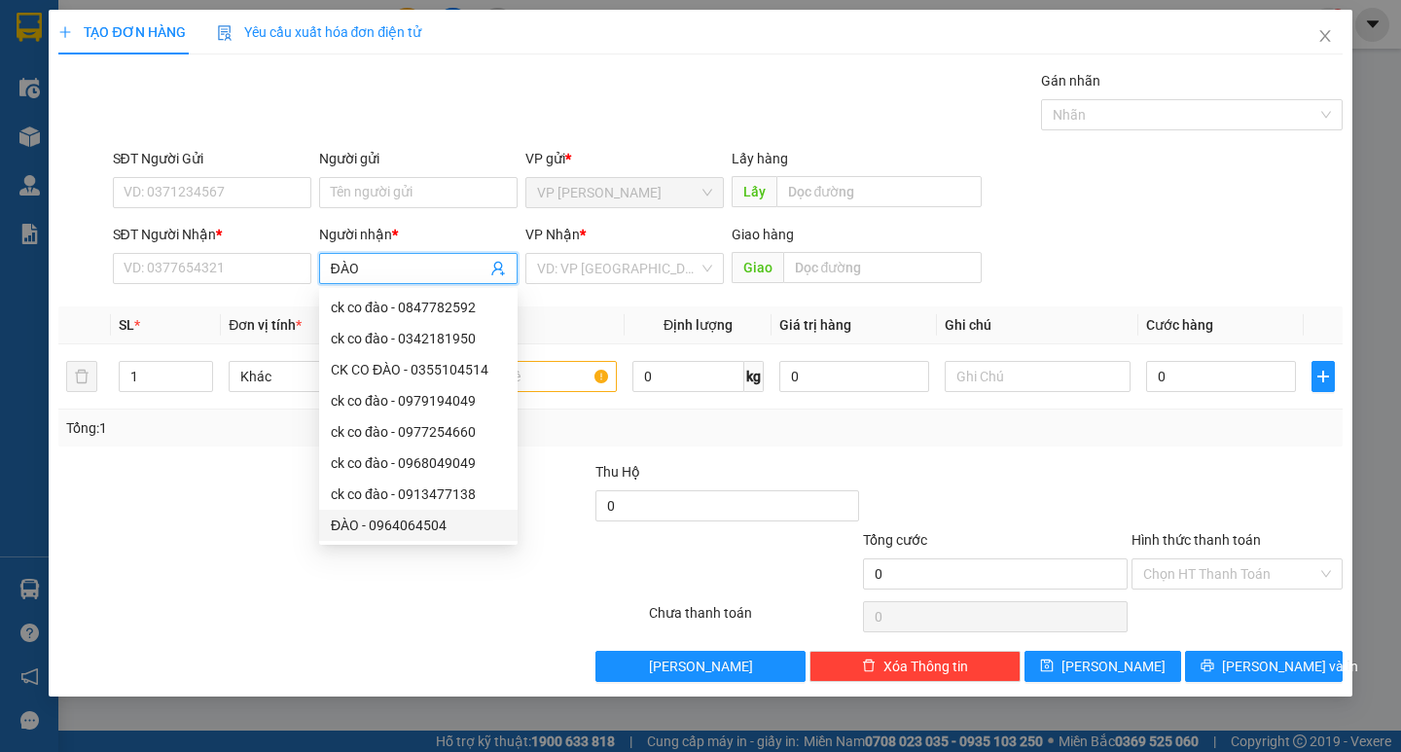
click at [365, 516] on div "ĐÀO - 0964064504" at bounding box center [418, 525] width 175 height 21
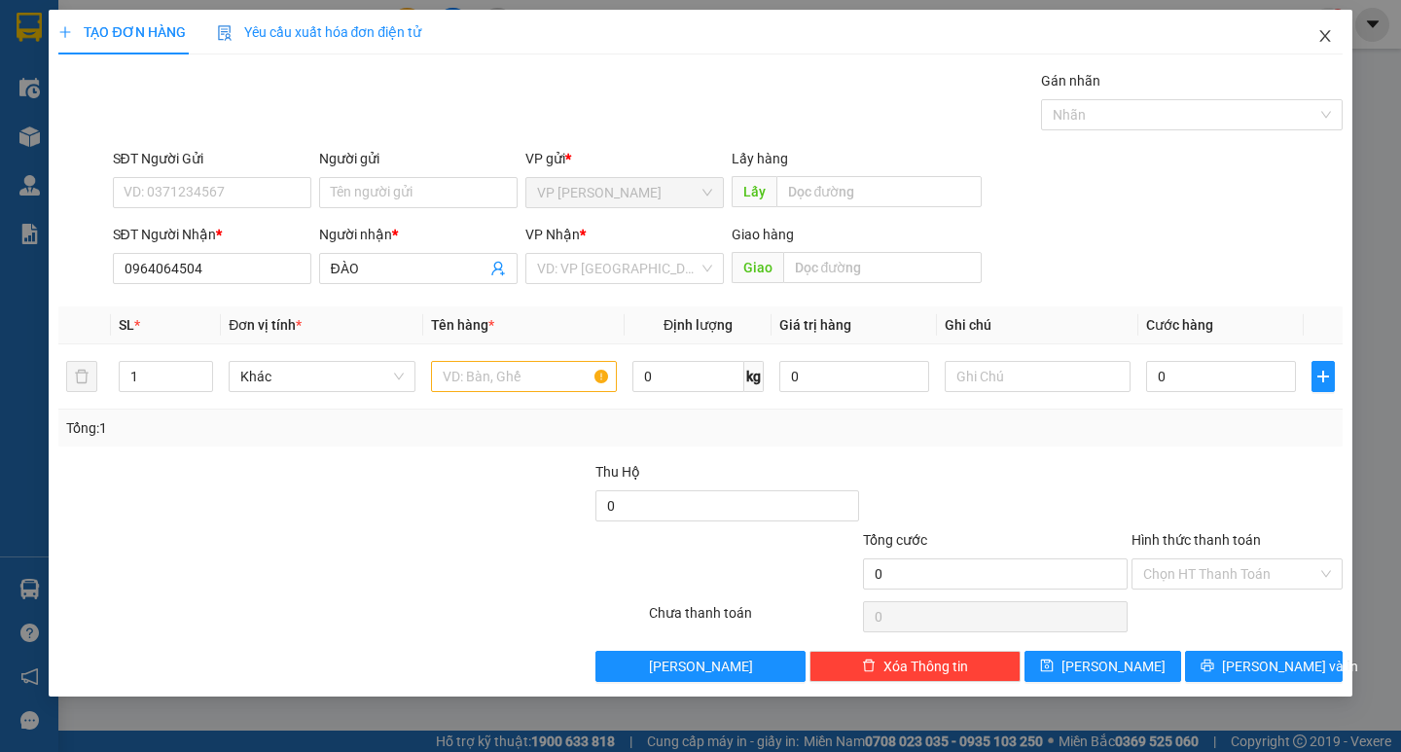
click at [1318, 39] on icon "close" at bounding box center [1325, 36] width 16 height 16
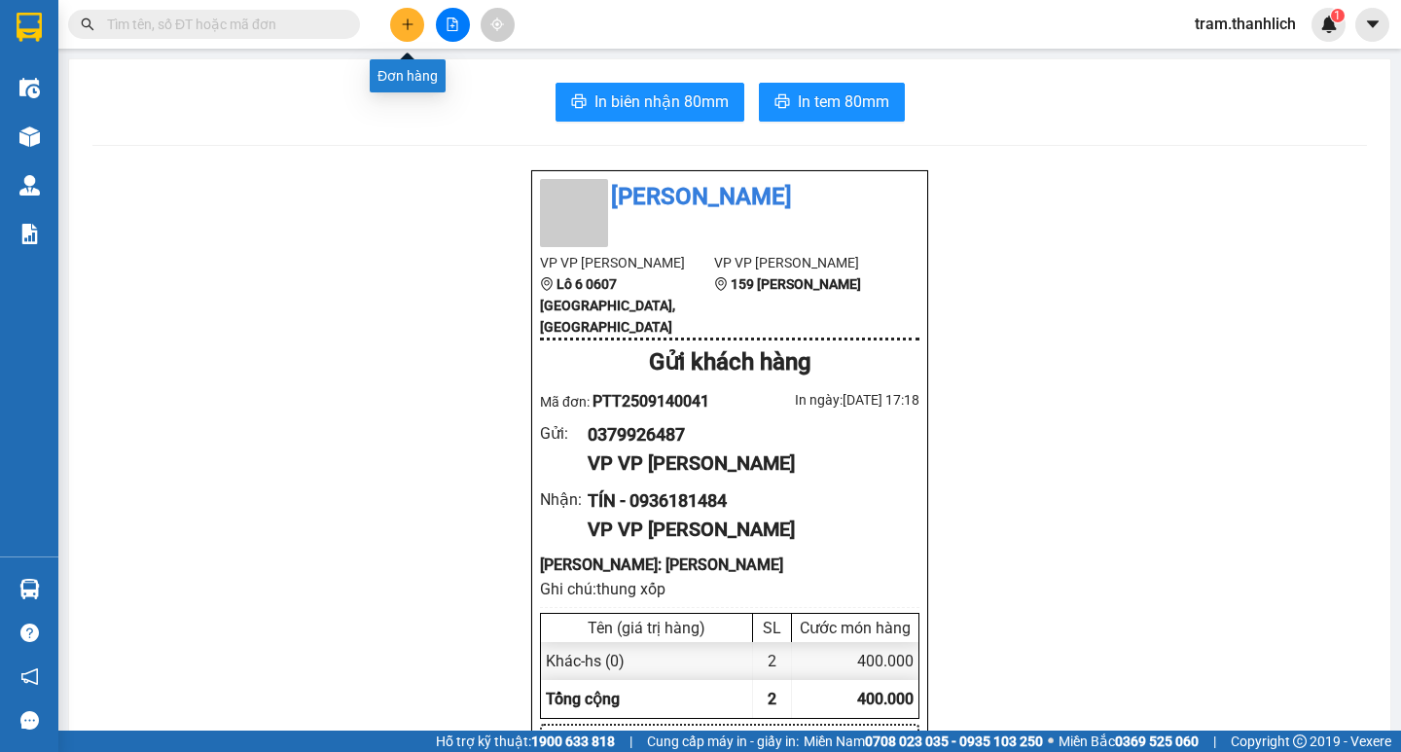
click at [410, 22] on icon "plus" at bounding box center [408, 25] width 14 height 14
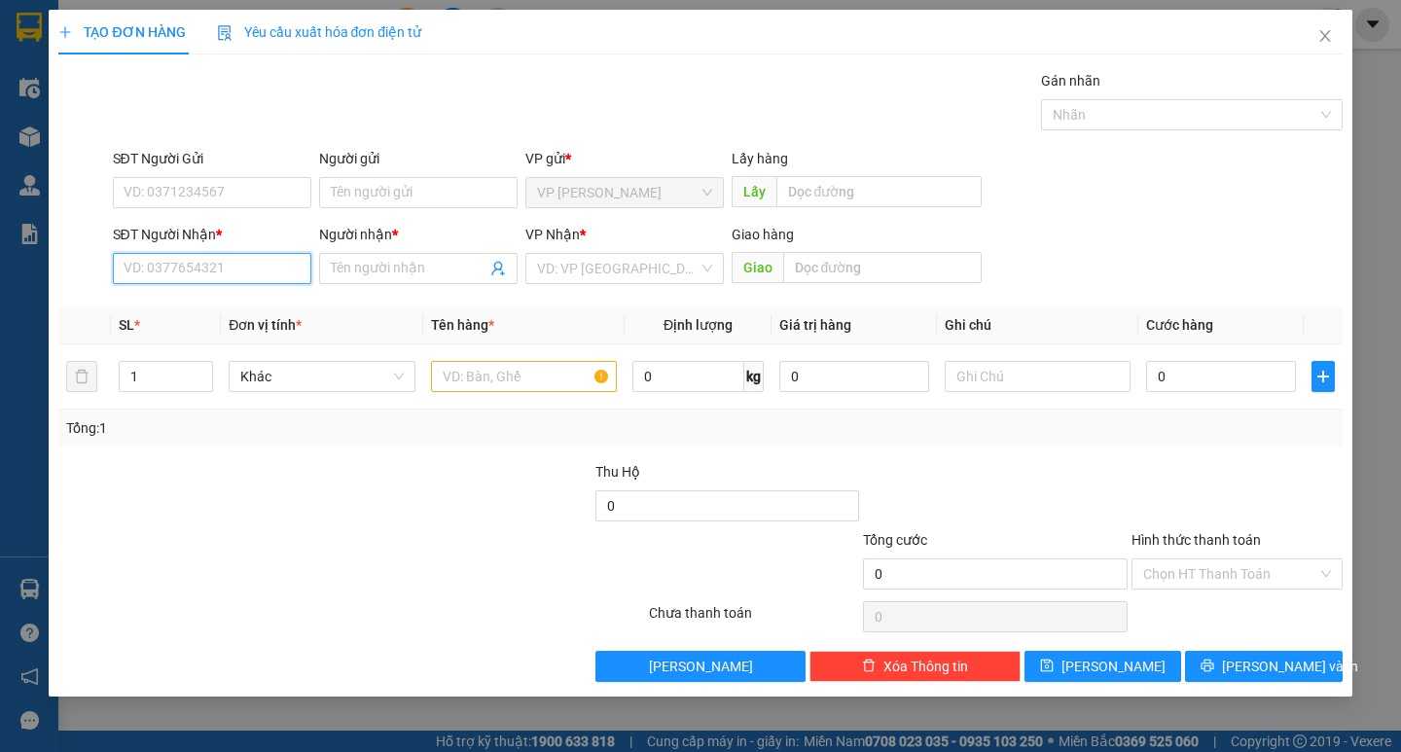
click at [258, 257] on input "SĐT Người Nhận *" at bounding box center [212, 268] width 198 height 31
click at [221, 299] on div "0964064504 - ĐÀO" at bounding box center [211, 307] width 175 height 21
click at [576, 368] on input "text" at bounding box center [524, 376] width 186 height 31
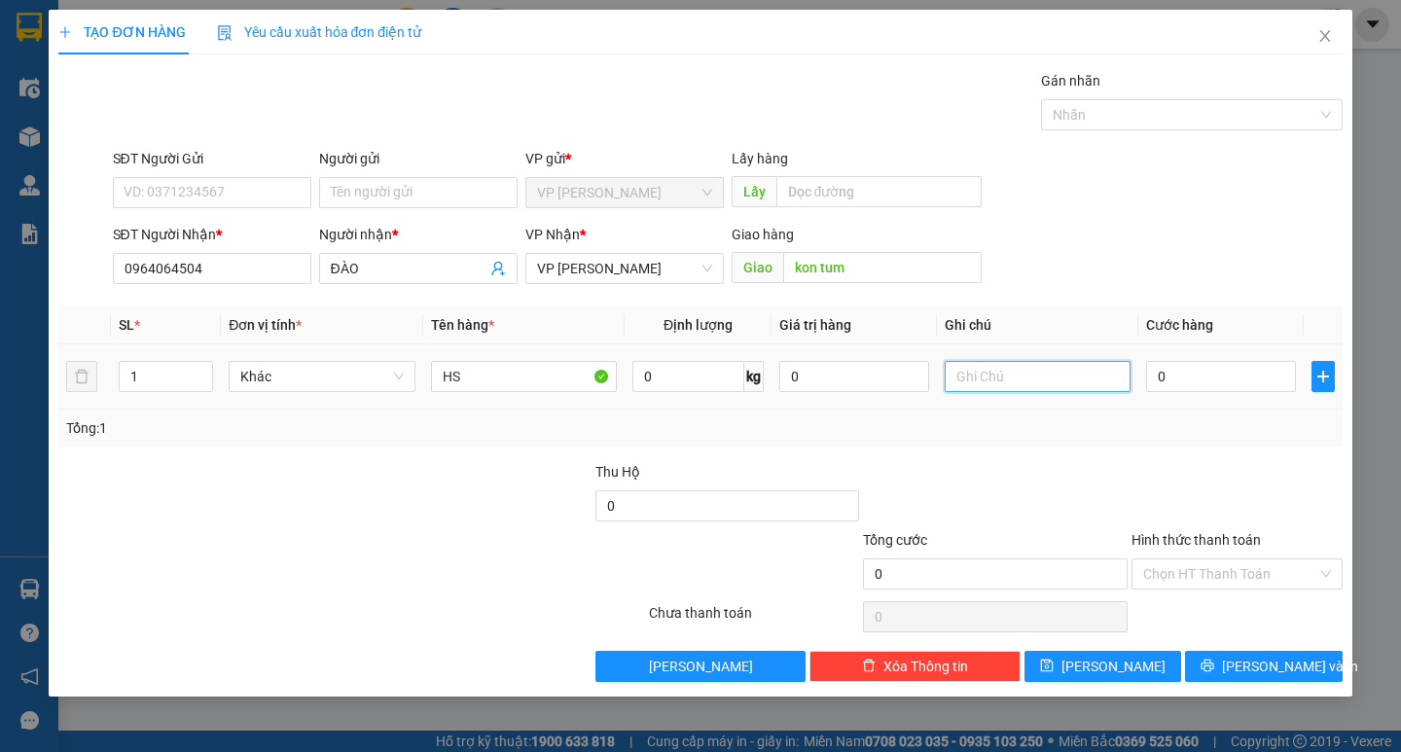
click at [1069, 387] on input "text" at bounding box center [1037, 376] width 186 height 31
click at [1243, 372] on input "0" at bounding box center [1221, 376] width 150 height 31
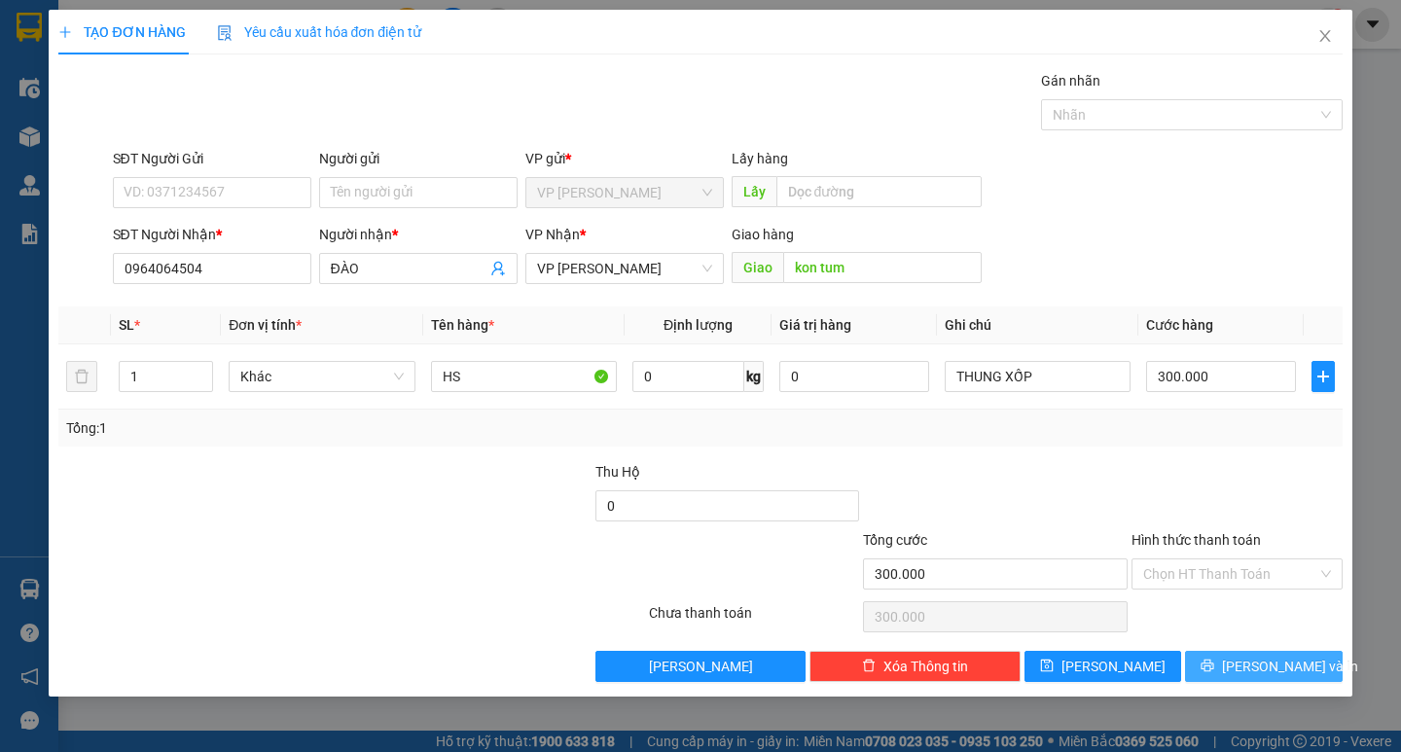
click at [1247, 662] on span "[PERSON_NAME] và In" at bounding box center [1290, 666] width 136 height 21
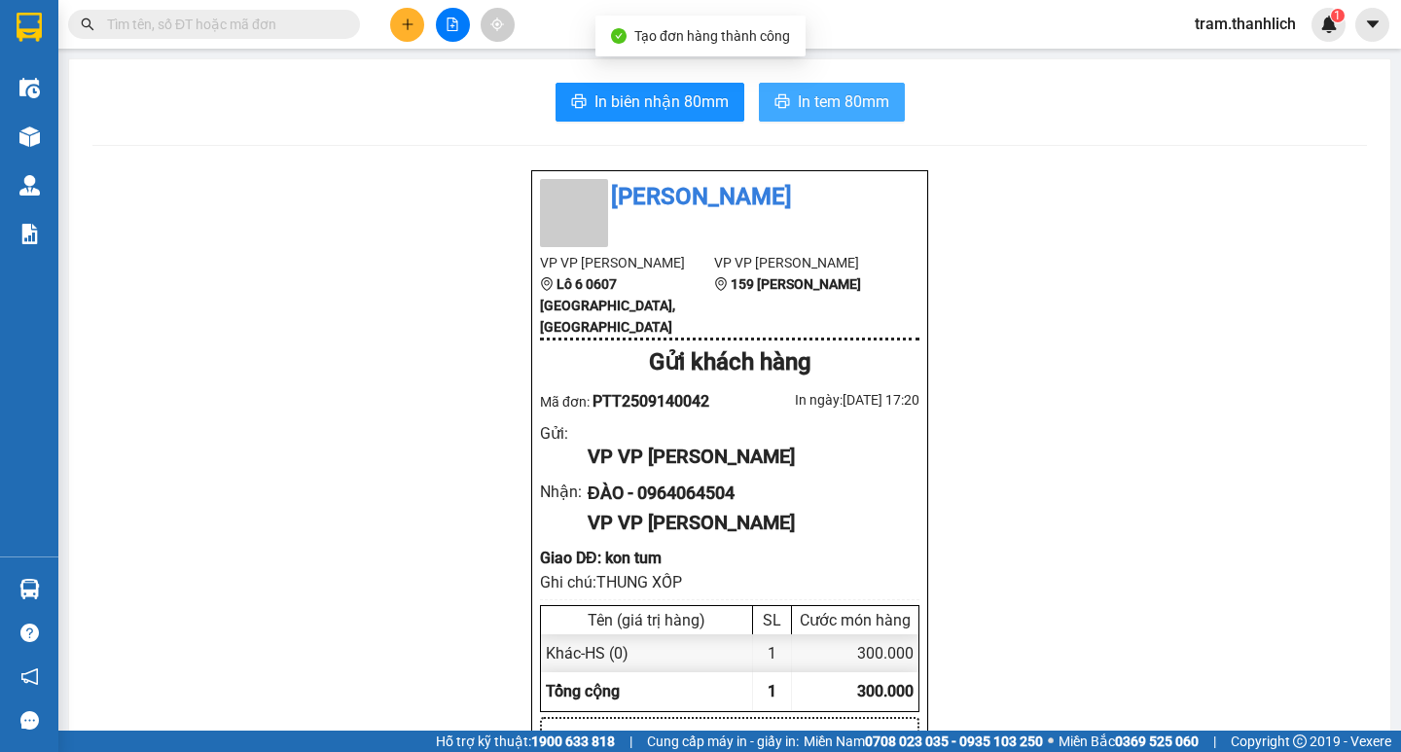
click at [821, 98] on span "In tem 80mm" at bounding box center [843, 101] width 91 height 24
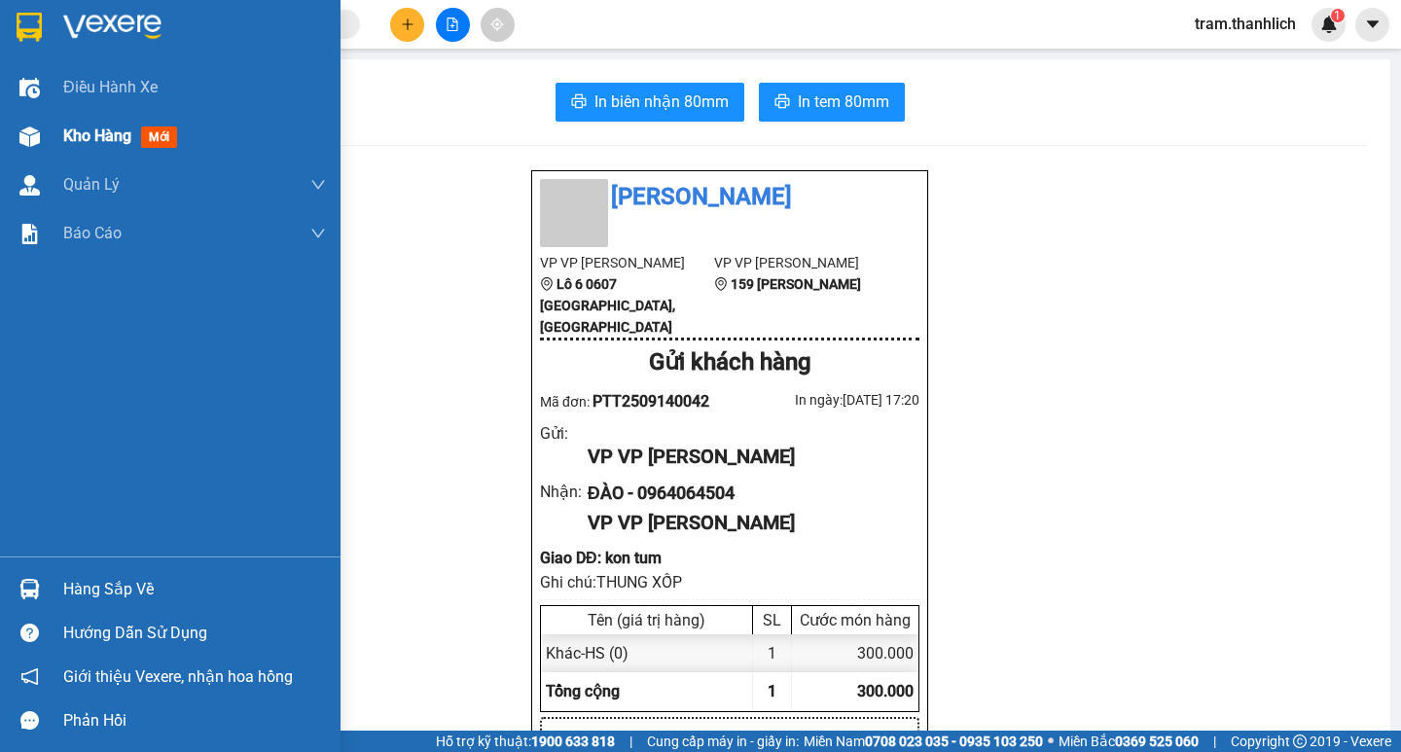
click at [97, 117] on div "Kho hàng mới" at bounding box center [194, 136] width 263 height 49
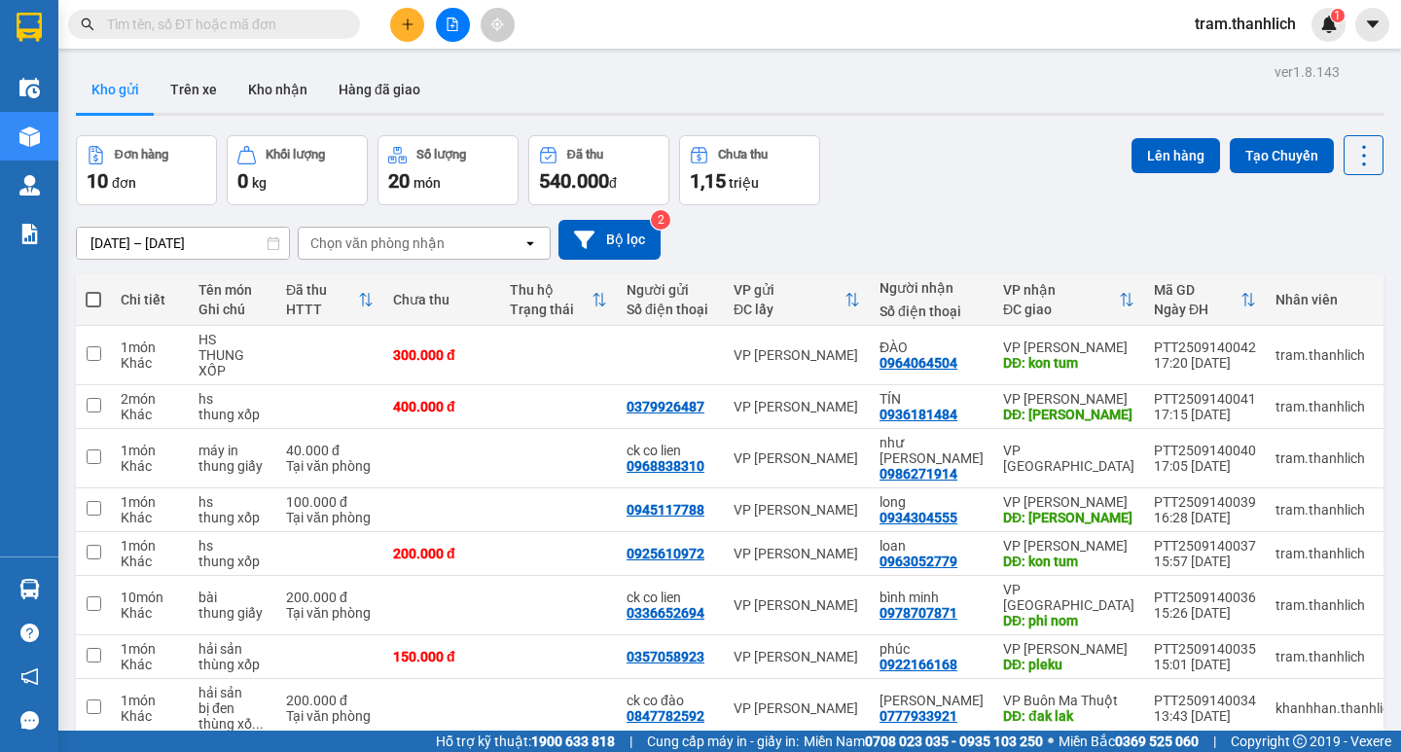
click at [407, 31] on button at bounding box center [407, 25] width 34 height 34
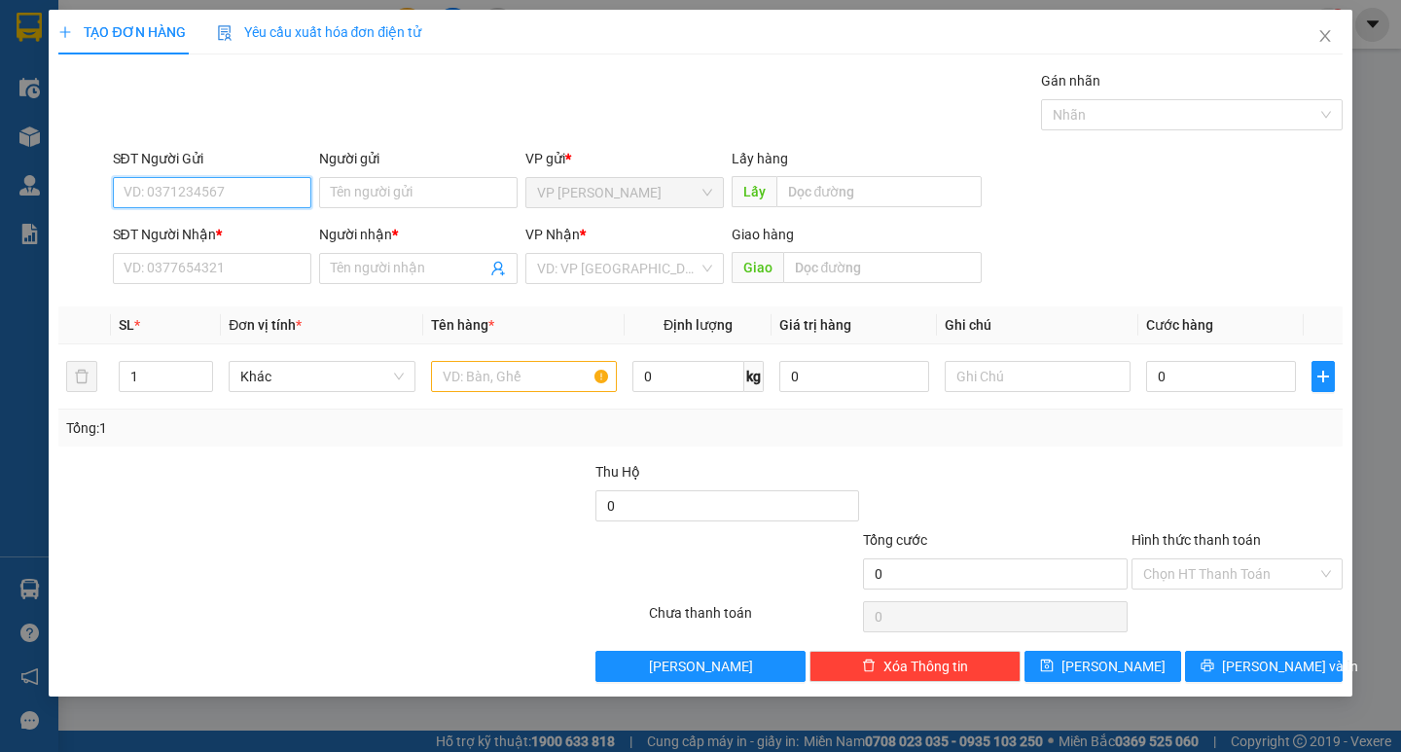
click at [254, 198] on input "SĐT Người Gửi" at bounding box center [212, 192] width 198 height 31
click at [282, 261] on input "SĐT Người Nhận *" at bounding box center [212, 268] width 198 height 31
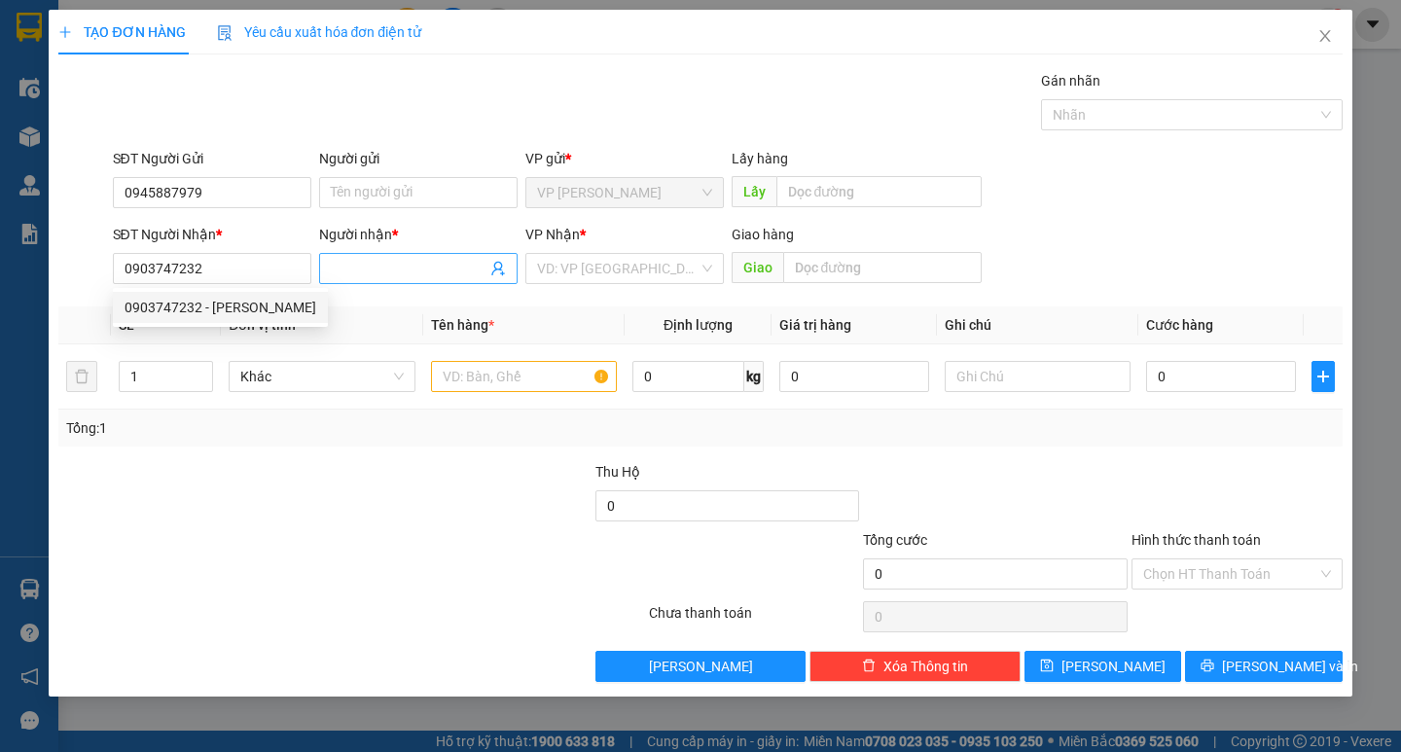
click at [373, 267] on input "Người nhận *" at bounding box center [409, 268] width 156 height 21
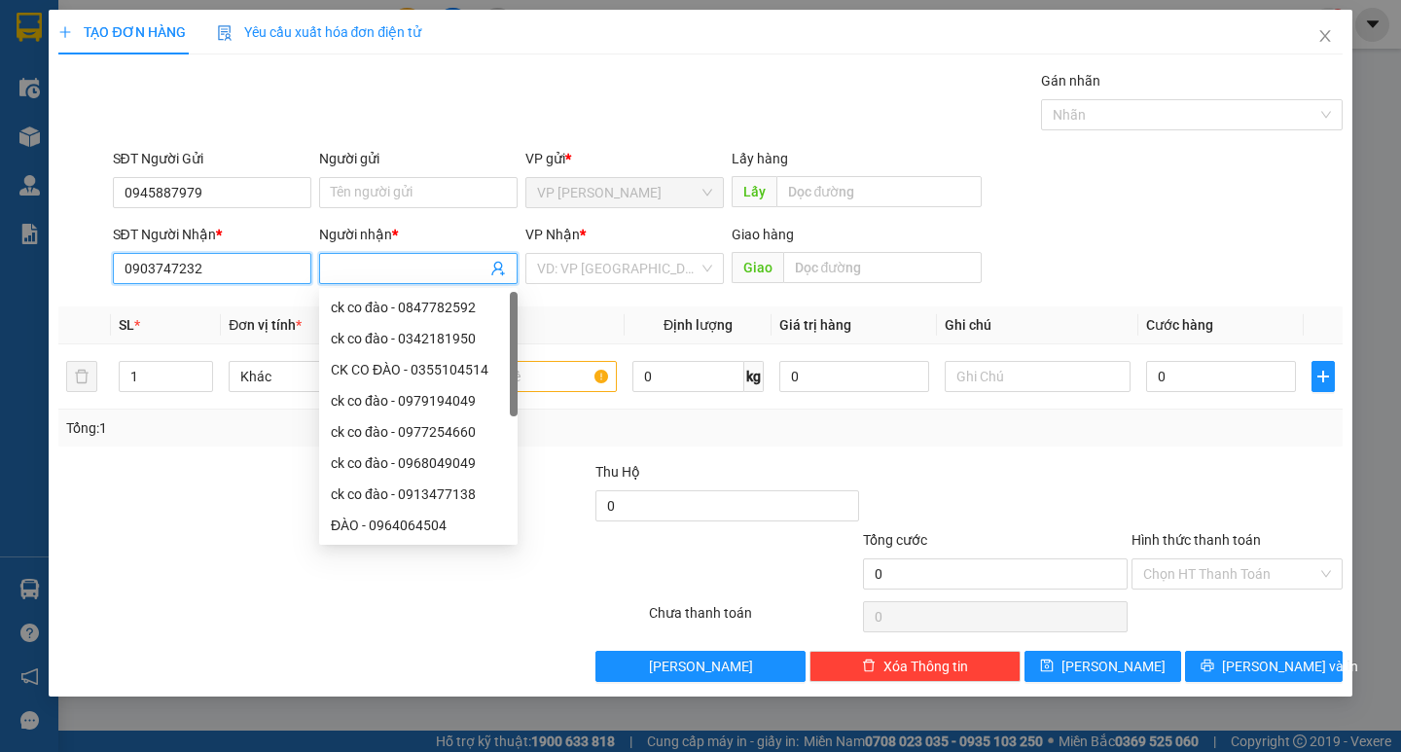
click at [265, 275] on input "0903747232" at bounding box center [212, 268] width 198 height 31
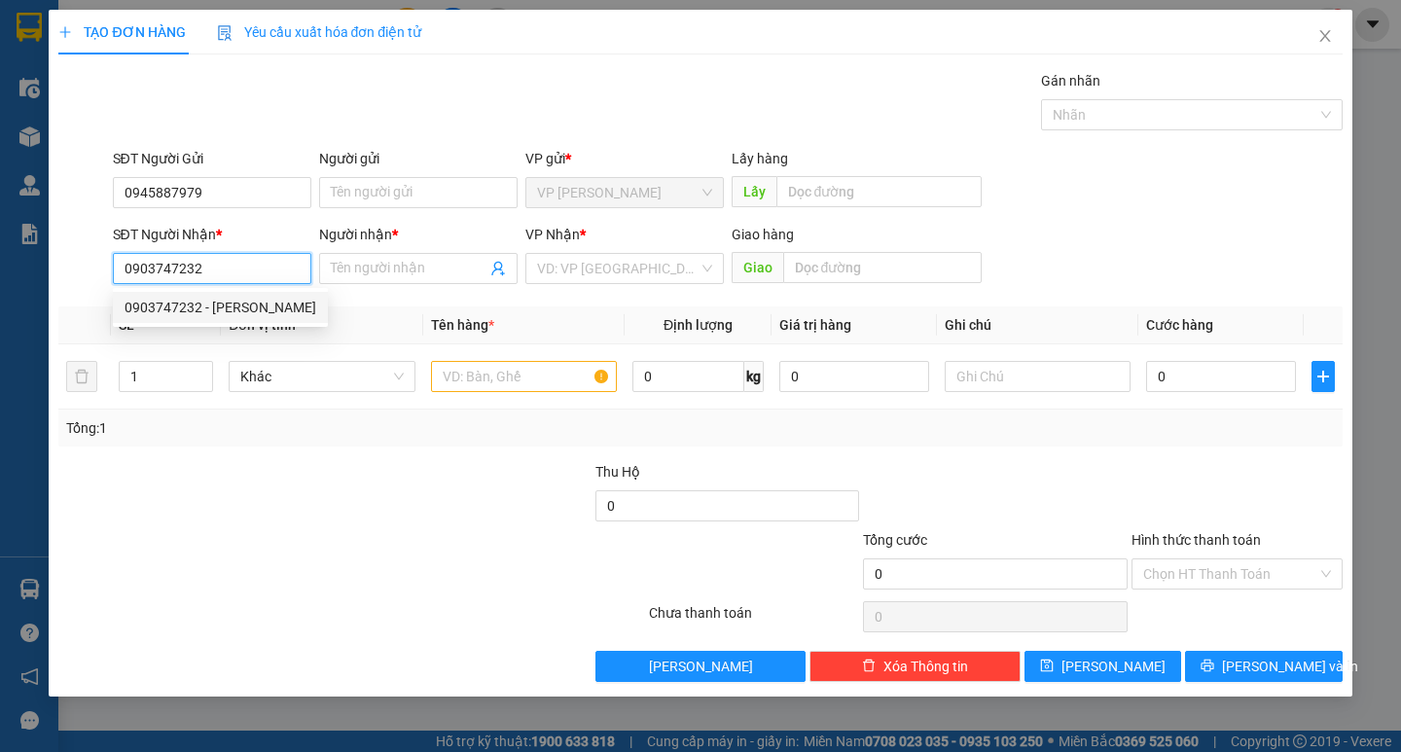
click at [237, 313] on div "0903747232 - HOÀNG KIM" at bounding box center [220, 307] width 192 height 21
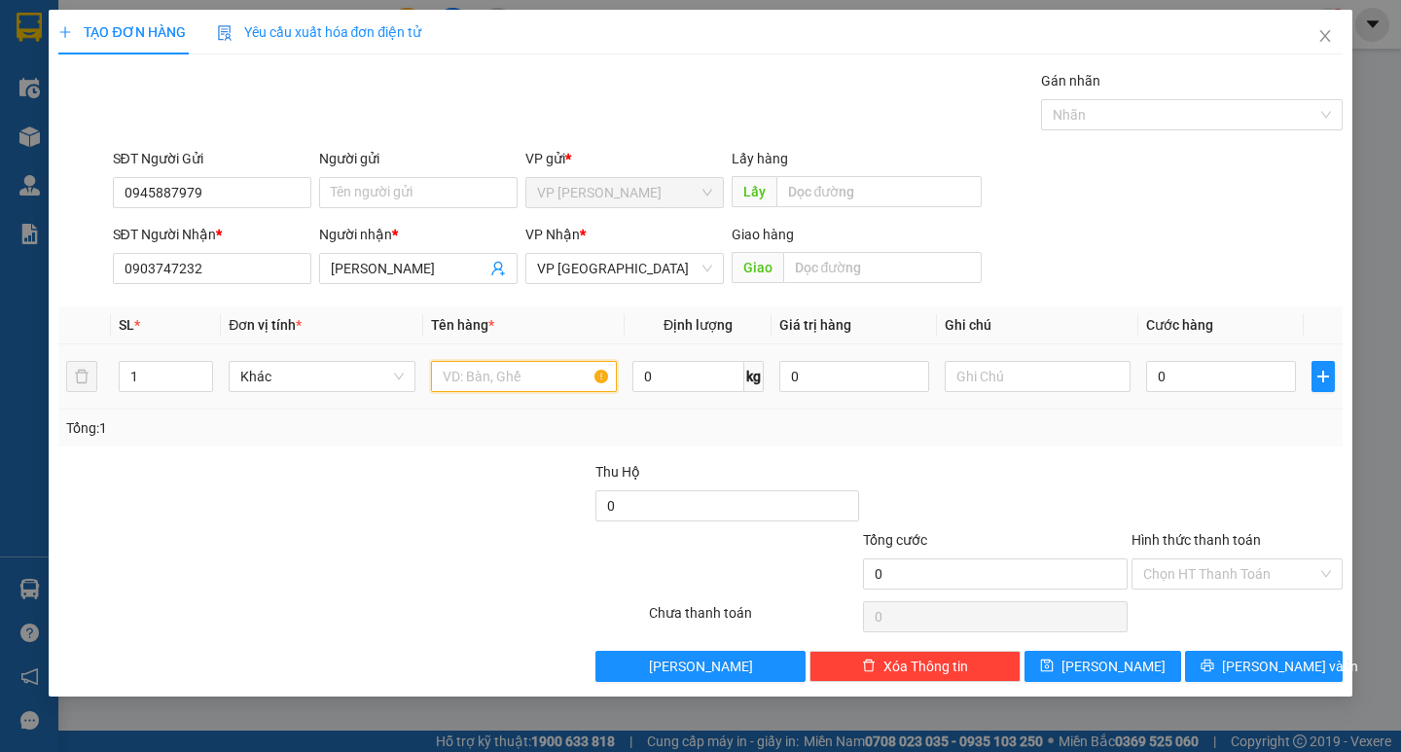
click at [583, 378] on input "text" at bounding box center [524, 376] width 186 height 31
click at [1153, 363] on input "0" at bounding box center [1221, 376] width 150 height 31
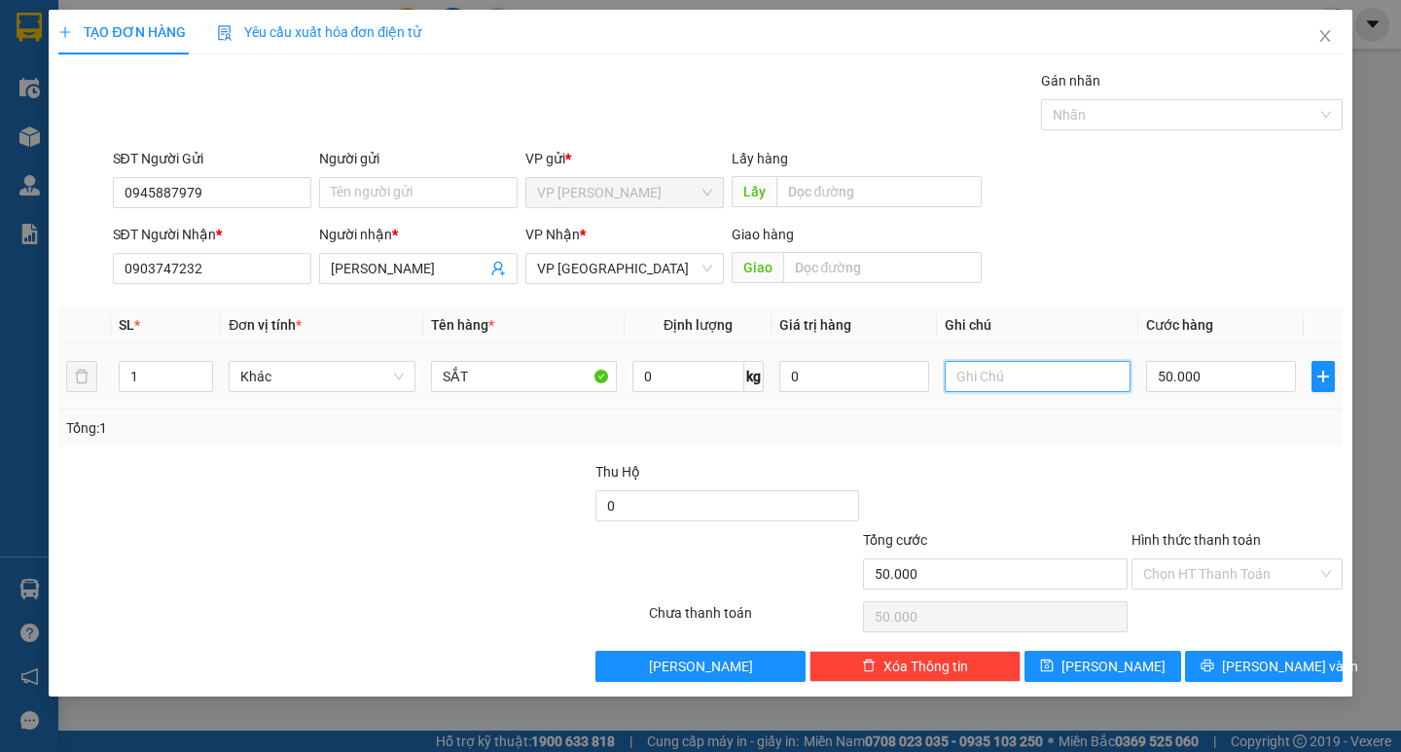
click at [1047, 388] on input "text" at bounding box center [1037, 376] width 186 height 31
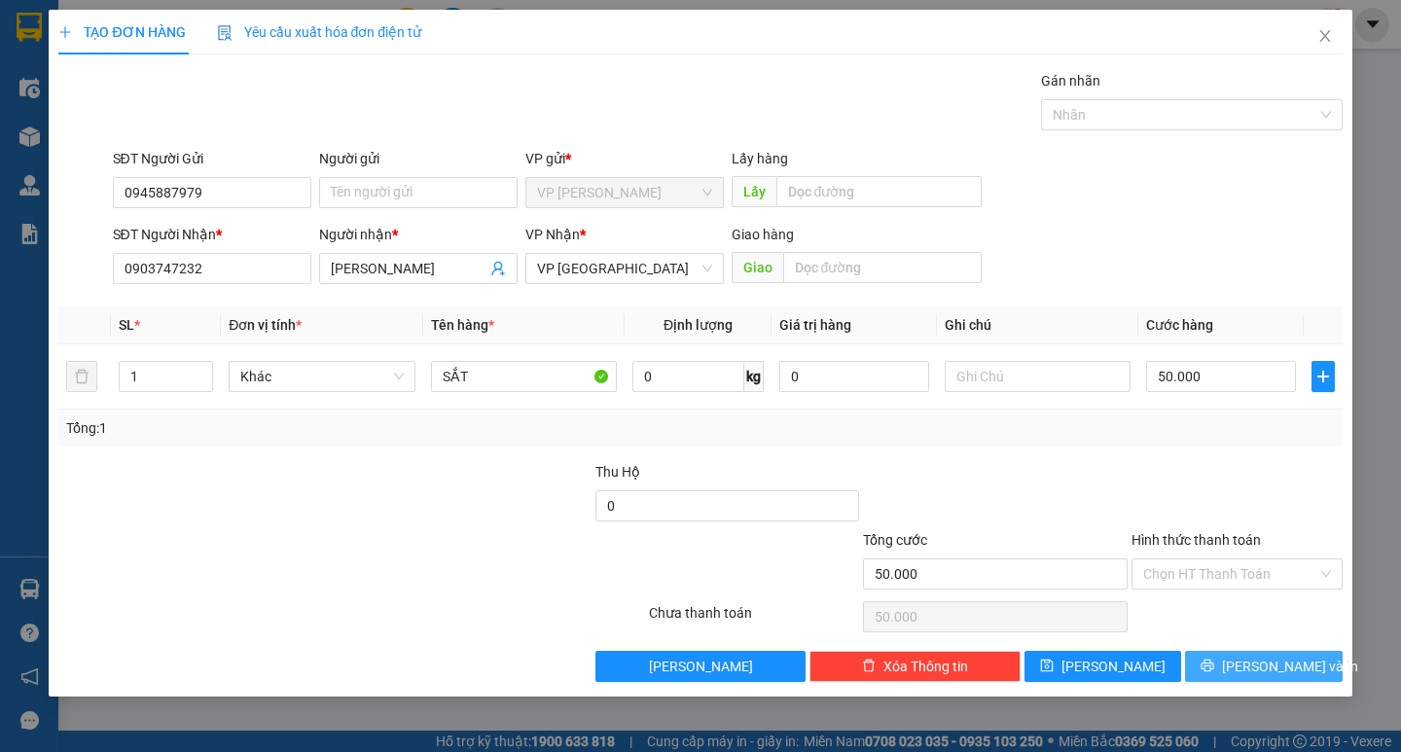
click at [1234, 655] on button "[PERSON_NAME] và In" at bounding box center [1263, 666] width 157 height 31
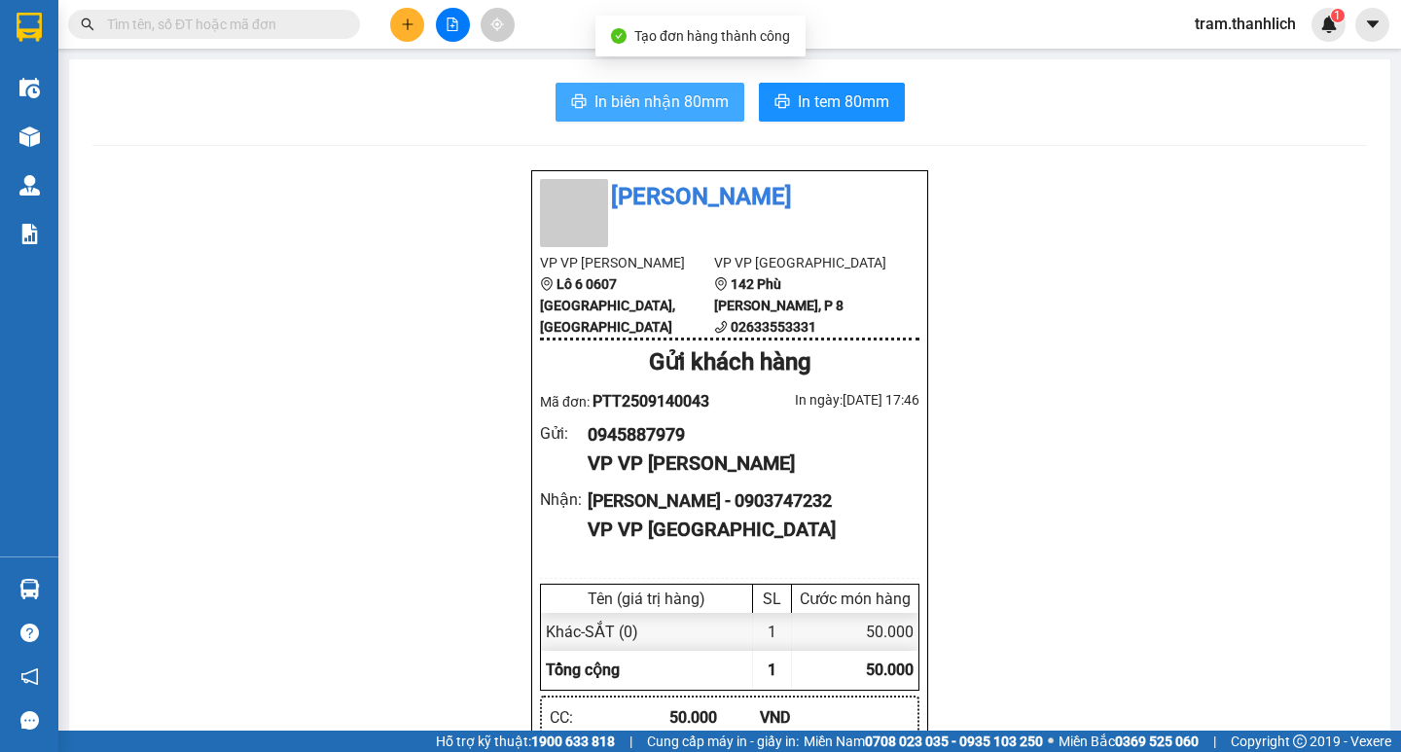
click at [638, 113] on span "In biên nhận 80mm" at bounding box center [661, 101] width 134 height 24
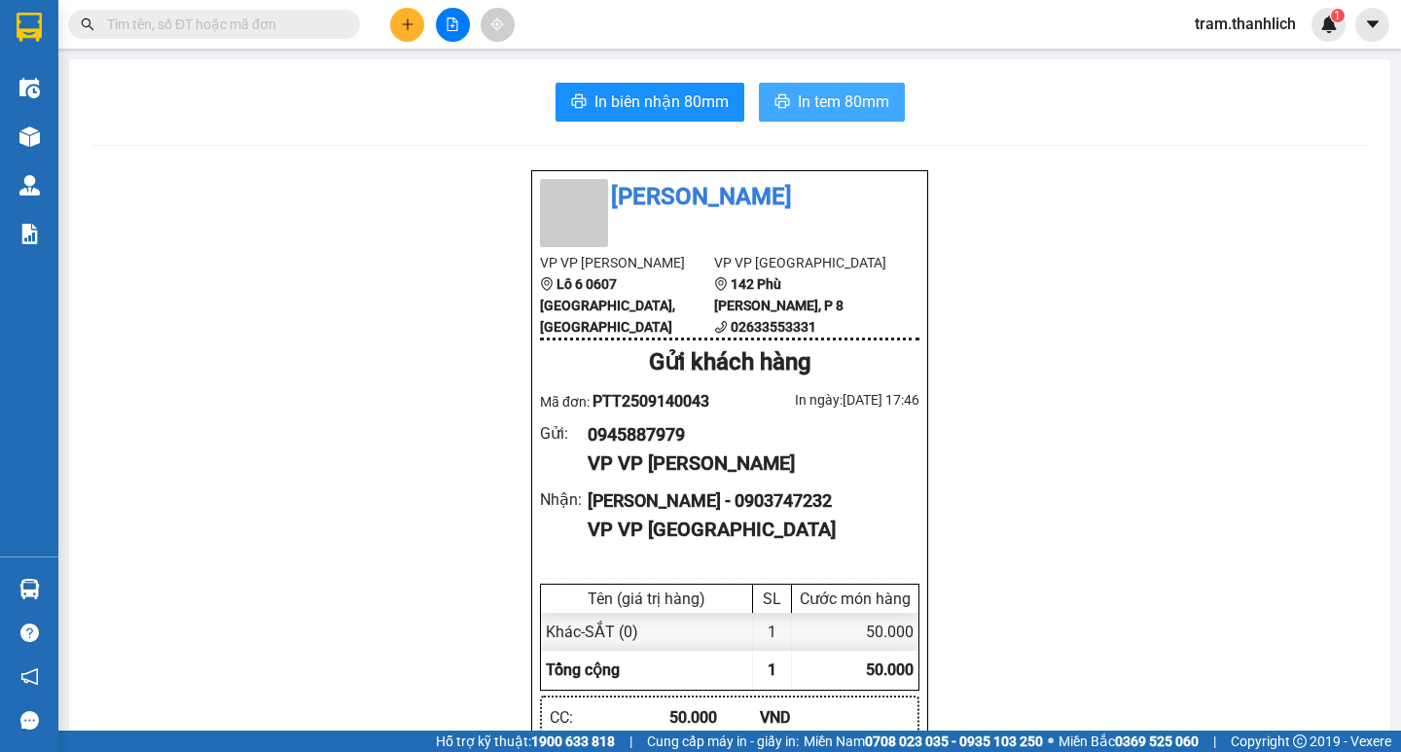
click at [844, 97] on span "In tem 80mm" at bounding box center [843, 101] width 91 height 24
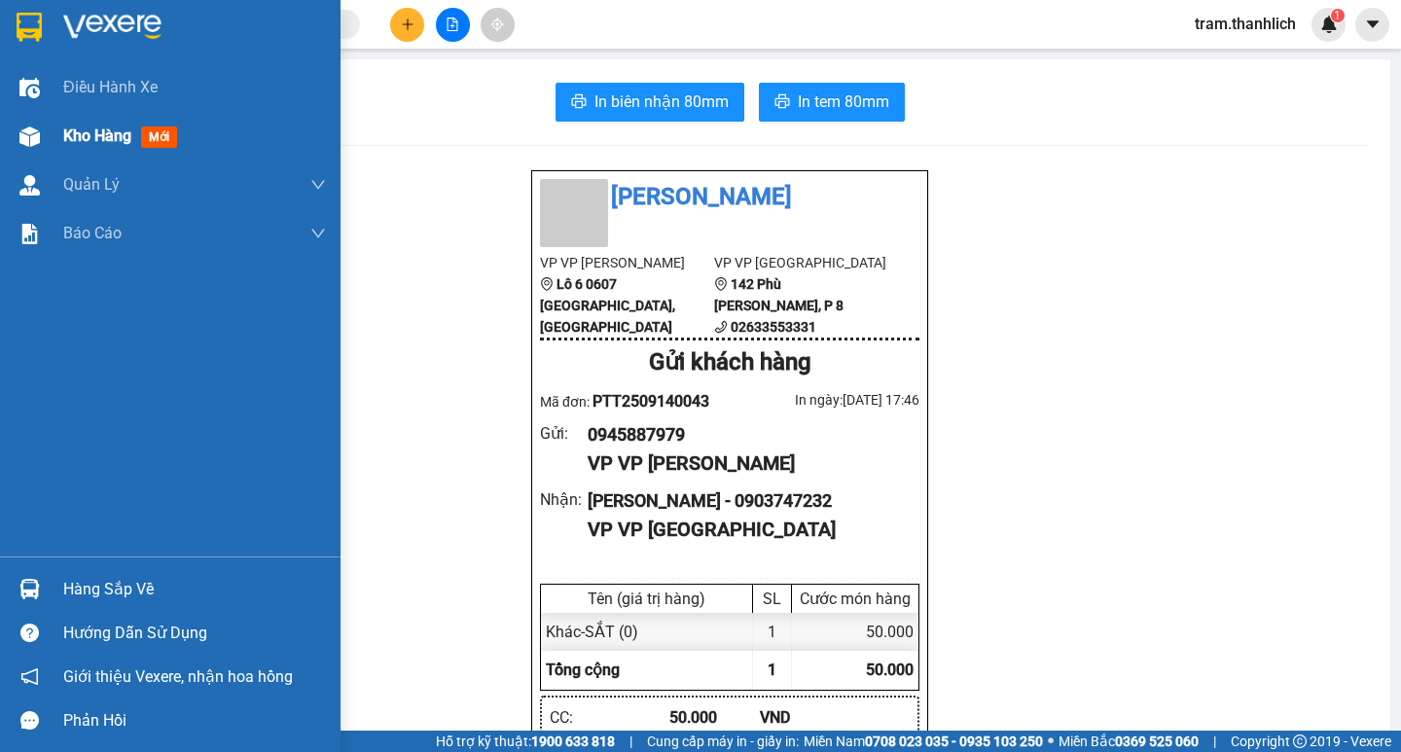
click at [94, 129] on span "Kho hàng" at bounding box center [97, 135] width 68 height 18
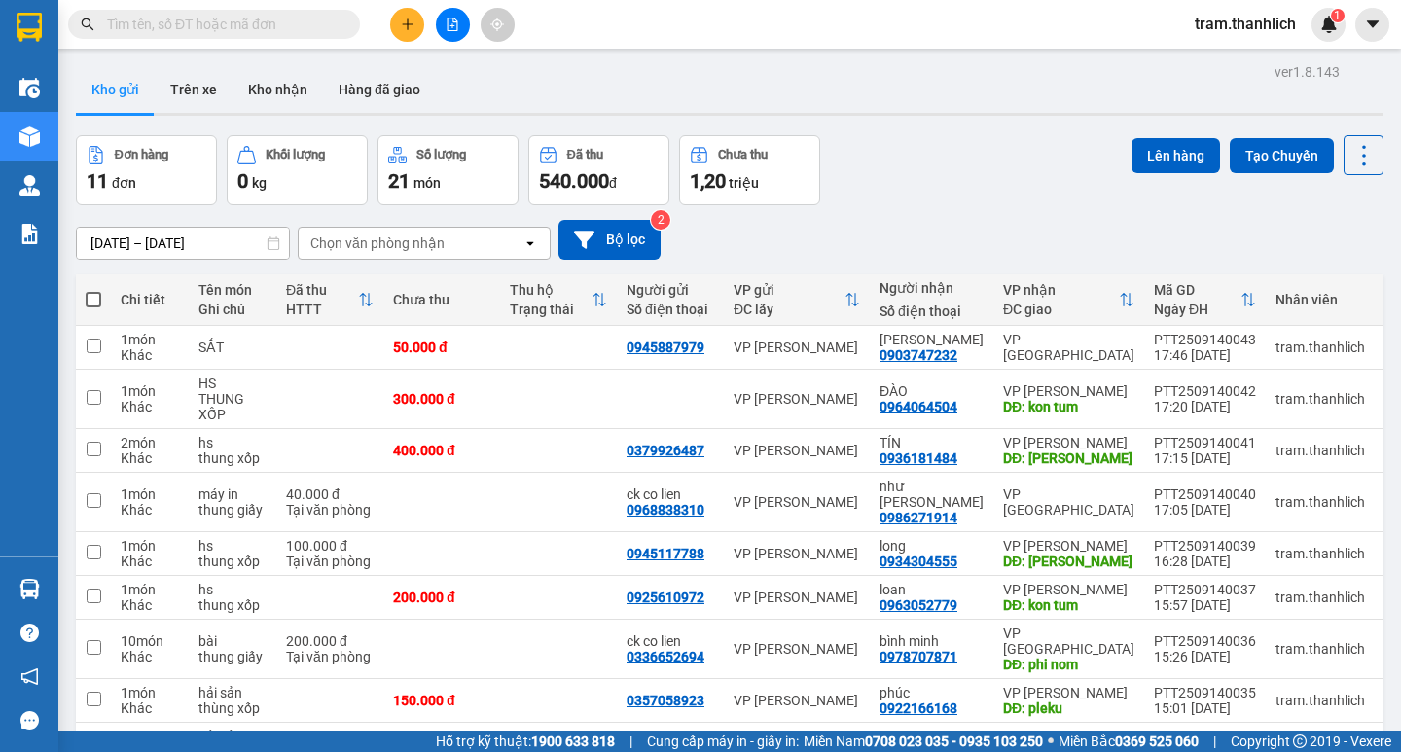
click at [97, 297] on span at bounding box center [94, 300] width 16 height 16
click at [93, 290] on input "checkbox" at bounding box center [93, 290] width 0 height 0
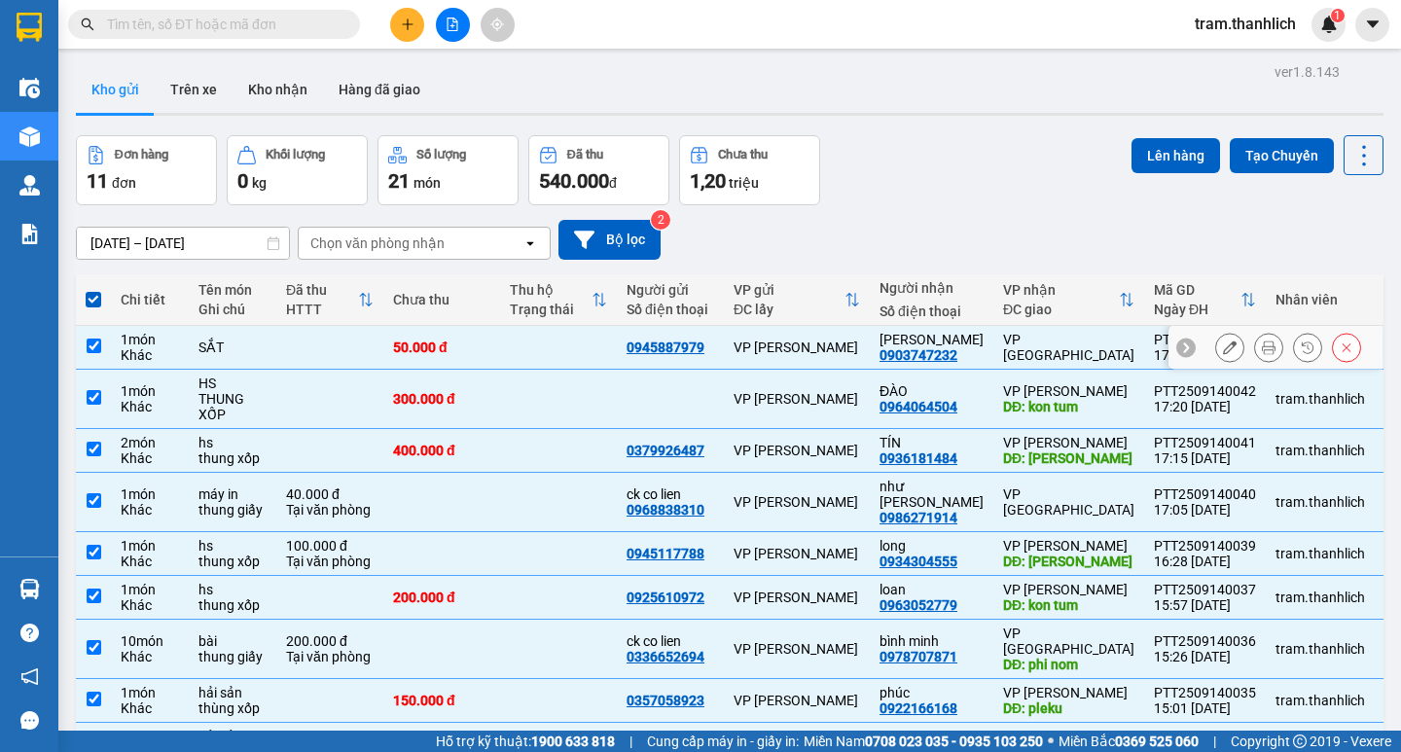
click at [94, 341] on input "checkbox" at bounding box center [94, 345] width 15 height 15
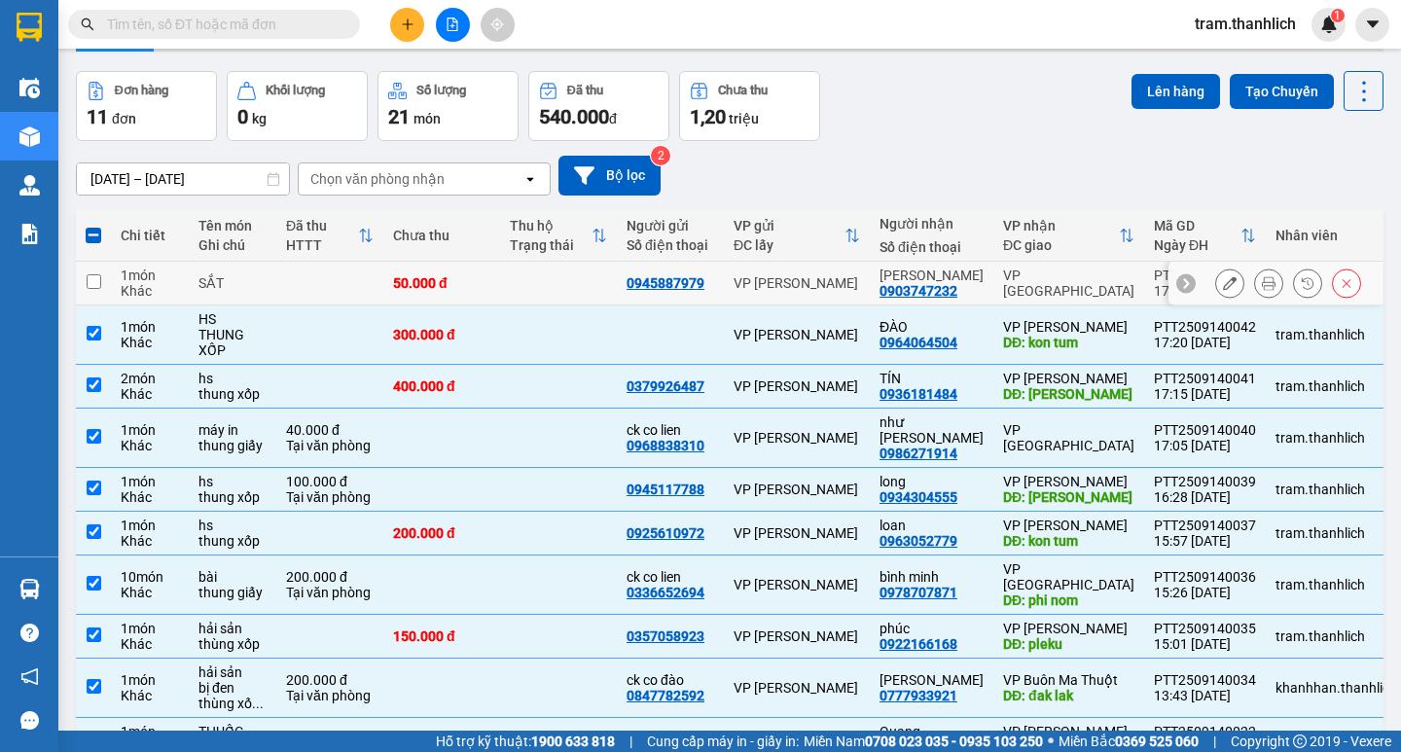
scroll to position [97, 0]
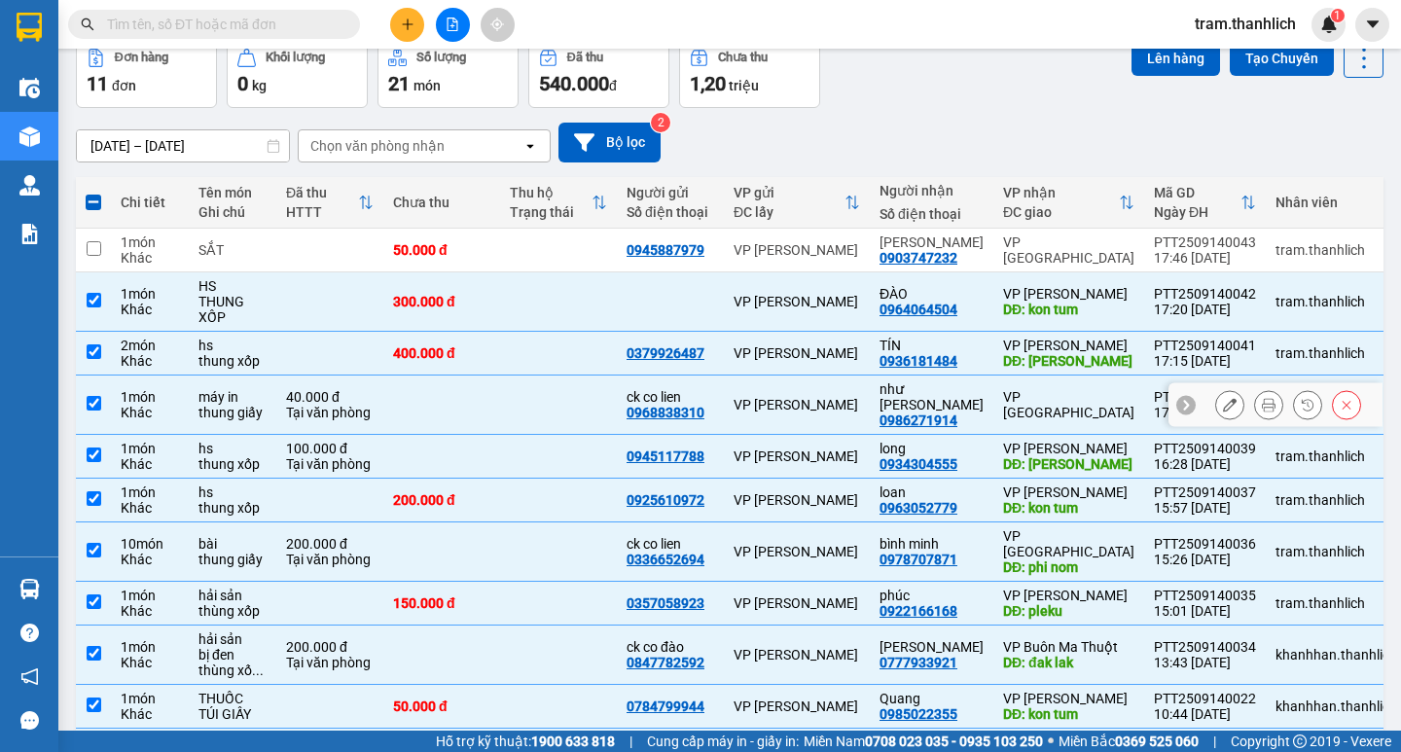
click at [359, 405] on div "Tại văn phòng" at bounding box center [330, 413] width 88 height 16
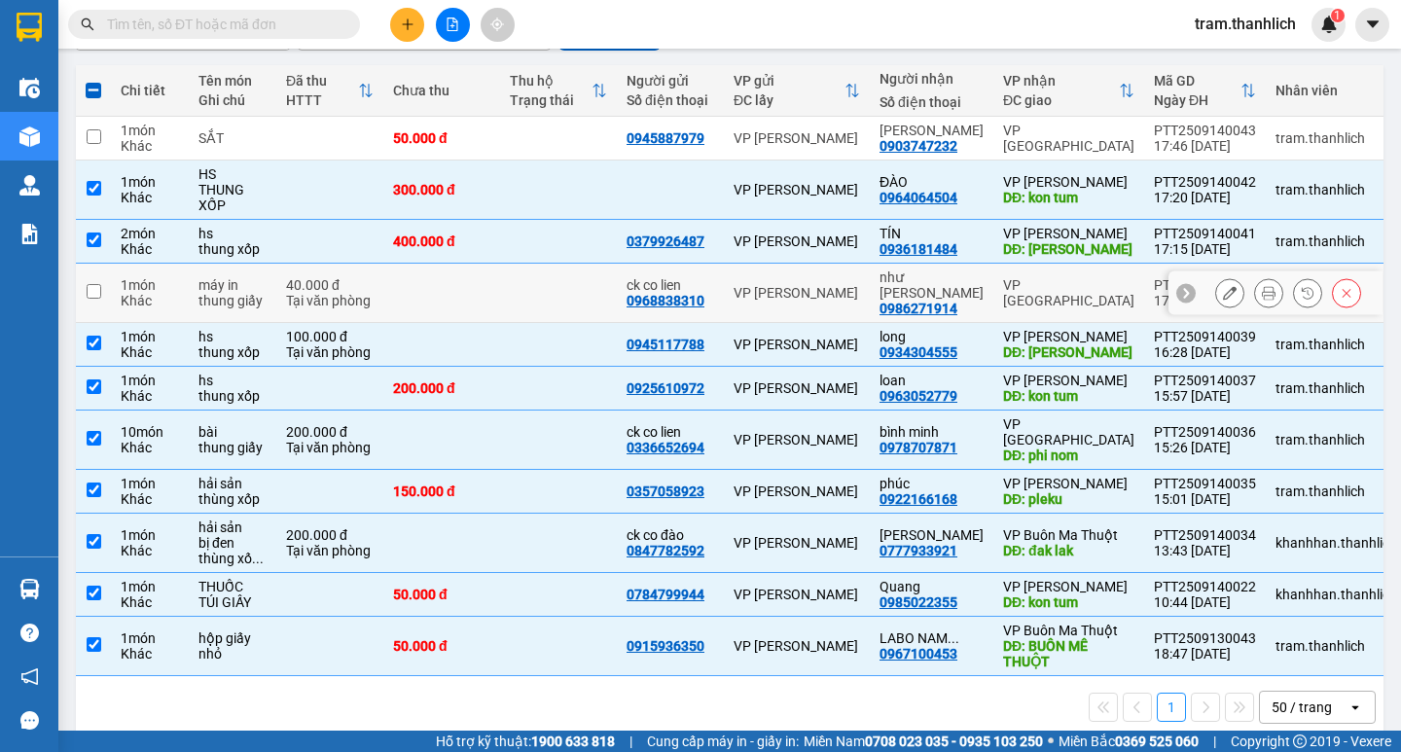
scroll to position [211, 0]
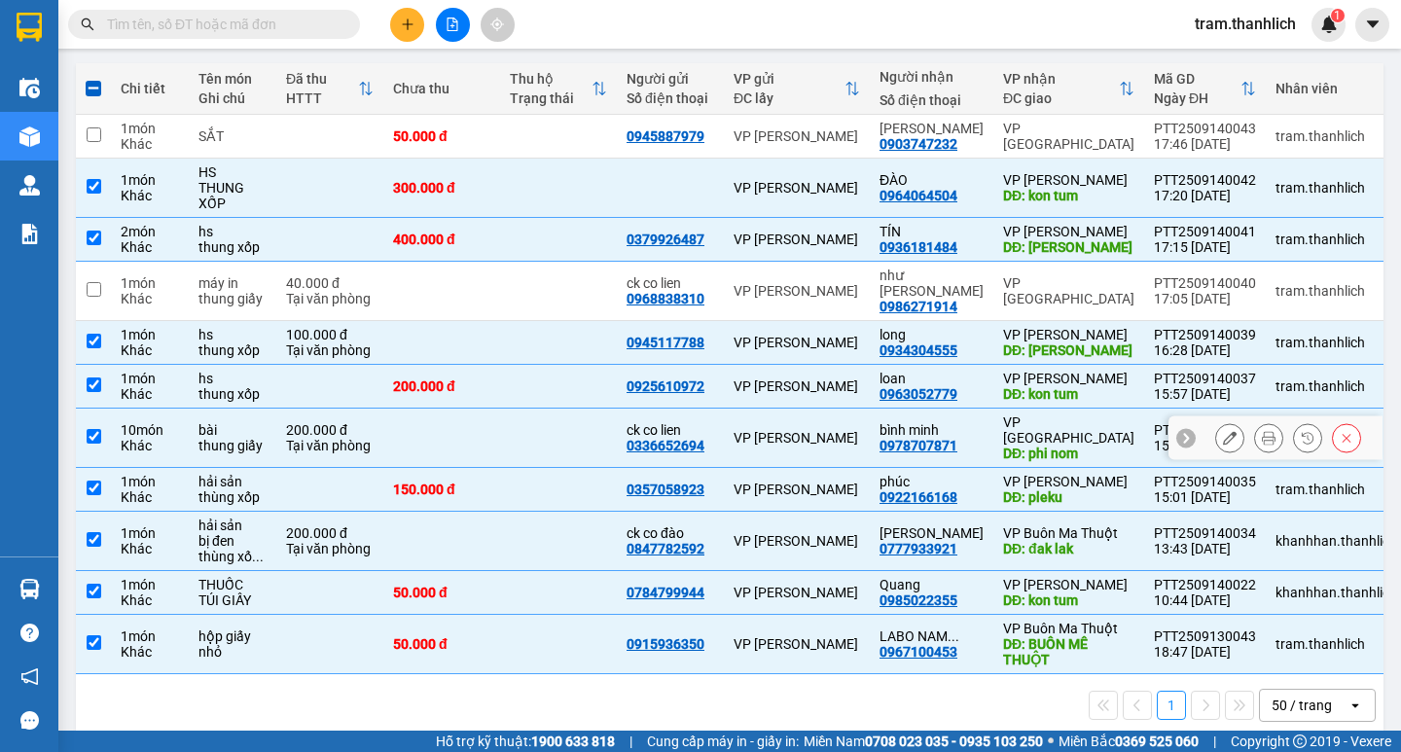
click at [411, 408] on td at bounding box center [441, 437] width 117 height 59
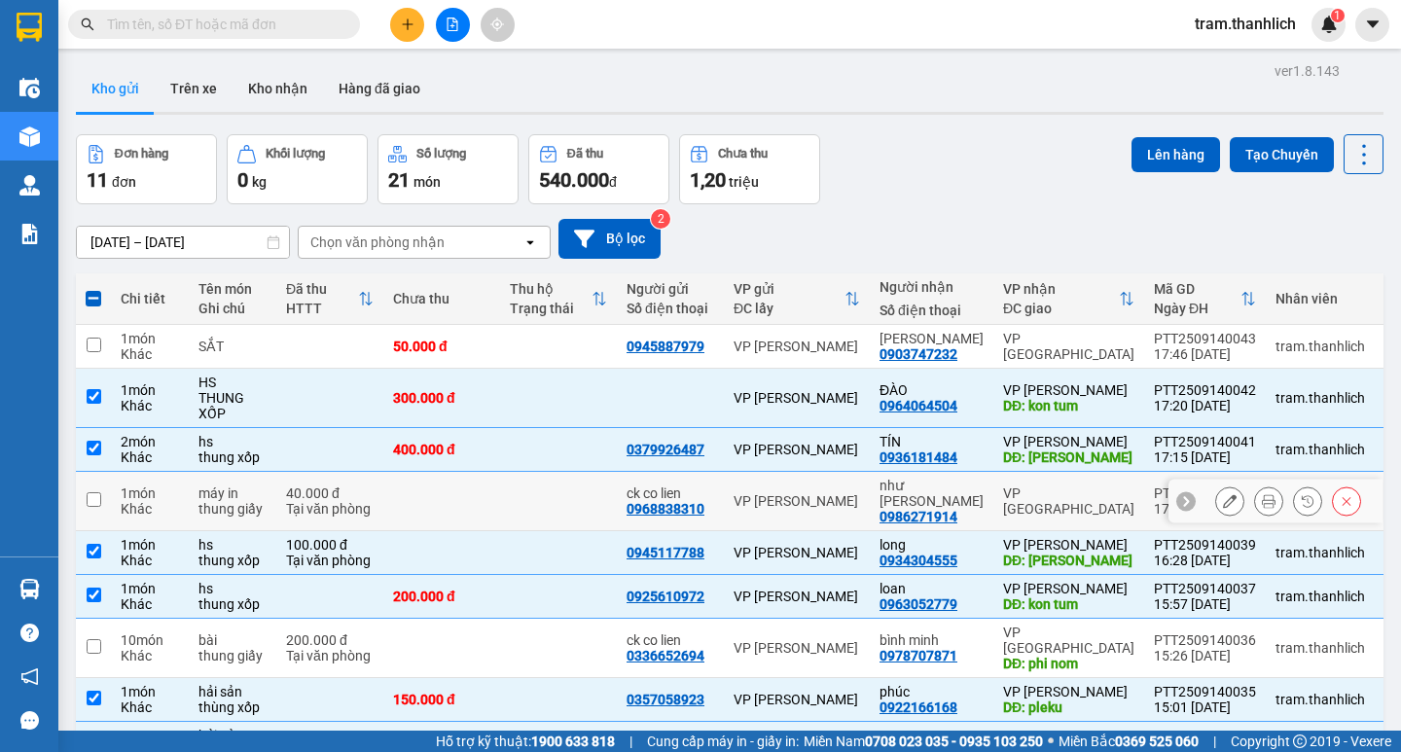
scroll to position [0, 0]
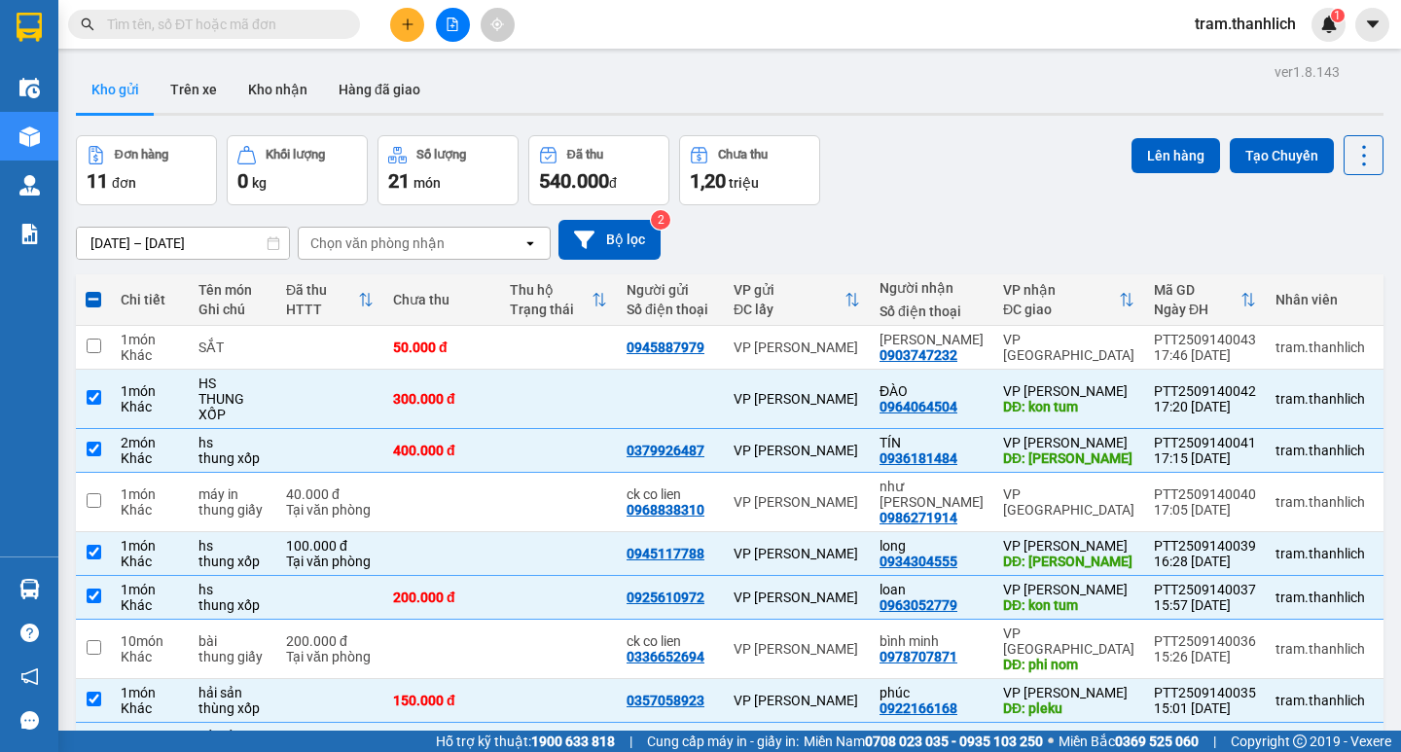
click at [1166, 178] on div "Lên hàng Tạo Chuyến" at bounding box center [1257, 170] width 252 height 70
click at [1154, 161] on button "Lên hàng" at bounding box center [1175, 155] width 89 height 35
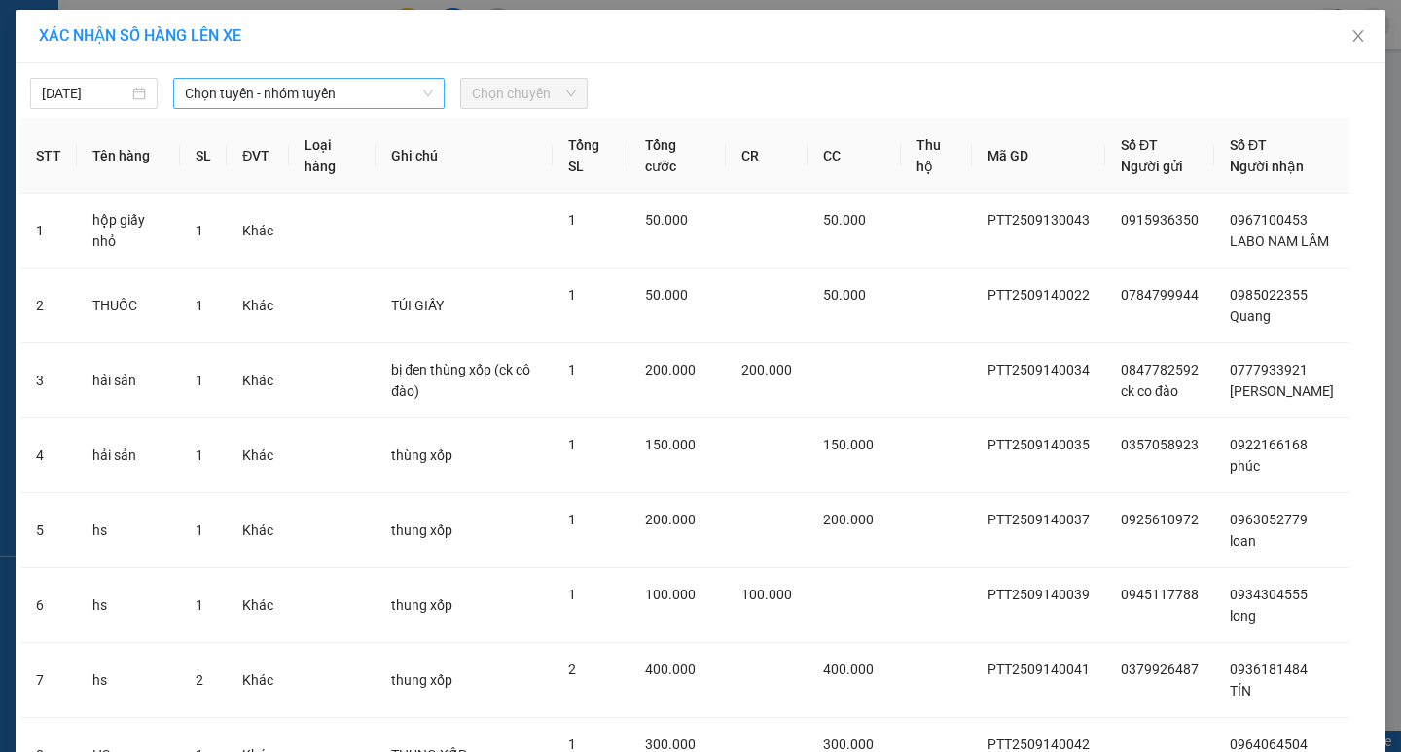
click at [361, 103] on span "Chọn tuyến - nhóm tuyến" at bounding box center [309, 93] width 248 height 29
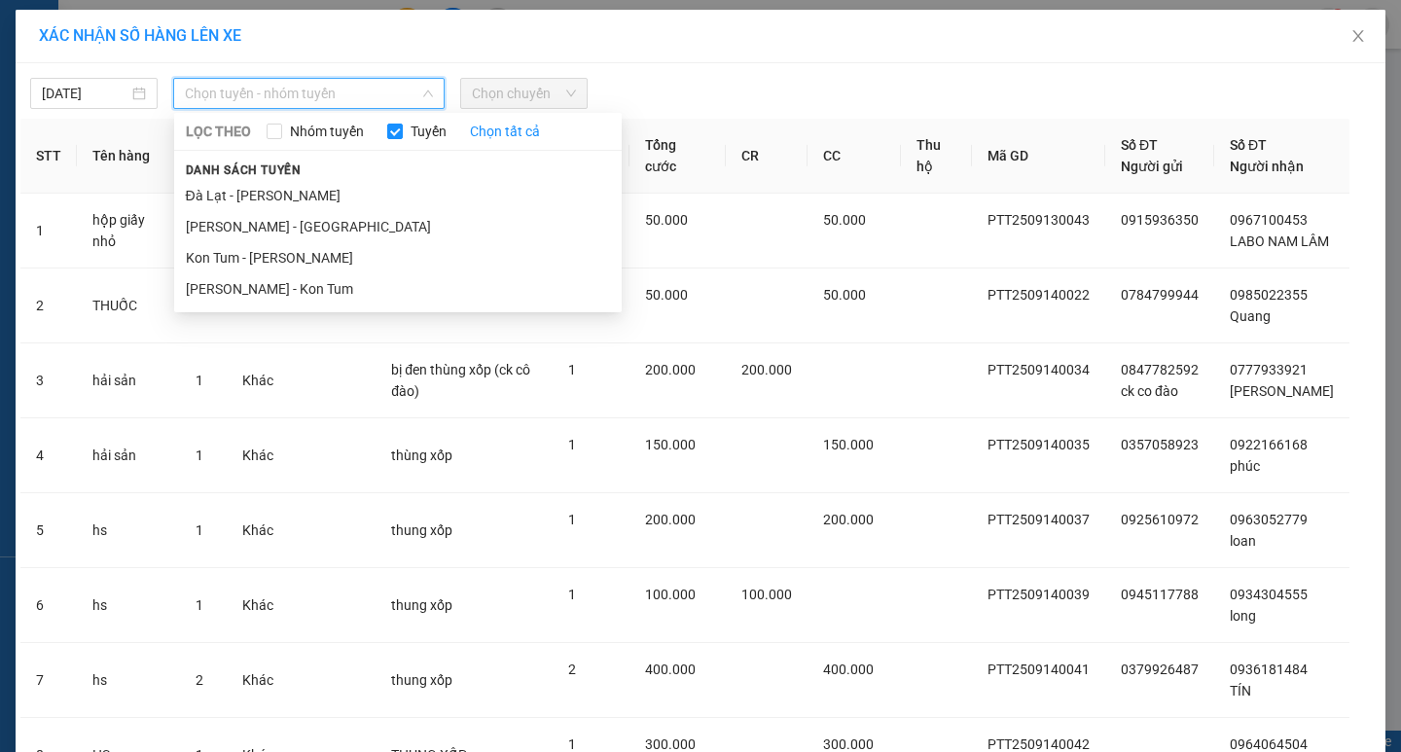
drag, startPoint x: 303, startPoint y: 287, endPoint x: 415, endPoint y: 183, distance: 152.8
click at [305, 286] on li "Phan Thiết - Kon Tum" at bounding box center [397, 288] width 447 height 31
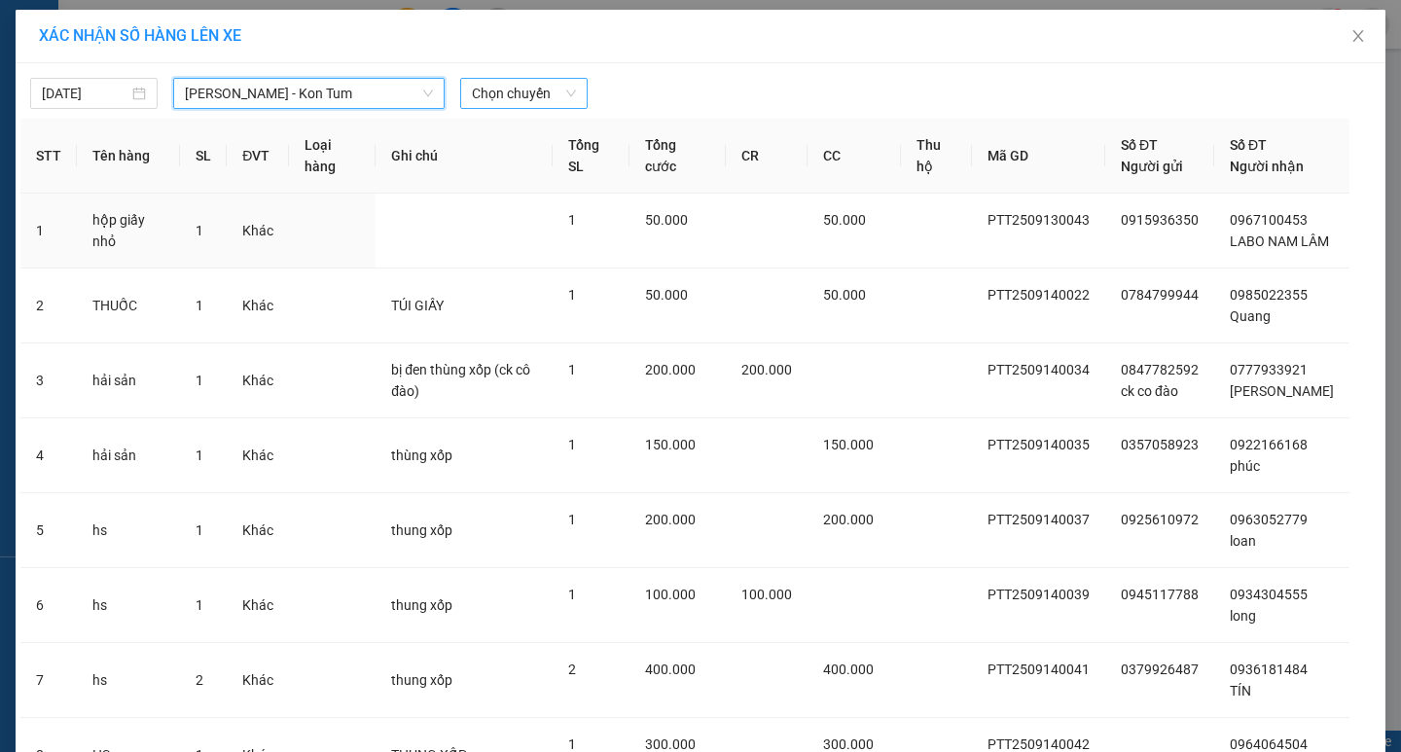
click at [518, 94] on span "Chọn chuyến" at bounding box center [524, 93] width 104 height 29
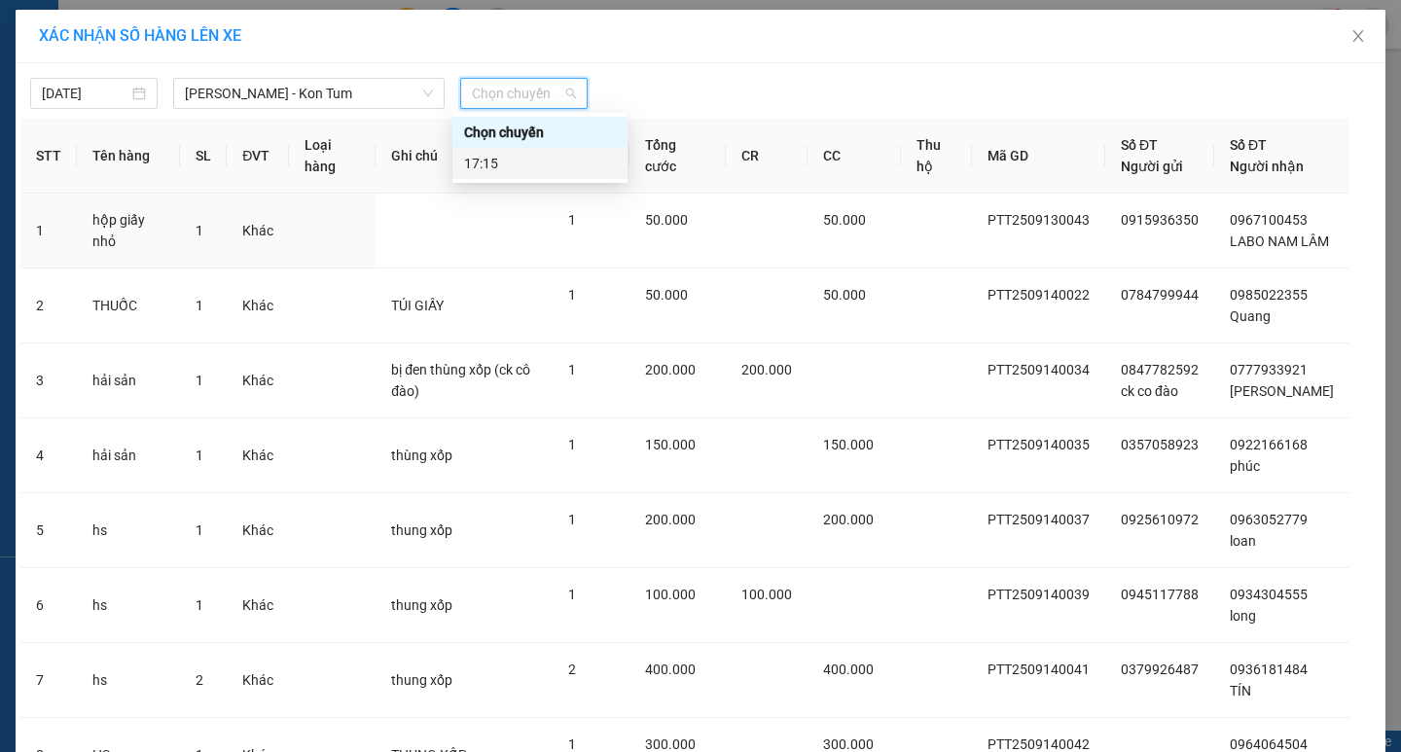
click at [517, 162] on div "17:15" at bounding box center [540, 163] width 152 height 21
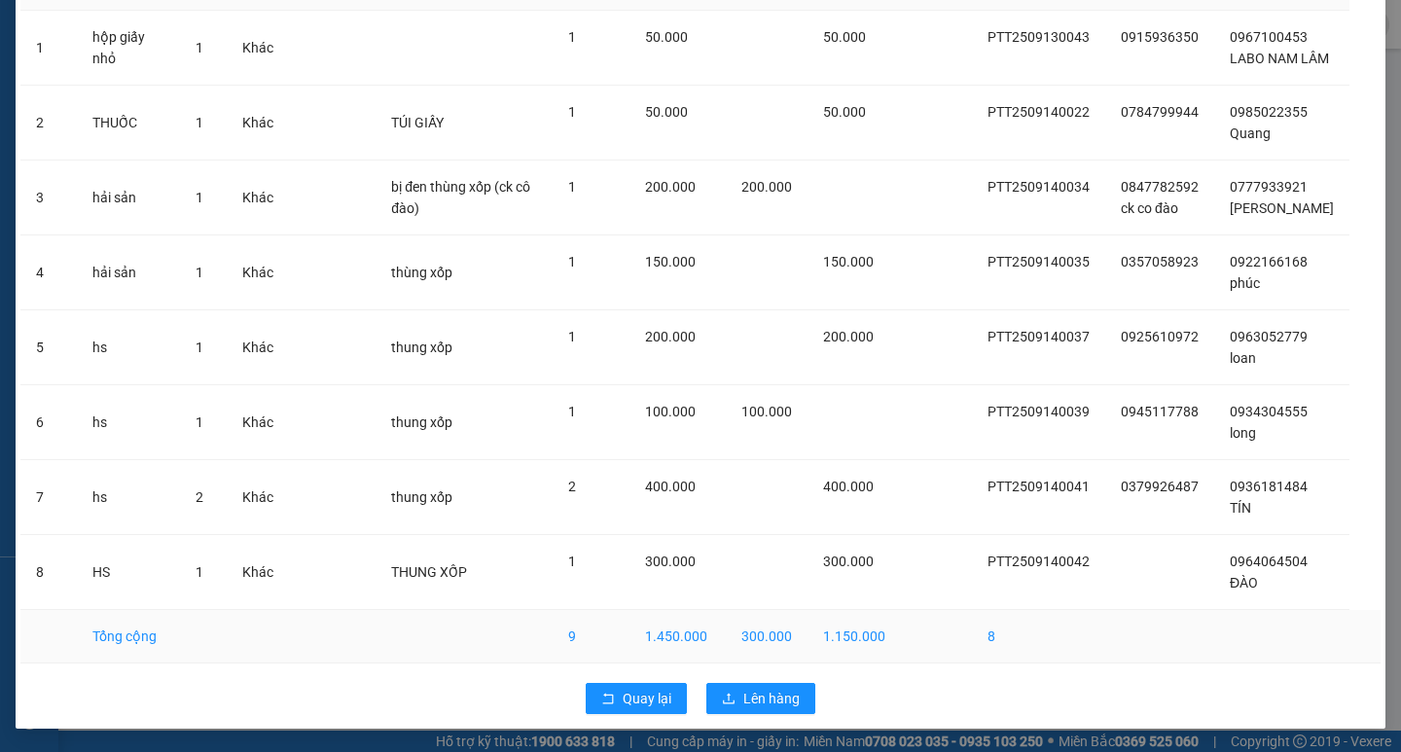
scroll to position [216, 0]
click at [775, 690] on span "Lên hàng" at bounding box center [771, 698] width 56 height 21
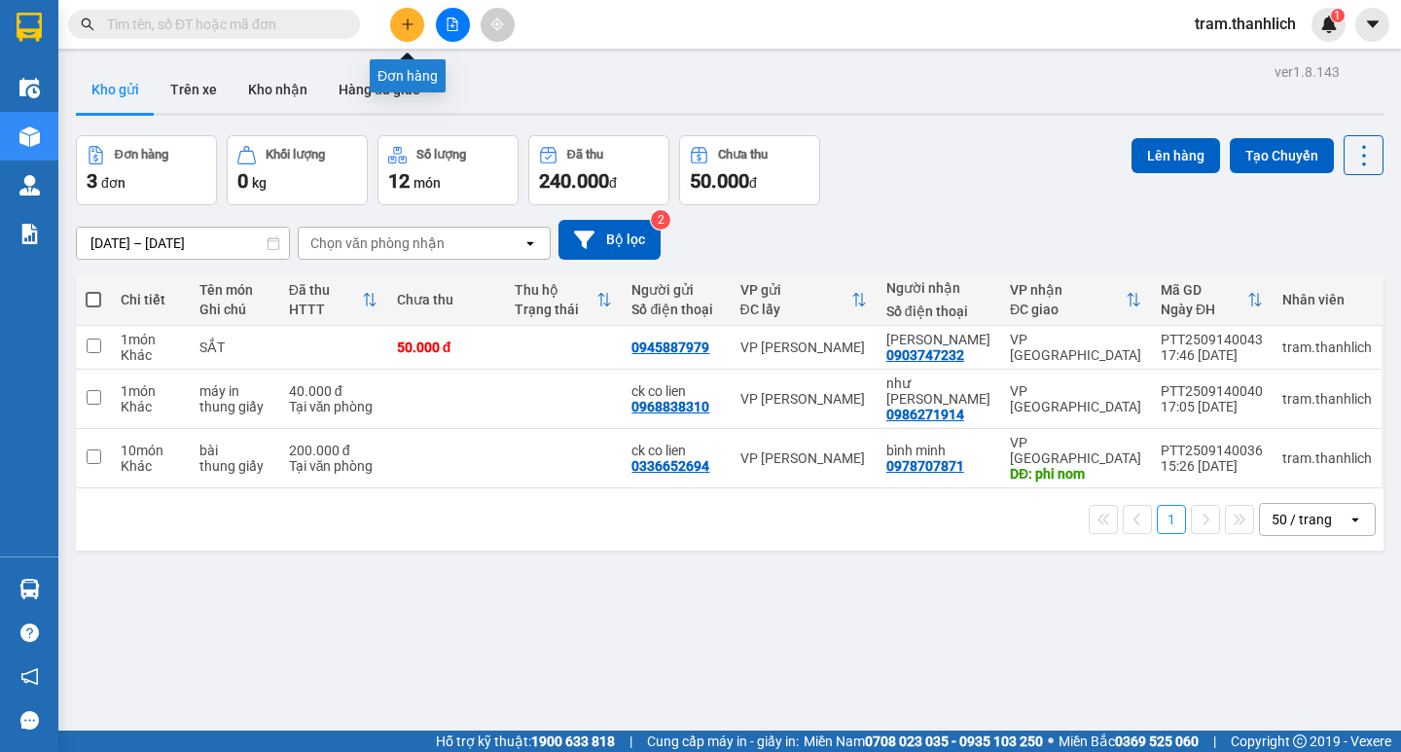
click at [406, 13] on button at bounding box center [407, 25] width 34 height 34
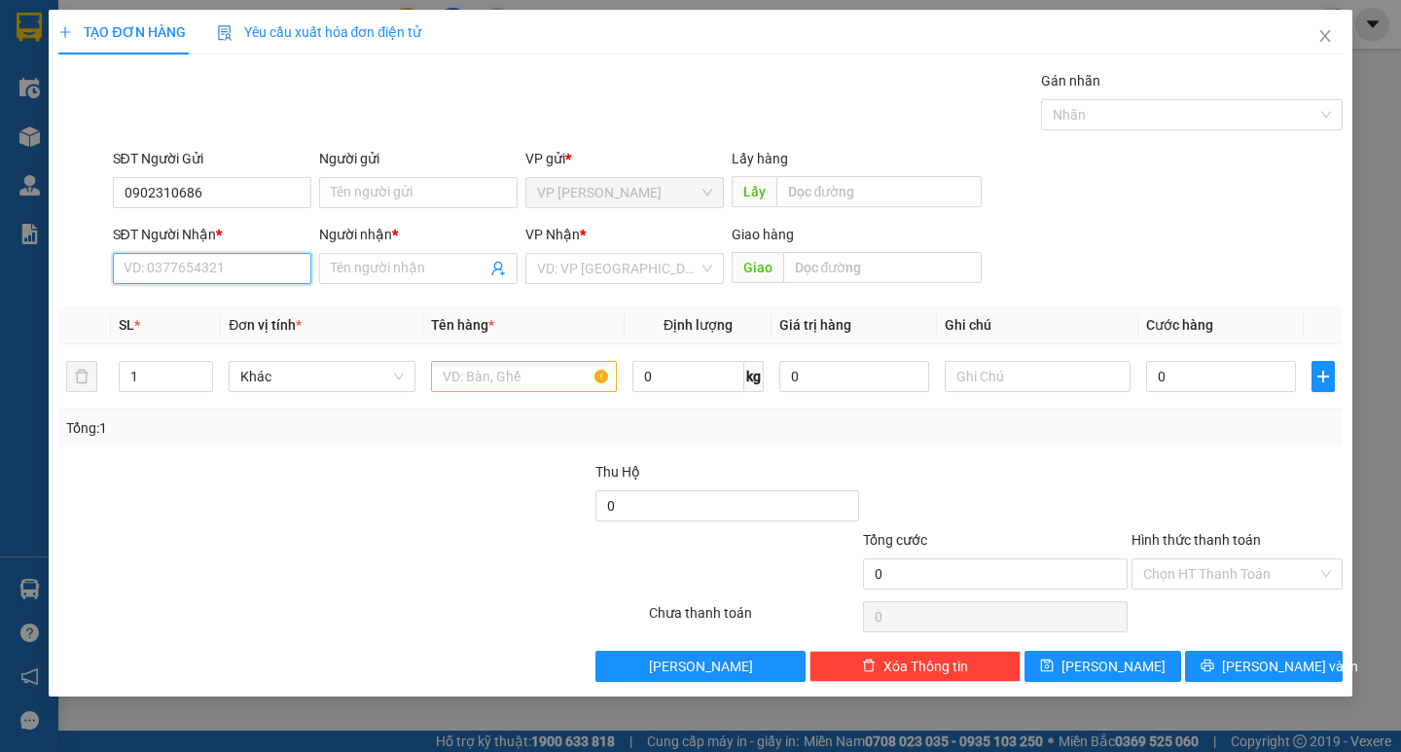
click at [234, 258] on input "SĐT Người Nhận *" at bounding box center [212, 268] width 198 height 31
click at [215, 311] on div "0948726426" at bounding box center [211, 307] width 175 height 21
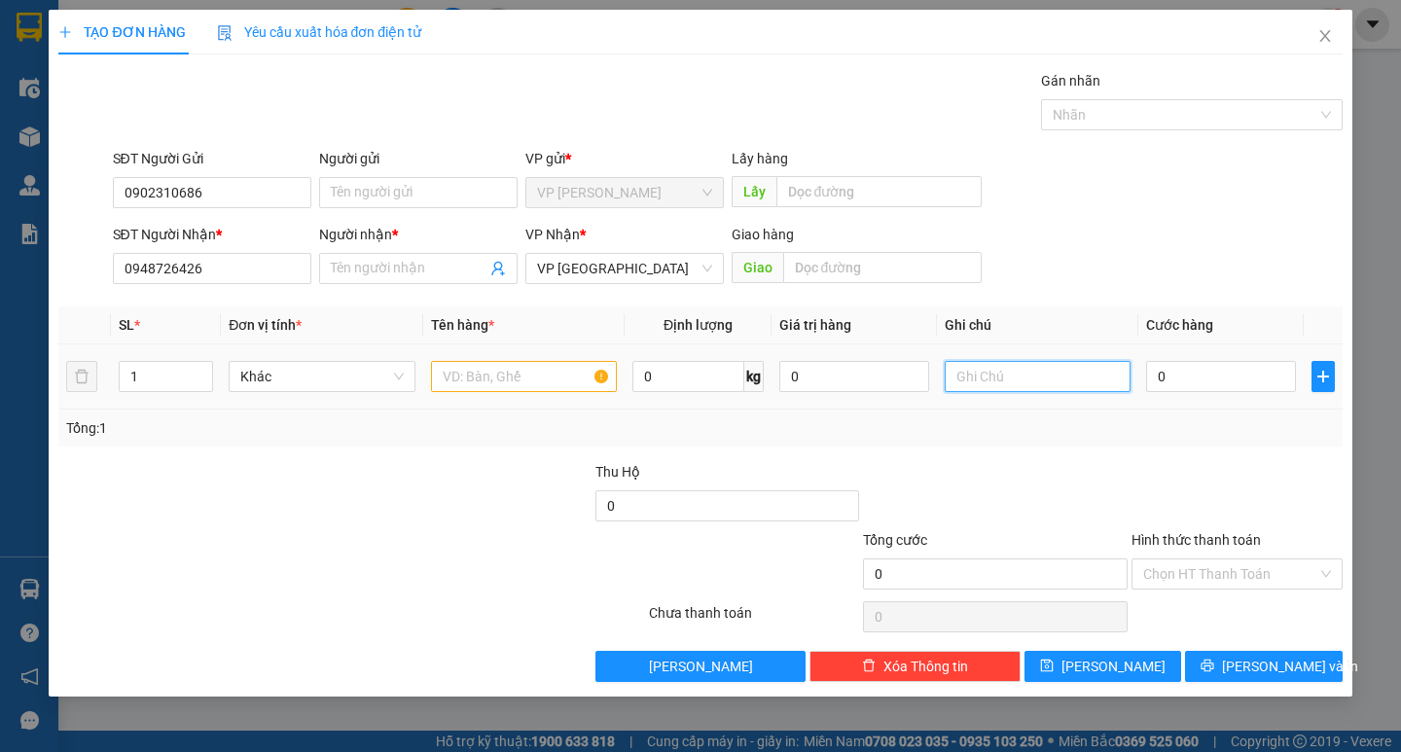
click at [987, 362] on input "text" at bounding box center [1037, 376] width 186 height 31
click at [443, 263] on input "Người nhận *" at bounding box center [409, 268] width 156 height 21
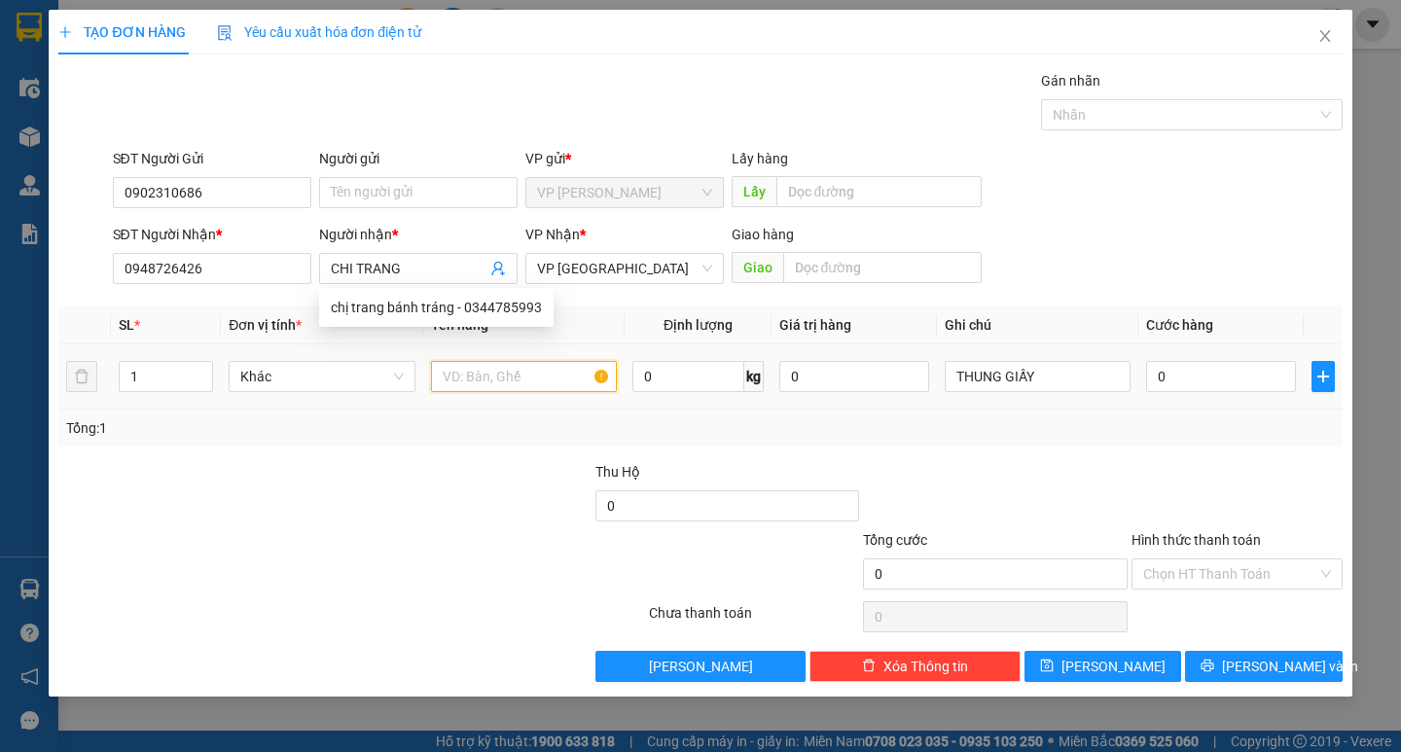
click at [586, 384] on input "text" at bounding box center [524, 376] width 186 height 31
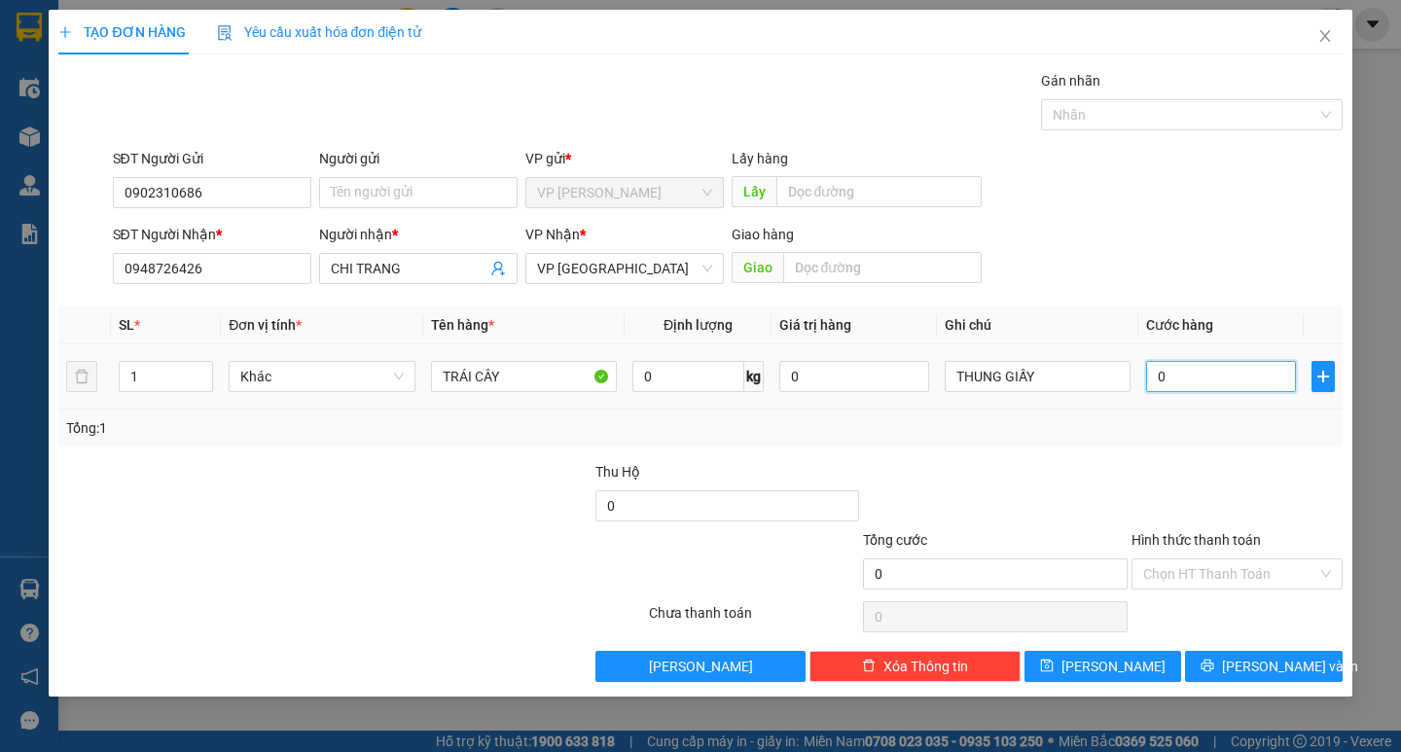
click at [1186, 369] on input "0" at bounding box center [1221, 376] width 150 height 31
drag, startPoint x: 1245, startPoint y: 657, endPoint x: 911, endPoint y: 367, distance: 441.9
click at [1240, 645] on div "Transit Pickup Surcharge Ids Transit Deliver Surcharge Ids Transit Deliver Surc…" at bounding box center [699, 376] width 1283 height 612
click at [1202, 645] on div "Transit Pickup Surcharge Ids Transit Deliver Surcharge Ids Transit Deliver Surc…" at bounding box center [699, 376] width 1283 height 612
click at [1284, 680] on div "TẠO ĐƠN HÀNG Yêu cầu xuất hóa đơn điện tử Transit Pickup Surcharge Ids Transit …" at bounding box center [700, 376] width 1401 height 752
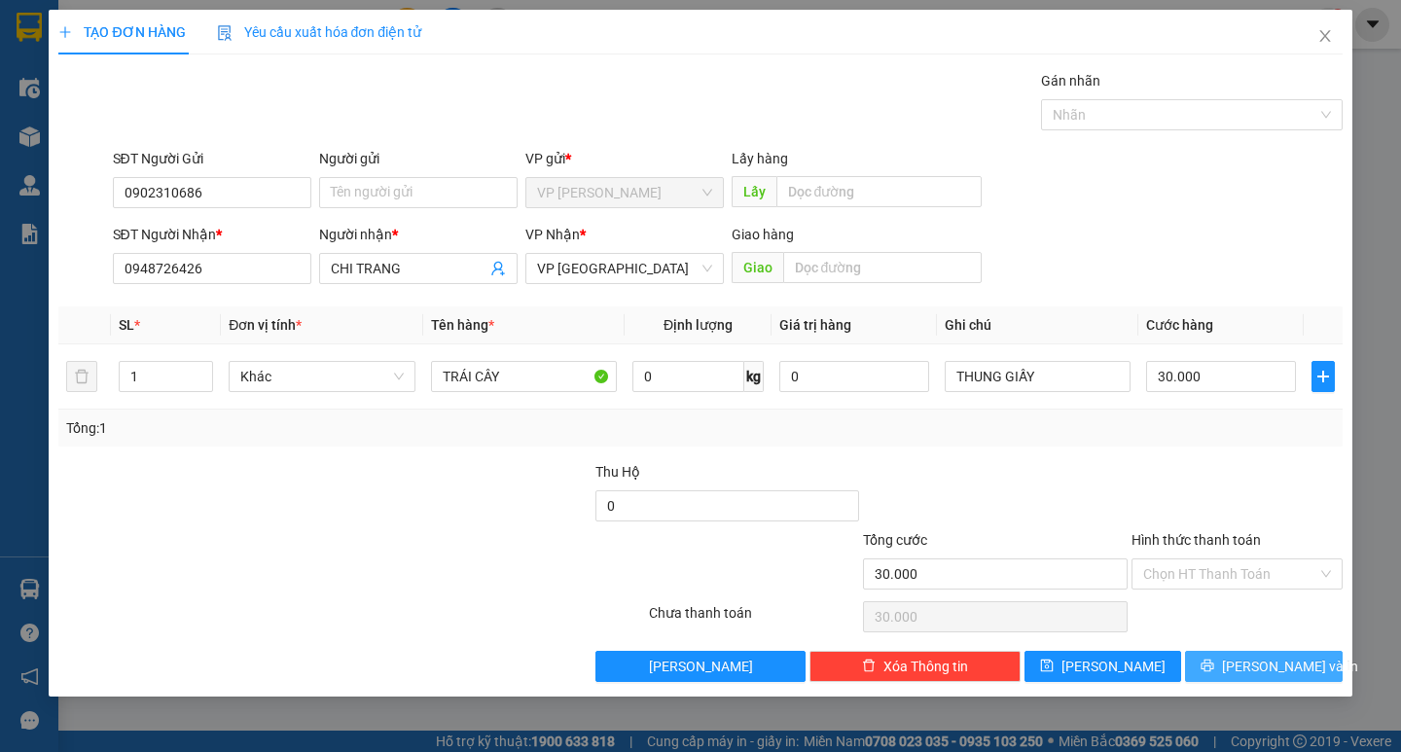
click at [1280, 669] on span "[PERSON_NAME] và In" at bounding box center [1290, 666] width 136 height 21
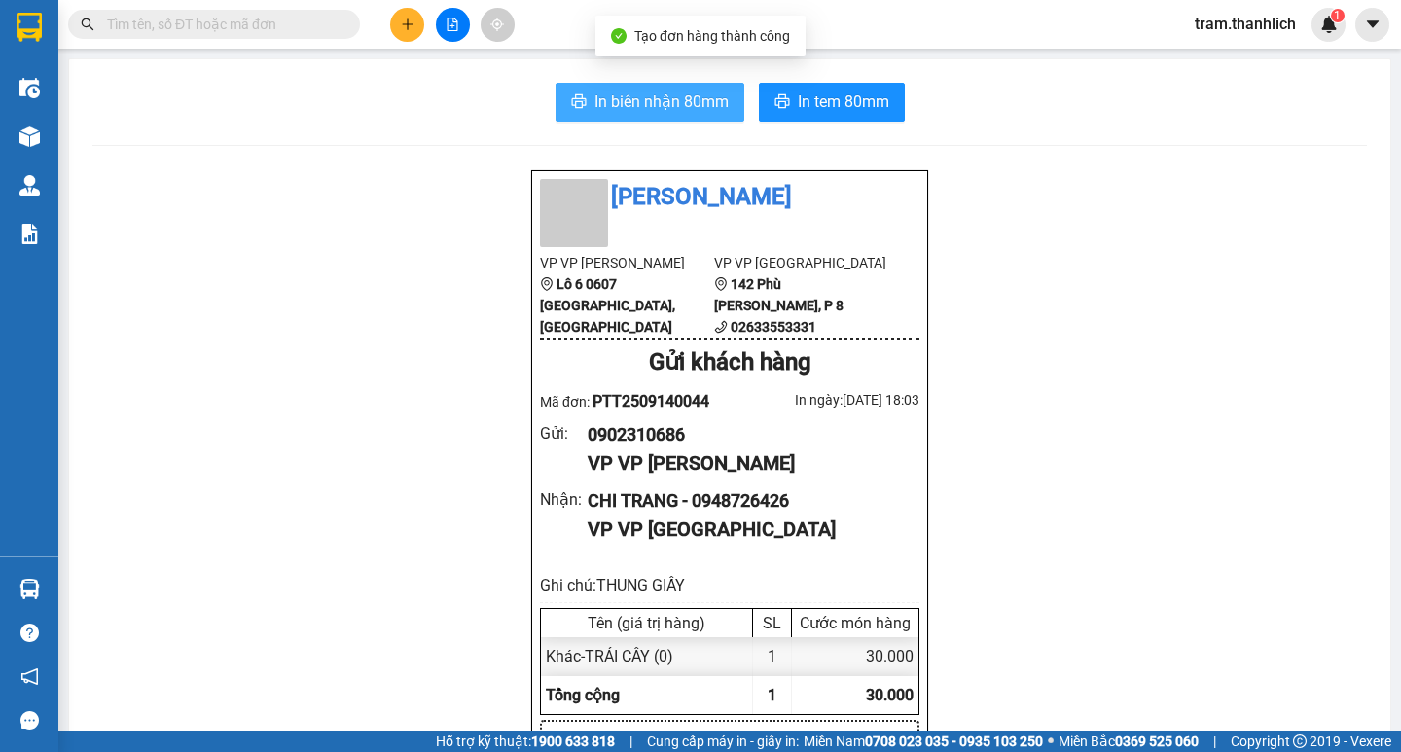
click at [609, 109] on span "In biên nhận 80mm" at bounding box center [661, 101] width 134 height 24
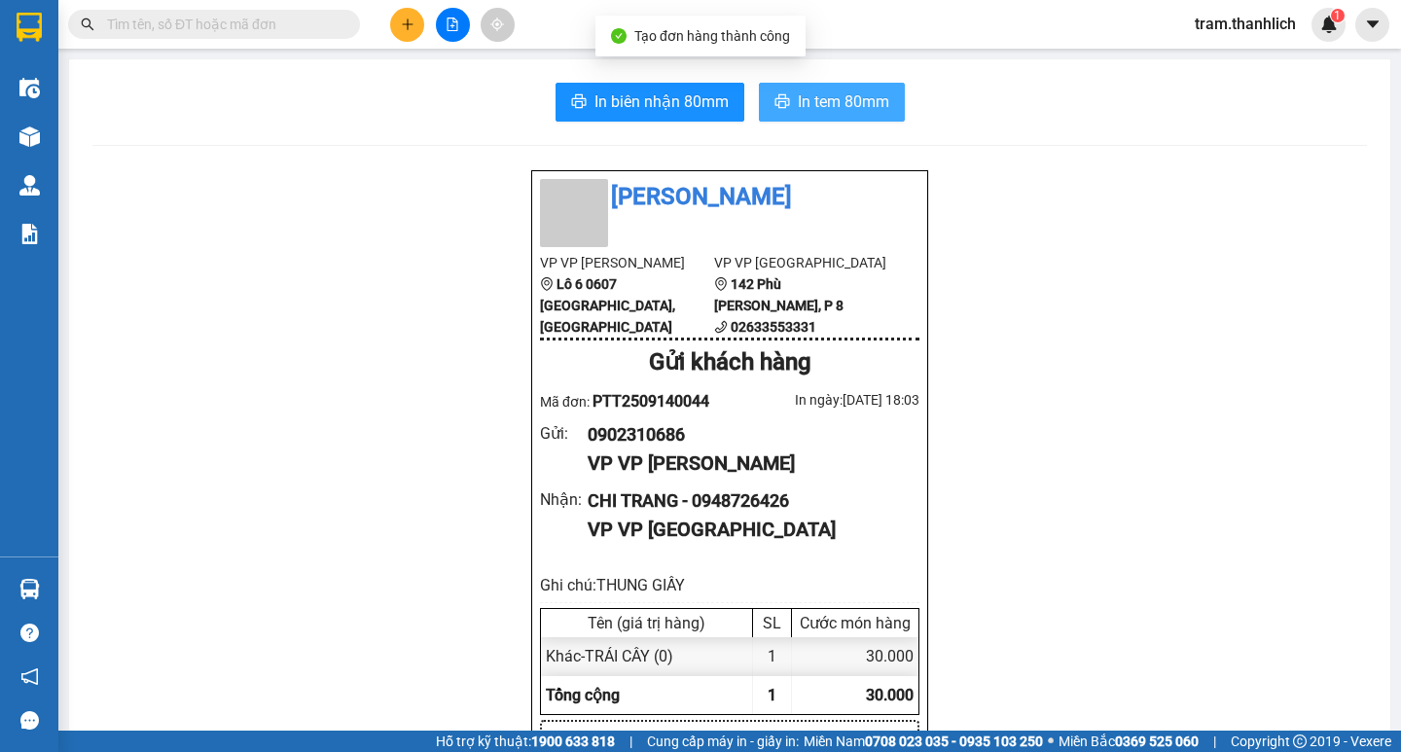
click at [835, 93] on span "In tem 80mm" at bounding box center [843, 101] width 91 height 24
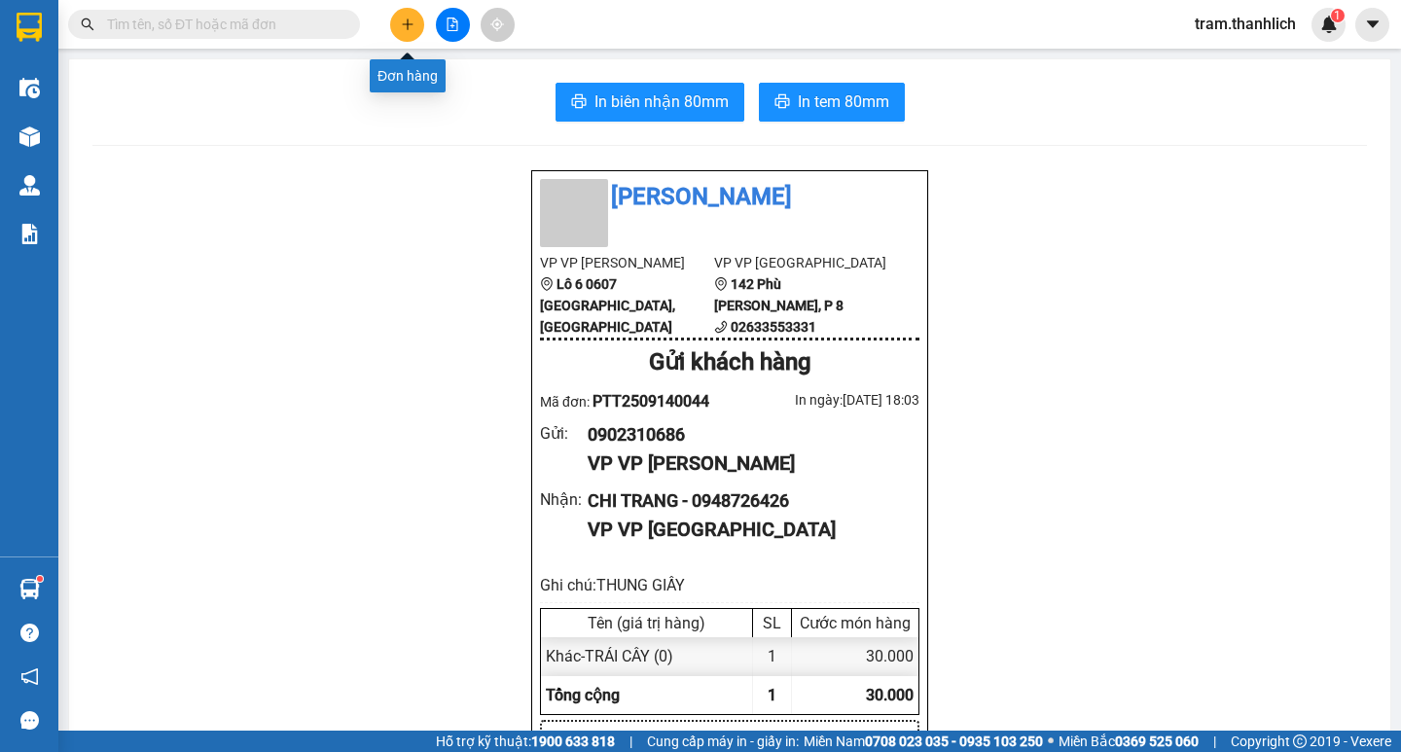
click at [406, 21] on icon "plus" at bounding box center [408, 25] width 14 height 14
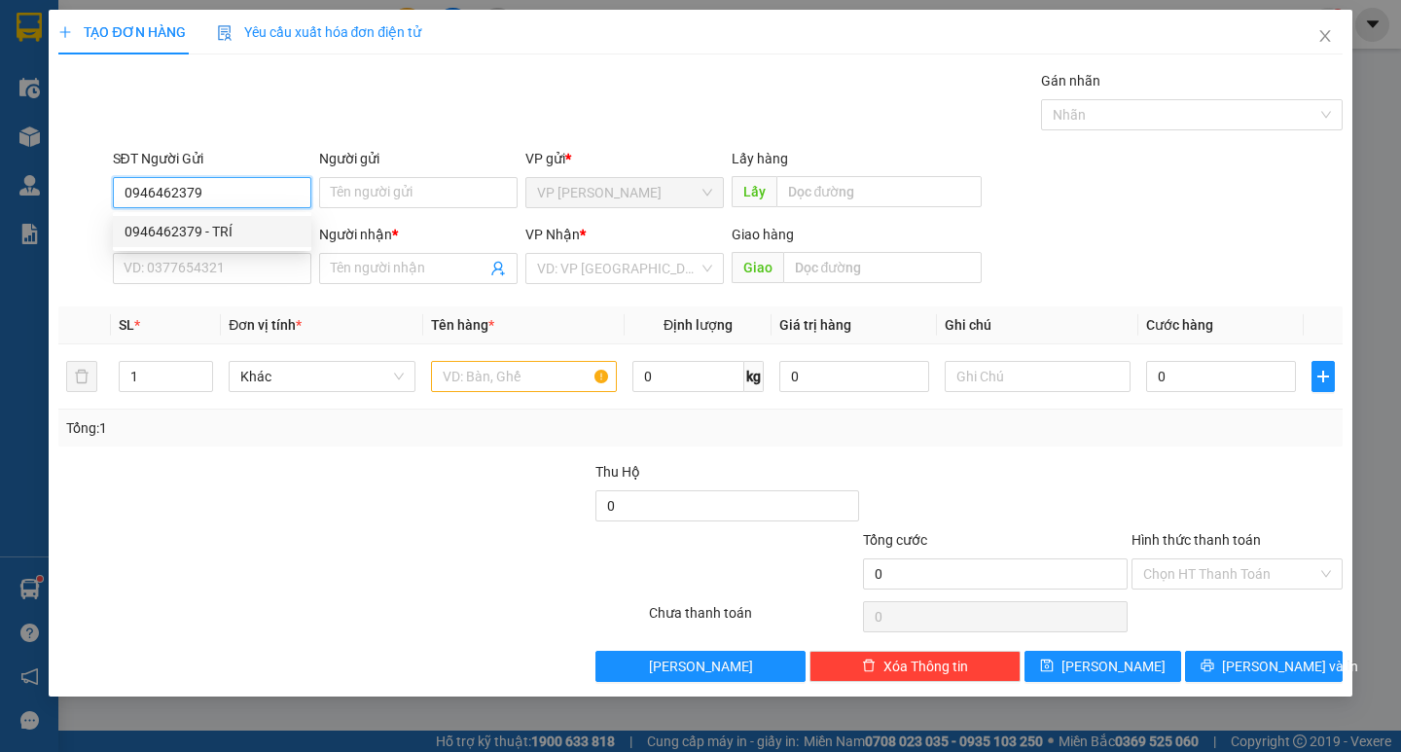
click at [225, 227] on div "0946462379 - TRÍ" at bounding box center [211, 231] width 175 height 21
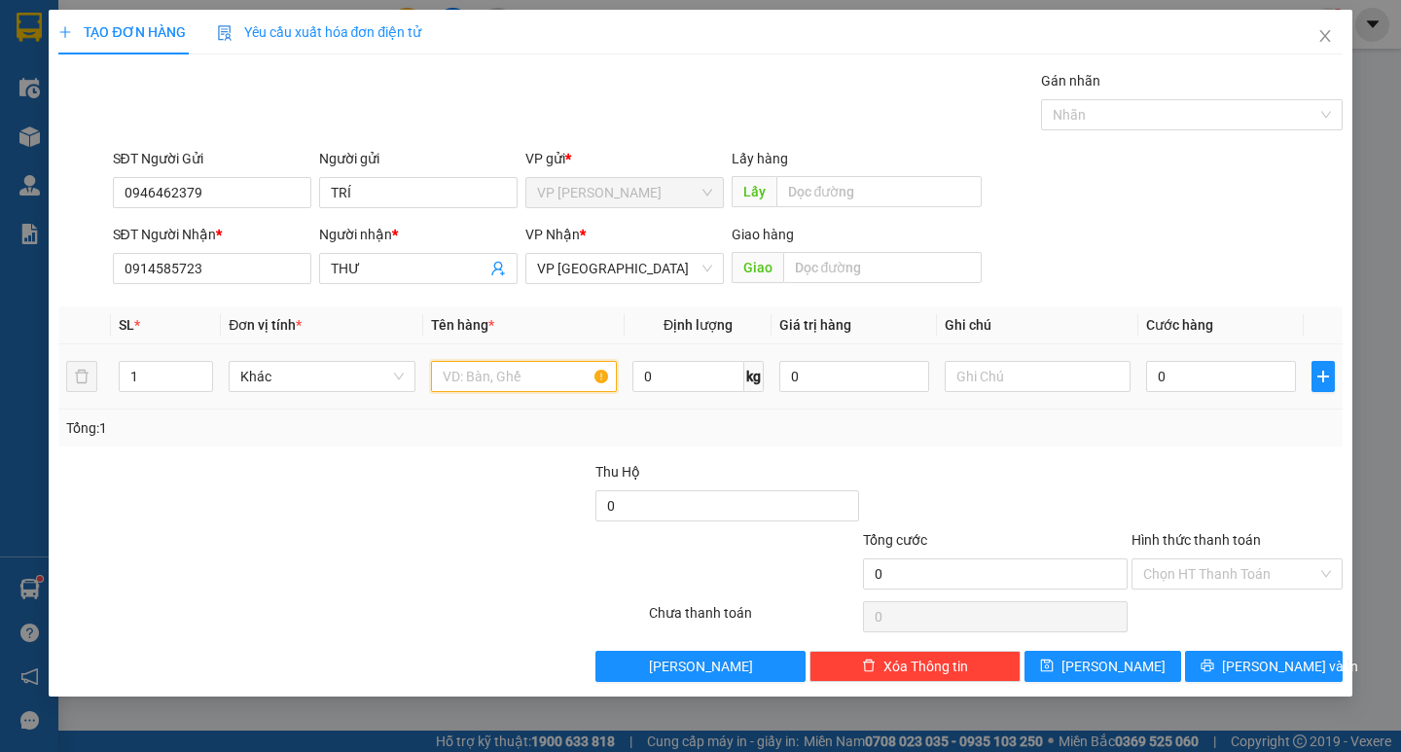
click at [567, 375] on input "text" at bounding box center [524, 376] width 186 height 31
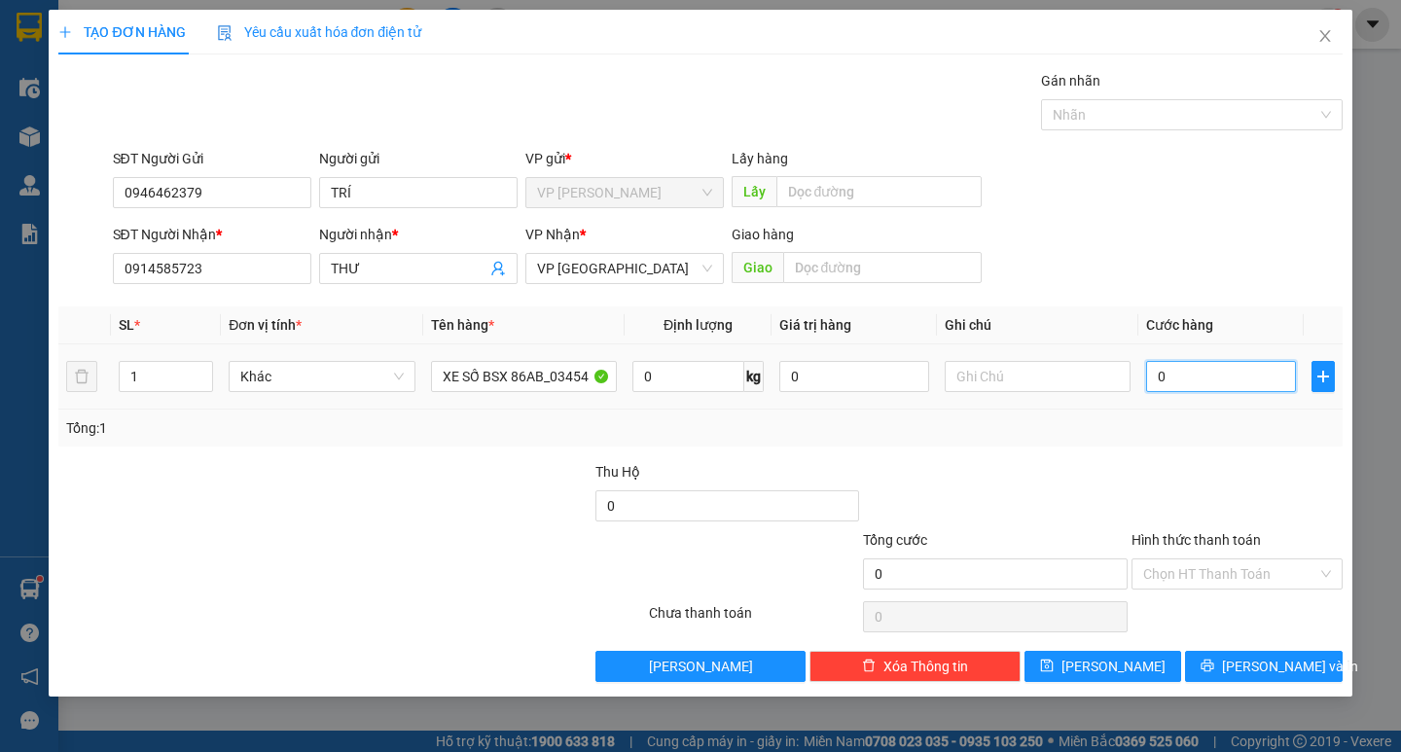
click at [1178, 374] on input "0" at bounding box center [1221, 376] width 150 height 31
click at [1178, 374] on input "2.300" at bounding box center [1221, 376] width 150 height 31
drag, startPoint x: 1201, startPoint y: 556, endPoint x: 1198, endPoint y: 578, distance: 21.6
click at [1198, 569] on div "Hình thức thanh toán Chọn HT Thanh Toán" at bounding box center [1236, 563] width 211 height 68
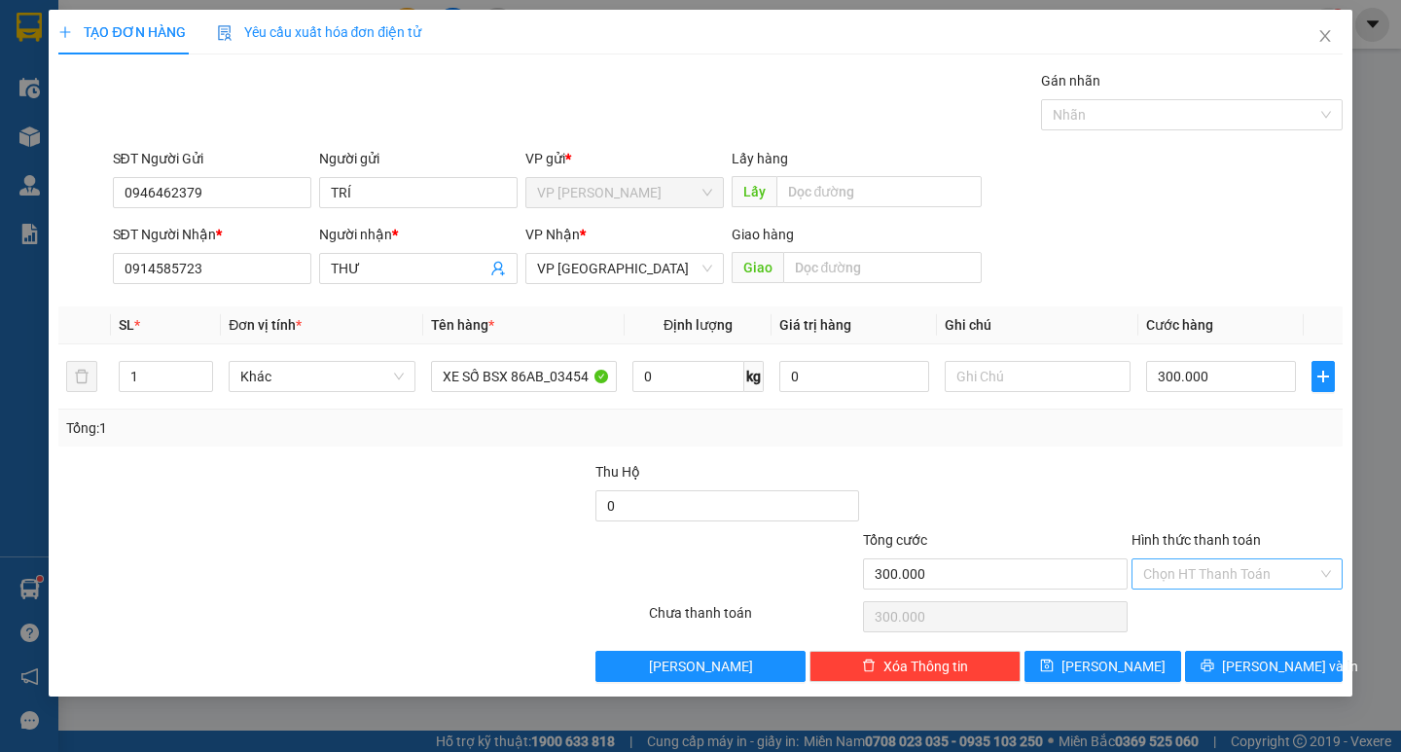
click at [1198, 585] on input "Hình thức thanh toán" at bounding box center [1230, 573] width 174 height 29
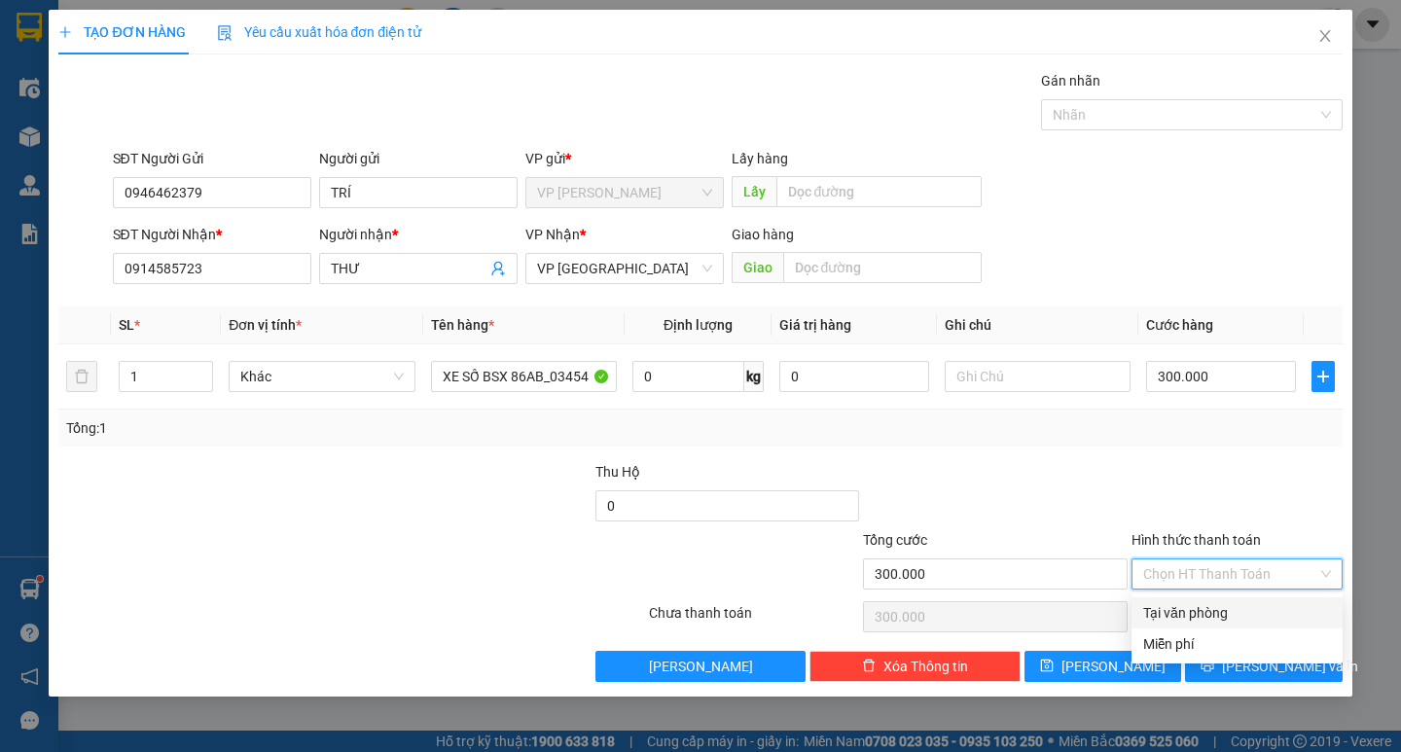
click at [1200, 611] on div "Tại văn phòng" at bounding box center [1237, 612] width 188 height 21
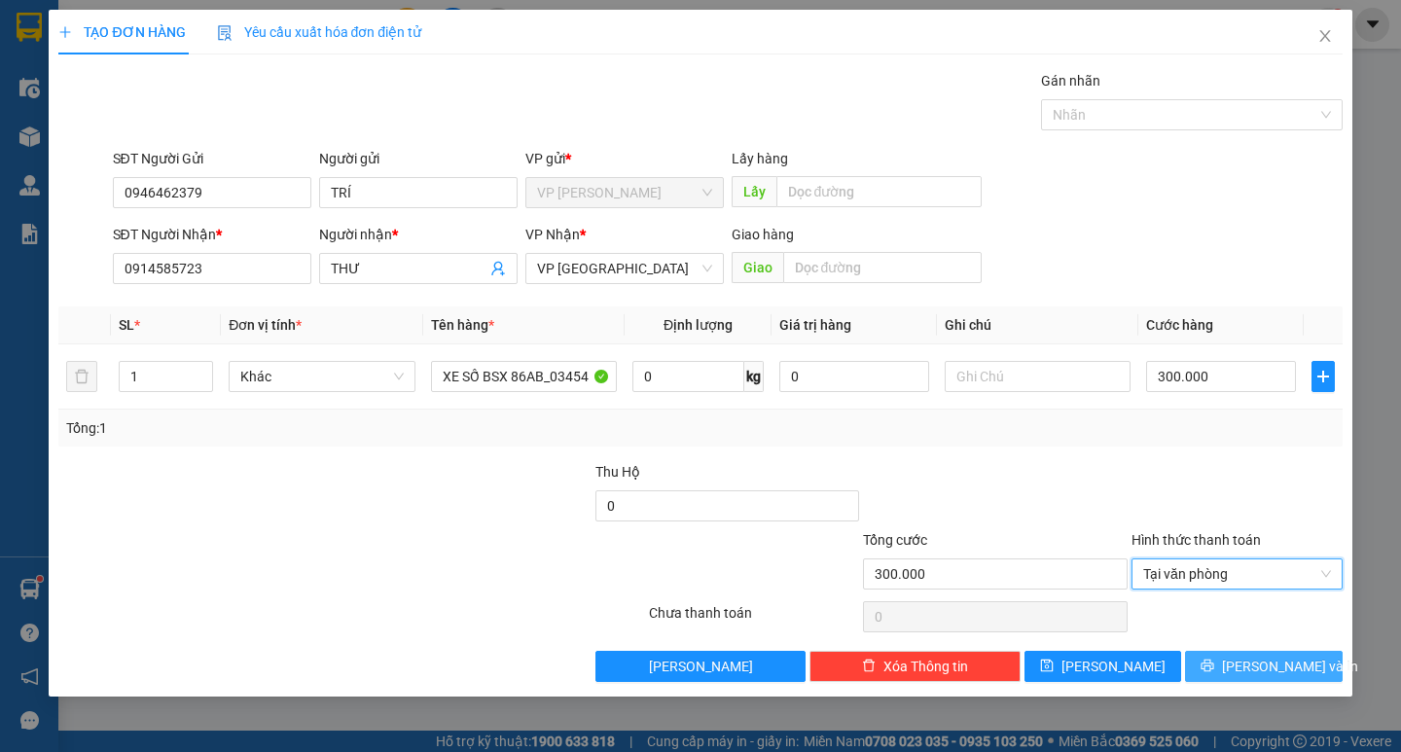
click at [1260, 655] on button "[PERSON_NAME] và In" at bounding box center [1263, 666] width 157 height 31
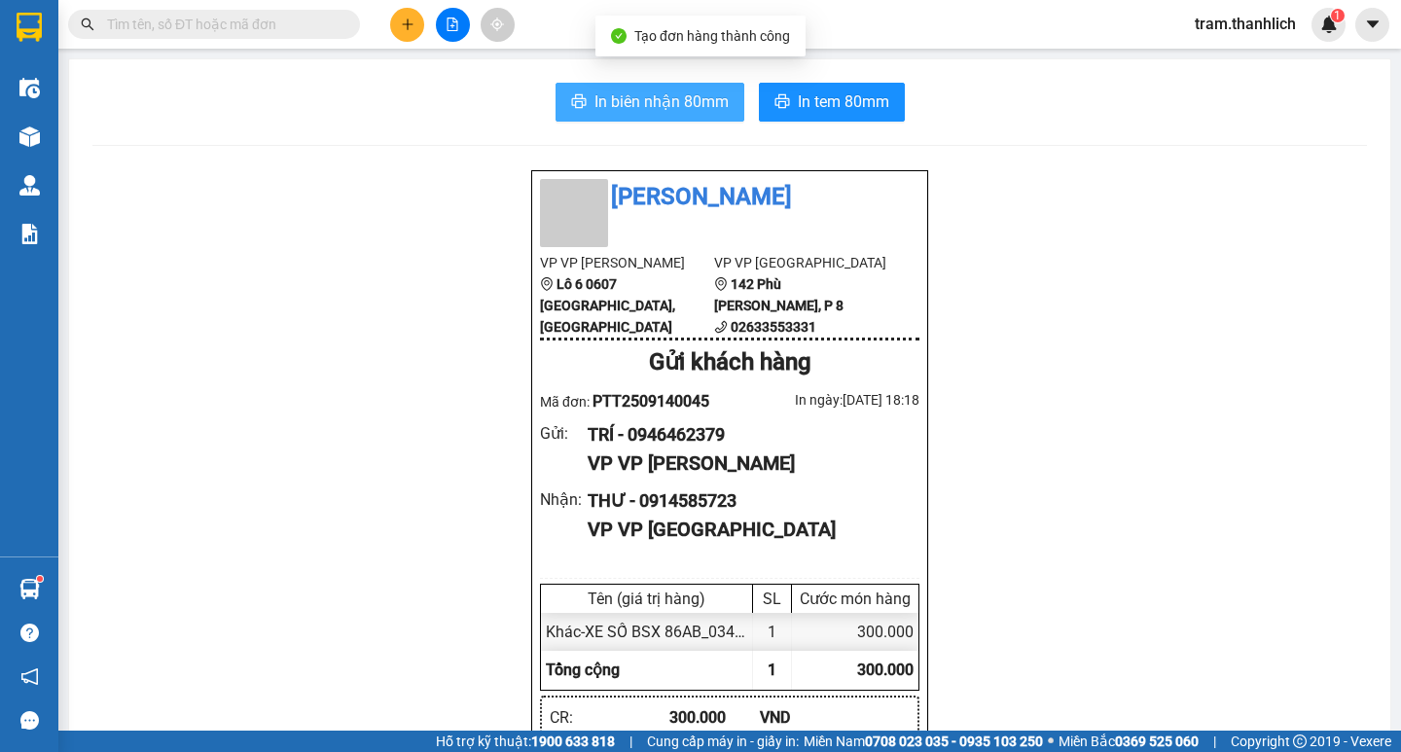
click at [694, 115] on button "In biên nhận 80mm" at bounding box center [649, 102] width 189 height 39
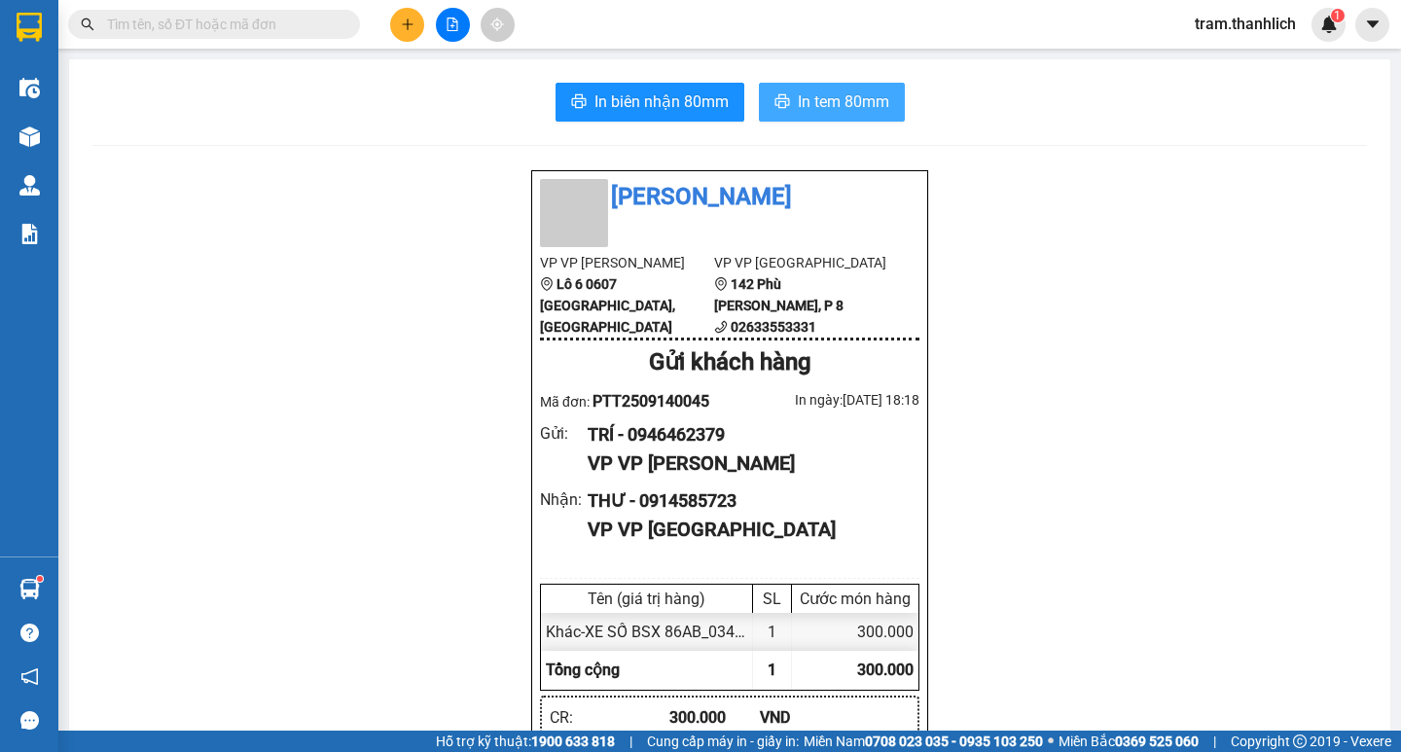
click at [846, 117] on button "In tem 80mm" at bounding box center [832, 102] width 146 height 39
click at [402, 30] on icon "plus" at bounding box center [408, 25] width 14 height 14
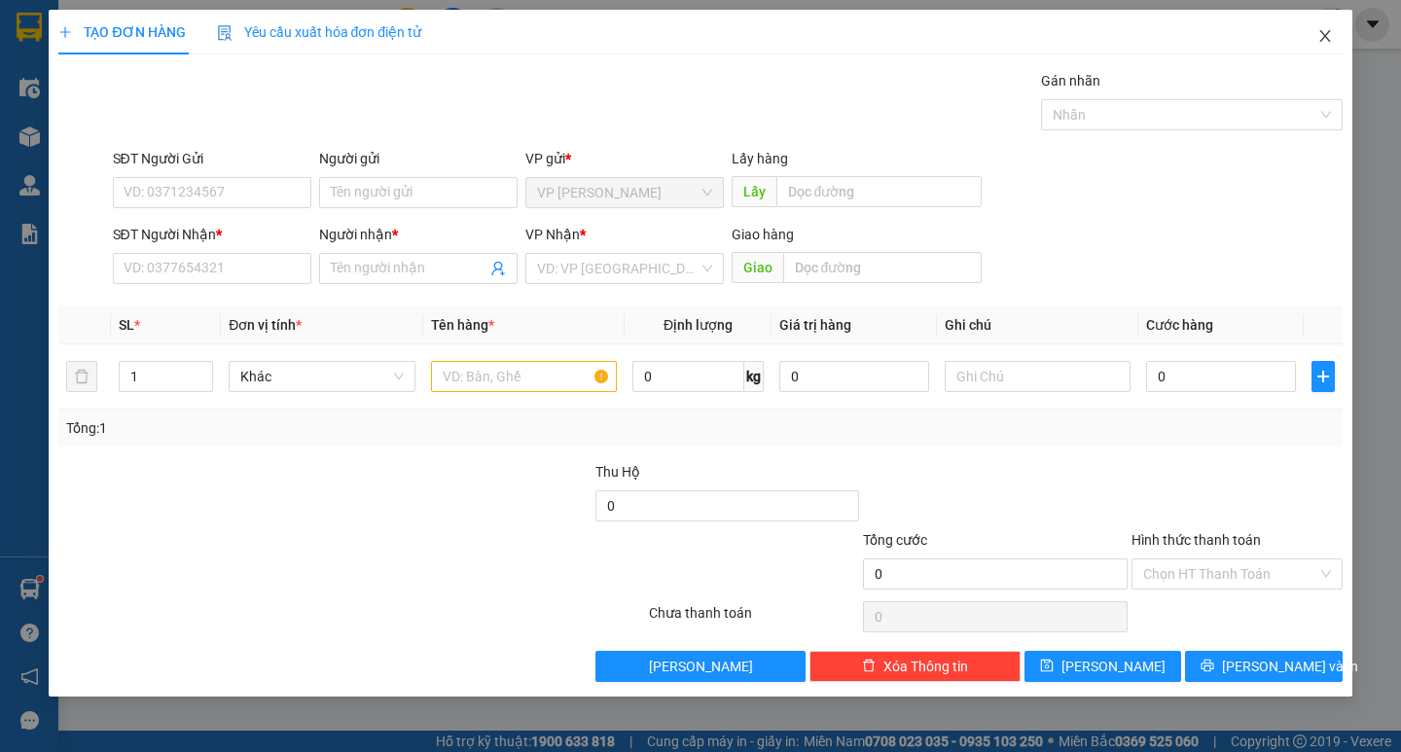
click at [1336, 44] on span "Close" at bounding box center [1324, 37] width 54 height 54
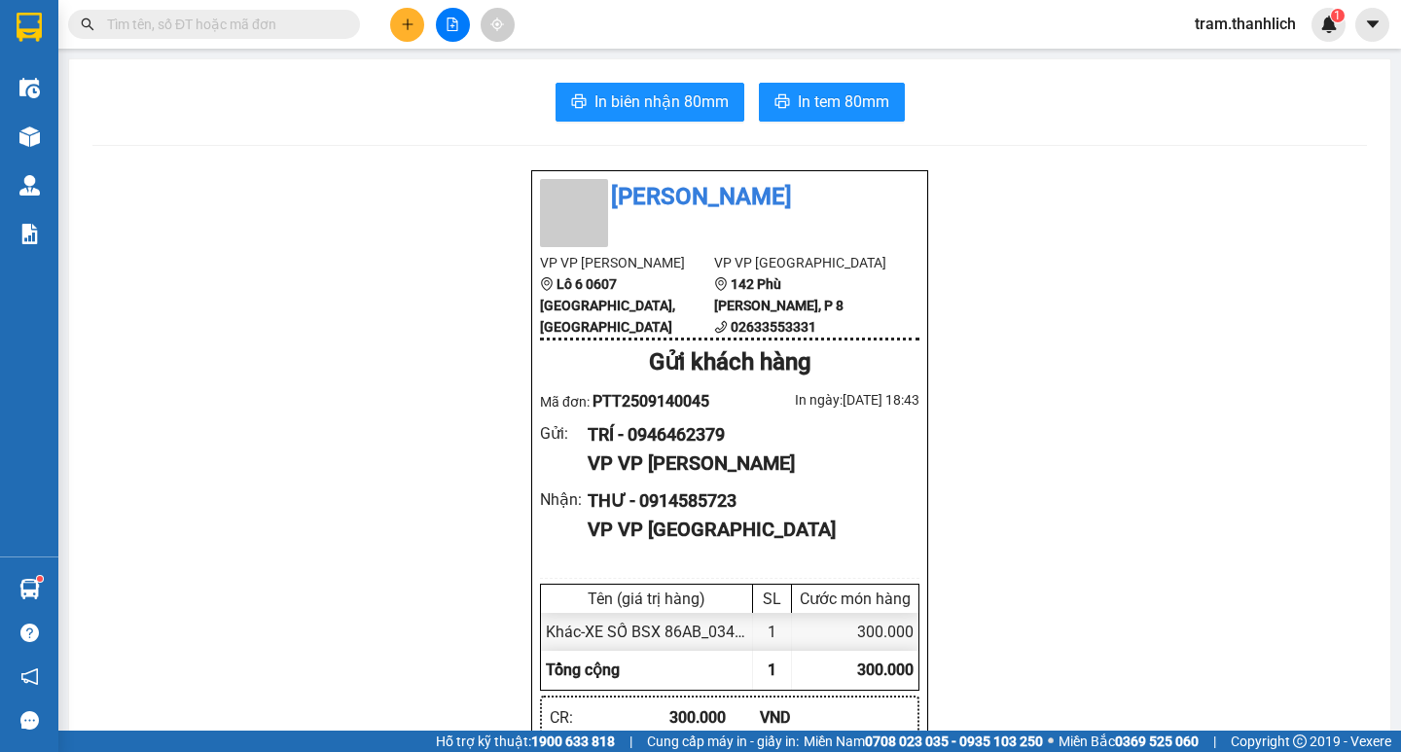
click at [195, 20] on input "text" at bounding box center [222, 24] width 230 height 21
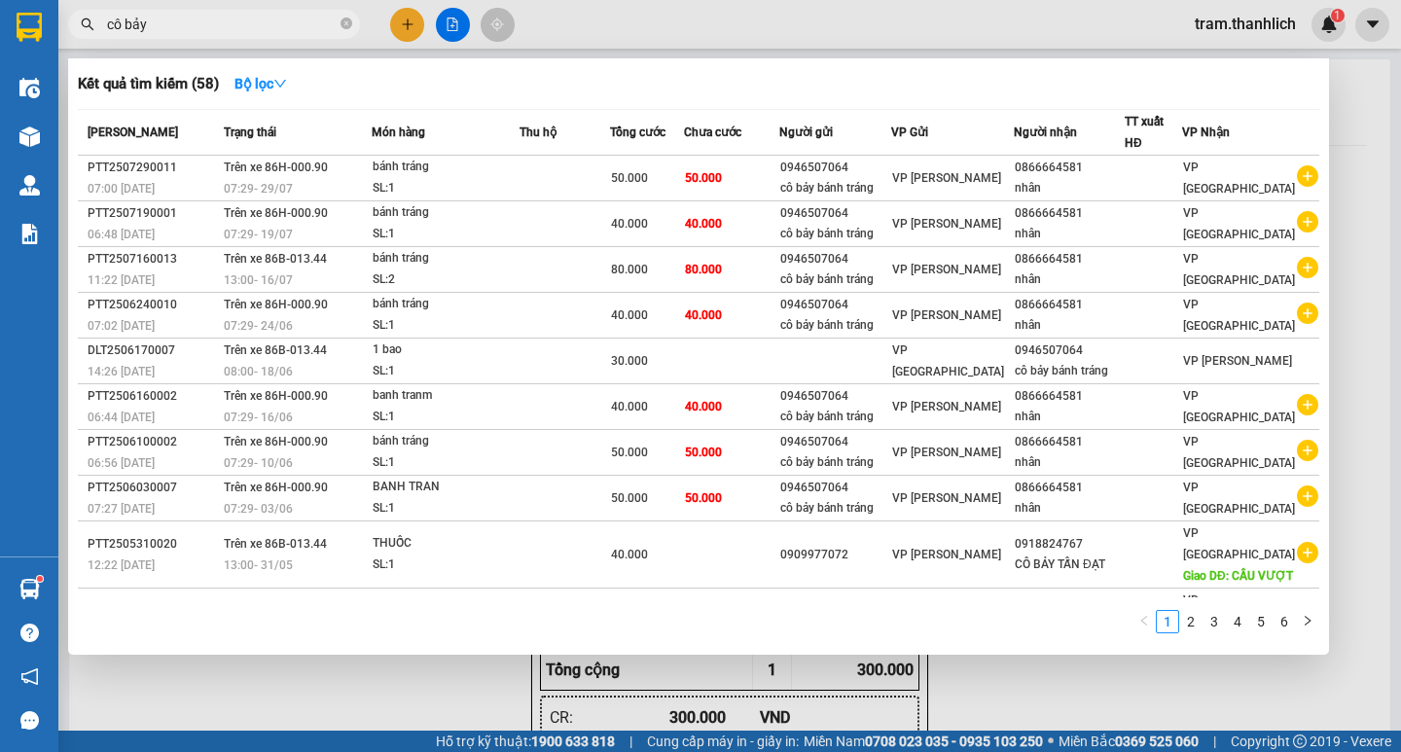
drag, startPoint x: 424, startPoint y: 673, endPoint x: 411, endPoint y: 509, distance: 164.9
click at [425, 664] on div at bounding box center [700, 376] width 1401 height 752
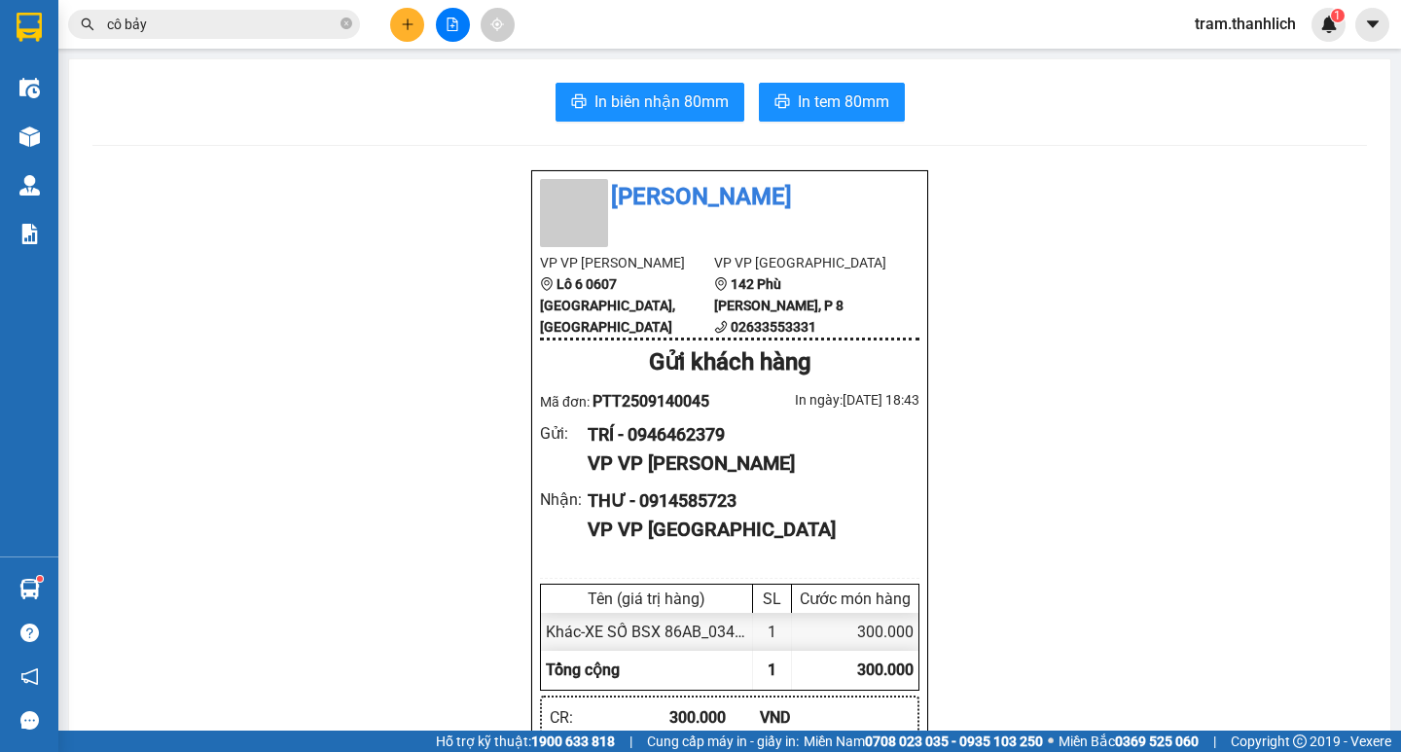
click at [408, 32] on button at bounding box center [407, 25] width 34 height 34
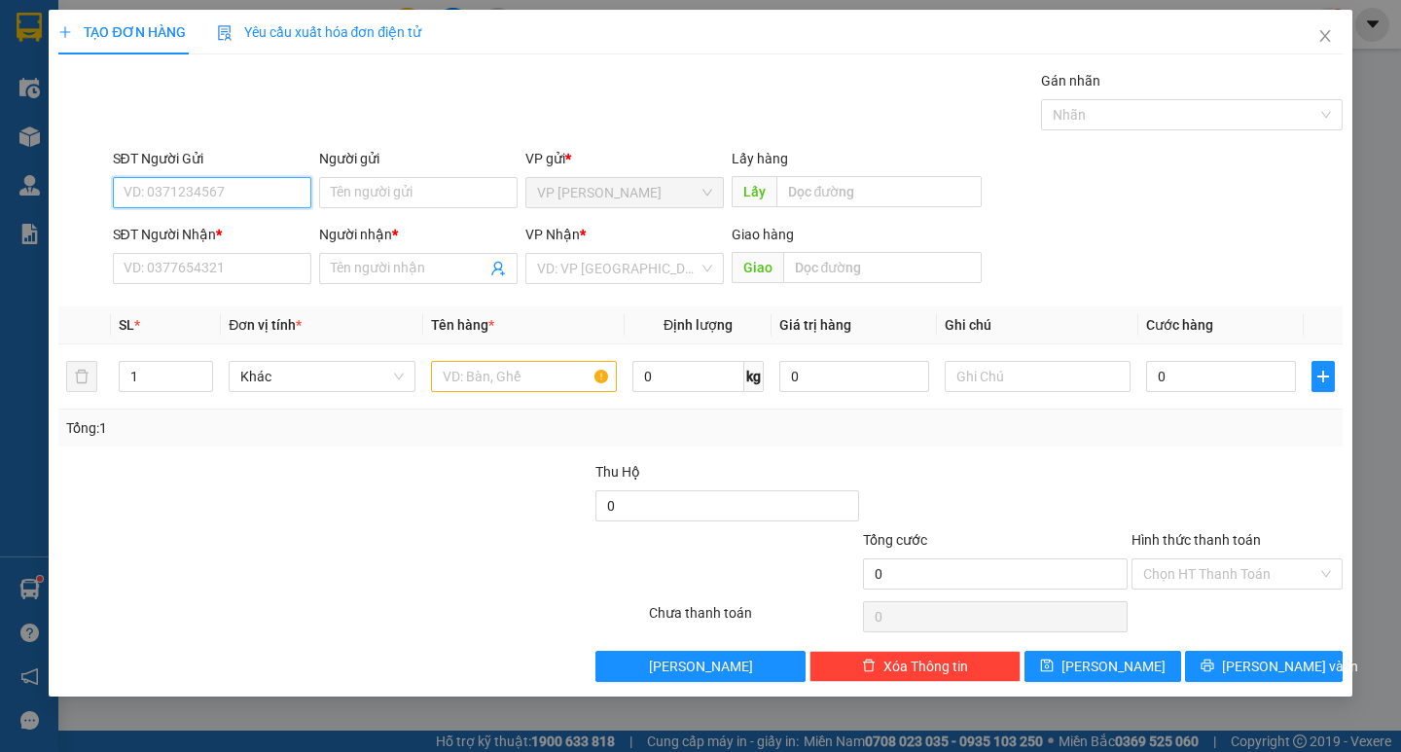
click at [289, 181] on input "SĐT Người Gửi" at bounding box center [212, 192] width 198 height 31
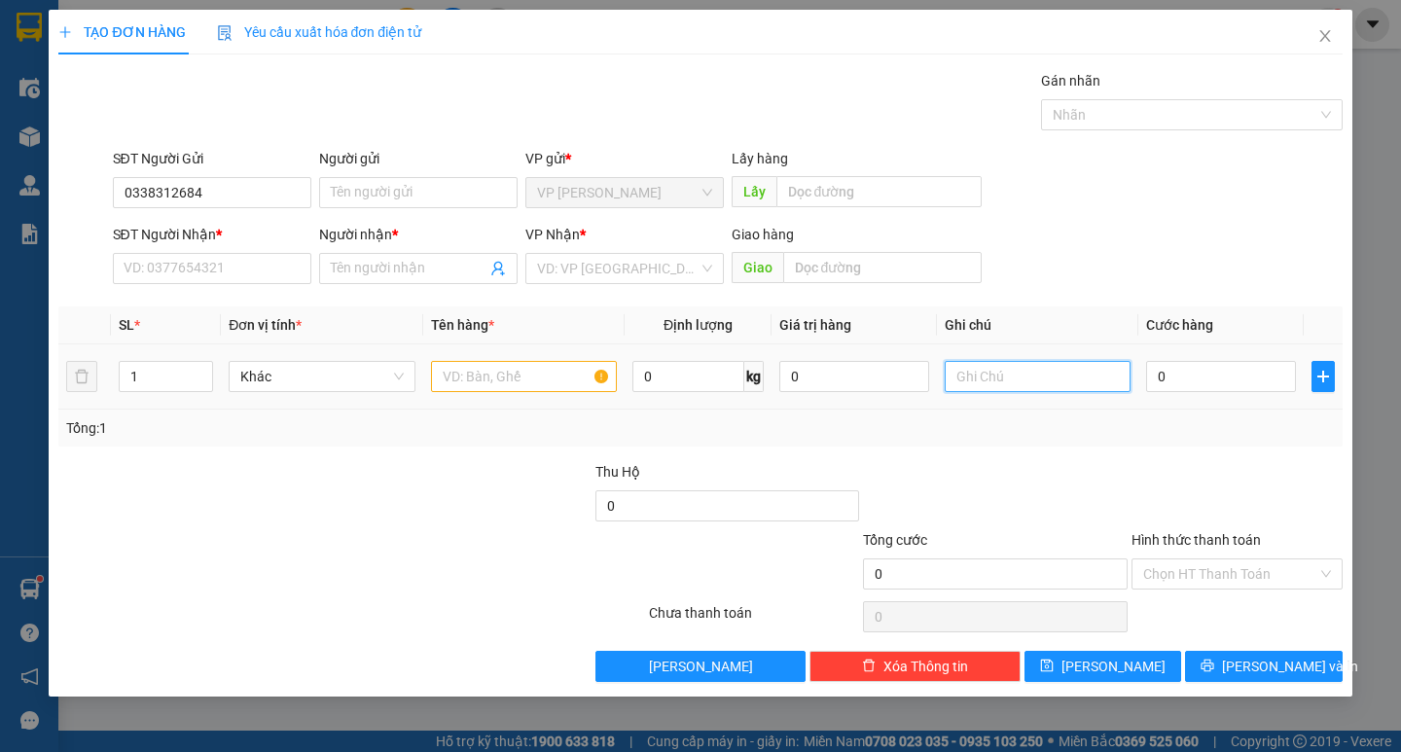
click at [992, 381] on input "text" at bounding box center [1037, 376] width 186 height 31
click at [592, 369] on input "text" at bounding box center [524, 376] width 186 height 31
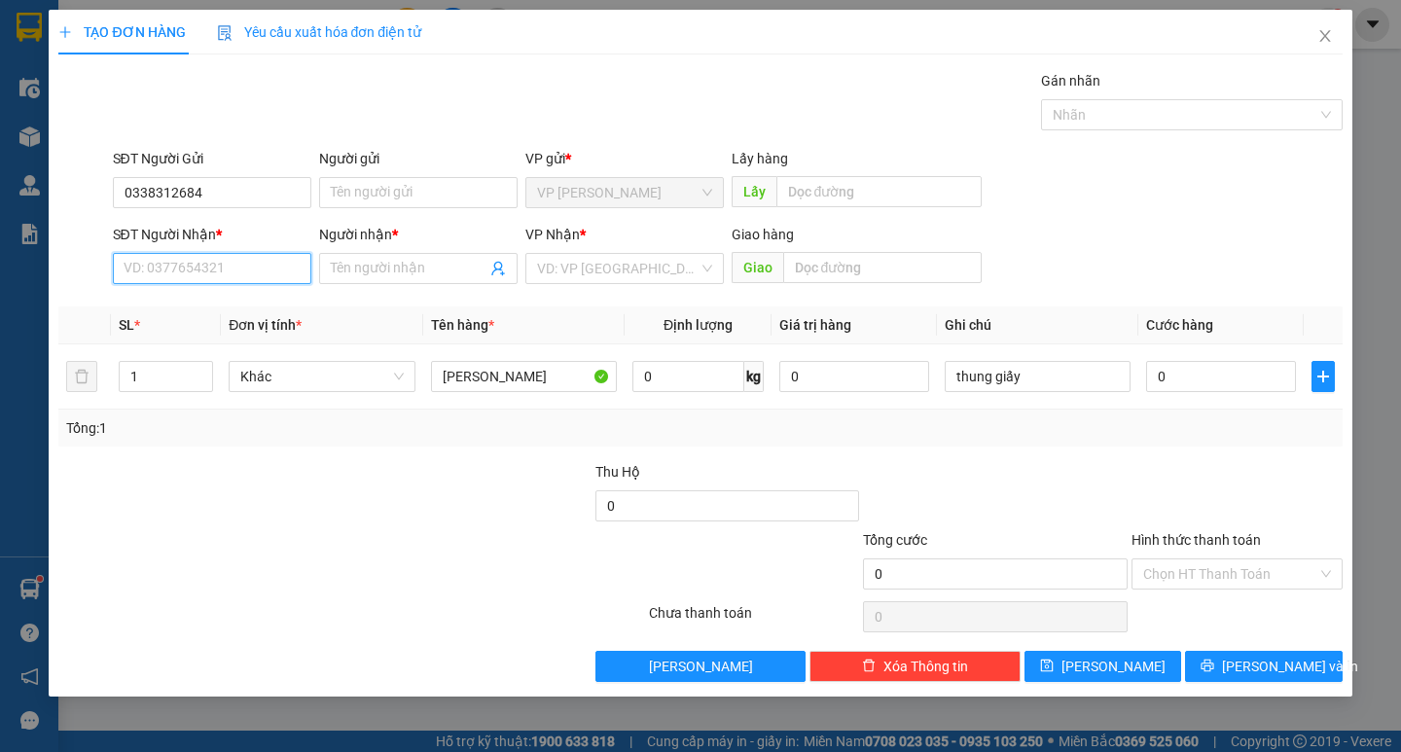
click at [192, 274] on input "SĐT Người Nhận *" at bounding box center [212, 268] width 198 height 31
click at [444, 298] on div "Transit Pickup Surcharge Ids Transit Deliver Surcharge Ids Transit Deliver Surc…" at bounding box center [699, 376] width 1283 height 612
click at [445, 260] on input "Người nhận *" at bounding box center [409, 268] width 156 height 21
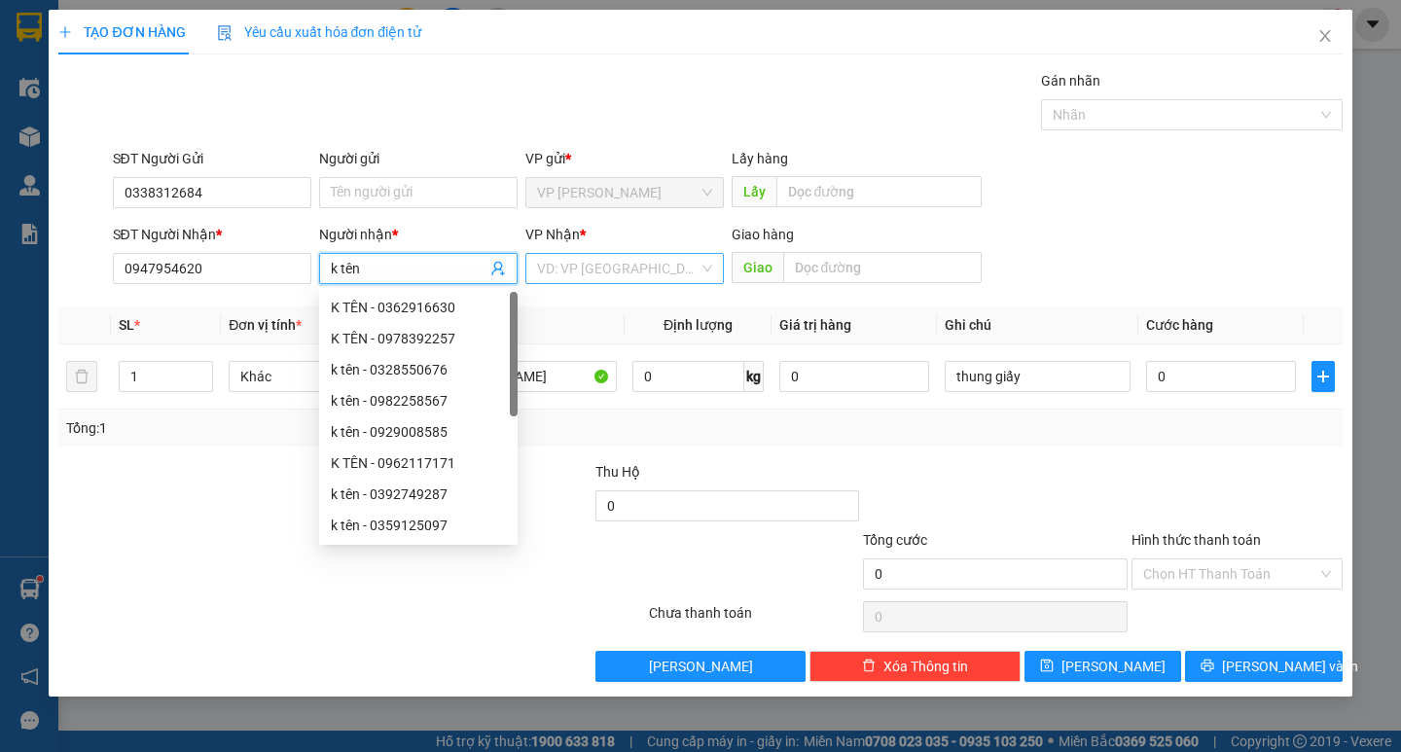
click at [617, 264] on input "search" at bounding box center [617, 268] width 161 height 29
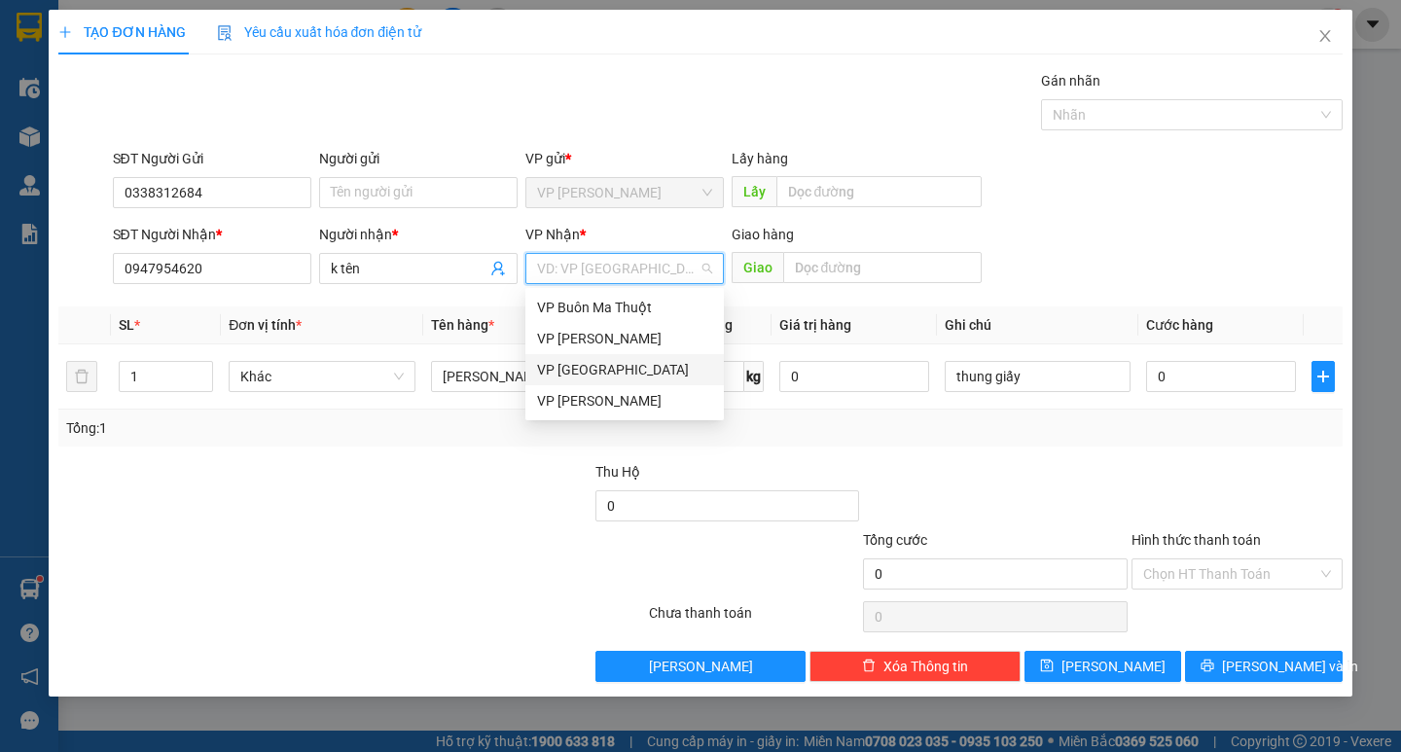
click at [598, 359] on div "VP [GEOGRAPHIC_DATA]" at bounding box center [624, 369] width 175 height 21
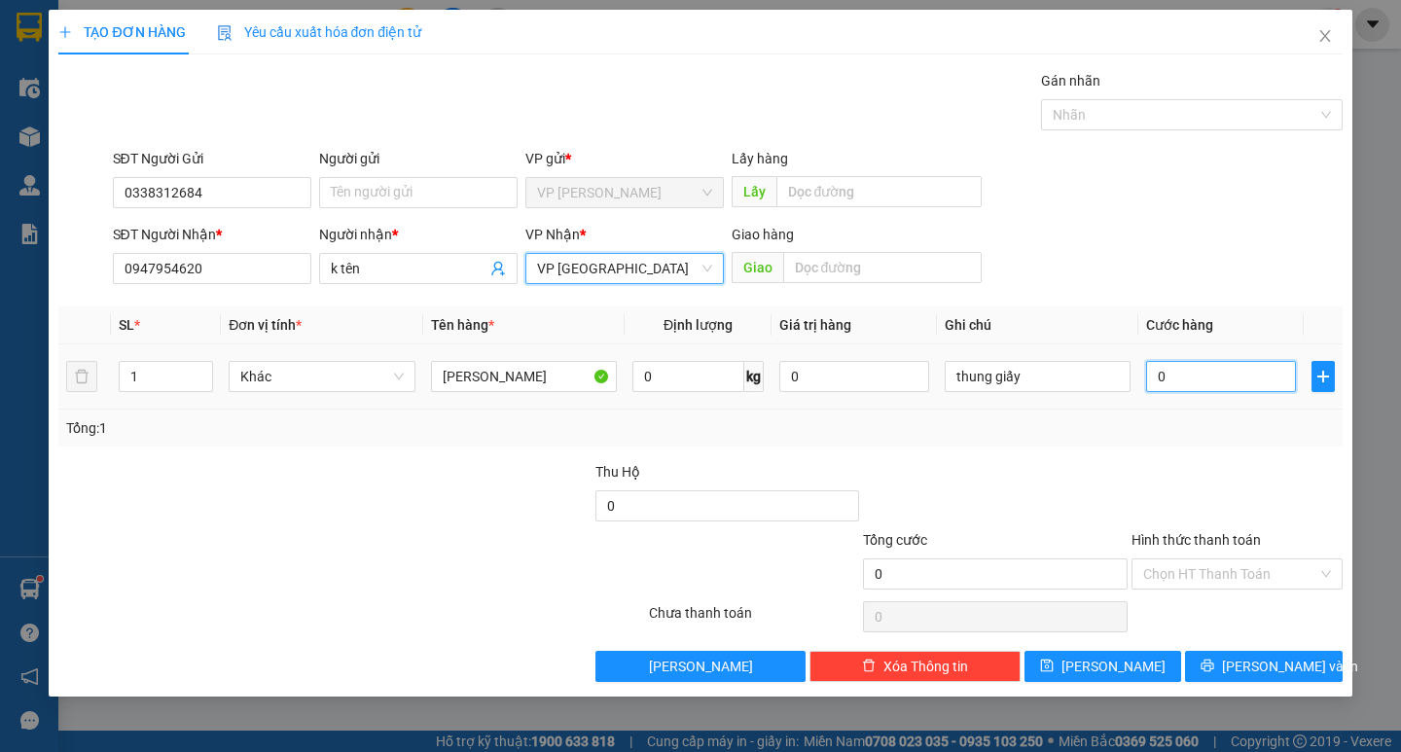
click at [1174, 378] on input "0" at bounding box center [1221, 376] width 150 height 31
drag, startPoint x: 1218, startPoint y: 571, endPoint x: 1209, endPoint y: 607, distance: 37.0
click at [1216, 572] on input "Hình thức thanh toán" at bounding box center [1230, 573] width 174 height 29
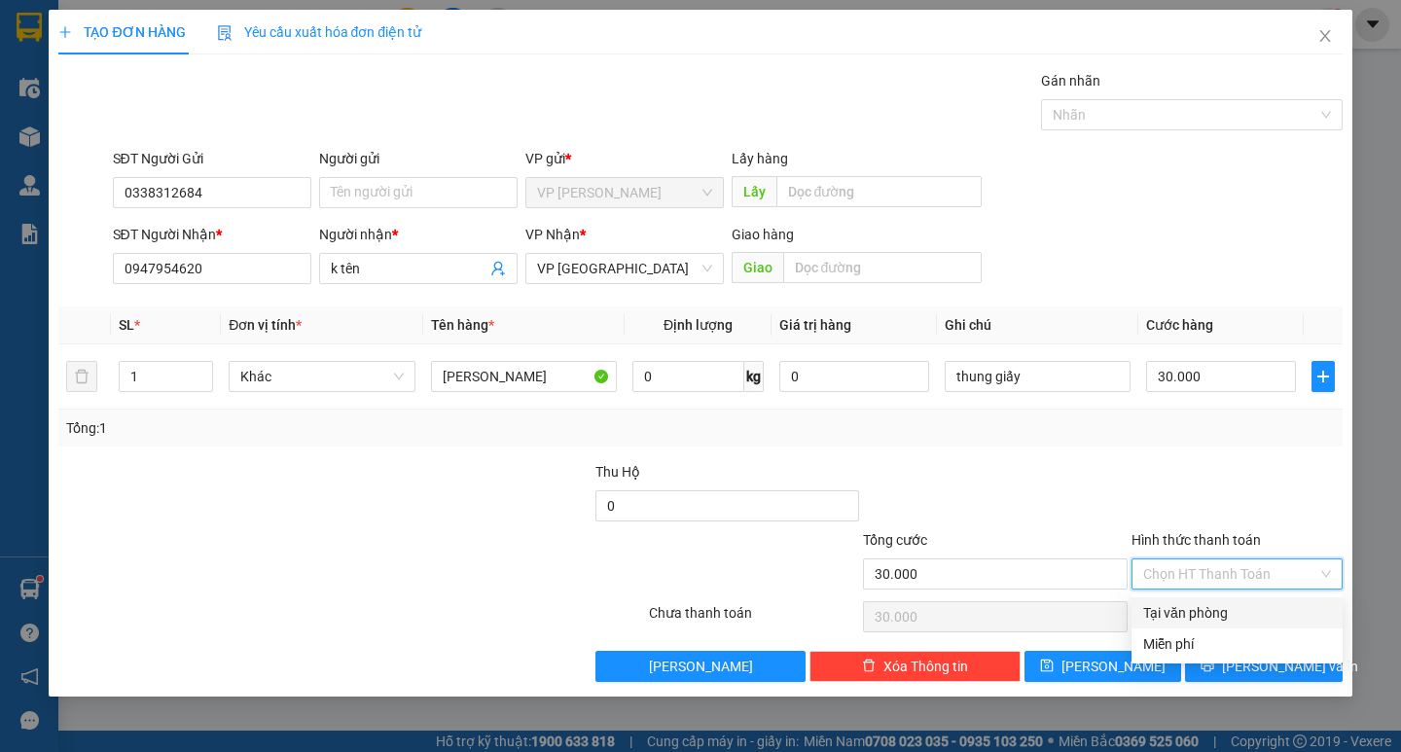
click at [1208, 613] on div "Tại văn phòng" at bounding box center [1237, 612] width 188 height 21
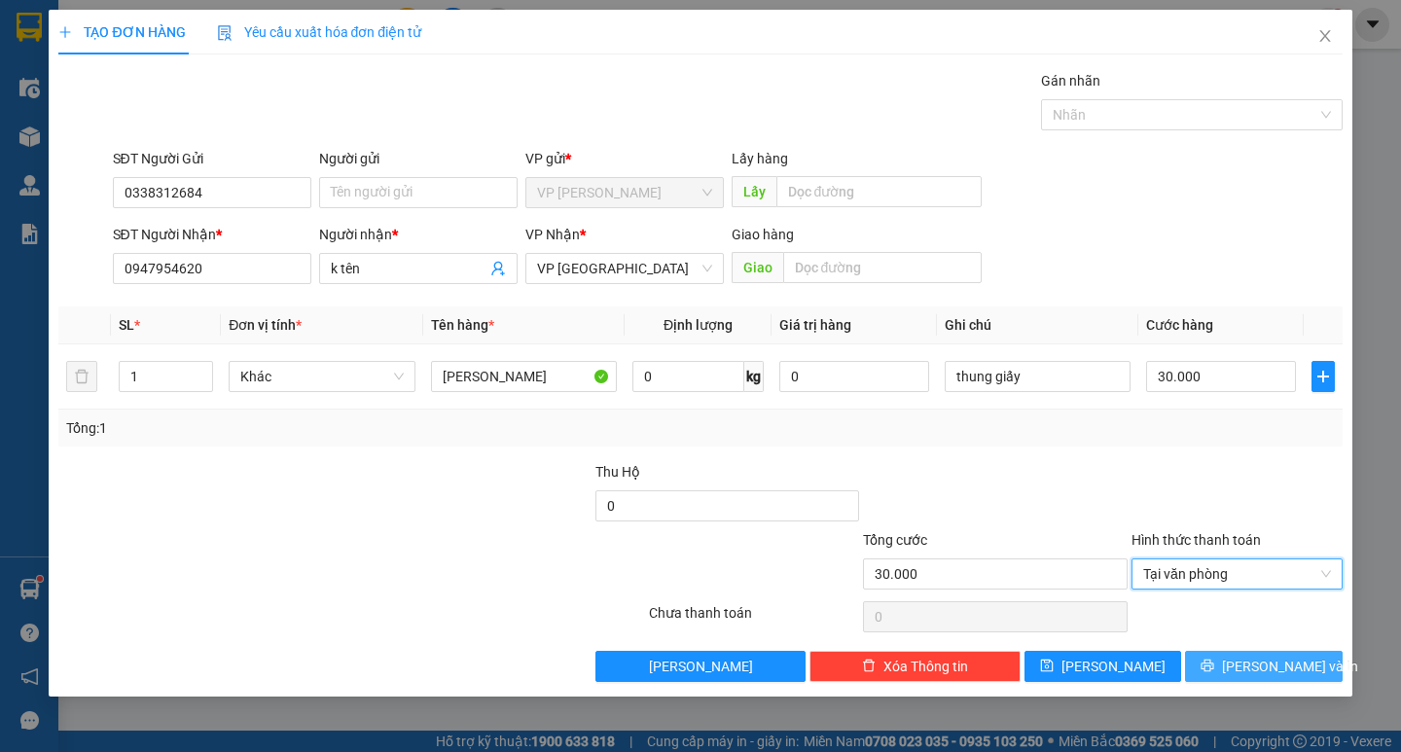
click at [1230, 656] on button "[PERSON_NAME] và In" at bounding box center [1263, 666] width 157 height 31
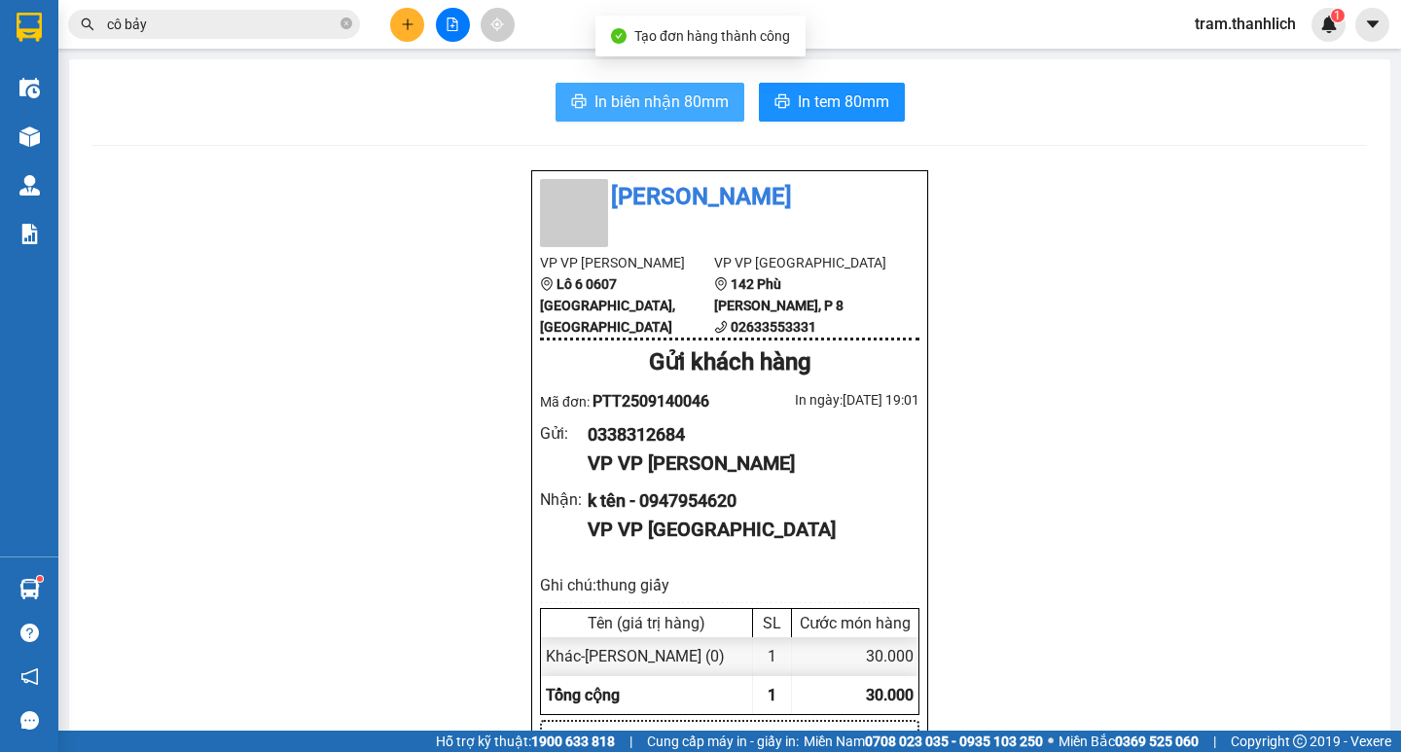
click at [660, 100] on span "In biên nhận 80mm" at bounding box center [661, 101] width 134 height 24
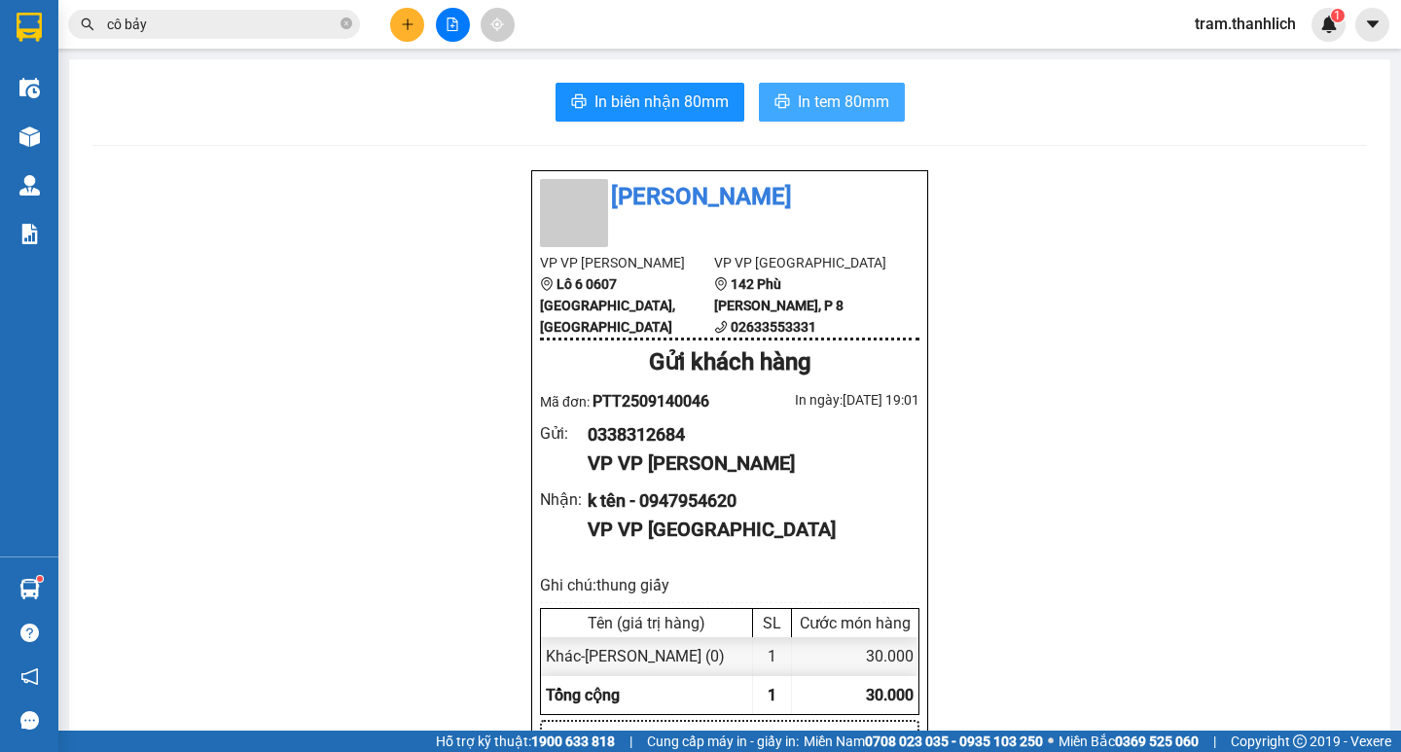
click at [804, 89] on span "In tem 80mm" at bounding box center [843, 101] width 91 height 24
